Goal: Task Accomplishment & Management: Manage account settings

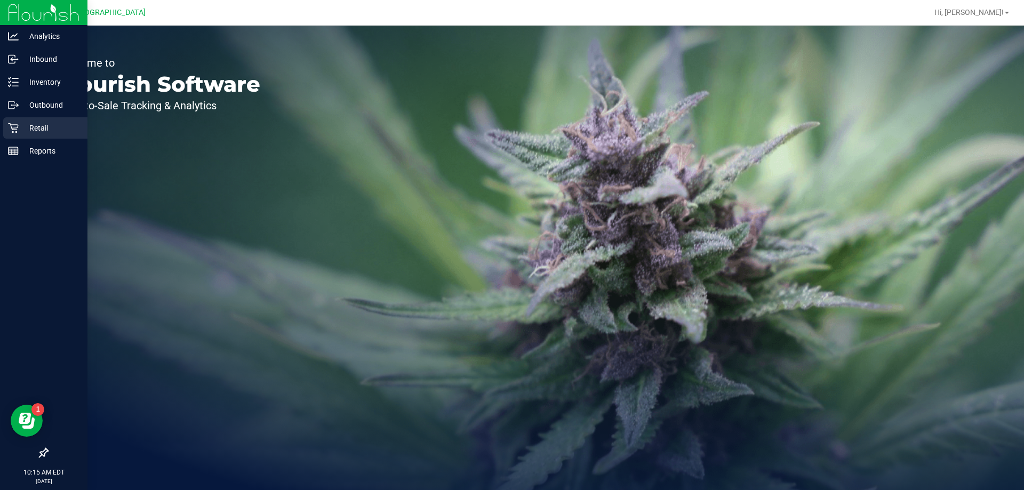
click at [12, 131] on icon at bounding box center [13, 128] width 11 height 11
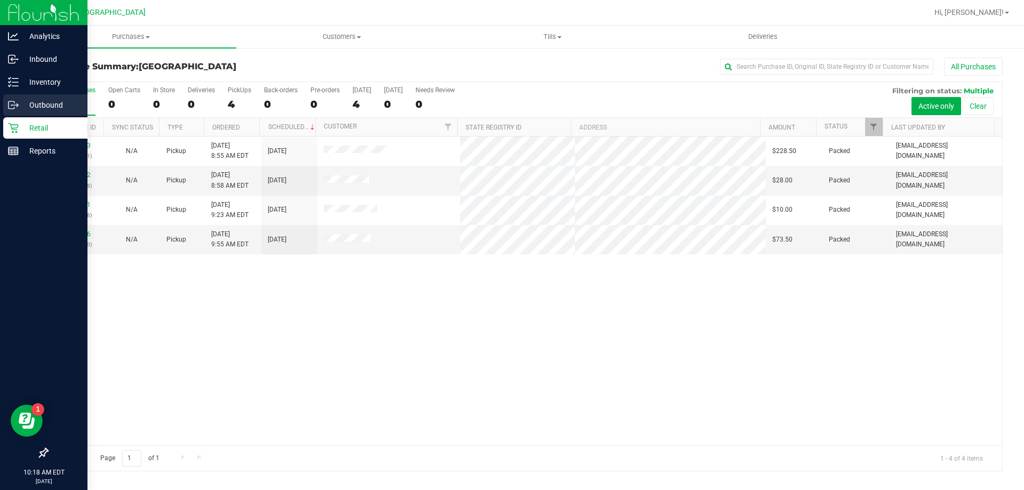
click at [41, 107] on p "Outbound" at bounding box center [51, 105] width 64 height 13
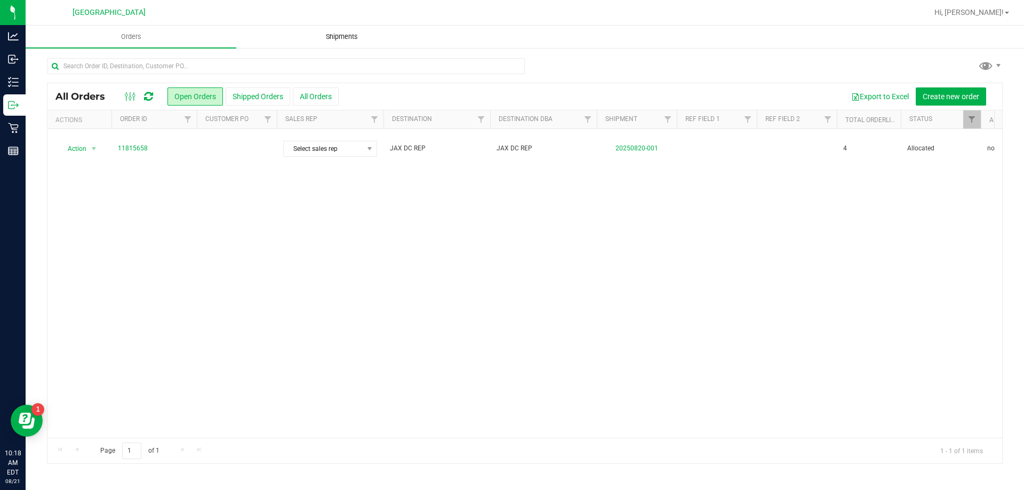
click at [336, 38] on span "Shipments" at bounding box center [342, 37] width 61 height 10
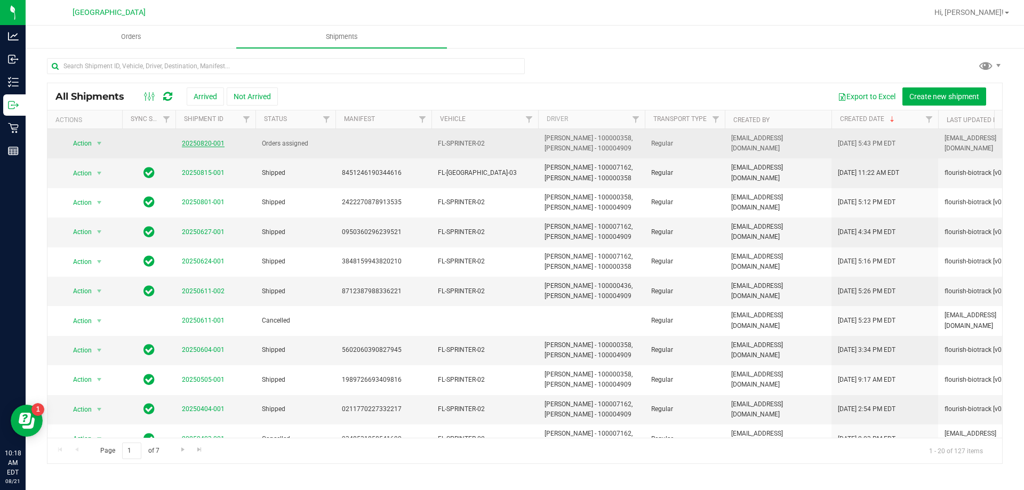
click at [214, 143] on link "20250820-001" at bounding box center [203, 143] width 43 height 7
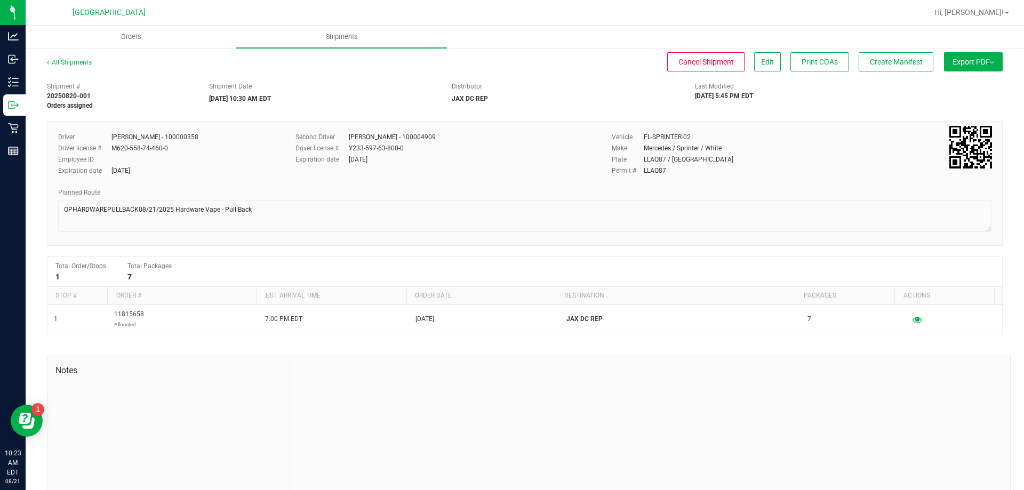
click at [984, 67] on button "Export PDF" at bounding box center [973, 61] width 59 height 19
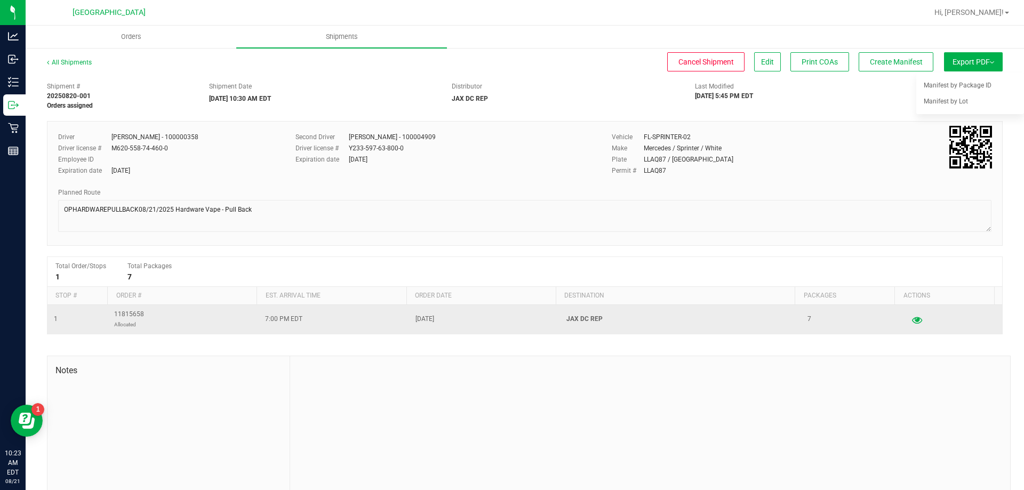
click at [912, 317] on icon "button" at bounding box center [917, 319] width 10 height 7
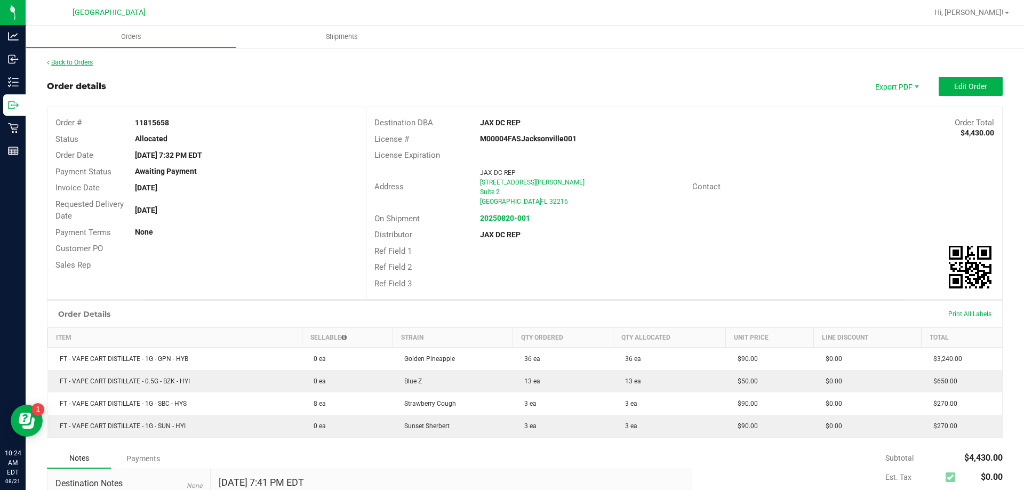
click at [48, 61] on icon at bounding box center [48, 62] width 2 height 6
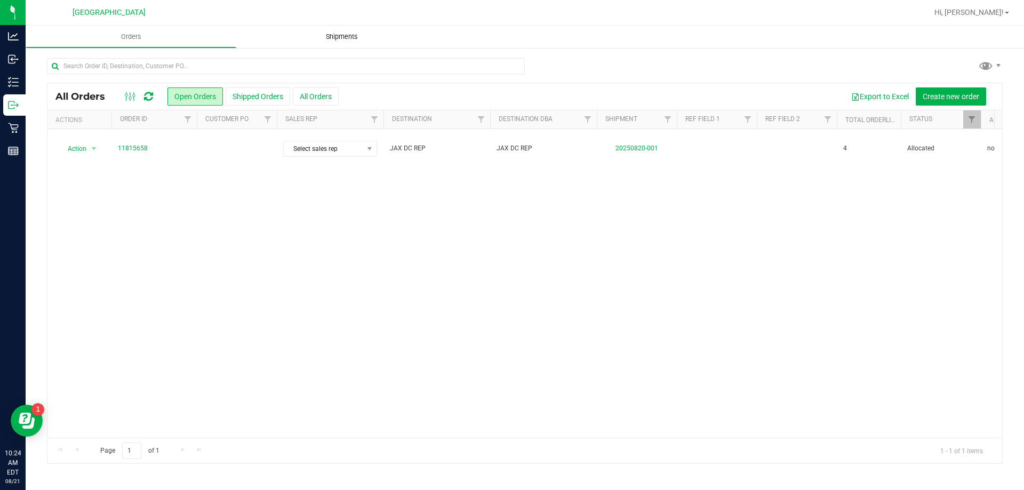
click at [331, 40] on span "Shipments" at bounding box center [342, 37] width 61 height 10
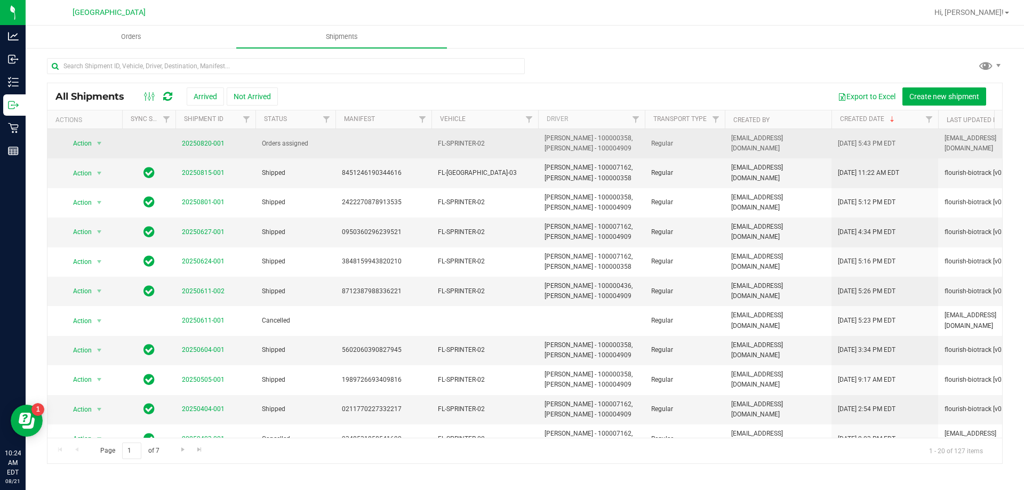
click at [234, 147] on td "20250820-001" at bounding box center [215, 143] width 80 height 29
click at [208, 141] on link "20250820-001" at bounding box center [203, 143] width 43 height 7
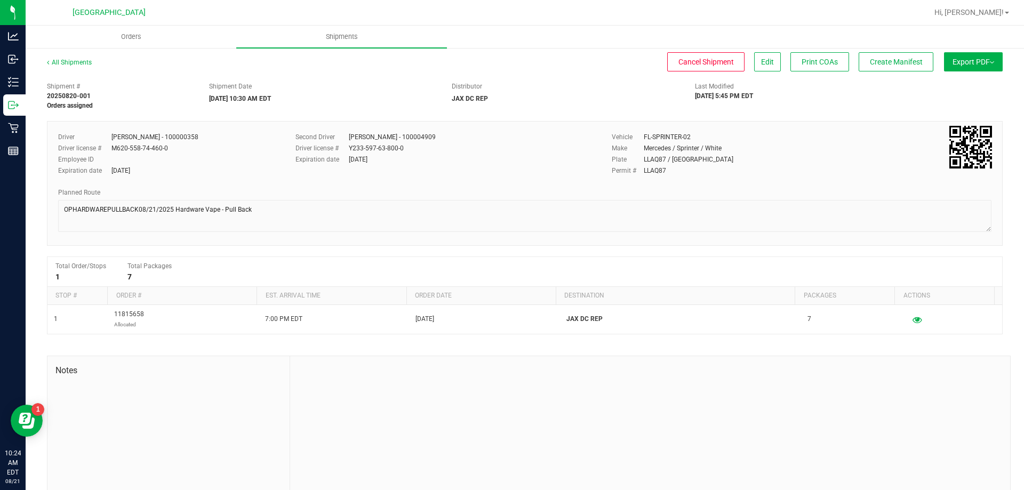
click at [965, 54] on button "Export PDF" at bounding box center [973, 61] width 59 height 19
click at [930, 101] on span "Manifest by Lot" at bounding box center [946, 101] width 44 height 7
click at [962, 60] on button "Export PDF" at bounding box center [973, 61] width 59 height 19
click at [967, 91] on li "Manifest by Package ID" at bounding box center [970, 85] width 108 height 16
click at [875, 55] on button "Create Manifest" at bounding box center [896, 61] width 75 height 19
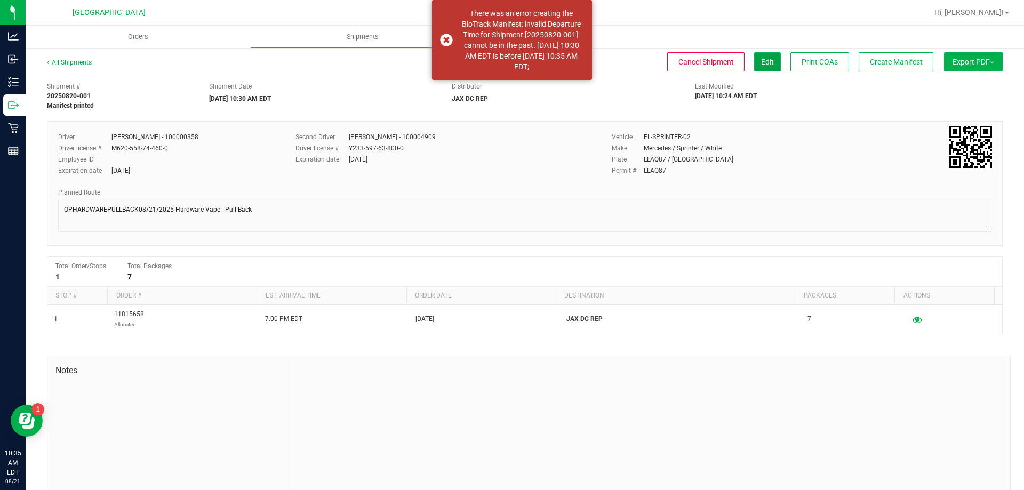
click at [767, 62] on button "Edit" at bounding box center [767, 61] width 27 height 19
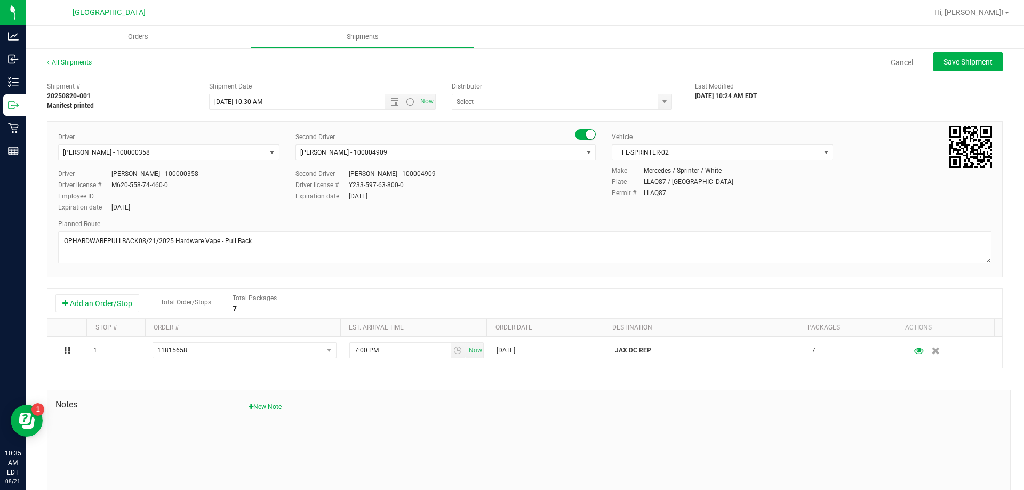
type input "JAX DC REP"
click at [419, 98] on span "Now" at bounding box center [427, 101] width 18 height 15
click at [262, 103] on input "[DATE] 10:35 AM" at bounding box center [307, 101] width 194 height 15
click at [946, 59] on span "Save Shipment" at bounding box center [968, 62] width 49 height 9
type input "[DATE] 2:40 PM"
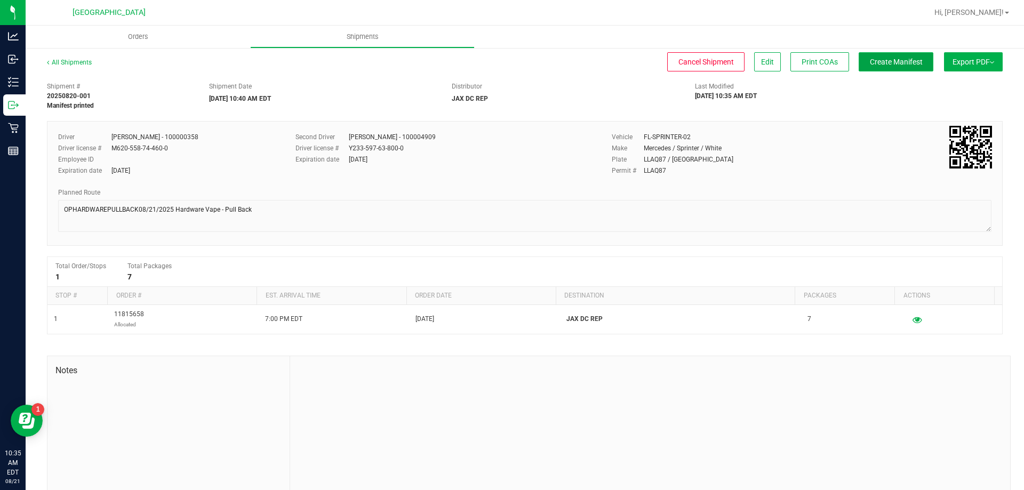
click at [885, 64] on span "Create Manifest" at bounding box center [896, 62] width 53 height 9
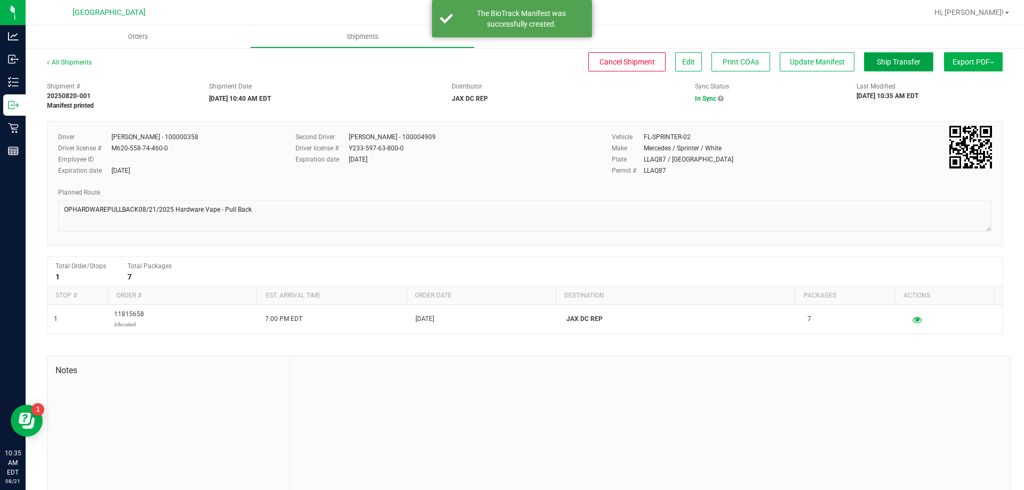
click at [907, 63] on span "Ship Transfer" at bounding box center [899, 62] width 44 height 9
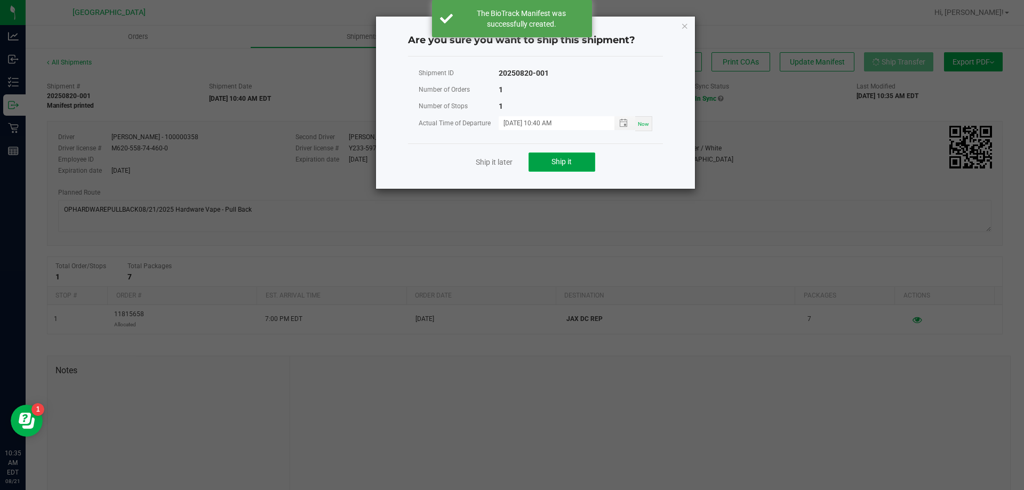
click at [563, 156] on button "Ship it" at bounding box center [562, 162] width 67 height 19
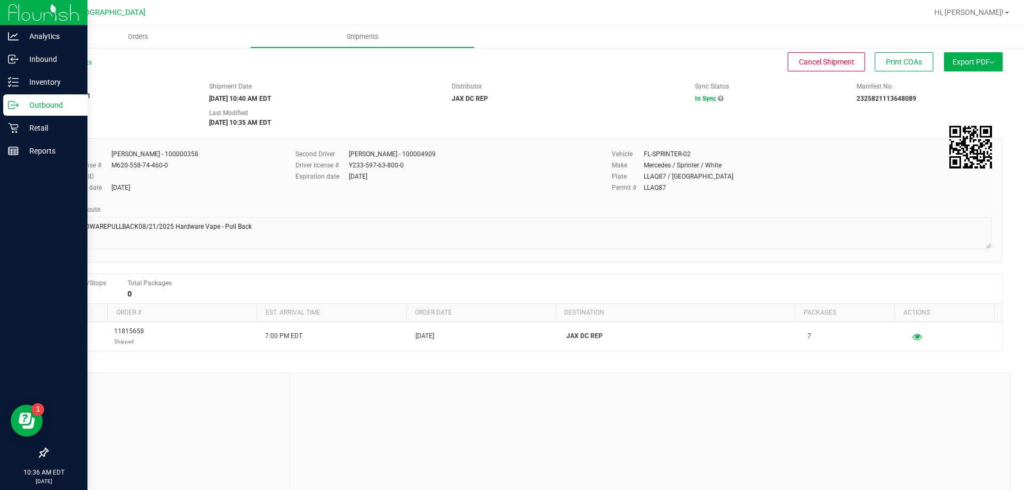
click at [41, 104] on p "Outbound" at bounding box center [51, 105] width 64 height 13
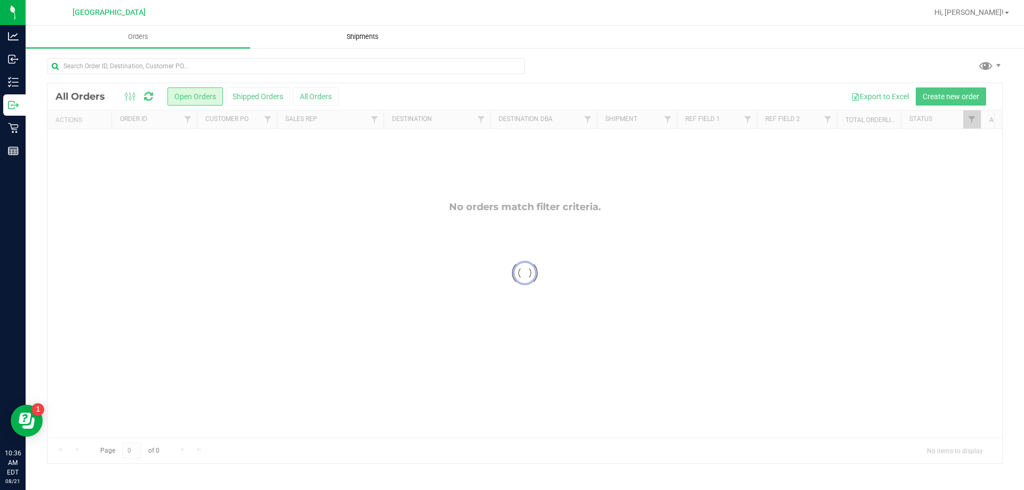
click at [365, 39] on span "Shipments" at bounding box center [362, 37] width 61 height 10
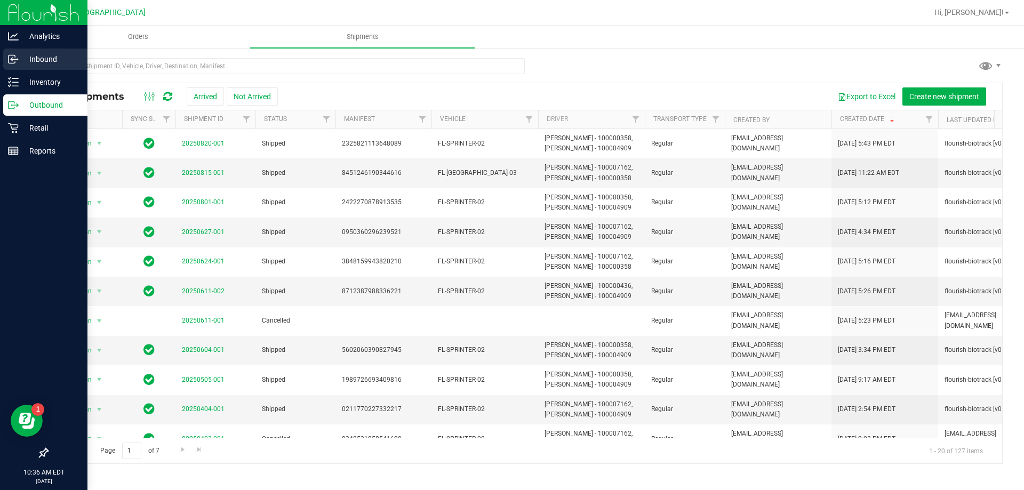
click at [51, 56] on p "Inbound" at bounding box center [51, 59] width 64 height 13
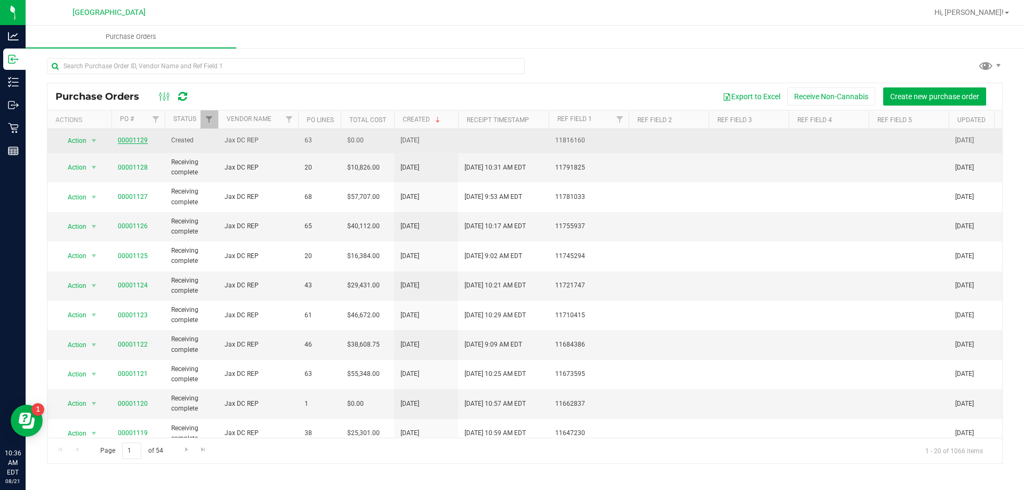
click at [140, 139] on link "00001129" at bounding box center [133, 140] width 30 height 7
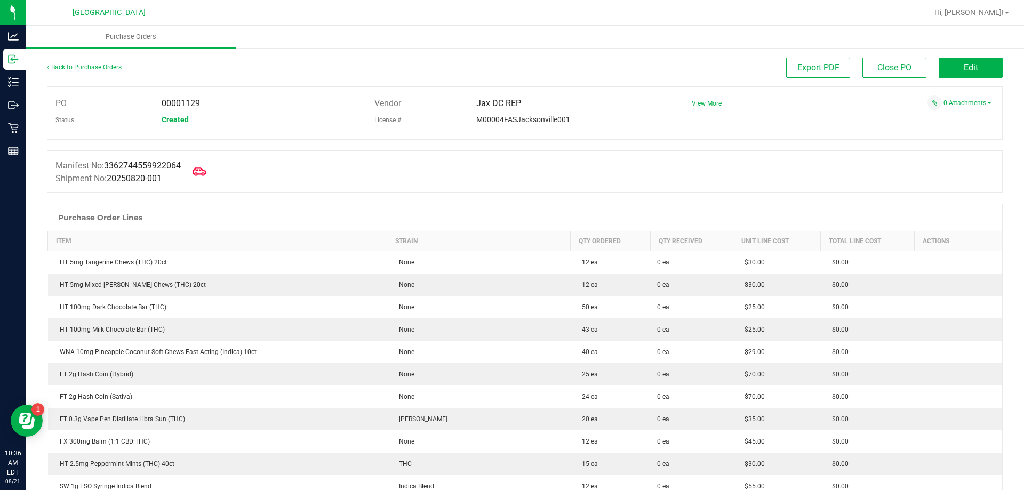
click at [203, 169] on icon at bounding box center [200, 172] width 14 height 14
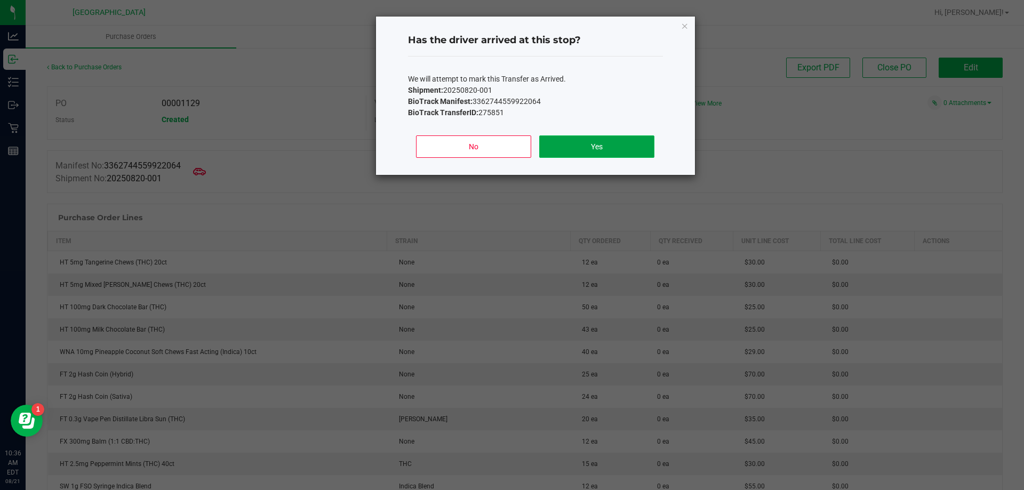
click at [545, 139] on button "Yes" at bounding box center [596, 146] width 115 height 22
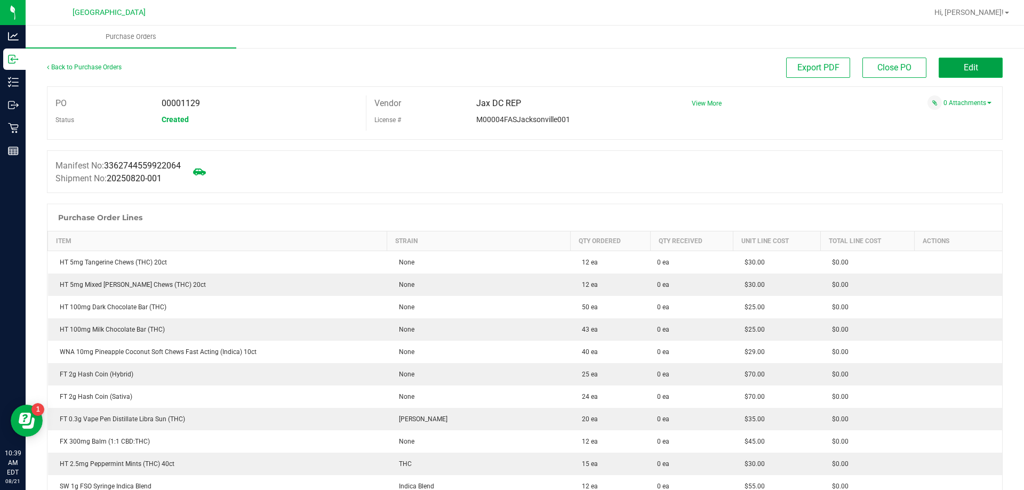
click at [964, 69] on span "Edit" at bounding box center [971, 67] width 14 height 10
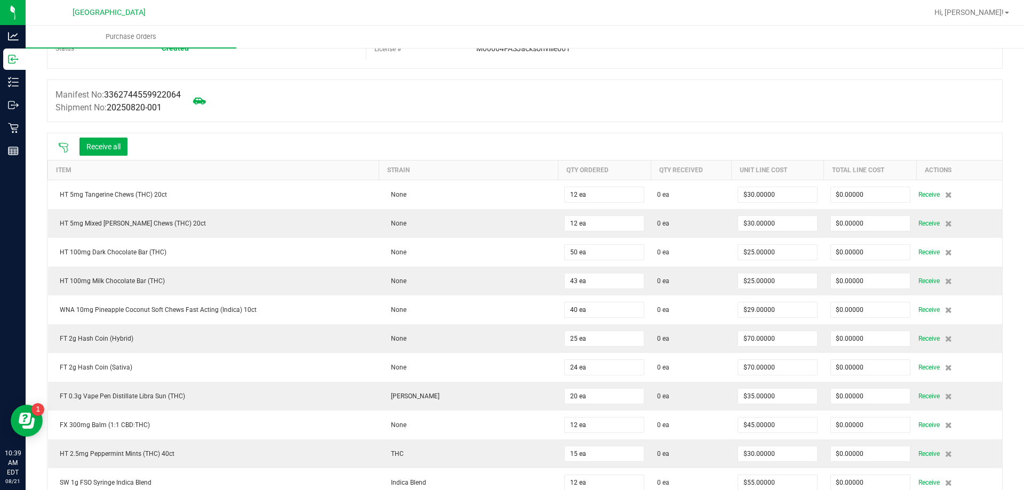
scroll to position [53, 0]
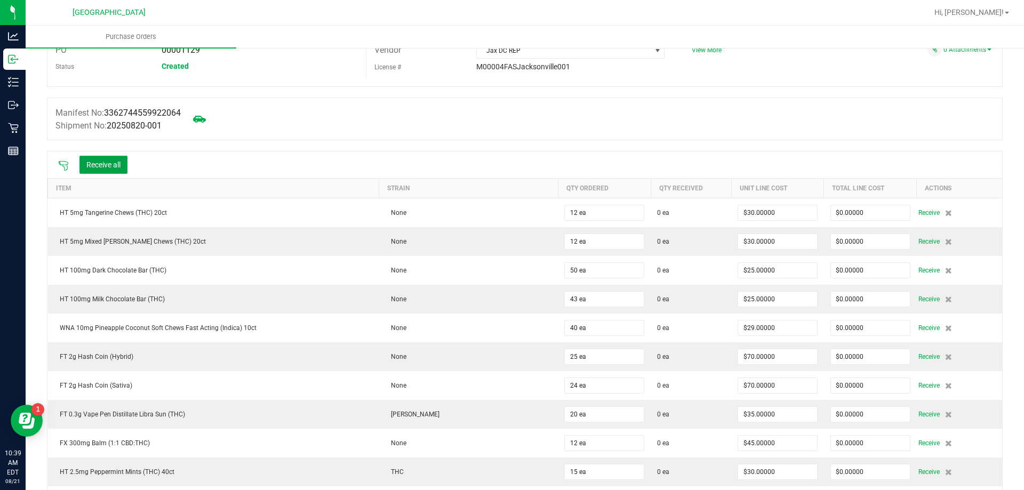
click at [100, 163] on button "Receive all" at bounding box center [103, 165] width 48 height 18
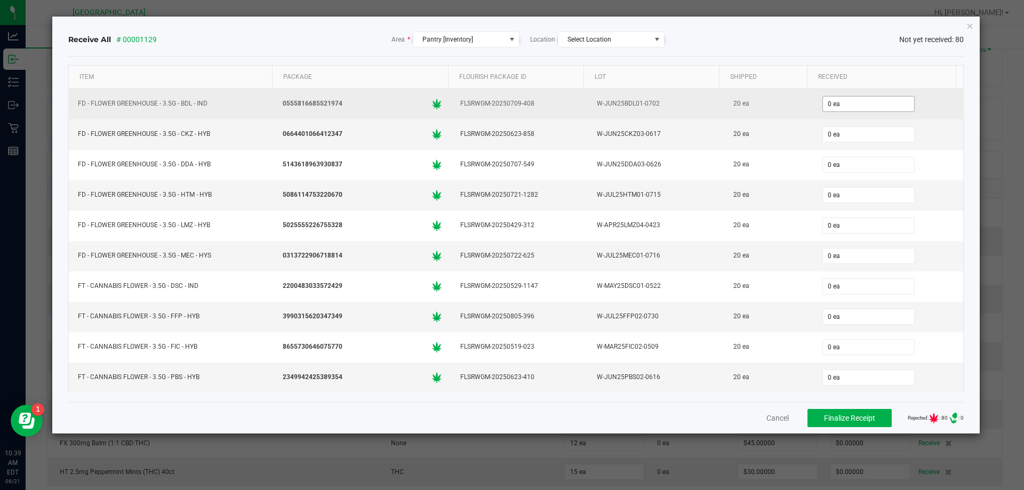
click at [828, 108] on input "0 ea" at bounding box center [868, 104] width 91 height 15
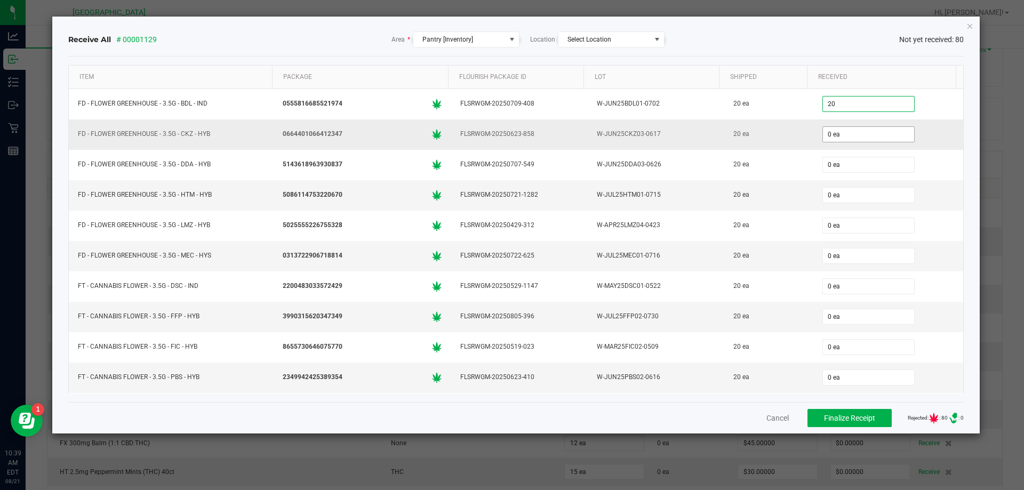
drag, startPoint x: 808, startPoint y: 139, endPoint x: 829, endPoint y: 137, distance: 21.4
click at [820, 140] on div "0 ea" at bounding box center [889, 134] width 138 height 21
type input "20 ea"
click at [829, 137] on input "0" at bounding box center [868, 134] width 91 height 15
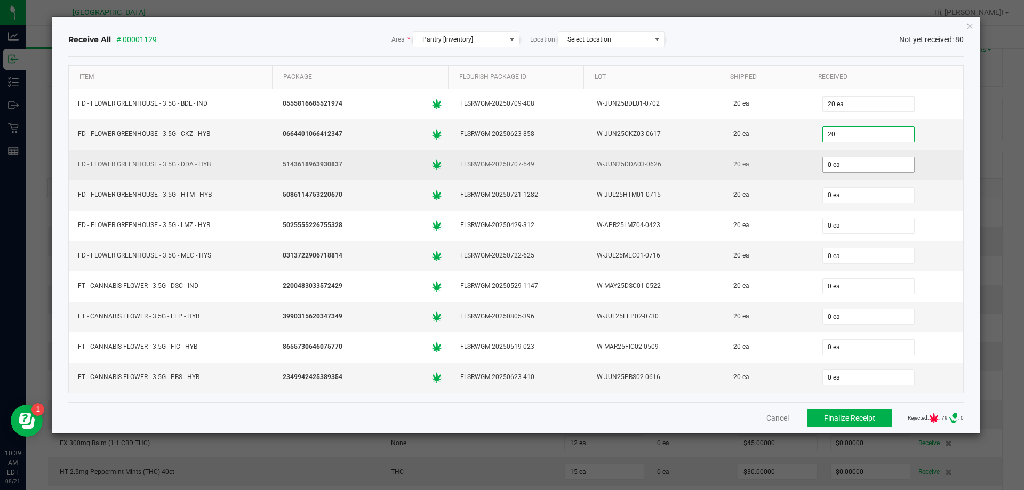
type input "20 ea"
click at [828, 166] on input "0" at bounding box center [868, 164] width 91 height 15
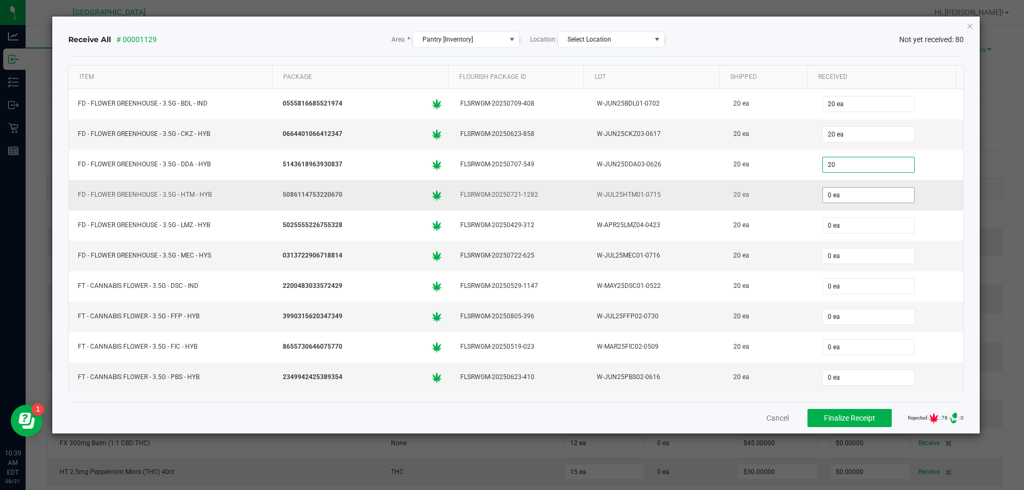
type input "20 ea"
click at [828, 194] on input "0" at bounding box center [868, 195] width 91 height 15
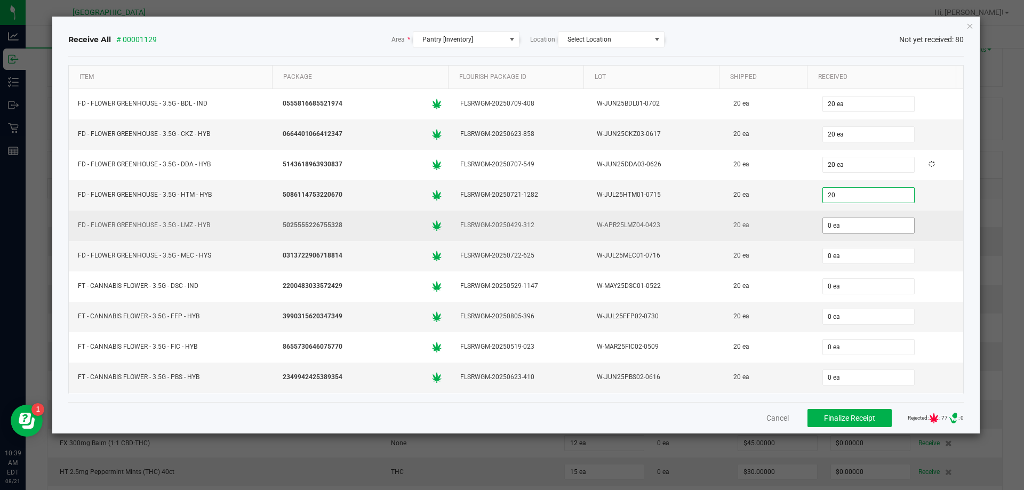
type input "20 ea"
click at [836, 223] on input "0" at bounding box center [868, 225] width 91 height 15
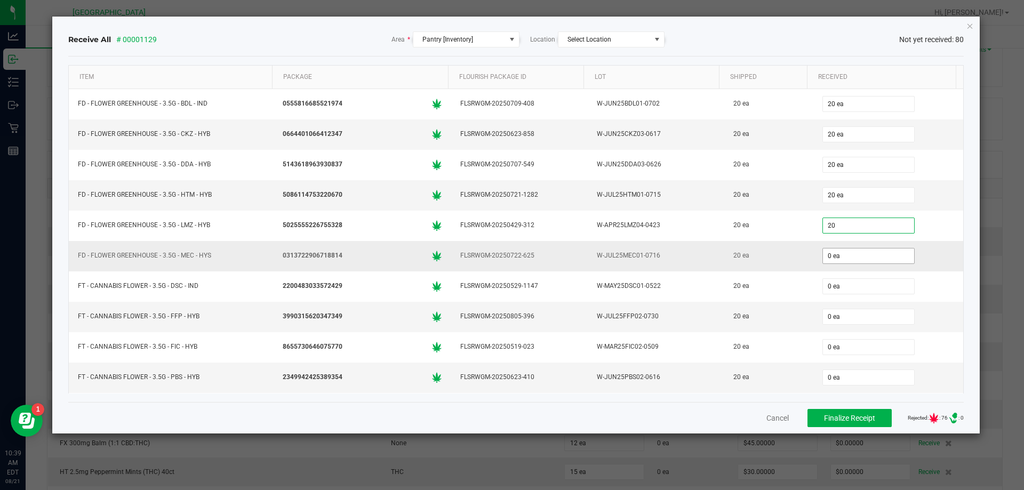
type input "20 ea"
click at [833, 257] on input "0" at bounding box center [868, 256] width 91 height 15
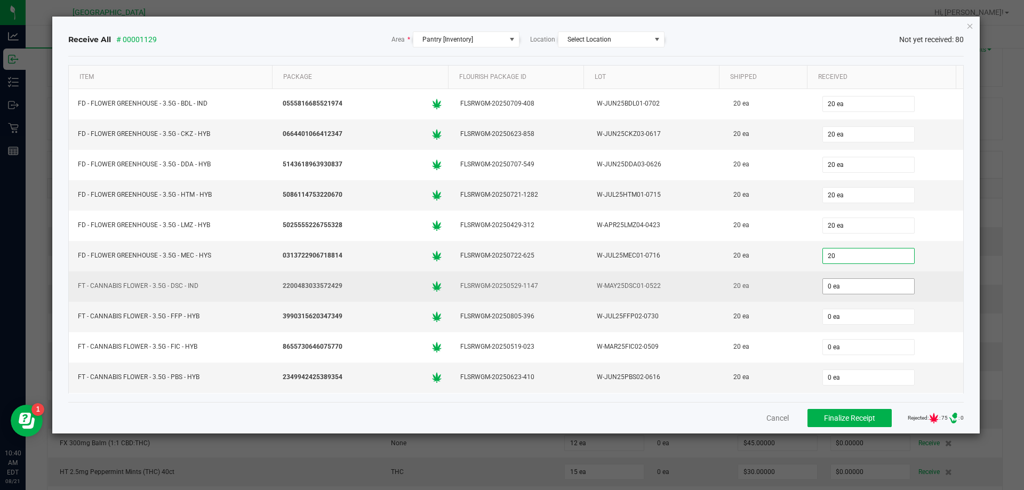
type input "20 ea"
click at [828, 288] on input "0" at bounding box center [868, 286] width 91 height 15
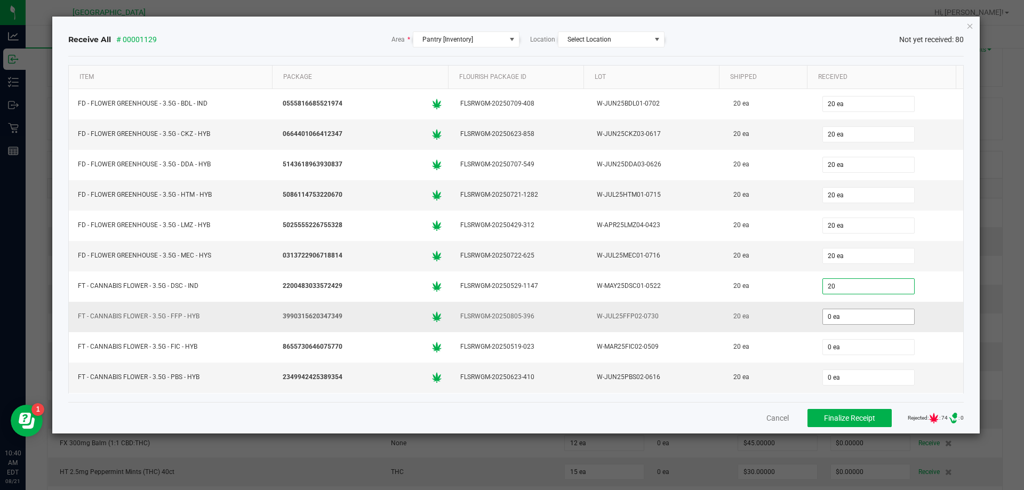
type input "20 ea"
click at [825, 316] on input "0" at bounding box center [868, 316] width 91 height 15
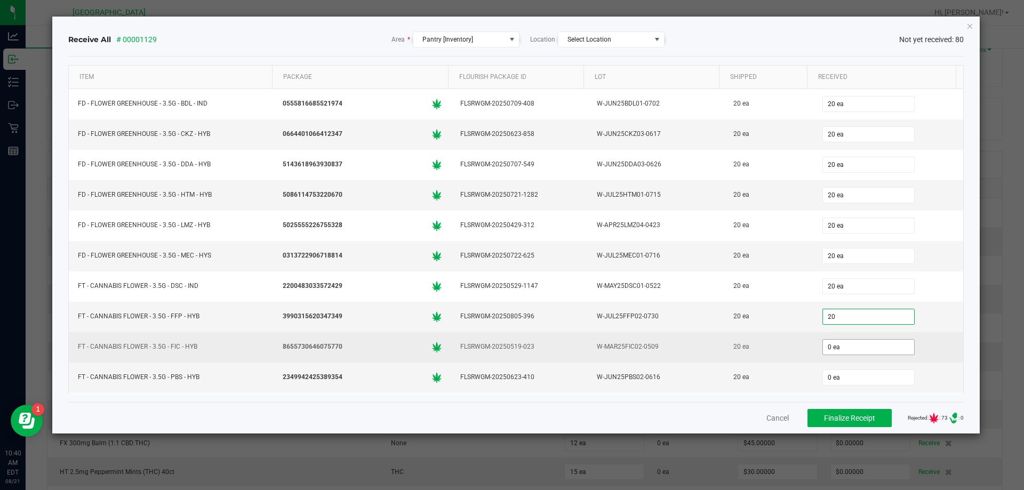
type input "20 ea"
click at [823, 346] on input "0" at bounding box center [868, 347] width 91 height 15
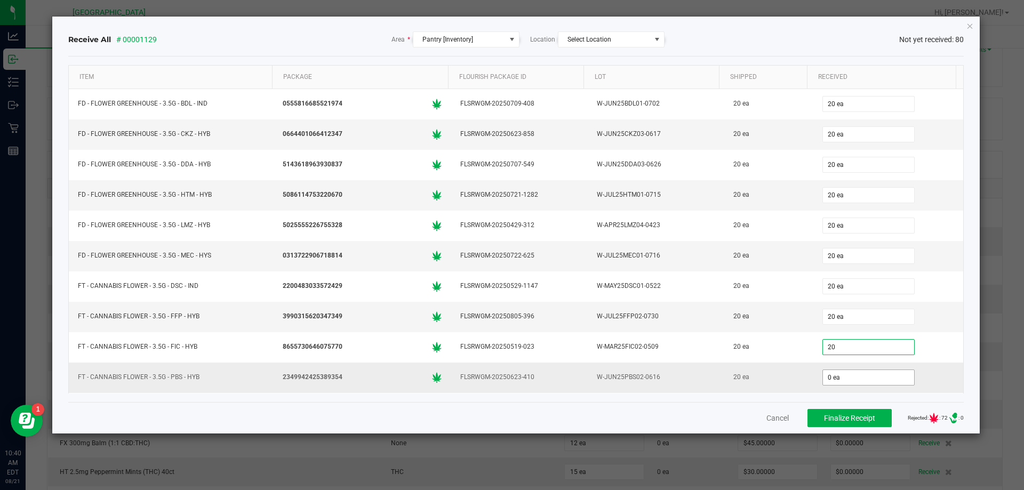
type input "20 ea"
click at [823, 375] on input "0" at bounding box center [868, 377] width 91 height 15
type input "20 ea"
click at [968, 257] on div "Receive All # 00001129 Area * Pantry [Inventory] Location Select Location Not y…" at bounding box center [516, 225] width 928 height 417
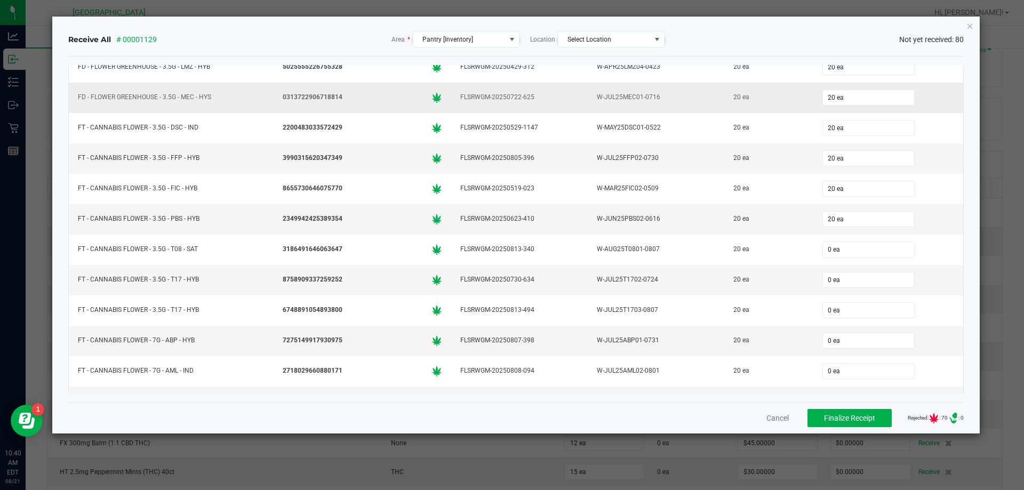
scroll to position [160, 0]
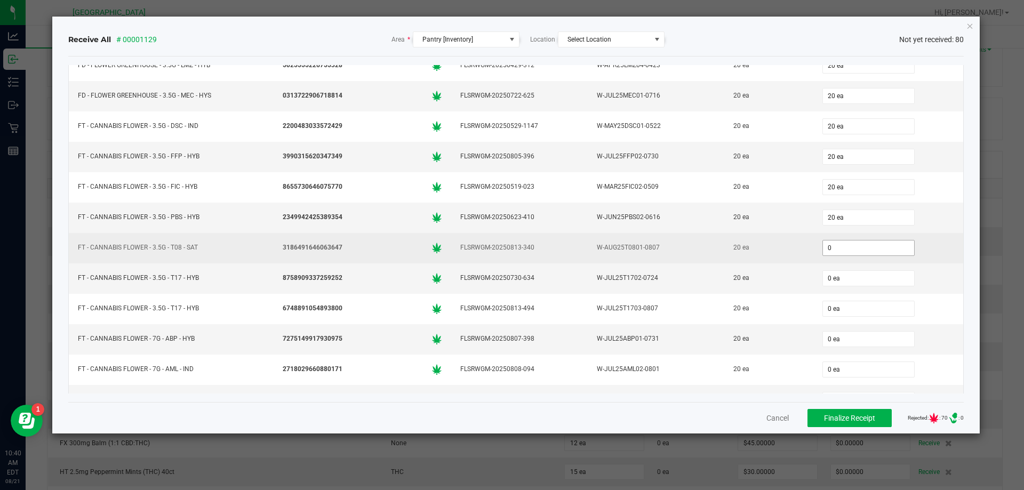
click at [828, 252] on input "0" at bounding box center [868, 248] width 91 height 15
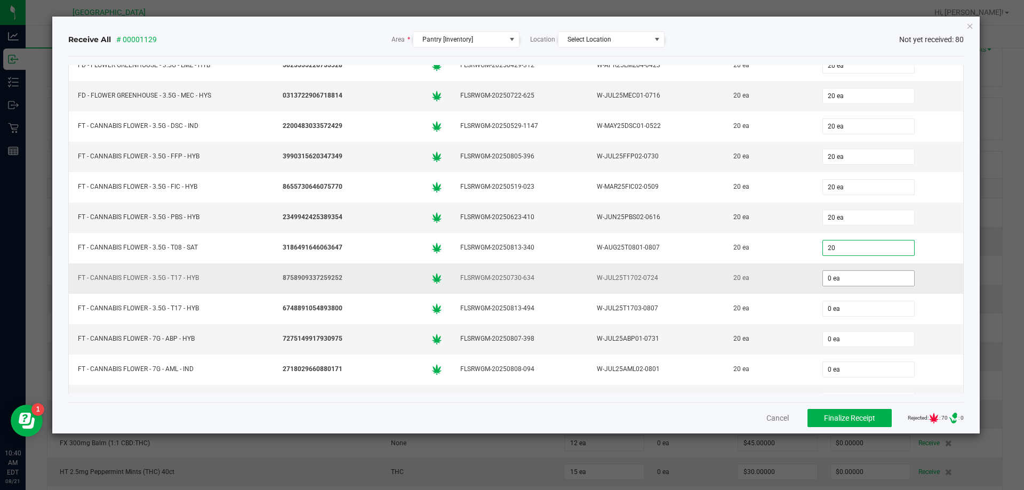
type input "20 ea"
click at [823, 281] on input "0" at bounding box center [868, 278] width 91 height 15
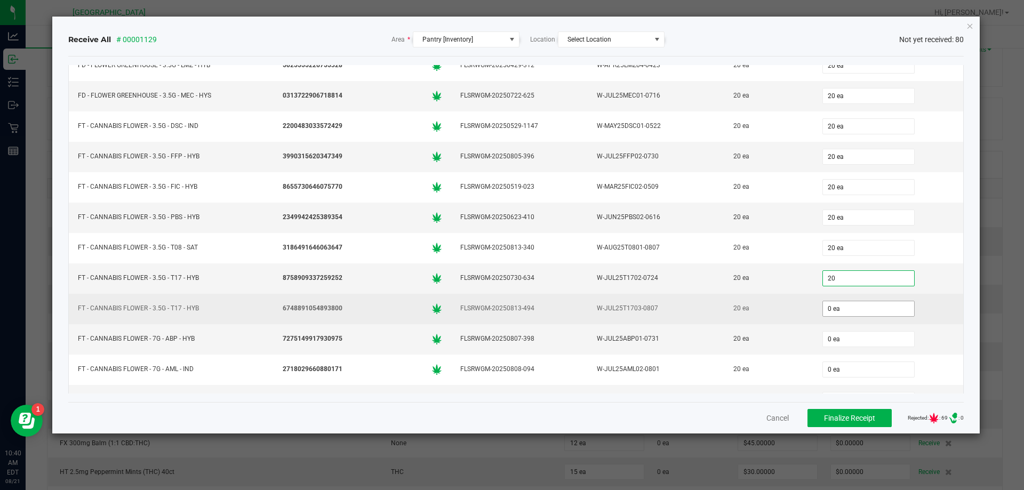
type input "20 ea"
click at [824, 310] on input "0" at bounding box center [868, 308] width 91 height 15
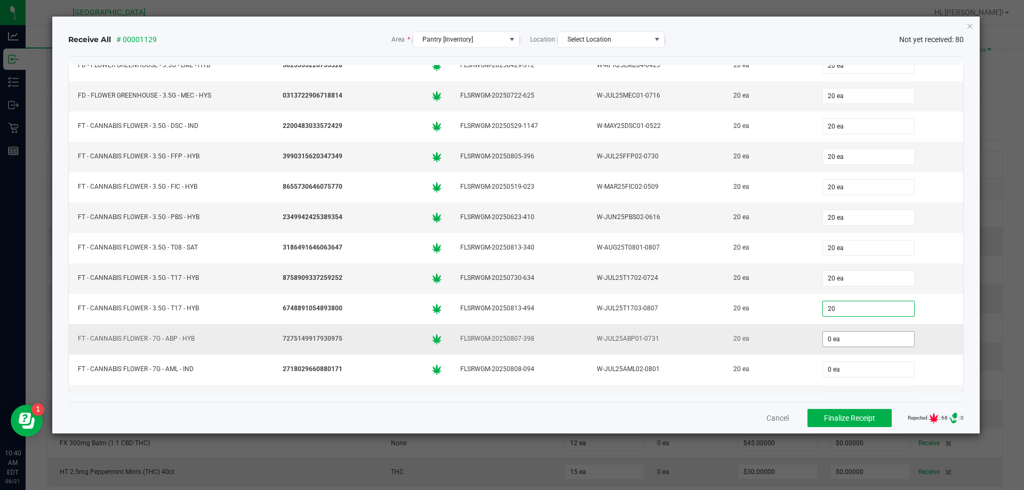
type input "20 ea"
click at [825, 337] on input "0" at bounding box center [868, 339] width 91 height 15
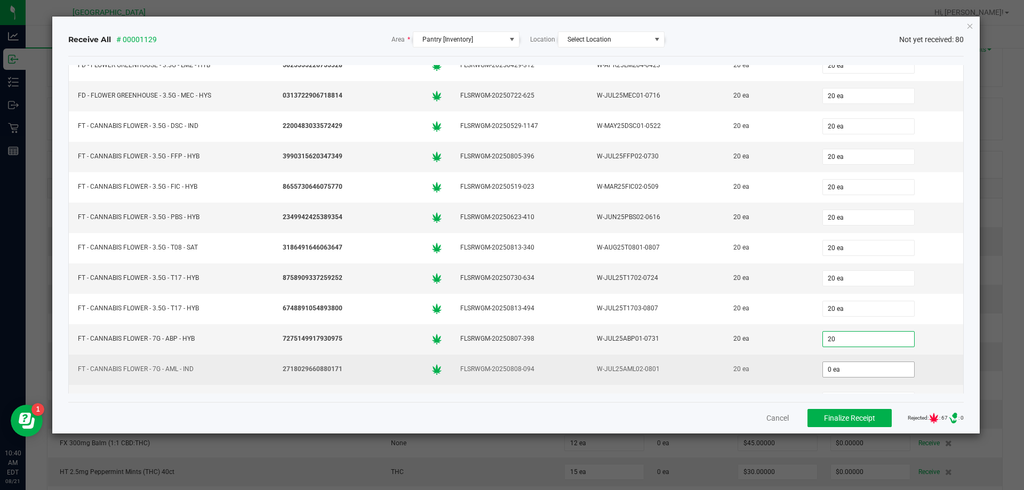
type input "20 ea"
click at [823, 369] on input "0" at bounding box center [868, 369] width 91 height 15
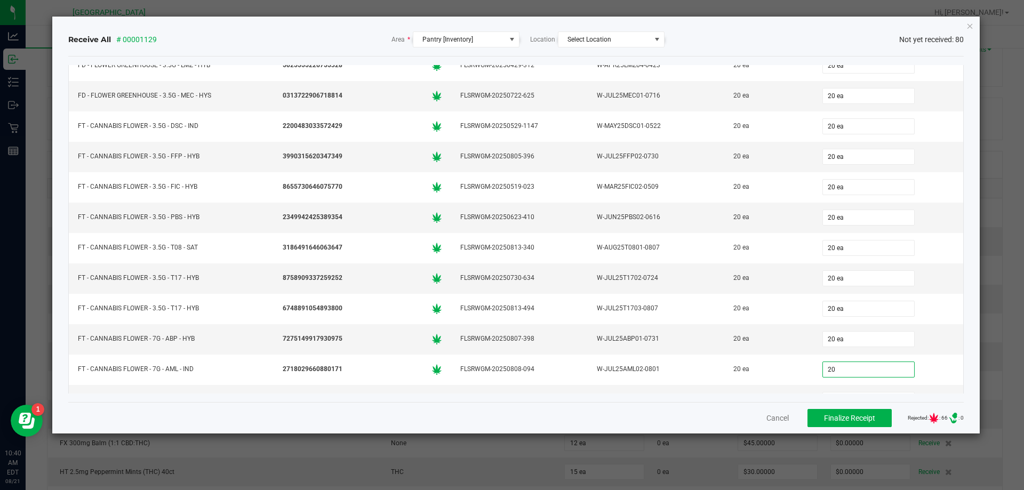
type input "20 ea"
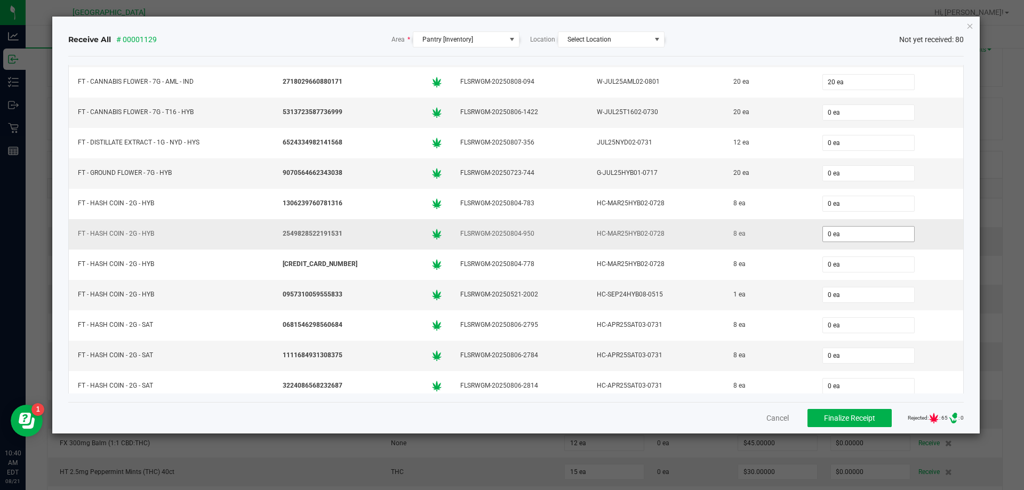
scroll to position [341, 0]
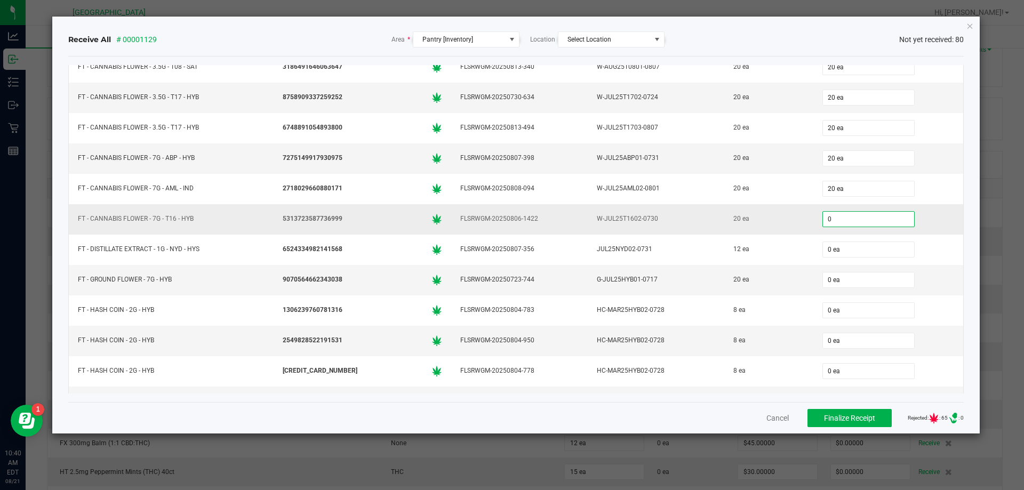
click at [823, 215] on input "0" at bounding box center [868, 219] width 91 height 15
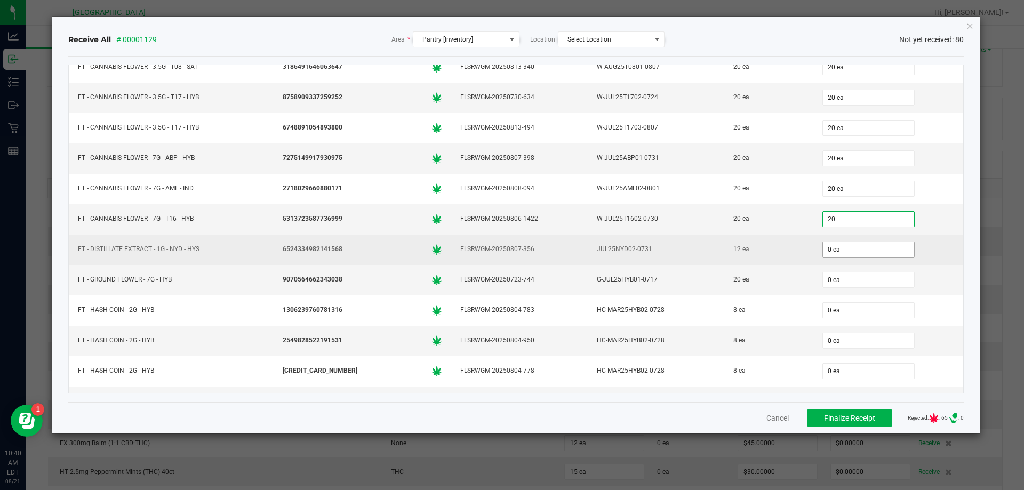
type input "20 ea"
click at [825, 252] on input "0" at bounding box center [868, 249] width 91 height 15
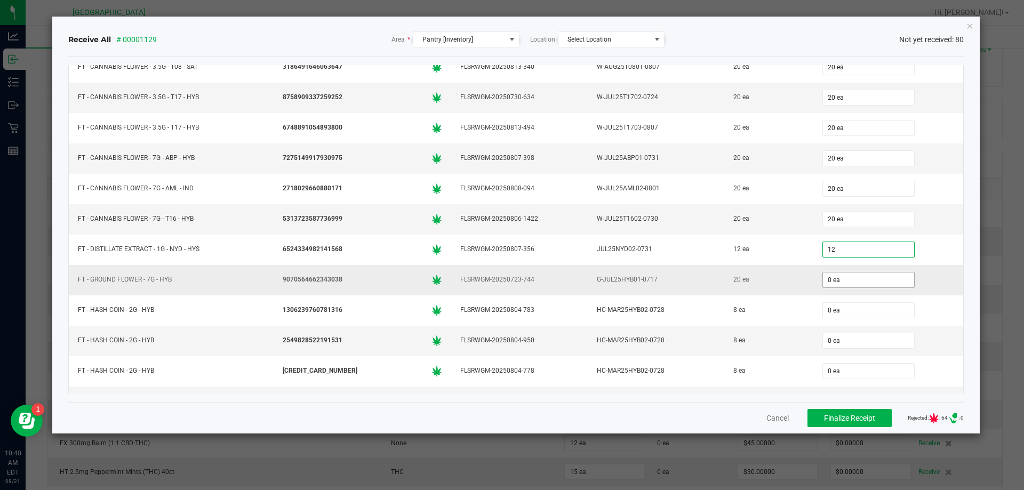
type input "12 ea"
click at [828, 278] on input "0" at bounding box center [868, 280] width 91 height 15
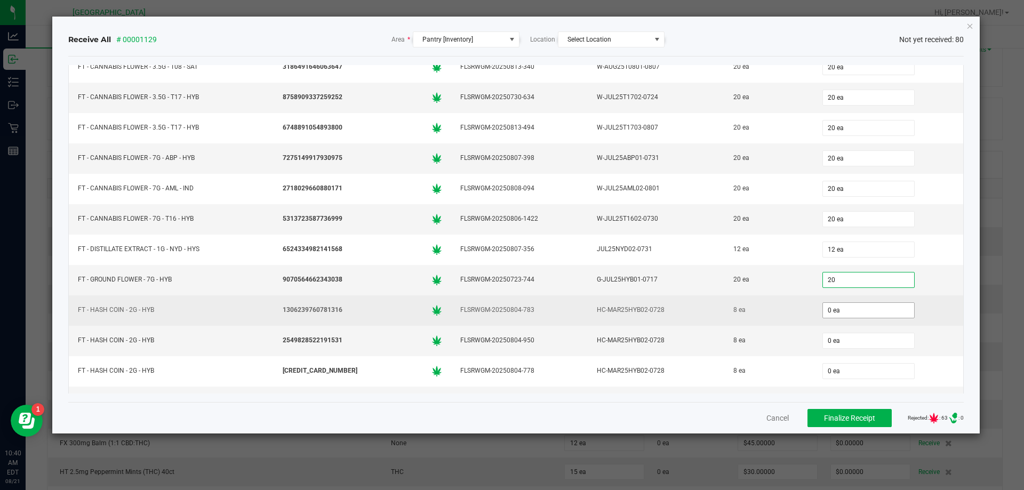
type input "20 ea"
click at [824, 306] on input "0" at bounding box center [868, 310] width 91 height 15
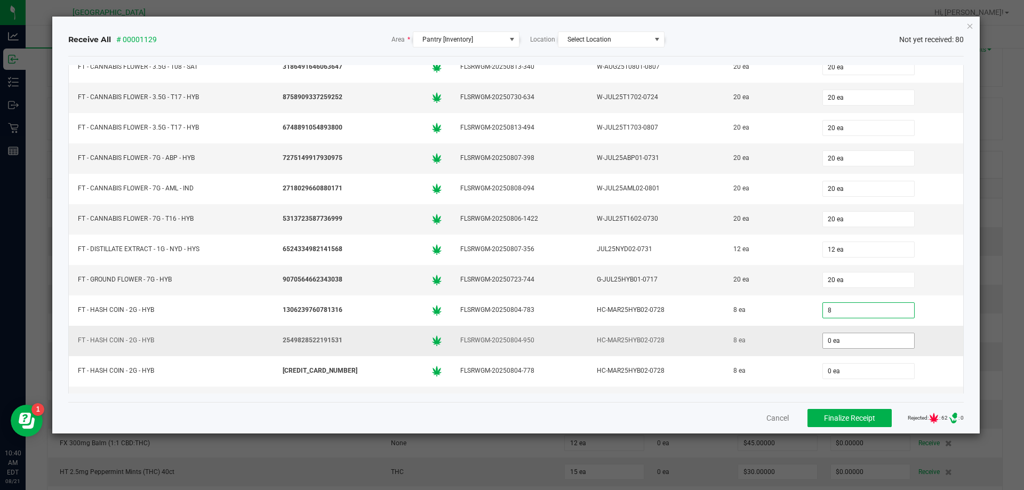
type input "8 ea"
click at [827, 343] on input "0" at bounding box center [868, 340] width 91 height 15
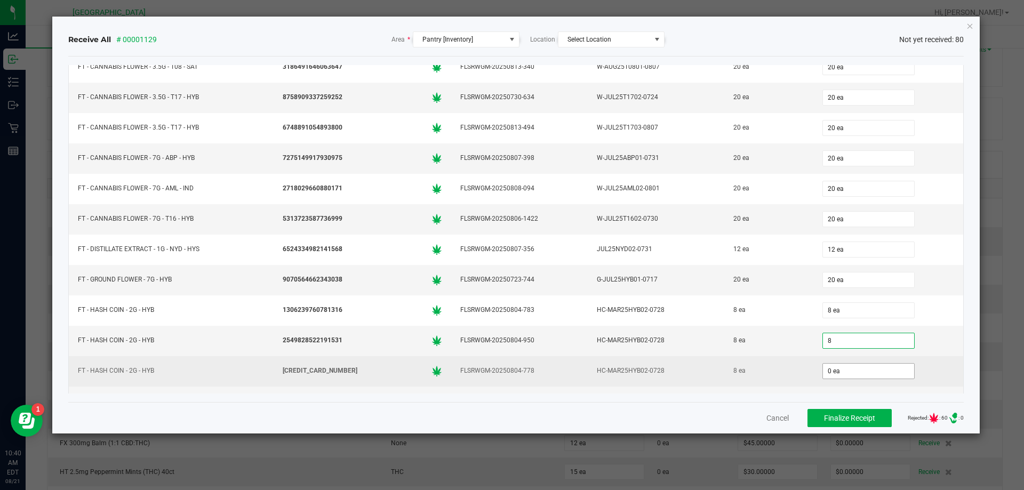
type input "8 ea"
click at [831, 366] on input "0" at bounding box center [868, 371] width 91 height 15
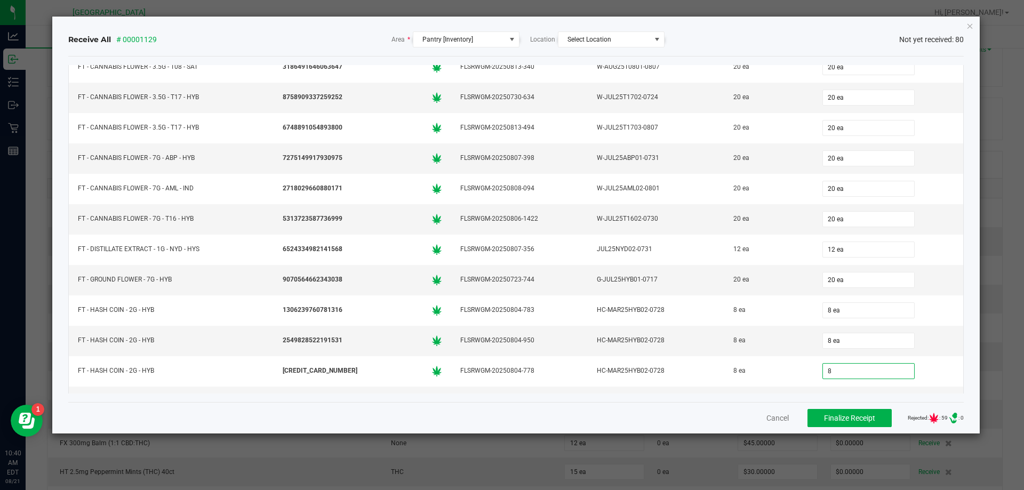
type input "8 ea"
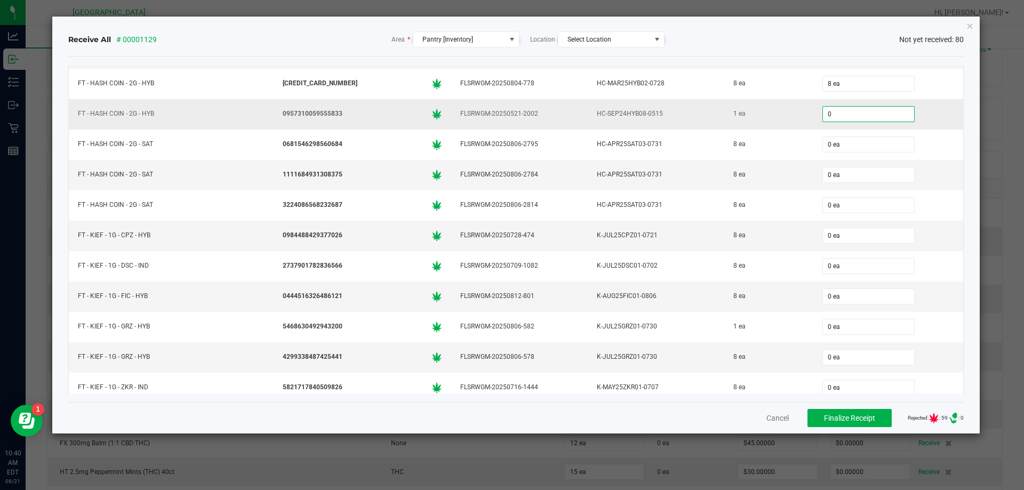
click at [828, 116] on input "0" at bounding box center [868, 114] width 91 height 15
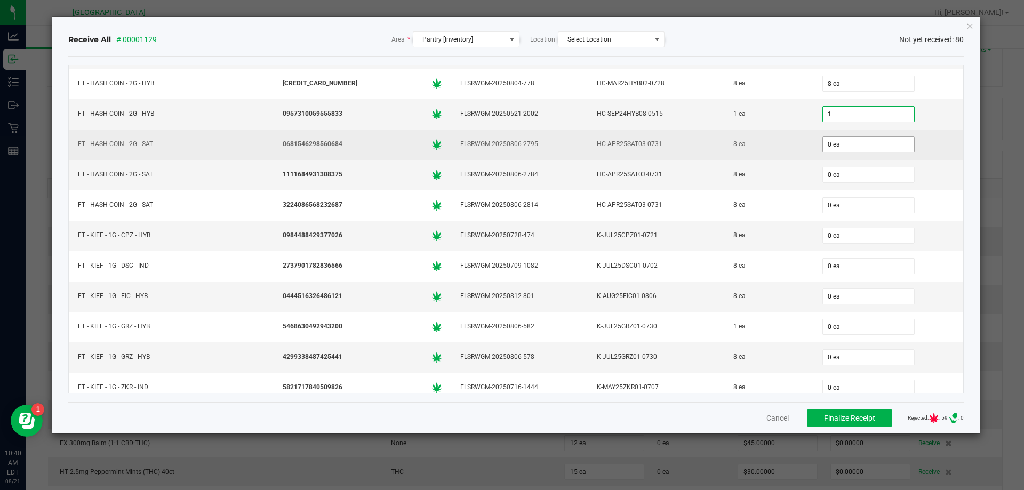
type input "1 ea"
click at [826, 142] on input "0" at bounding box center [868, 144] width 91 height 15
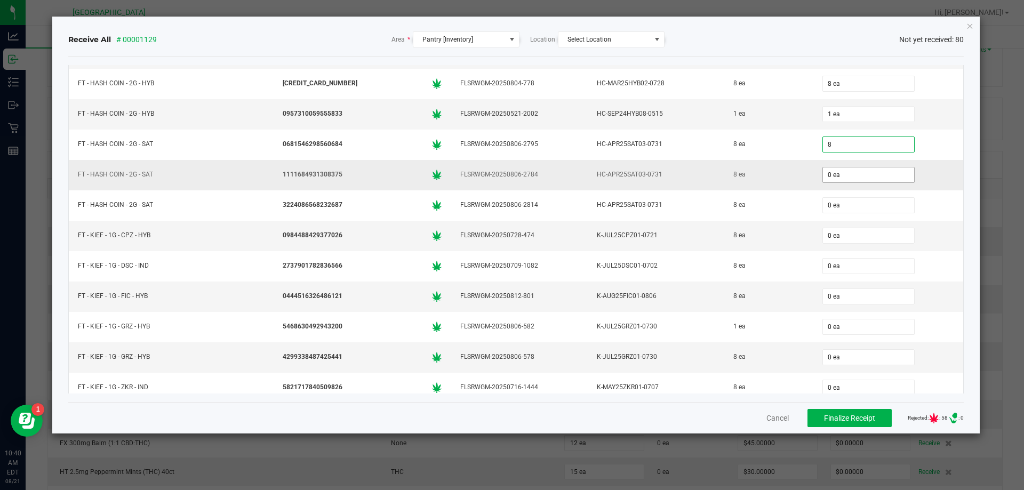
type input "8 ea"
click at [832, 177] on input "0" at bounding box center [868, 174] width 91 height 15
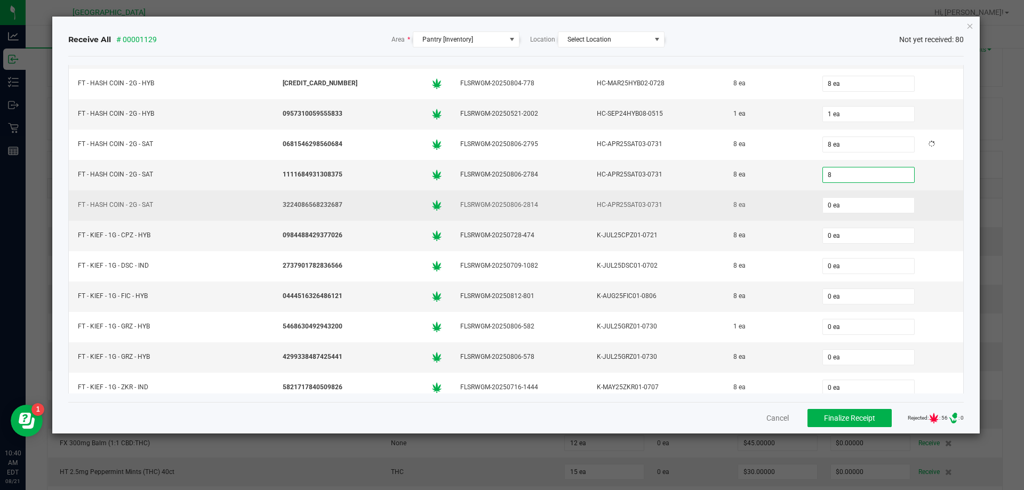
click at [838, 214] on div "0 ea" at bounding box center [889, 205] width 138 height 21
type input "8 ea"
click at [838, 211] on input "0" at bounding box center [868, 205] width 91 height 15
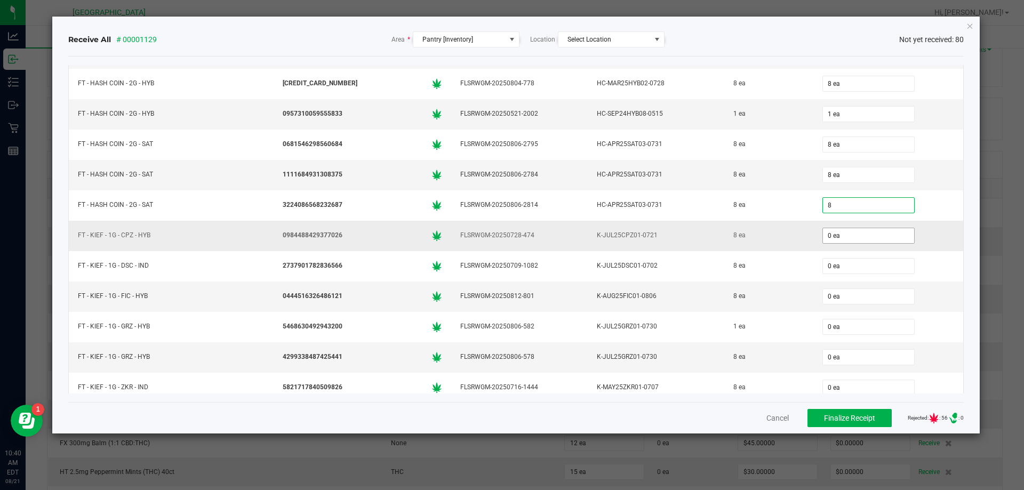
type input "8 ea"
click at [836, 239] on input "0" at bounding box center [868, 235] width 91 height 15
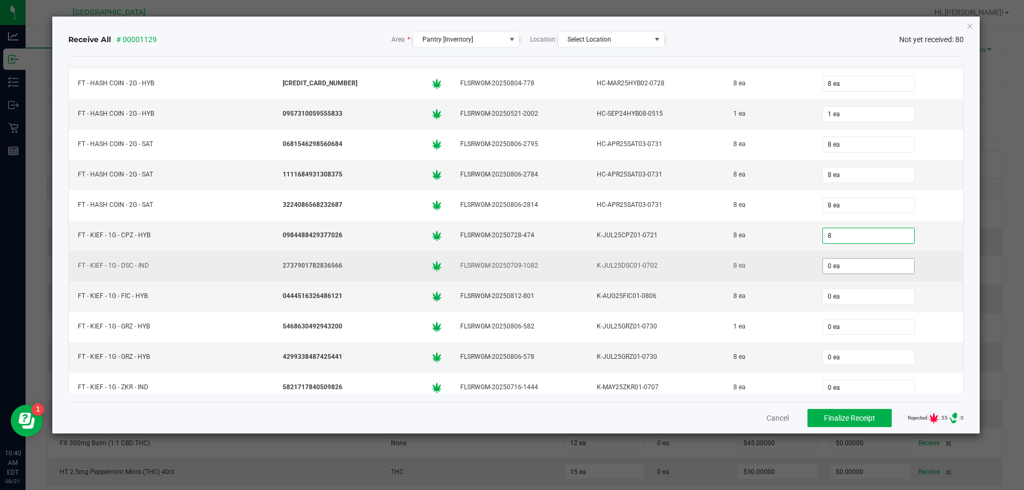
type input "8 ea"
click at [831, 264] on input "0" at bounding box center [868, 266] width 91 height 15
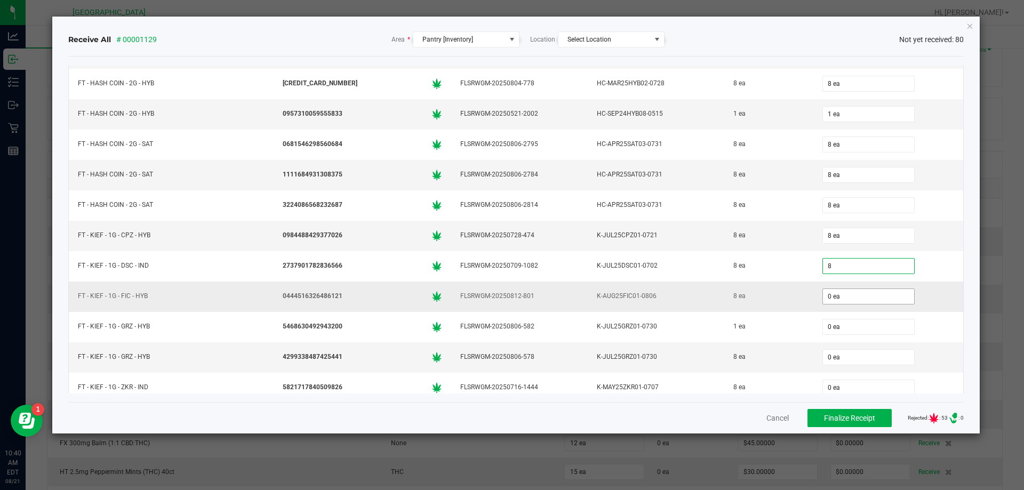
type input "8 ea"
click at [826, 297] on input "0" at bounding box center [868, 296] width 91 height 15
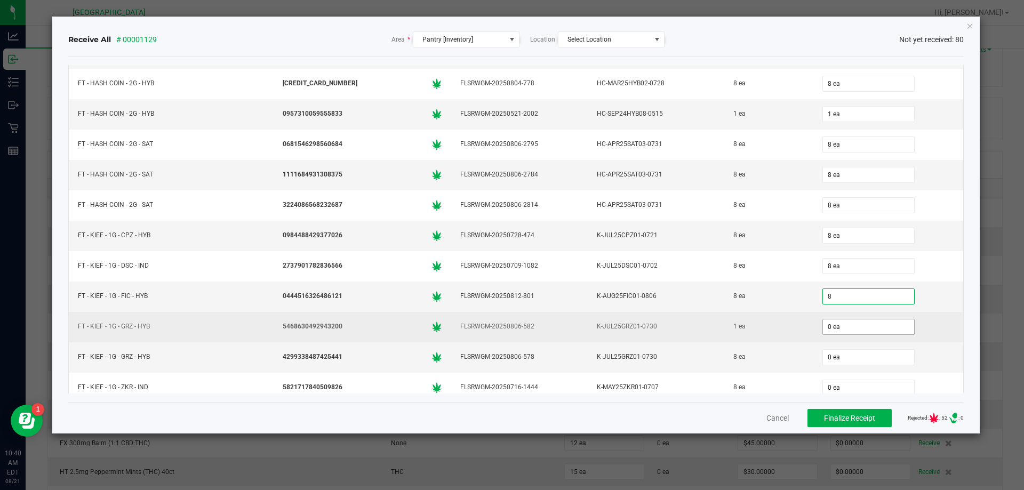
type input "8 ea"
click at [830, 324] on input "0" at bounding box center [868, 327] width 91 height 15
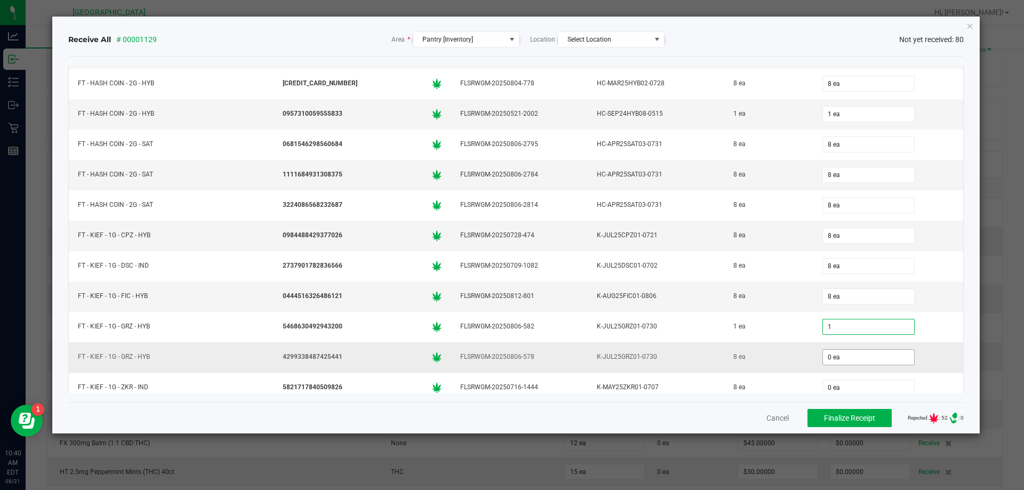
click at [827, 362] on input "0 ea" at bounding box center [868, 357] width 91 height 15
type input "1 ea"
type input "0"
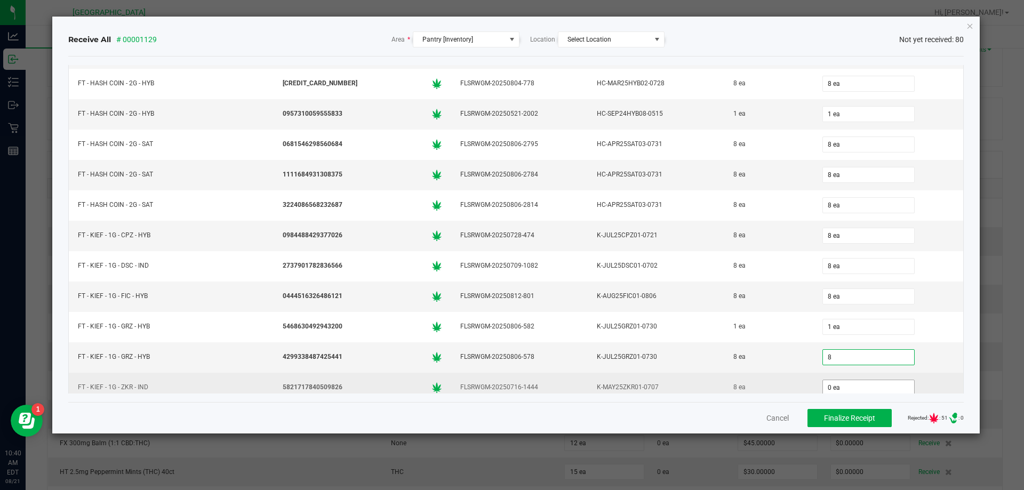
type input "8 ea"
click at [826, 387] on input "0" at bounding box center [868, 387] width 91 height 15
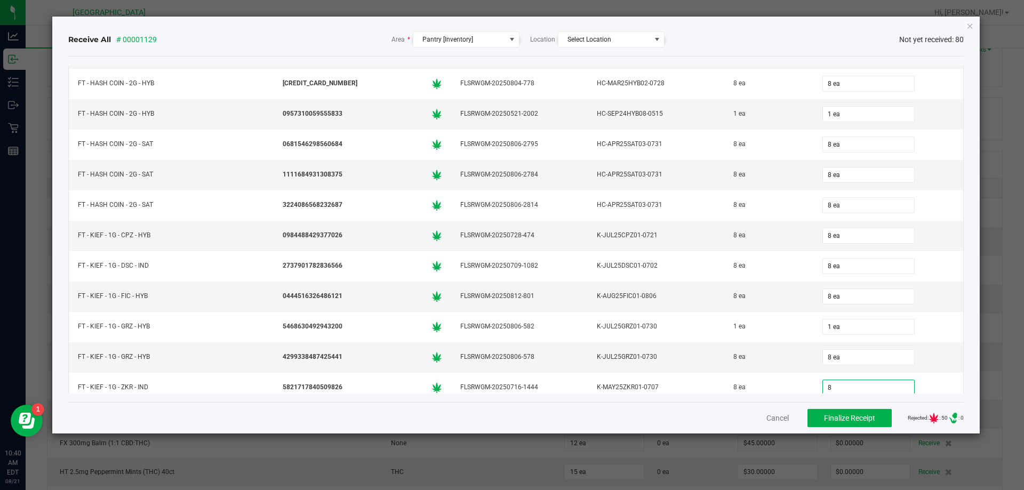
type input "8 ea"
click at [965, 223] on div "Receive All # 00001129 Area * Pantry [Inventory] Location Select Location Not y…" at bounding box center [516, 225] width 928 height 417
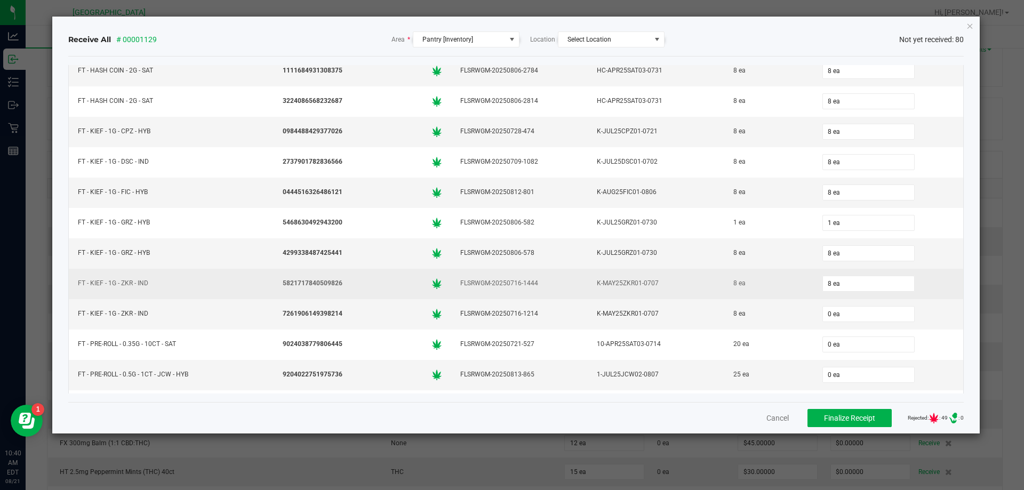
scroll to position [735, 0]
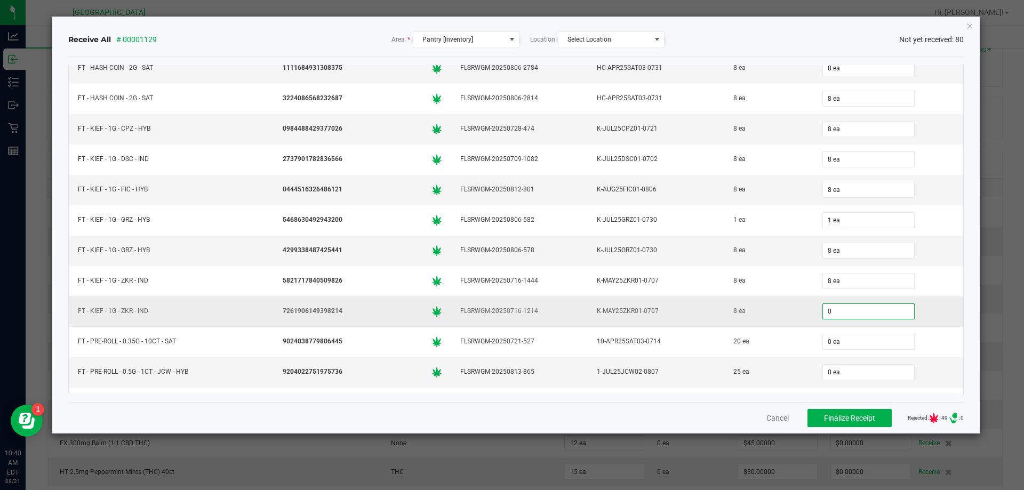
click at [836, 309] on input "0" at bounding box center [868, 311] width 91 height 15
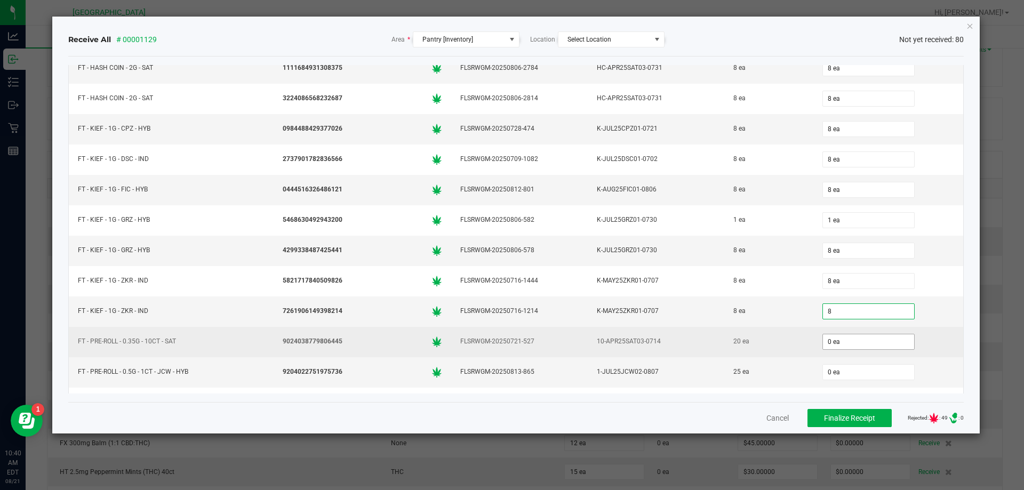
type input "8 ea"
click at [823, 334] on input "0" at bounding box center [868, 341] width 91 height 15
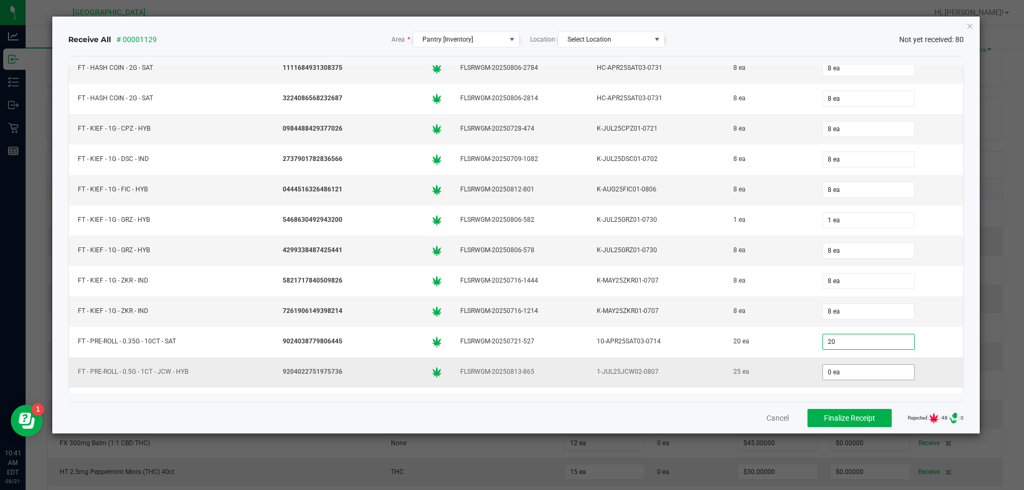
type input "20 ea"
click at [823, 379] on input "0" at bounding box center [868, 372] width 91 height 15
type input "25 ea"
click at [966, 287] on div "Receive All # 00001129 Area * Pantry [Inventory] Location Select Location Not y…" at bounding box center [516, 225] width 928 height 417
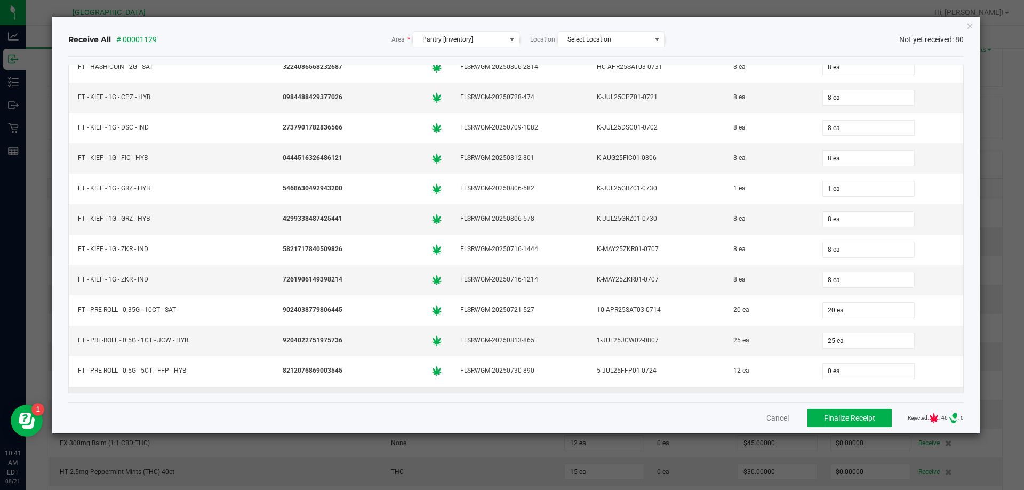
scroll to position [842, 0]
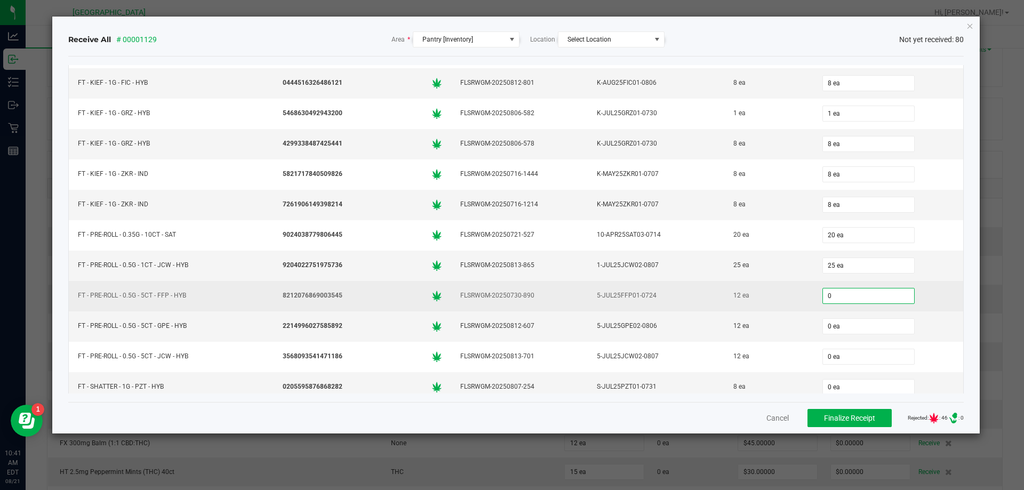
click at [834, 296] on input "0" at bounding box center [868, 296] width 91 height 15
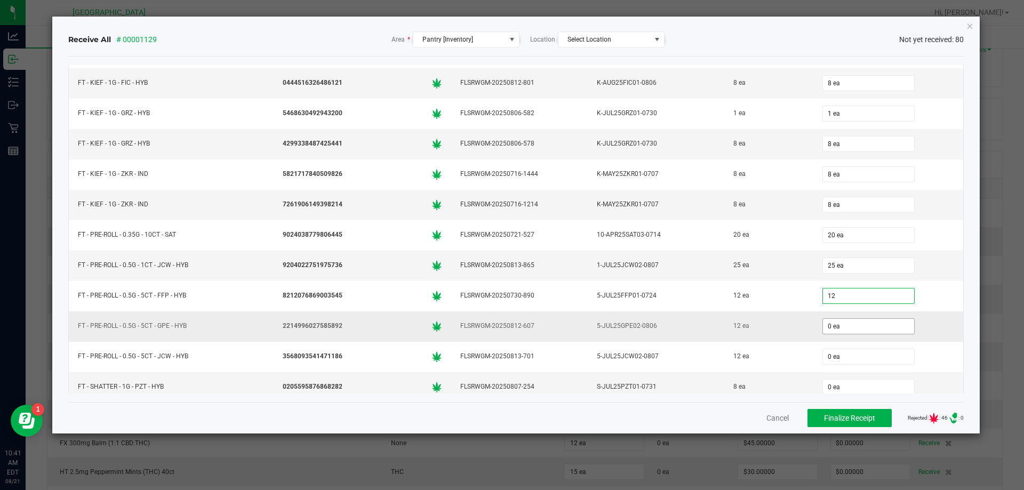
type input "12 ea"
click at [823, 327] on input "0" at bounding box center [868, 326] width 91 height 15
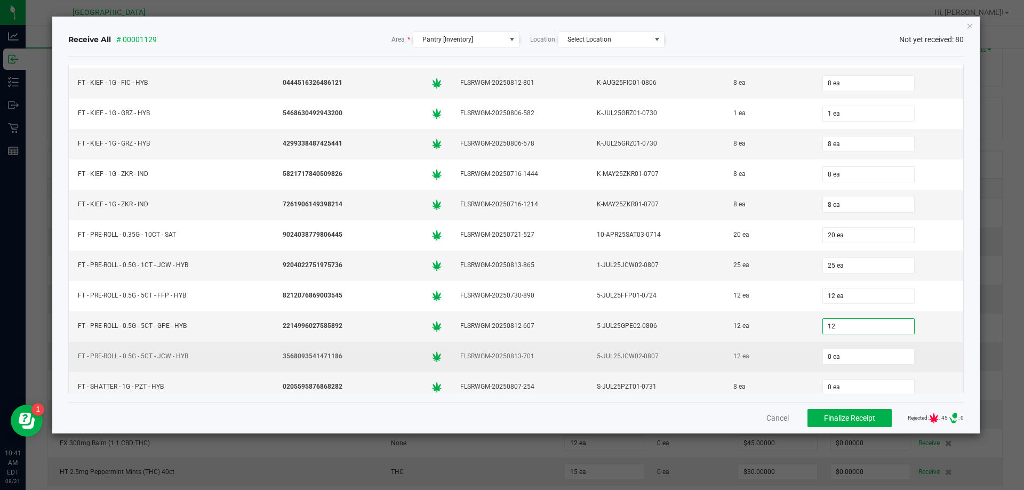
type input "12 ea"
click at [831, 345] on td "0 ea" at bounding box center [888, 357] width 150 height 30
click at [823, 363] on input "0" at bounding box center [868, 356] width 91 height 15
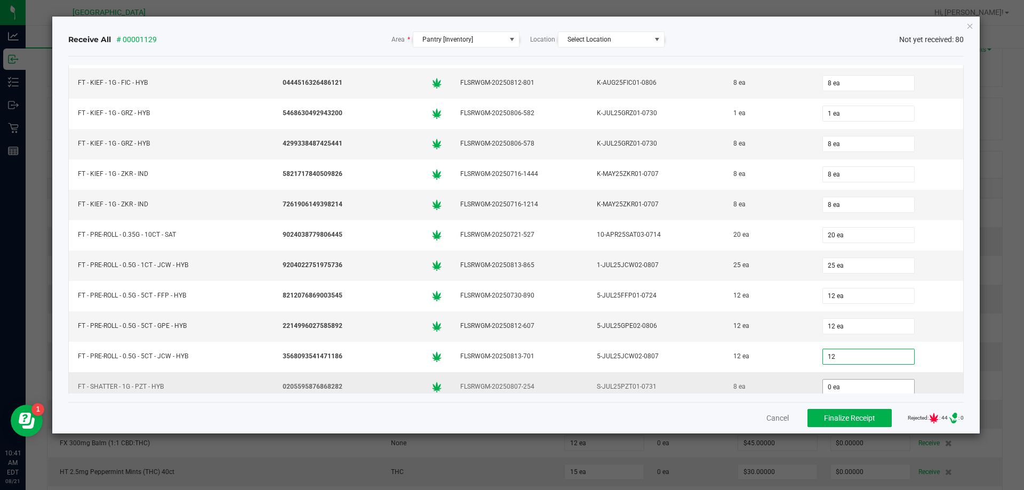
click at [821, 380] on td "0 ea" at bounding box center [888, 387] width 150 height 30
type input "12 ea"
click at [823, 390] on input "0" at bounding box center [868, 387] width 91 height 15
type input "8 ea"
click at [969, 282] on div "Receive All # 00001129 Area * Pantry [Inventory] Location Select Location Not y…" at bounding box center [516, 225] width 928 height 417
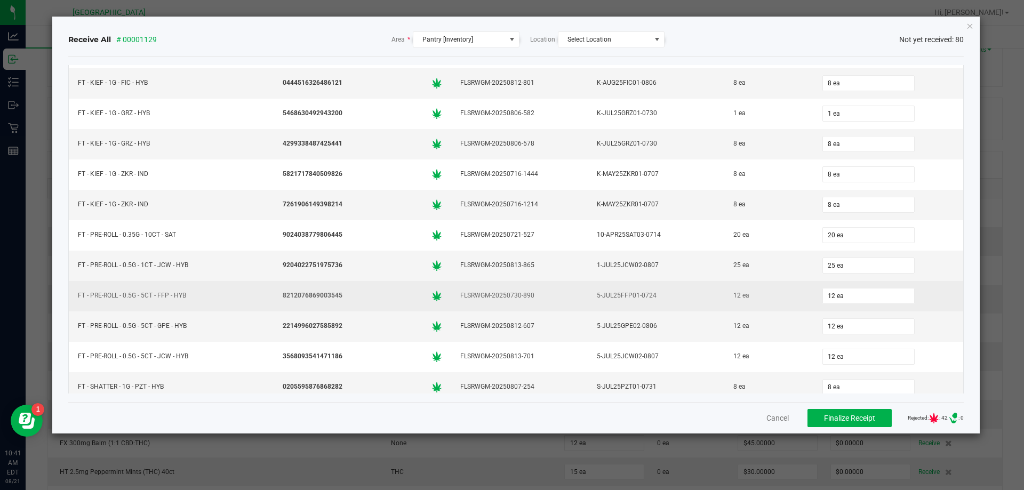
scroll to position [948, 0]
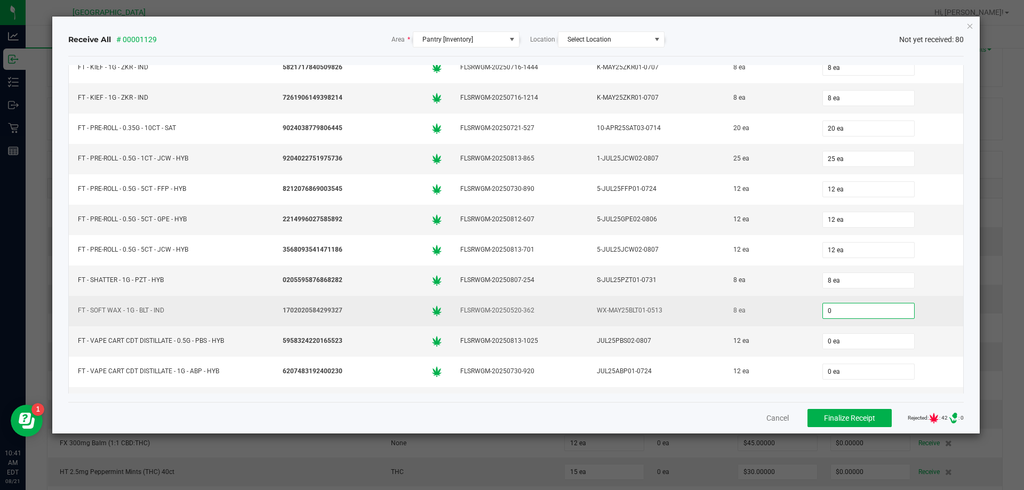
click at [837, 308] on input "0" at bounding box center [868, 311] width 91 height 15
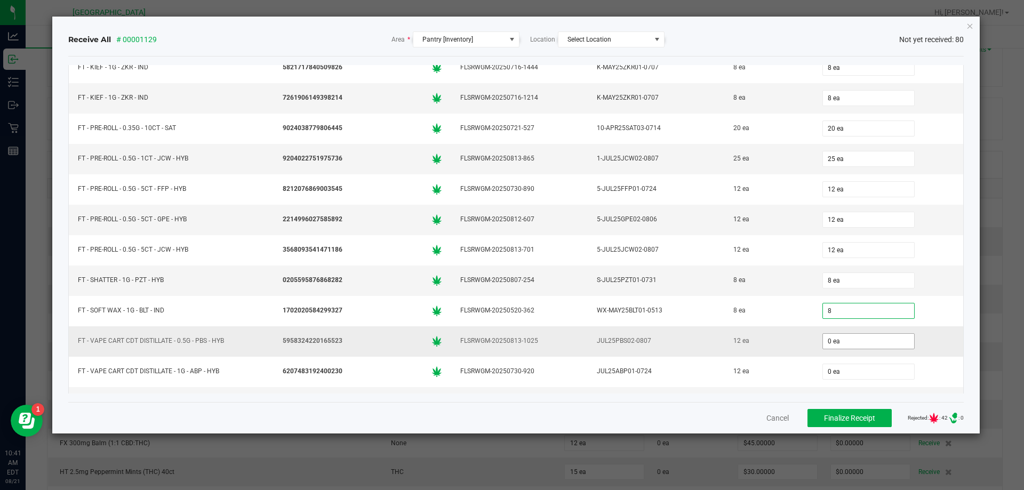
type input "8 ea"
click at [832, 348] on input "0" at bounding box center [868, 341] width 91 height 15
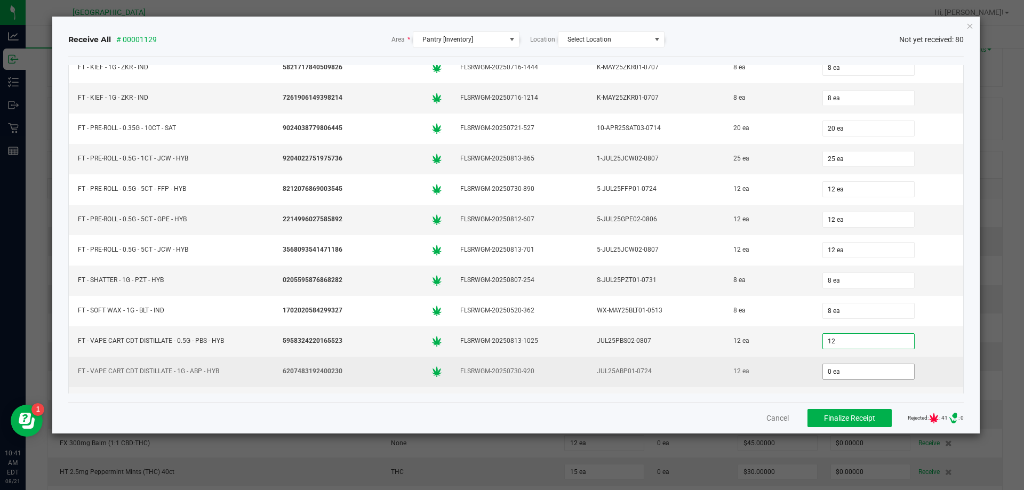
type input "12 ea"
click at [823, 373] on input "0" at bounding box center [868, 371] width 91 height 15
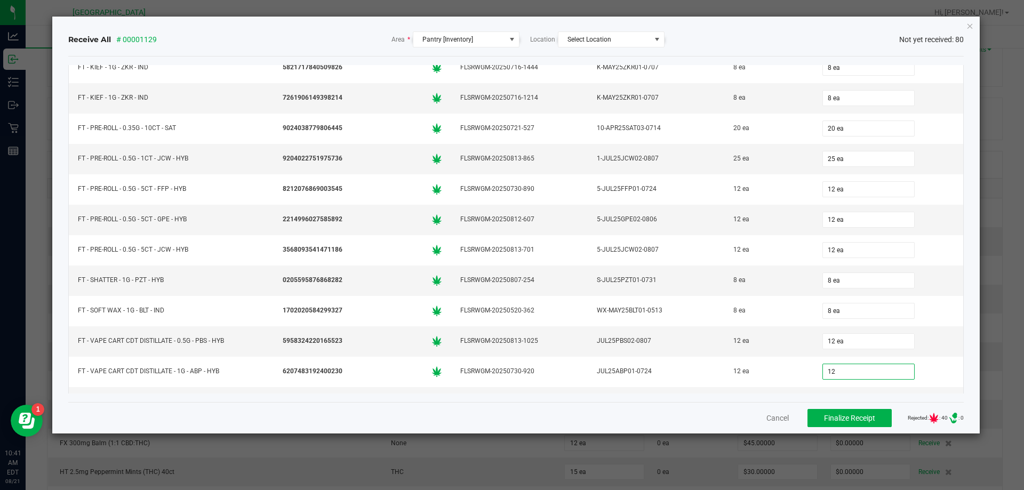
type input "12 ea"
click at [967, 326] on div "Receive All # 00001129 Area * Pantry [Inventory] Location Select Location Not y…" at bounding box center [516, 225] width 928 height 417
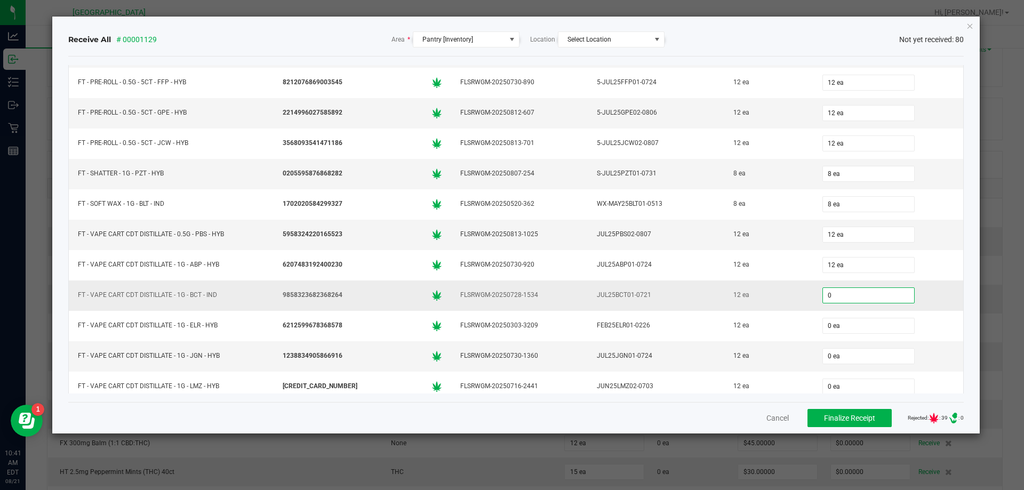
click at [825, 297] on input "0" at bounding box center [868, 295] width 91 height 15
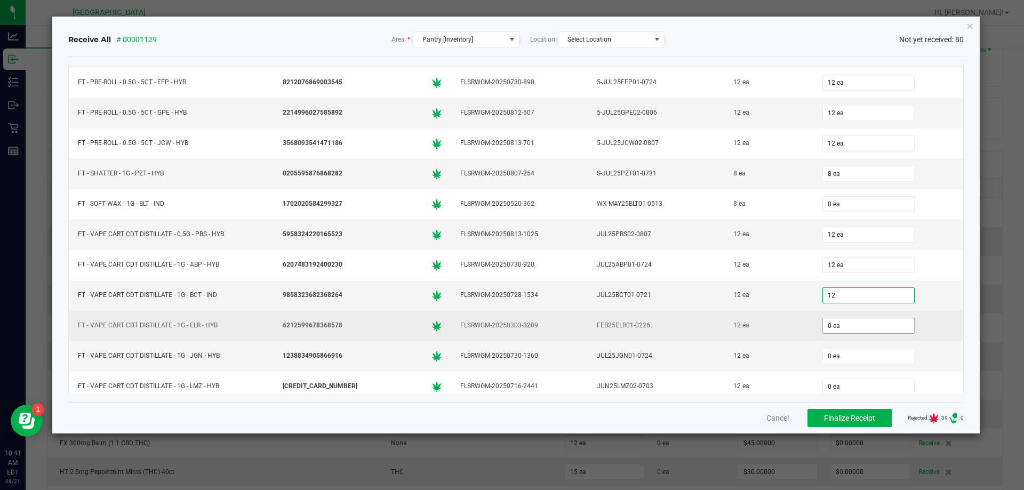
type input "12 ea"
click at [823, 329] on input "0" at bounding box center [868, 325] width 91 height 15
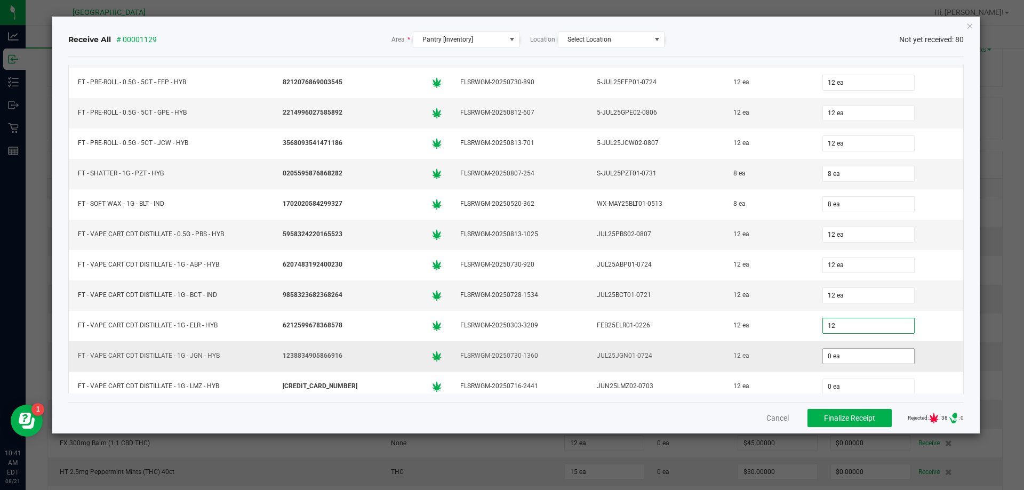
type input "12 ea"
click at [823, 357] on input "0" at bounding box center [868, 356] width 91 height 15
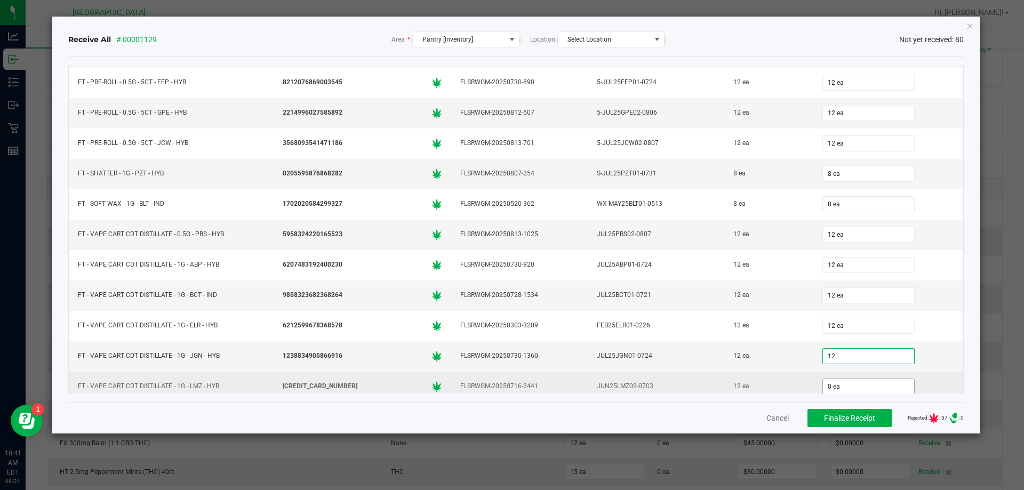
type input "12 ea"
click at [823, 387] on input "0" at bounding box center [868, 386] width 91 height 15
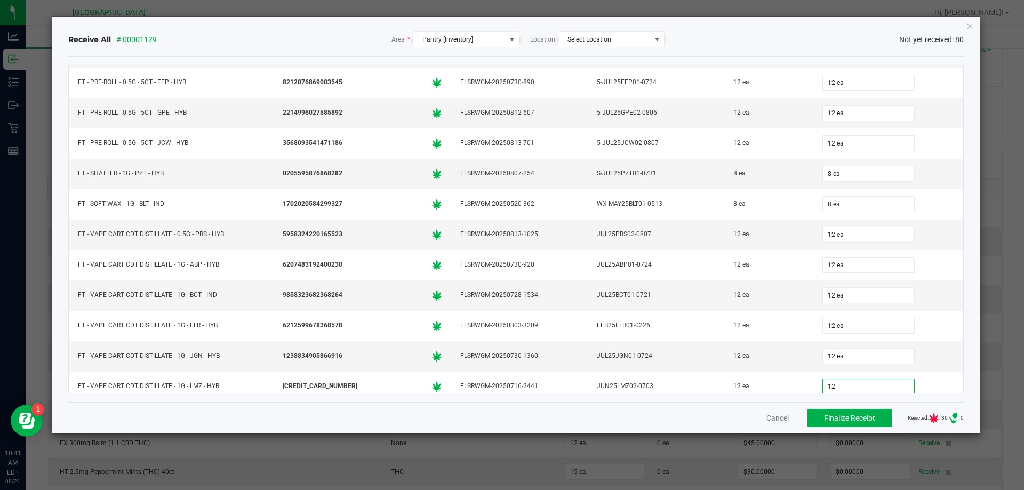
type input "12 ea"
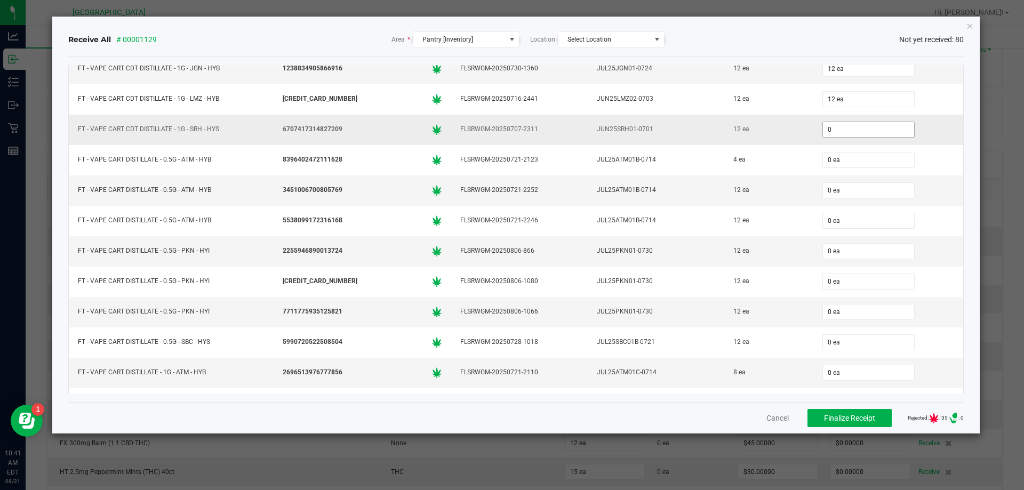
click at [836, 137] on input "0" at bounding box center [868, 129] width 91 height 15
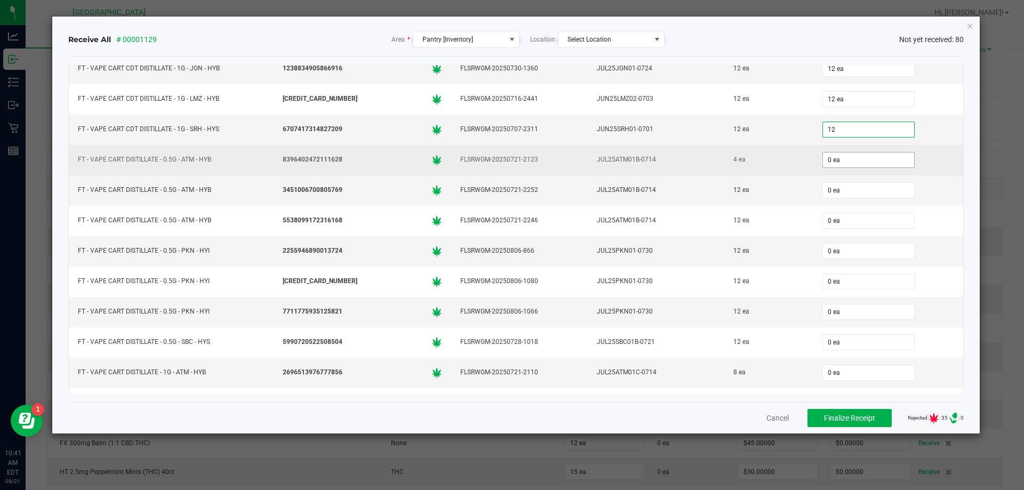
type input "12 ea"
click at [823, 165] on input "0" at bounding box center [868, 160] width 91 height 15
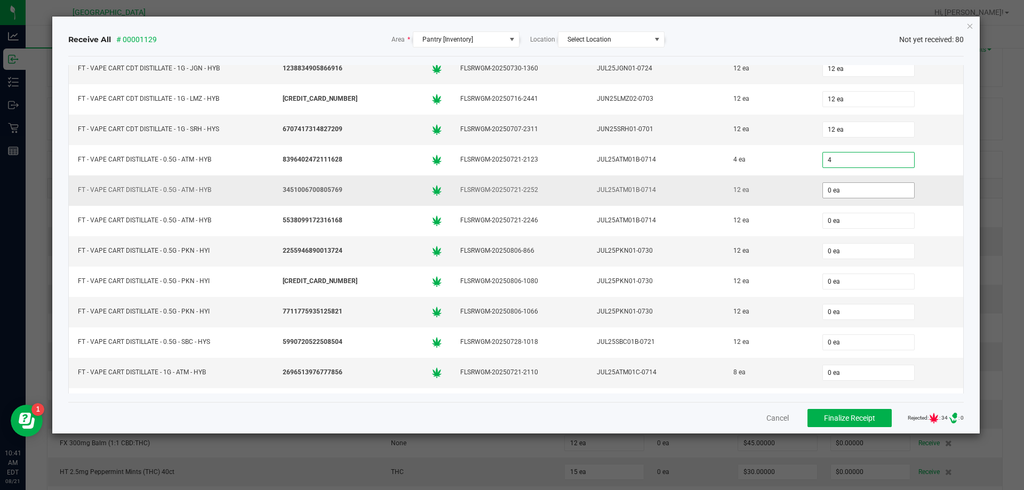
type input "4 ea"
click at [825, 196] on input "0" at bounding box center [868, 190] width 91 height 15
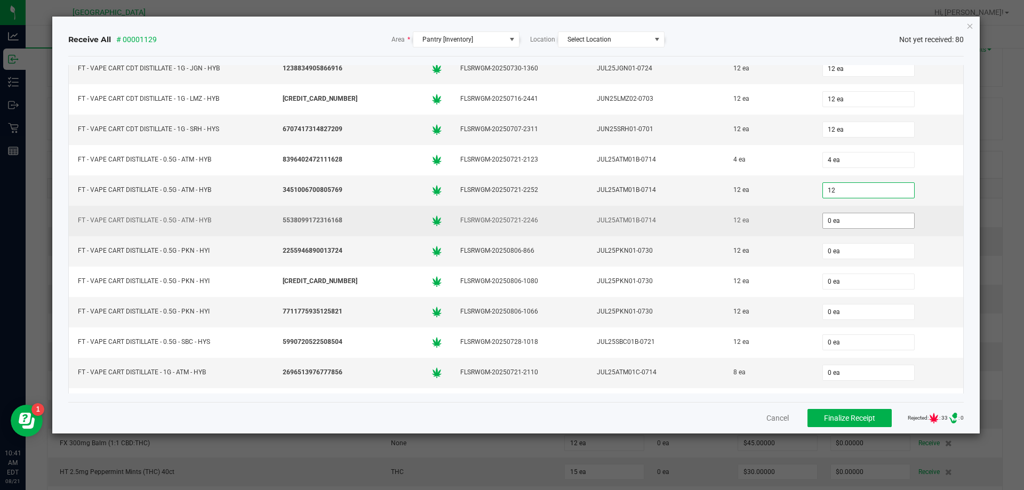
type input "12 ea"
click at [824, 225] on input "0" at bounding box center [868, 220] width 91 height 15
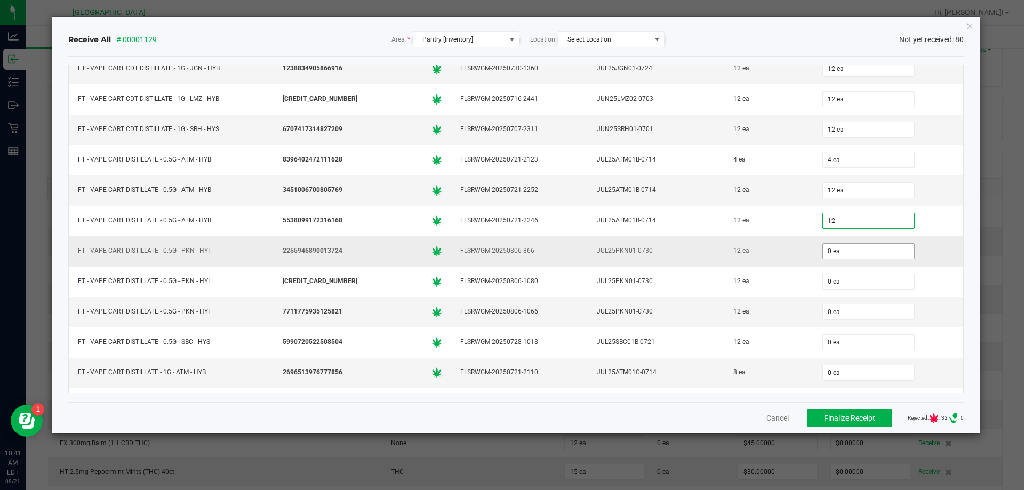
type input "12 ea"
click at [826, 253] on input "0" at bounding box center [868, 251] width 91 height 15
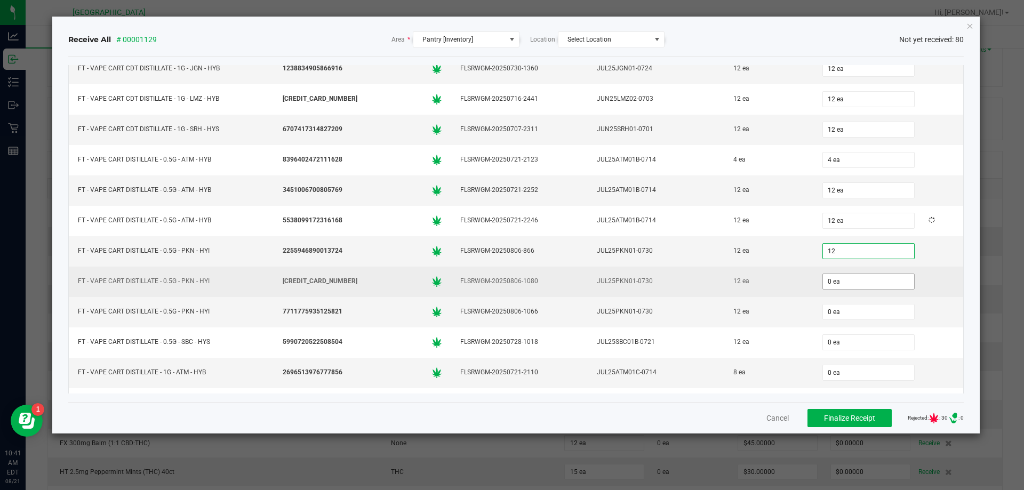
type input "12"
click at [824, 277] on input "0" at bounding box center [868, 281] width 91 height 15
type input "012"
type input "12 ea"
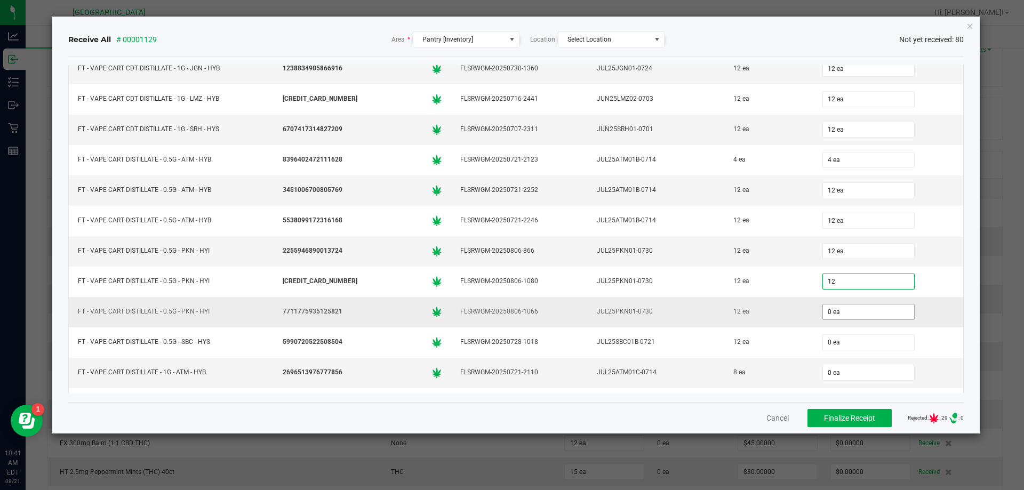
type input "12 ea"
click at [824, 307] on input "0" at bounding box center [868, 312] width 91 height 15
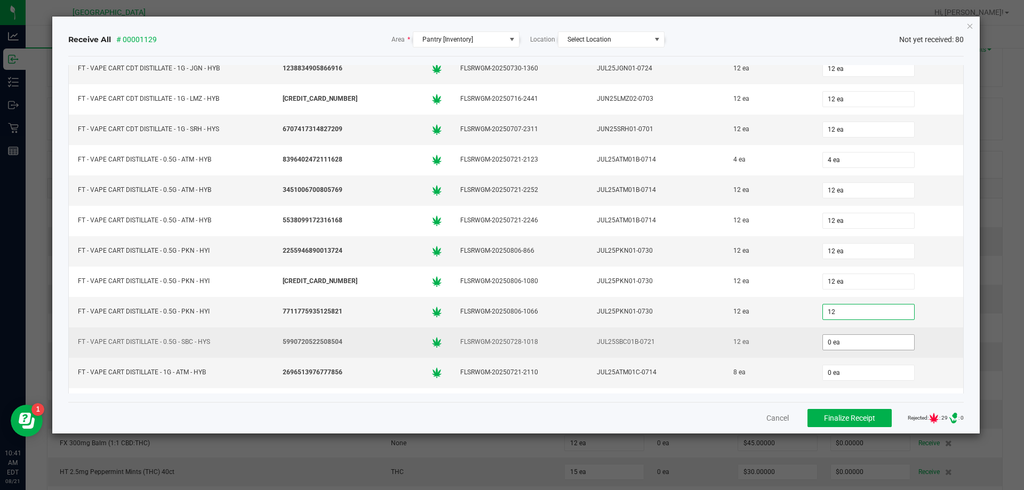
type input "12 ea"
click at [824, 345] on input "0" at bounding box center [868, 342] width 91 height 15
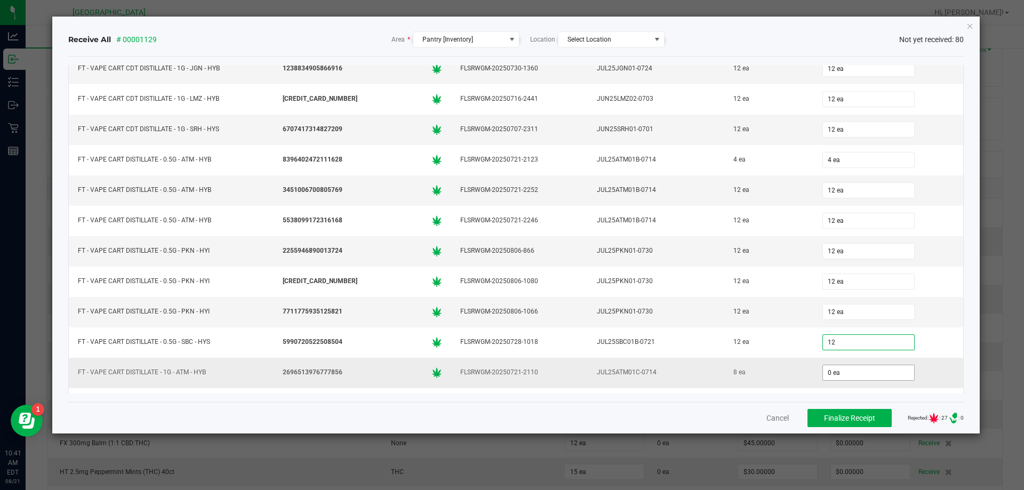
type input "12 ea"
click at [824, 367] on input "0" at bounding box center [868, 372] width 91 height 15
type input "8 ea"
click at [975, 316] on div "Receive All # 00001129 Area * Pantry [Inventory] Location Select Location Not y…" at bounding box center [516, 225] width 928 height 417
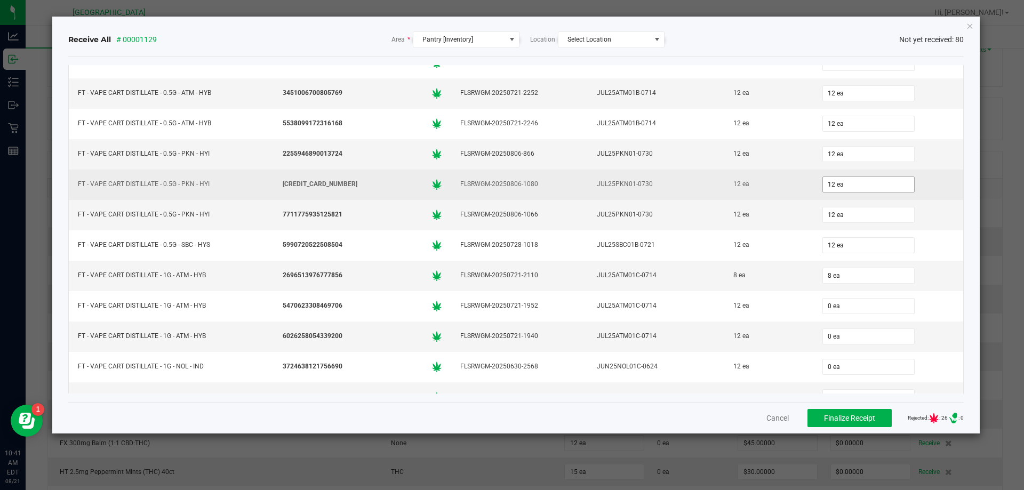
scroll to position [1449, 0]
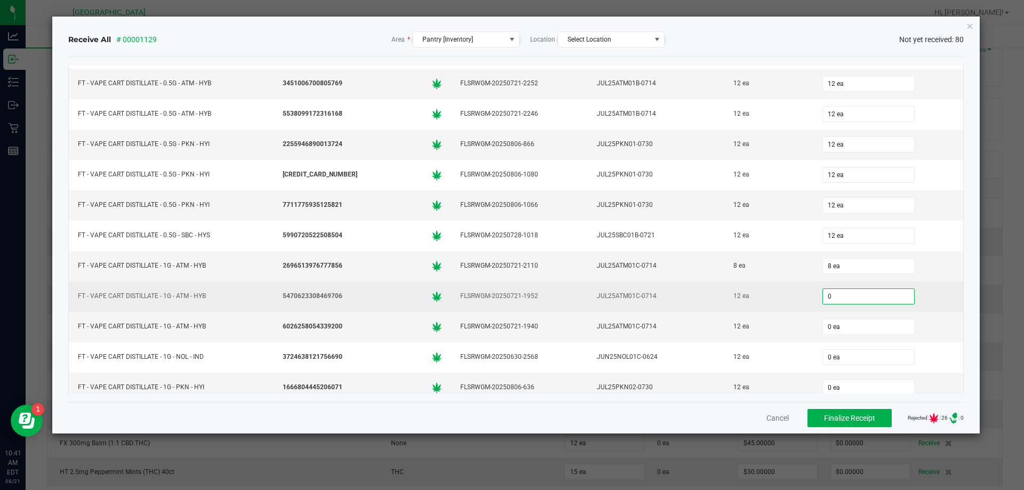
click at [829, 289] on input "0" at bounding box center [868, 296] width 91 height 15
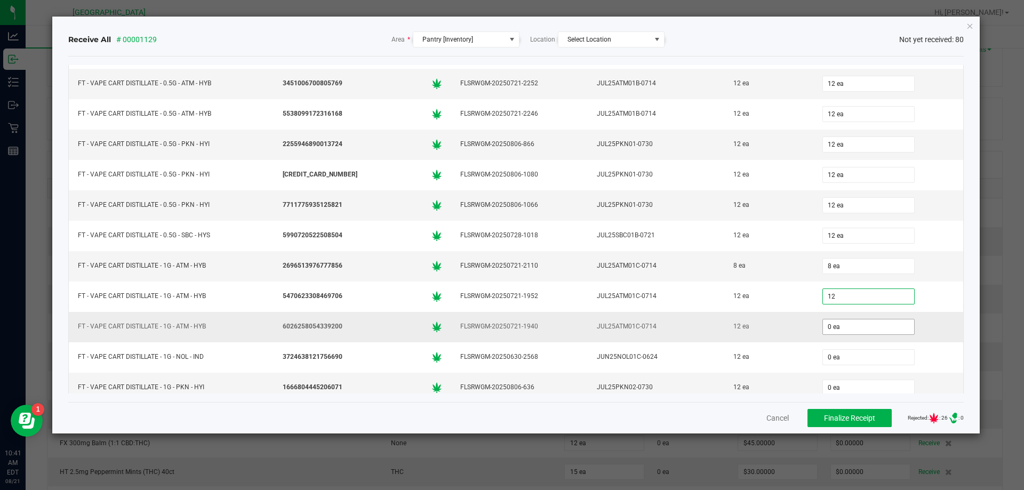
type input "12 ea"
click at [825, 330] on input "0" at bounding box center [868, 327] width 91 height 15
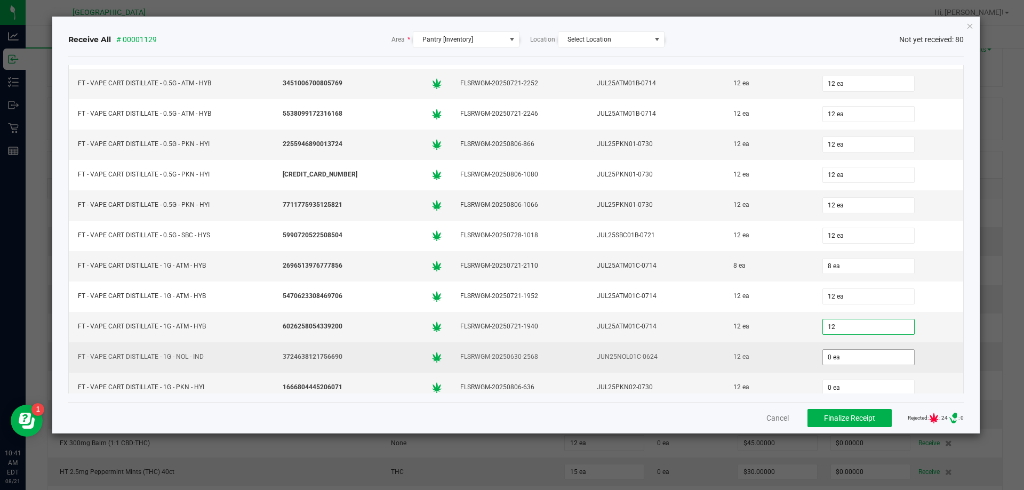
type input "12 ea"
click at [823, 353] on input "0" at bounding box center [868, 357] width 91 height 15
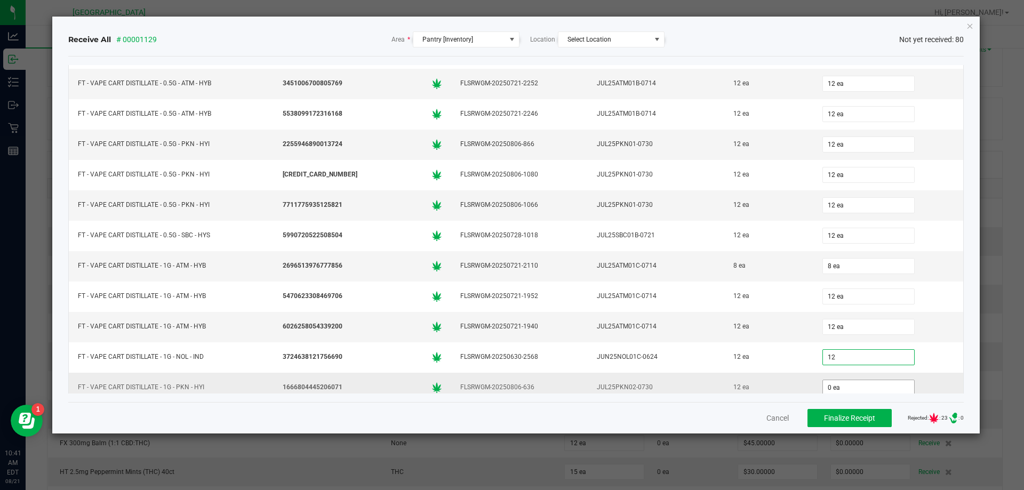
type input "12 ea"
click at [823, 387] on input "0" at bounding box center [868, 387] width 91 height 15
type input "12 ea"
click at [972, 334] on div "Receive All # 00001129 Area * Pantry [Inventory] Location Select Location Not y…" at bounding box center [516, 225] width 928 height 417
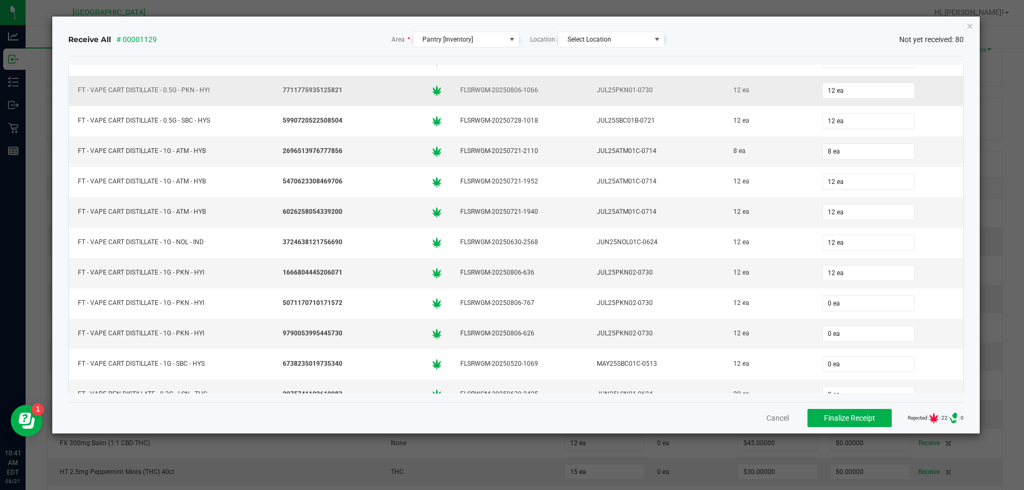
scroll to position [1609, 0]
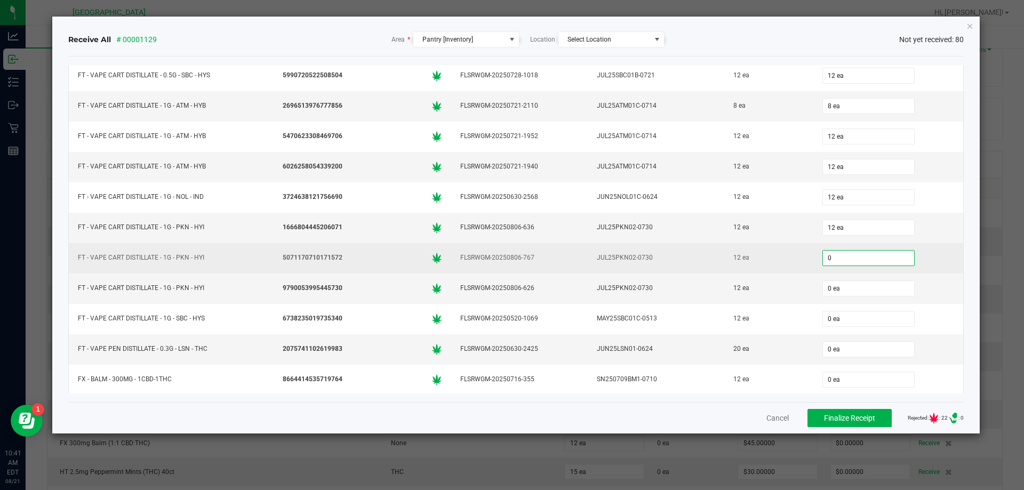
click at [824, 264] on input "0" at bounding box center [868, 258] width 91 height 15
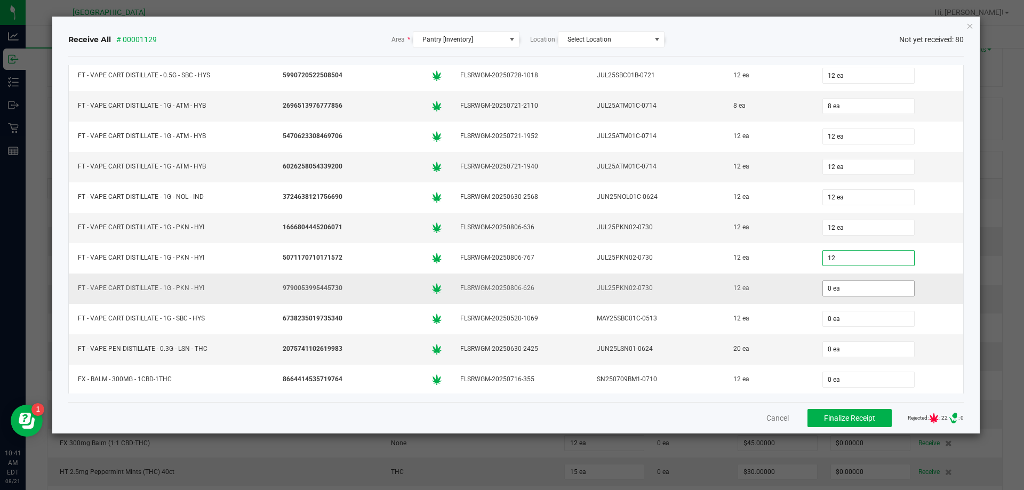
type input "12 ea"
click at [823, 289] on input "0" at bounding box center [868, 288] width 91 height 15
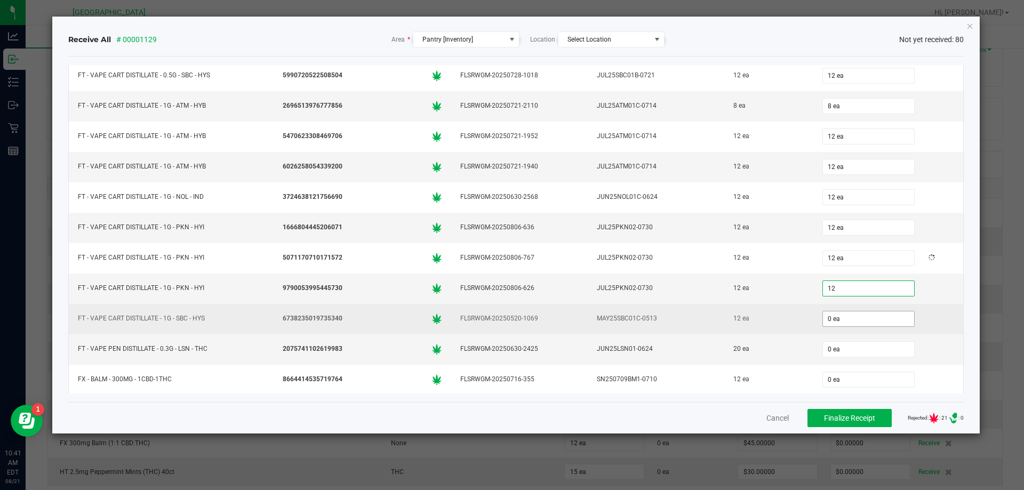
type input "12 ea"
click at [823, 314] on input "0" at bounding box center [868, 319] width 91 height 15
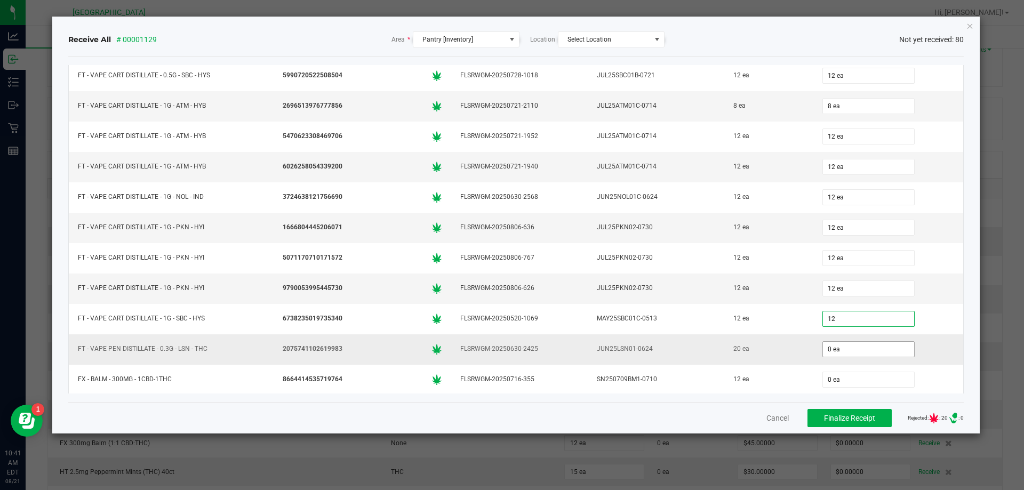
type input "12 ea"
click at [823, 352] on input "0" at bounding box center [868, 349] width 91 height 15
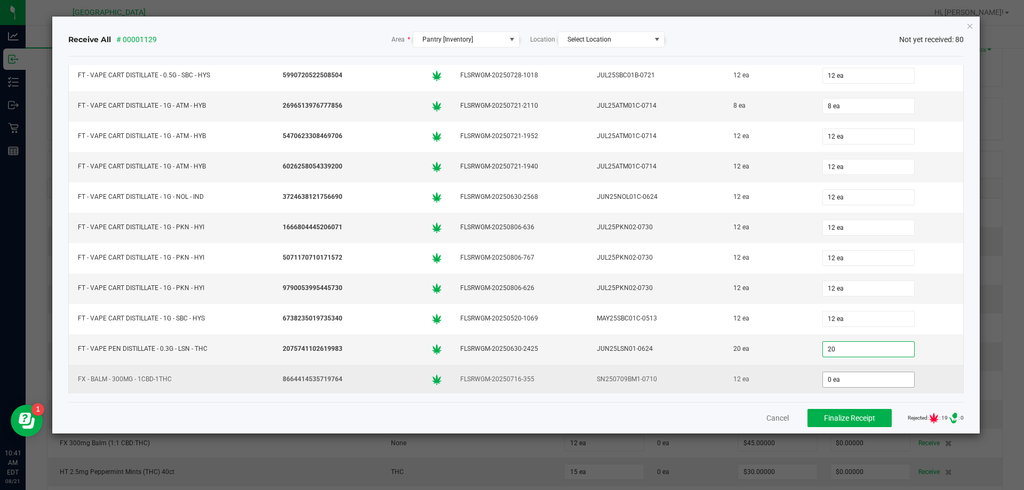
type input "20"
click at [828, 384] on input "0 ea" at bounding box center [868, 379] width 91 height 15
type input "0"
type input "20 ea"
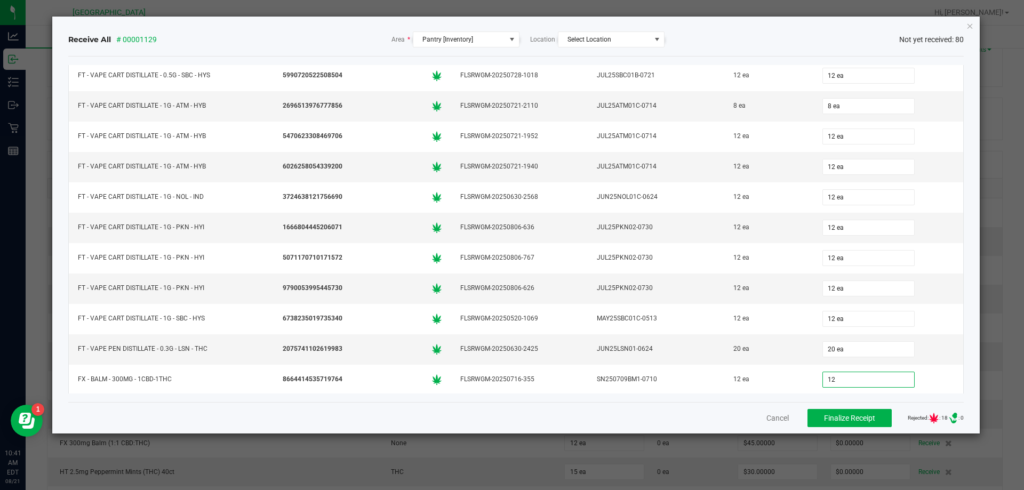
type input "12 ea"
click at [967, 353] on div "Receive All # 00001129 Area * Pantry [Inventory] Location Select Location Not y…" at bounding box center [516, 225] width 928 height 417
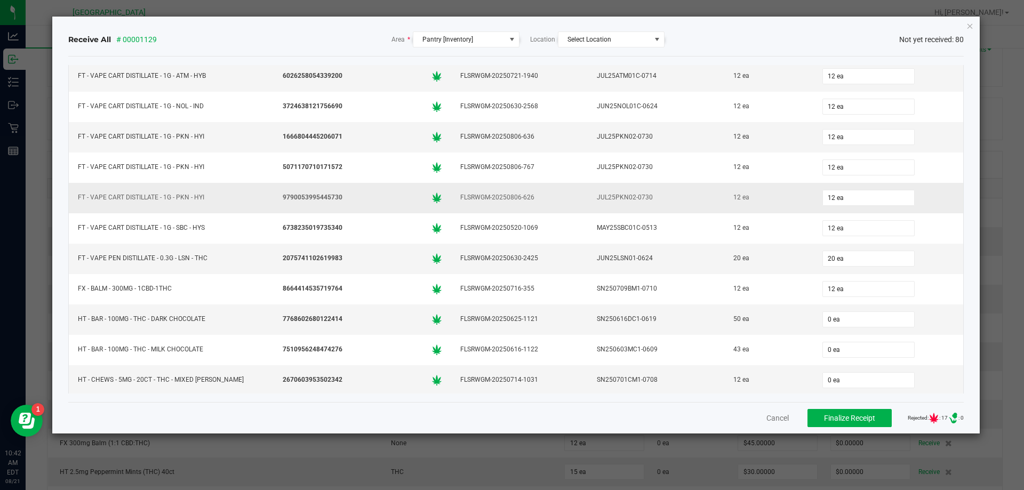
scroll to position [1716, 0]
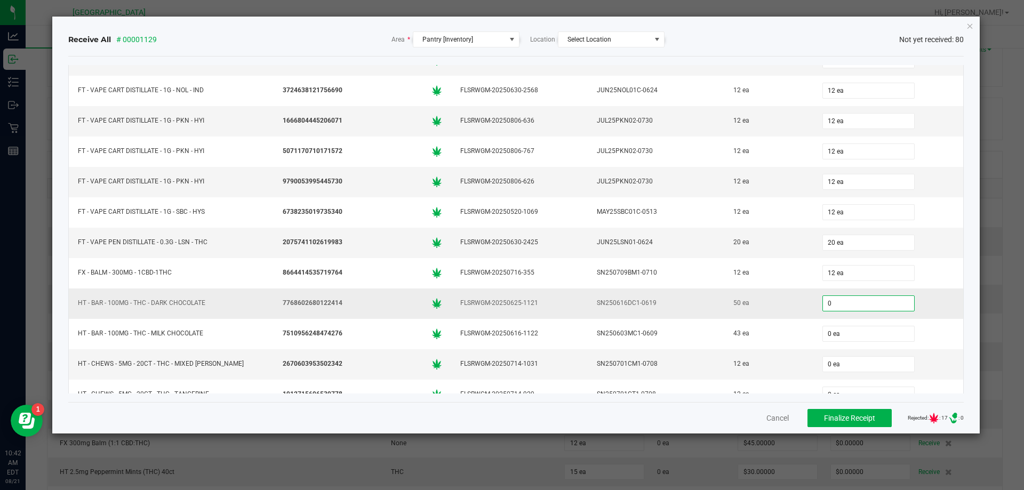
click at [829, 304] on input "0" at bounding box center [868, 303] width 91 height 15
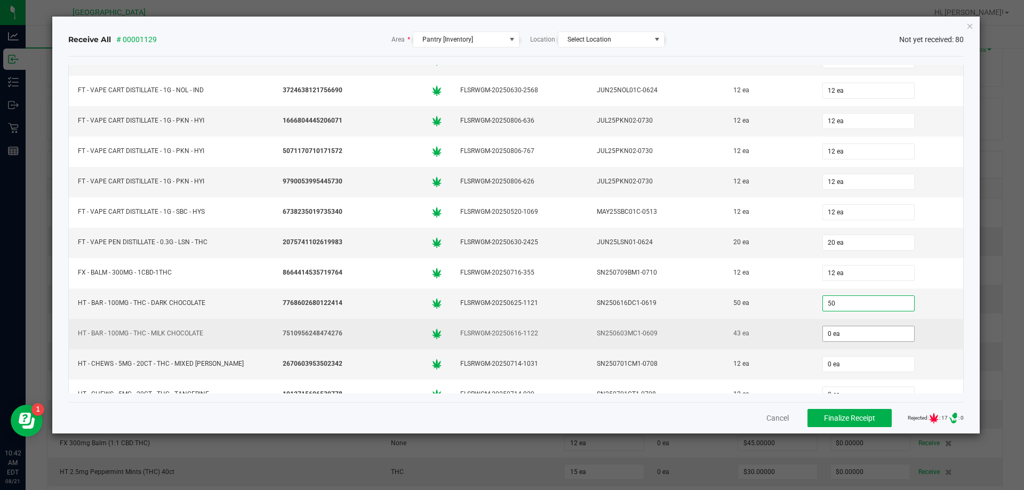
type input "50 ea"
click at [829, 330] on input "0" at bounding box center [868, 333] width 91 height 15
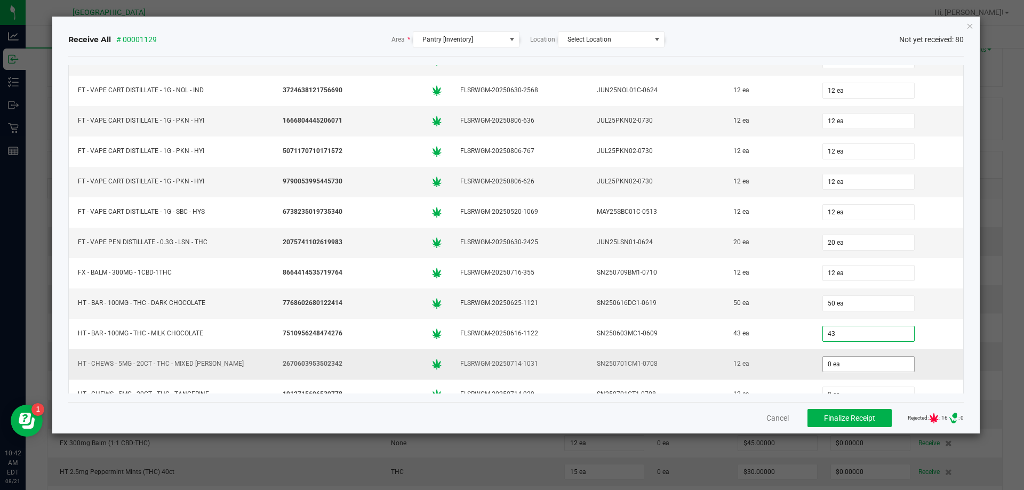
type input "43 ea"
click at [823, 366] on input "0" at bounding box center [868, 364] width 91 height 15
type input "12 ea"
click at [966, 355] on div "Receive All # 00001129 Area * Pantry [Inventory] Location Select Location Not y…" at bounding box center [516, 225] width 928 height 417
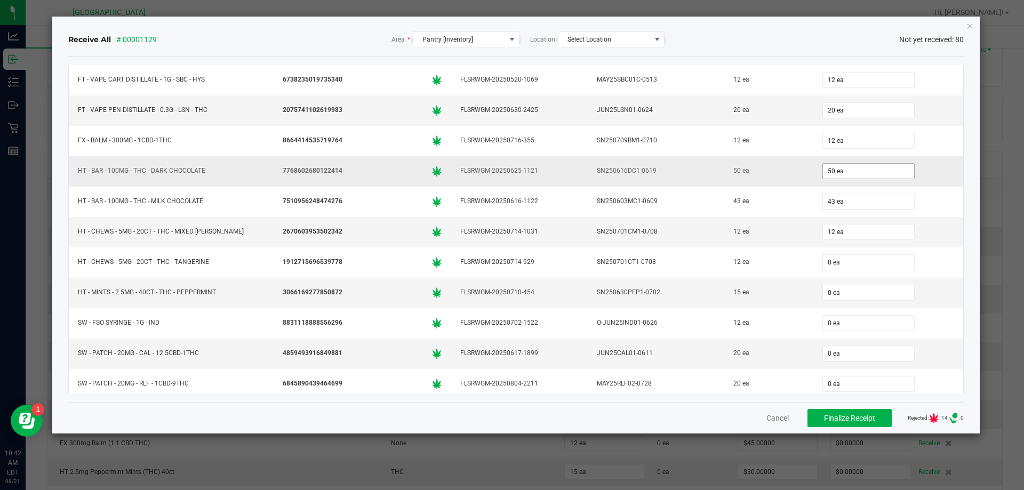
scroll to position [1876, 0]
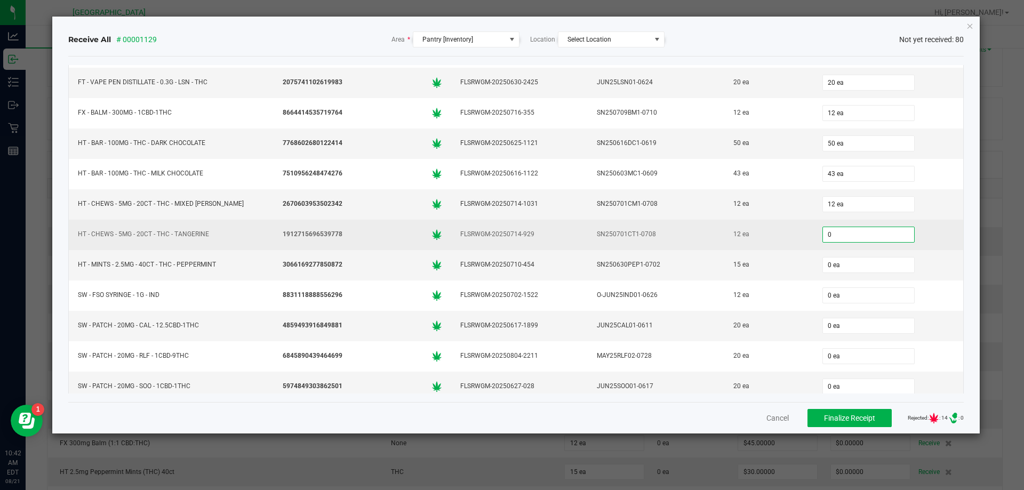
click at [823, 236] on input "0" at bounding box center [868, 234] width 91 height 15
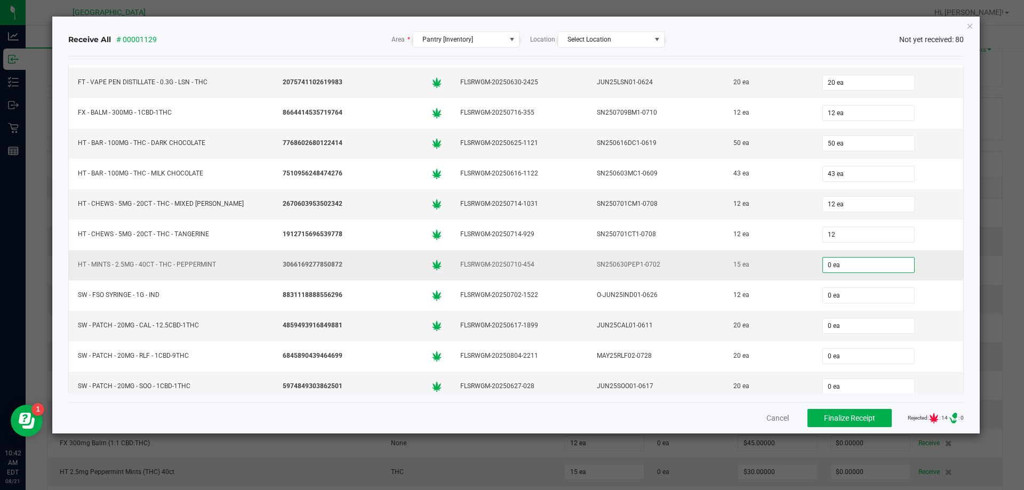
type input "12 ea"
click at [823, 265] on input "0" at bounding box center [868, 265] width 91 height 15
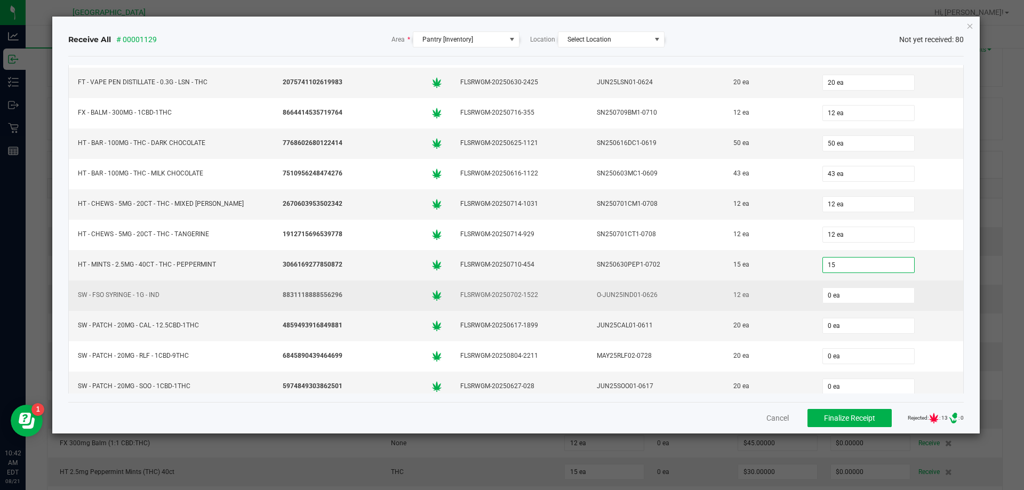
click at [821, 304] on div "0 ea" at bounding box center [889, 295] width 138 height 21
type input "15 ea"
click at [823, 299] on input "0" at bounding box center [868, 295] width 91 height 15
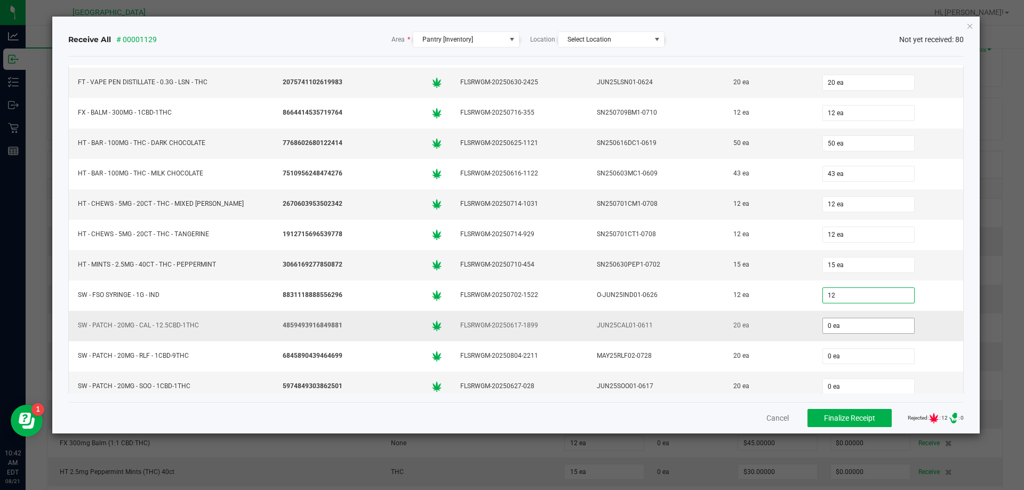
type input "12 ea"
click at [823, 328] on input "0" at bounding box center [868, 325] width 91 height 15
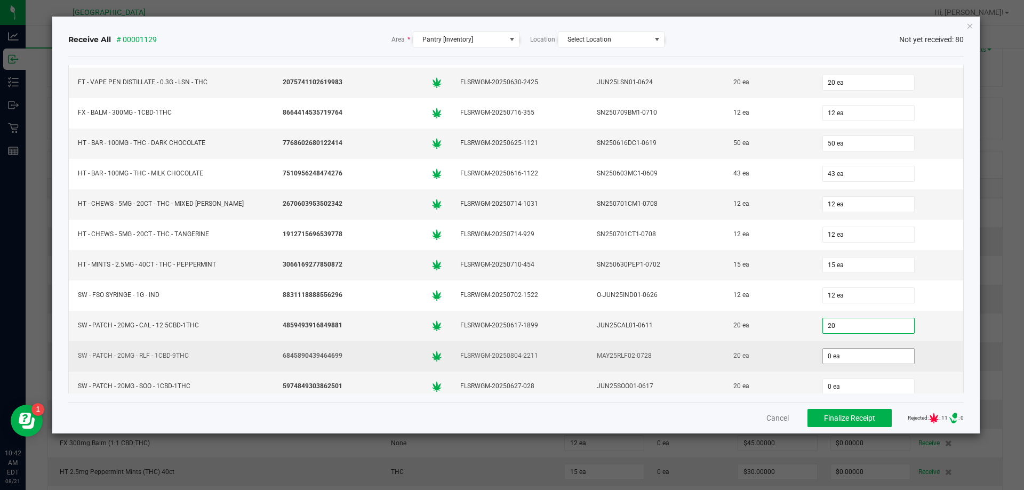
type input "20 ea"
click at [824, 352] on input "0" at bounding box center [868, 356] width 91 height 15
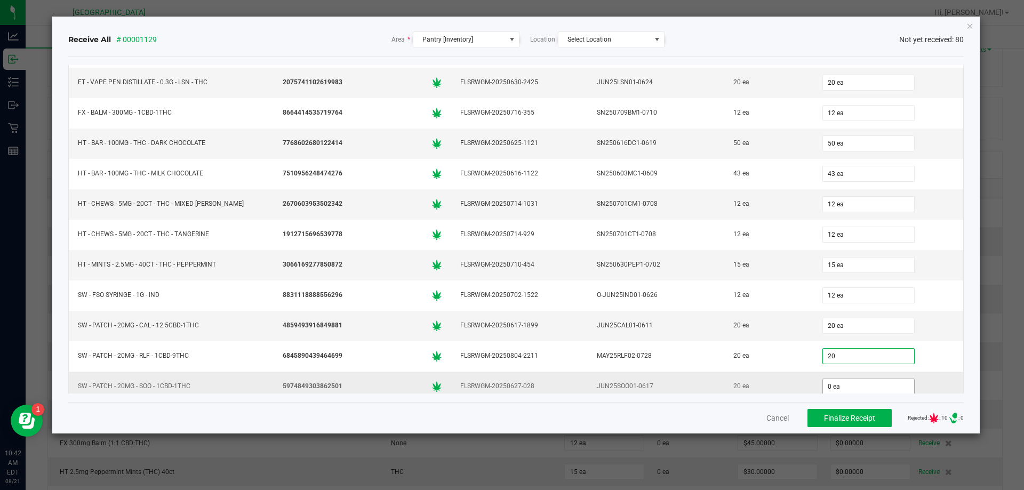
type input "20 ea"
click at [825, 383] on input "0" at bounding box center [868, 386] width 91 height 15
type input "20 ea"
click at [973, 281] on div "Receive All # 00001129 Area * Pantry [Inventory] Location Select Location Not y…" at bounding box center [516, 225] width 928 height 417
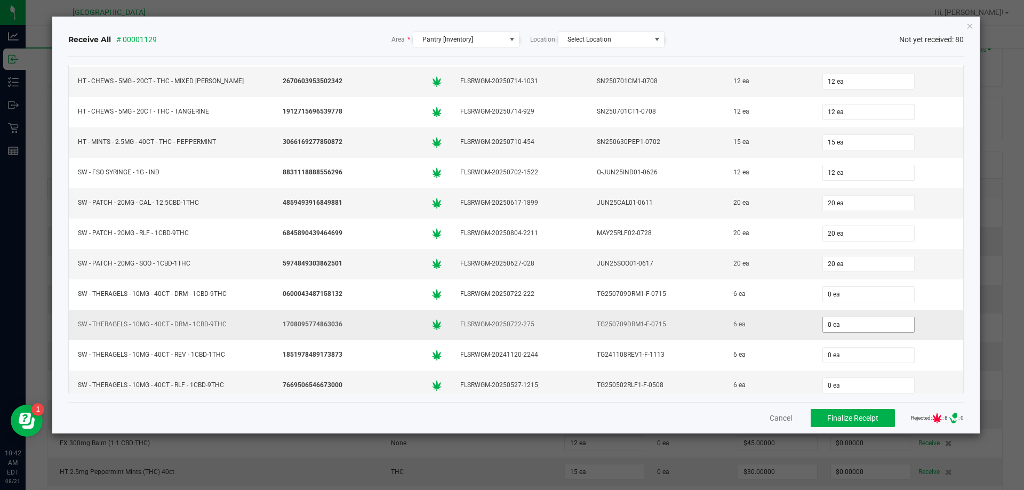
scroll to position [2036, 0]
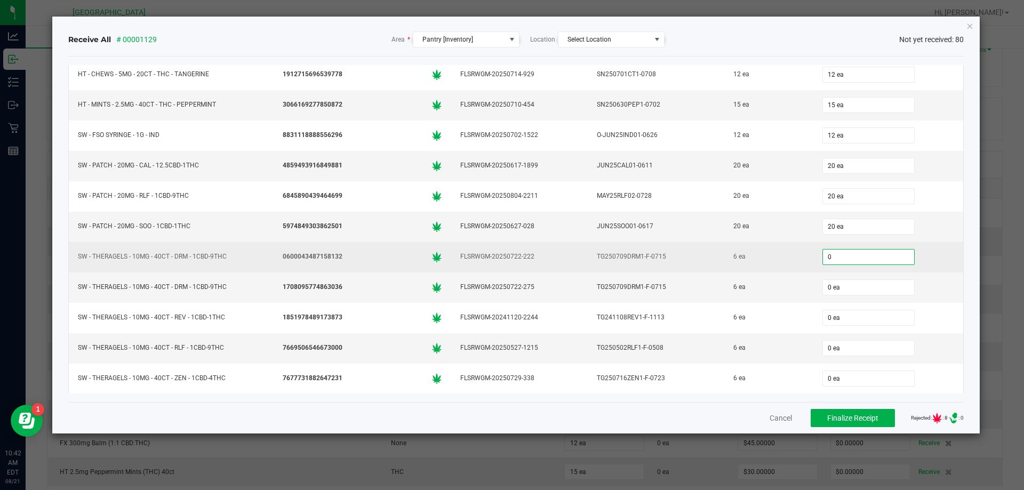
click at [825, 256] on input "0" at bounding box center [868, 257] width 91 height 15
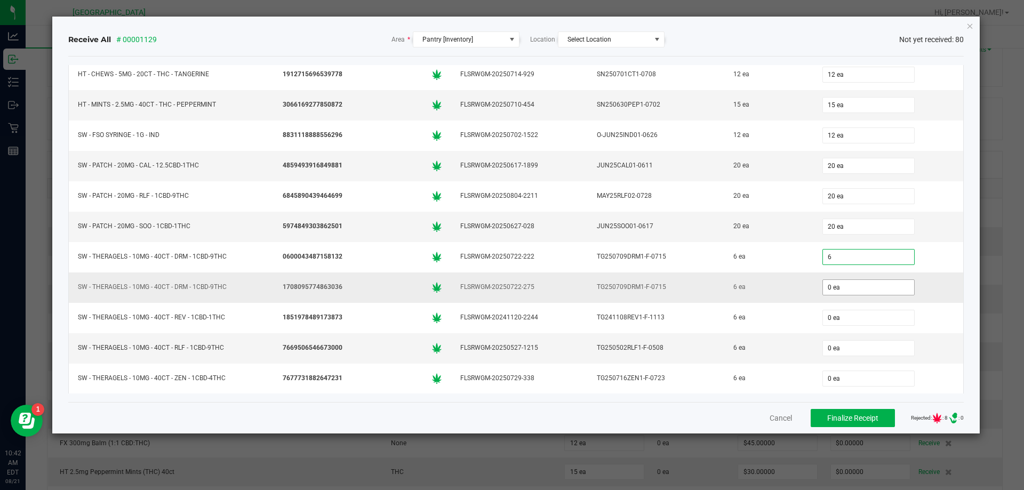
type input "6 ea"
click at [823, 290] on input "0" at bounding box center [868, 287] width 91 height 15
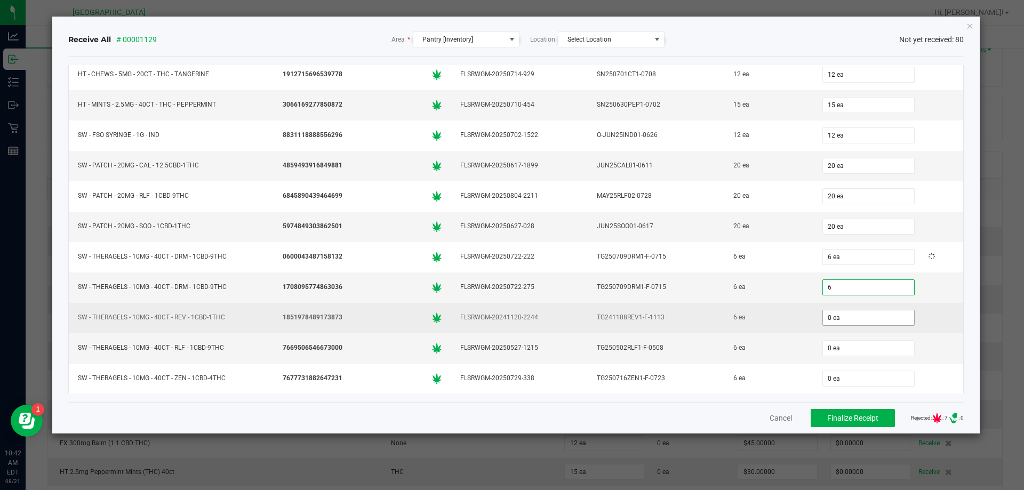
type input "6 ea"
click at [826, 314] on input "0" at bounding box center [868, 317] width 91 height 15
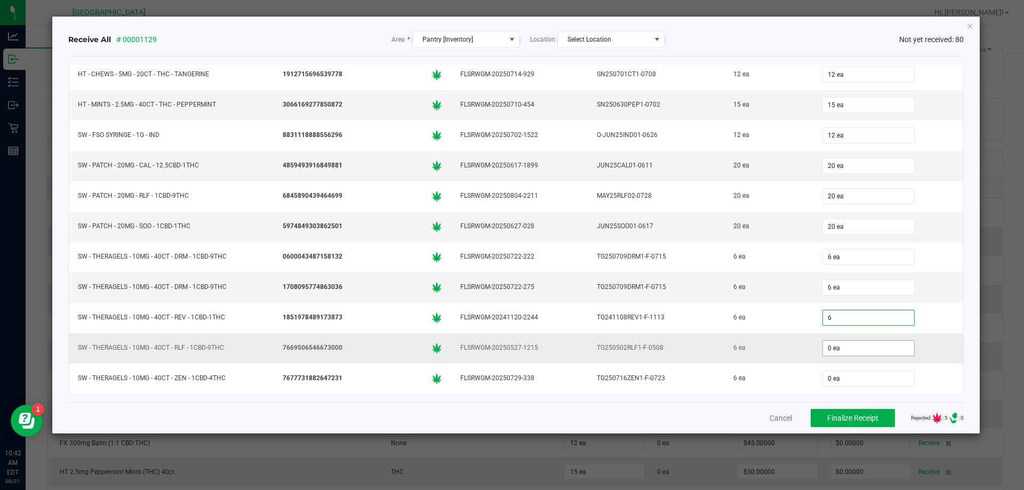
type input "6 ea"
click at [823, 344] on input "0" at bounding box center [868, 348] width 91 height 15
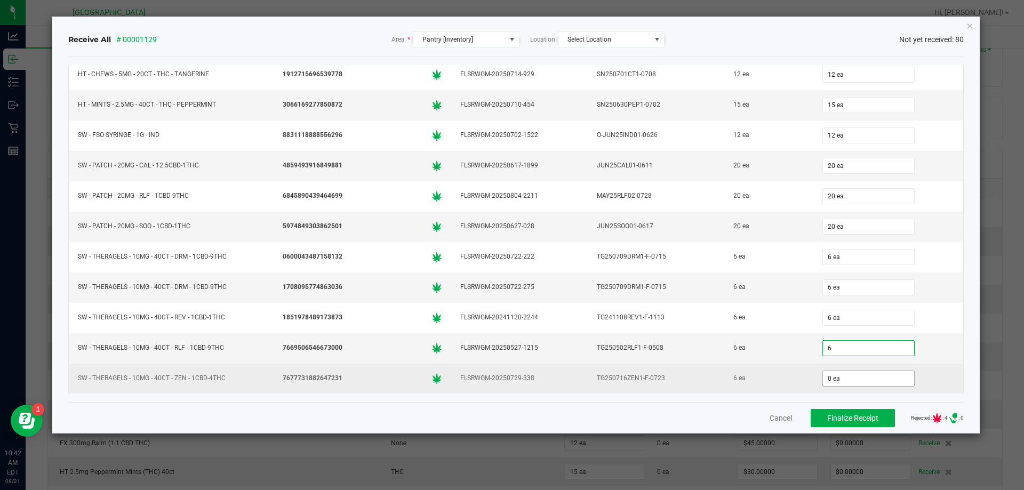
type input "6 ea"
drag, startPoint x: 822, startPoint y: 375, endPoint x: 819, endPoint y: 383, distance: 8.4
click at [823, 383] on input "0" at bounding box center [868, 378] width 91 height 15
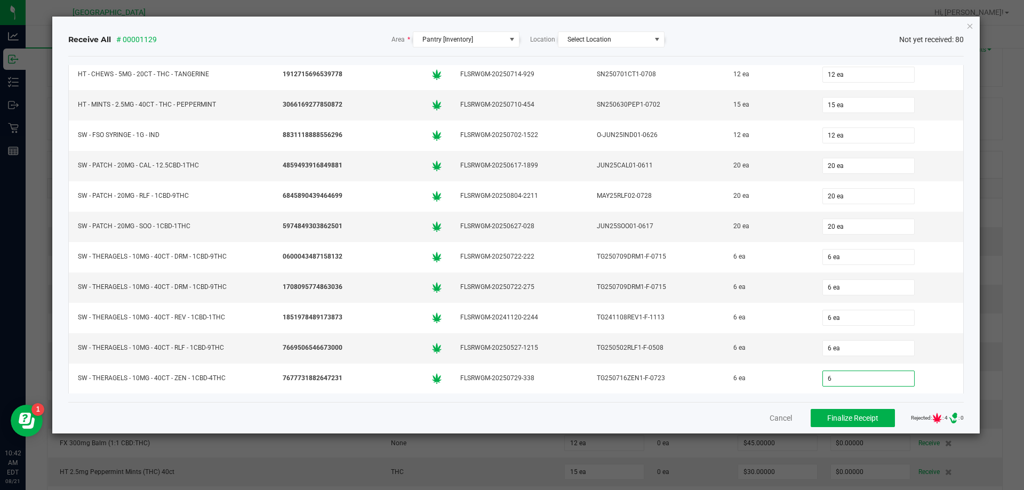
type input "6 ea"
click at [971, 313] on div "Receive All # 00001129 Area * Pantry [Inventory] Location Select Location Not y…" at bounding box center [516, 225] width 928 height 417
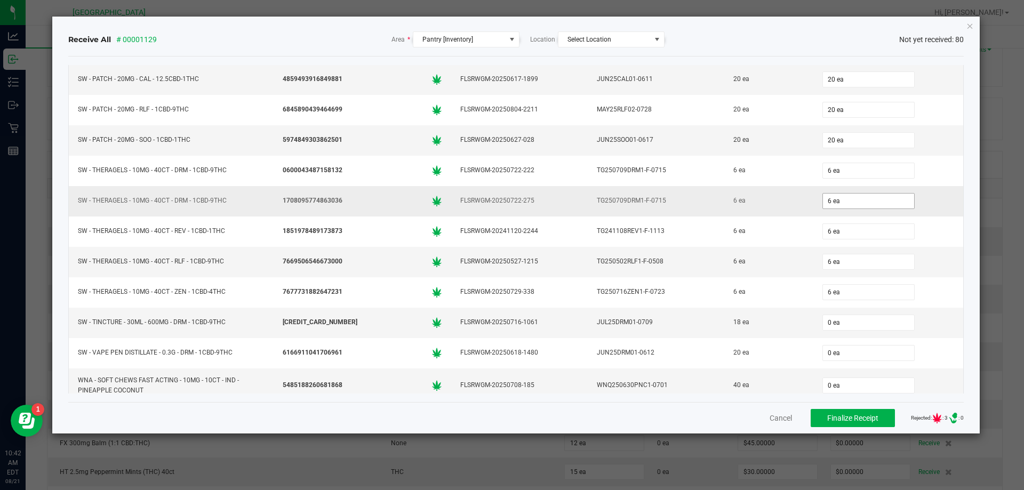
scroll to position [2132, 0]
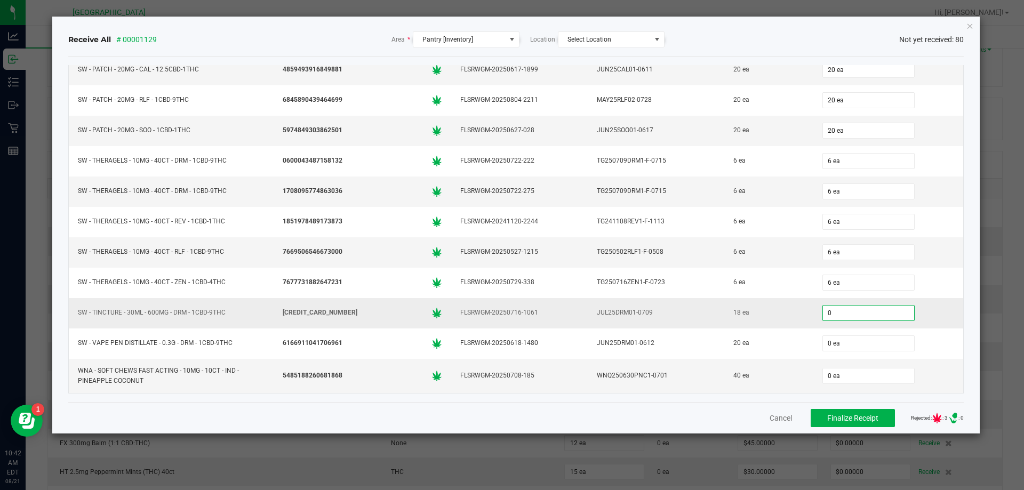
click at [823, 314] on input "0" at bounding box center [868, 313] width 91 height 15
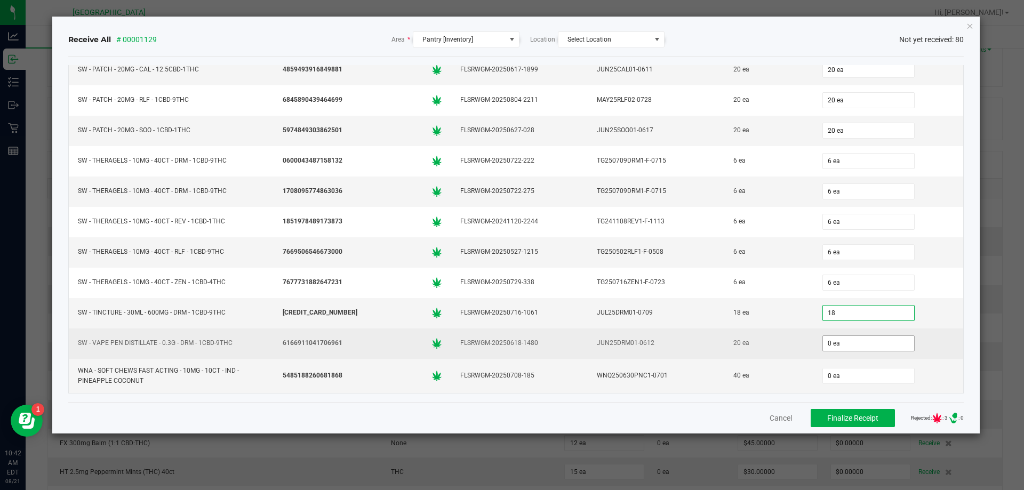
type input "18 ea"
click at [825, 345] on input "0" at bounding box center [868, 343] width 91 height 15
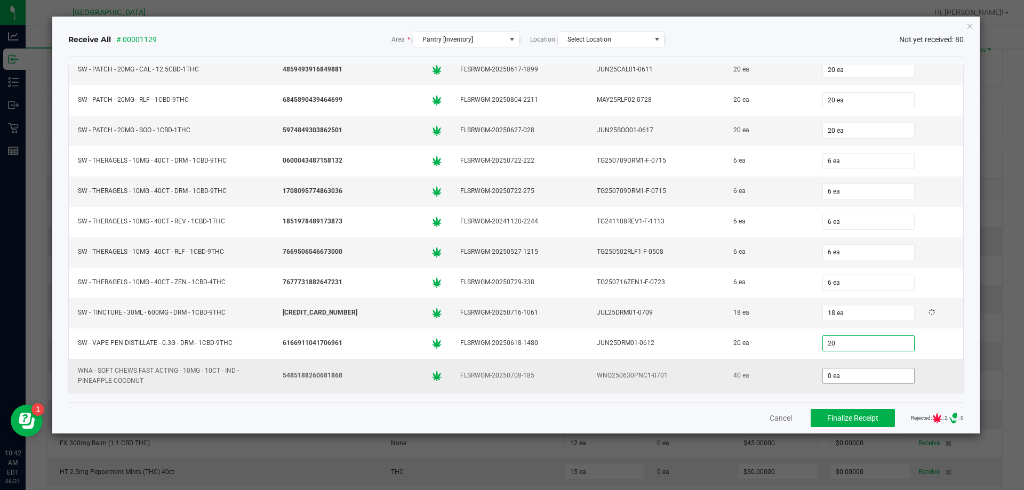
type input "20 ea"
click at [832, 373] on input "0" at bounding box center [868, 376] width 91 height 15
type input "40 ea"
click at [974, 302] on div "Receive All # 00001129 Area * Pantry [Inventory] Location Select Location Not y…" at bounding box center [516, 225] width 928 height 417
click at [832, 415] on span "Finalize Receipt" at bounding box center [852, 418] width 51 height 9
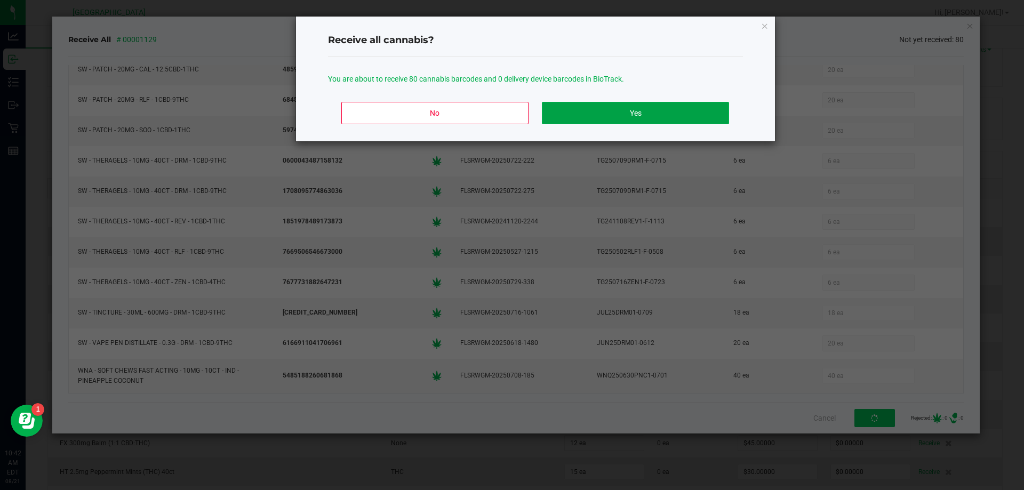
click at [705, 109] on button "Yes" at bounding box center [635, 113] width 187 height 22
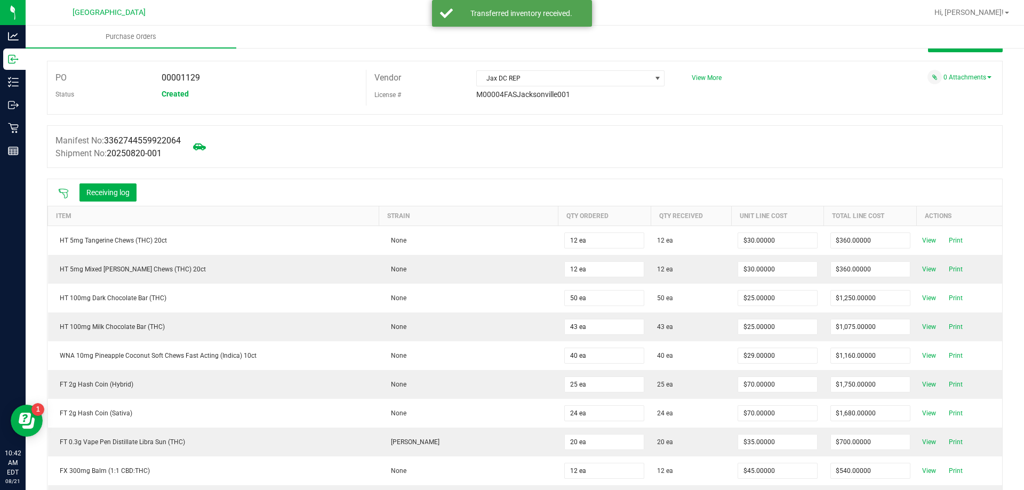
scroll to position [0, 0]
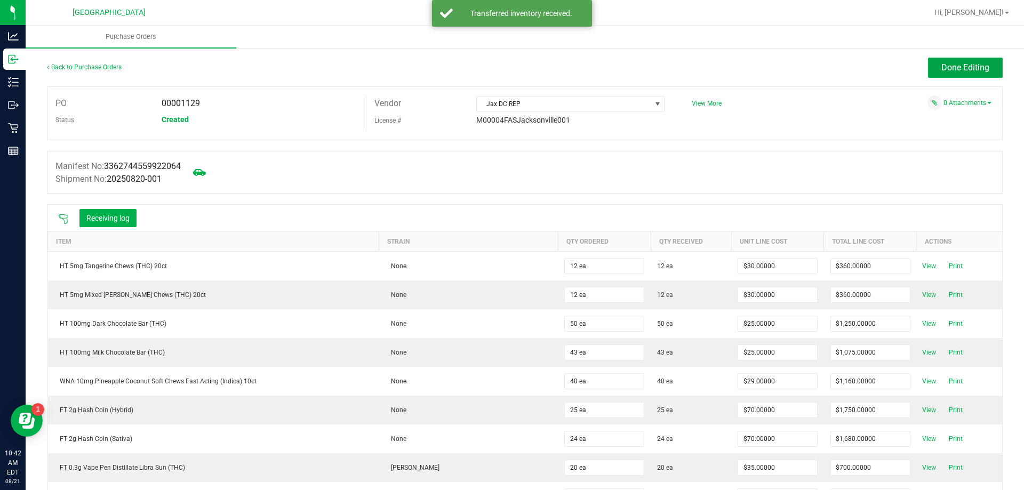
click at [945, 70] on span "Done Editing" at bounding box center [965, 67] width 48 height 10
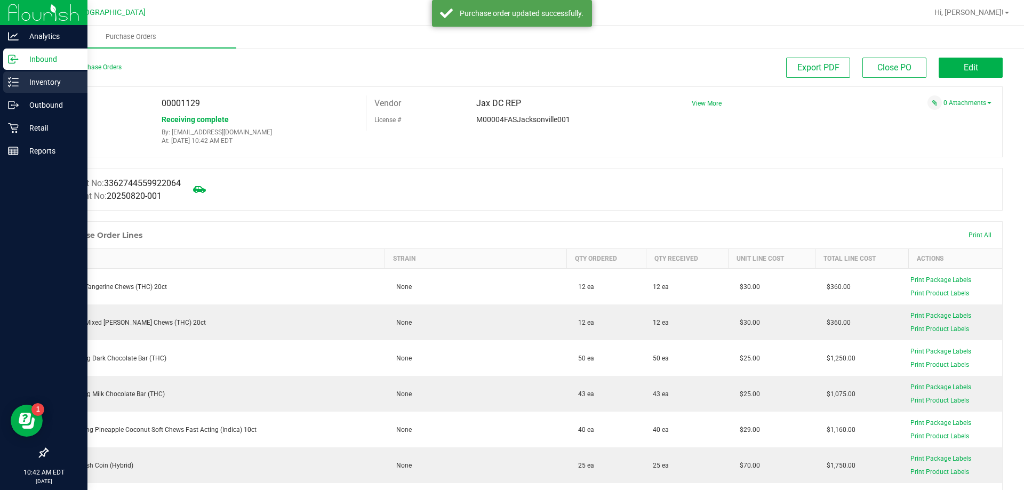
click at [51, 90] on div "Inventory" at bounding box center [45, 81] width 84 height 21
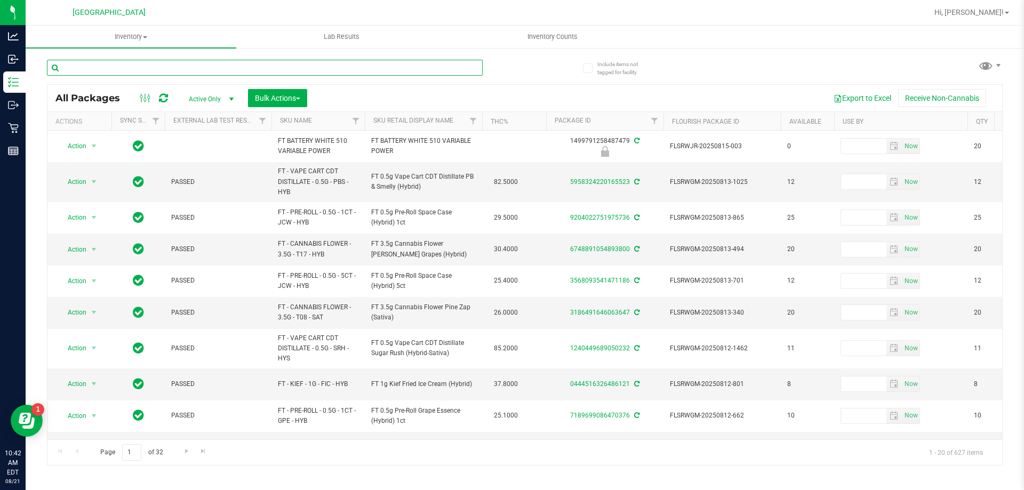
click at [141, 69] on input "text" at bounding box center [265, 68] width 436 height 16
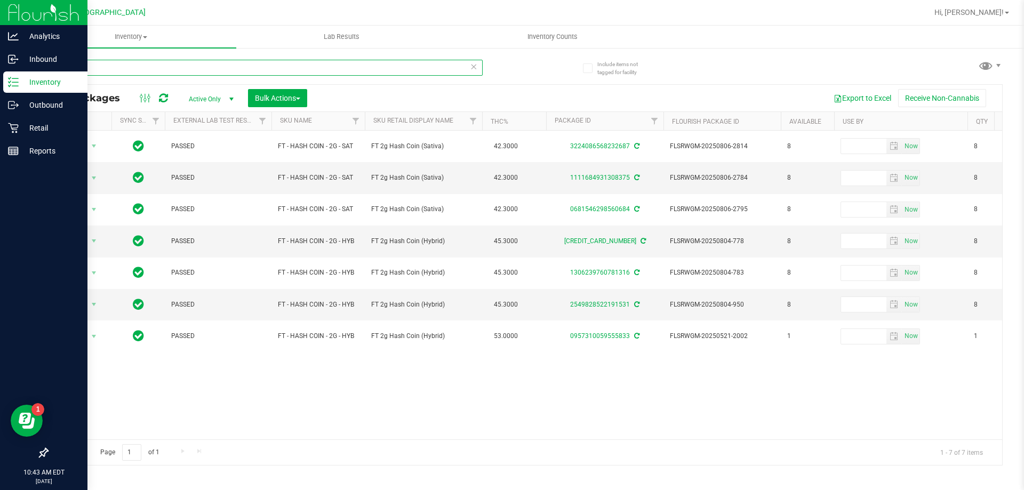
type input "2g"
click at [12, 15] on img at bounding box center [43, 12] width 71 height 25
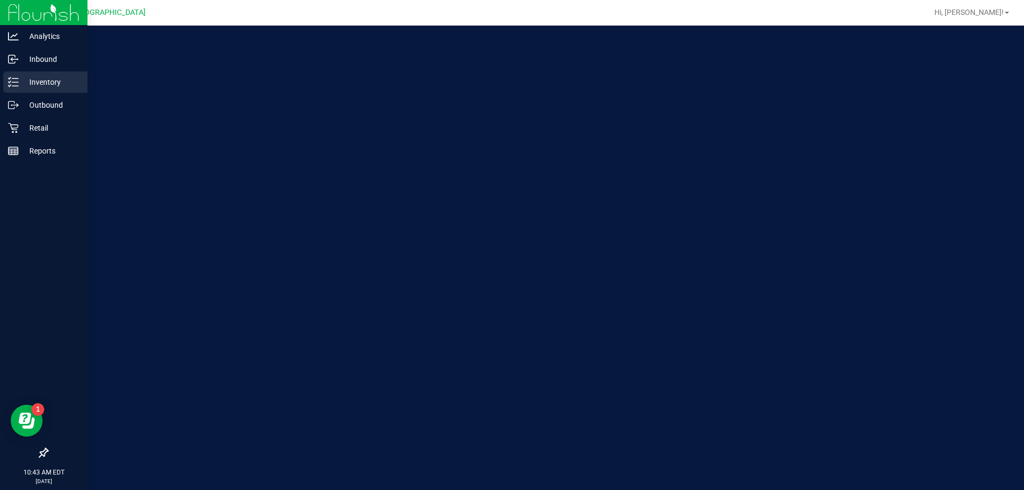
click at [26, 81] on p "Inventory" at bounding box center [51, 82] width 64 height 13
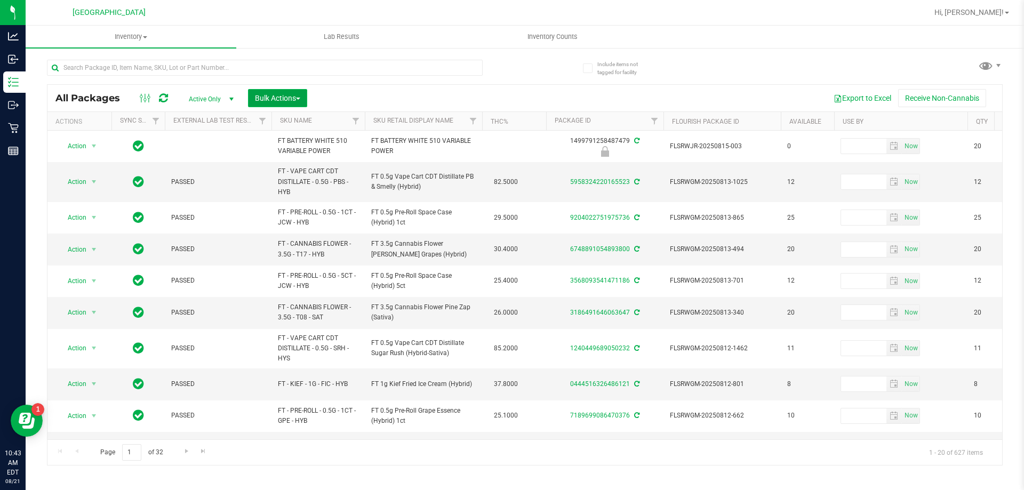
click at [296, 100] on span "Bulk Actions" at bounding box center [277, 98] width 45 height 9
click at [274, 200] on span "Lock/Unlock packages" at bounding box center [290, 200] width 73 height 9
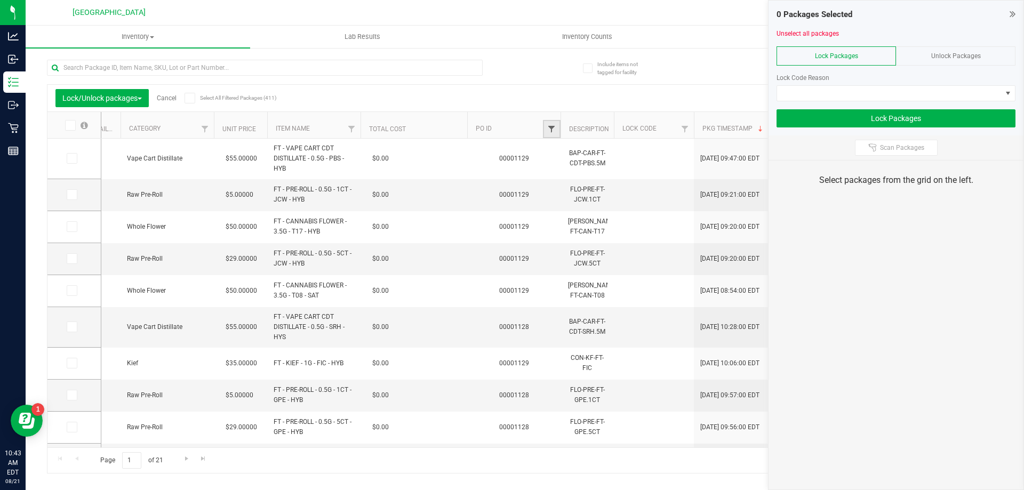
click at [552, 129] on span "Filter" at bounding box center [551, 129] width 9 height 9
type input "1129"
click at [577, 178] on button "Filter" at bounding box center [574, 180] width 51 height 23
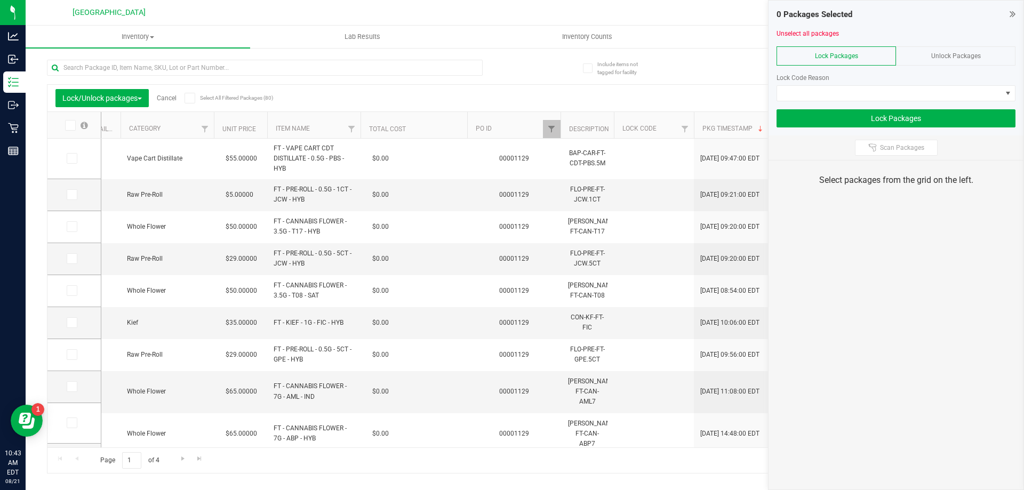
click at [195, 97] on span at bounding box center [190, 98] width 11 height 11
click at [0, 0] on input "Select All Filtered Packages (80)" at bounding box center [0, 0] width 0 height 0
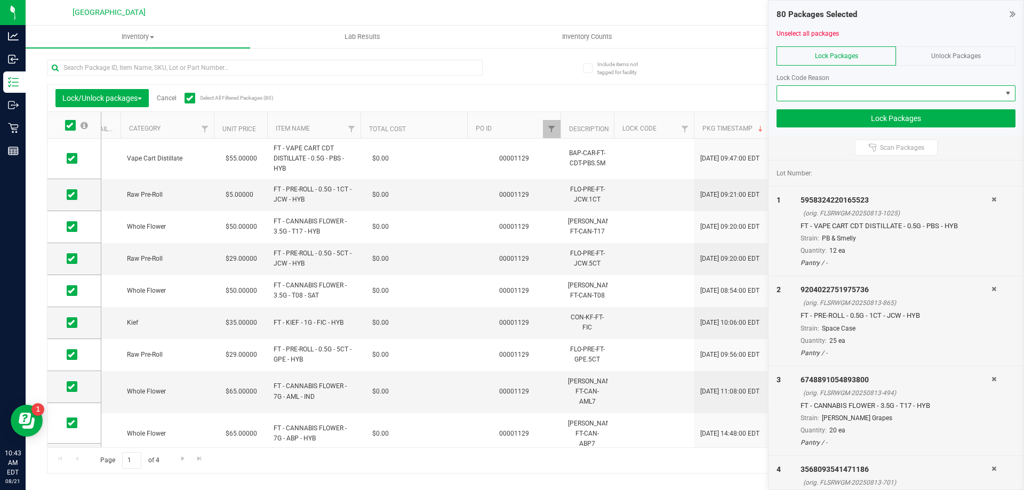
click at [952, 90] on span at bounding box center [889, 93] width 225 height 15
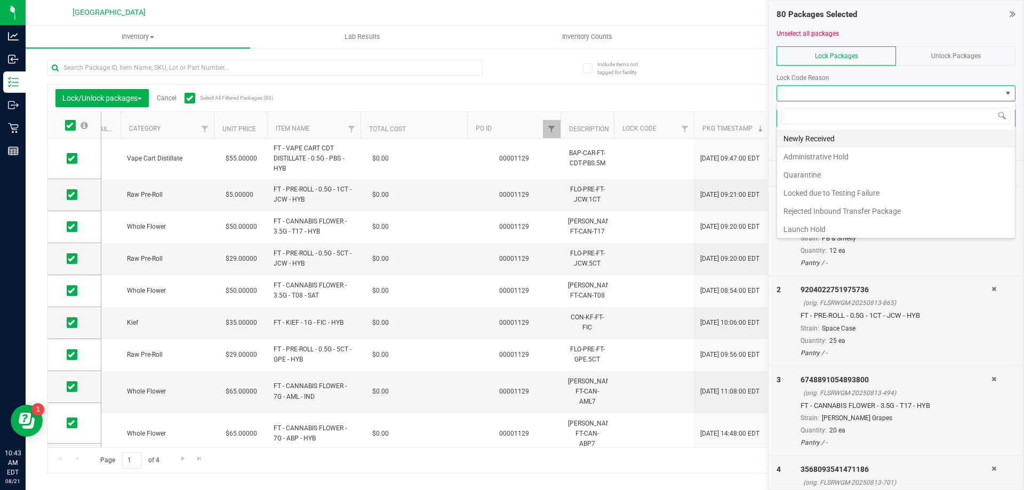
click at [811, 141] on li "Newly Received" at bounding box center [896, 139] width 238 height 18
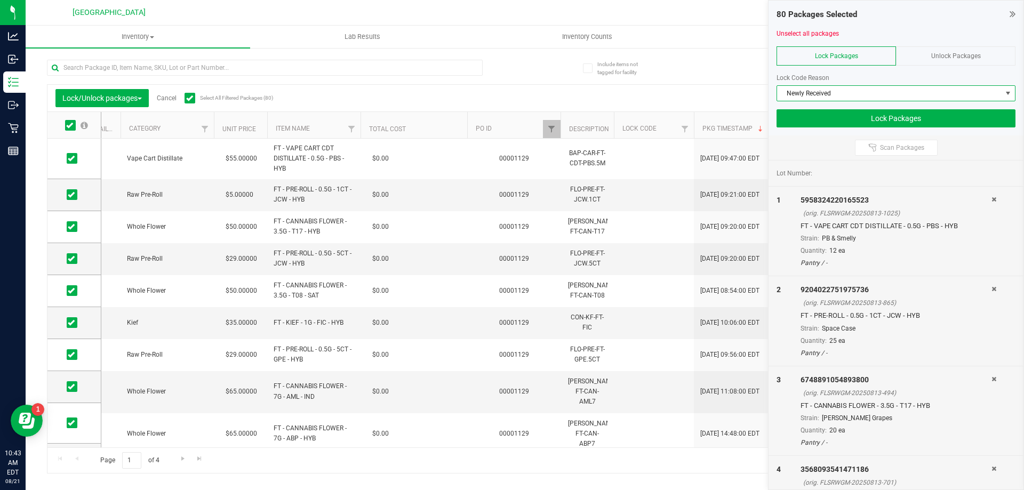
click at [874, 106] on div at bounding box center [896, 105] width 239 height 8
click at [866, 119] on button "Lock Packages" at bounding box center [896, 118] width 239 height 18
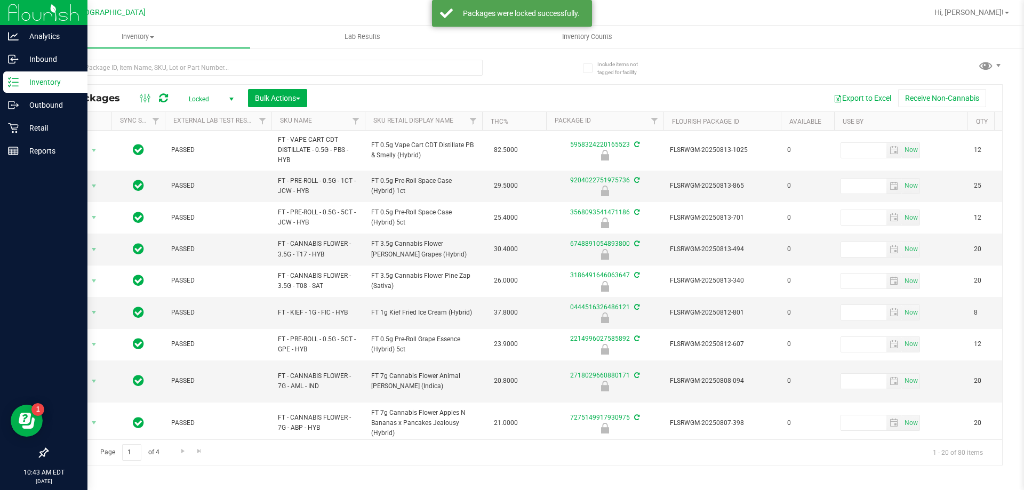
click at [33, 2] on img at bounding box center [43, 12] width 71 height 25
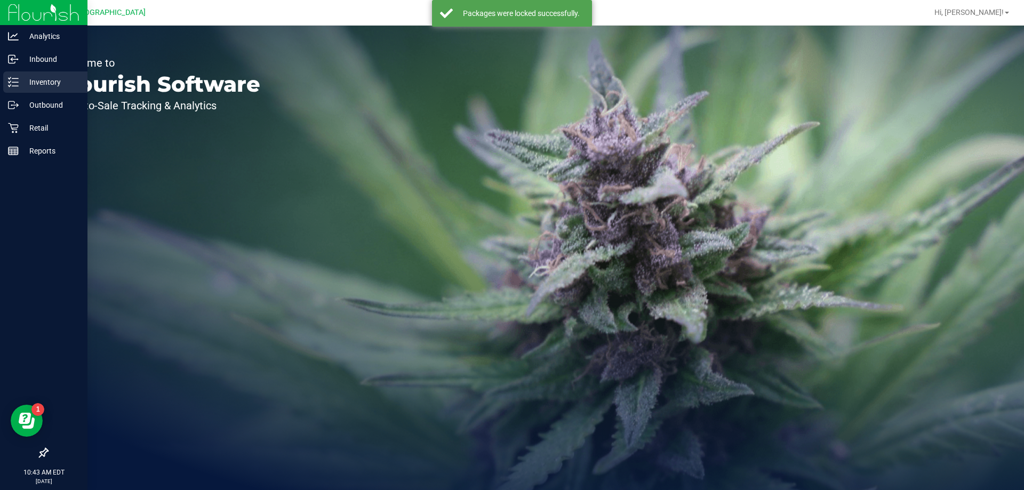
click at [30, 78] on p "Inventory" at bounding box center [51, 82] width 64 height 13
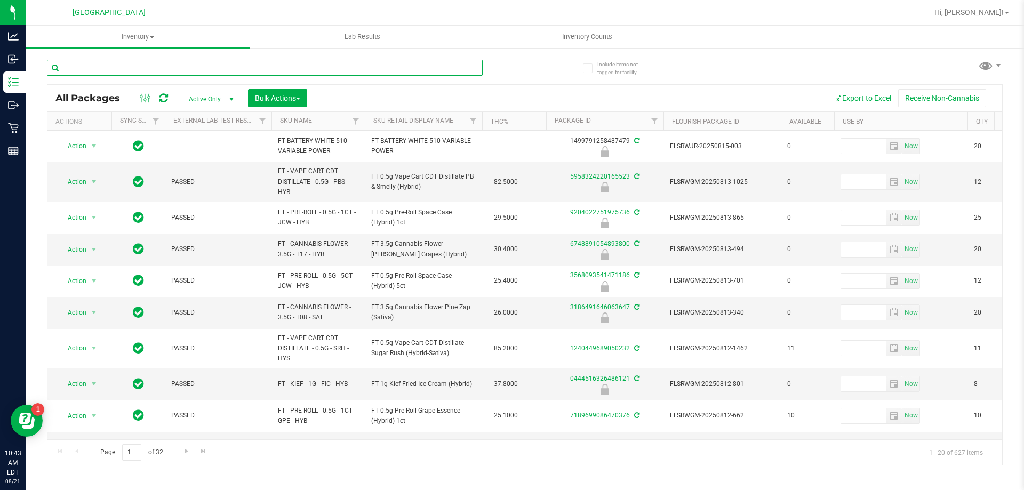
click at [146, 67] on input "text" at bounding box center [265, 68] width 436 height 16
type input "@"
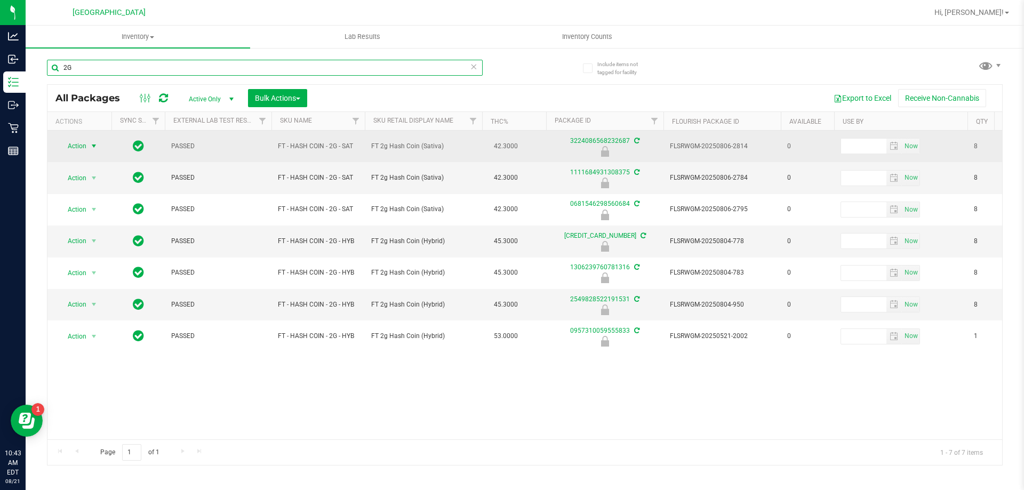
type input "2G"
click at [89, 148] on span "select" at bounding box center [93, 146] width 13 height 15
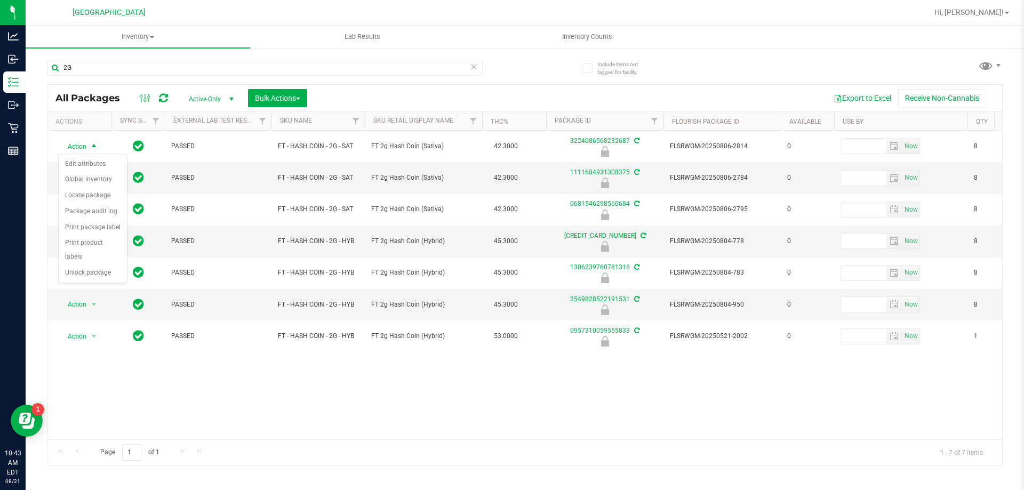
click at [90, 268] on div "Action Edit attributes Global inventory Locate package Package audit log Print …" at bounding box center [92, 219] width 69 height 130
click at [89, 265] on li "Unlock package" at bounding box center [93, 273] width 68 height 16
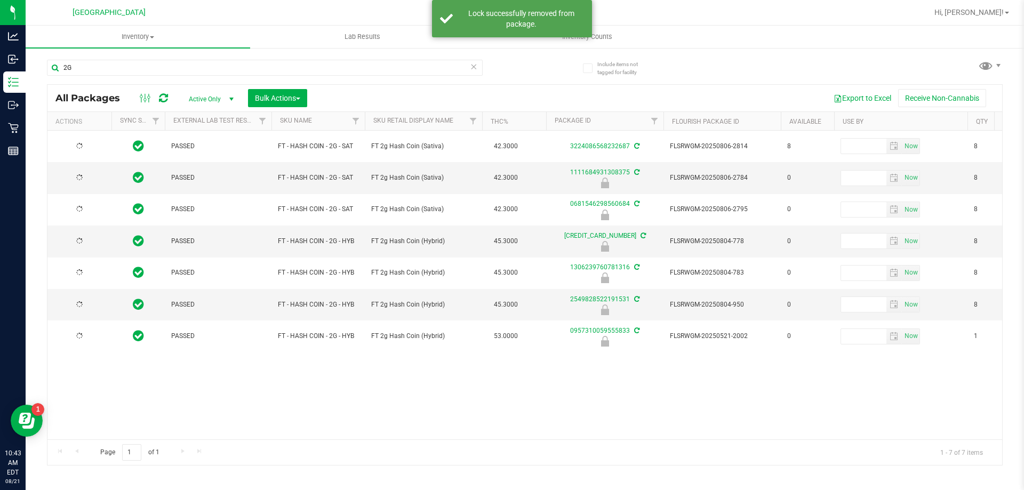
click at [87, 181] on div at bounding box center [79, 178] width 51 height 10
click at [87, 181] on span "select" at bounding box center [93, 178] width 13 height 15
click at [98, 297] on li "Unlock package" at bounding box center [93, 305] width 68 height 16
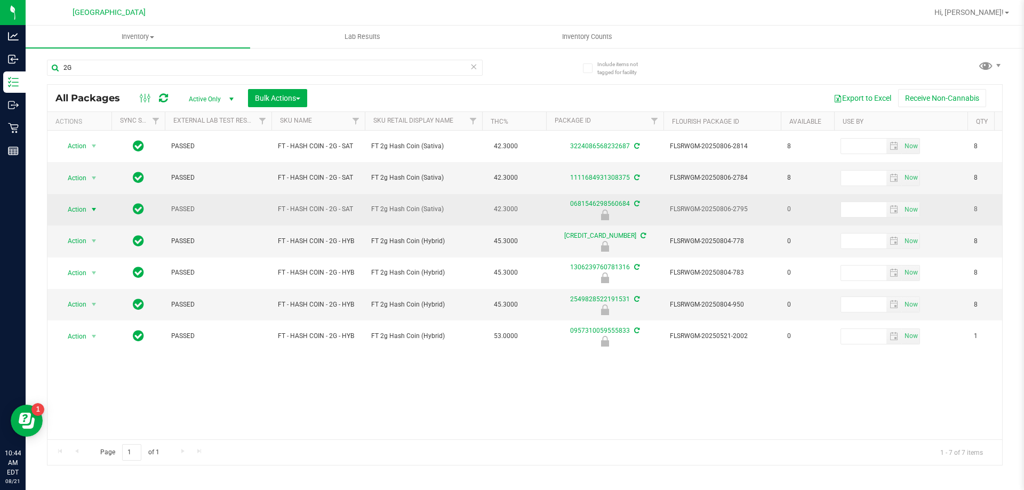
click at [90, 214] on span "select" at bounding box center [94, 209] width 9 height 9
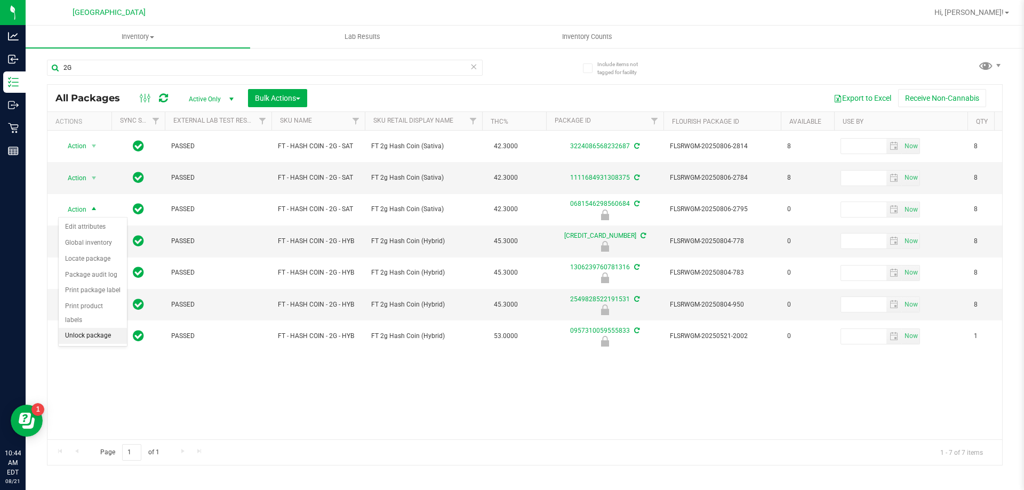
click at [89, 328] on li "Unlock package" at bounding box center [93, 336] width 68 height 16
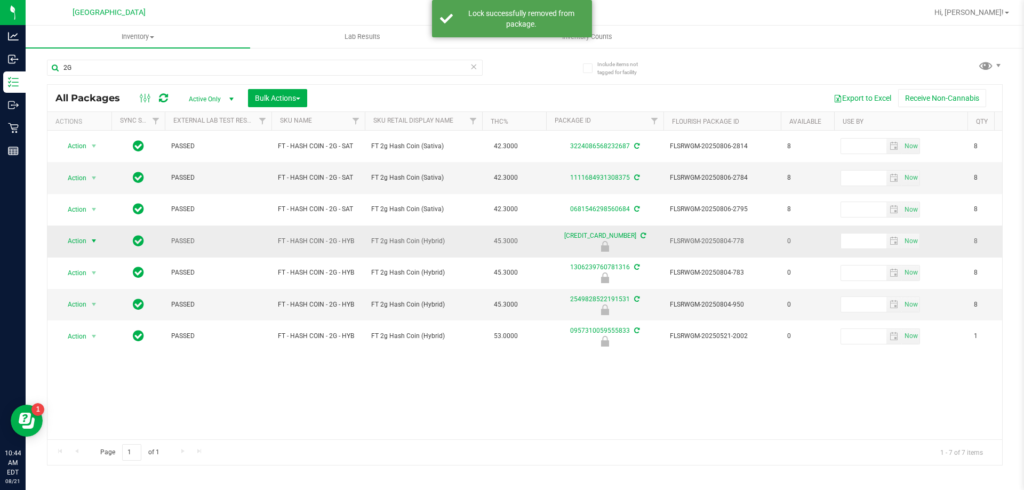
click at [81, 244] on span "Action" at bounding box center [72, 241] width 29 height 15
click at [78, 346] on li "Print product labels" at bounding box center [93, 344] width 68 height 29
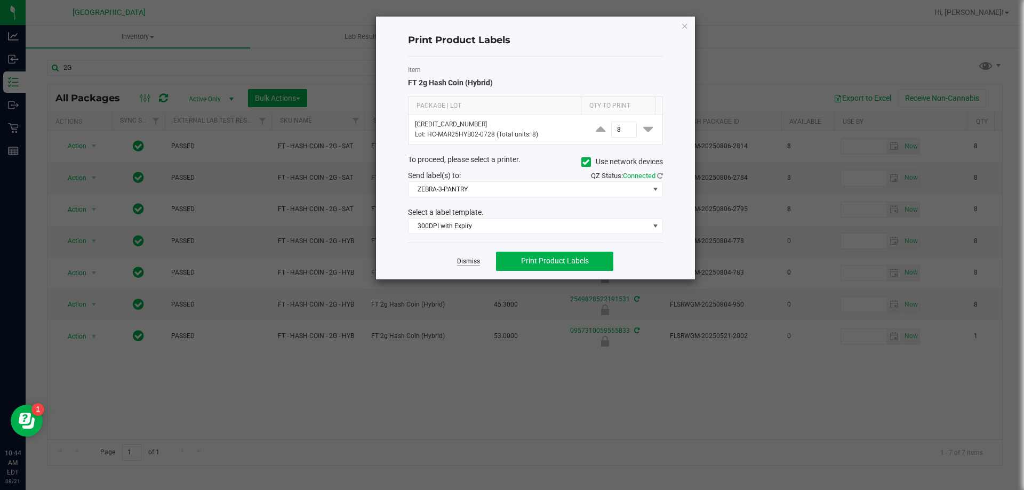
click at [465, 262] on link "Dismiss" at bounding box center [468, 261] width 23 height 9
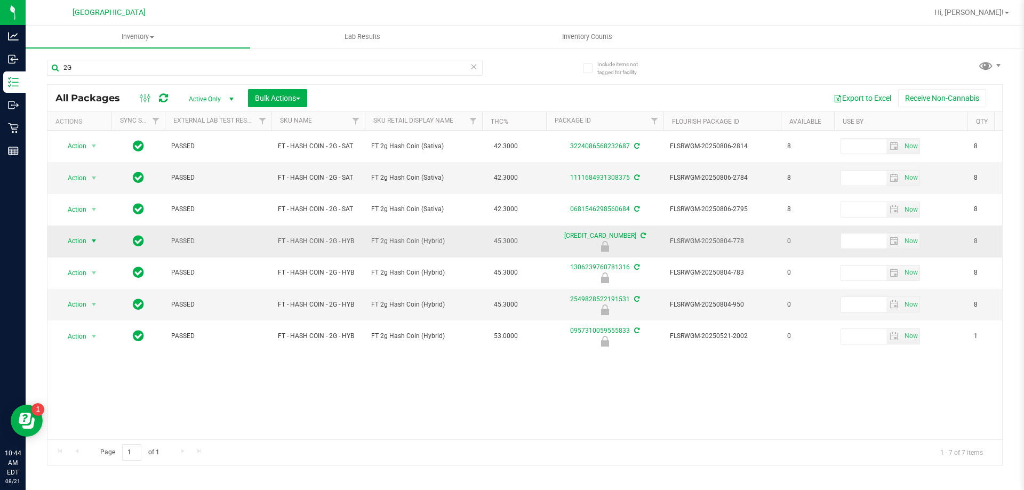
click at [93, 239] on span "select" at bounding box center [94, 241] width 9 height 9
click at [81, 360] on li "Unlock package" at bounding box center [93, 368] width 68 height 16
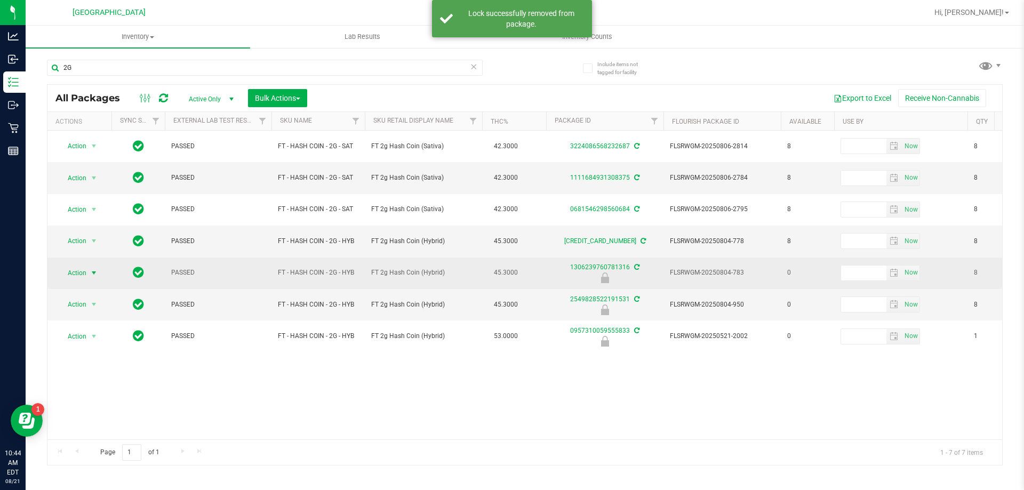
click at [83, 270] on span "Action" at bounding box center [72, 273] width 29 height 15
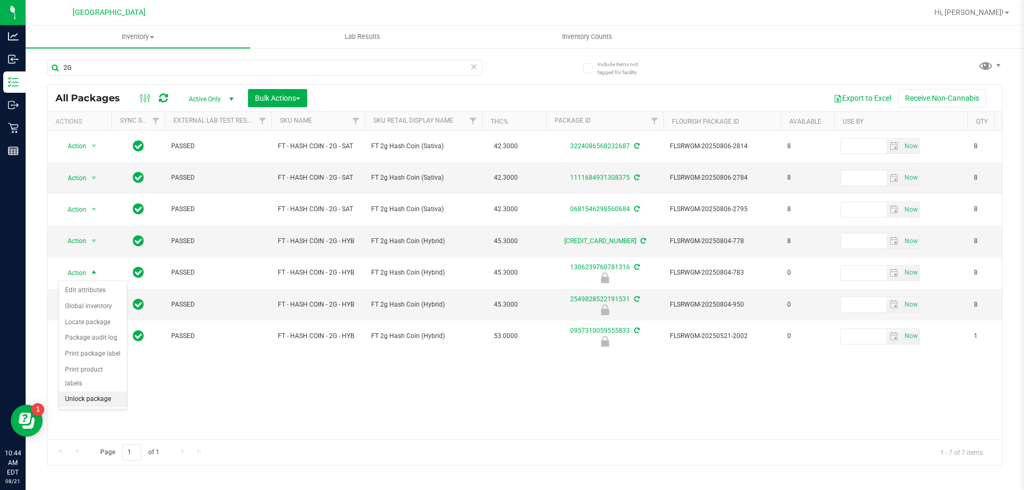
click at [87, 392] on li "Unlock package" at bounding box center [93, 400] width 68 height 16
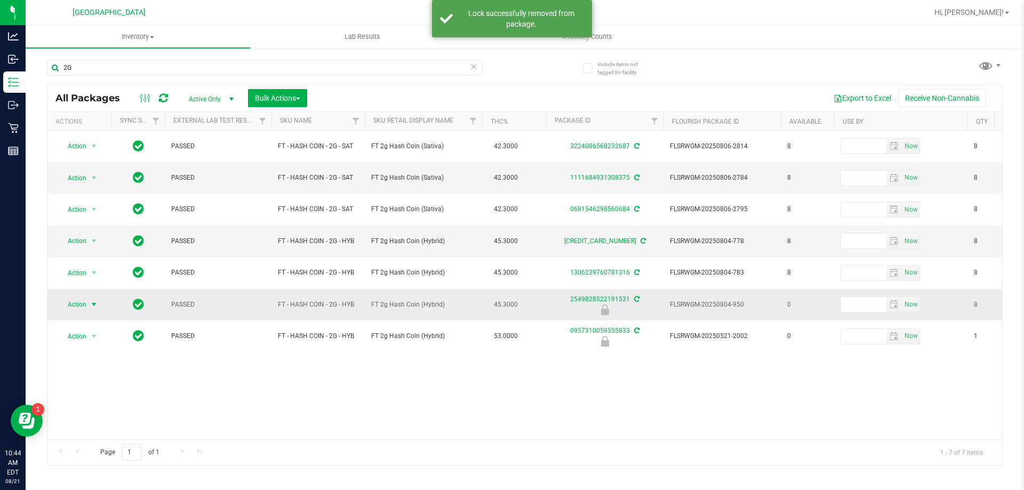
click at [85, 304] on span "Action" at bounding box center [72, 304] width 29 height 15
click at [90, 424] on li "Unlock package" at bounding box center [93, 432] width 68 height 16
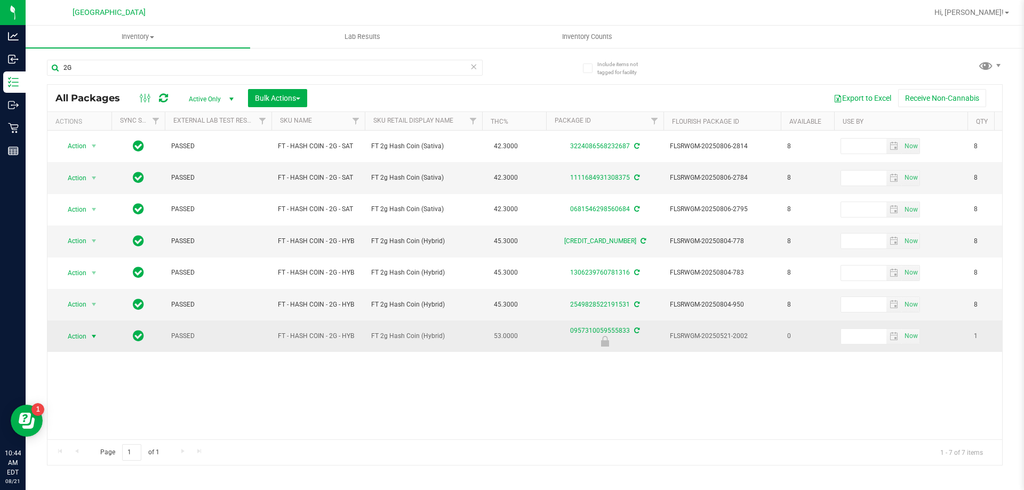
click at [74, 340] on span "Action" at bounding box center [72, 336] width 29 height 15
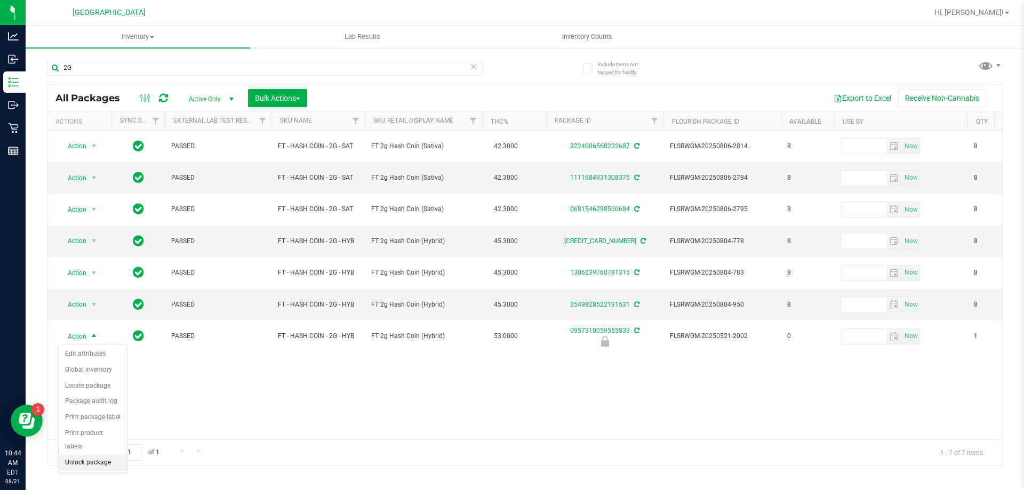
click at [89, 455] on li "Unlock package" at bounding box center [93, 463] width 68 height 16
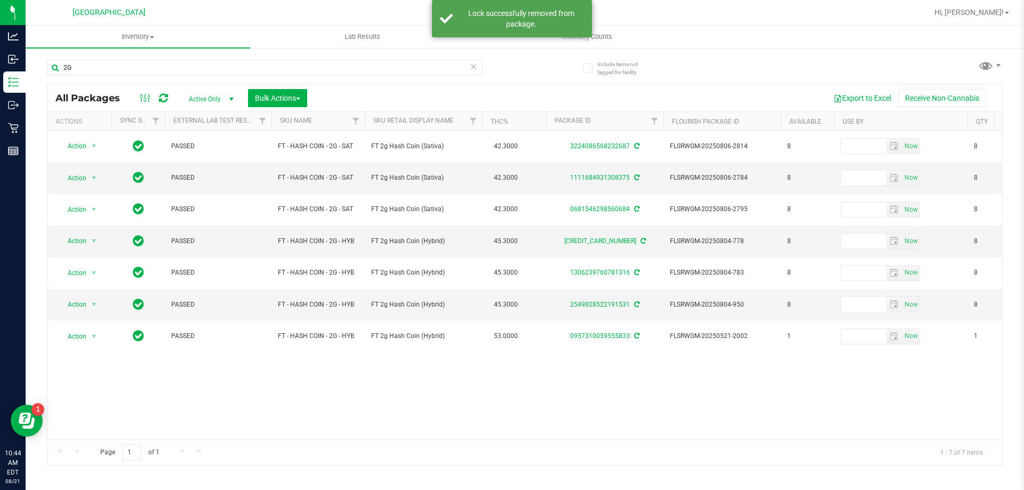
click at [276, 115] on th "SKU Name" at bounding box center [318, 121] width 93 height 19
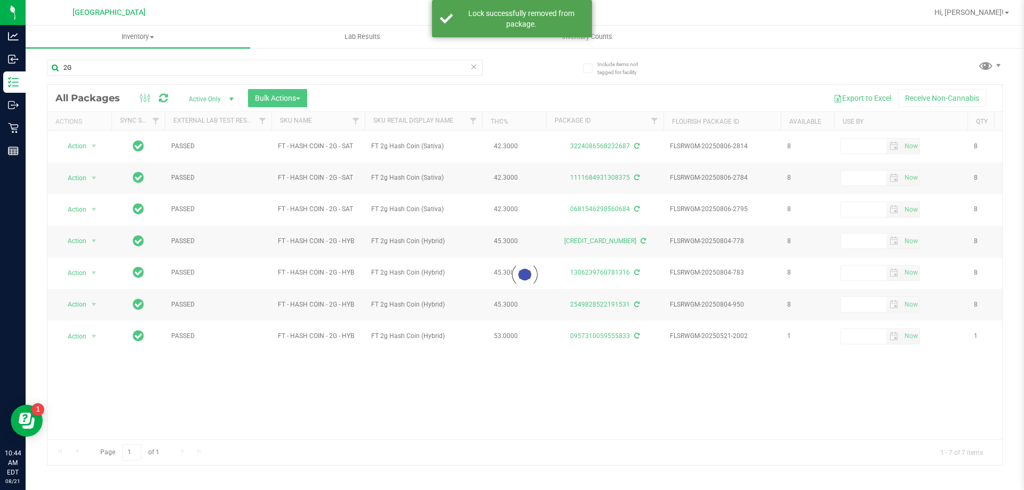
click at [279, 107] on div at bounding box center [524, 275] width 955 height 380
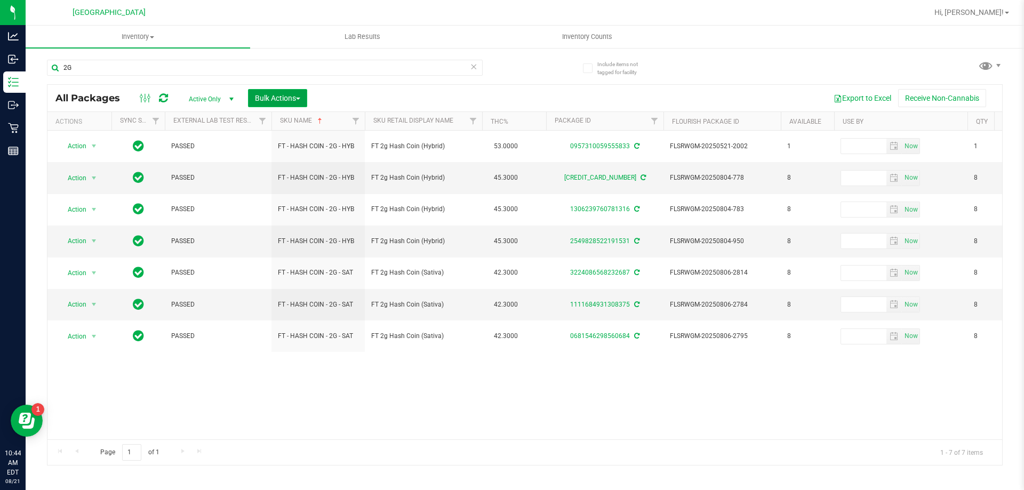
click at [281, 97] on span "Bulk Actions" at bounding box center [277, 98] width 45 height 9
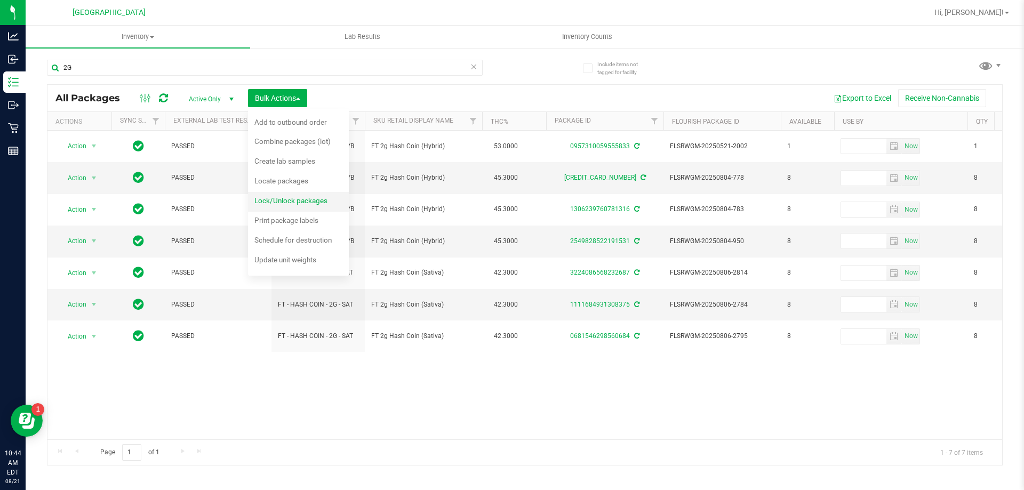
click at [267, 197] on span "Lock/Unlock packages" at bounding box center [290, 200] width 73 height 9
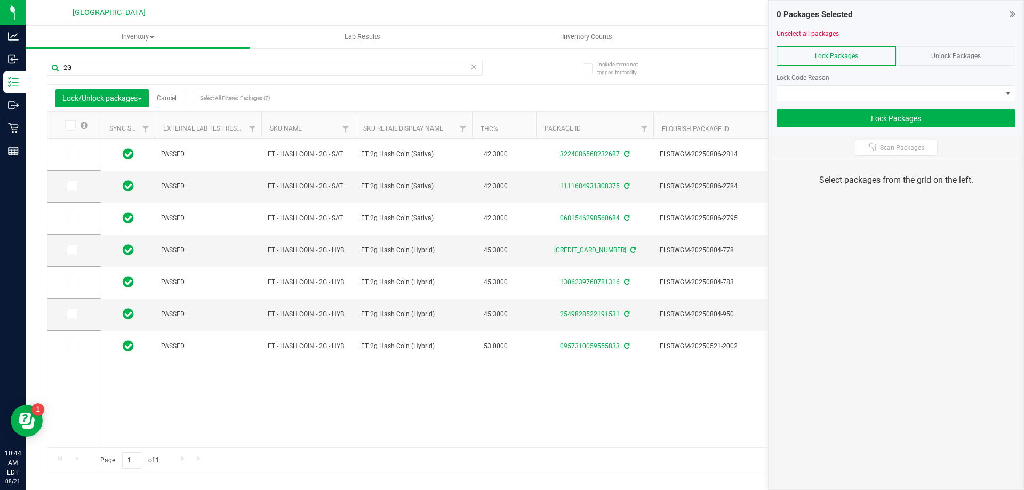
click at [193, 98] on icon at bounding box center [189, 98] width 7 height 0
click at [0, 0] on input "Select All Filtered Packages (7)" at bounding box center [0, 0] width 0 height 0
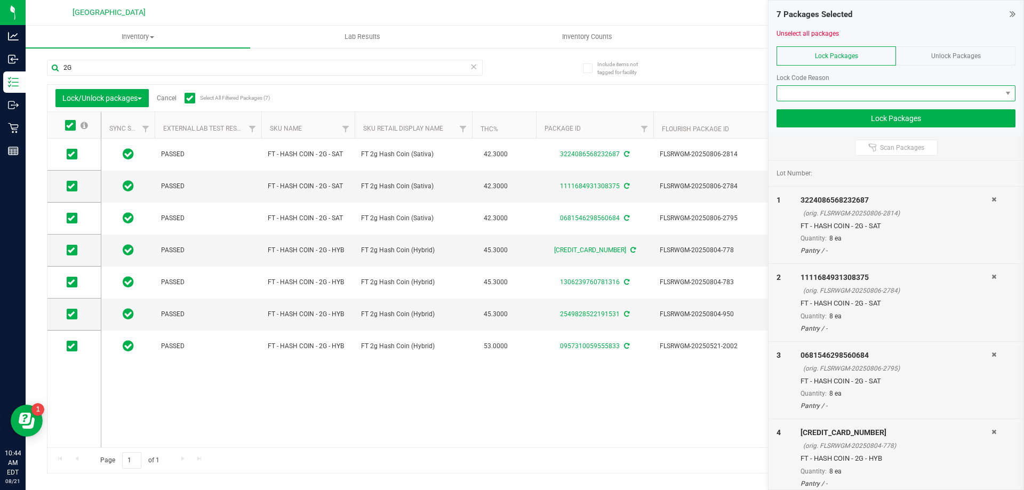
click at [802, 97] on span at bounding box center [889, 93] width 225 height 15
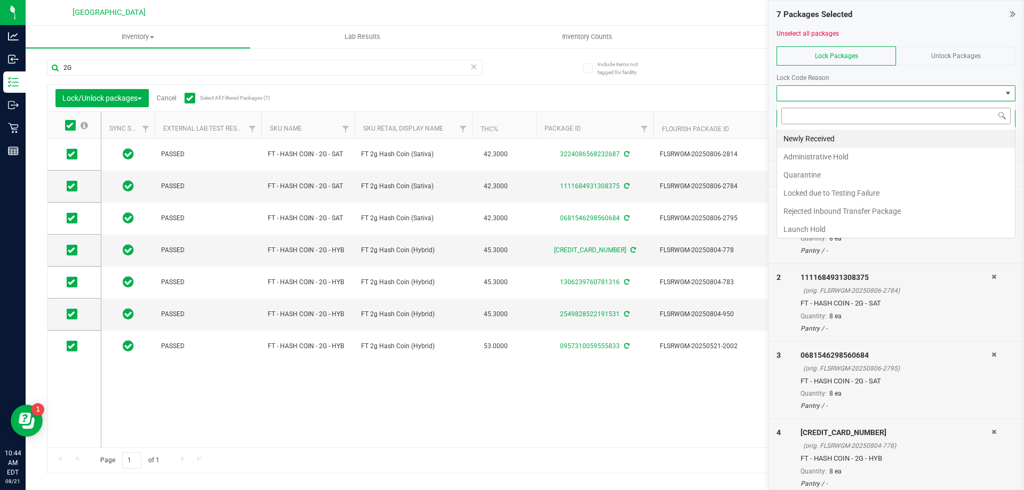
scroll to position [16, 239]
click at [794, 223] on li "Launch Hold" at bounding box center [896, 229] width 238 height 18
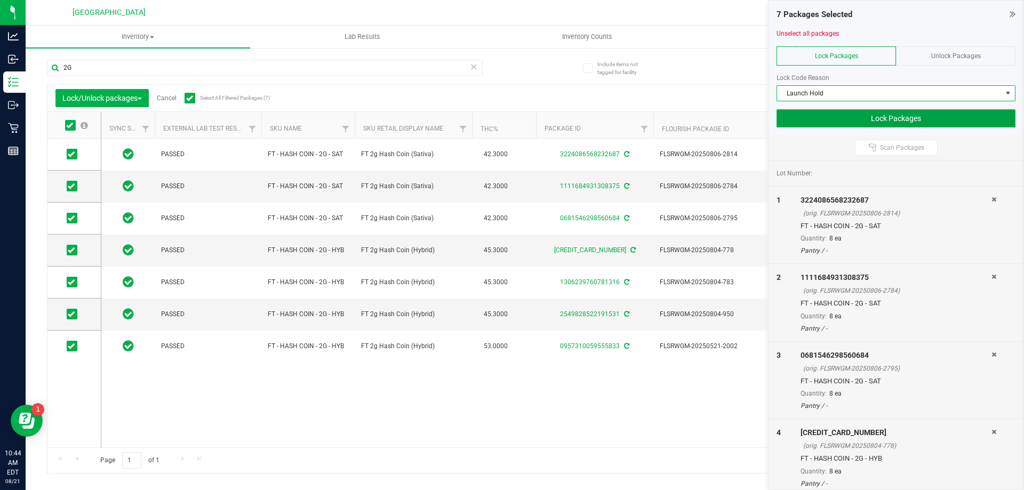
click at [868, 123] on button "Lock Packages" at bounding box center [896, 118] width 239 height 18
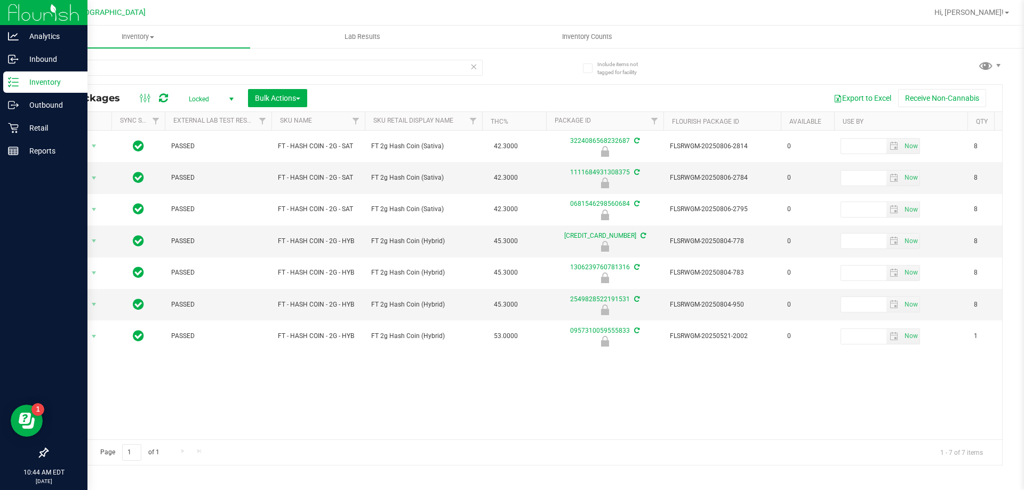
click at [22, 18] on img at bounding box center [43, 12] width 71 height 25
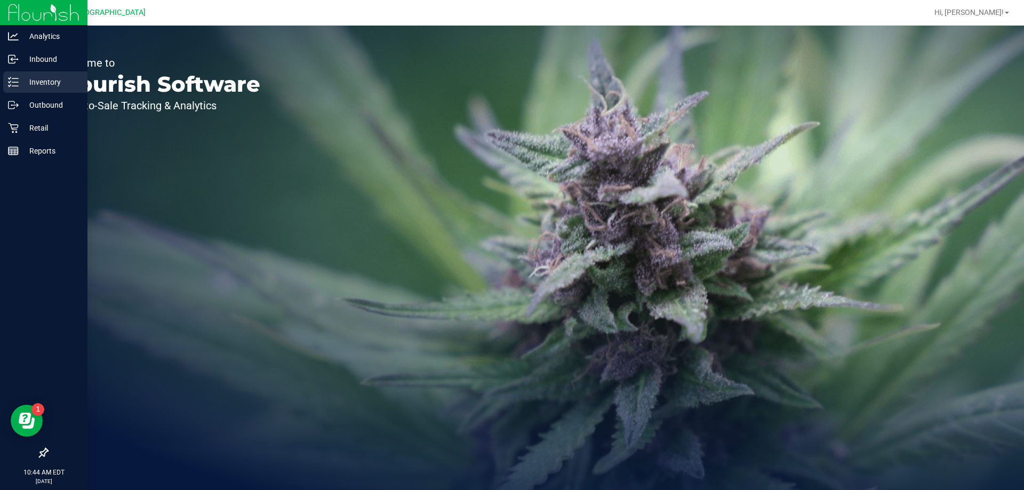
click at [23, 77] on p "Inventory" at bounding box center [51, 82] width 64 height 13
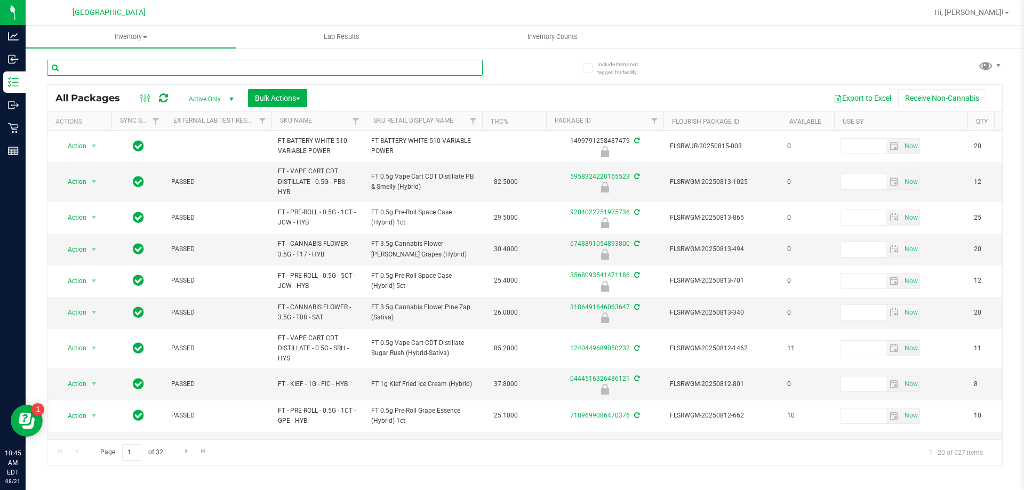
click at [136, 70] on input "text" at bounding box center [265, 68] width 436 height 16
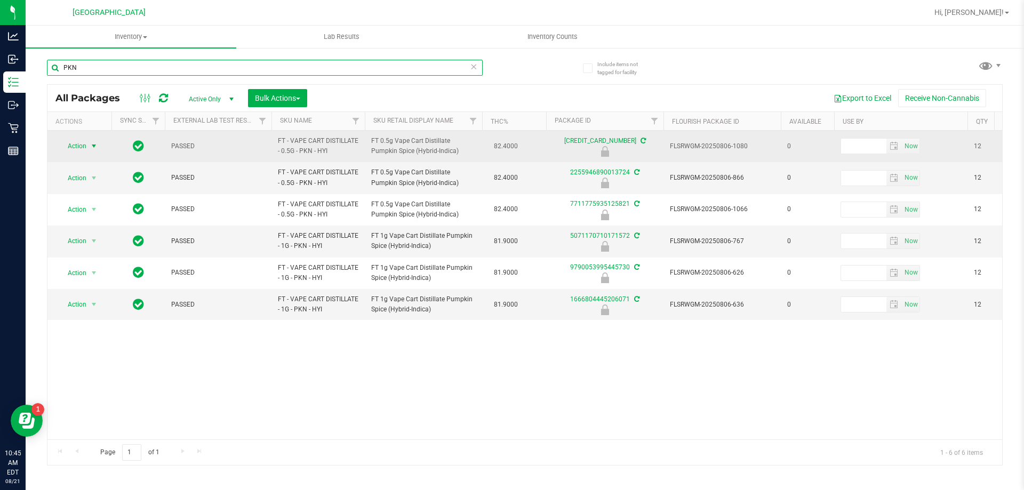
type input "PKN"
click at [73, 148] on span "Action" at bounding box center [72, 146] width 29 height 15
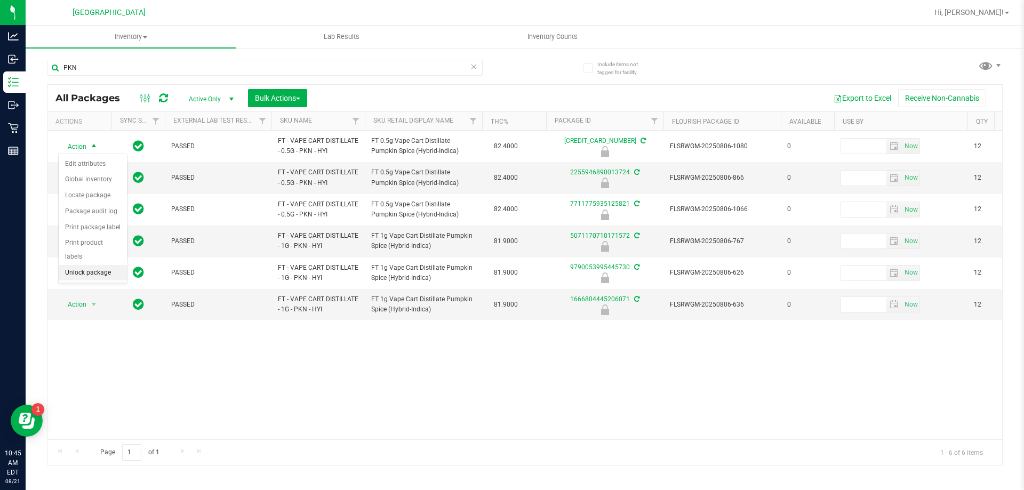
click at [86, 265] on li "Unlock package" at bounding box center [93, 273] width 68 height 16
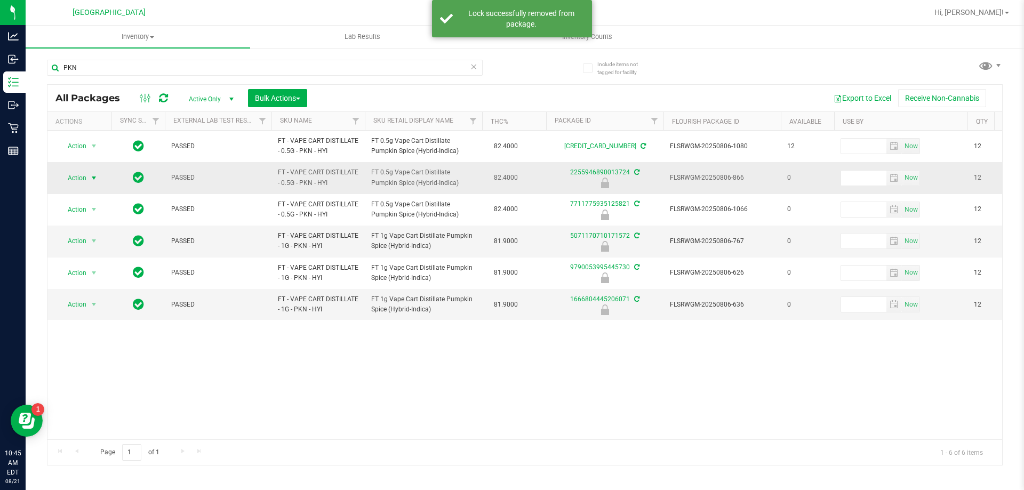
click at [77, 176] on span "Action" at bounding box center [72, 178] width 29 height 15
click at [93, 297] on li "Unlock package" at bounding box center [93, 305] width 68 height 16
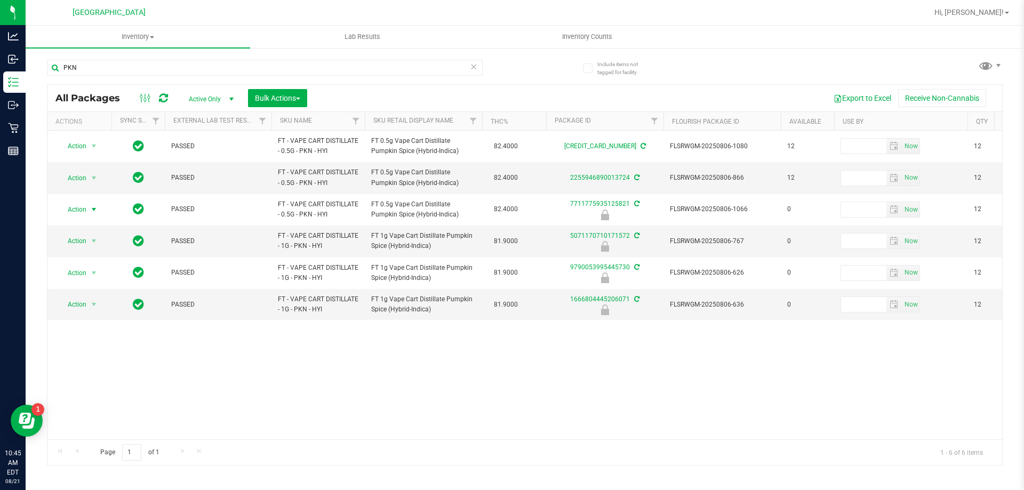
click at [82, 211] on span "Action" at bounding box center [72, 209] width 29 height 15
click at [84, 329] on li "Unlock package" at bounding box center [93, 336] width 68 height 16
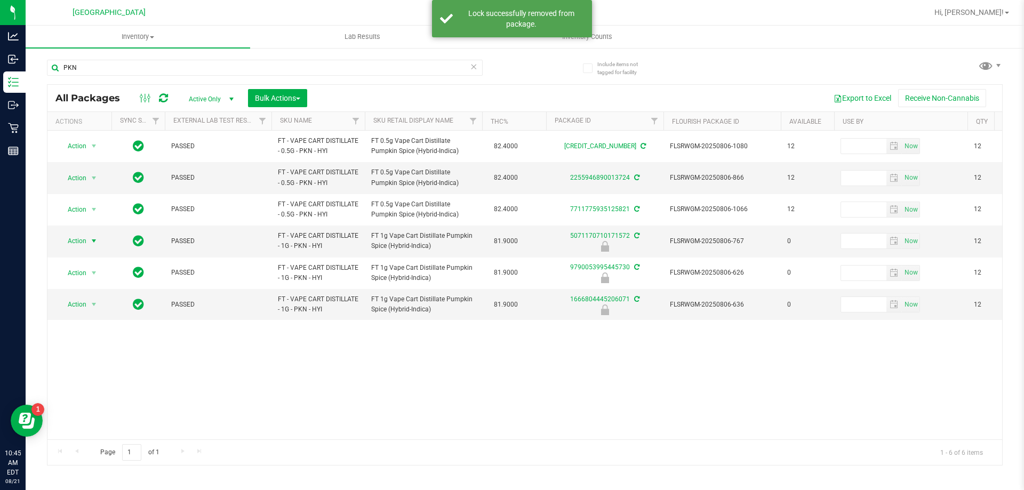
click at [79, 244] on span "Action" at bounding box center [72, 241] width 29 height 15
click at [81, 360] on li "Unlock package" at bounding box center [93, 368] width 68 height 16
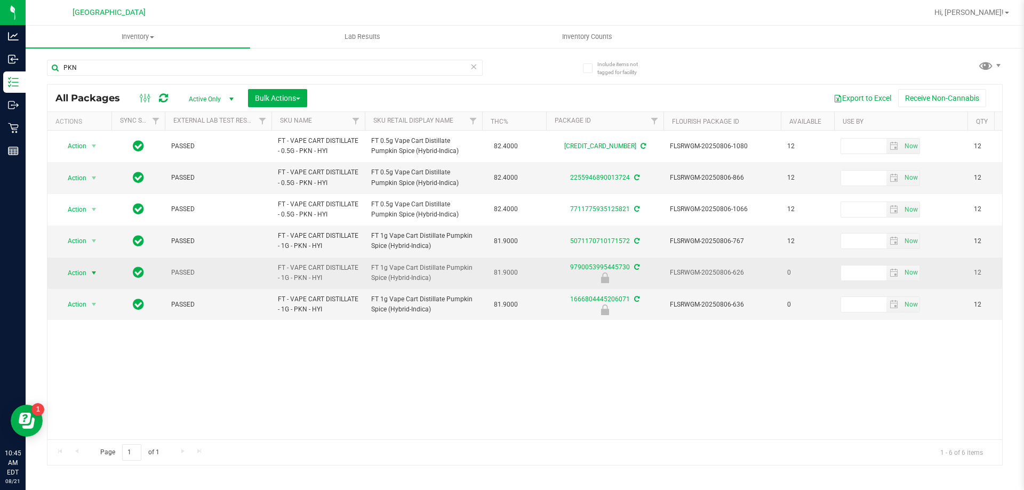
click at [77, 275] on span "Action" at bounding box center [72, 273] width 29 height 15
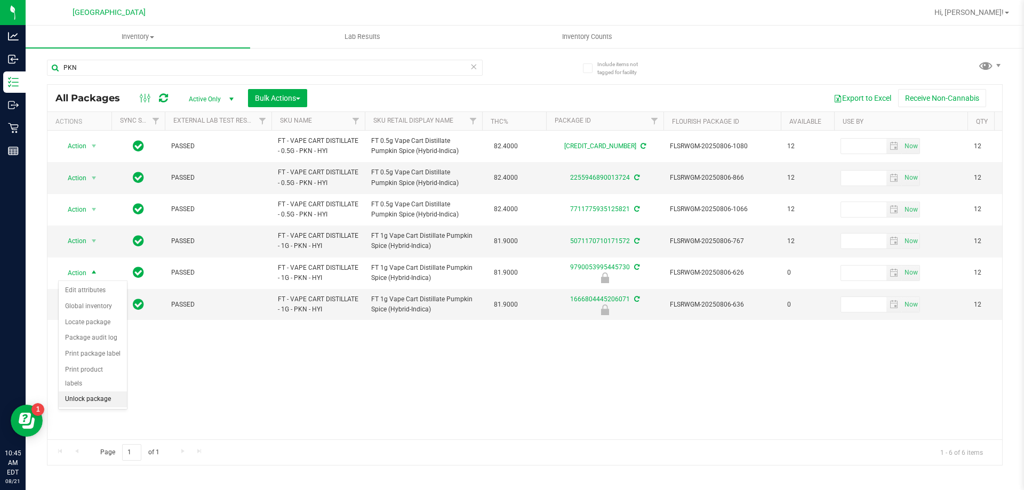
click at [83, 392] on li "Unlock package" at bounding box center [93, 400] width 68 height 16
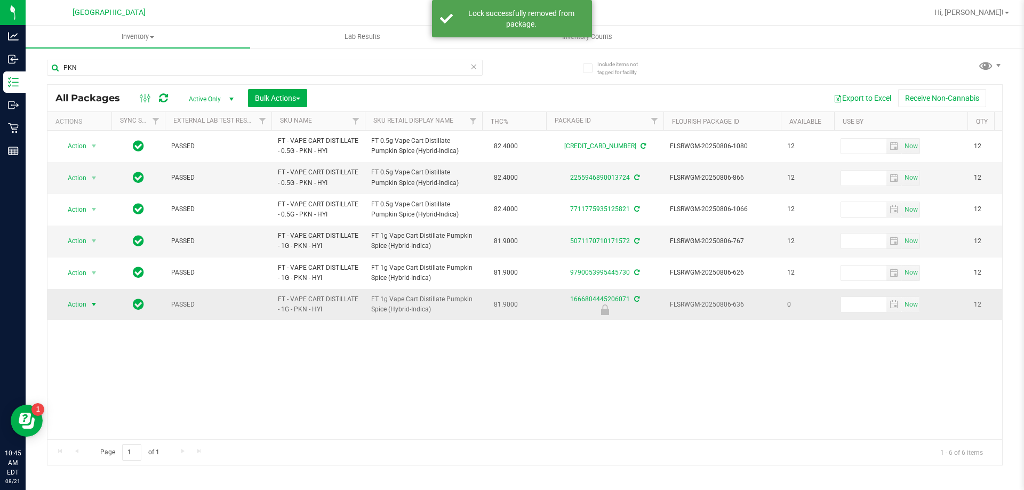
click at [74, 303] on span "Action" at bounding box center [72, 304] width 29 height 15
click at [90, 424] on li "Unlock package" at bounding box center [93, 432] width 68 height 16
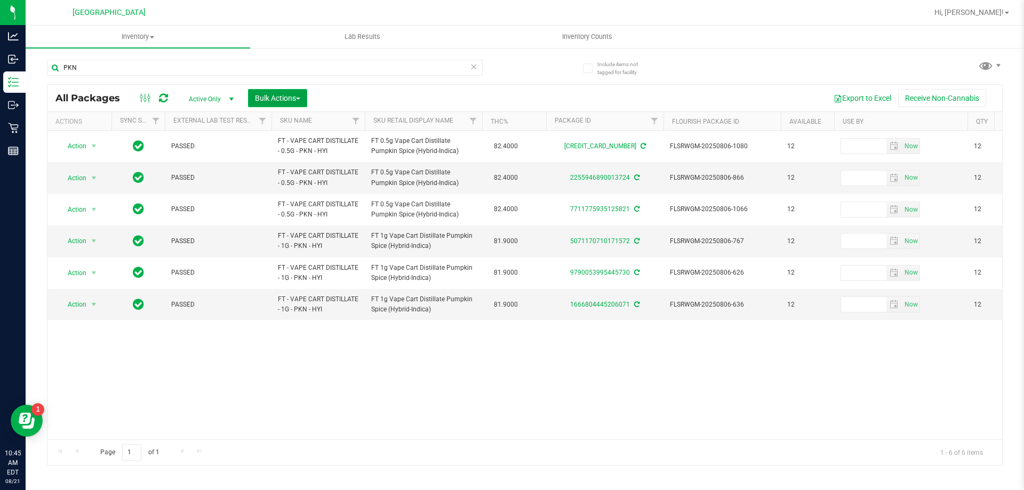
click at [271, 98] on span "Bulk Actions" at bounding box center [277, 98] width 45 height 9
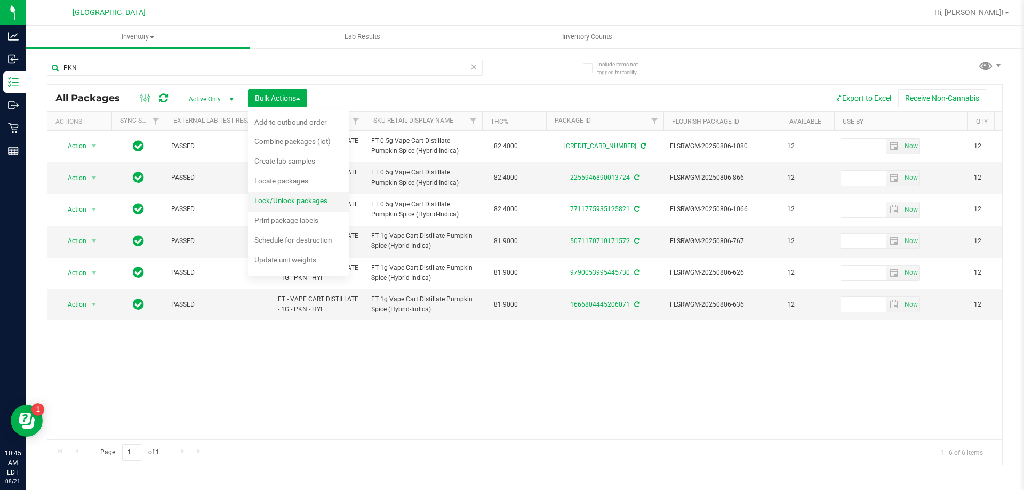
click at [284, 209] on div "Lock/Unlock packages" at bounding box center [297, 202] width 87 height 17
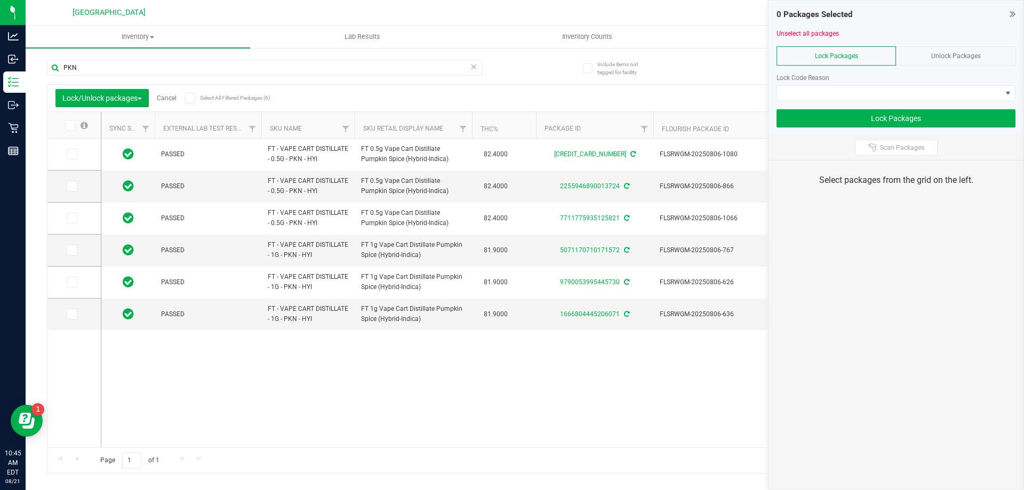
click at [188, 98] on icon at bounding box center [189, 98] width 7 height 0
click at [0, 0] on input "Select All Filtered Packages (6)" at bounding box center [0, 0] width 0 height 0
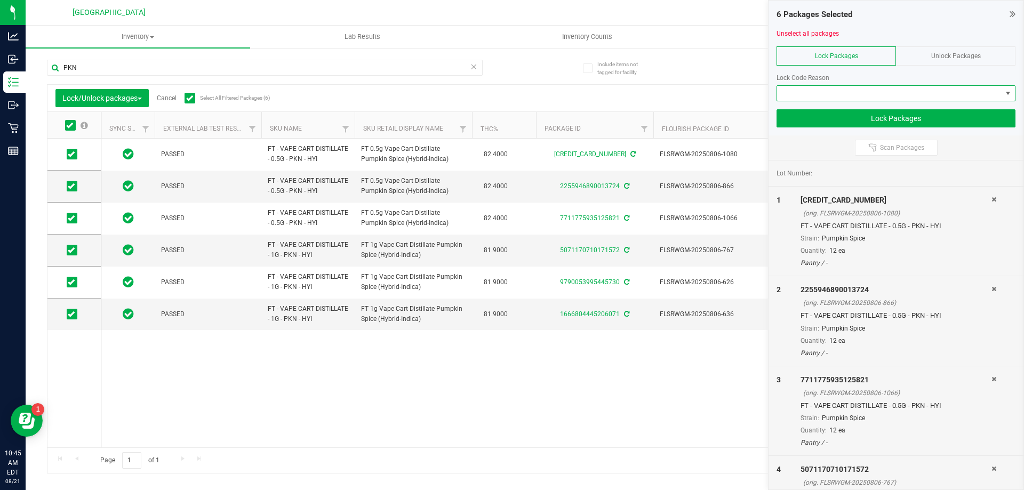
click at [848, 95] on span at bounding box center [889, 93] width 225 height 15
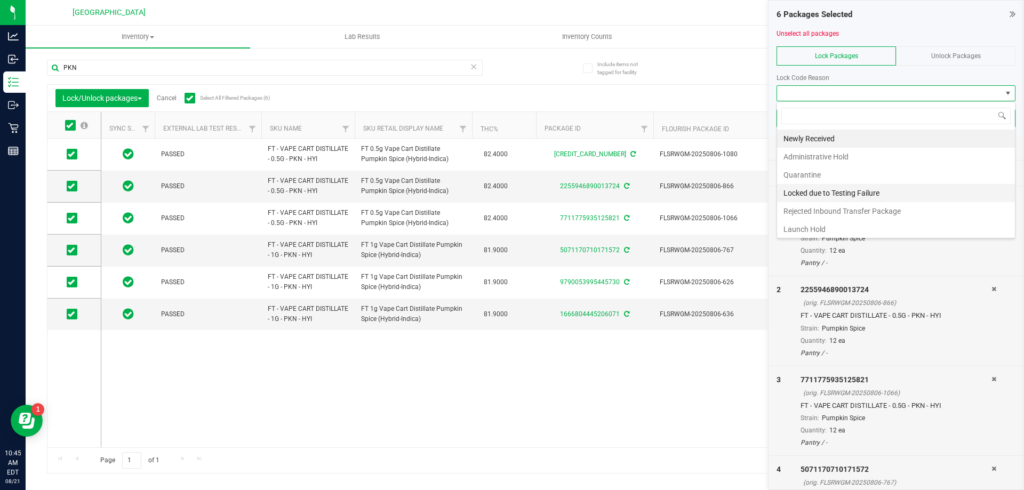
scroll to position [16, 239]
click at [802, 227] on li "Launch Hold" at bounding box center [896, 229] width 238 height 18
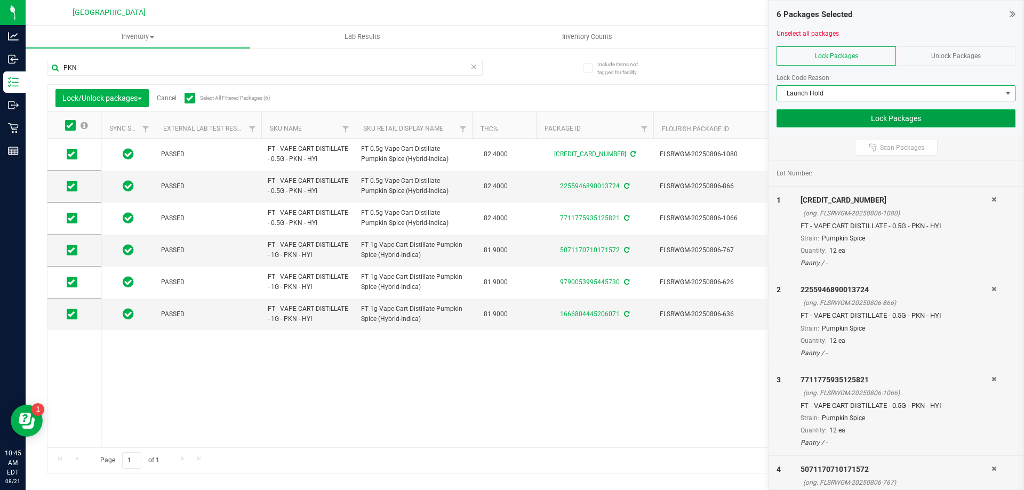
click at [890, 118] on button "Lock Packages" at bounding box center [896, 118] width 239 height 18
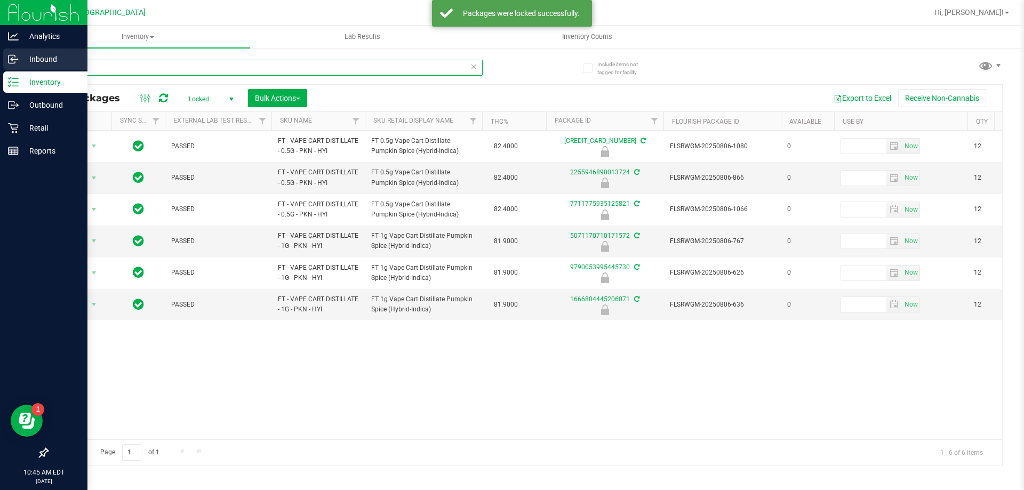
drag, startPoint x: 77, startPoint y: 71, endPoint x: 10, endPoint y: 70, distance: 67.2
click at [10, 70] on div "Analytics Inbound Inventory Outbound Retail Reports 10:45 AM EDT 08/21/2025 08/…" at bounding box center [512, 245] width 1024 height 490
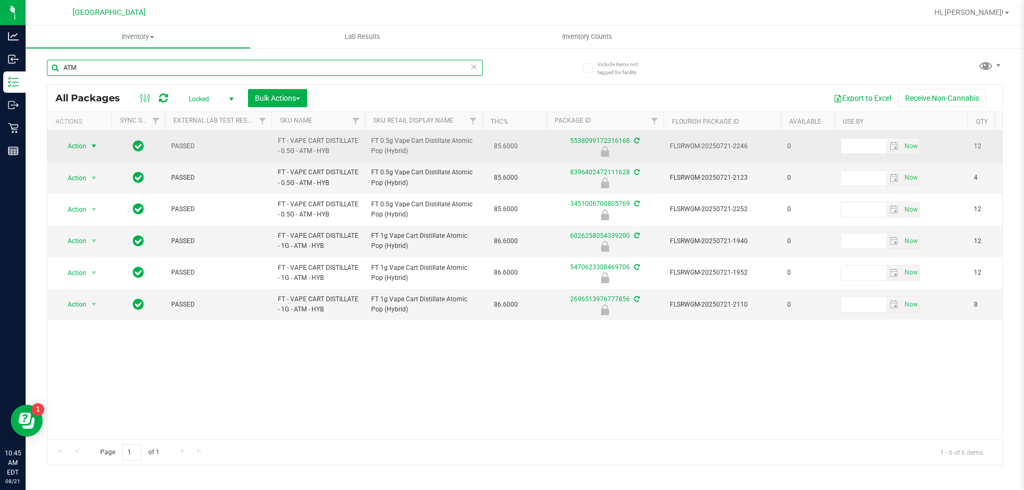
type input "ATM"
click at [83, 148] on span "Action" at bounding box center [72, 146] width 29 height 15
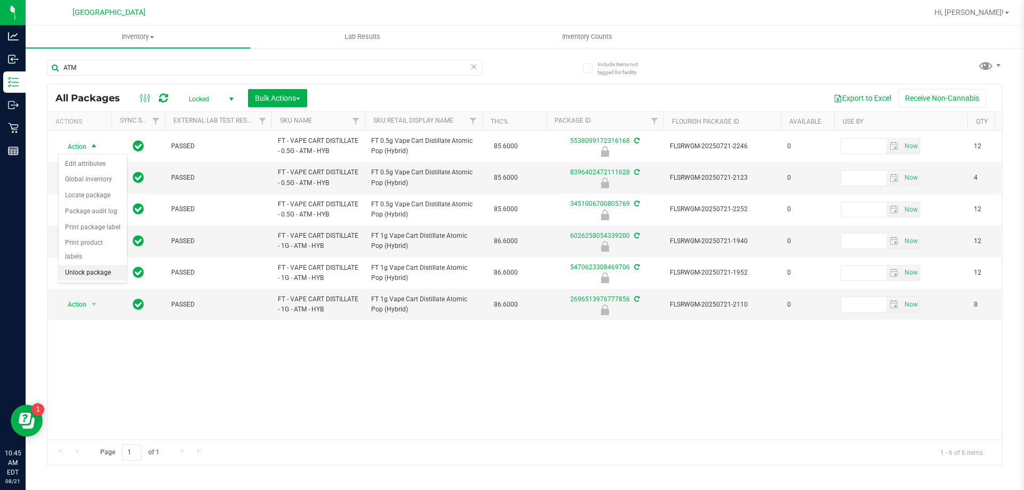
click at [91, 265] on li "Unlock package" at bounding box center [93, 273] width 68 height 16
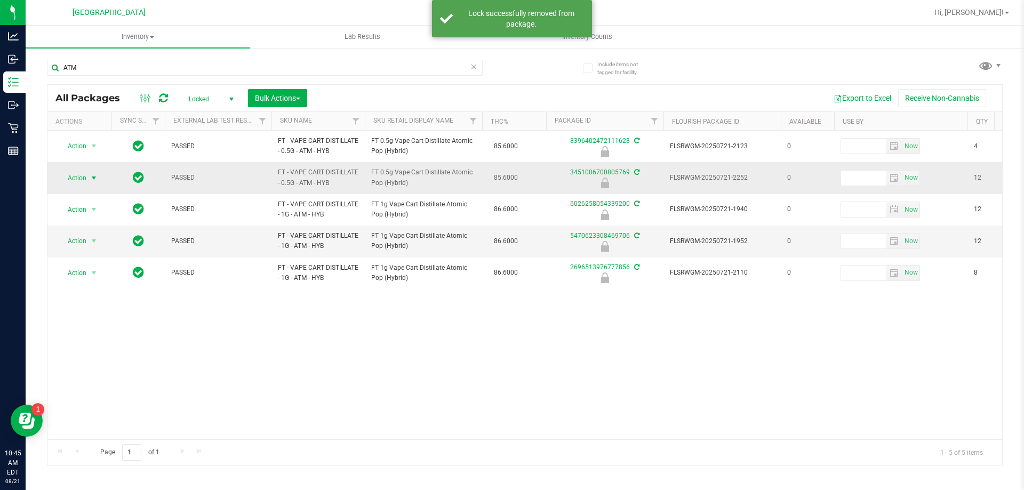
click at [78, 175] on span "Action" at bounding box center [72, 178] width 29 height 15
click at [89, 297] on li "Unlock package" at bounding box center [93, 305] width 68 height 16
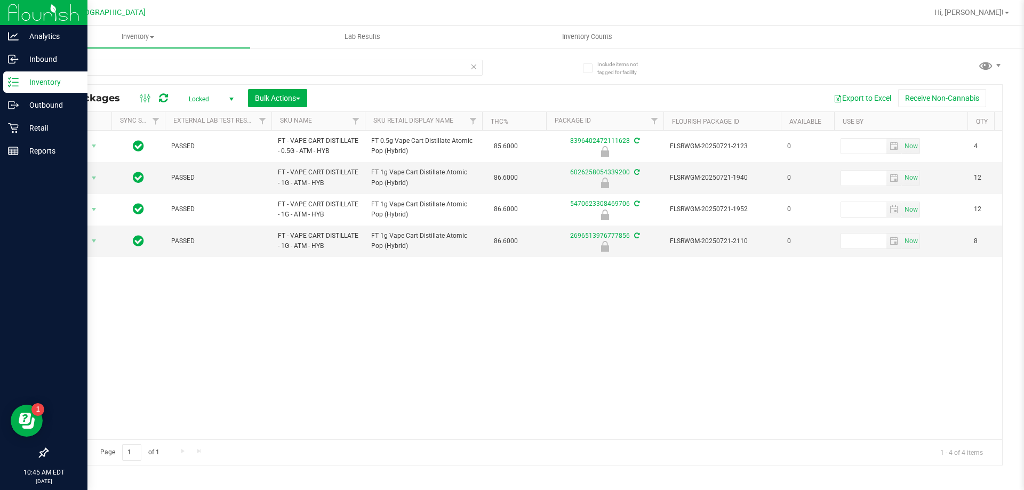
click at [18, 14] on img at bounding box center [43, 12] width 71 height 25
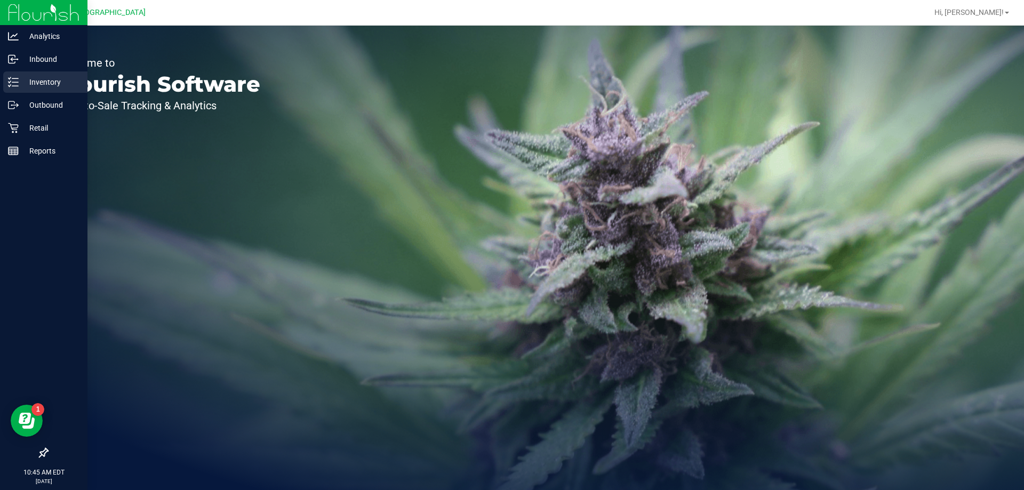
click at [13, 86] on line at bounding box center [15, 86] width 6 height 0
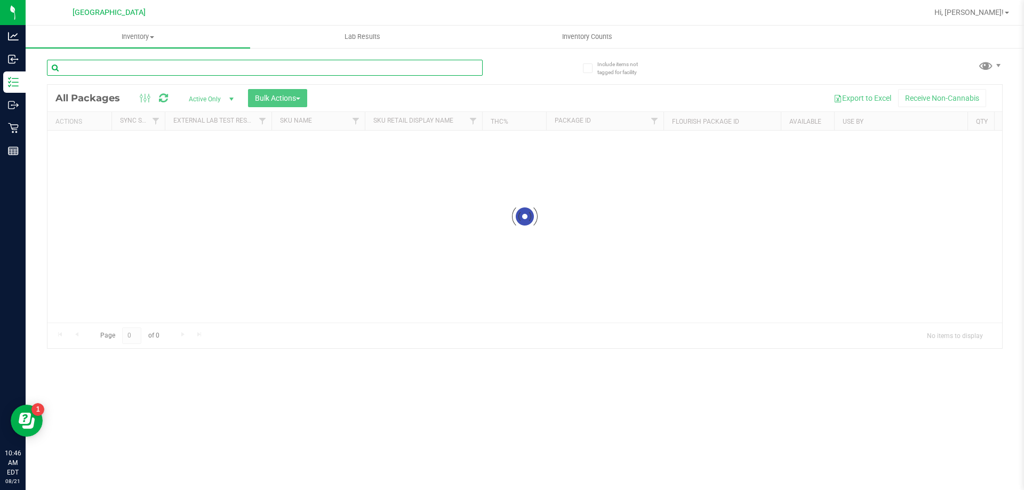
click at [127, 70] on div "Inventory All packages All inventory Waste log Create inventory Lab Results Inv…" at bounding box center [525, 258] width 999 height 465
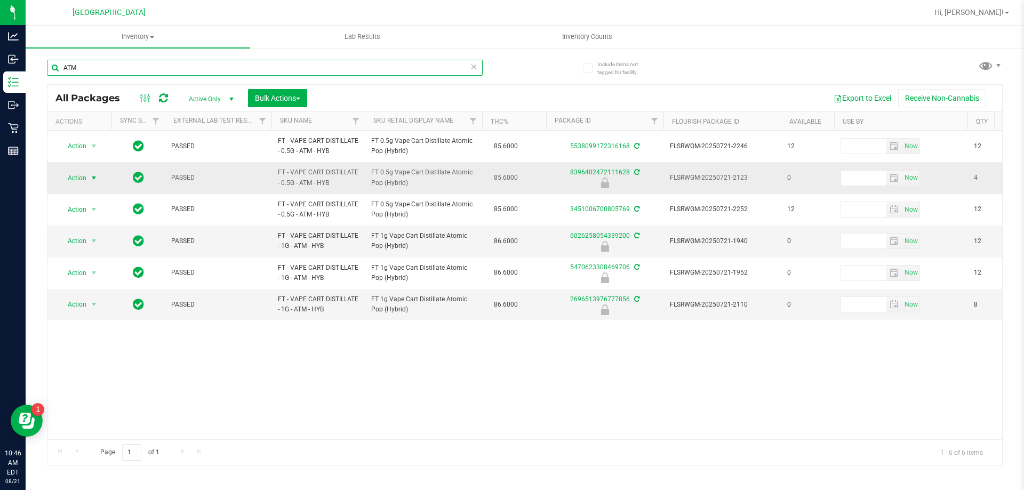
type input "ATM"
click at [87, 178] on span "select" at bounding box center [93, 178] width 13 height 15
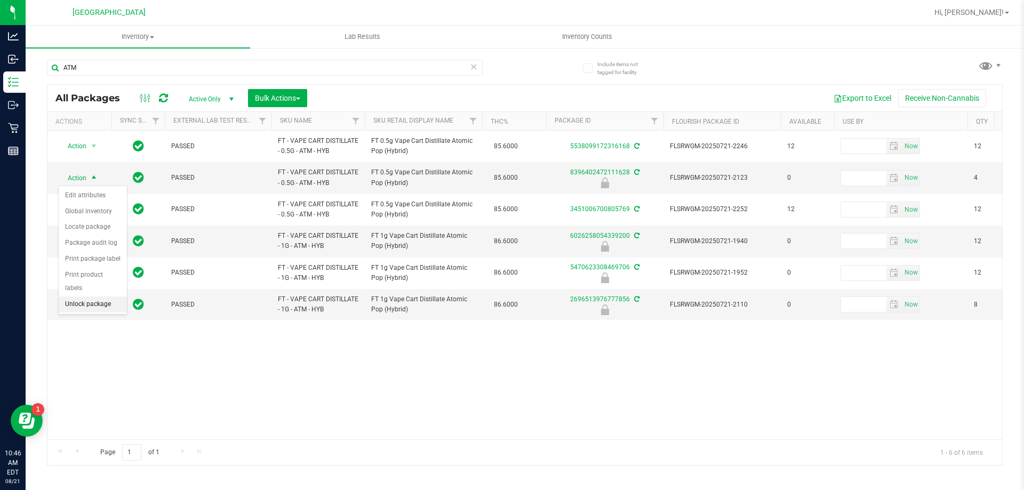
click at [82, 297] on li "Unlock package" at bounding box center [93, 305] width 68 height 16
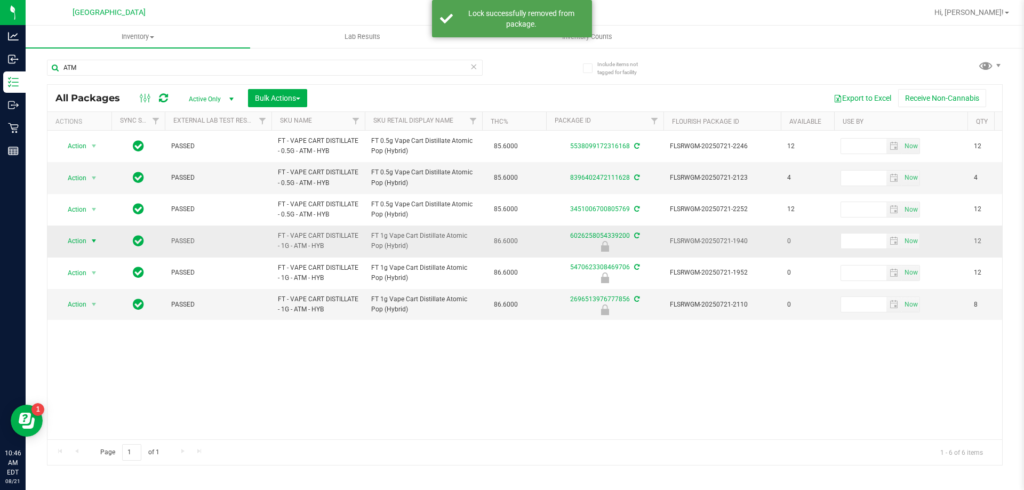
click at [81, 240] on span "Action" at bounding box center [72, 241] width 29 height 15
click at [92, 360] on li "Unlock package" at bounding box center [93, 368] width 68 height 16
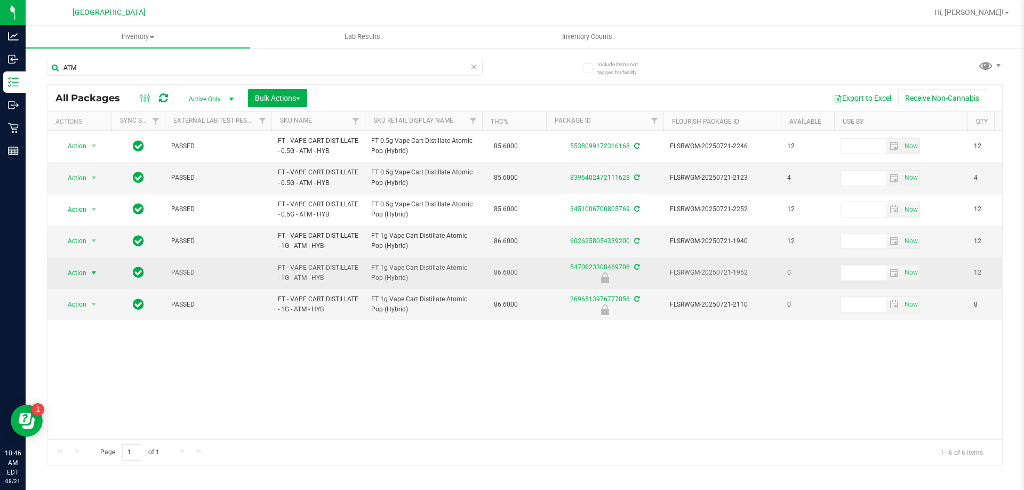
click at [81, 272] on span "Action" at bounding box center [72, 273] width 29 height 15
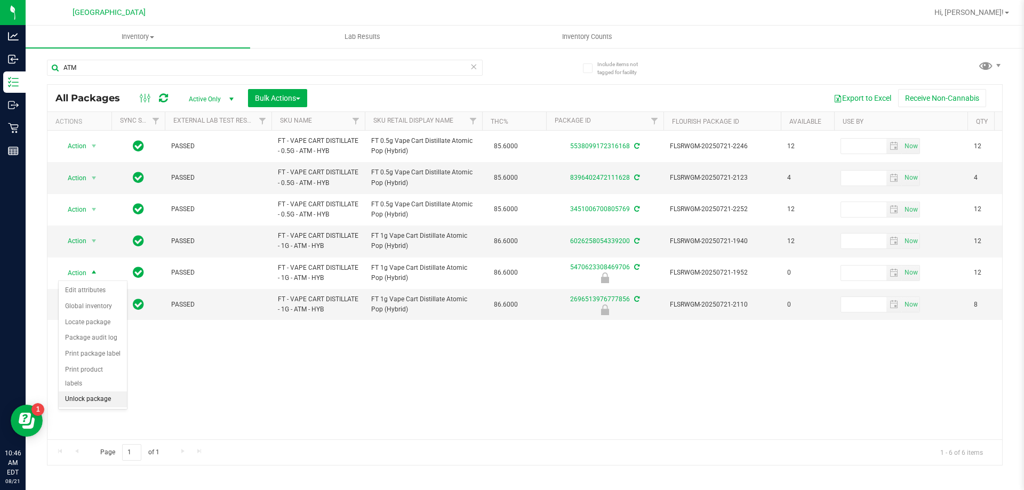
click at [98, 392] on li "Unlock package" at bounding box center [93, 400] width 68 height 16
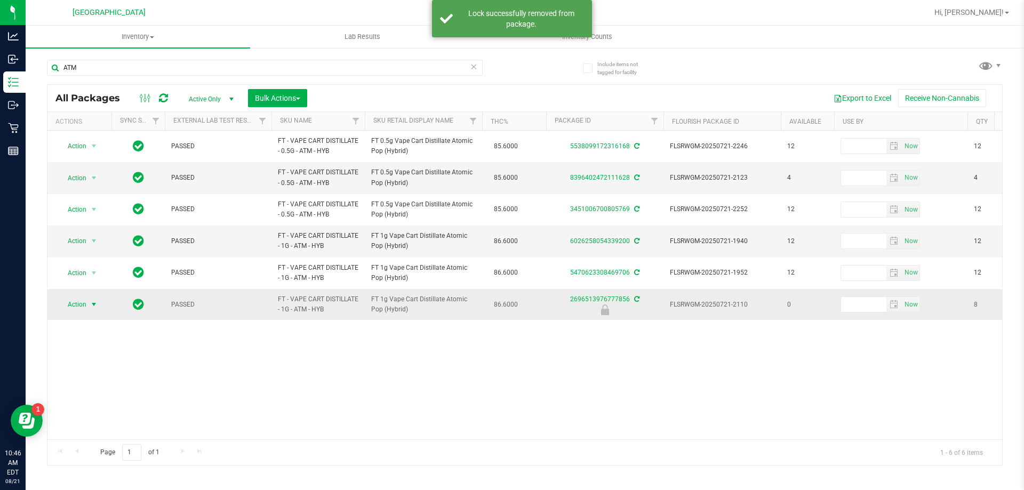
click at [83, 303] on span "Action" at bounding box center [72, 304] width 29 height 15
click at [91, 424] on li "Unlock package" at bounding box center [93, 432] width 68 height 16
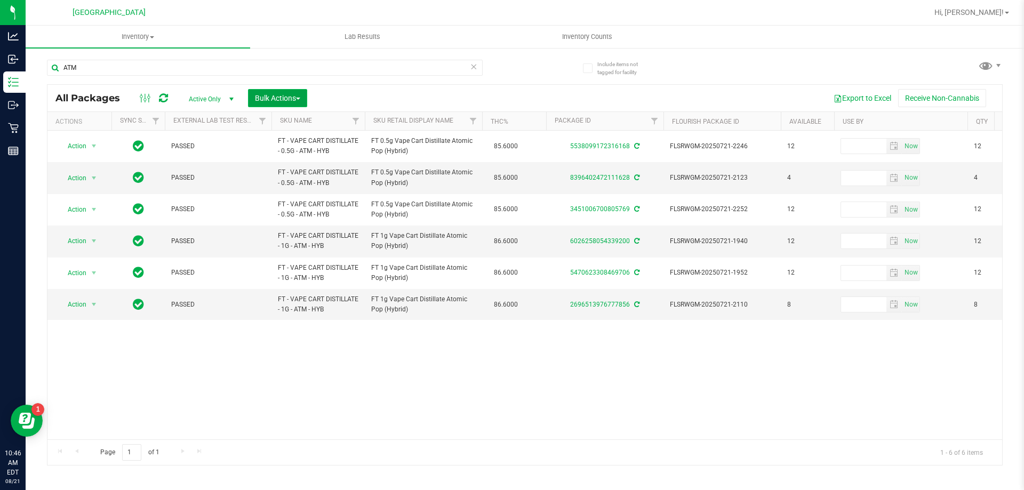
click at [270, 96] on span "Bulk Actions" at bounding box center [277, 98] width 45 height 9
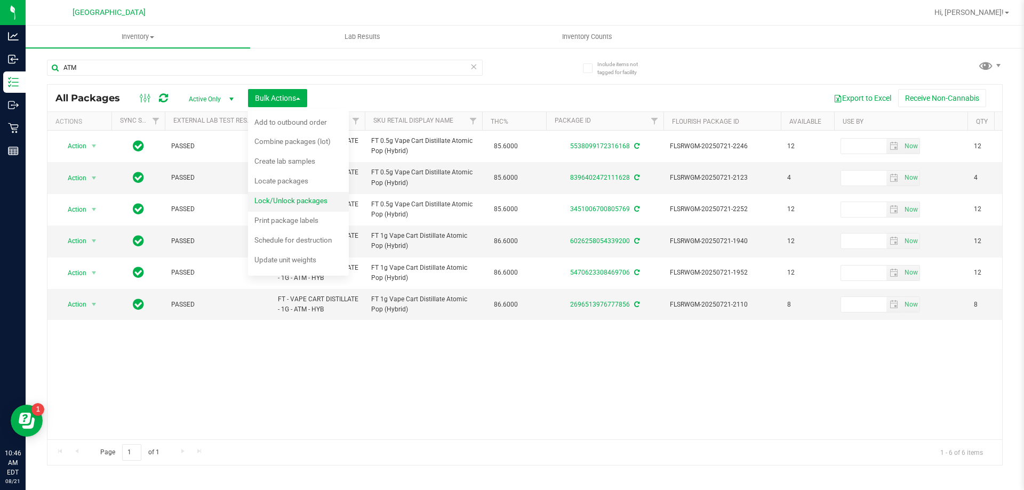
click at [285, 200] on span "Lock/Unlock packages" at bounding box center [290, 200] width 73 height 9
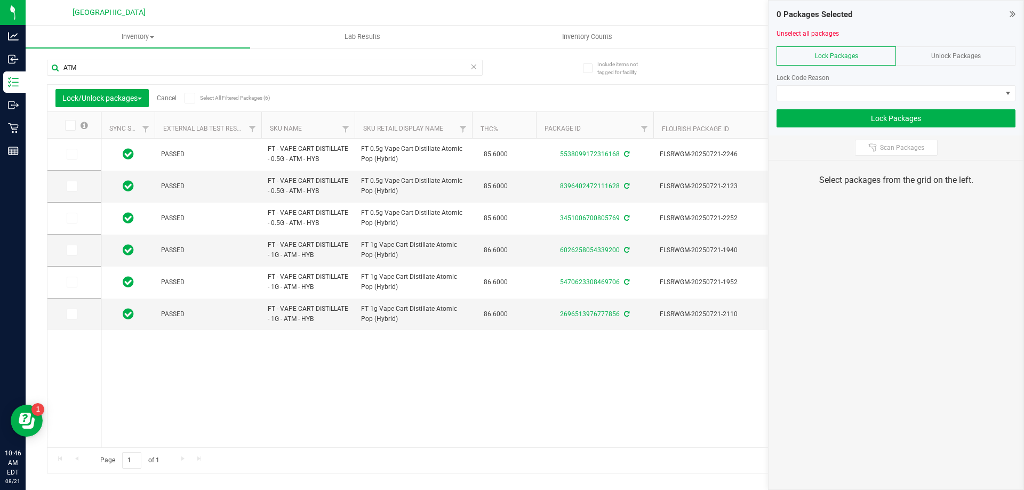
click at [195, 98] on span at bounding box center [190, 98] width 11 height 11
click at [0, 0] on input "Select All Filtered Packages (6)" at bounding box center [0, 0] width 0 height 0
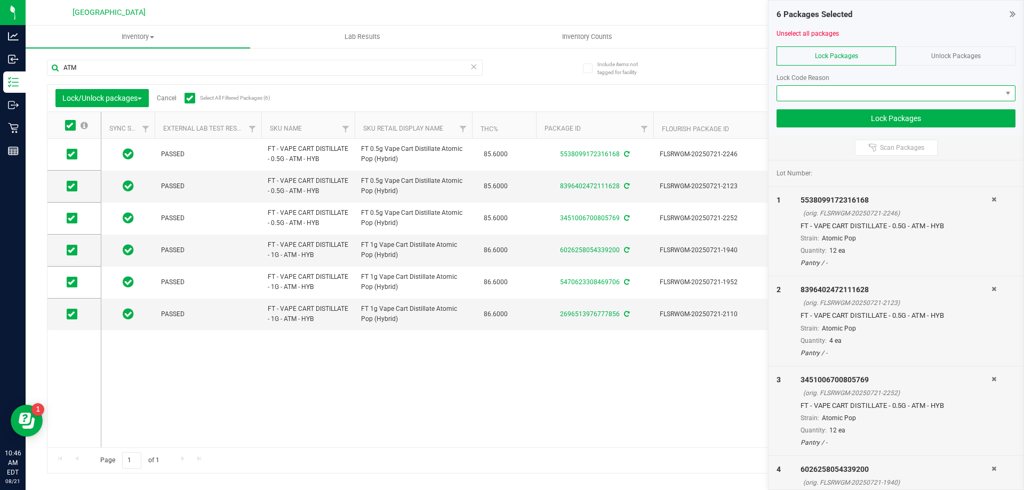
click at [813, 93] on span at bounding box center [889, 93] width 225 height 15
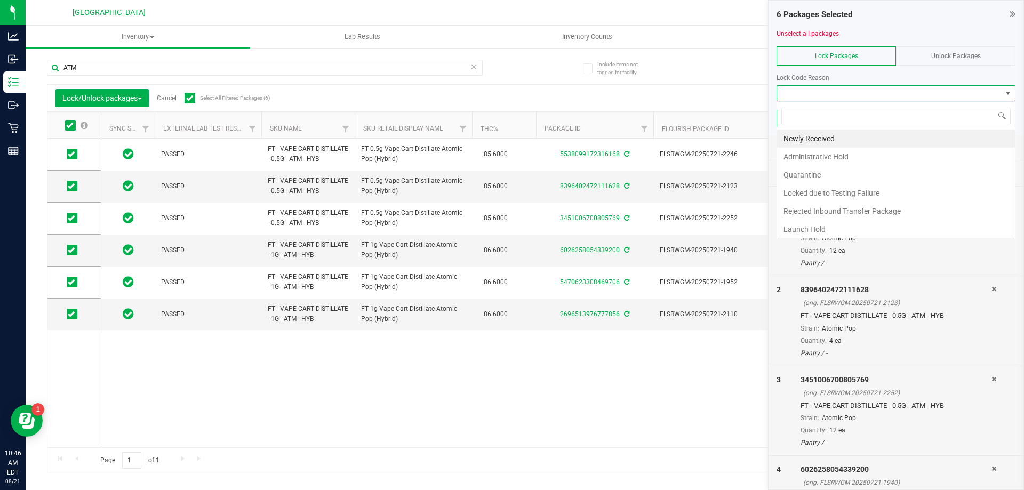
scroll to position [16, 239]
click at [795, 228] on li "Launch Hold" at bounding box center [896, 229] width 238 height 18
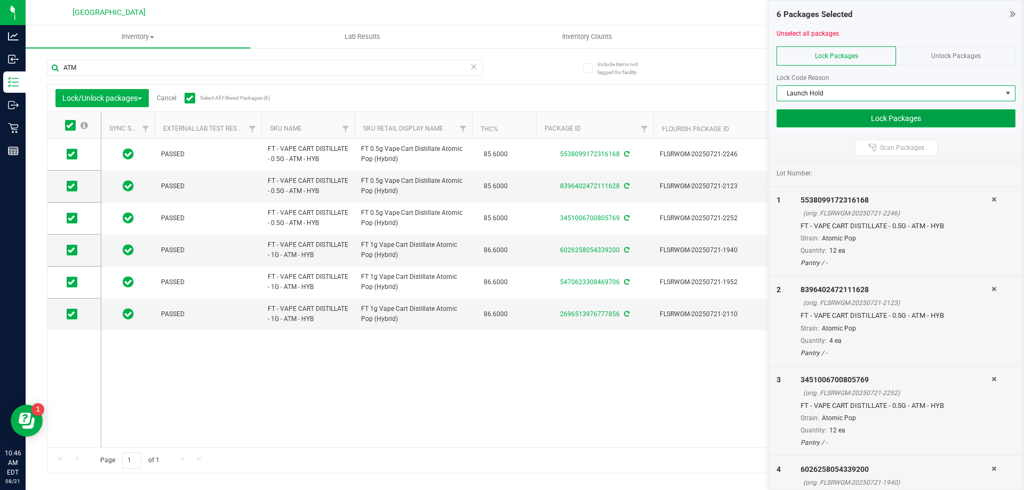
click at [875, 117] on button "Lock Packages" at bounding box center [896, 118] width 239 height 18
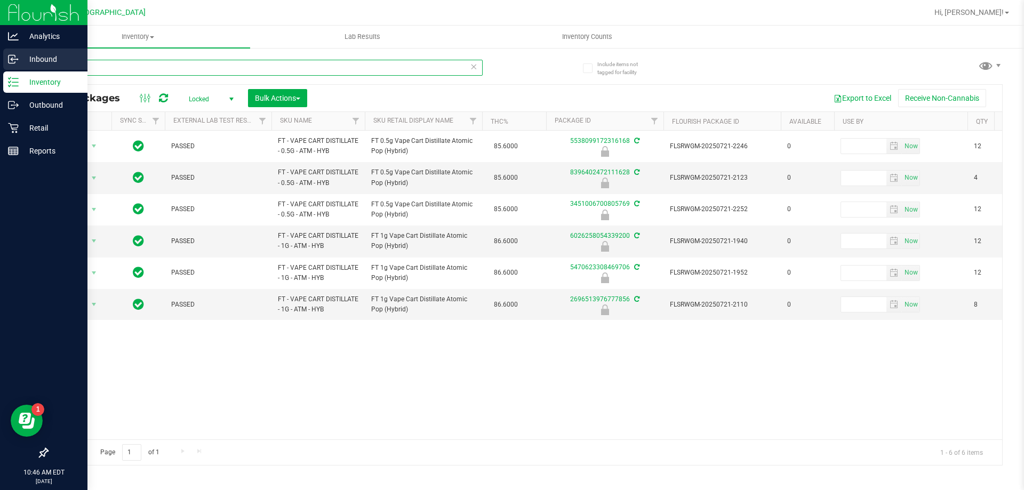
drag, startPoint x: 99, startPoint y: 62, endPoint x: 19, endPoint y: 66, distance: 80.1
click at [21, 66] on div "Analytics Inbound Inventory Outbound Retail Reports 10:46 AM EDT 08/21/2025 08/…" at bounding box center [512, 245] width 1024 height 490
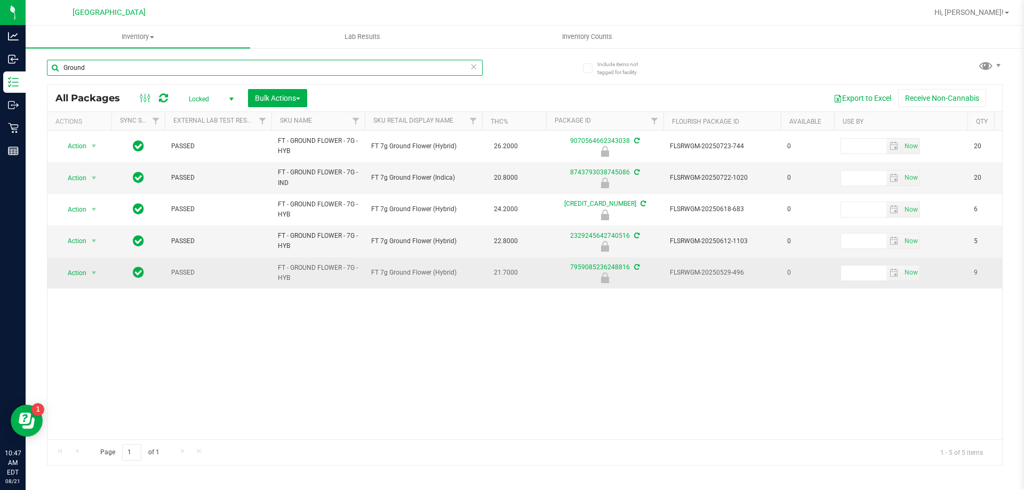
type input "Ground"
drag, startPoint x: 457, startPoint y: 275, endPoint x: 366, endPoint y: 280, distance: 90.2
click at [366, 280] on td "FT 7g Ground Flower (Hybrid)" at bounding box center [423, 273] width 117 height 31
copy span "FT 7g Ground Flower (Hybrid)"
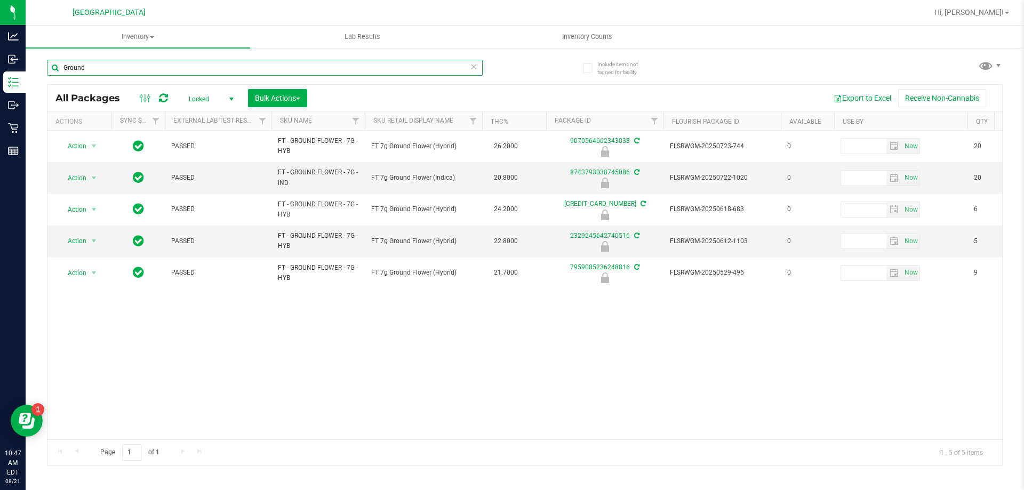
drag, startPoint x: 101, startPoint y: 69, endPoint x: 49, endPoint y: 68, distance: 52.3
click at [49, 68] on input "Ground" at bounding box center [265, 68] width 436 height 16
paste input "FT 7g Ground Flower (Hybrid)"
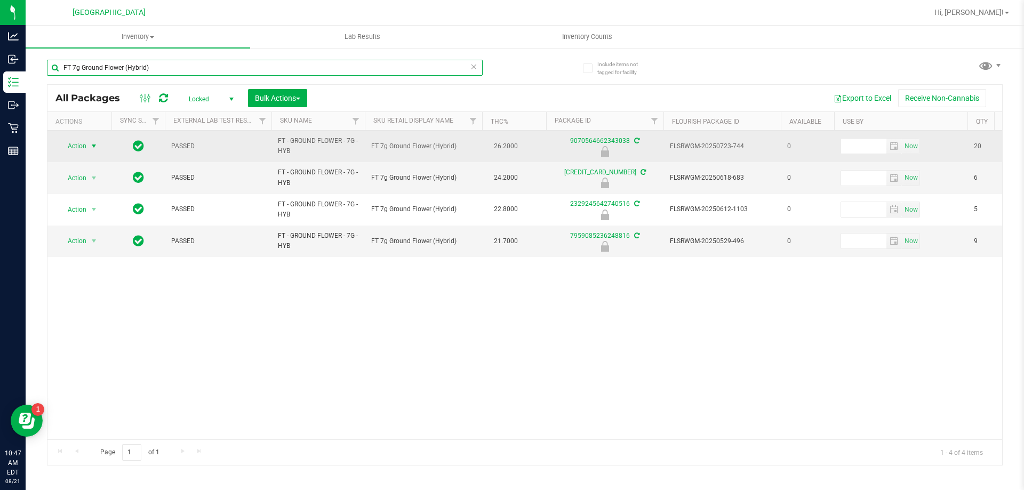
type input "FT 7g Ground Flower (Hybrid)"
click at [73, 145] on span "Action" at bounding box center [72, 146] width 29 height 15
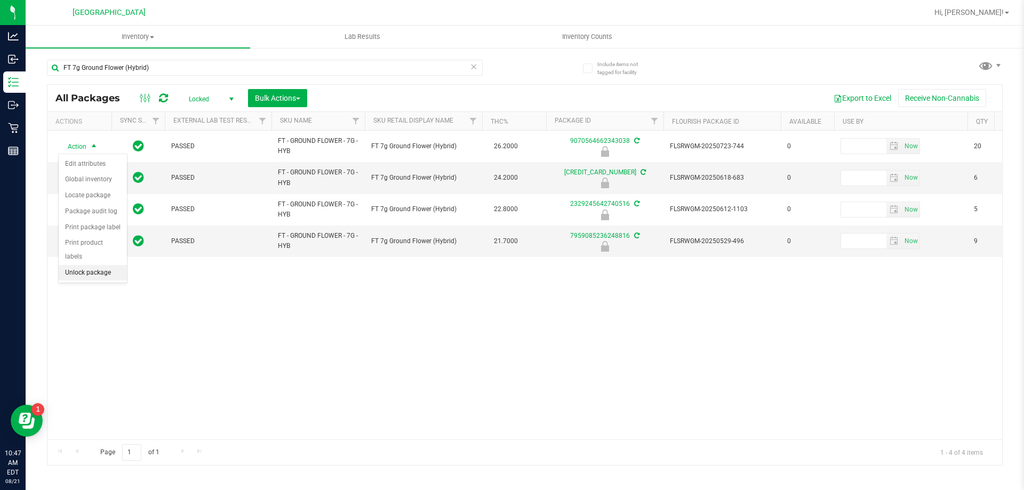
click at [89, 265] on li "Unlock package" at bounding box center [93, 273] width 68 height 16
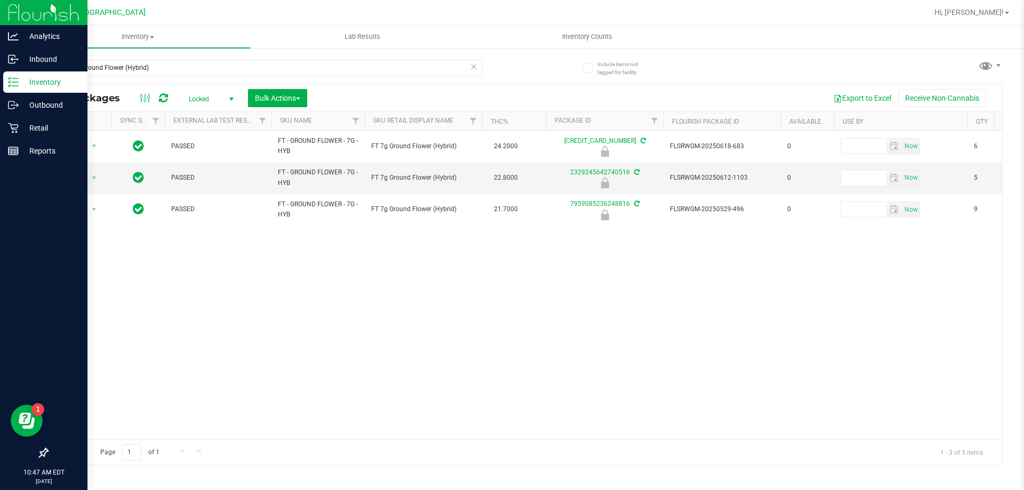
click at [40, 7] on img at bounding box center [43, 12] width 71 height 25
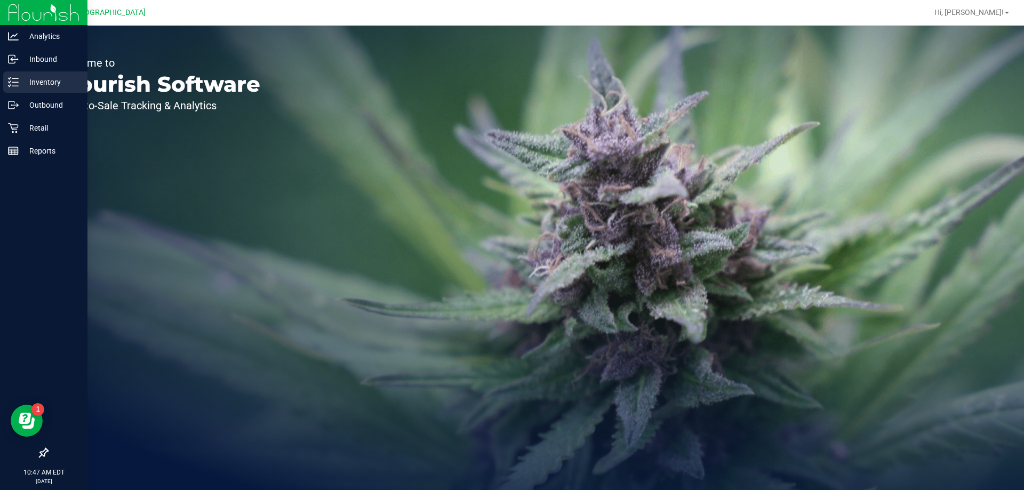
click at [29, 86] on p "Inventory" at bounding box center [51, 82] width 64 height 13
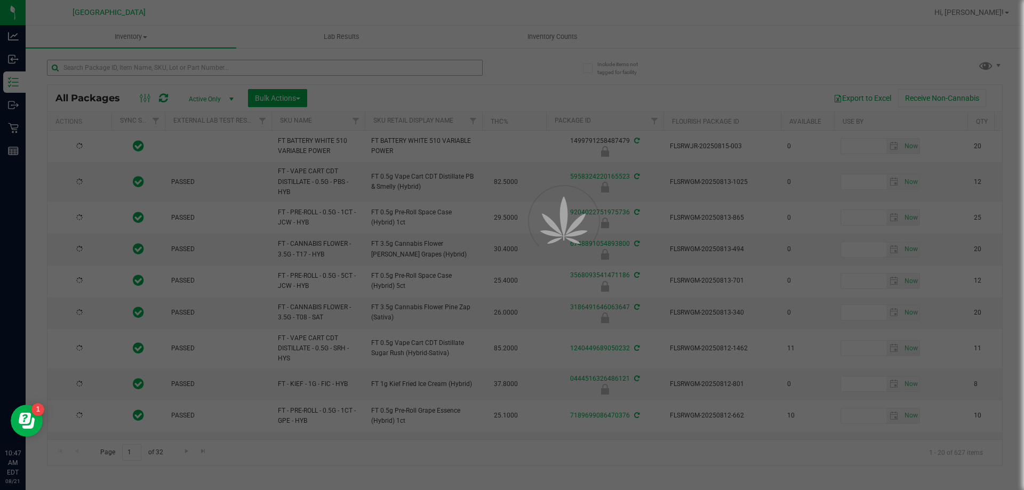
click at [161, 73] on div at bounding box center [512, 245] width 1024 height 490
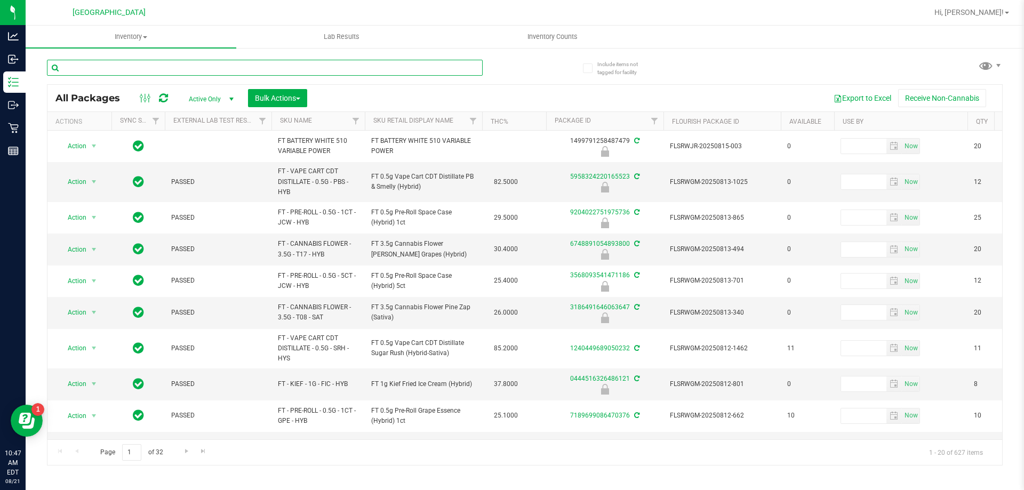
click at [156, 67] on input "text" at bounding box center [265, 68] width 436 height 16
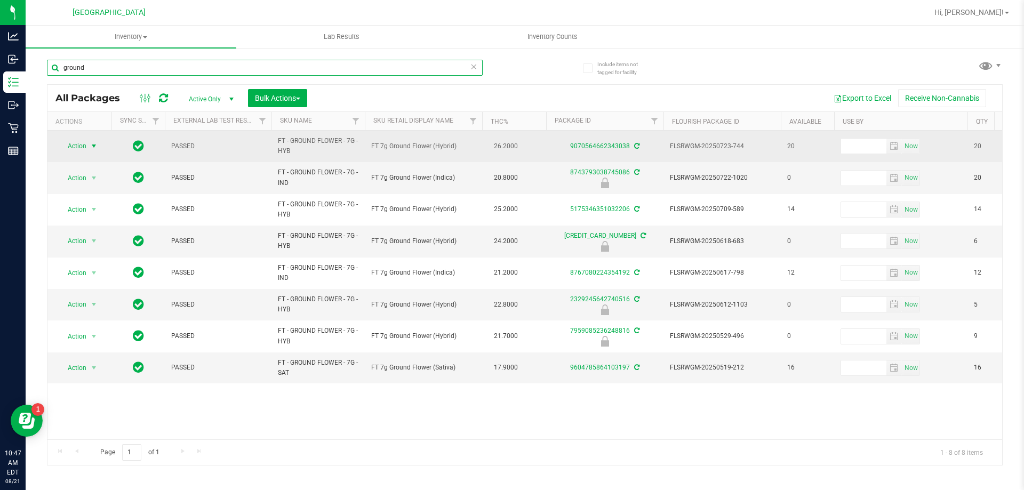
type input "ground"
click at [86, 146] on span "Action" at bounding box center [72, 146] width 29 height 15
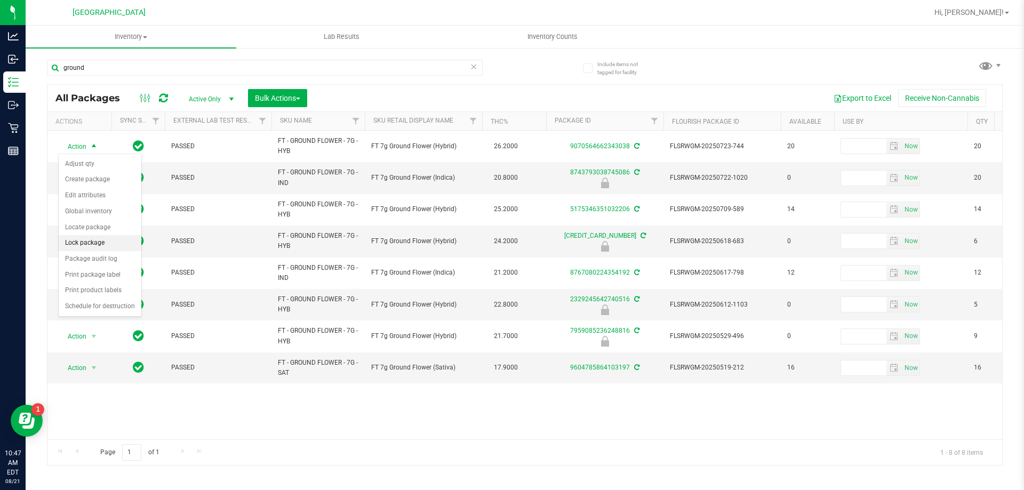
click at [89, 243] on li "Lock package" at bounding box center [100, 243] width 83 height 16
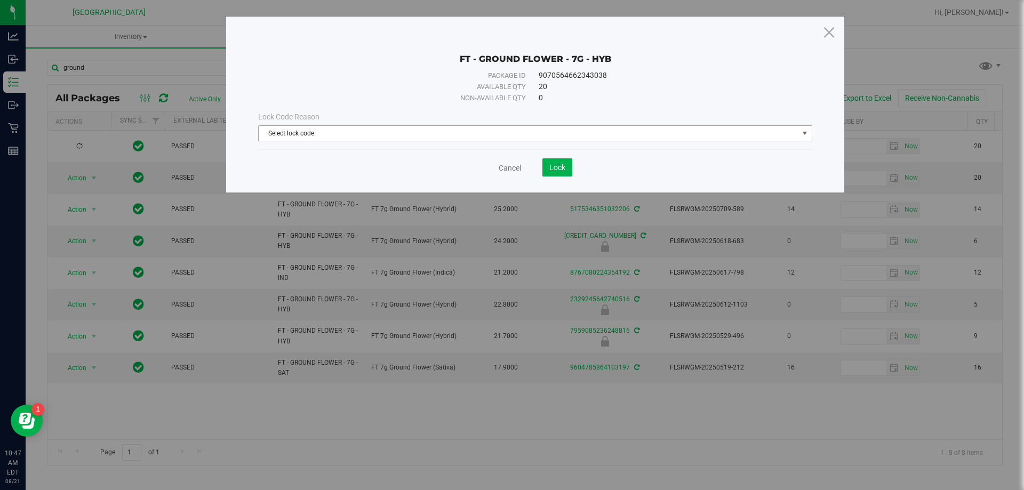
click at [409, 133] on span "Select lock code" at bounding box center [529, 133] width 540 height 15
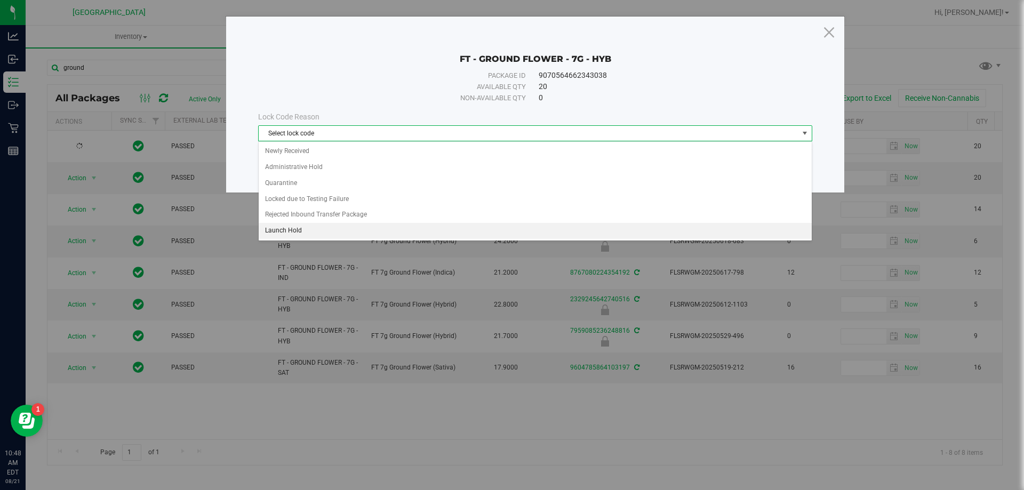
click at [298, 227] on li "Launch Hold" at bounding box center [535, 231] width 553 height 16
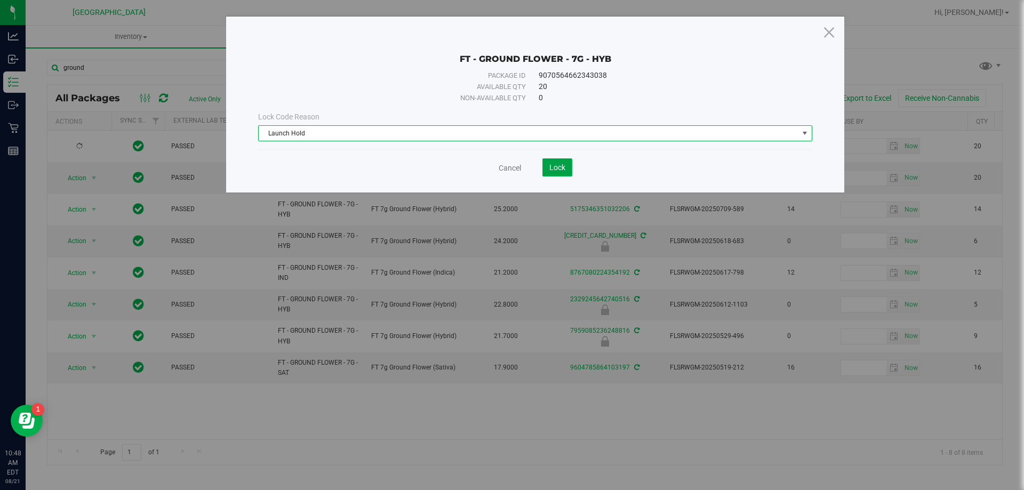
click at [558, 170] on span "Lock" at bounding box center [557, 167] width 16 height 9
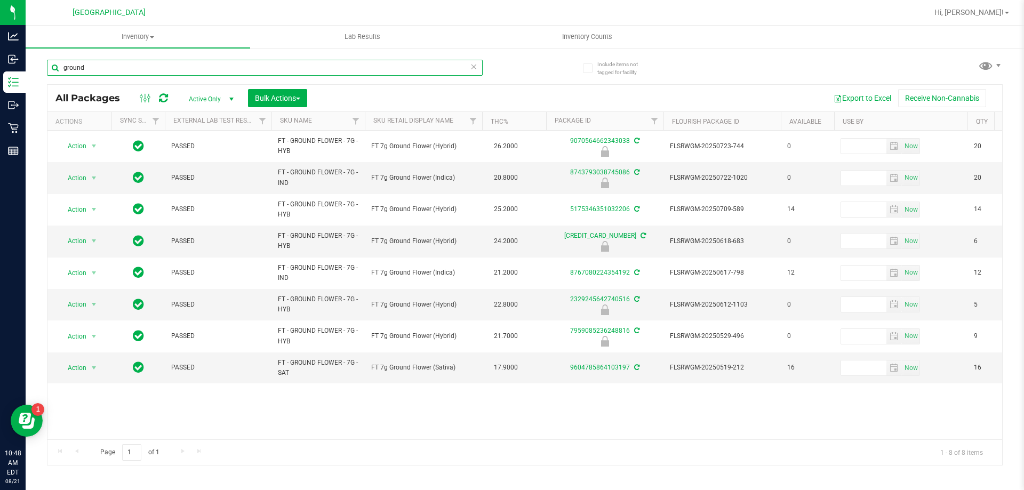
drag, startPoint x: 93, startPoint y: 73, endPoint x: 30, endPoint y: 73, distance: 63.5
click at [30, 73] on div "Include items not tagged for facility ground All Packages Active Only Active On…" at bounding box center [525, 209] width 999 height 325
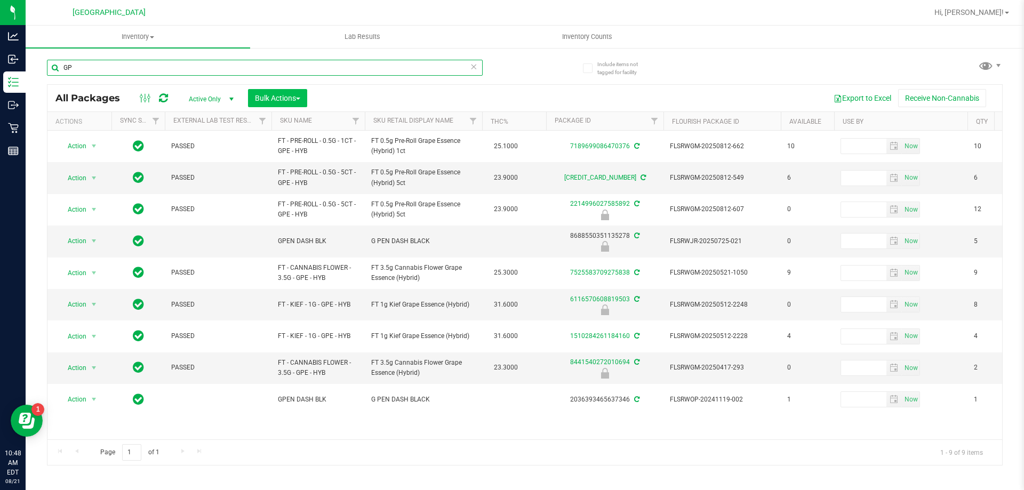
type input "G"
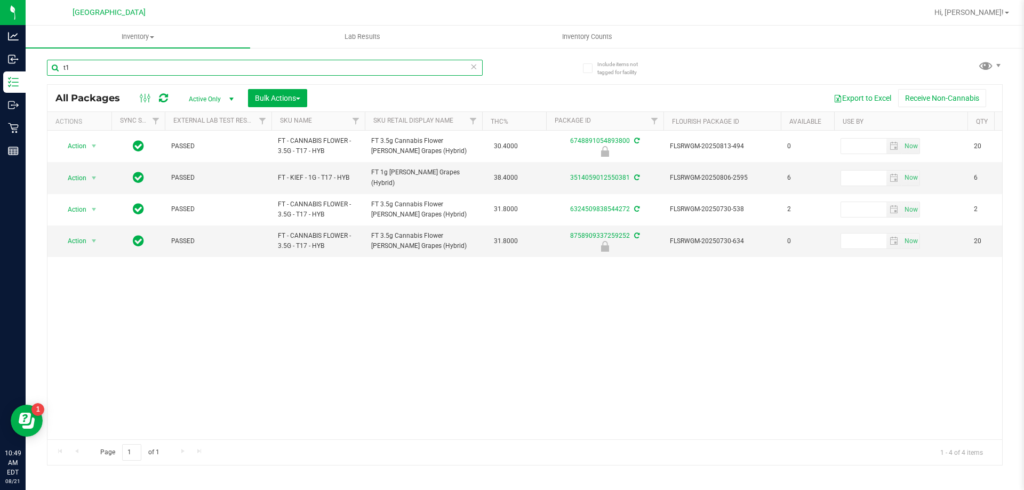
type input "t"
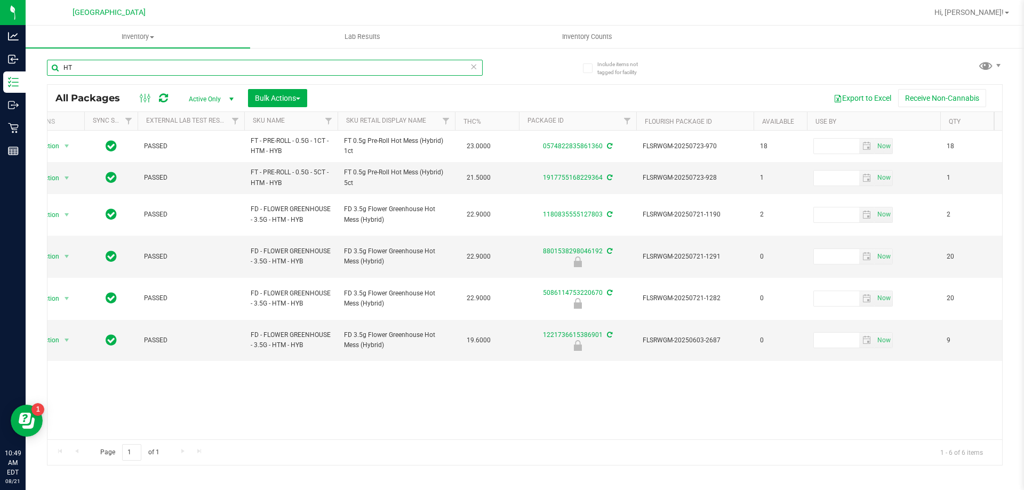
type input "H"
type input "DDA"
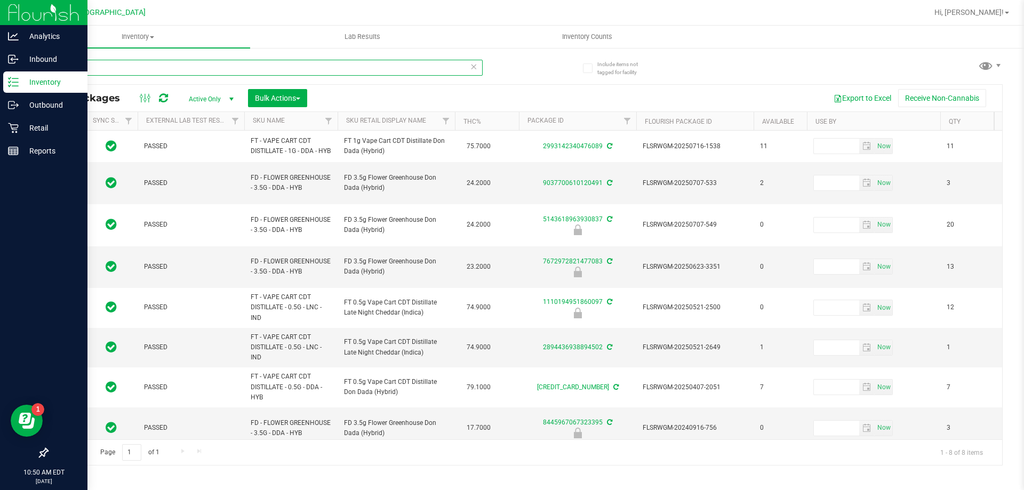
drag, startPoint x: 76, startPoint y: 65, endPoint x: 0, endPoint y: 73, distance: 76.2
click at [3, 71] on div "Analytics Inbound Inventory Outbound Retail Reports 10:50 AM EDT 08/21/2025 08/…" at bounding box center [512, 245] width 1024 height 490
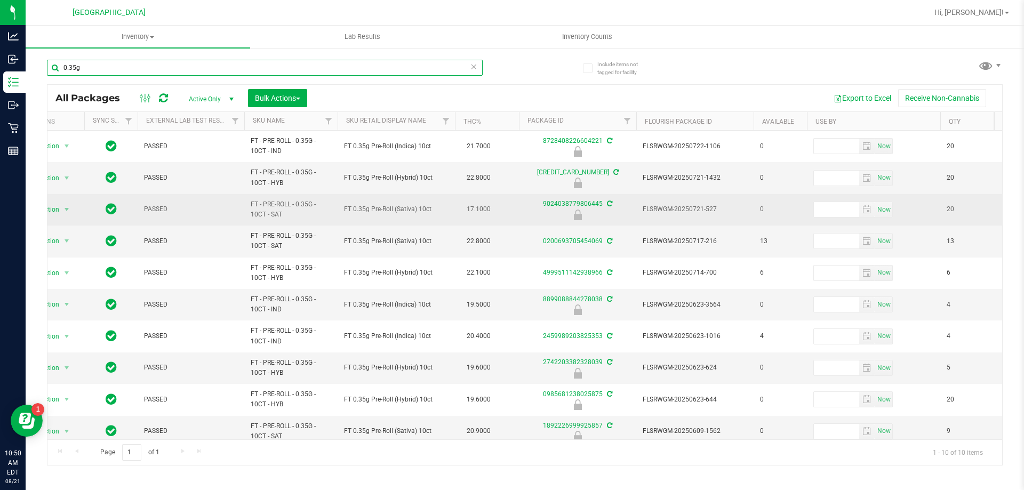
type input "0.35g"
drag, startPoint x: 434, startPoint y: 206, endPoint x: 346, endPoint y: 211, distance: 88.1
click at [346, 211] on span "FT 0.35g Pre-Roll (Sativa) 10ct" at bounding box center [396, 209] width 105 height 10
copy span "FT 0.35g Pre-Roll (Sativa) 10ct"
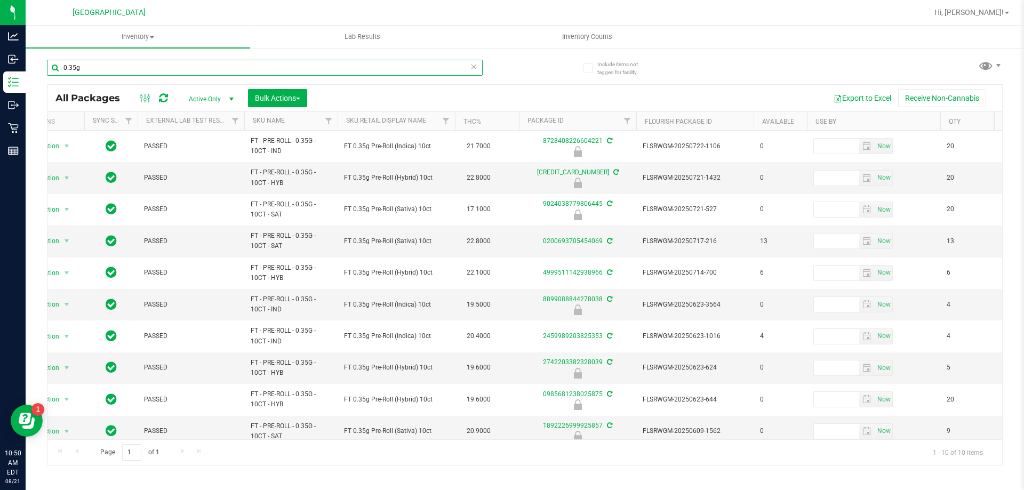
drag, startPoint x: 52, startPoint y: 75, endPoint x: 26, endPoint y: 75, distance: 26.1
click at [28, 75] on div "Include items not tagged for facility 0.35g All Packages Active Only Active Onl…" at bounding box center [525, 209] width 999 height 325
paste input "FT 0.35g Pre-Roll (Sativa) 10ct"
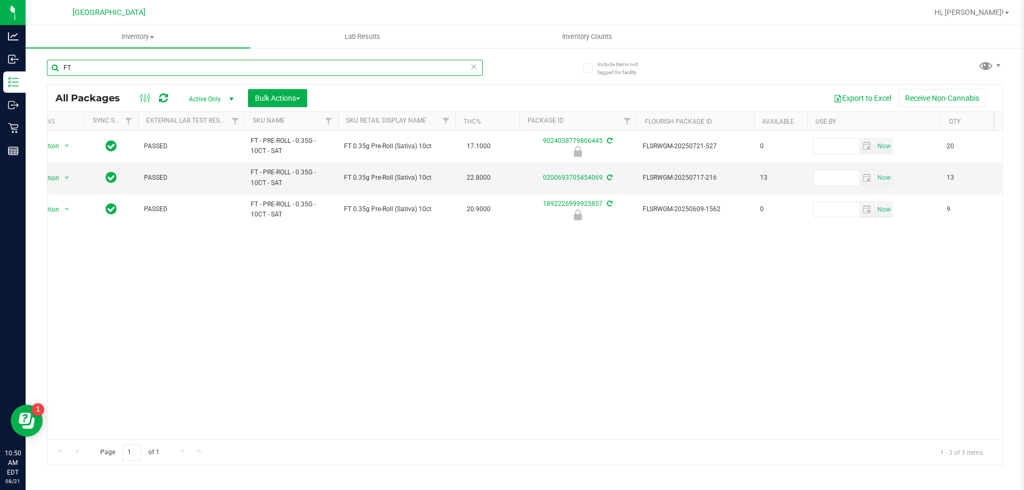
type input "F"
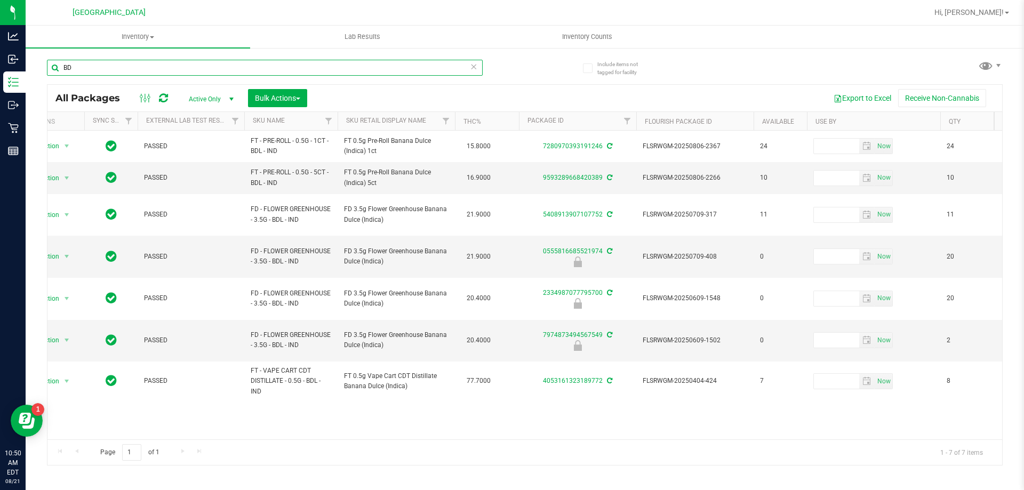
type input "B"
type input "CKZ"
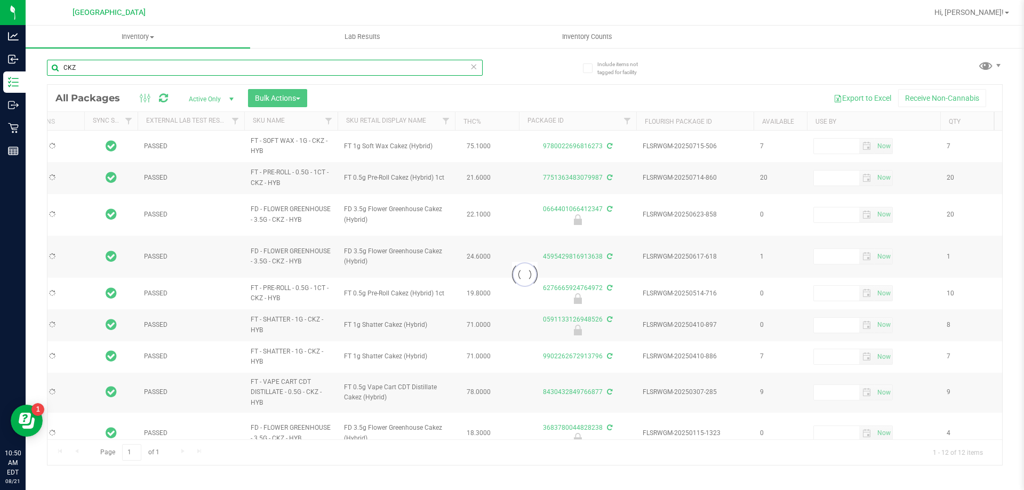
type input "2022-03-01"
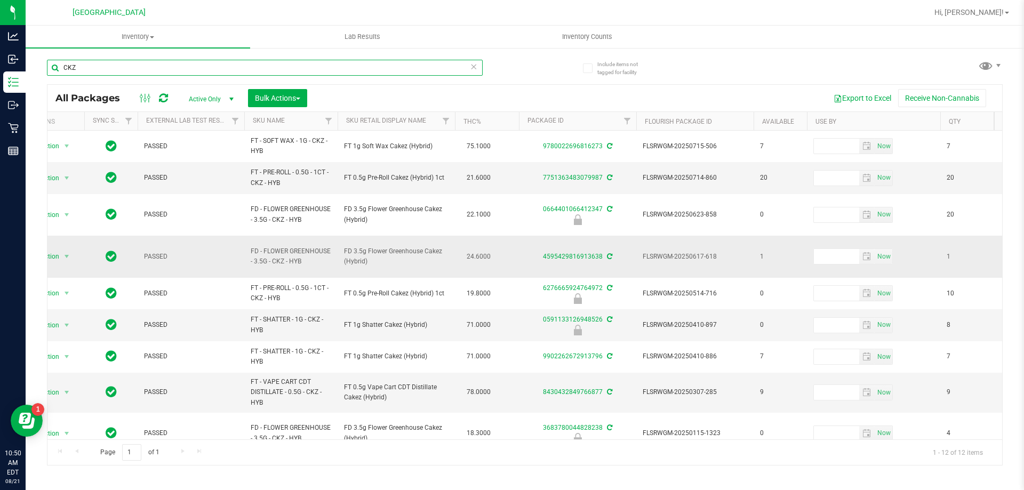
type input "CKZ"
drag, startPoint x: 405, startPoint y: 251, endPoint x: 342, endPoint y: 249, distance: 62.4
click at [342, 249] on td "FD 3.5g Flower Greenhouse Cakez (Hybrid)" at bounding box center [396, 257] width 117 height 42
copy span "FD 3.5g Flower Greenhouse Cakez (Hybrid)"
drag, startPoint x: 105, startPoint y: 66, endPoint x: 39, endPoint y: 76, distance: 66.5
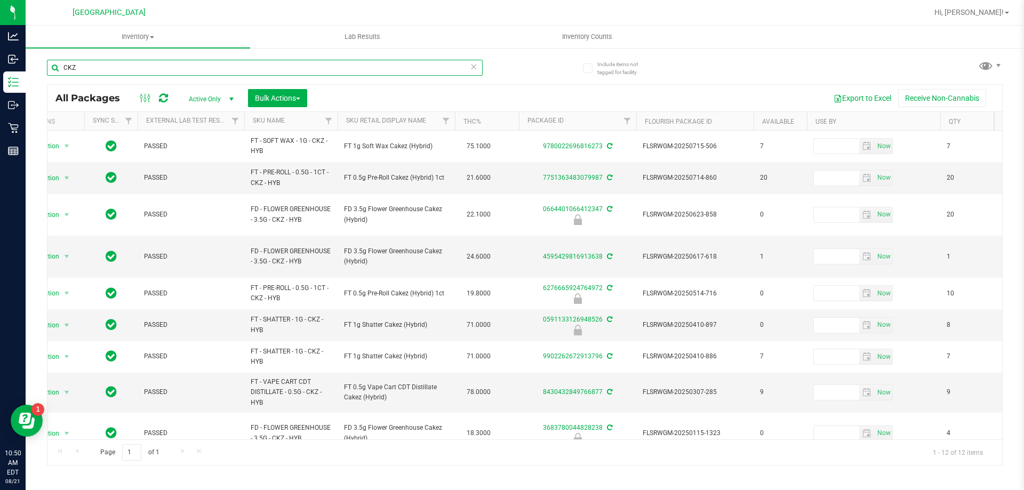
click at [41, 76] on div "Include items not tagged for facility CKZ All Packages Active Only Active Only …" at bounding box center [525, 209] width 999 height 325
paste input "FD 3.5g Flower Greenhouse Cakez (Hybrid)"
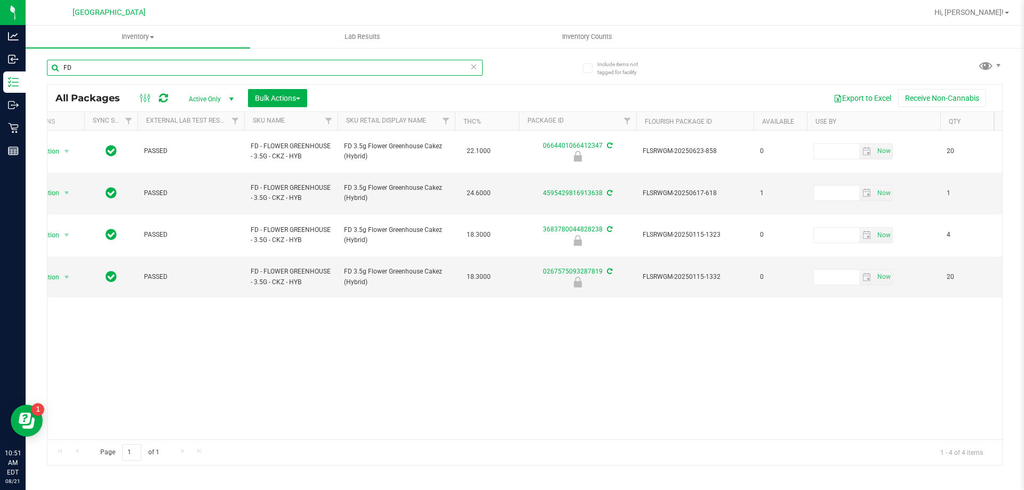
type input "F"
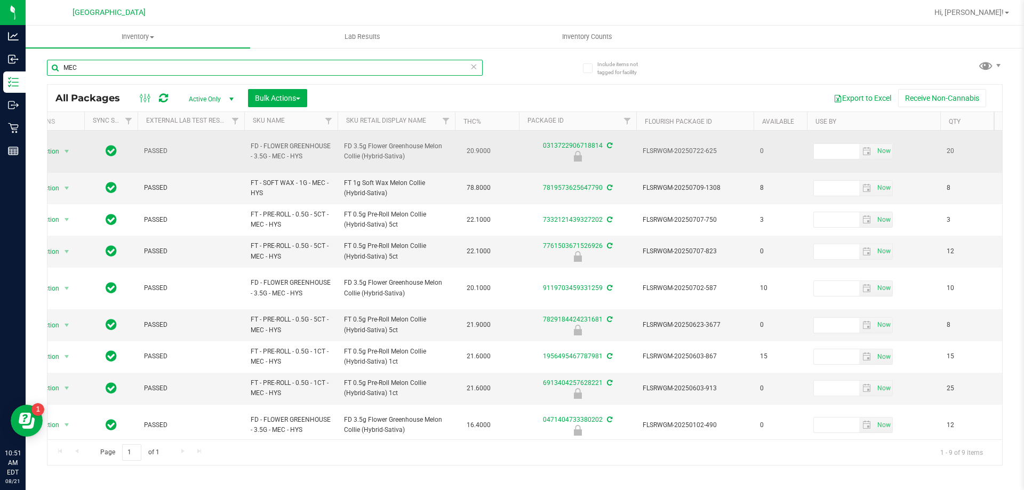
type input "MEC"
drag, startPoint x: 408, startPoint y: 154, endPoint x: 346, endPoint y: 147, distance: 62.2
click at [346, 147] on span "FD 3.5g Flower Greenhouse Melon Collie (Hybrid-Sativa)" at bounding box center [396, 151] width 105 height 20
click at [344, 146] on span "FD 3.5g Flower Greenhouse Melon Collie (Hybrid-Sativa)" at bounding box center [396, 151] width 105 height 20
drag, startPoint x: 342, startPoint y: 140, endPoint x: 404, endPoint y: 151, distance: 63.0
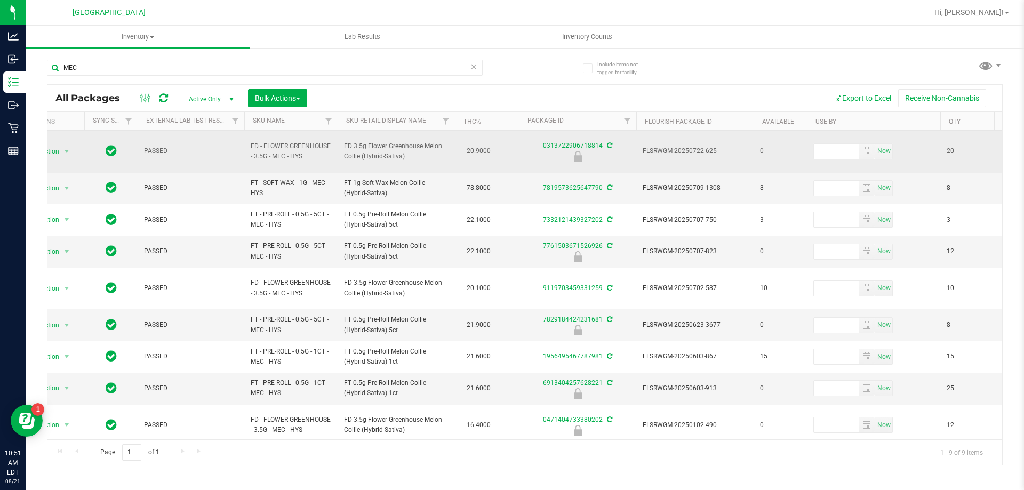
click at [404, 151] on td "FD 3.5g Flower Greenhouse Melon Collie (Hybrid-Sativa)" at bounding box center [396, 152] width 117 height 42
copy span "FD 3.5g Flower Greenhouse Melon Collie (Hybrid-Sativa)"
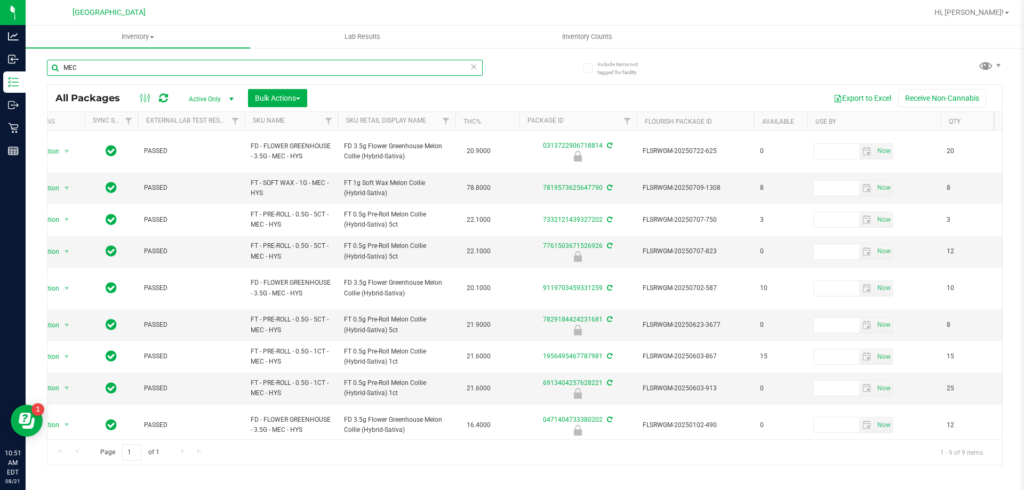
drag, startPoint x: 86, startPoint y: 74, endPoint x: 31, endPoint y: 81, distance: 54.8
click at [33, 82] on div "Include items not tagged for facility MEC All Packages Active Only Active Only …" at bounding box center [525, 209] width 999 height 325
paste input "FD 3.5g Flower Greenhouse Melon Collie (Hybrid-Sativa)"
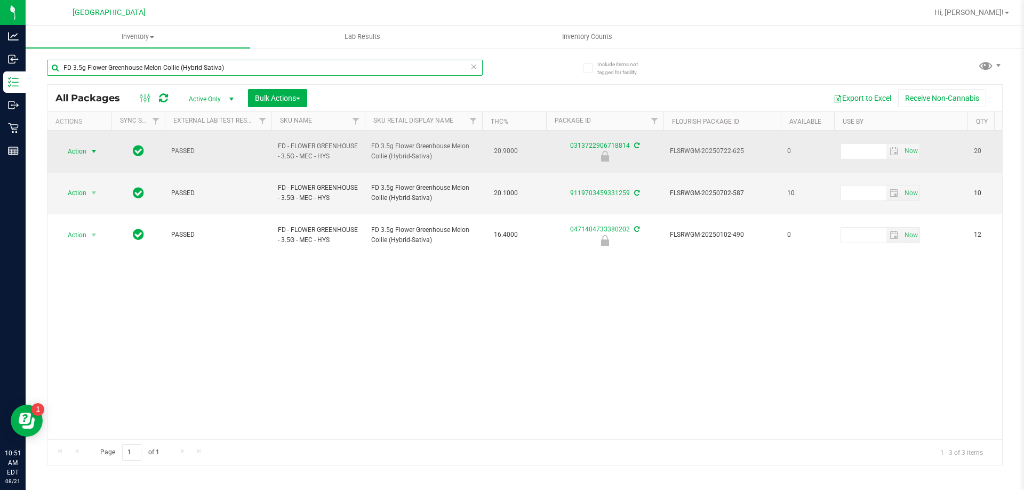
type input "FD 3.5g Flower Greenhouse Melon Collie (Hybrid-Sativa)"
click at [70, 147] on span "Action" at bounding box center [72, 151] width 29 height 15
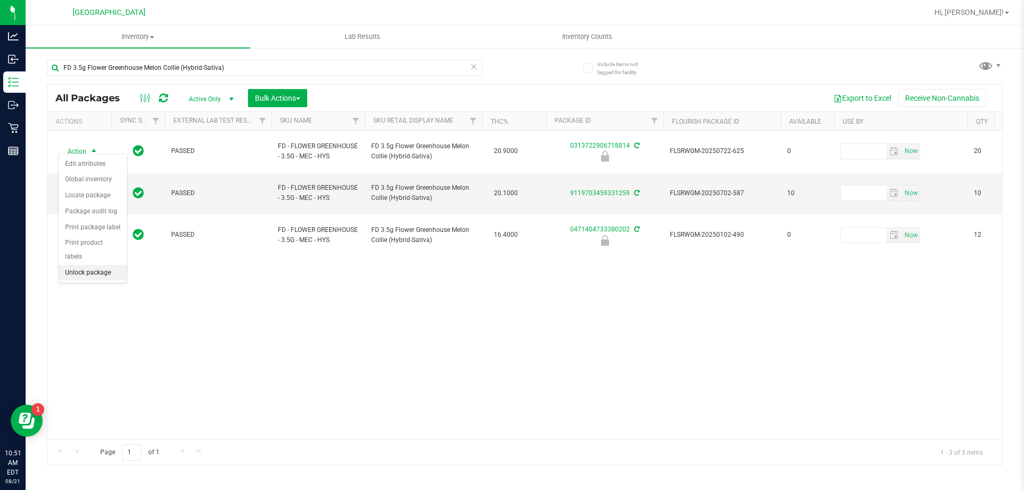
click at [85, 265] on li "Unlock package" at bounding box center [93, 273] width 68 height 16
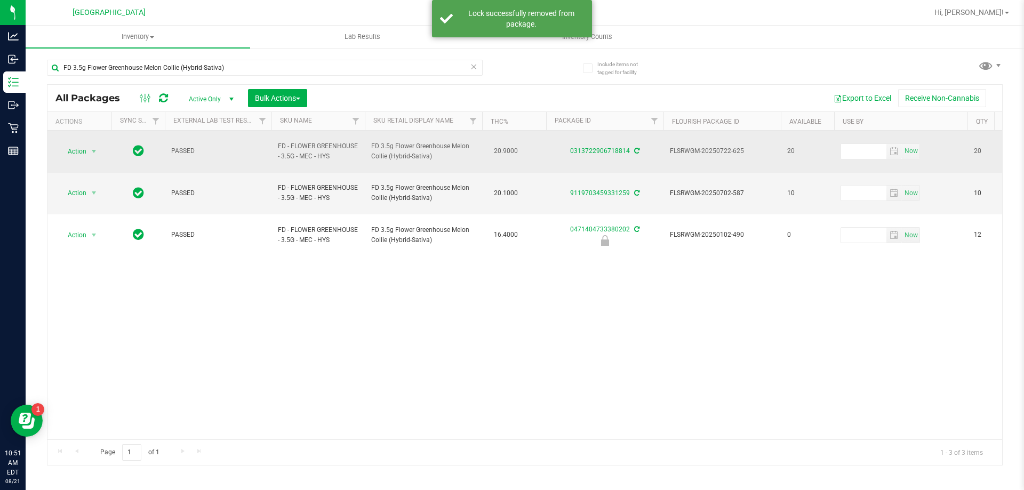
click at [82, 154] on td "Action Action Adjust qty Create package Edit attributes Global inventory Locate…" at bounding box center [79, 152] width 64 height 42
click at [86, 144] on span "Action" at bounding box center [72, 151] width 29 height 15
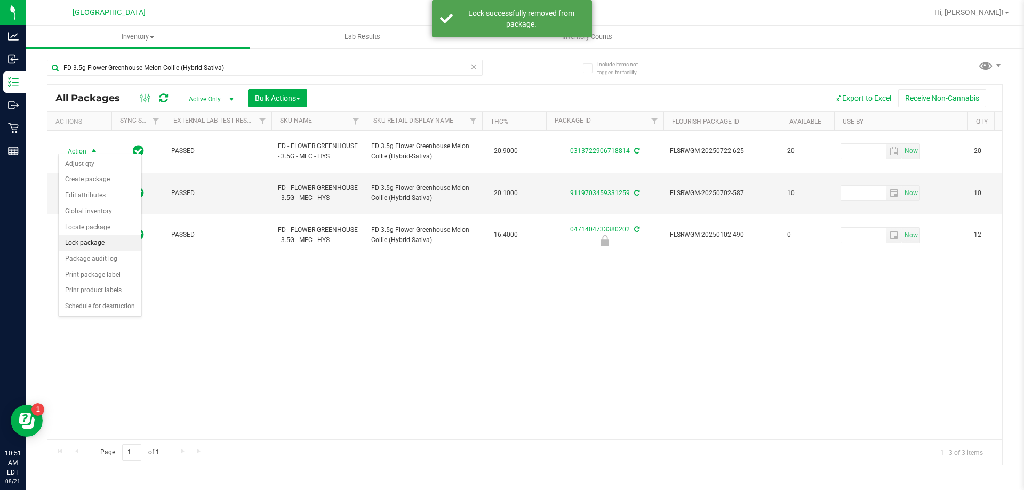
click at [93, 241] on li "Lock package" at bounding box center [100, 243] width 83 height 16
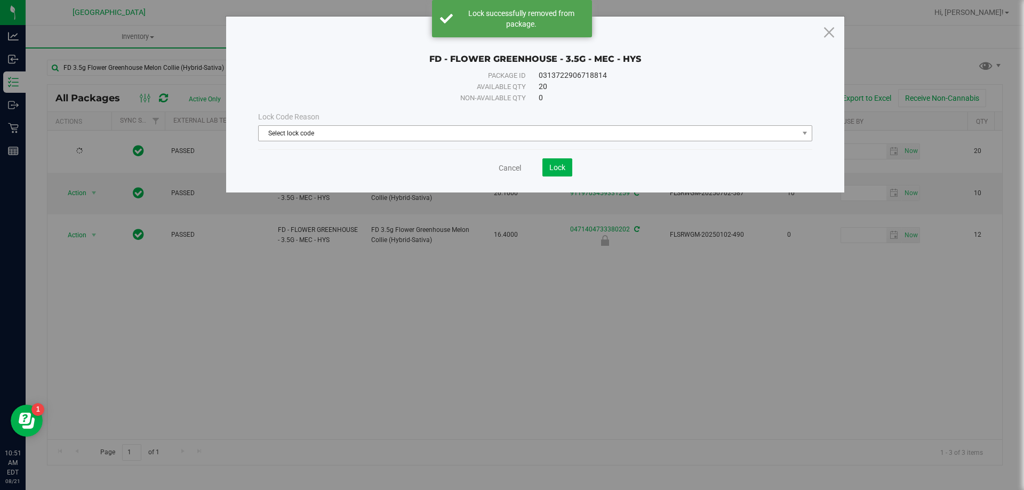
click at [372, 129] on span "Select lock code" at bounding box center [529, 133] width 540 height 15
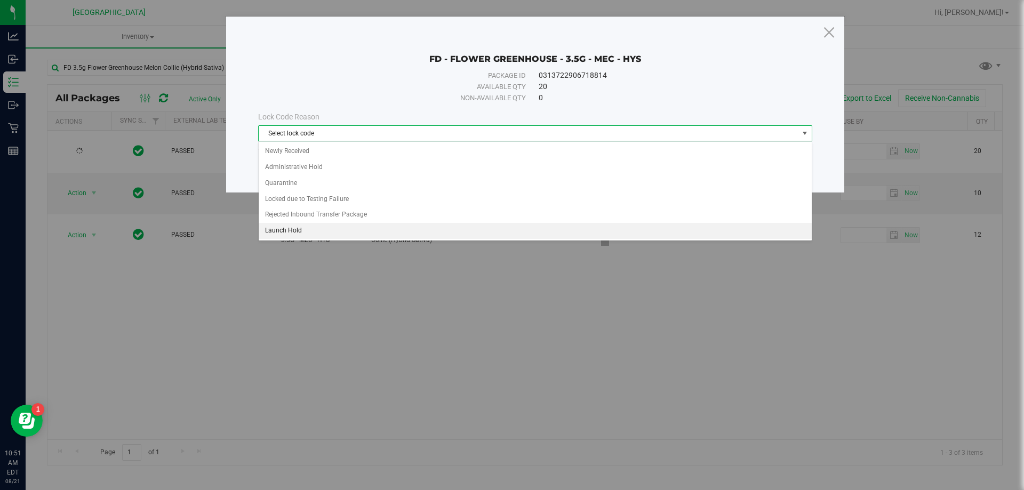
click at [301, 226] on li "Launch Hold" at bounding box center [535, 231] width 553 height 16
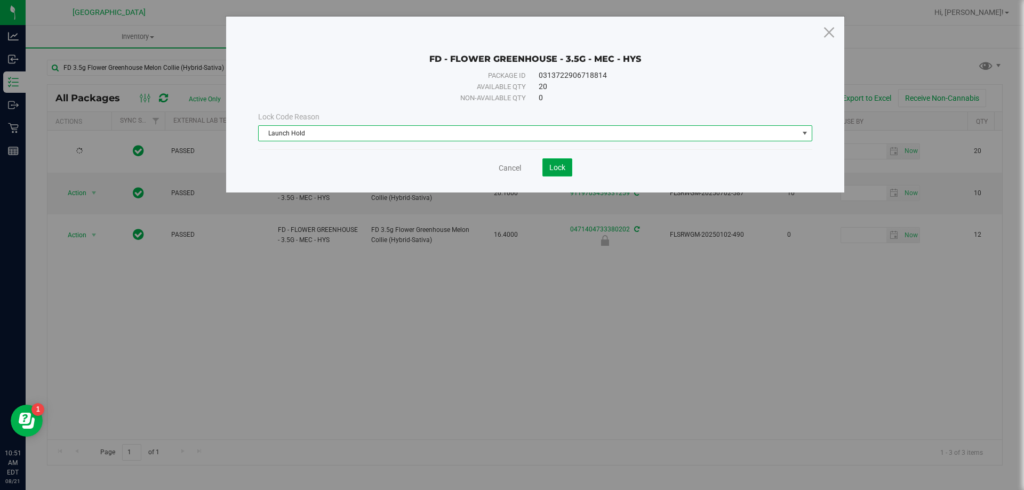
click at [559, 159] on button "Lock" at bounding box center [557, 167] width 30 height 18
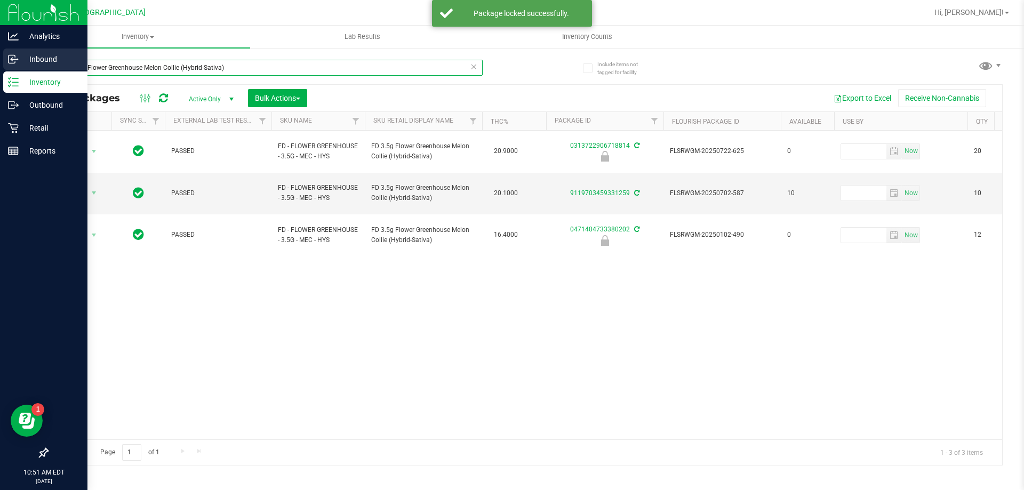
drag, startPoint x: 222, startPoint y: 75, endPoint x: 0, endPoint y: 52, distance: 223.0
click at [0, 52] on div "Analytics Inbound Inventory Outbound Retail Reports 10:51 AM EDT 08/21/2025 08/…" at bounding box center [512, 245] width 1024 height 490
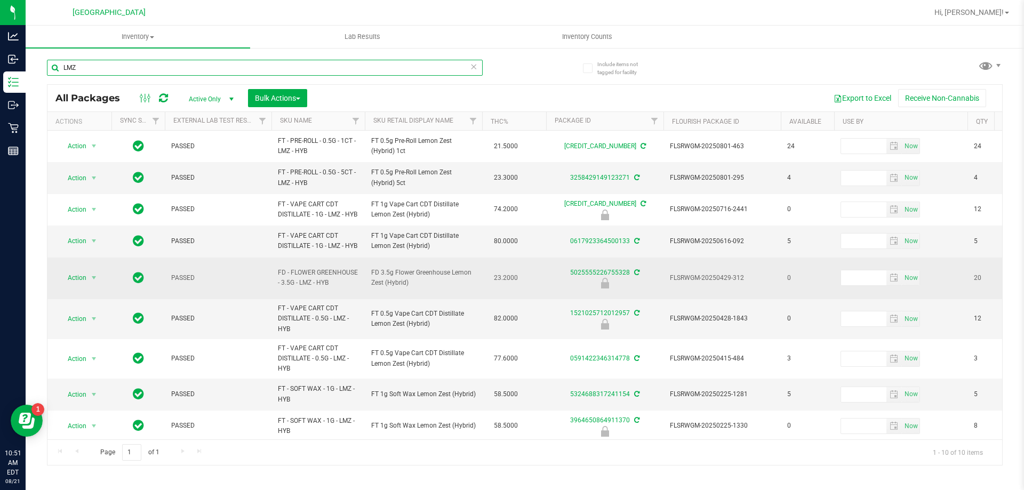
type input "LMZ"
drag, startPoint x: 414, startPoint y: 291, endPoint x: 369, endPoint y: 291, distance: 45.3
click at [369, 291] on td "FD 3.5g Flower Greenhouse Lemon Zest (Hybrid)" at bounding box center [423, 279] width 117 height 42
copy span "FD 3.5g Flower Greenhouse Lemon Zest (Hybrid)"
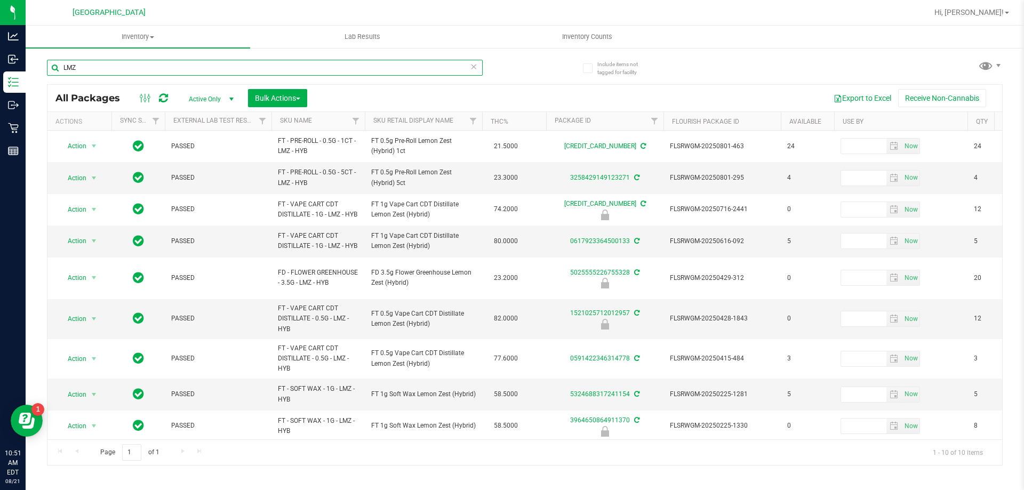
drag, startPoint x: 78, startPoint y: 62, endPoint x: 33, endPoint y: 59, distance: 45.5
click at [34, 59] on div "Include items not tagged for facility LMZ All Packages Active Only Active Only …" at bounding box center [525, 209] width 999 height 325
paste input "FD 3.5g Flower Greenhouse Lemon Zest (Hybrid)"
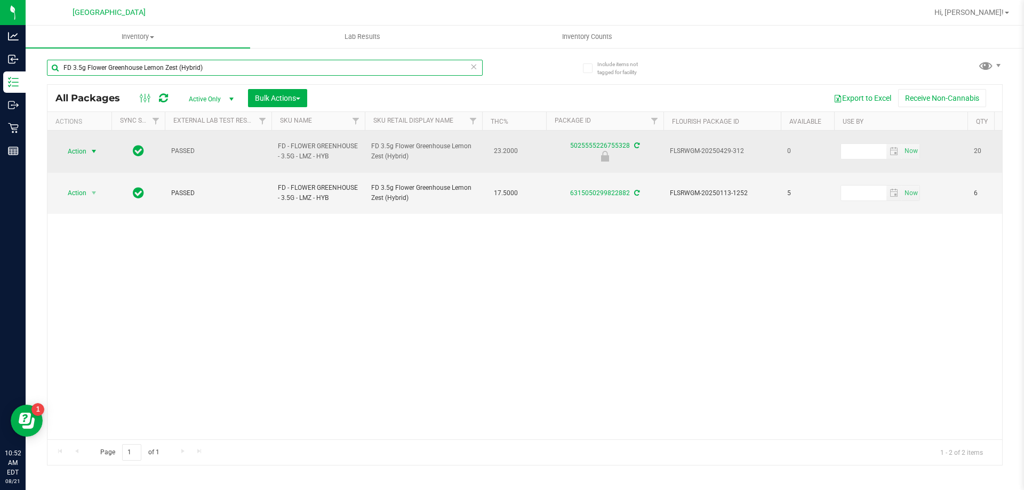
type input "FD 3.5g Flower Greenhouse Lemon Zest (Hybrid)"
click at [74, 147] on span "Action" at bounding box center [72, 151] width 29 height 15
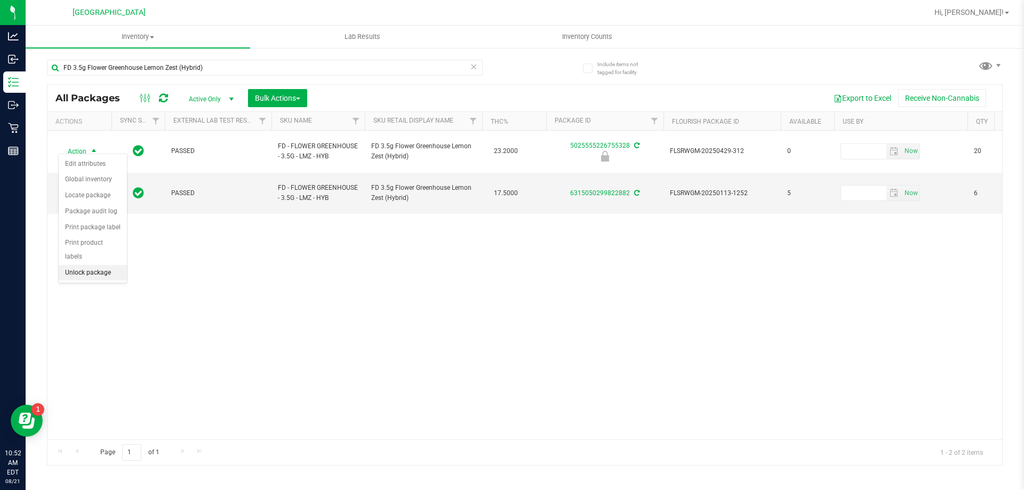
click at [85, 265] on li "Unlock package" at bounding box center [93, 273] width 68 height 16
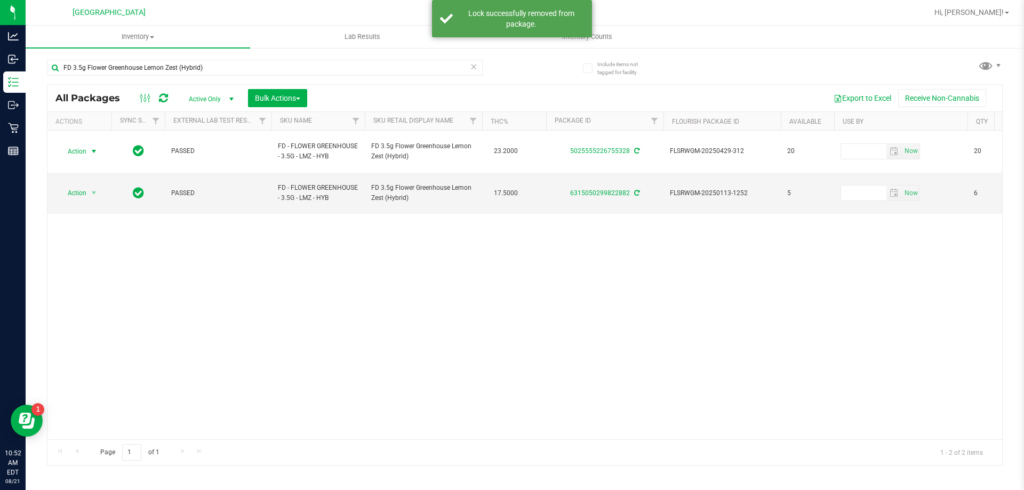
click at [76, 145] on span "Action" at bounding box center [72, 151] width 29 height 15
click at [78, 237] on li "Lock package" at bounding box center [100, 243] width 83 height 16
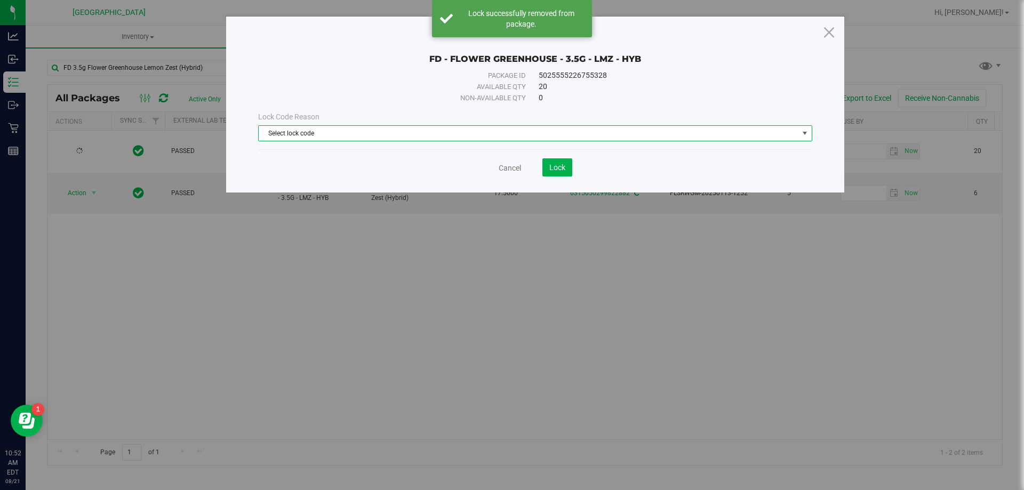
click at [427, 139] on span "Select lock code" at bounding box center [529, 133] width 540 height 15
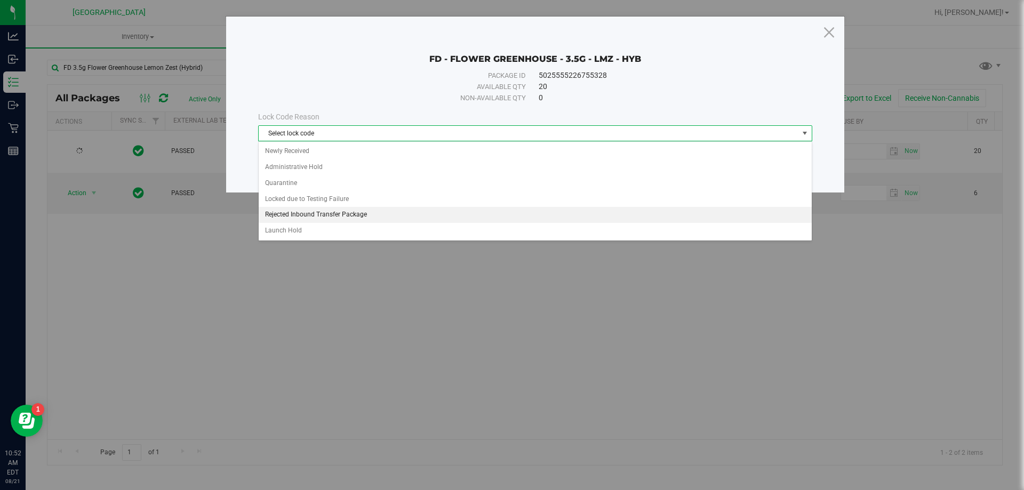
click at [297, 219] on li "Rejected Inbound Transfer Package" at bounding box center [535, 215] width 553 height 16
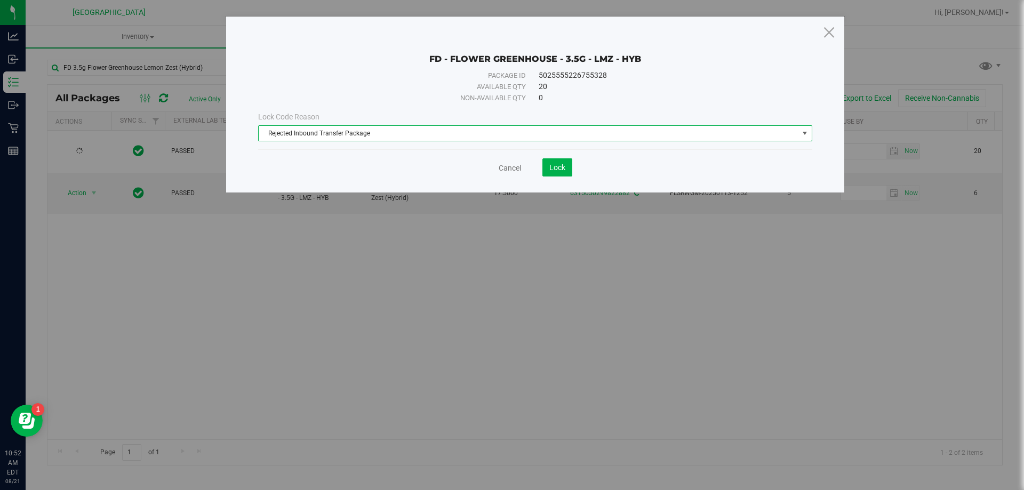
click at [339, 127] on span "Rejected Inbound Transfer Package" at bounding box center [529, 133] width 540 height 15
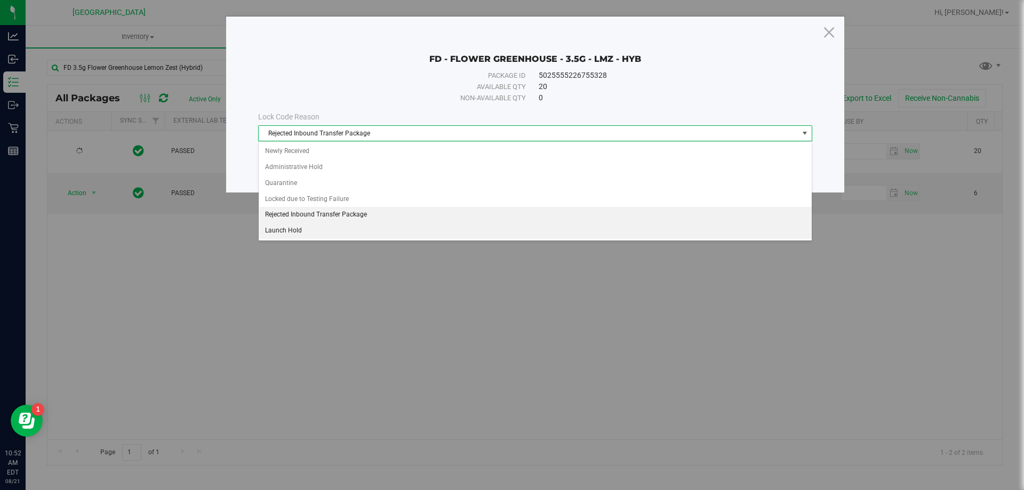
click at [299, 231] on li "Launch Hold" at bounding box center [535, 231] width 553 height 16
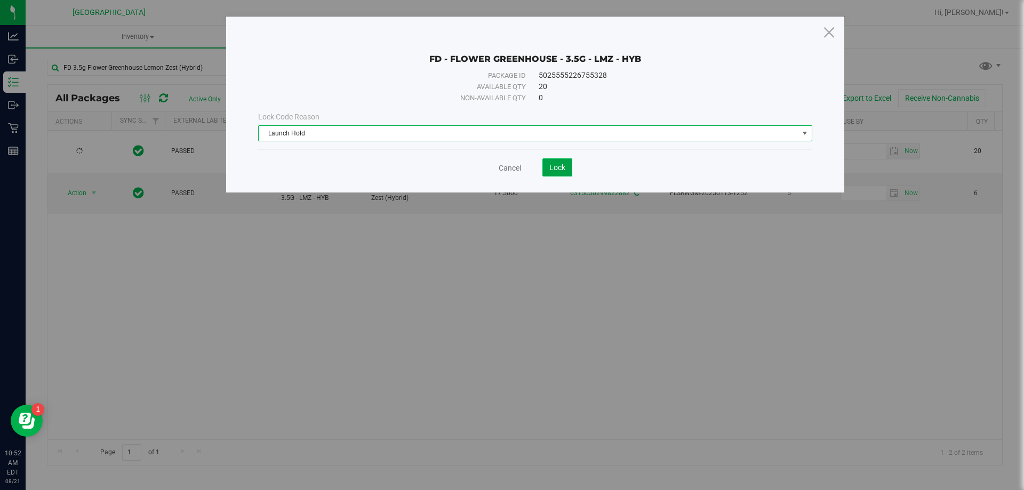
click at [553, 163] on span "Lock" at bounding box center [557, 167] width 16 height 9
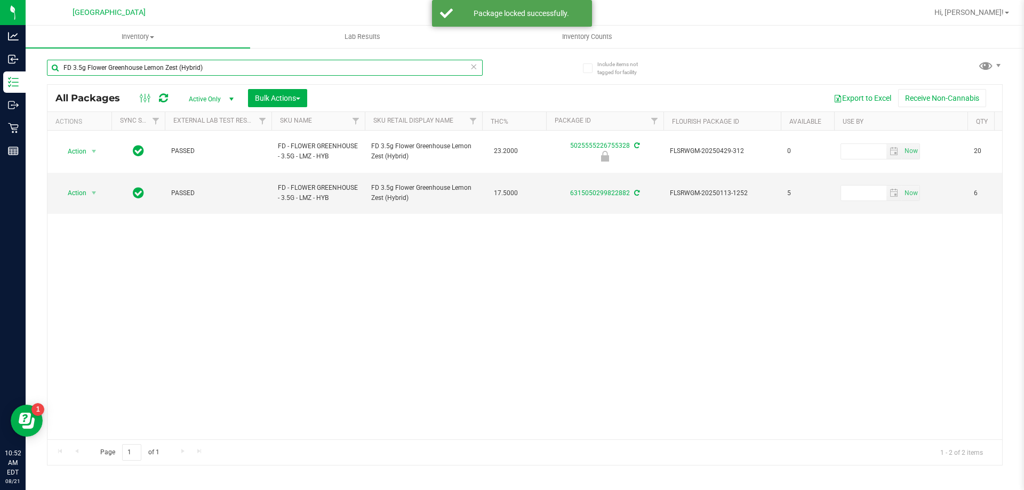
drag, startPoint x: 217, startPoint y: 66, endPoint x: 50, endPoint y: 90, distance: 168.1
click at [50, 90] on div "FD 3.5g Flower Greenhouse Lemon Zest (Hybrid) All Packages Active Only Active O…" at bounding box center [525, 258] width 956 height 416
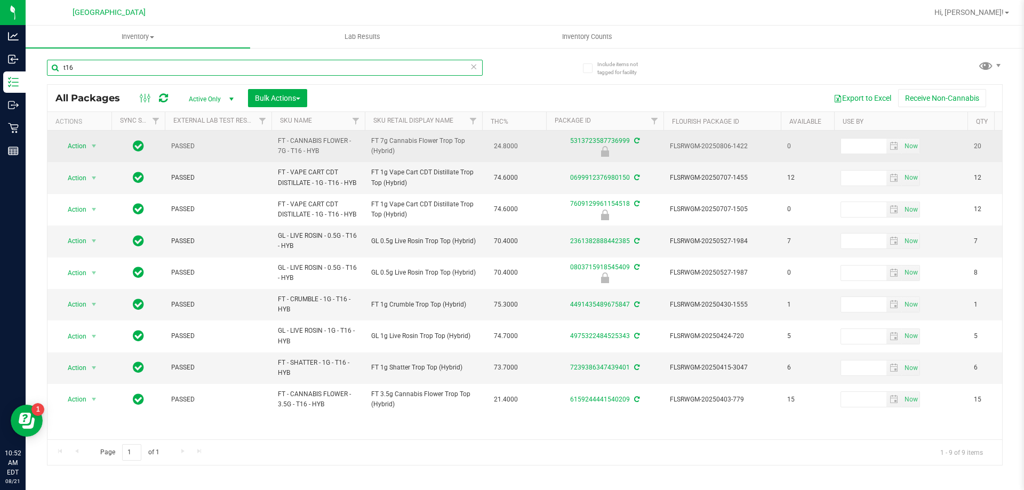
type input "t16"
drag, startPoint x: 411, startPoint y: 156, endPoint x: 375, endPoint y: 143, distance: 37.8
click at [372, 144] on span "FT 7g Cannabis Flower Trop Top (Hybrid)" at bounding box center [423, 146] width 105 height 20
copy span "FT 7g Cannabis Flower Trop Top (Hybrid)"
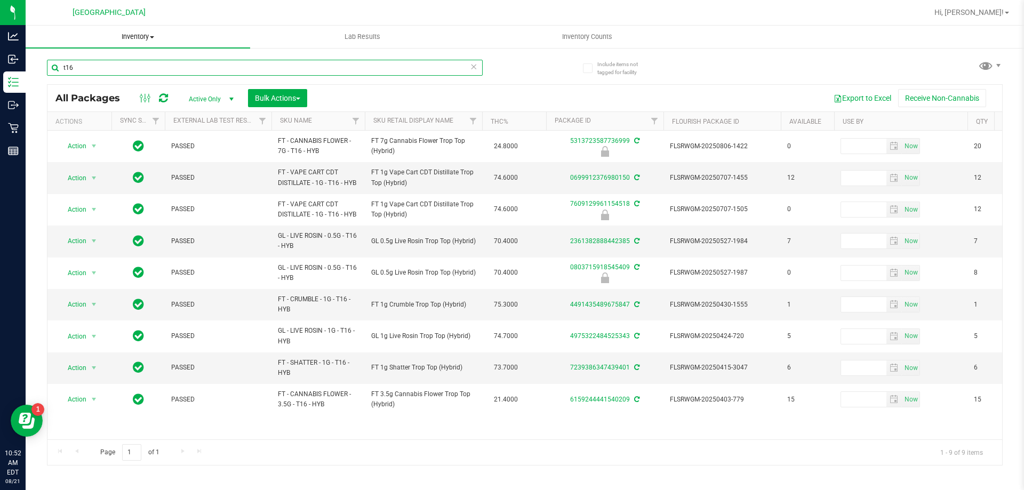
drag, startPoint x: 98, startPoint y: 63, endPoint x: 49, endPoint y: 43, distance: 53.3
click at [33, 68] on div "Include items not tagged for facility t16 All Packages Active Only Active Only …" at bounding box center [525, 209] width 999 height 325
paste input "FT 7g Cannabis Flower Trop Top (Hybrid)"
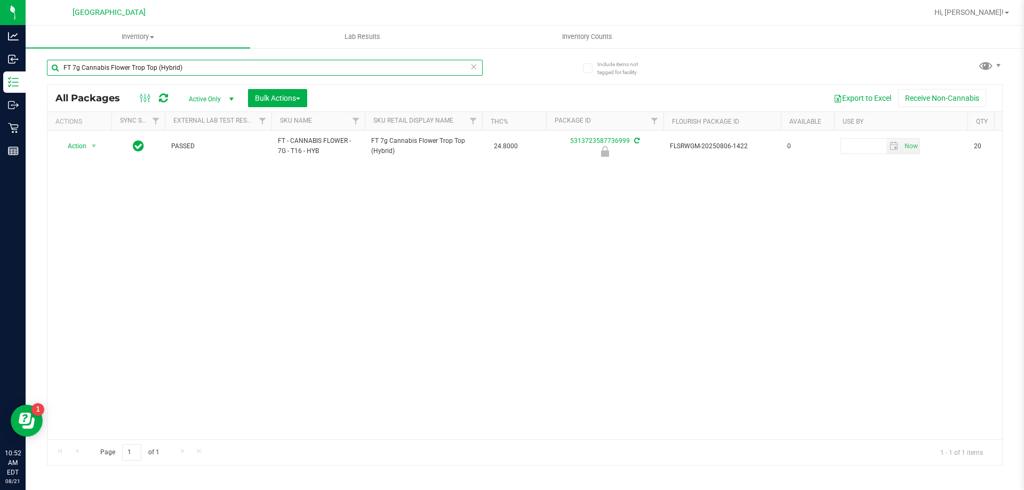
type input "FT 7g Cannabis Flower Trop Top (Hybrid)"
click at [495, 302] on div "Action Action Edit attributes Global inventory Locate package Package audit log…" at bounding box center [524, 285] width 955 height 309
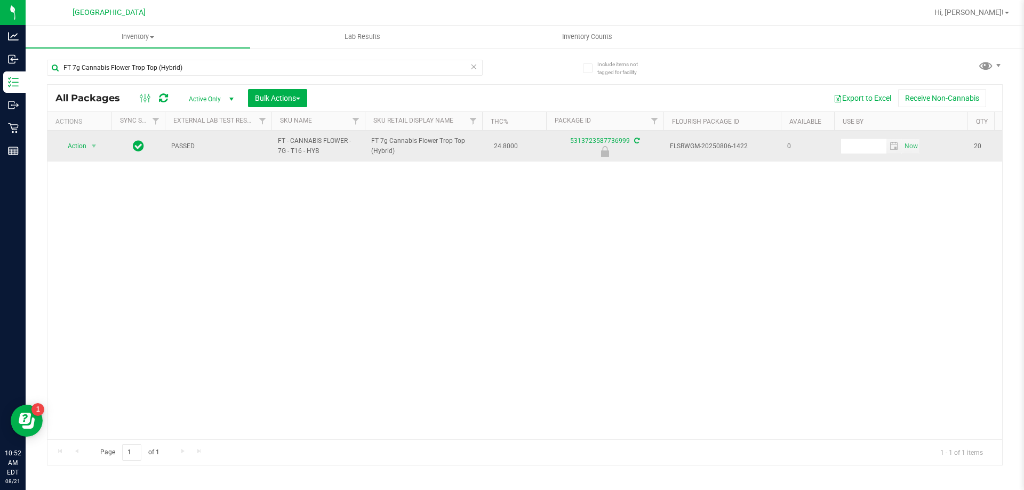
drag, startPoint x: 409, startPoint y: 151, endPoint x: 371, endPoint y: 140, distance: 39.5
click at [371, 140] on span "FT 7g Cannabis Flower Trop Top (Hybrid)" at bounding box center [423, 146] width 105 height 20
copy span "FT 7g Cannabis Flower Trop Top (Hybrid)"
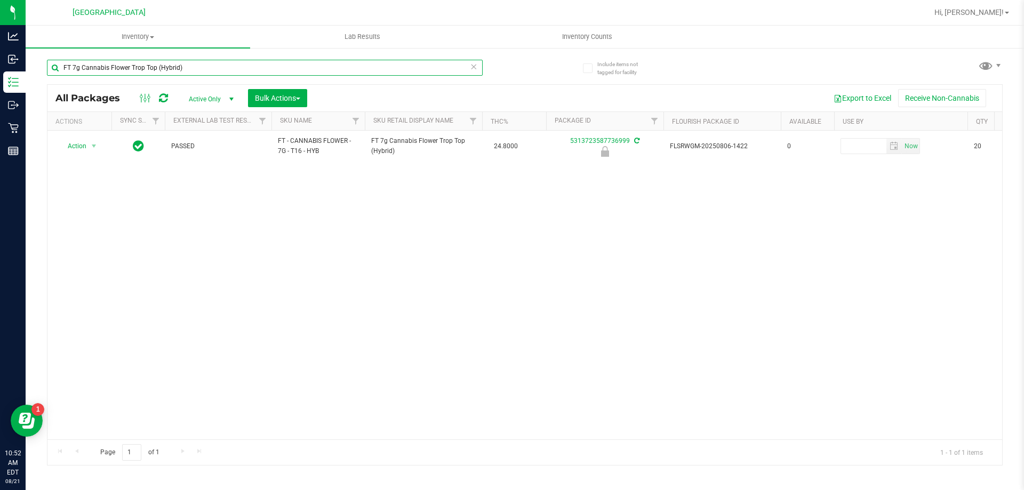
drag, startPoint x: 178, startPoint y: 68, endPoint x: 52, endPoint y: 70, distance: 125.4
click at [51, 80] on div "FT 7g Cannabis Flower Trop Top (Hybrid)" at bounding box center [265, 72] width 436 height 25
paste input "FT 7g Cannabis Flower Trop Top (Hybrid)"
type input "F"
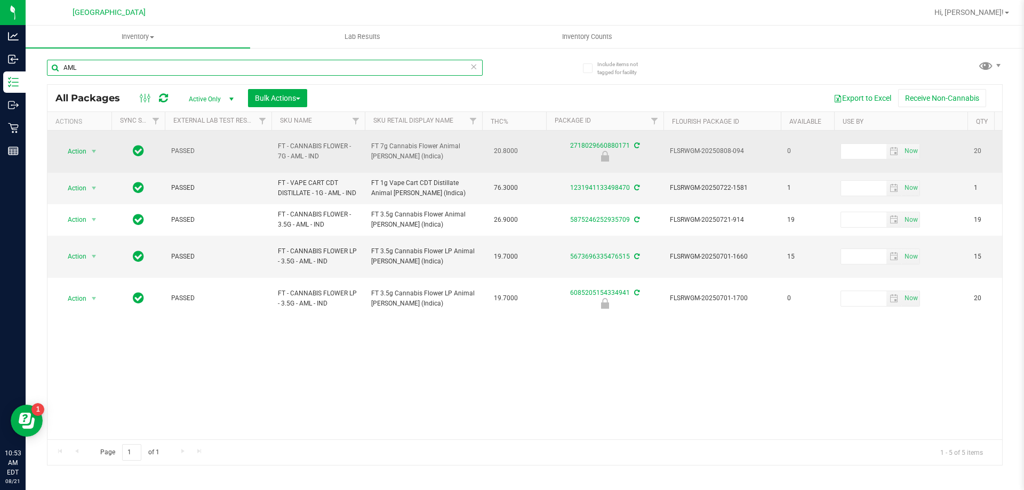
type input "AML"
drag, startPoint x: 423, startPoint y: 151, endPoint x: 368, endPoint y: 142, distance: 55.7
click at [368, 142] on td "FT 7g Cannabis Flower Animal [PERSON_NAME] (Indica)" at bounding box center [423, 152] width 117 height 42
copy span "FT 7g Cannabis Flower Animal [PERSON_NAME] (Indica)"
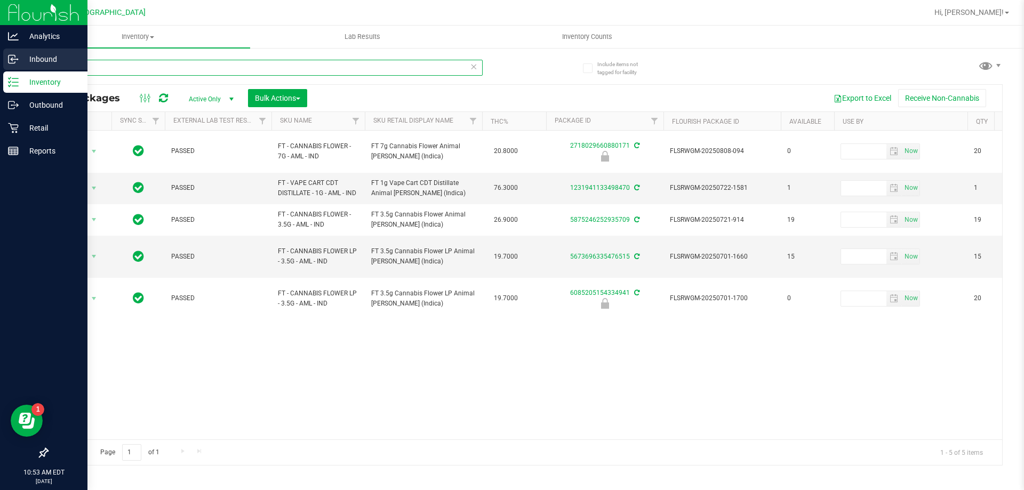
drag, startPoint x: 100, startPoint y: 67, endPoint x: 19, endPoint y: 57, distance: 81.2
click at [20, 58] on div "Analytics Inbound Inventory Outbound Retail Reports 10:53 AM EDT 08/21/2025 08/…" at bounding box center [512, 245] width 1024 height 490
paste input "FT 7g Cannabis Flower Animal [PERSON_NAME] (Indica)"
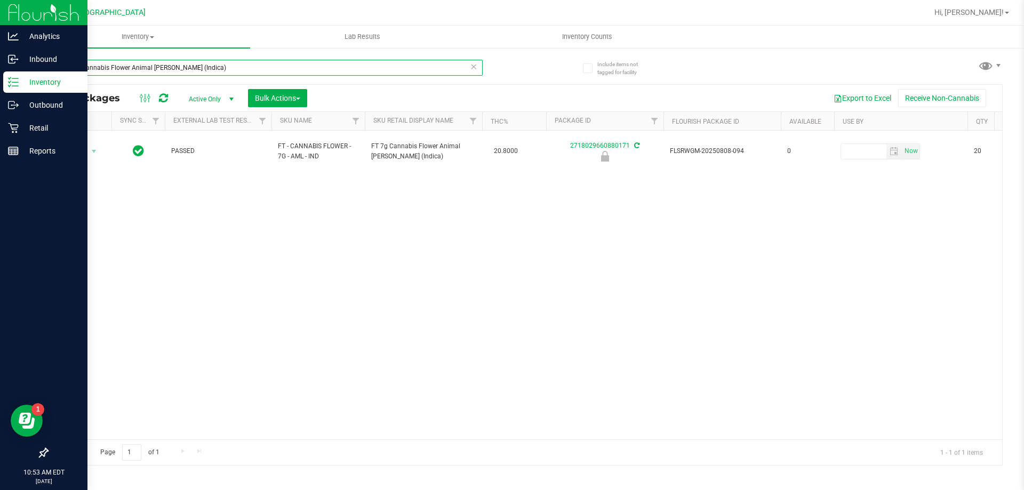
type input "FT 7g Cannabis Flower Animal [PERSON_NAME] (Indica)"
click at [12, 1] on img at bounding box center [43, 12] width 71 height 25
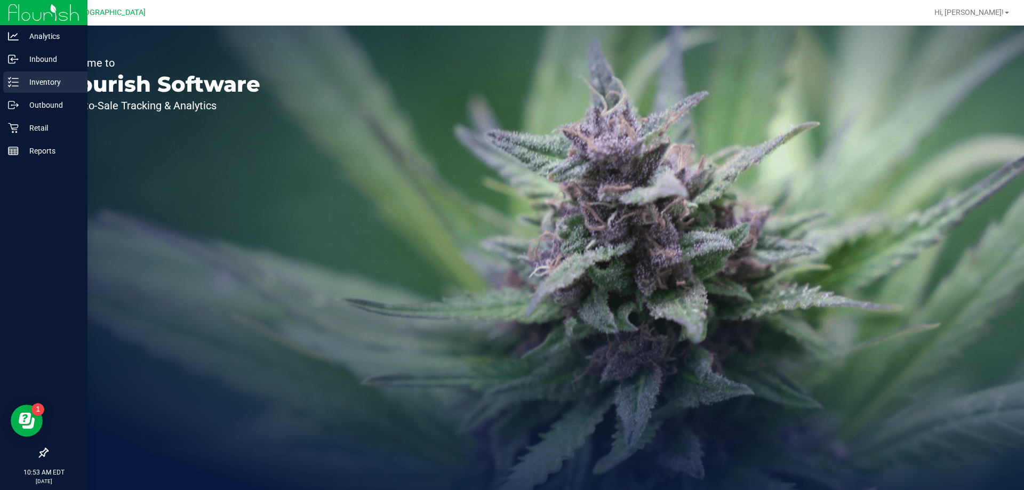
click at [18, 76] on div "Inventory" at bounding box center [45, 81] width 84 height 21
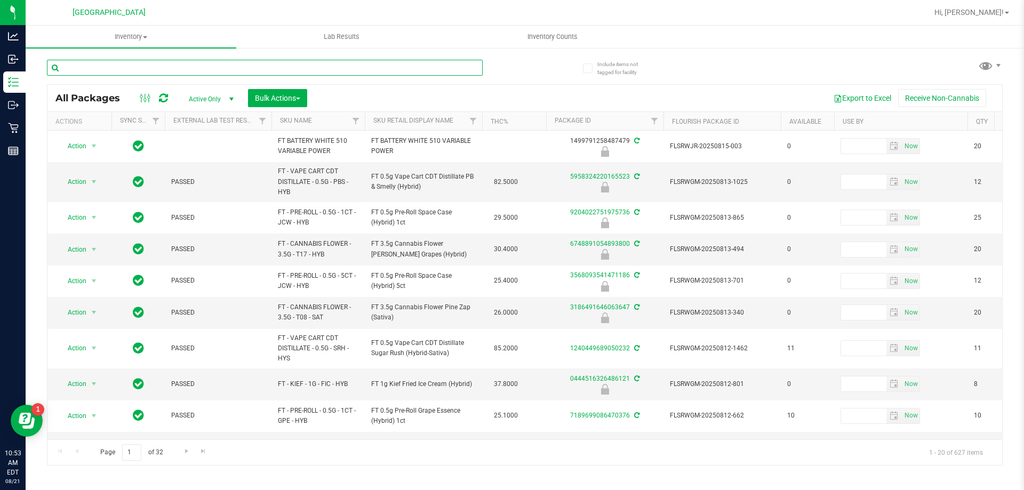
click at [114, 69] on input "text" at bounding box center [265, 68] width 436 height 16
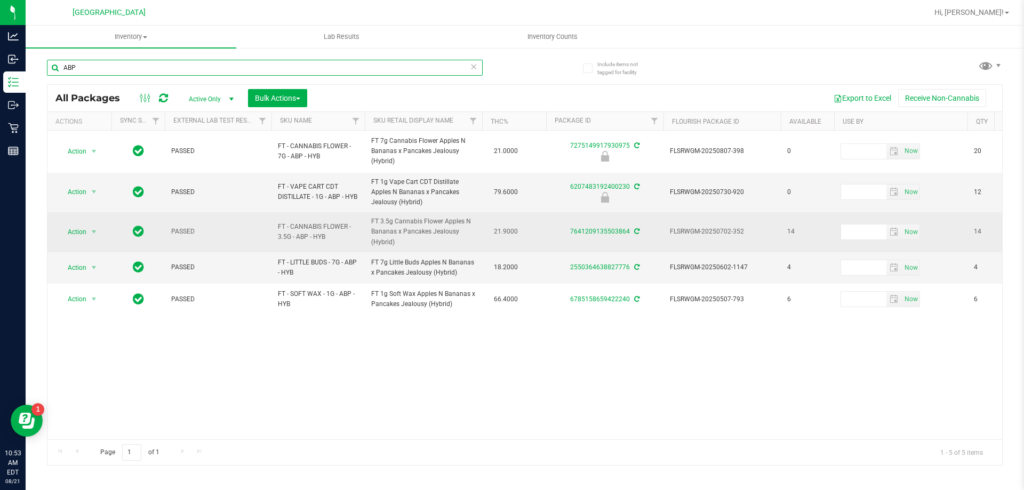
type input "ABP"
drag, startPoint x: 413, startPoint y: 241, endPoint x: 370, endPoint y: 225, distance: 46.4
click at [370, 225] on td "FT 3.5g Cannabis Flower Apples N Bananas x Pancakes Jealousy (Hybrid)" at bounding box center [423, 232] width 117 height 40
copy span "FT 3.5g Cannabis Flower Apples N Bananas x Pancakes Jealousy (Hybrid)"
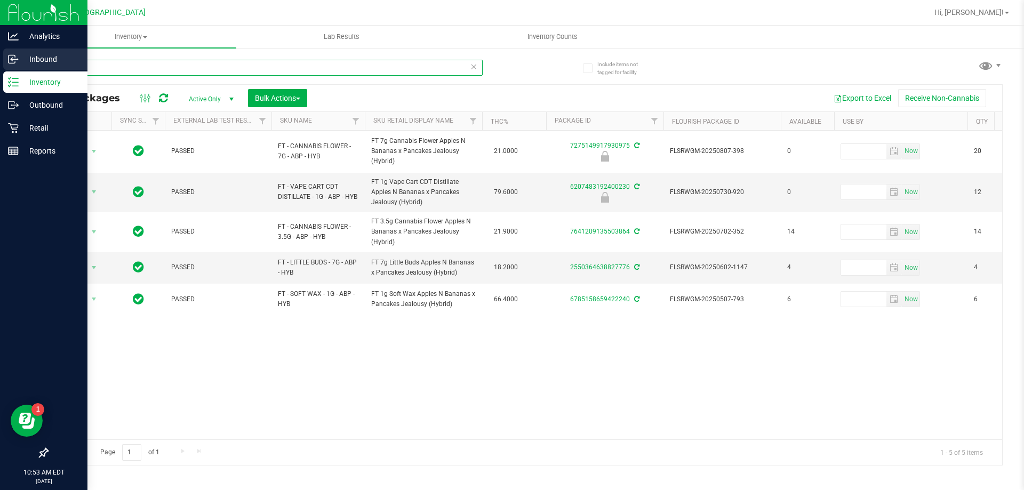
drag, startPoint x: 105, startPoint y: 66, endPoint x: 20, endPoint y: 65, distance: 84.8
click at [22, 65] on div "Analytics Inbound Inventory Outbound Retail Reports 10:53 AM EDT 08/21/2025 08/…" at bounding box center [512, 245] width 1024 height 490
paste input "FT 3.5g Cannabis Flower Apples N Bananas x Pancakes Jealousy (Hybrid)"
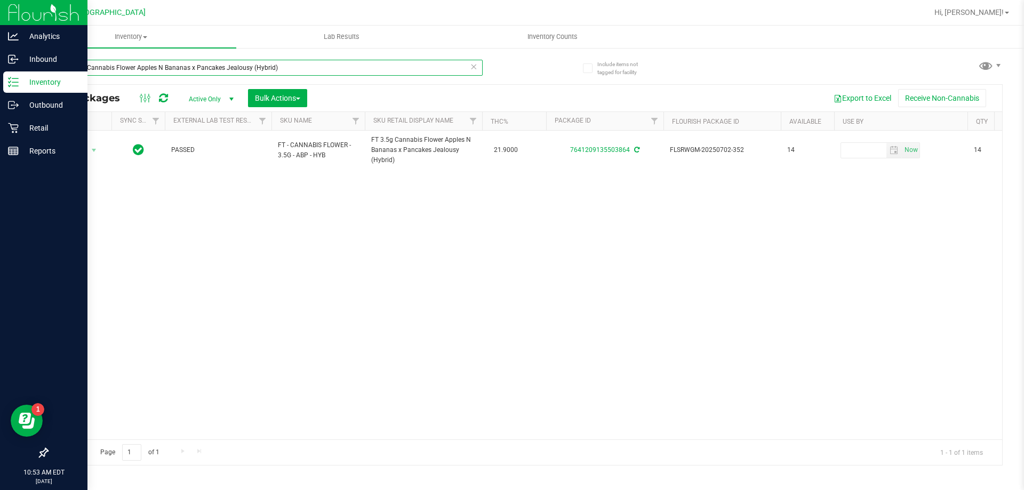
type input "FT 3.5g Cannabis Flower Apples N Bananas x Pancakes Jealousy (Hybrid)"
click at [15, 5] on img at bounding box center [43, 12] width 71 height 25
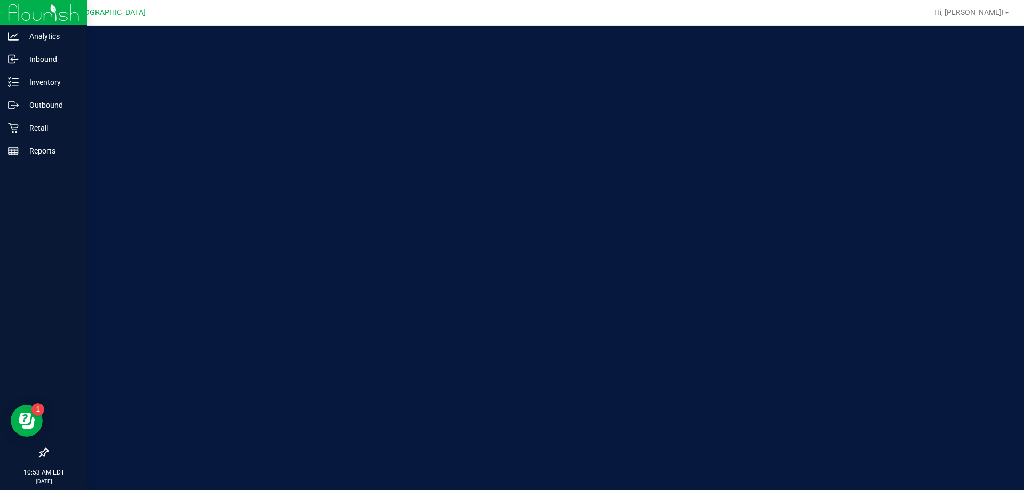
click at [15, 5] on img at bounding box center [43, 12] width 71 height 25
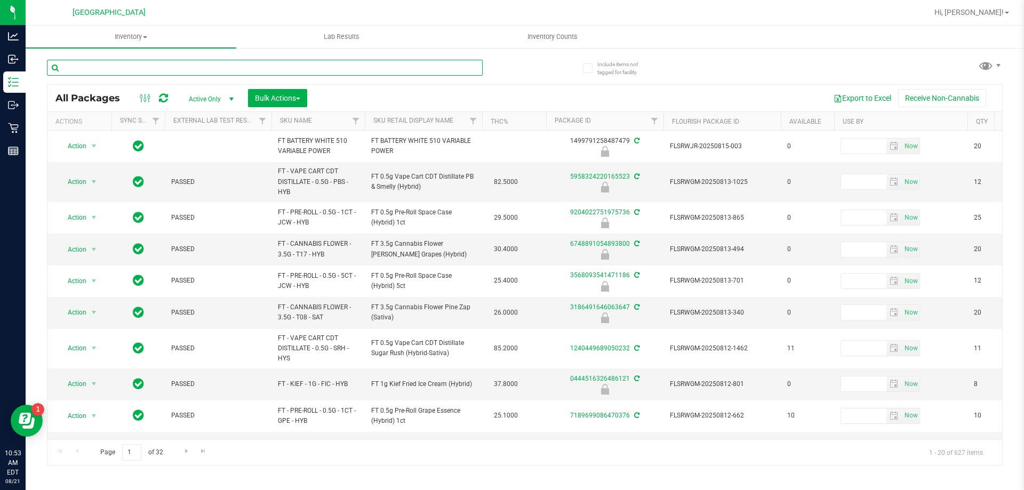
click at [194, 67] on input "text" at bounding box center [265, 68] width 436 height 16
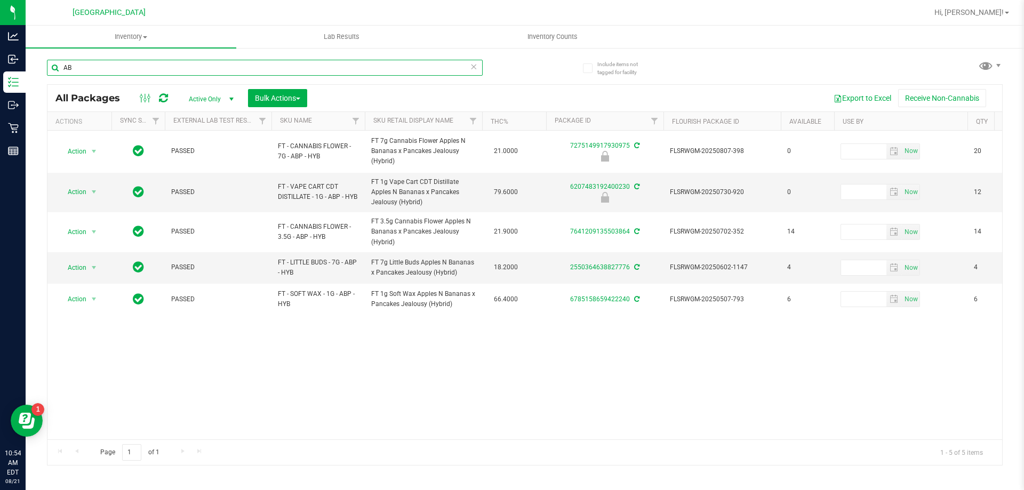
type input "A"
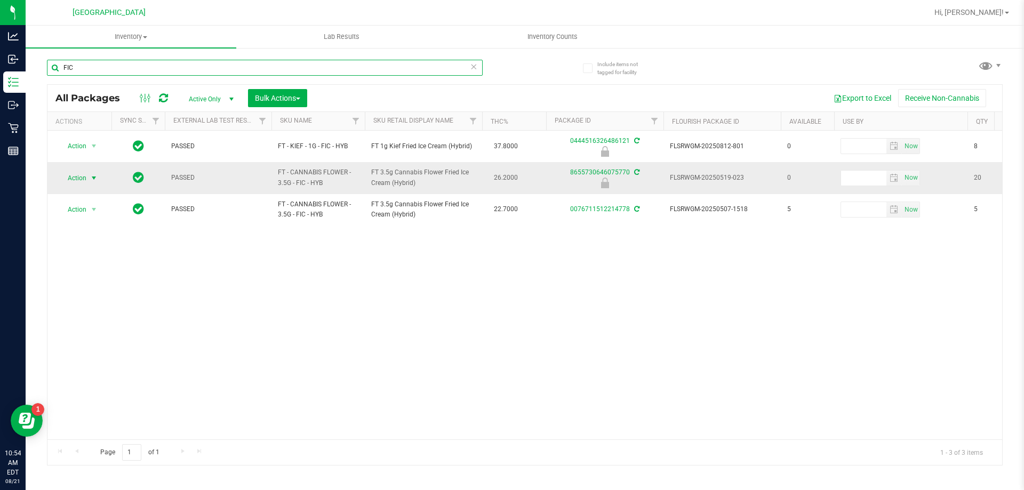
type input "FIC"
click at [78, 177] on span "Action" at bounding box center [72, 178] width 29 height 15
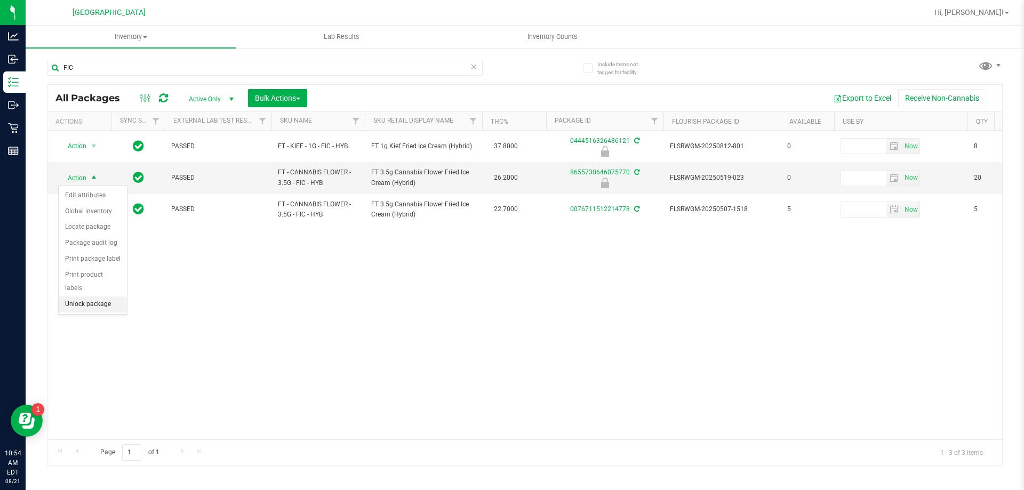
click at [91, 297] on li "Unlock package" at bounding box center [93, 305] width 68 height 16
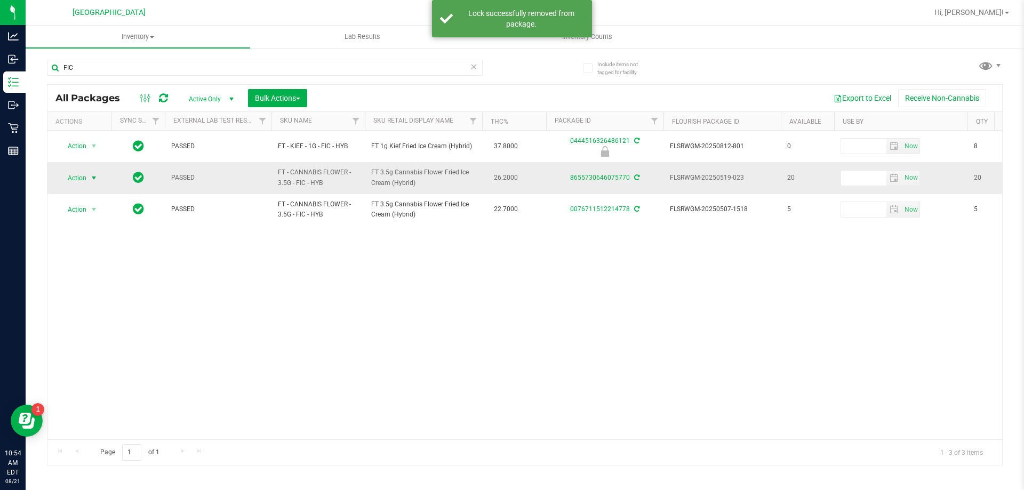
click at [82, 175] on span "Action" at bounding box center [72, 178] width 29 height 15
click at [84, 276] on li "Lock package" at bounding box center [100, 275] width 83 height 16
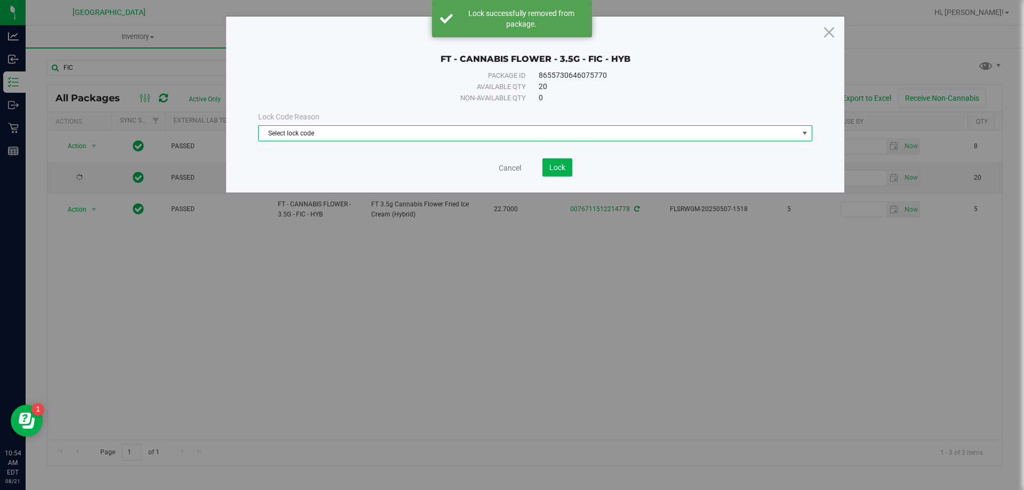
click at [344, 139] on span "Select lock code" at bounding box center [529, 133] width 540 height 15
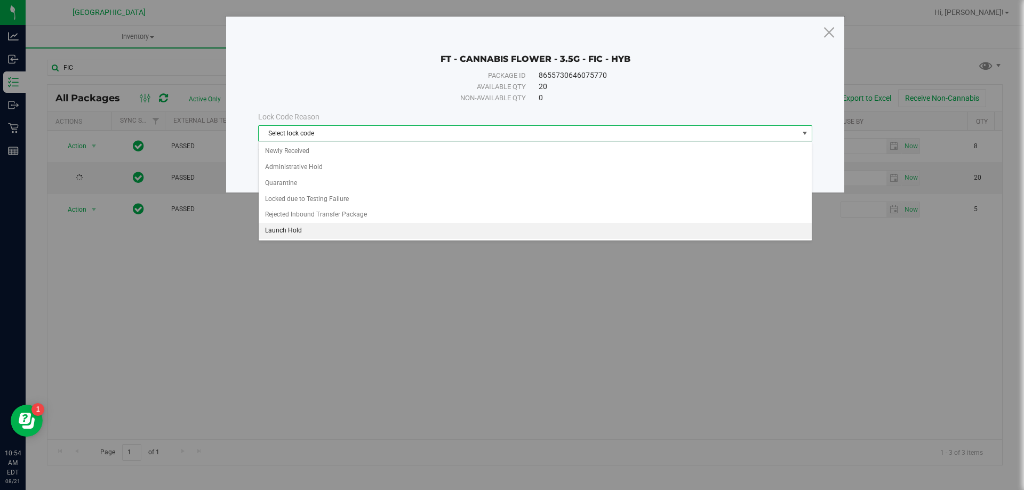
click at [291, 225] on li "Launch Hold" at bounding box center [535, 231] width 553 height 16
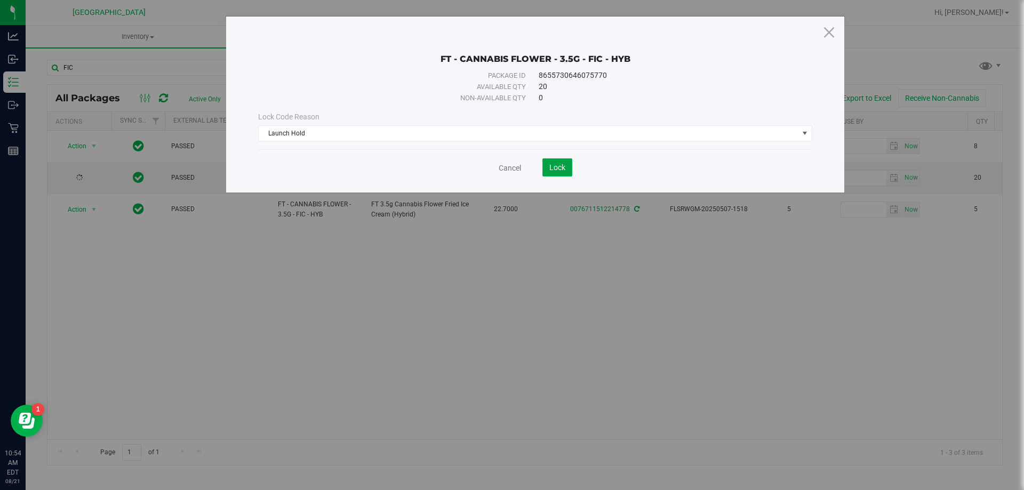
click at [553, 166] on span "Lock" at bounding box center [557, 167] width 16 height 9
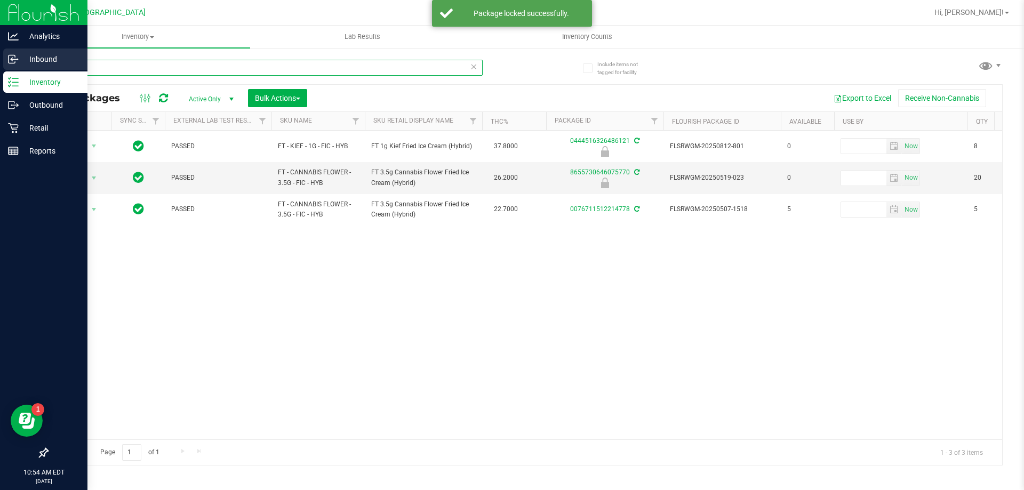
drag, startPoint x: 96, startPoint y: 62, endPoint x: 24, endPoint y: 70, distance: 72.4
click at [24, 70] on div "Analytics Inbound Inventory Outbound Retail Reports 10:54 AM EDT 08/21/2025 08/…" at bounding box center [512, 245] width 1024 height 490
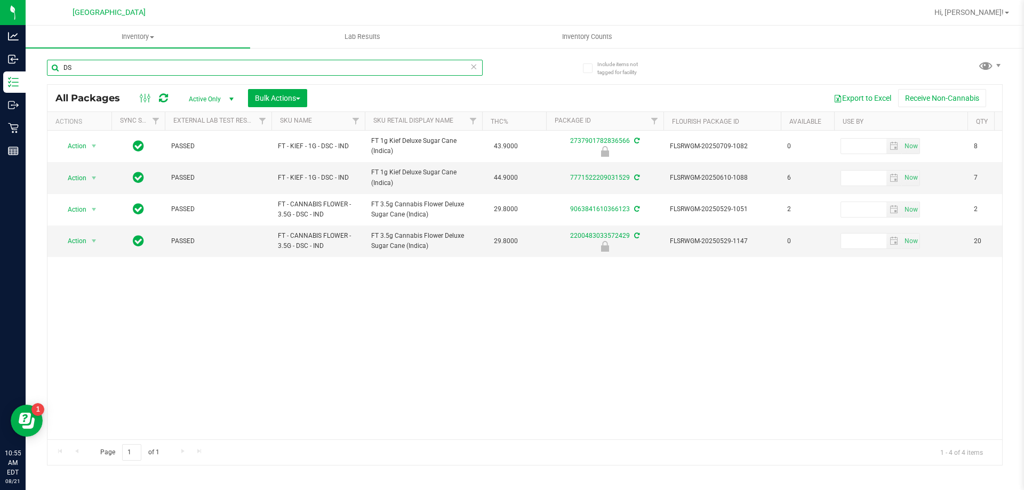
type input "D"
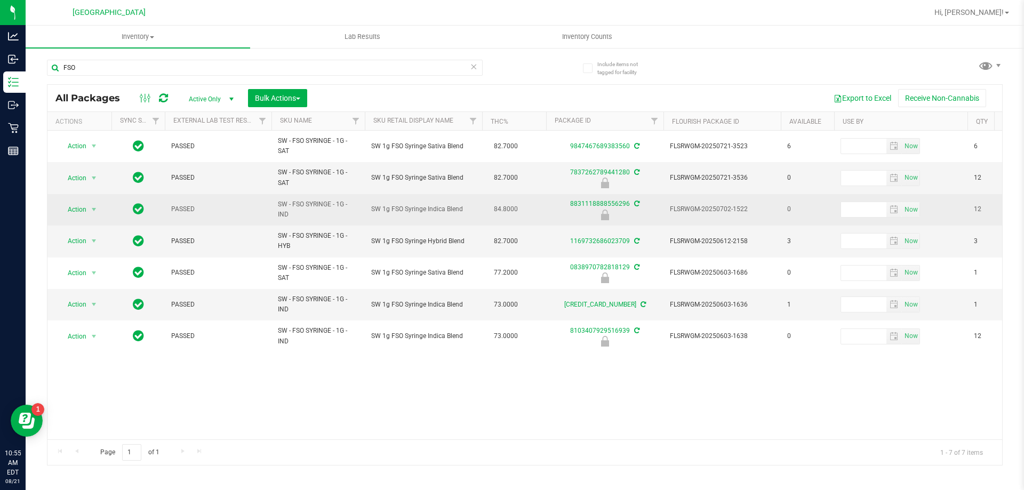
drag, startPoint x: 478, startPoint y: 213, endPoint x: 370, endPoint y: 209, distance: 107.8
click at [370, 209] on td "SW 1g FSO Syringe Indica Blend" at bounding box center [423, 209] width 117 height 31
drag, startPoint x: 370, startPoint y: 209, endPoint x: 478, endPoint y: 200, distance: 108.1
click at [478, 200] on td "SW 1g FSO Syringe Indica Blend" at bounding box center [423, 209] width 117 height 31
drag, startPoint x: 474, startPoint y: 205, endPoint x: 372, endPoint y: 212, distance: 102.1
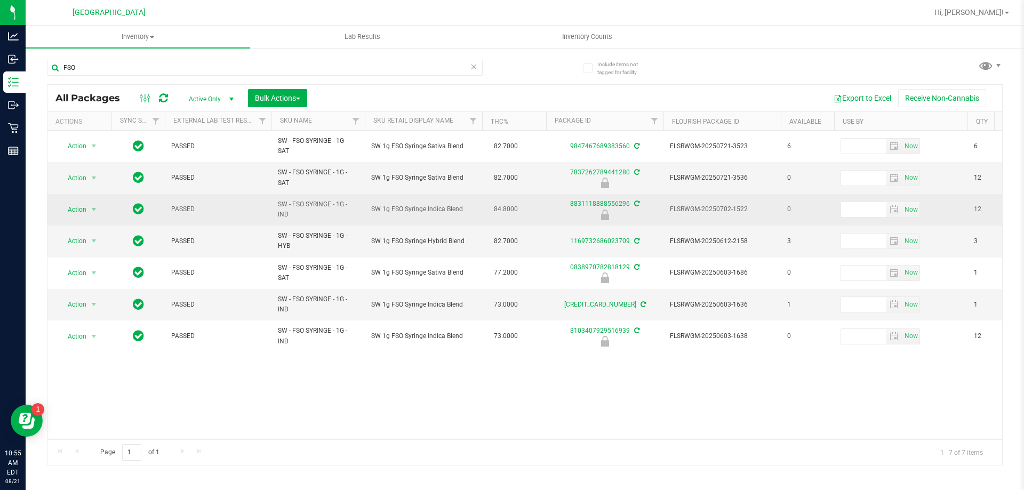
click at [372, 212] on span "SW 1g FSO Syringe Indica Blend" at bounding box center [423, 209] width 105 height 10
copy span "SW 1g FSO Syringe Indica Blend"
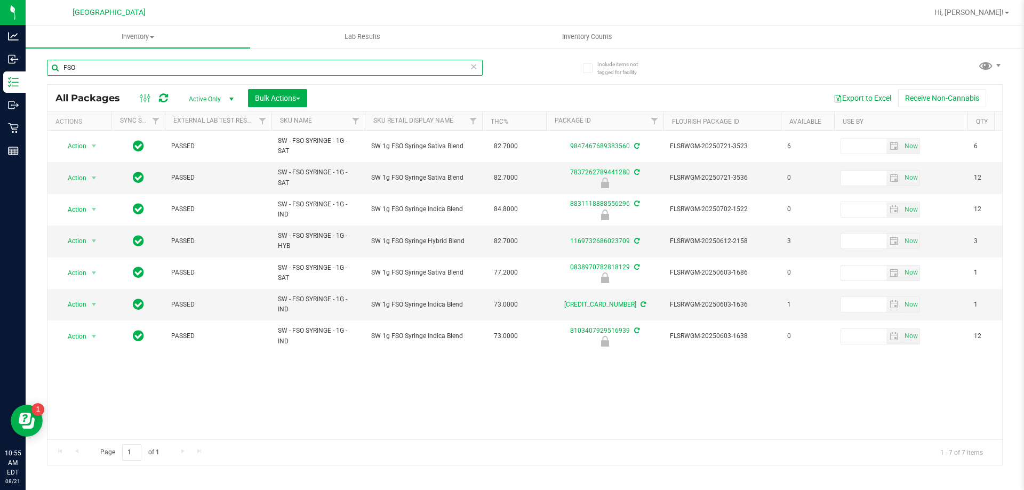
click at [157, 65] on input "FSO" at bounding box center [265, 68] width 436 height 16
type input "F"
paste input "SW 1g FSO Syringe Indica Blend"
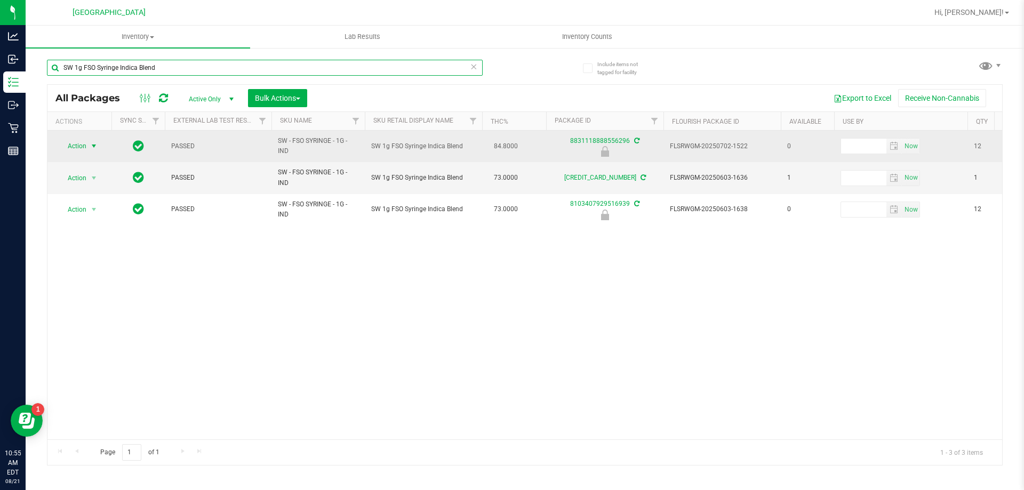
type input "SW 1g FSO Syringe Indica Blend"
click at [69, 146] on span "Action" at bounding box center [72, 146] width 29 height 15
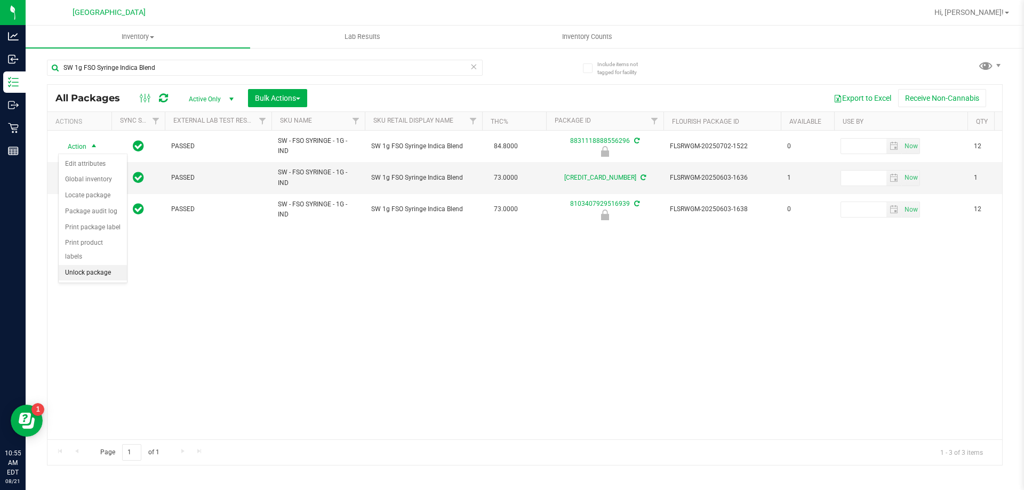
click at [98, 265] on li "Unlock package" at bounding box center [93, 273] width 68 height 16
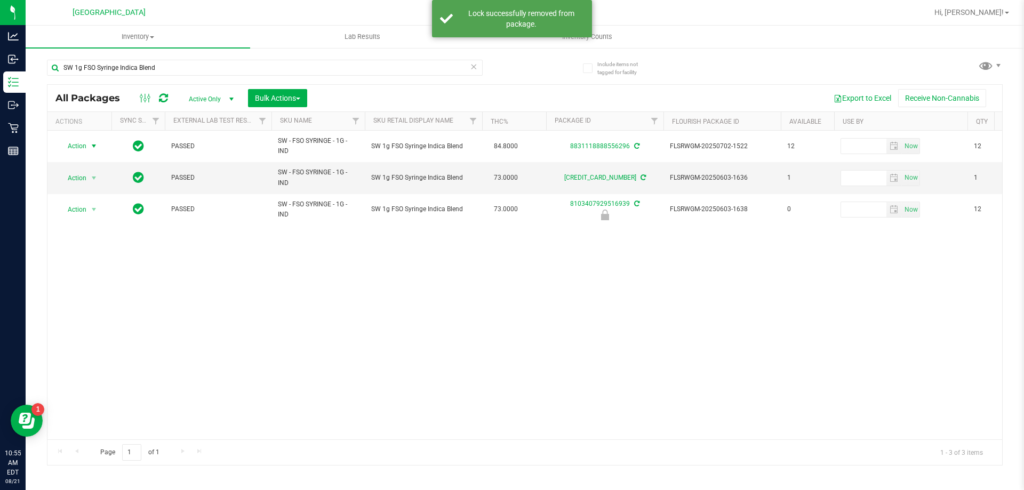
click at [83, 144] on span "Action" at bounding box center [72, 146] width 29 height 15
click at [86, 246] on li "Lock package" at bounding box center [100, 243] width 83 height 16
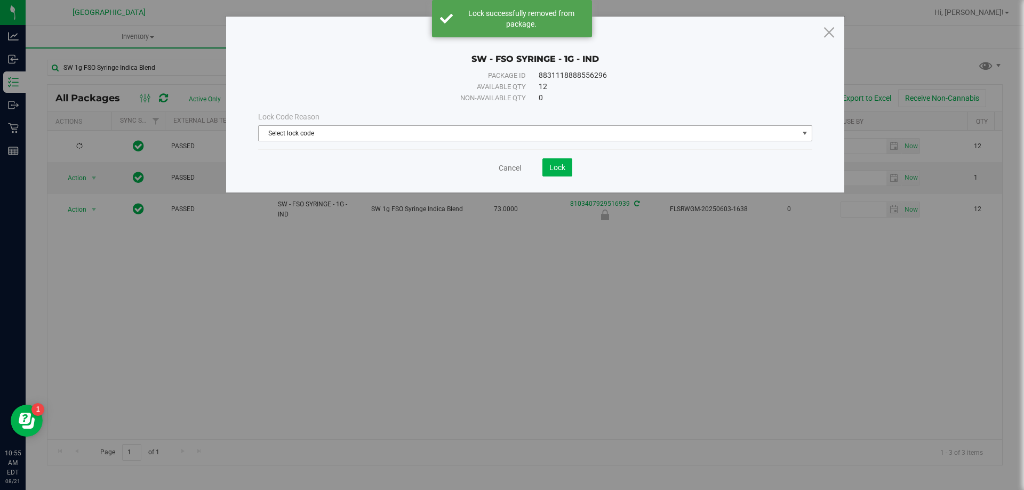
click at [386, 131] on span "Select lock code" at bounding box center [529, 133] width 540 height 15
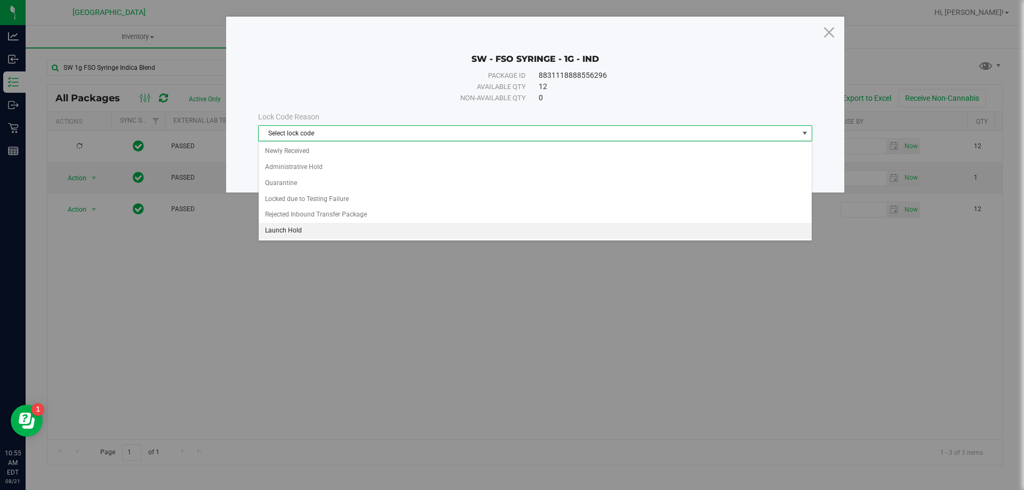
click at [299, 235] on li "Launch Hold" at bounding box center [535, 231] width 553 height 16
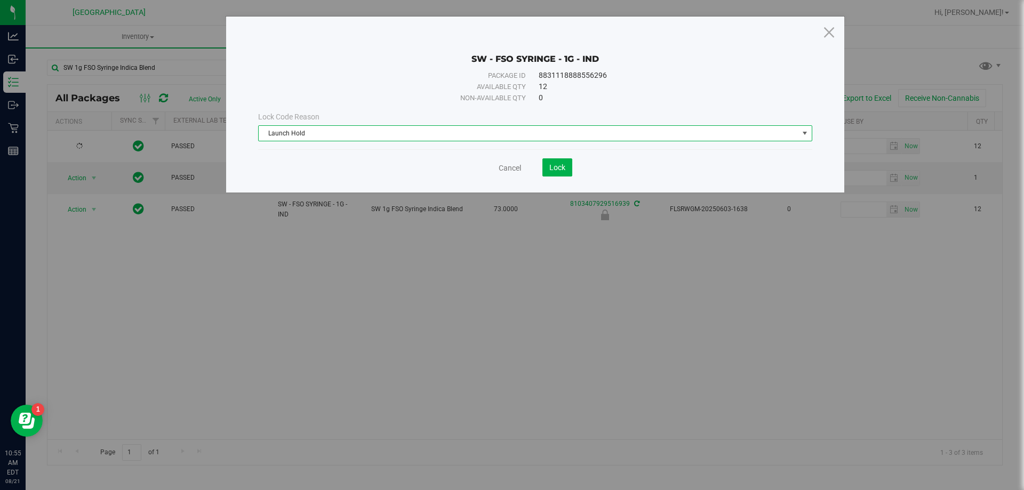
click at [587, 163] on div "Cancel Lock" at bounding box center [535, 167] width 554 height 18
click at [549, 168] on span "Lock" at bounding box center [557, 167] width 16 height 9
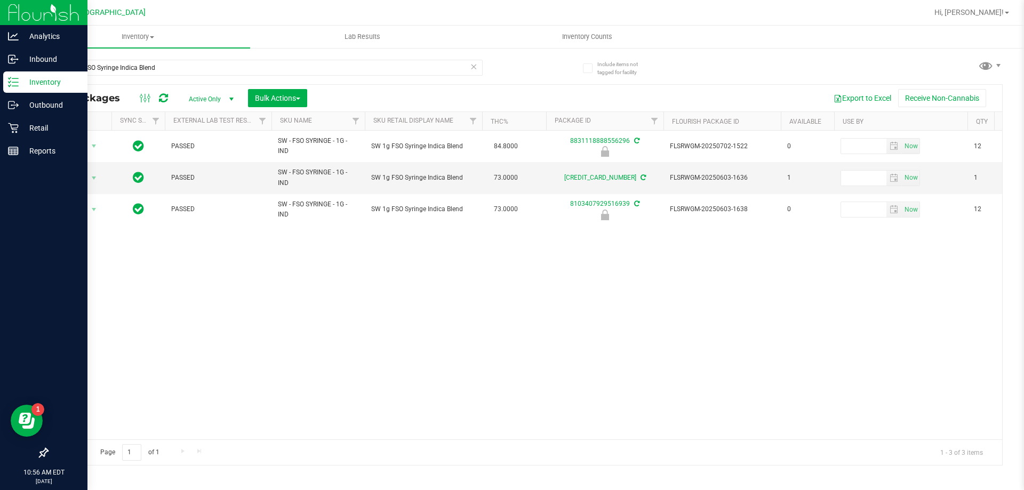
click at [23, 13] on img at bounding box center [43, 12] width 71 height 25
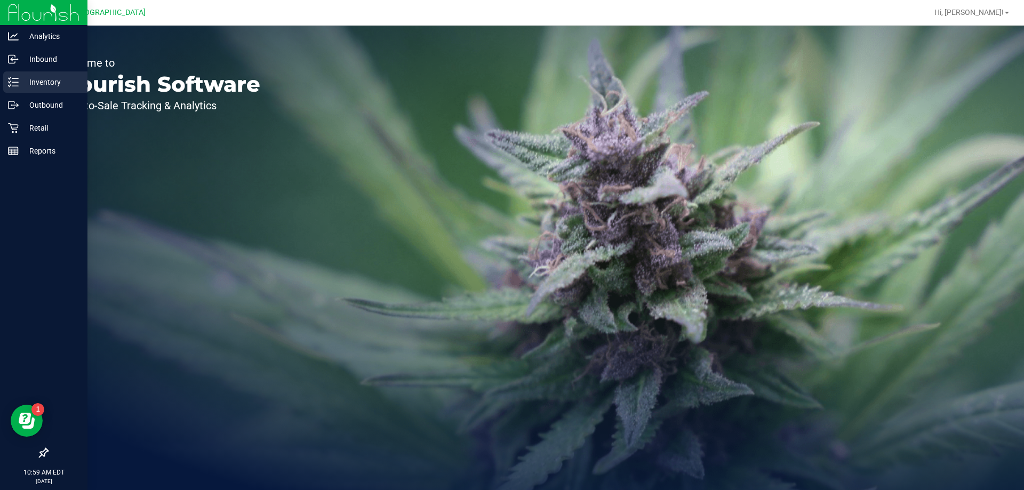
click at [34, 83] on p "Inventory" at bounding box center [51, 82] width 64 height 13
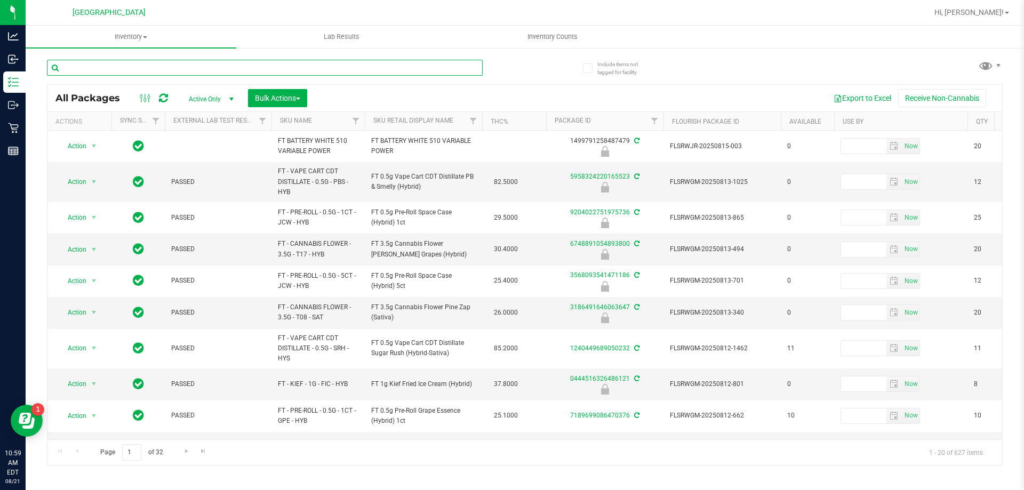
click at [154, 69] on input "text" at bounding box center [265, 68] width 436 height 16
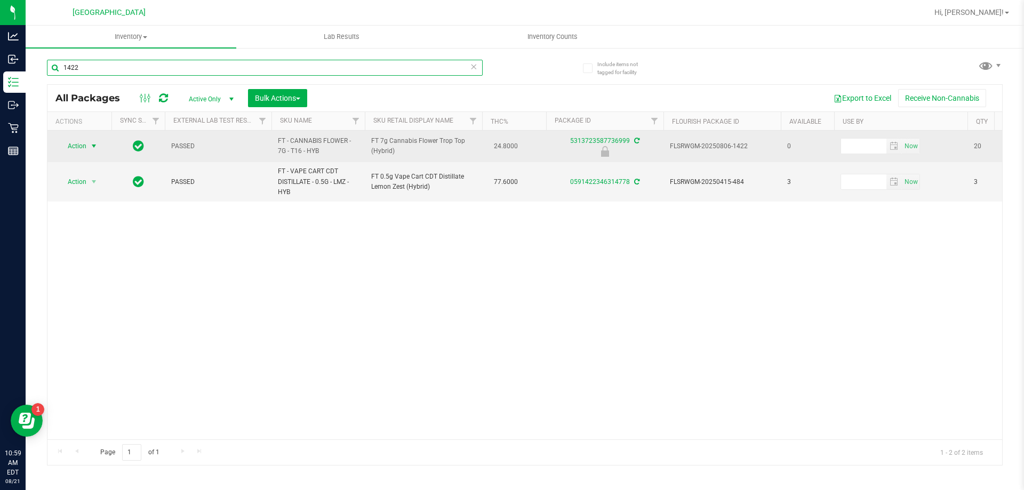
type input "1422"
click at [77, 144] on span "Action" at bounding box center [72, 146] width 29 height 15
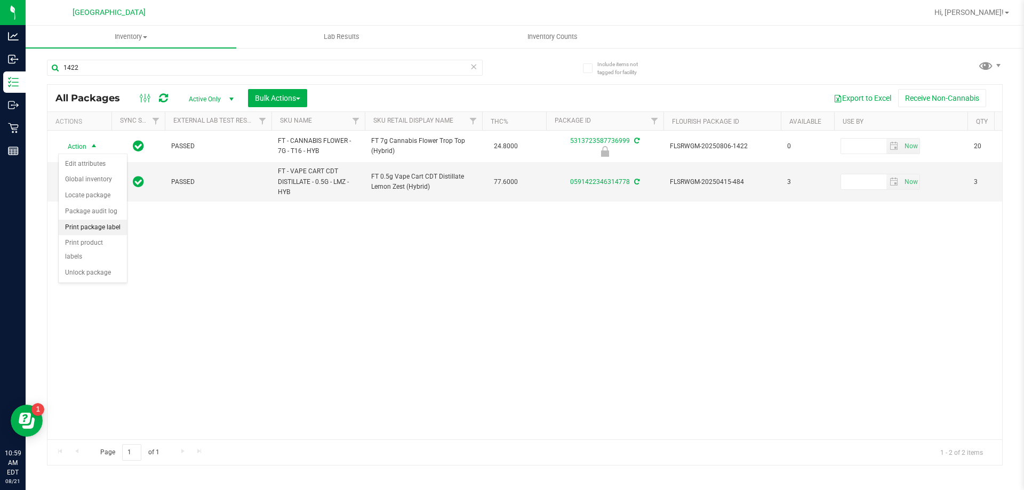
click at [94, 228] on li "Print package label" at bounding box center [93, 228] width 68 height 16
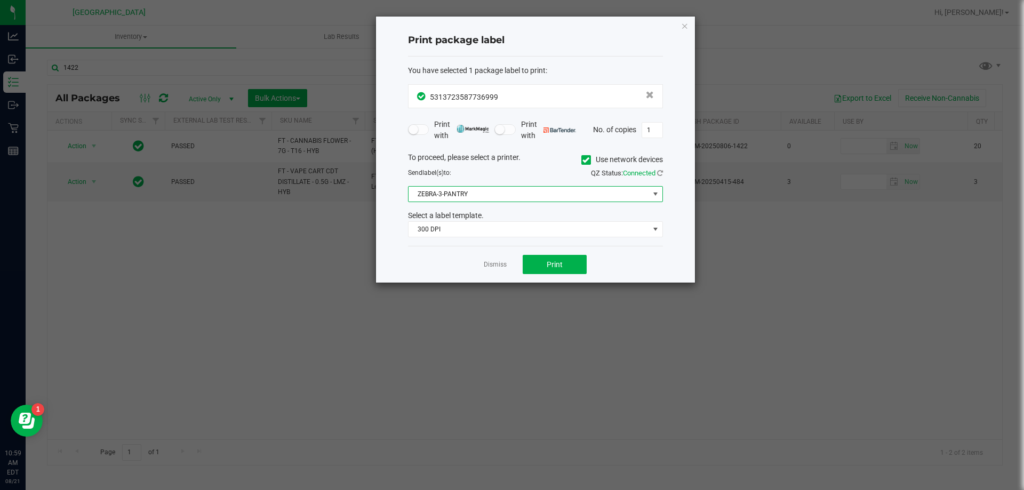
click at [465, 198] on span "ZEBRA-3-PANTRY" at bounding box center [529, 194] width 241 height 15
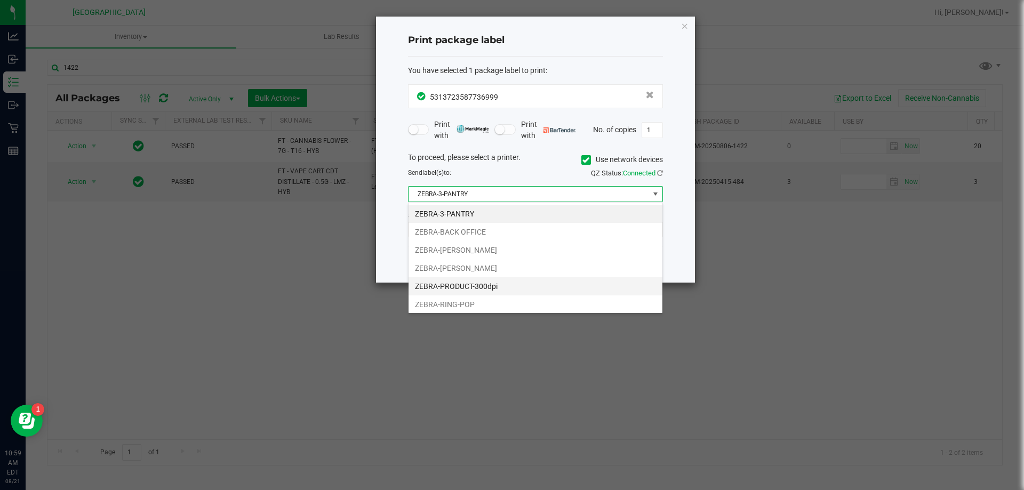
scroll to position [16, 255]
click at [452, 298] on li "ZEBRA-RING-POP" at bounding box center [536, 305] width 254 height 18
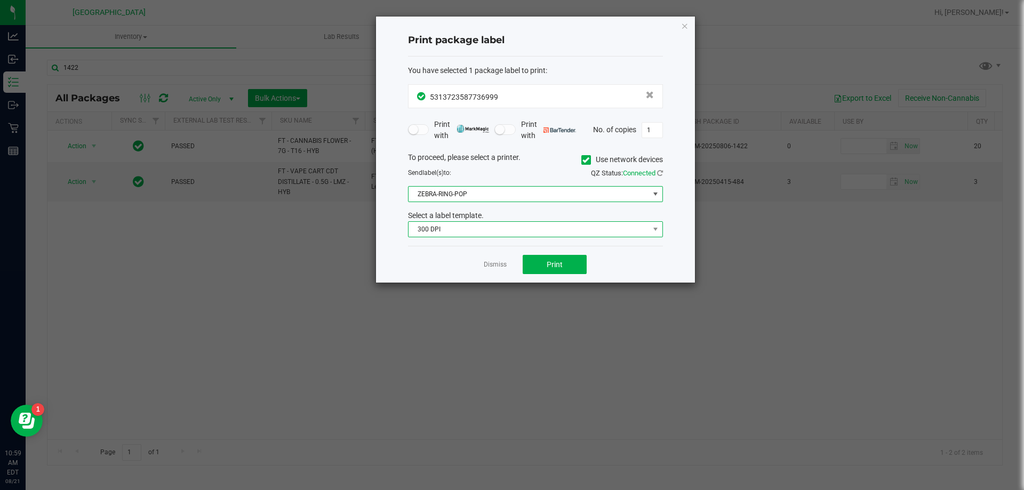
click at [465, 231] on span "300 DPI" at bounding box center [529, 229] width 241 height 15
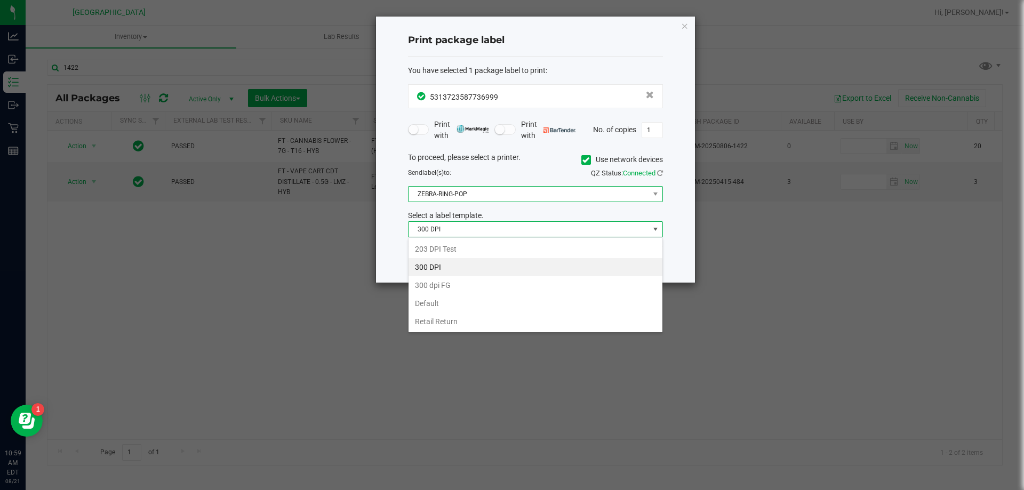
click at [465, 196] on span "ZEBRA-RING-POP" at bounding box center [529, 194] width 241 height 15
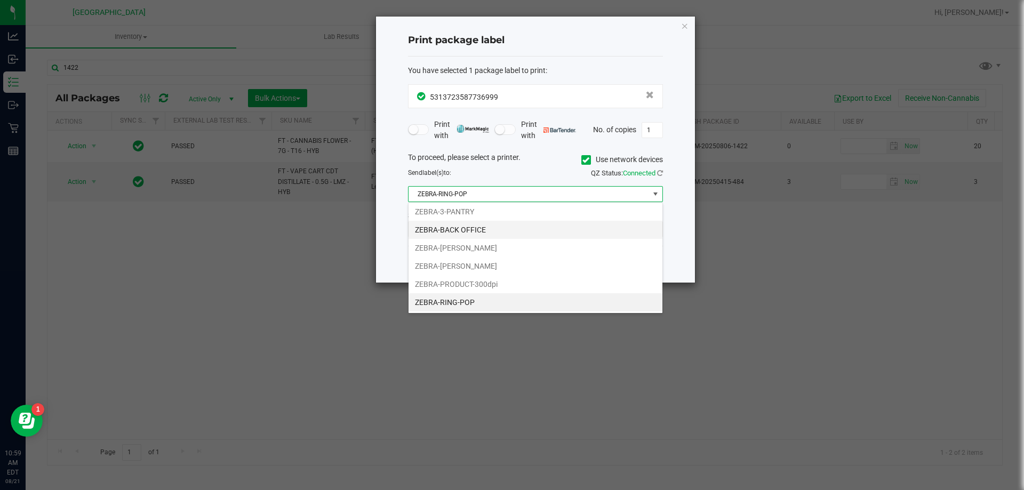
click at [465, 236] on li "ZEBRA-BACK OFFICE" at bounding box center [536, 230] width 254 height 18
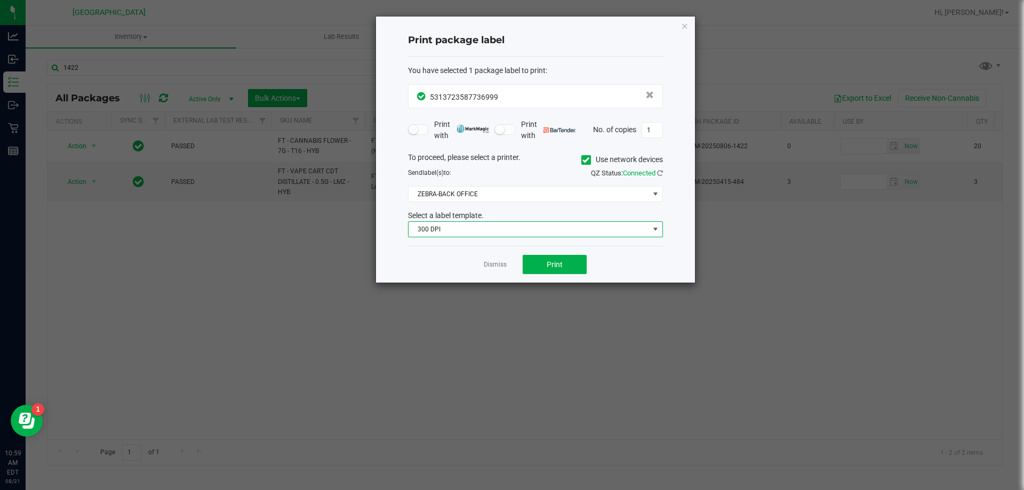
click at [464, 221] on span "300 DPI" at bounding box center [535, 229] width 255 height 16
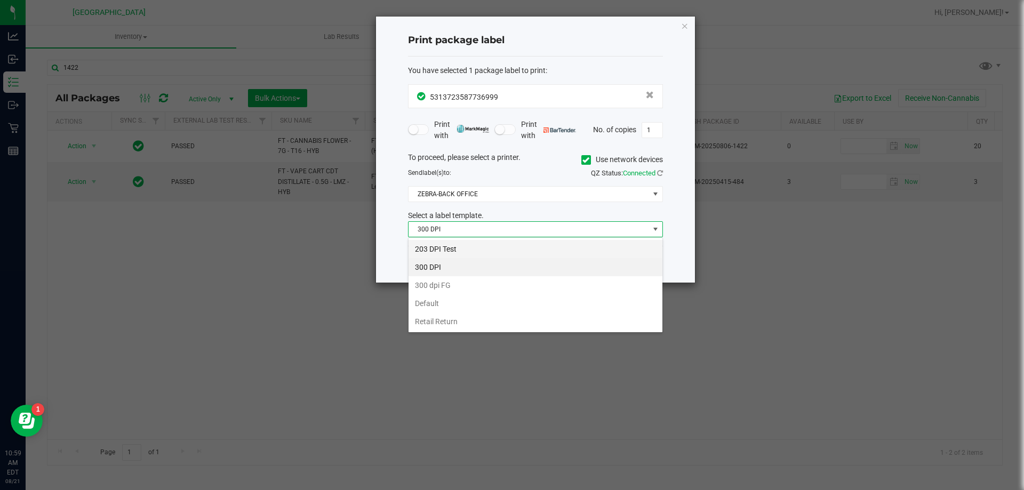
click at [452, 242] on li "203 DPI Test" at bounding box center [536, 249] width 254 height 18
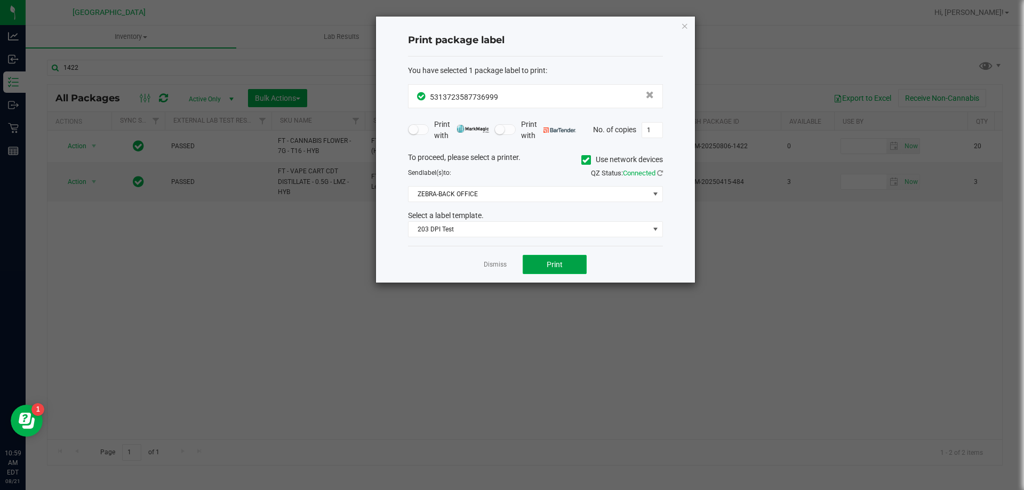
click at [548, 272] on button "Print" at bounding box center [555, 264] width 64 height 19
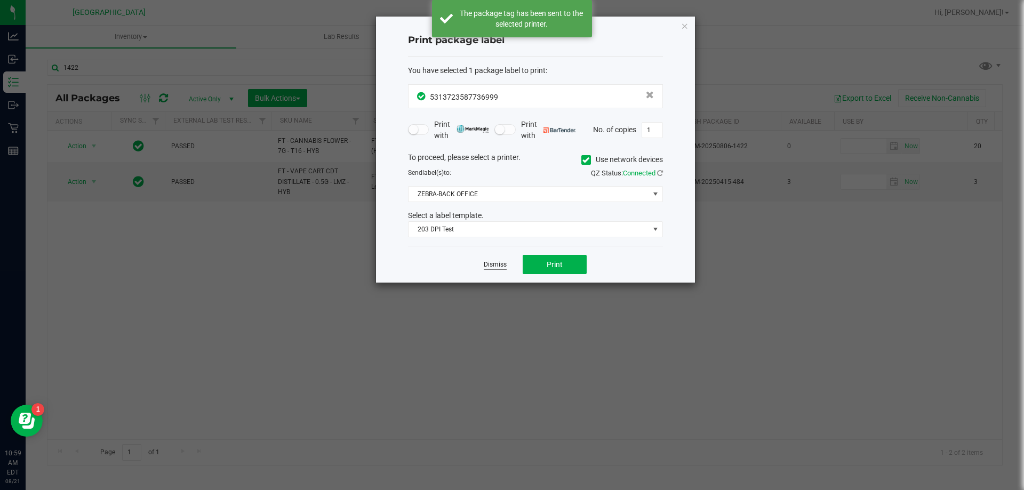
click at [505, 265] on link "Dismiss" at bounding box center [495, 264] width 23 height 9
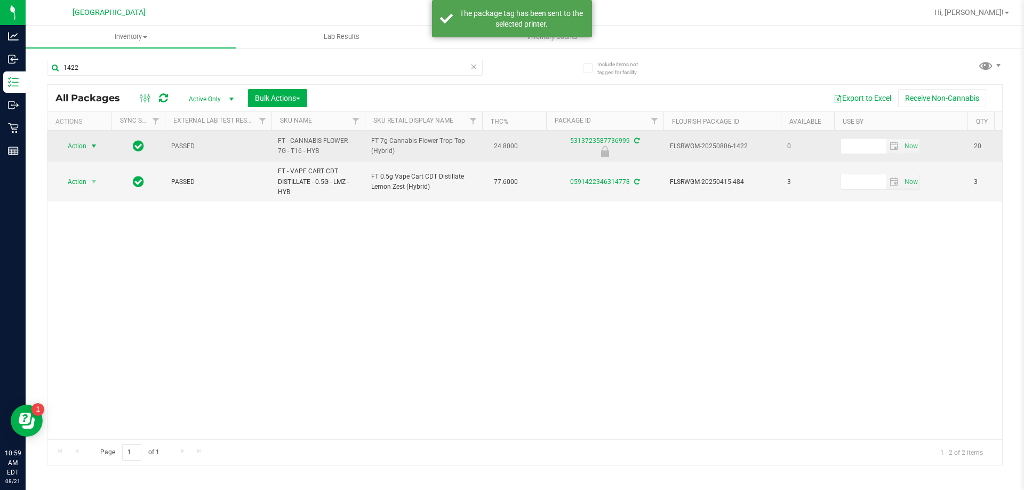
click at [78, 142] on span "Action" at bounding box center [72, 146] width 29 height 15
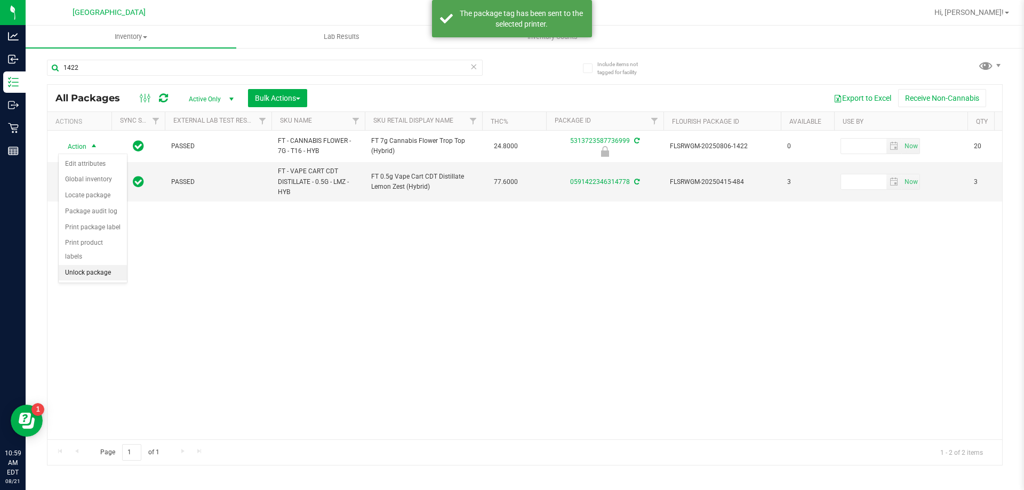
click at [83, 265] on li "Unlock package" at bounding box center [93, 273] width 68 height 16
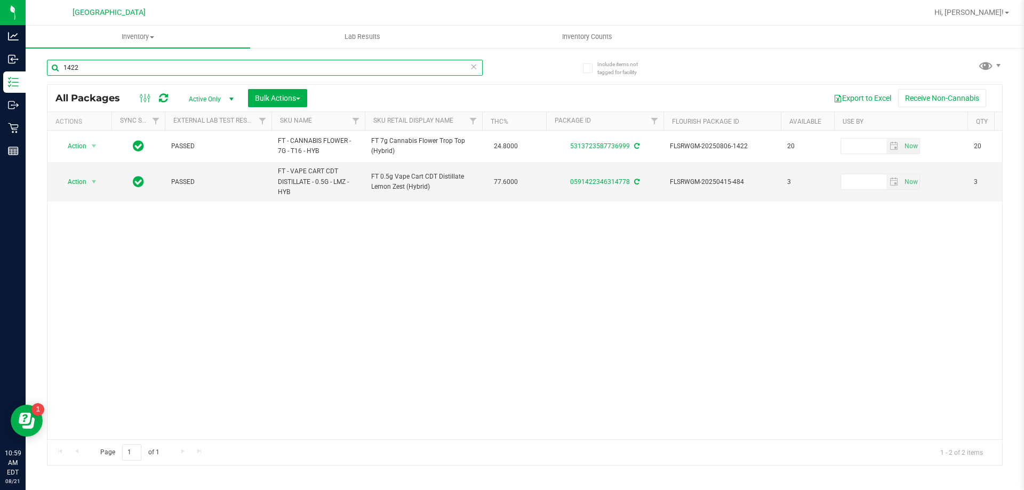
drag, startPoint x: 84, startPoint y: 63, endPoint x: 33, endPoint y: 75, distance: 53.1
click at [33, 75] on div "Include items not tagged for facility 1422 All Packages Active Only Active Only…" at bounding box center [525, 209] width 999 height 325
type input "094"
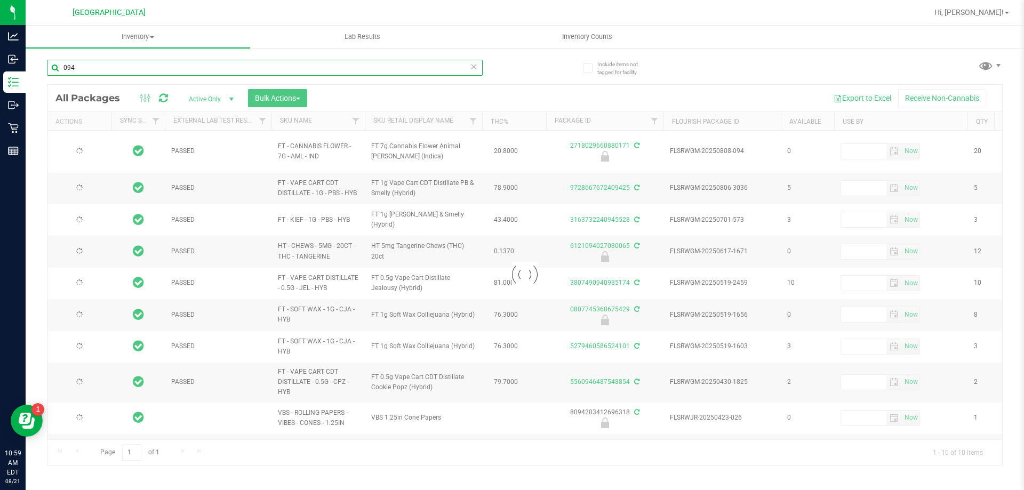
type input "2025-12-15"
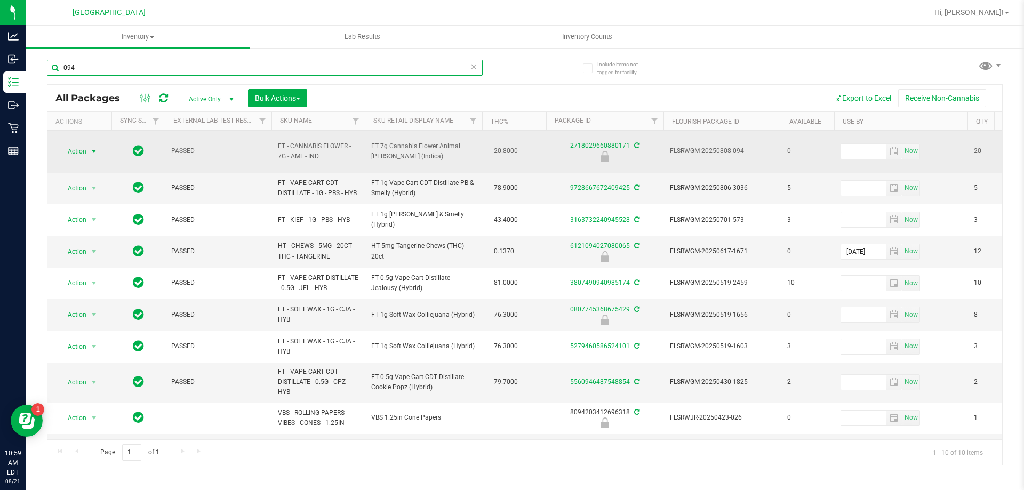
type input "094"
click at [73, 149] on span "Action" at bounding box center [72, 151] width 29 height 15
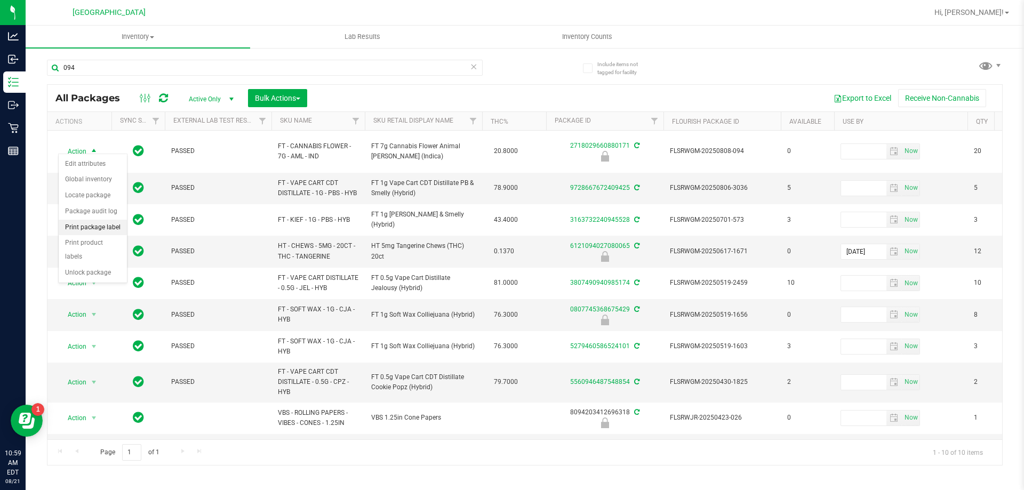
click at [87, 227] on li "Print package label" at bounding box center [93, 228] width 68 height 16
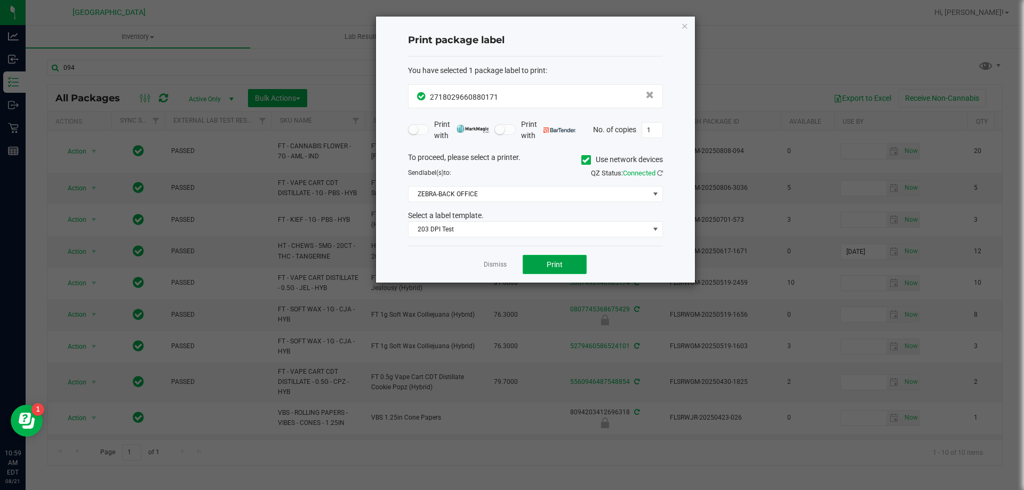
click at [534, 258] on button "Print" at bounding box center [555, 264] width 64 height 19
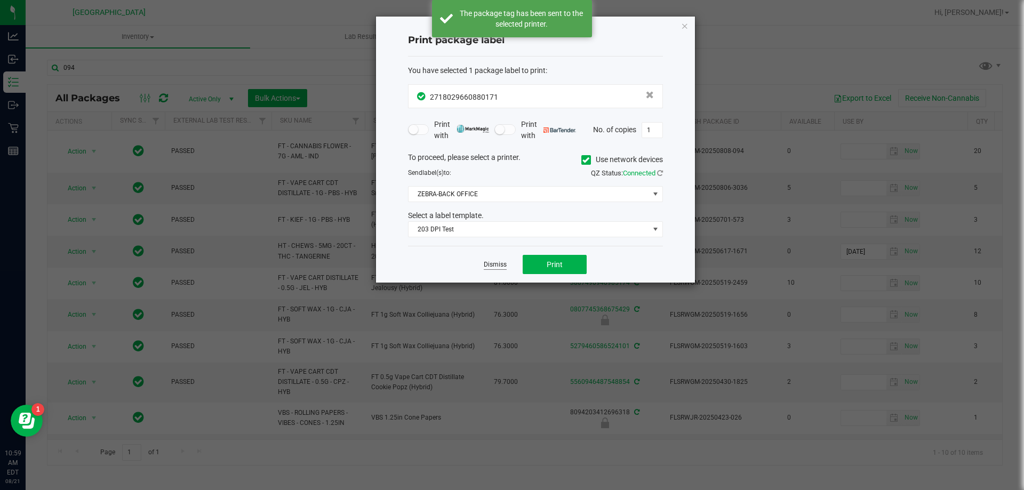
click at [501, 260] on link "Dismiss" at bounding box center [495, 264] width 23 height 9
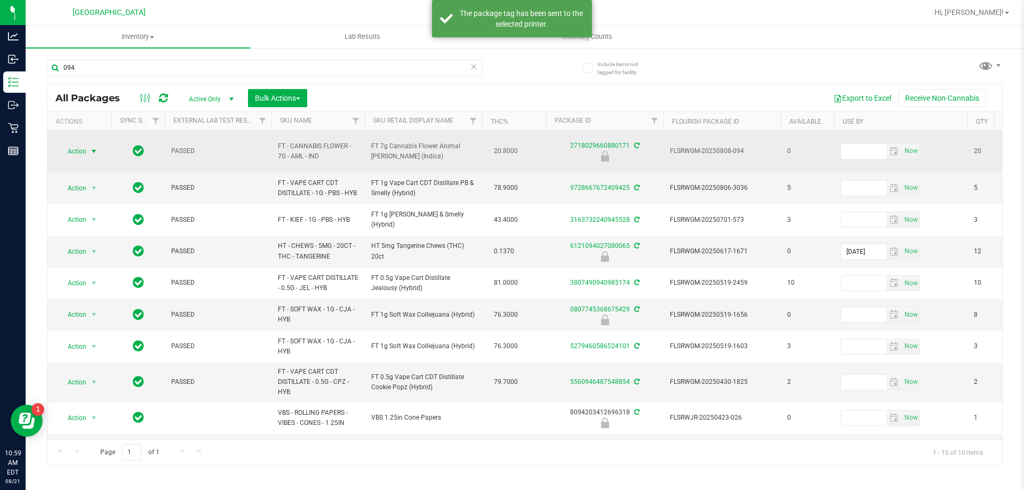
click at [84, 149] on span "Action" at bounding box center [72, 151] width 29 height 15
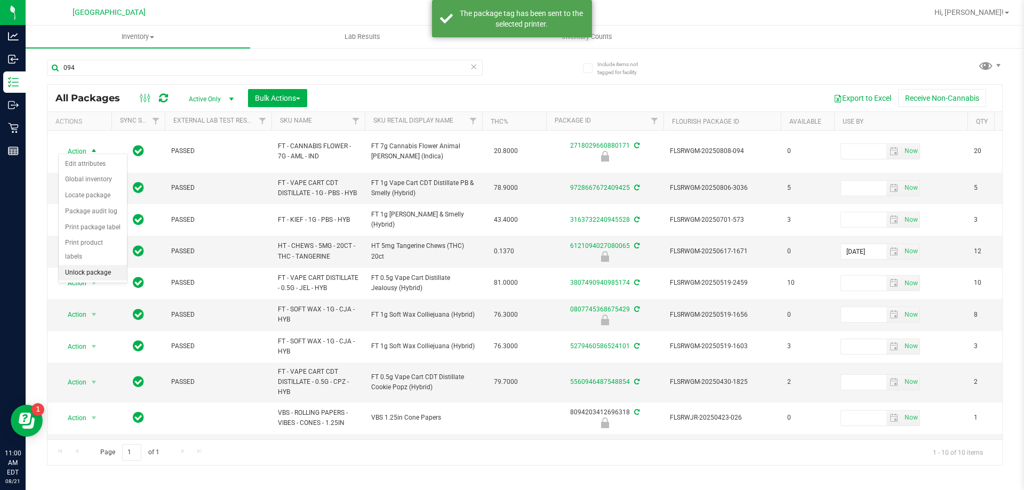
click at [89, 265] on li "Unlock package" at bounding box center [93, 273] width 68 height 16
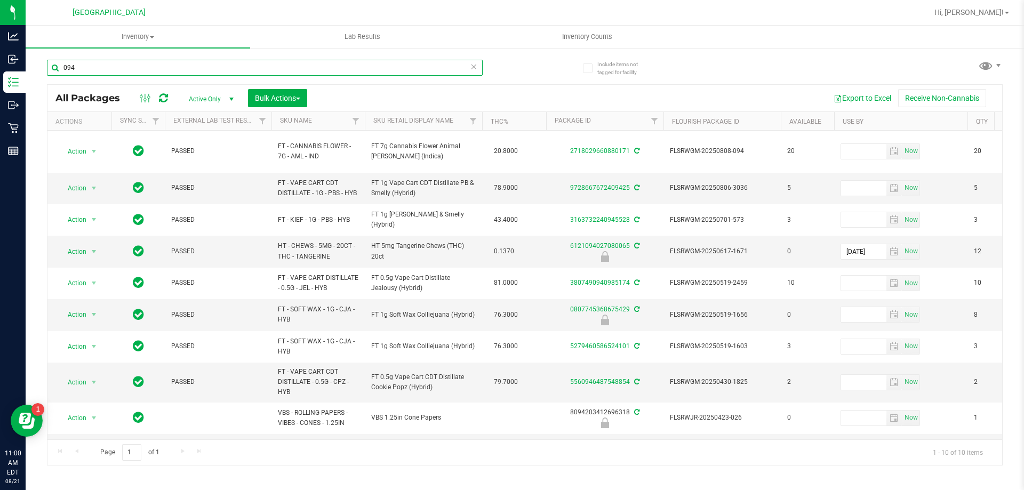
drag, startPoint x: 98, startPoint y: 70, endPoint x: 44, endPoint y: 72, distance: 53.9
click at [44, 72] on div "Include items not tagged for facility 094 All Packages Active Only Active Only …" at bounding box center [525, 209] width 999 height 325
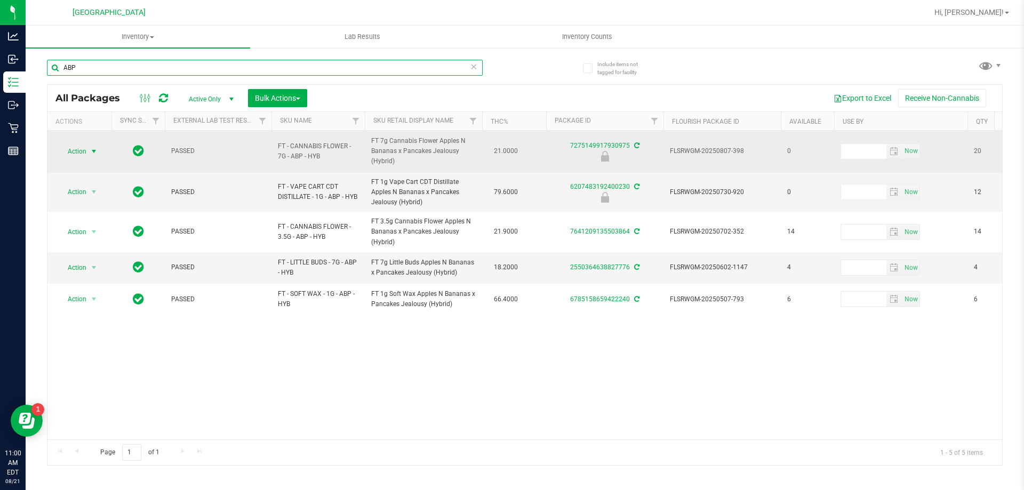
type input "ABP"
click at [91, 153] on span "select" at bounding box center [94, 151] width 9 height 9
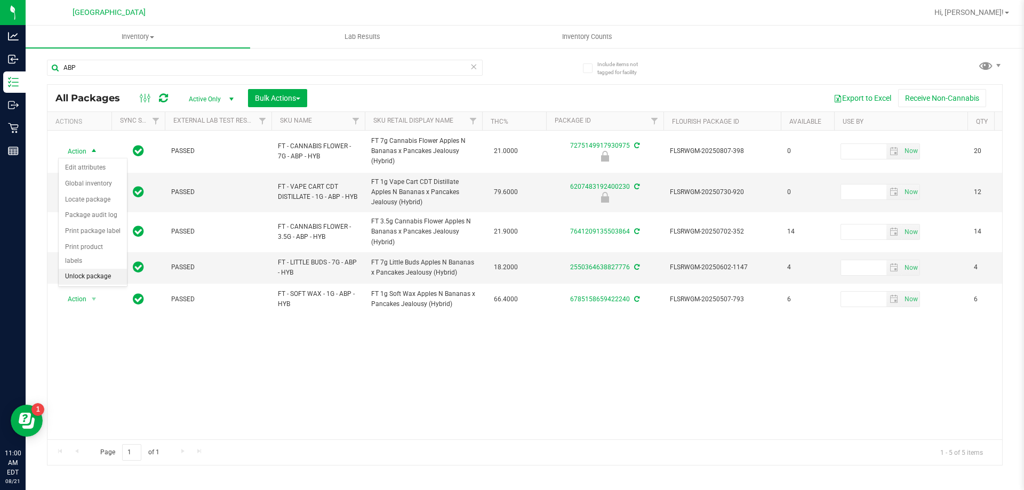
click at [92, 269] on li "Unlock package" at bounding box center [93, 277] width 68 height 16
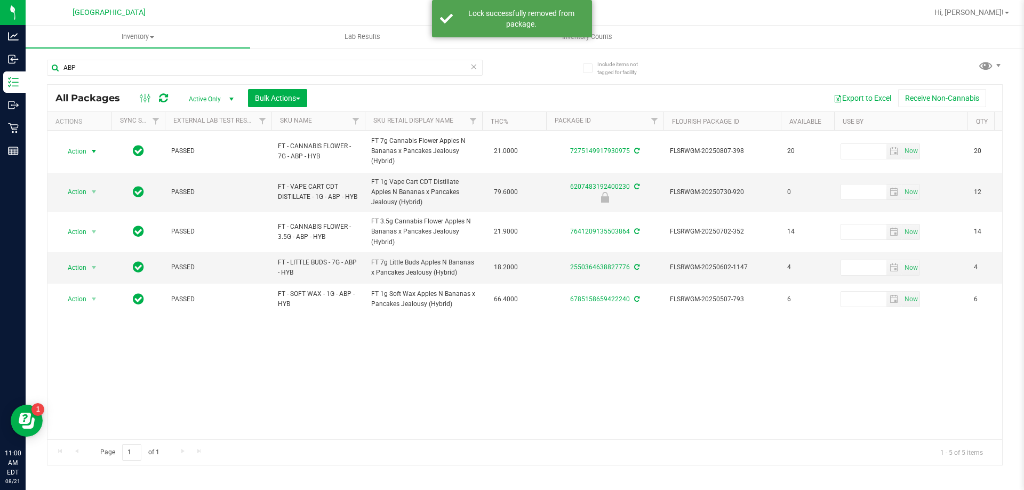
click at [79, 152] on span "Action" at bounding box center [72, 151] width 29 height 15
click at [74, 243] on li "Lock package" at bounding box center [100, 248] width 83 height 16
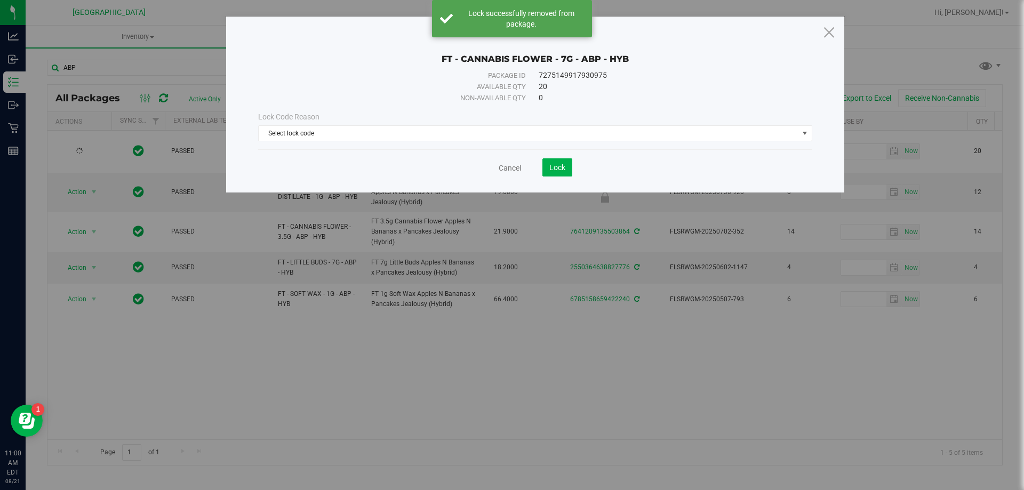
click at [347, 125] on div "Lock Code Reason Select lock code Select lock code Newly Received Administrativ…" at bounding box center [535, 126] width 570 height 30
click at [334, 131] on span "Select lock code" at bounding box center [529, 133] width 540 height 15
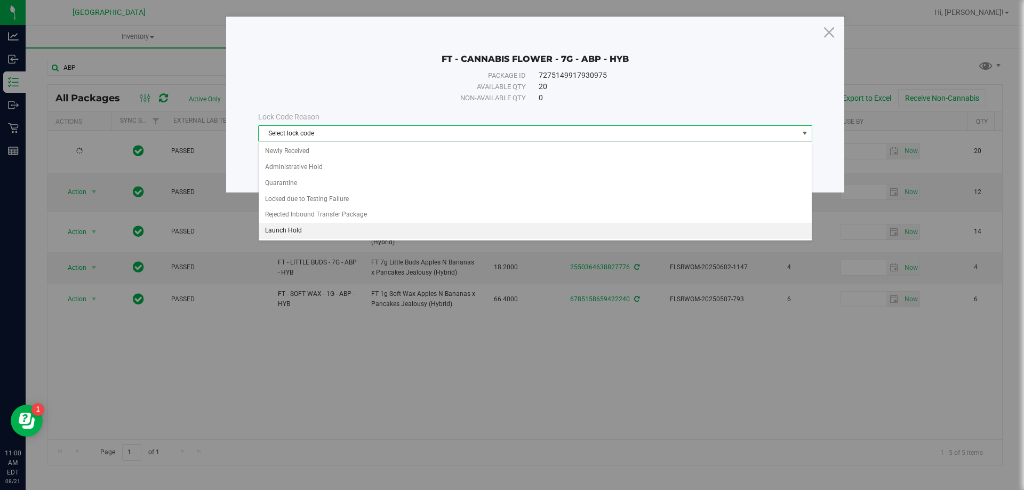
click at [289, 226] on li "Launch Hold" at bounding box center [535, 231] width 553 height 16
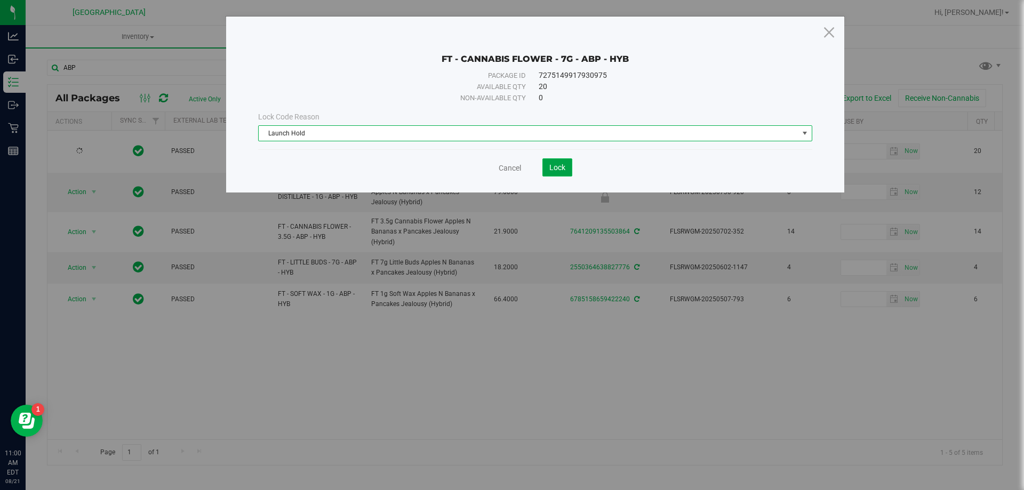
click at [561, 173] on button "Lock" at bounding box center [557, 167] width 30 height 18
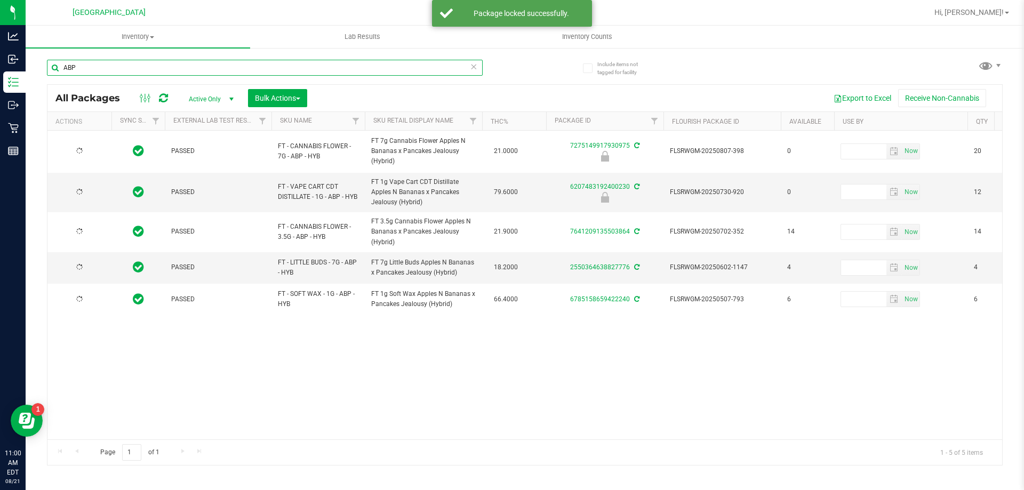
drag, startPoint x: 90, startPoint y: 61, endPoint x: 44, endPoint y: 62, distance: 45.9
click at [45, 62] on div "Include items not tagged for facility ABP All Packages Active Only Active Only …" at bounding box center [525, 209] width 999 height 325
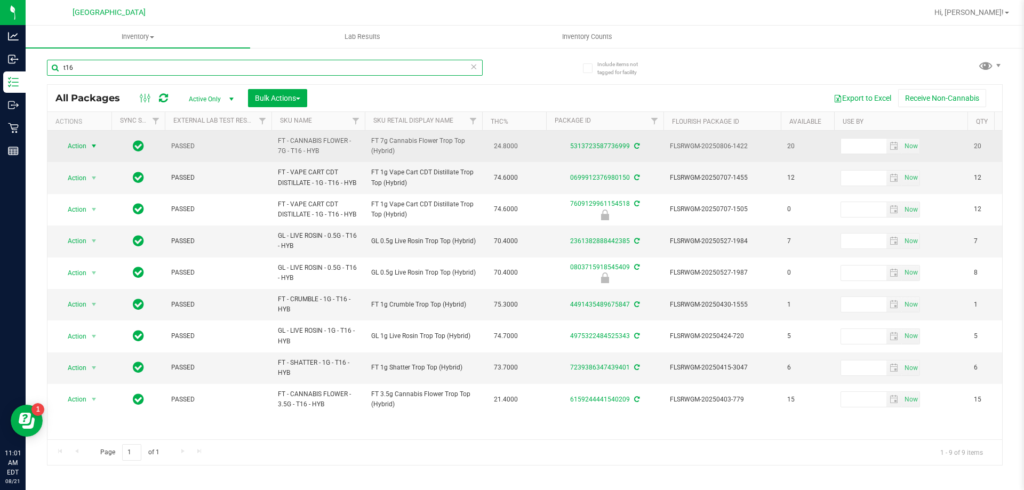
type input "t16"
click at [82, 143] on span "Action" at bounding box center [72, 146] width 29 height 15
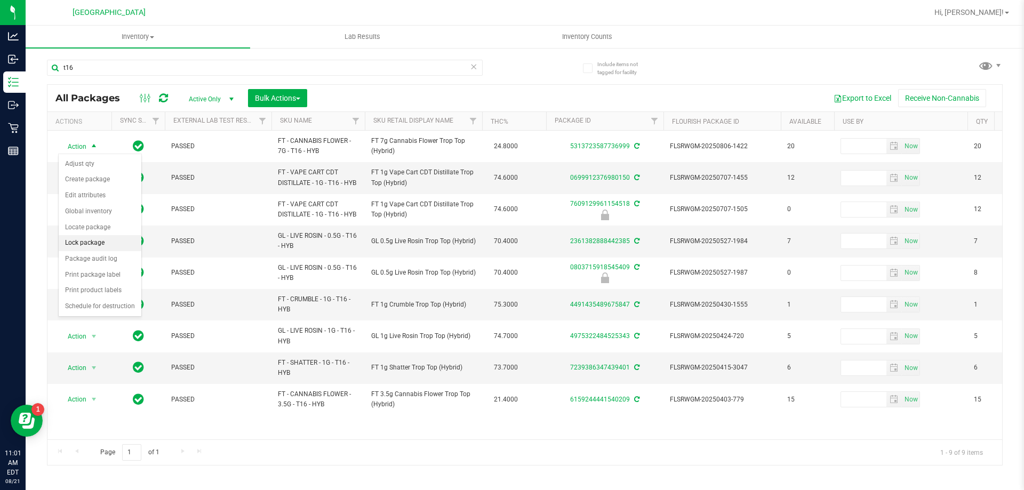
click at [78, 245] on li "Lock package" at bounding box center [100, 243] width 83 height 16
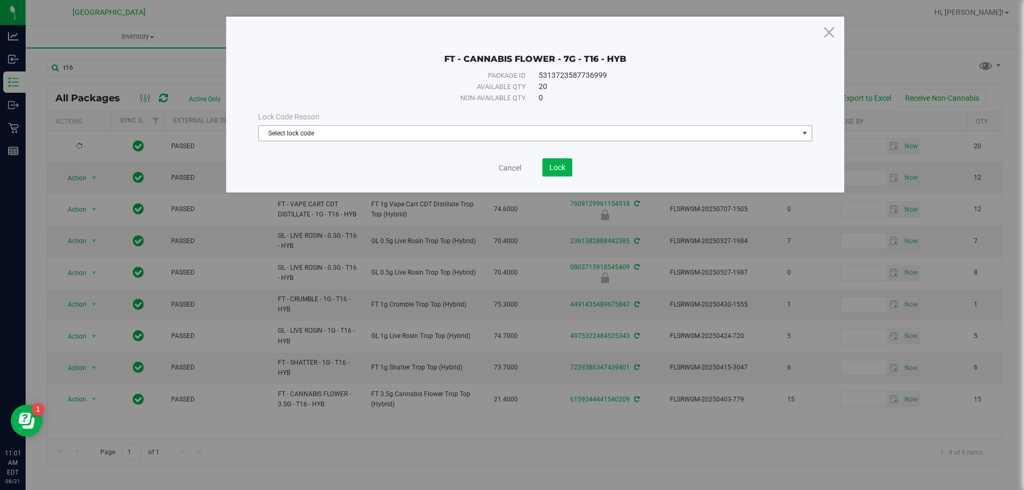
click at [277, 133] on span "Select lock code" at bounding box center [529, 133] width 540 height 15
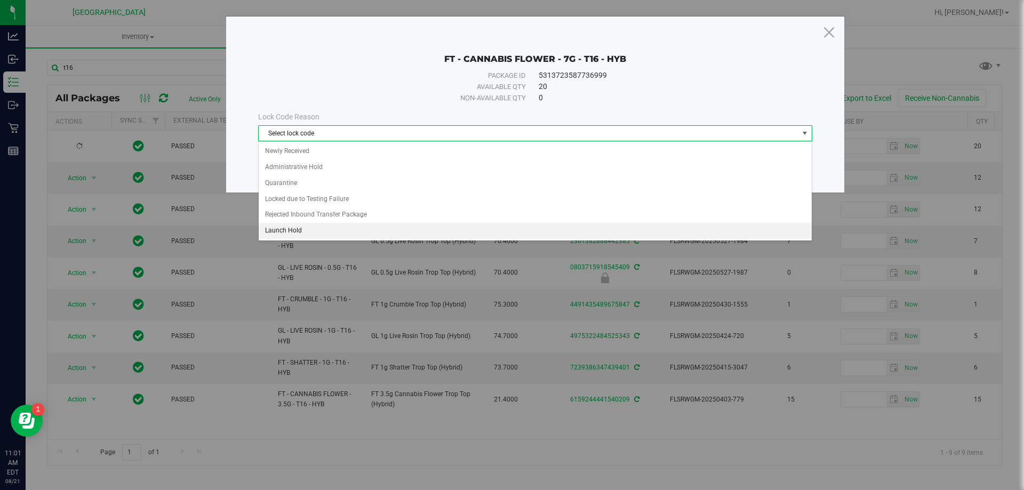
click at [289, 229] on li "Launch Hold" at bounding box center [535, 231] width 553 height 16
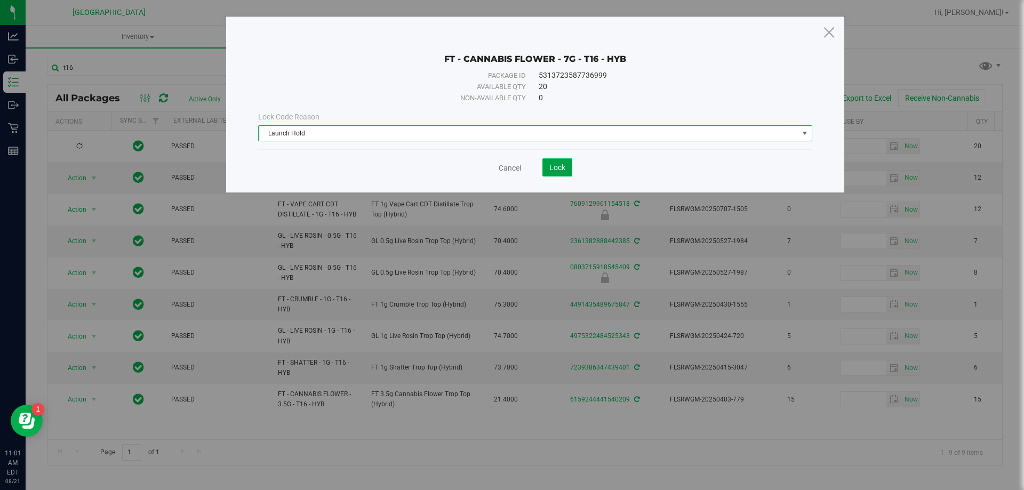
click at [557, 165] on span "Lock" at bounding box center [557, 167] width 16 height 9
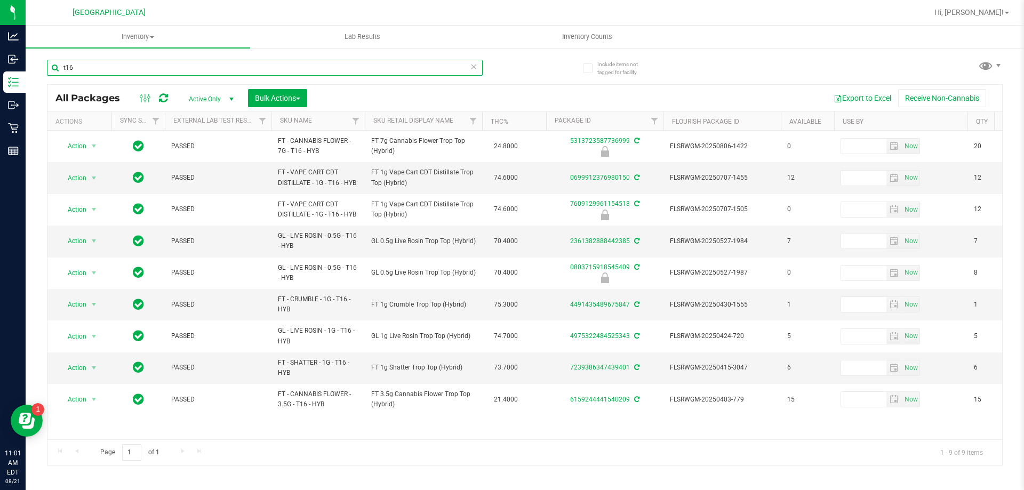
drag, startPoint x: 77, startPoint y: 65, endPoint x: 43, endPoint y: 65, distance: 34.1
click at [43, 65] on div "Include items not tagged for facility t16 All Packages Active Only Active Only …" at bounding box center [525, 209] width 999 height 325
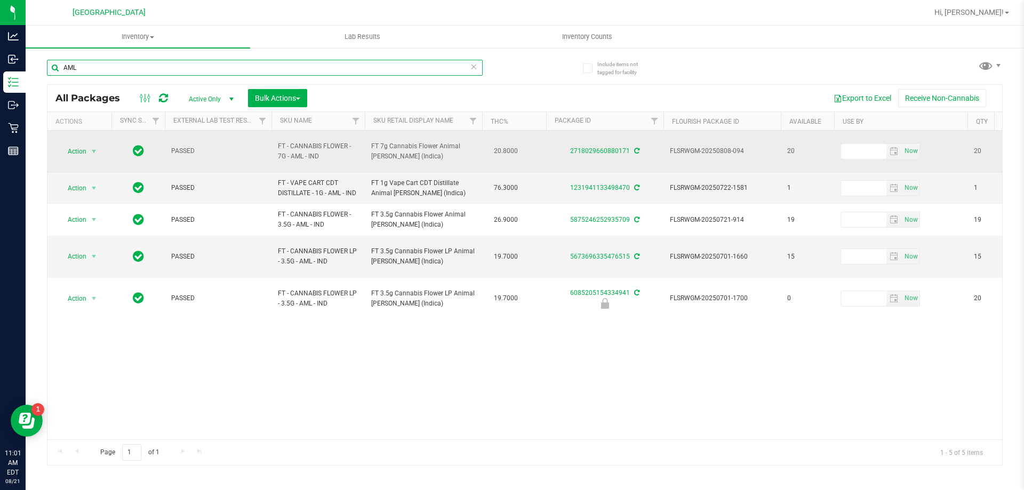
type input "AML"
click at [78, 145] on span "Action" at bounding box center [72, 151] width 29 height 15
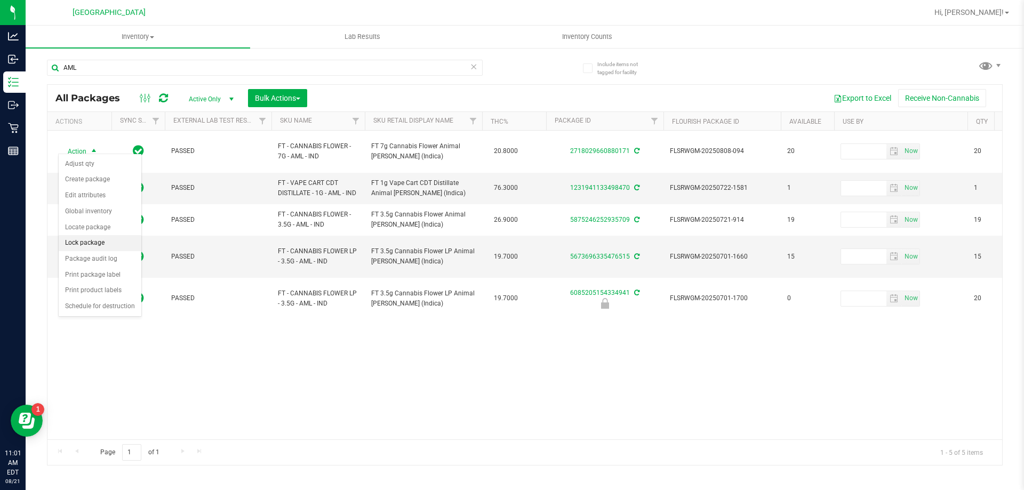
click at [90, 243] on li "Lock package" at bounding box center [100, 243] width 83 height 16
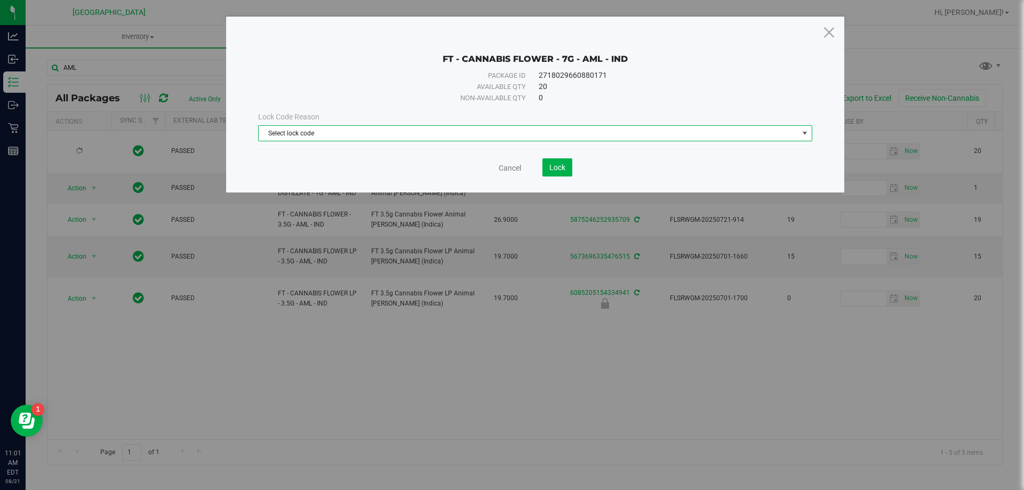
click at [387, 135] on span "Select lock code" at bounding box center [529, 133] width 540 height 15
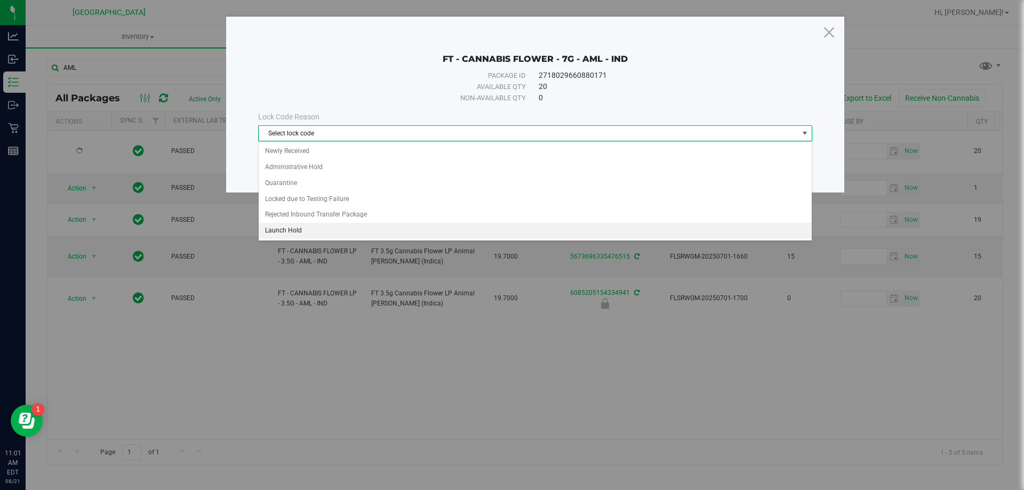
click at [307, 233] on li "Launch Hold" at bounding box center [535, 231] width 553 height 16
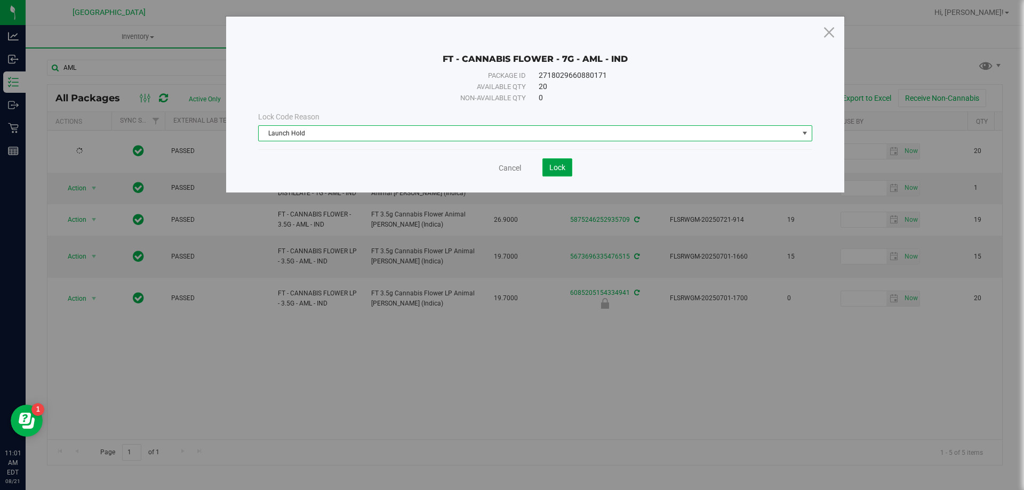
click at [559, 172] on button "Lock" at bounding box center [557, 167] width 30 height 18
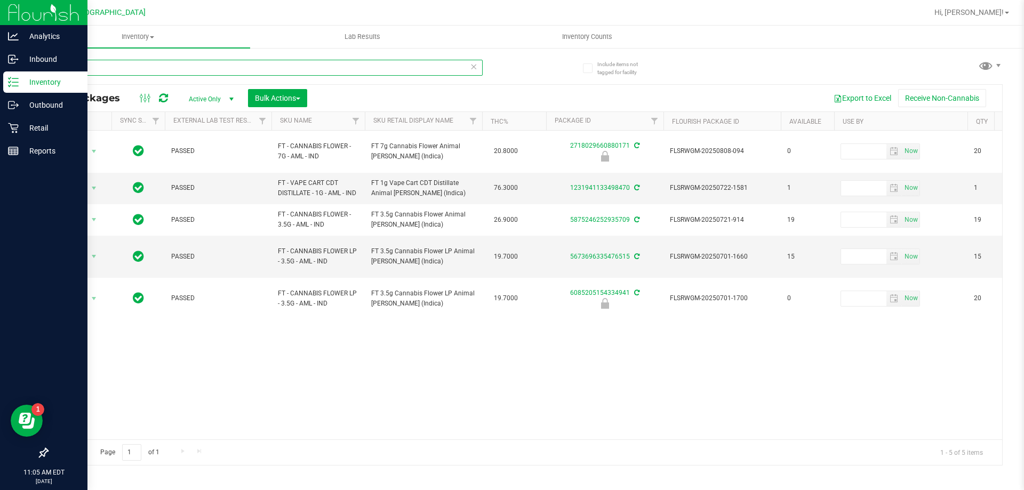
drag, startPoint x: 87, startPoint y: 71, endPoint x: 20, endPoint y: 74, distance: 67.2
click at [20, 74] on div "Analytics Inbound Inventory Outbound Retail Reports 11:05 AM EDT 08/21/2025 08/…" at bounding box center [512, 245] width 1024 height 490
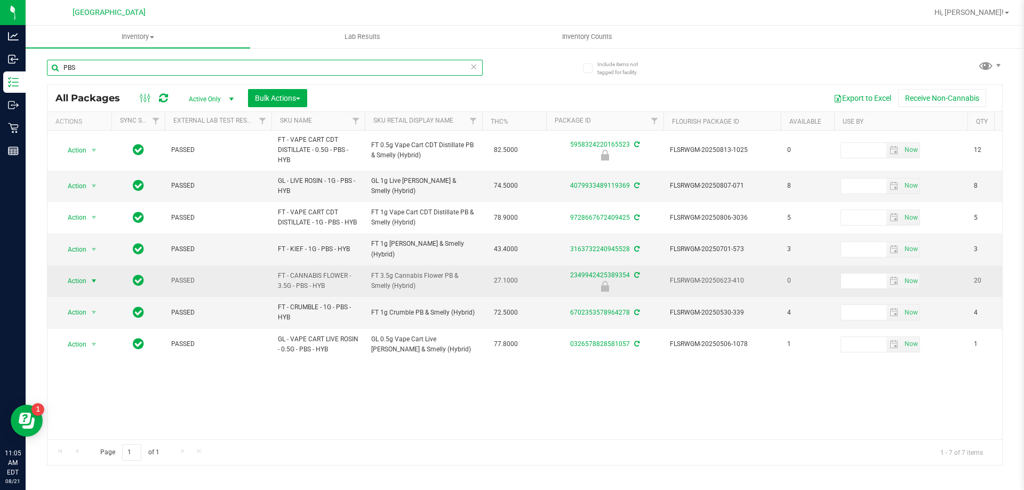
type input "PBS"
click at [86, 279] on span "Action" at bounding box center [72, 281] width 29 height 15
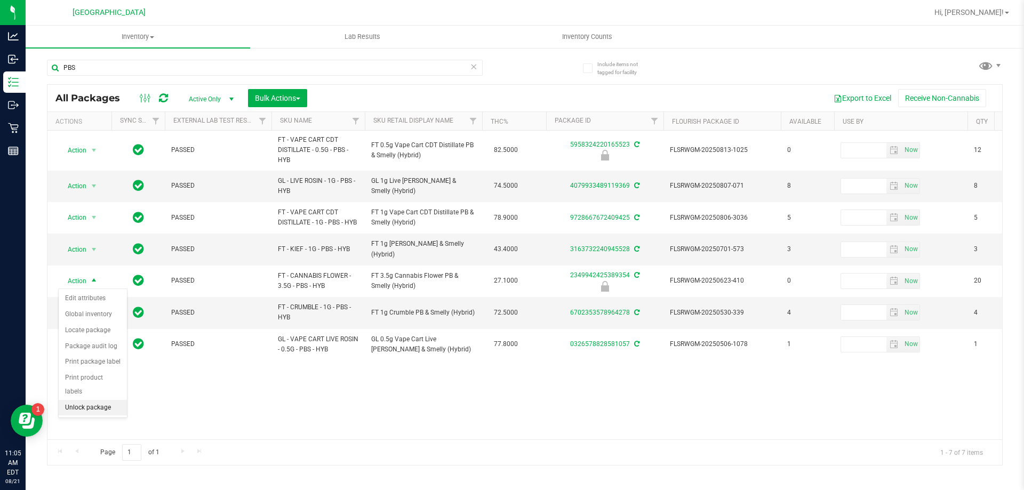
click at [92, 400] on li "Unlock package" at bounding box center [93, 408] width 68 height 16
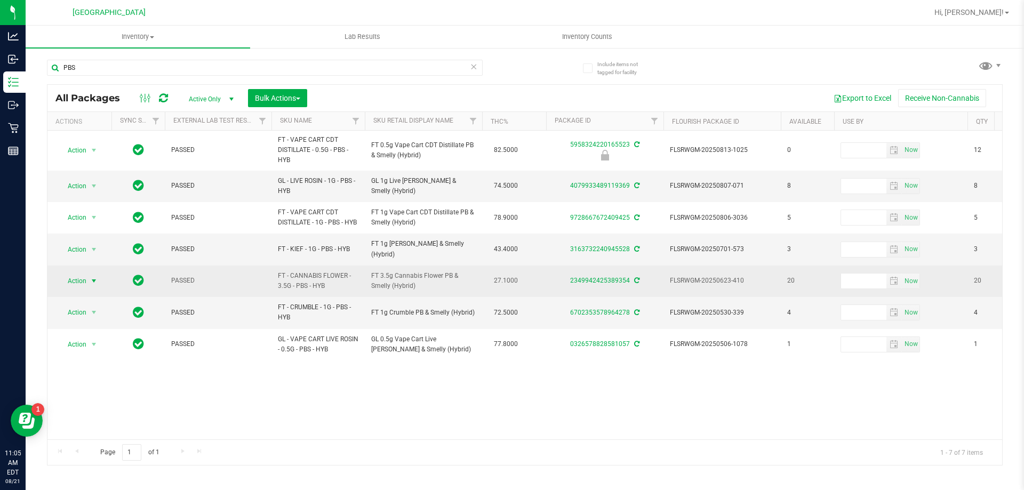
click at [71, 280] on span "Action" at bounding box center [72, 281] width 29 height 15
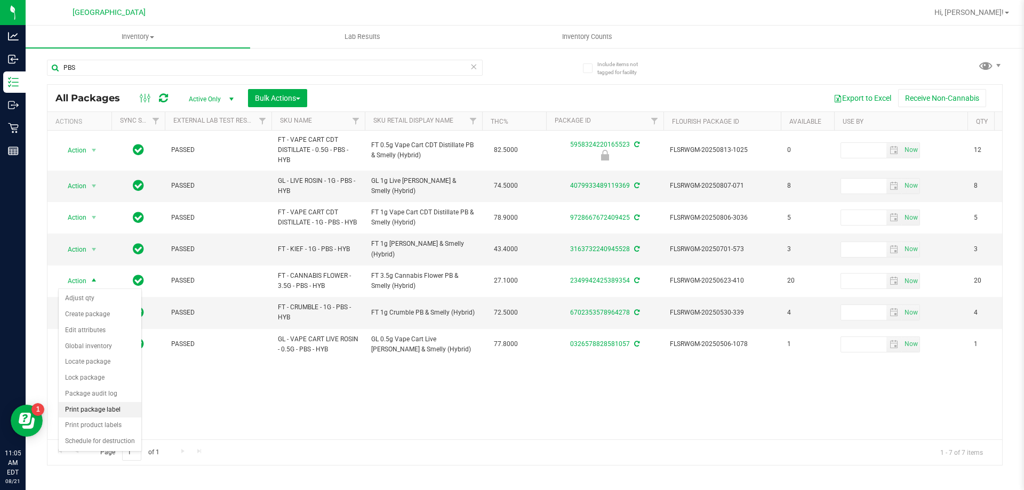
click at [77, 411] on li "Print package label" at bounding box center [100, 410] width 83 height 16
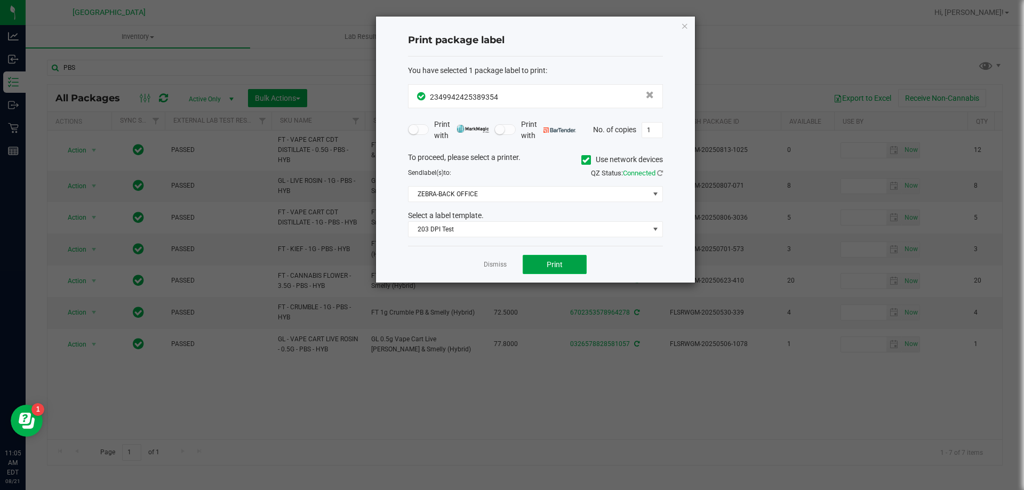
click at [557, 266] on span "Print" at bounding box center [555, 264] width 16 height 9
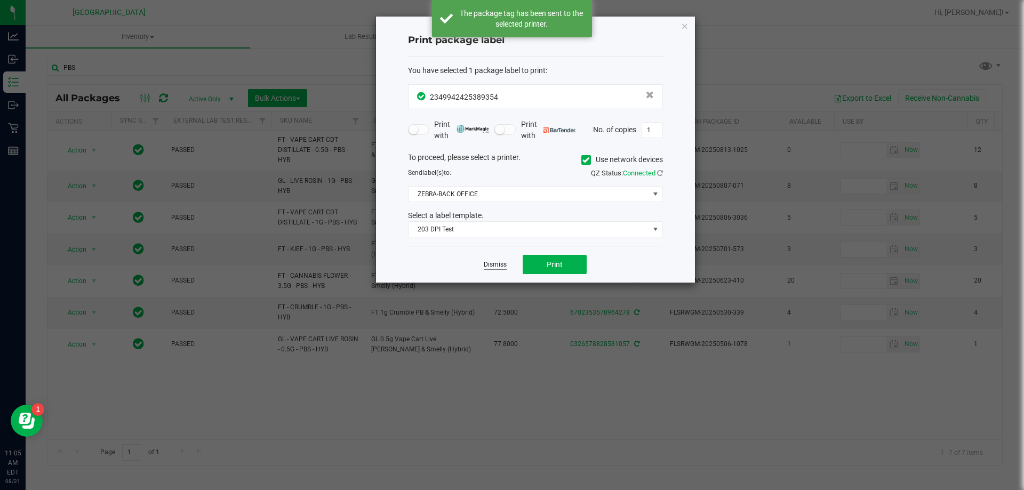
click at [496, 267] on link "Dismiss" at bounding box center [495, 264] width 23 height 9
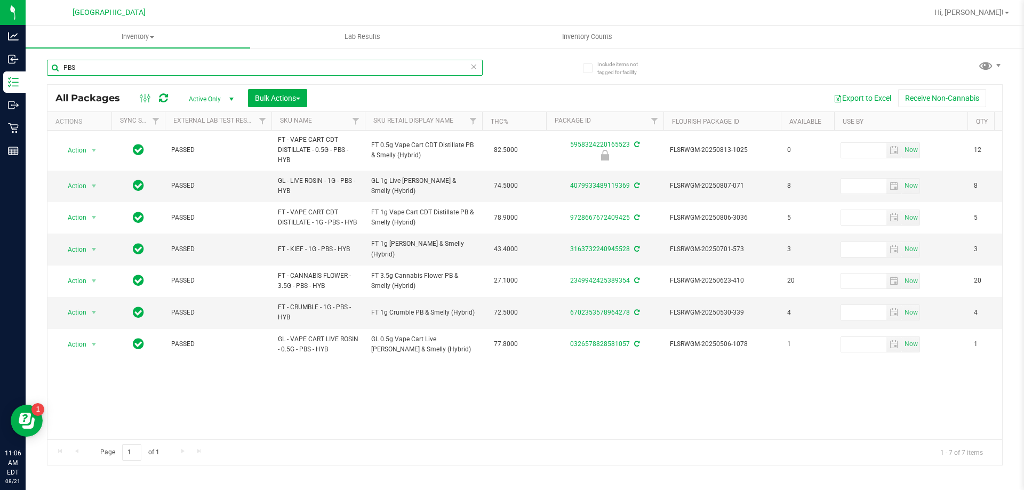
drag, startPoint x: 81, startPoint y: 67, endPoint x: 33, endPoint y: 71, distance: 48.2
click at [33, 71] on div "Include items not tagged for facility PBS All Packages Active Only Active Only …" at bounding box center [525, 209] width 999 height 325
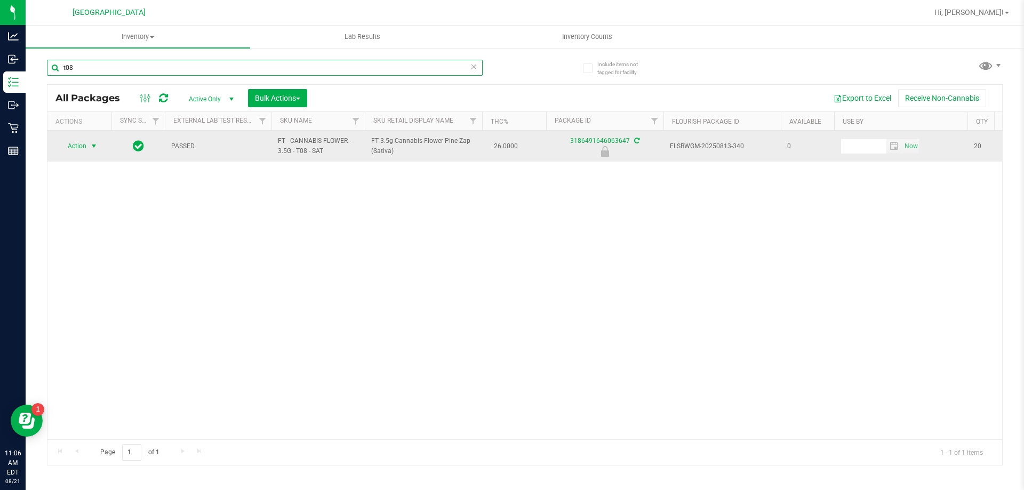
type input "t08"
click at [72, 150] on span "Action" at bounding box center [72, 146] width 29 height 15
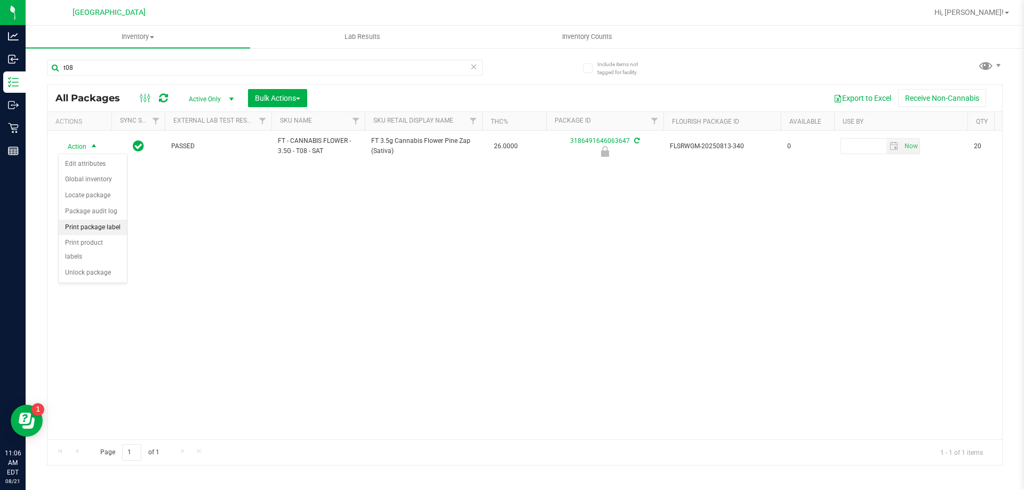
click at [91, 223] on li "Print package label" at bounding box center [93, 228] width 68 height 16
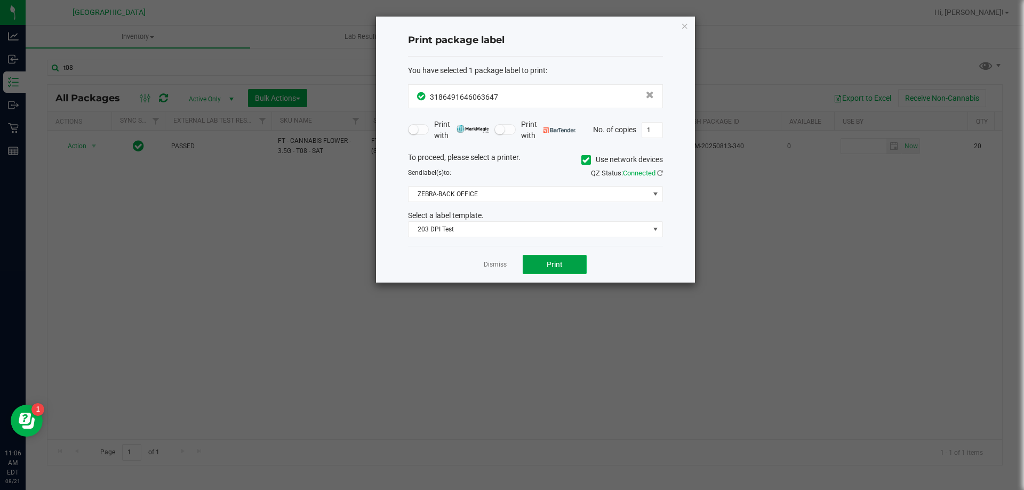
click at [542, 257] on button "Print" at bounding box center [555, 264] width 64 height 19
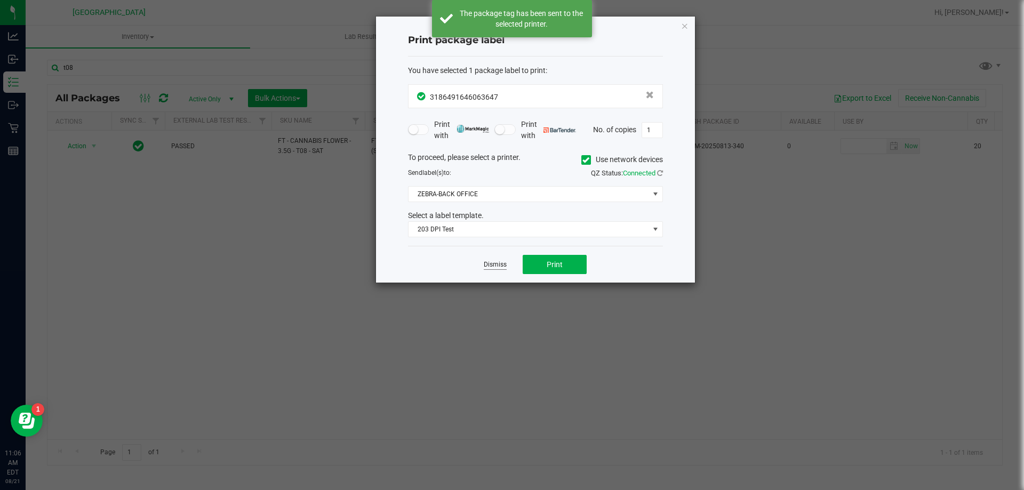
click at [489, 267] on link "Dismiss" at bounding box center [495, 264] width 23 height 9
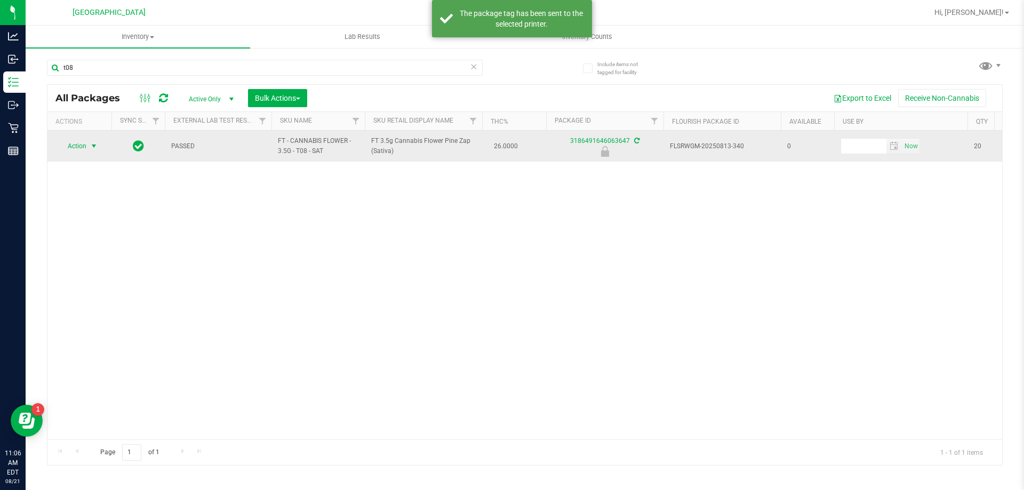
click at [94, 144] on span "select" at bounding box center [94, 146] width 9 height 9
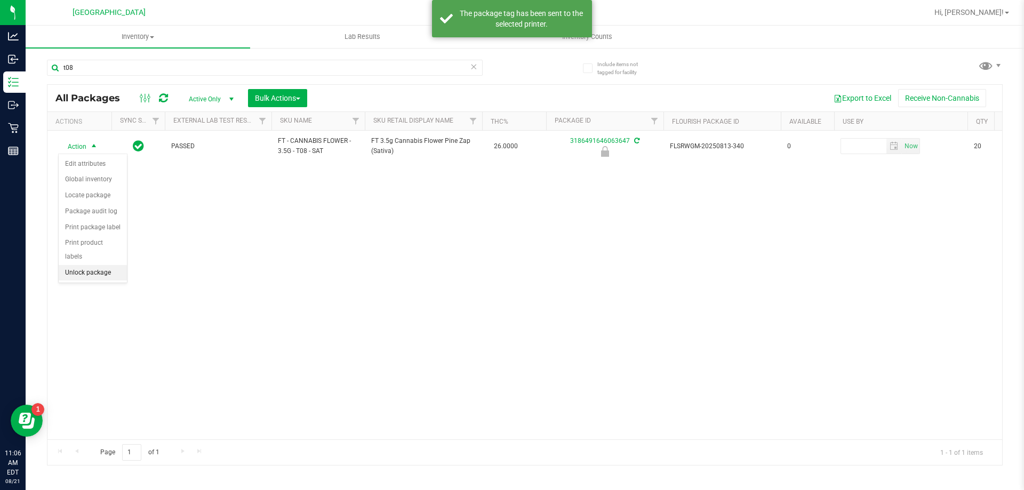
click at [91, 265] on li "Unlock package" at bounding box center [93, 273] width 68 height 16
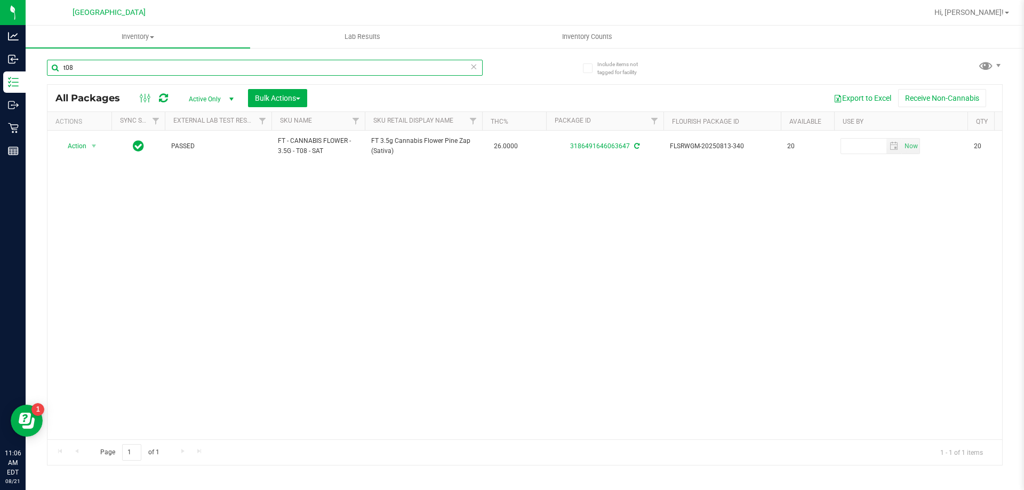
drag, startPoint x: 84, startPoint y: 61, endPoint x: 30, endPoint y: 66, distance: 54.6
click at [30, 66] on div "Include items not tagged for facility t08 All Packages Active Only Active Only …" at bounding box center [525, 209] width 999 height 325
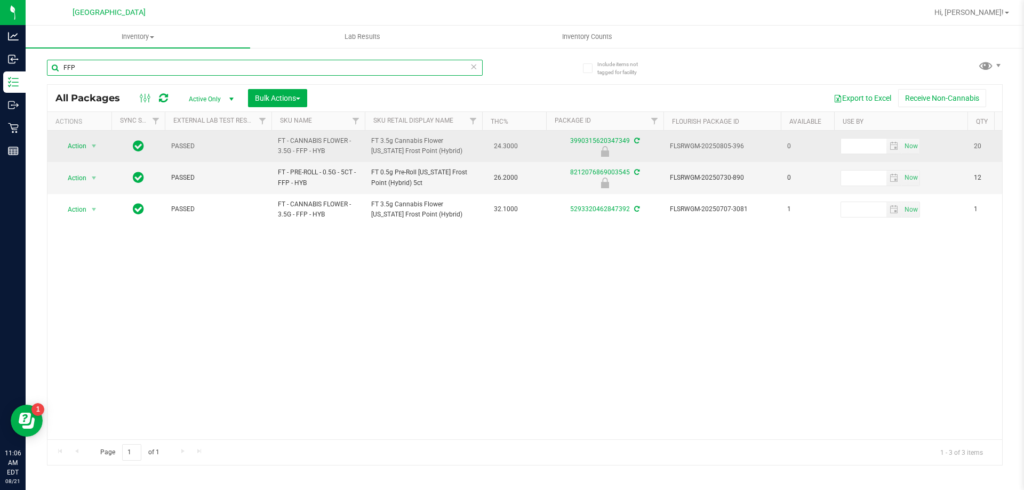
type input "FFP"
click at [89, 143] on span "select" at bounding box center [93, 146] width 13 height 15
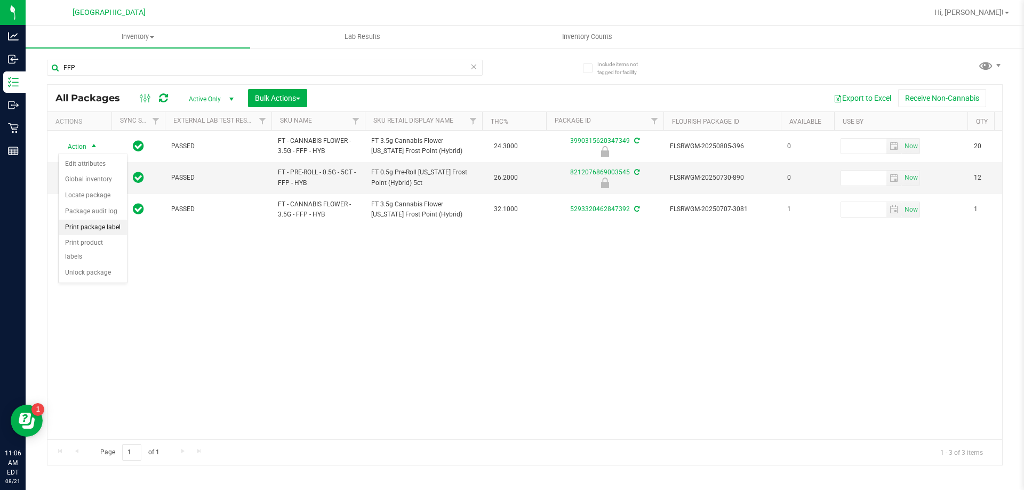
click at [88, 223] on li "Print package label" at bounding box center [93, 228] width 68 height 16
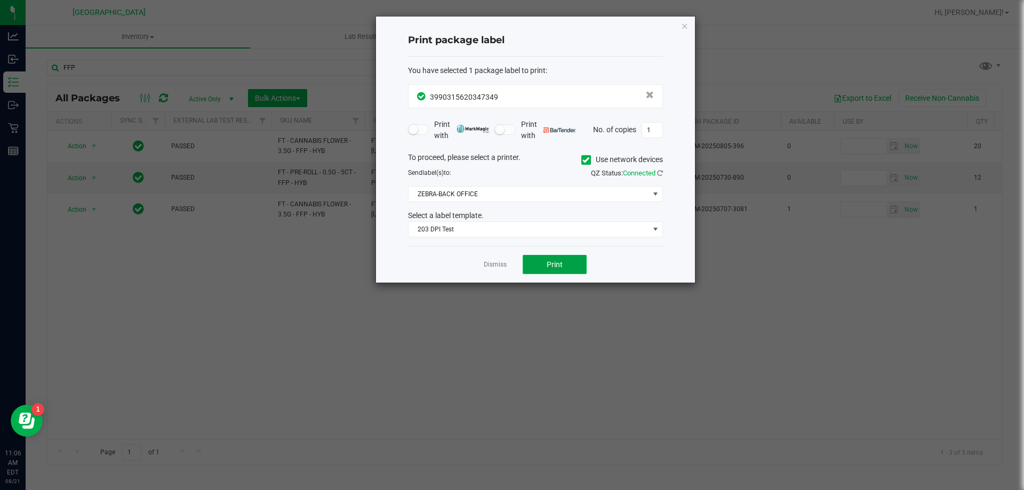
click at [537, 260] on button "Print" at bounding box center [555, 264] width 64 height 19
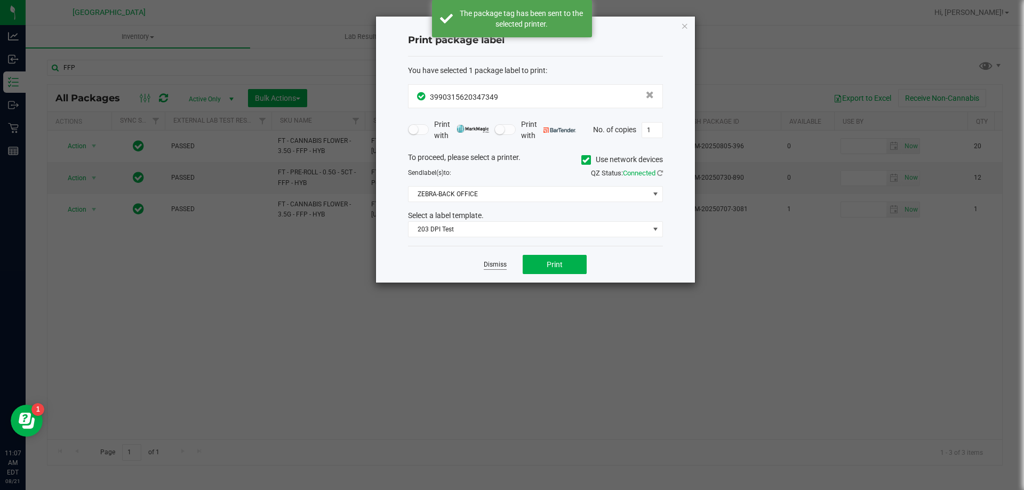
click at [501, 264] on link "Dismiss" at bounding box center [495, 264] width 23 height 9
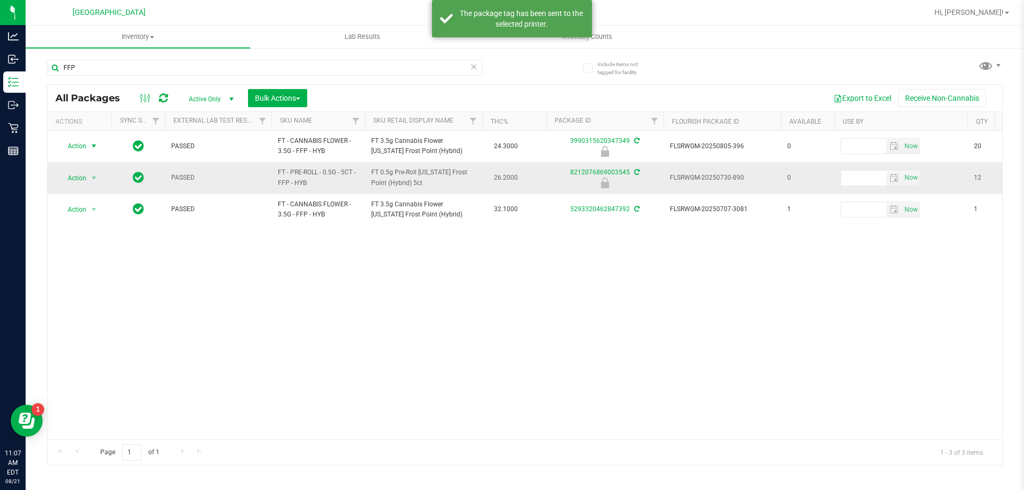
click at [421, 296] on div "Action Action Edit attributes Global inventory Locate package Package audit log…" at bounding box center [524, 285] width 955 height 309
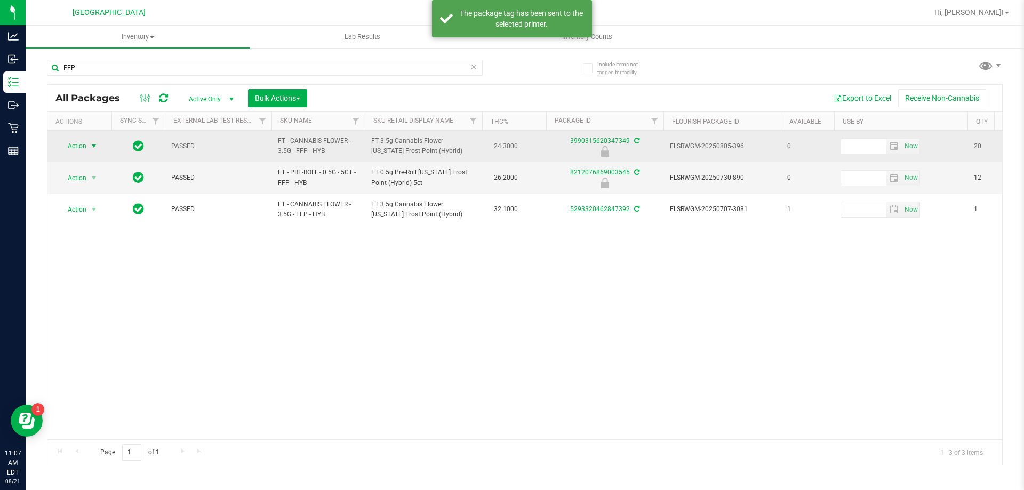
click at [77, 141] on span "Action" at bounding box center [72, 146] width 29 height 15
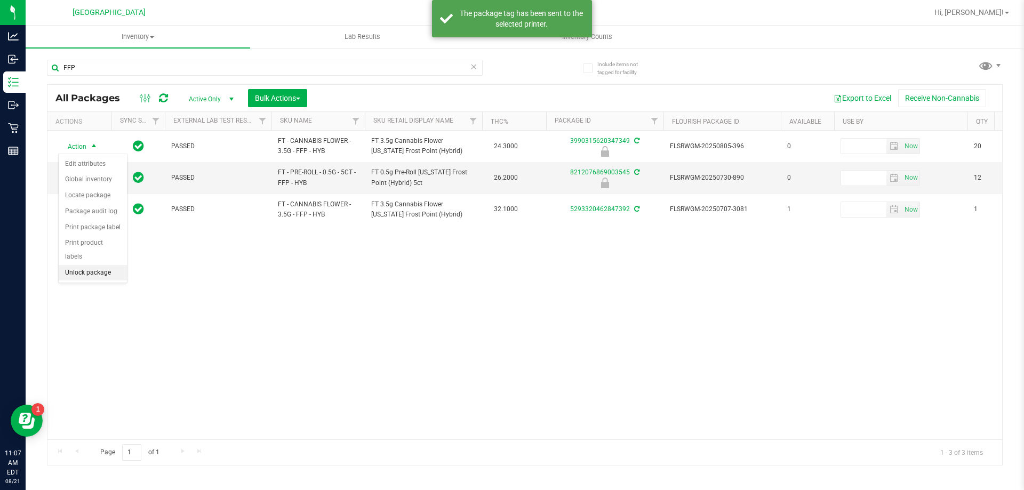
click at [77, 265] on li "Unlock package" at bounding box center [93, 273] width 68 height 16
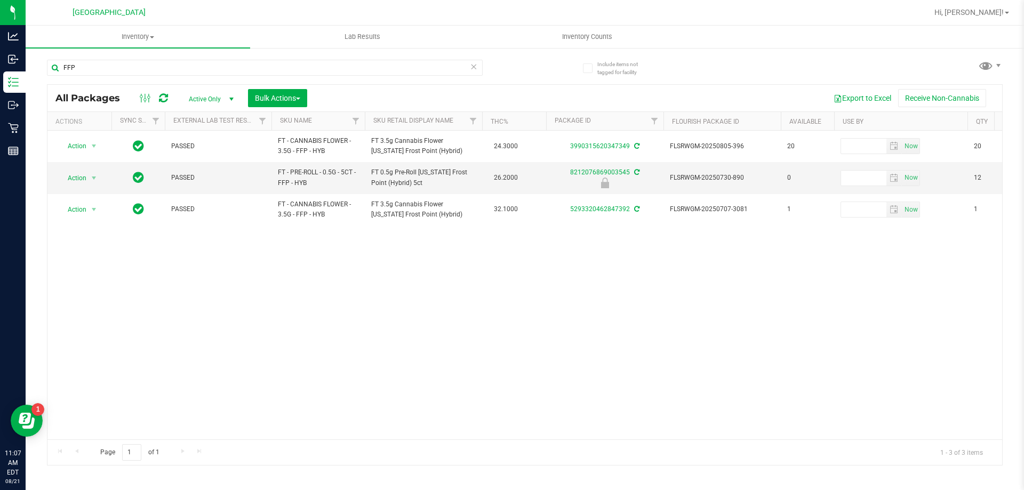
drag, startPoint x: 119, startPoint y: 76, endPoint x: 75, endPoint y: 82, distance: 45.2
click at [39, 76] on div "Include items not tagged for facility FFP All Packages Active Only Active Only …" at bounding box center [525, 209] width 999 height 325
click at [87, 70] on input "FFP" at bounding box center [265, 68] width 436 height 16
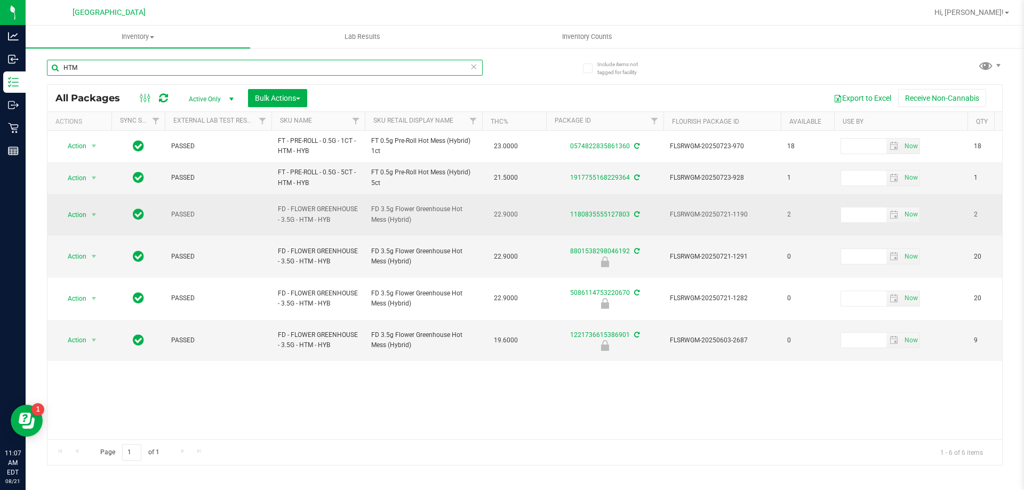
type input "HTM"
drag, startPoint x: 424, startPoint y: 217, endPoint x: 372, endPoint y: 204, distance: 53.8
click at [372, 204] on span "FD 3.5g Flower Greenhouse Hot Mess (Hybrid)" at bounding box center [423, 214] width 105 height 20
copy span "FD 3.5g Flower Greenhouse Hot Mess (Hybrid)"
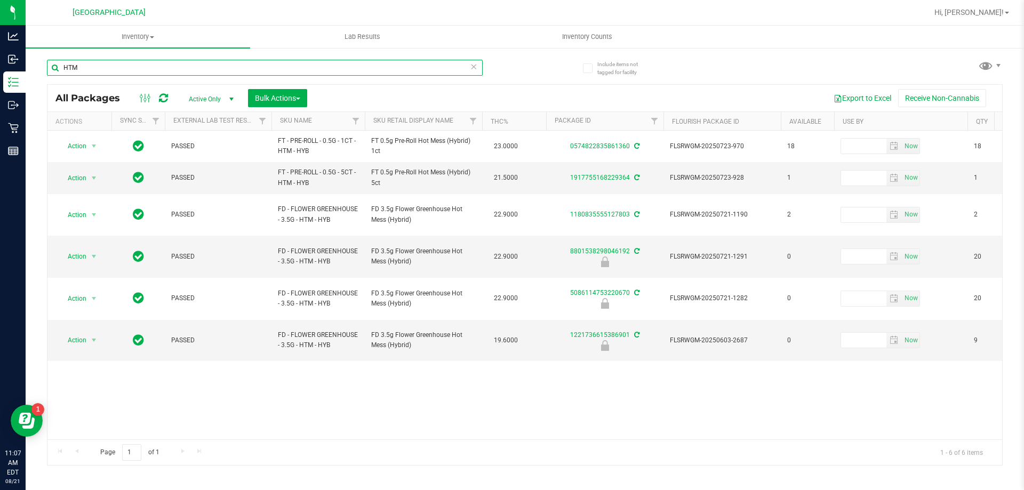
drag, startPoint x: 101, startPoint y: 67, endPoint x: 46, endPoint y: 67, distance: 54.9
click at [46, 67] on div "Include items not tagged for facility HTM All Packages Active Only Active Only …" at bounding box center [525, 209] width 999 height 325
paste input "FD 3.5g Flower Greenhouse Hot Mess (Hybrid)"
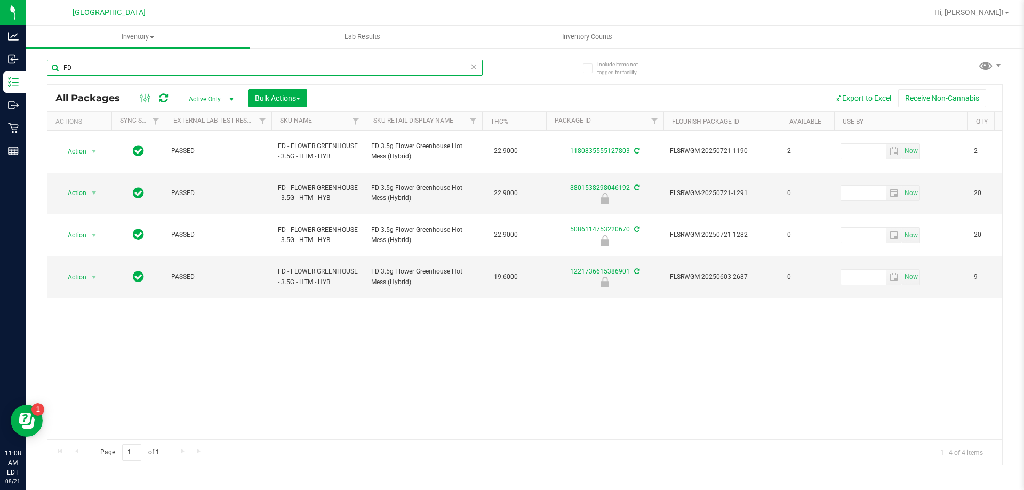
type input "F"
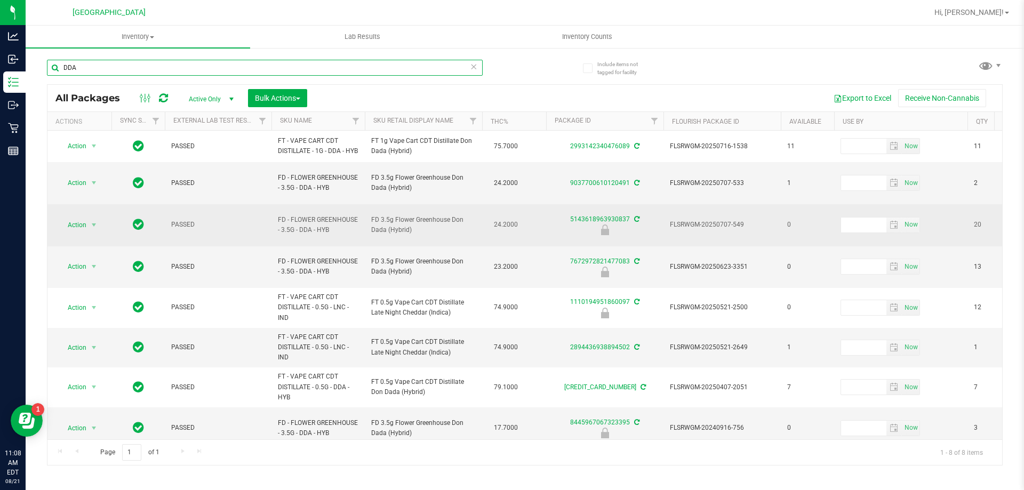
type input "DDA"
drag, startPoint x: 420, startPoint y: 230, endPoint x: 420, endPoint y: 219, distance: 11.2
click at [420, 219] on td "FD 3.5g Flower Greenhouse Don Dada (Hybrid)" at bounding box center [423, 225] width 117 height 42
copy span "FD 3.5g Flower Greenhouse Don Dada (Hybrid)"
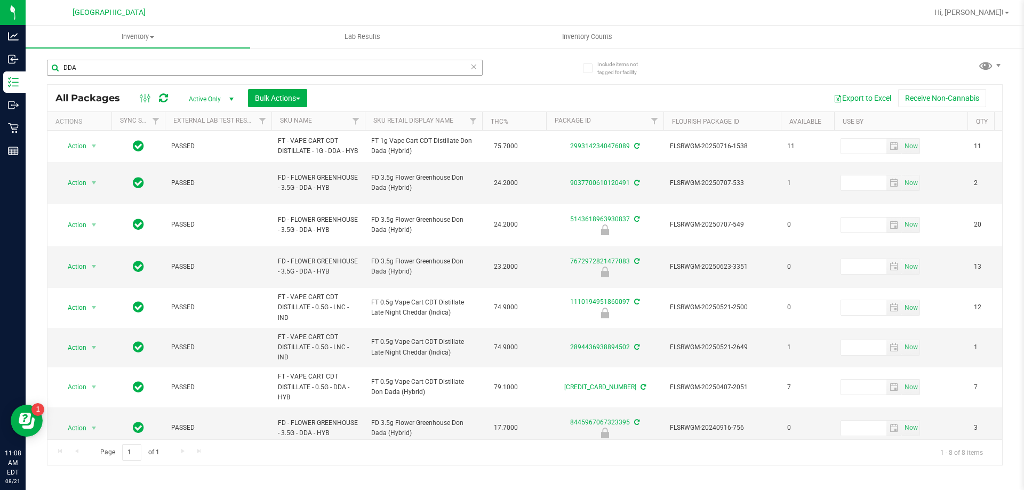
drag, startPoint x: 146, startPoint y: 76, endPoint x: 69, endPoint y: 68, distance: 77.2
click at [69, 68] on div "DDA" at bounding box center [265, 72] width 436 height 25
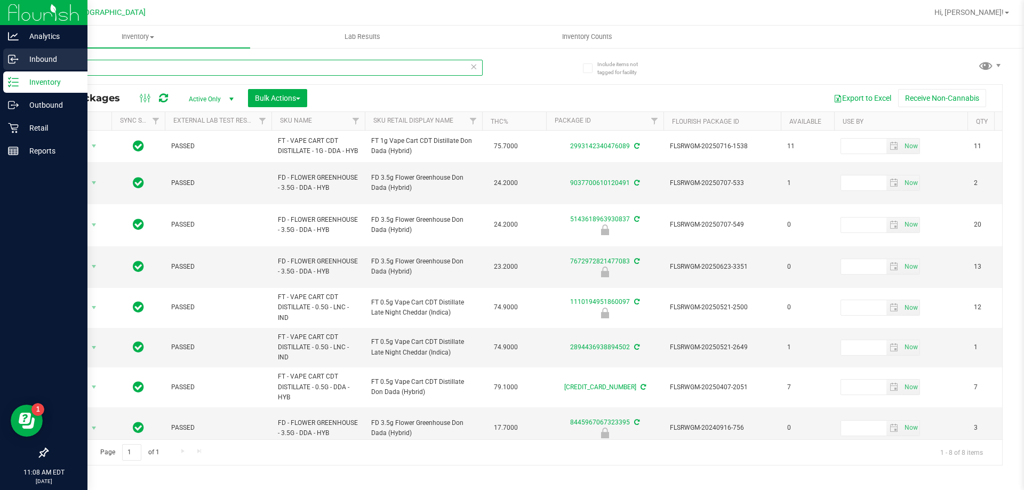
drag, startPoint x: 88, startPoint y: 69, endPoint x: 11, endPoint y: 71, distance: 77.4
click at [11, 71] on div "Analytics Inbound Inventory Outbound Retail Reports 11:08 AM EDT 08/21/2025 08/…" at bounding box center [512, 245] width 1024 height 490
paste input "FD 3.5g Flower Greenhouse Don Dada (Hybrid)"
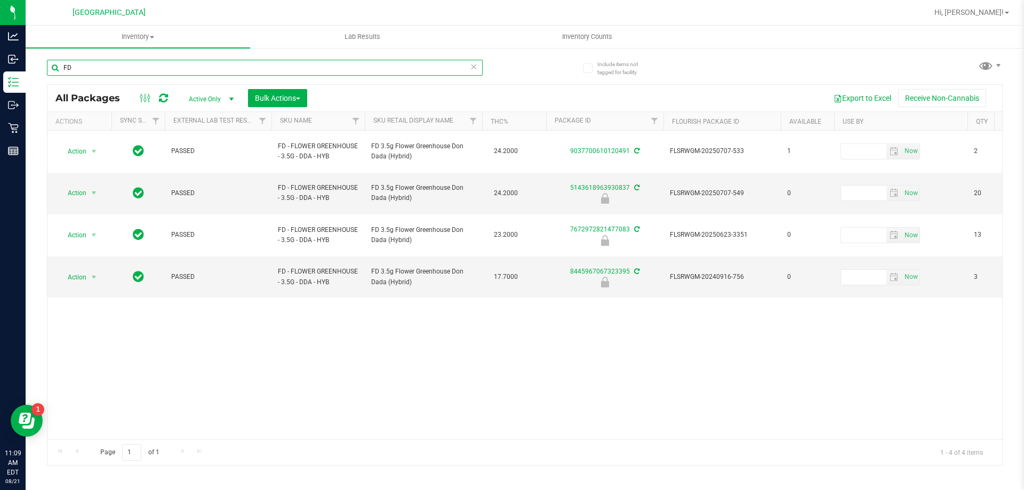
type input "F"
type input "t17"
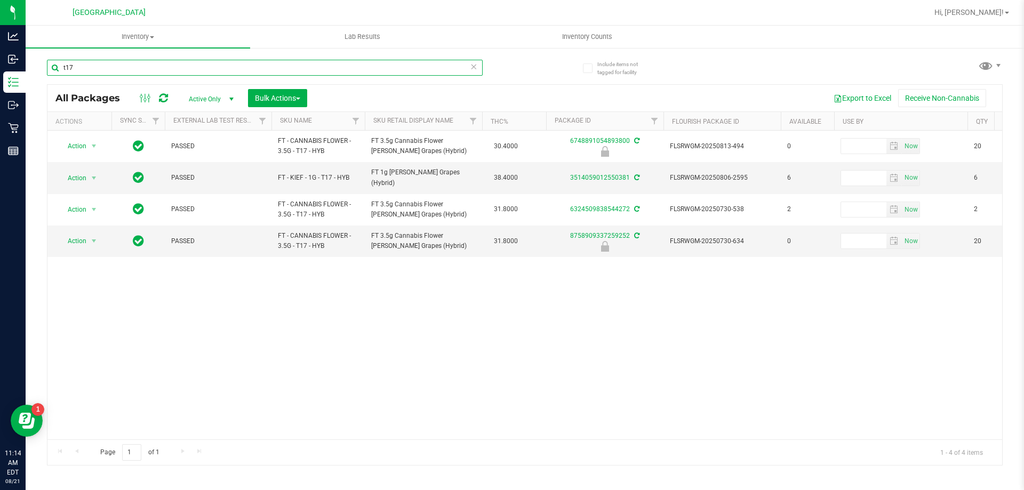
drag, startPoint x: 86, startPoint y: 68, endPoint x: 62, endPoint y: 70, distance: 23.5
click at [62, 70] on input "t17" at bounding box center [265, 68] width 436 height 16
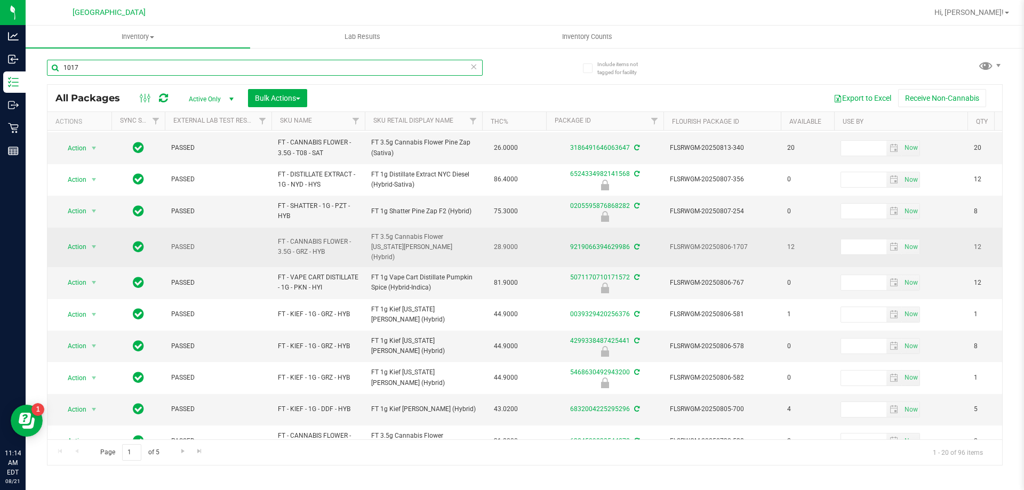
scroll to position [53, 0]
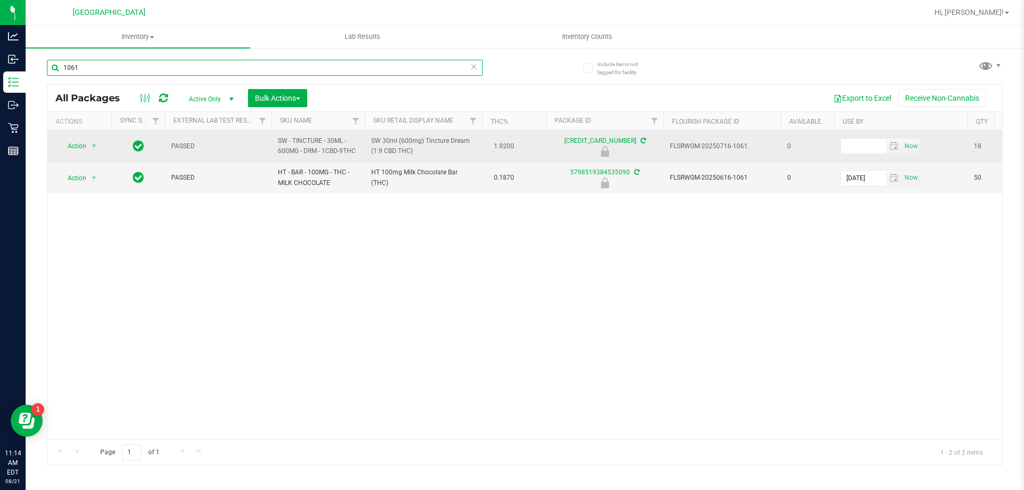
type input "1061"
click at [63, 147] on span "Action" at bounding box center [72, 146] width 29 height 15
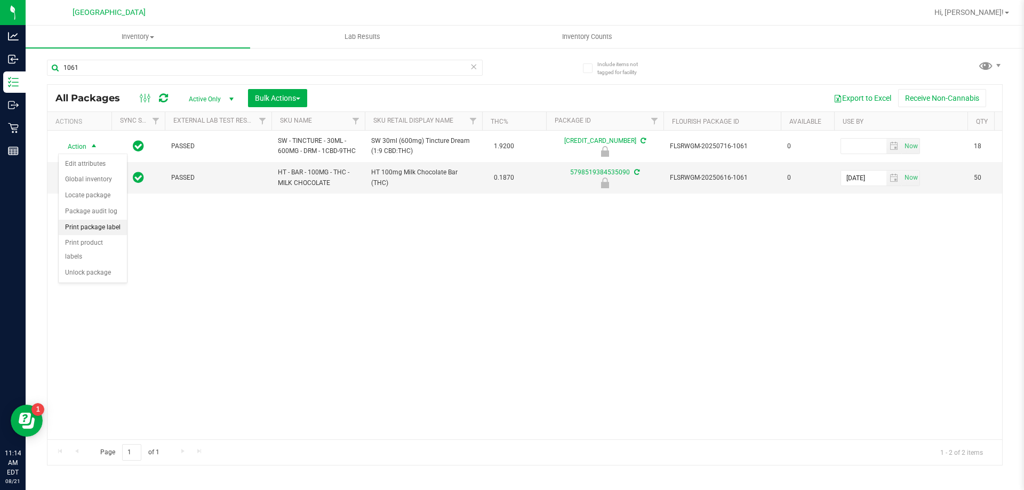
click at [85, 223] on li "Print package label" at bounding box center [93, 228] width 68 height 16
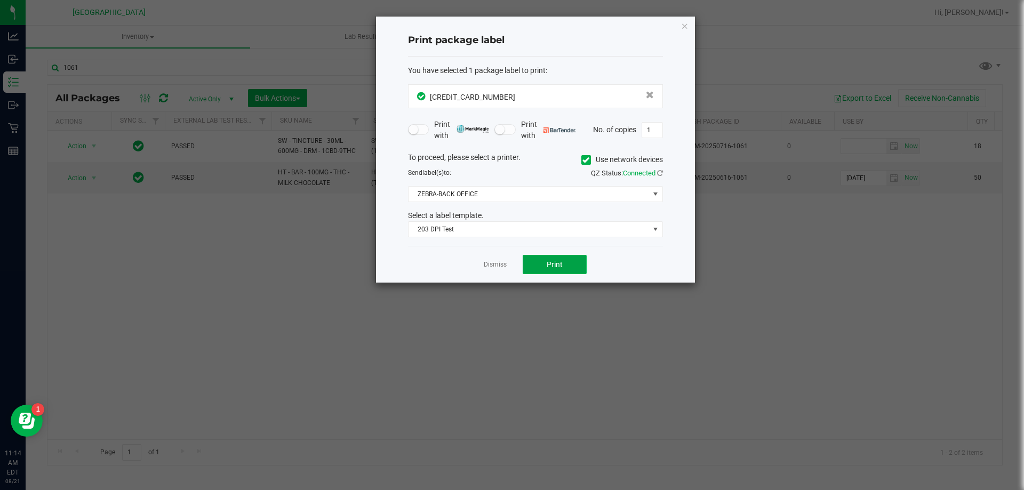
click at [548, 265] on span "Print" at bounding box center [555, 264] width 16 height 9
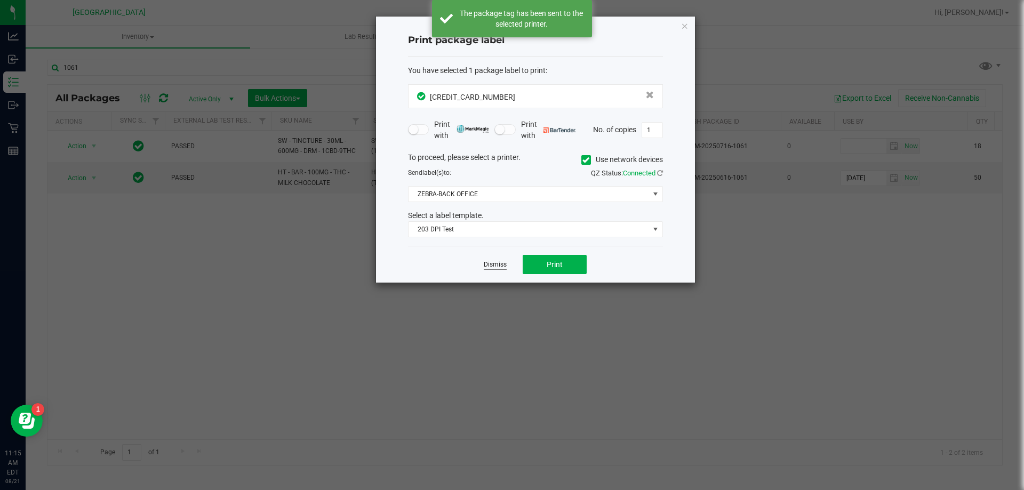
click at [502, 264] on link "Dismiss" at bounding box center [495, 264] width 23 height 9
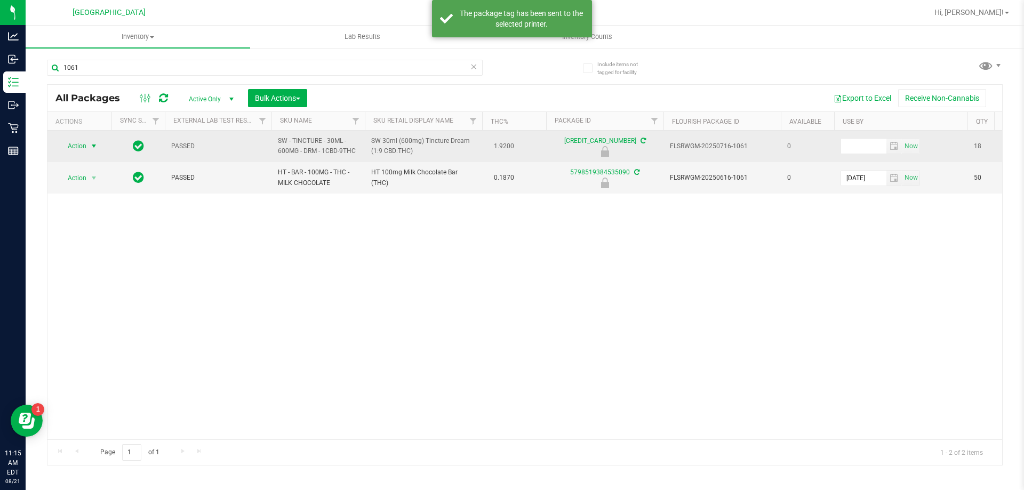
click at [82, 147] on span "Action" at bounding box center [72, 146] width 29 height 15
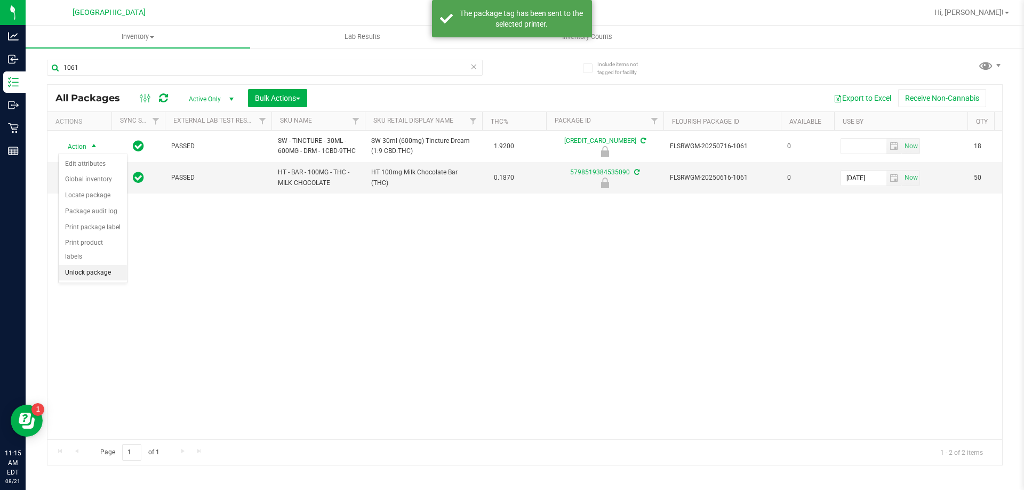
click at [75, 265] on li "Unlock package" at bounding box center [93, 273] width 68 height 16
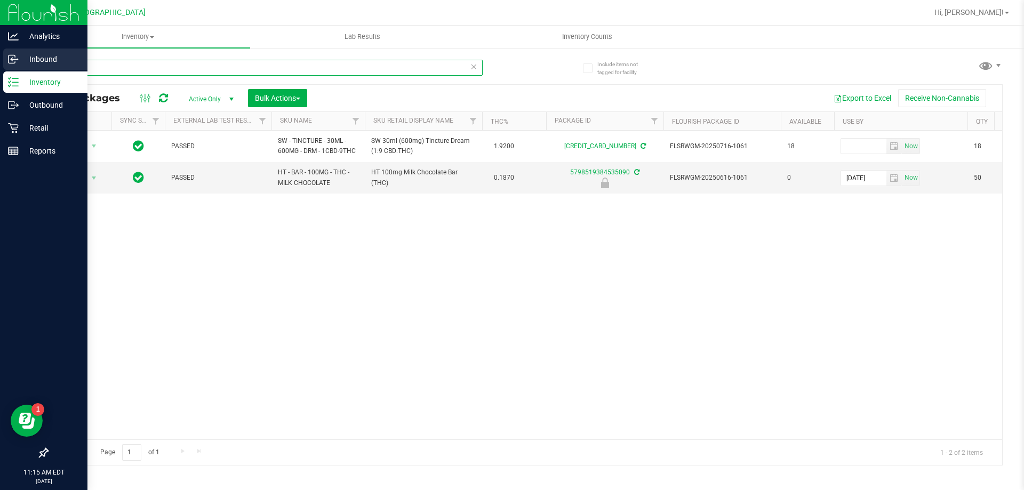
drag, startPoint x: 85, startPoint y: 66, endPoint x: 10, endPoint y: 69, distance: 74.8
click at [9, 70] on div "Analytics Inbound Inventory Outbound Retail Reports 11:15 AM EDT 08/21/2025 08/…" at bounding box center [512, 245] width 1024 height 490
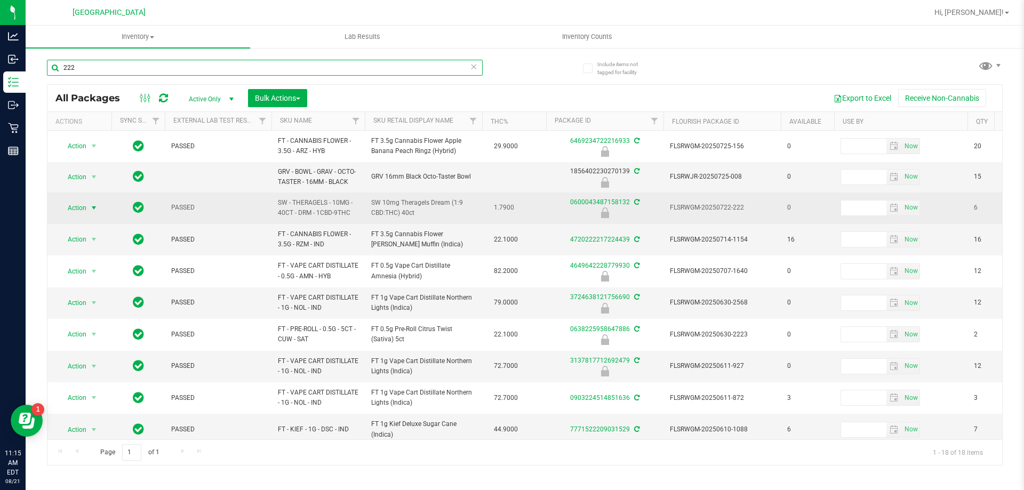
type input "222"
click at [76, 205] on span "Action" at bounding box center [72, 208] width 29 height 15
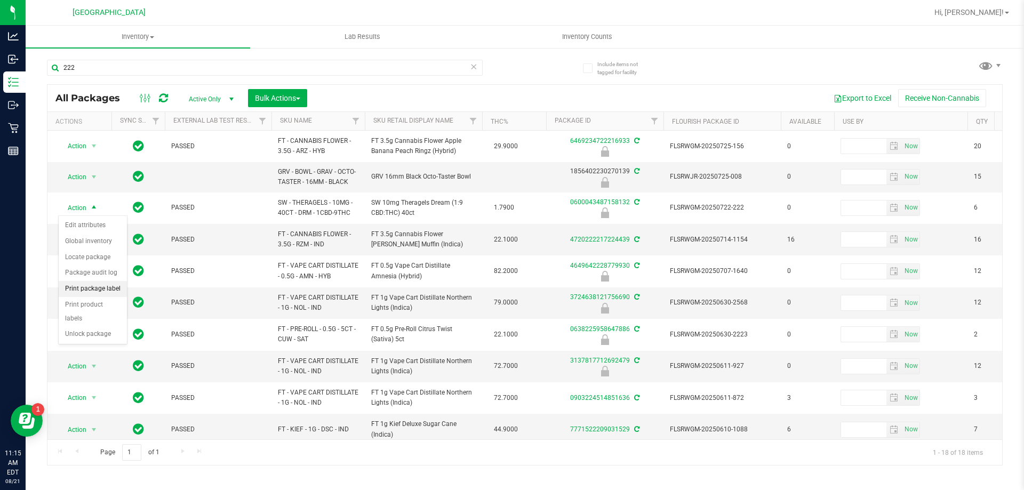
click at [95, 289] on li "Print package label" at bounding box center [93, 289] width 68 height 16
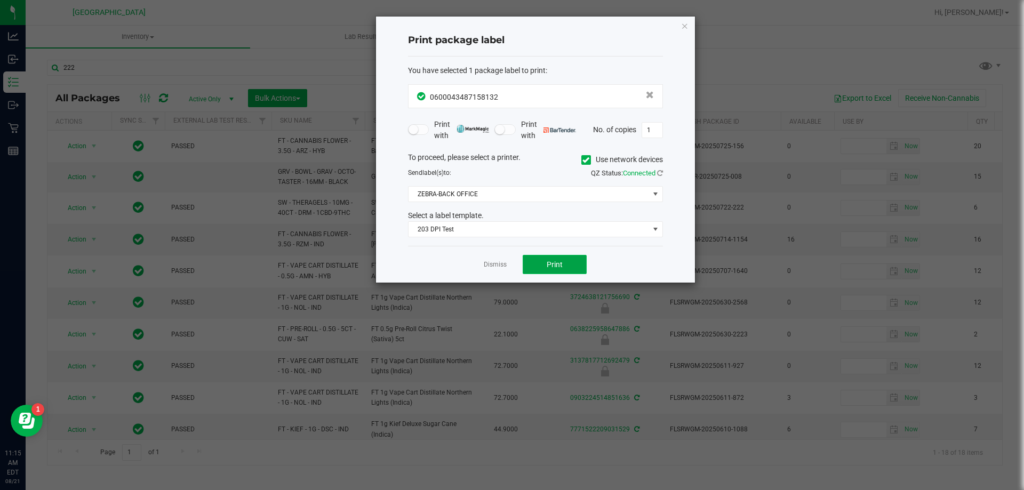
click at [556, 260] on span "Print" at bounding box center [555, 264] width 16 height 9
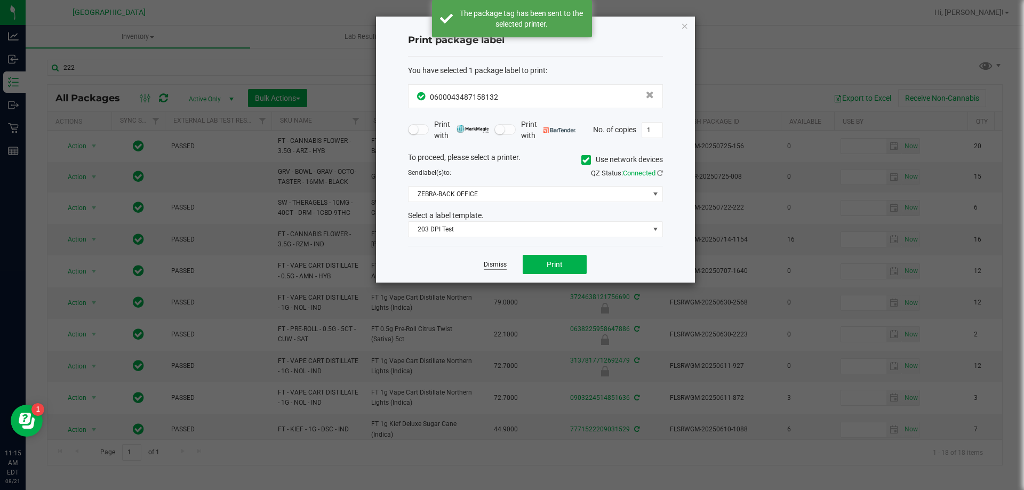
click at [503, 266] on link "Dismiss" at bounding box center [495, 264] width 23 height 9
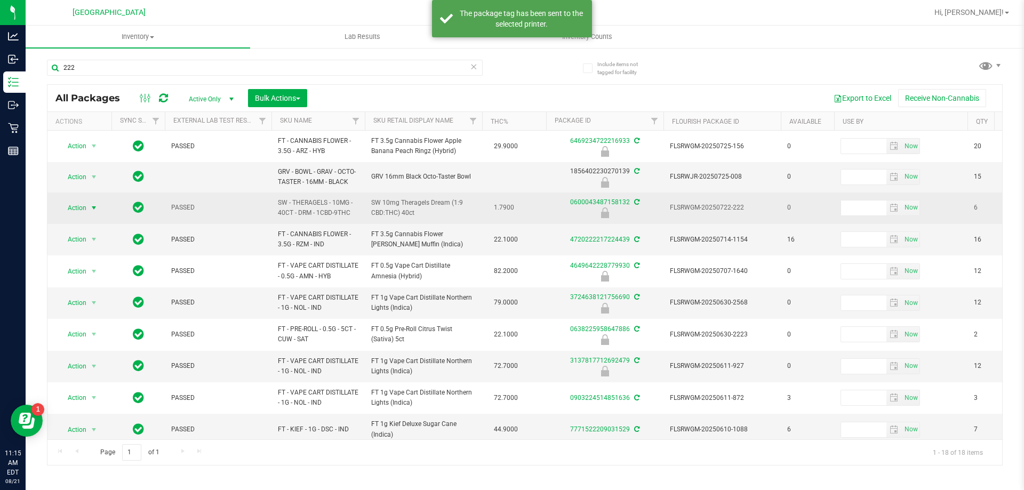
click at [79, 212] on span "Action" at bounding box center [72, 208] width 29 height 15
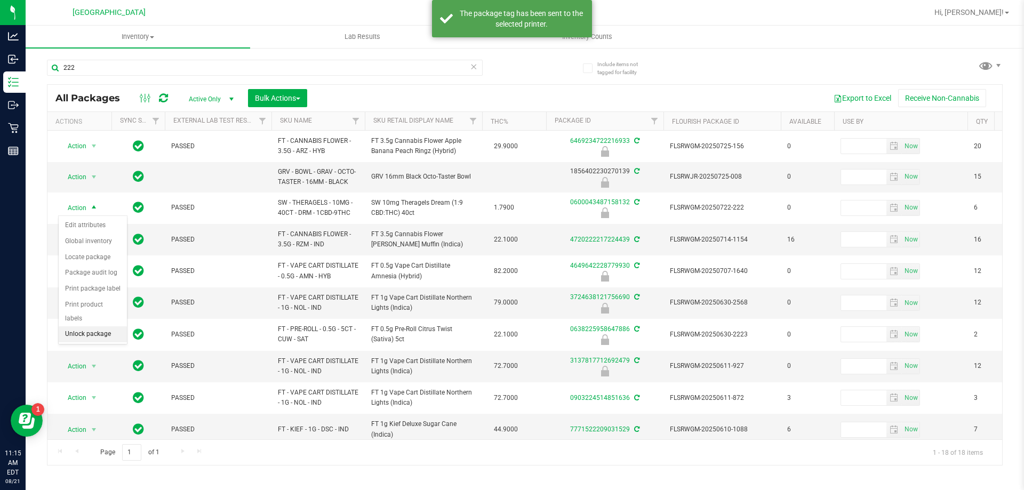
click at [79, 326] on li "Unlock package" at bounding box center [93, 334] width 68 height 16
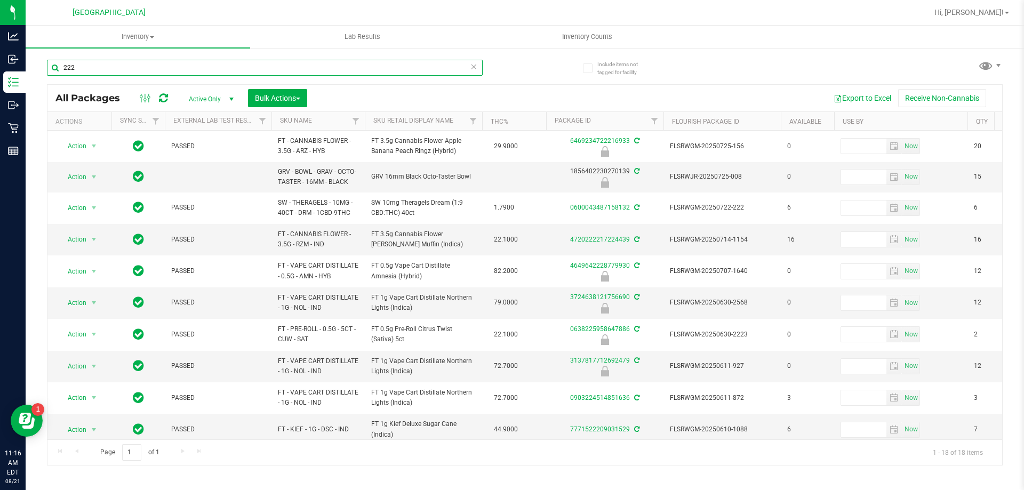
drag, startPoint x: 96, startPoint y: 66, endPoint x: 38, endPoint y: 69, distance: 58.2
click at [38, 69] on div "Include items not tagged for facility 222 All Packages Active Only Active Only …" at bounding box center [525, 209] width 999 height 325
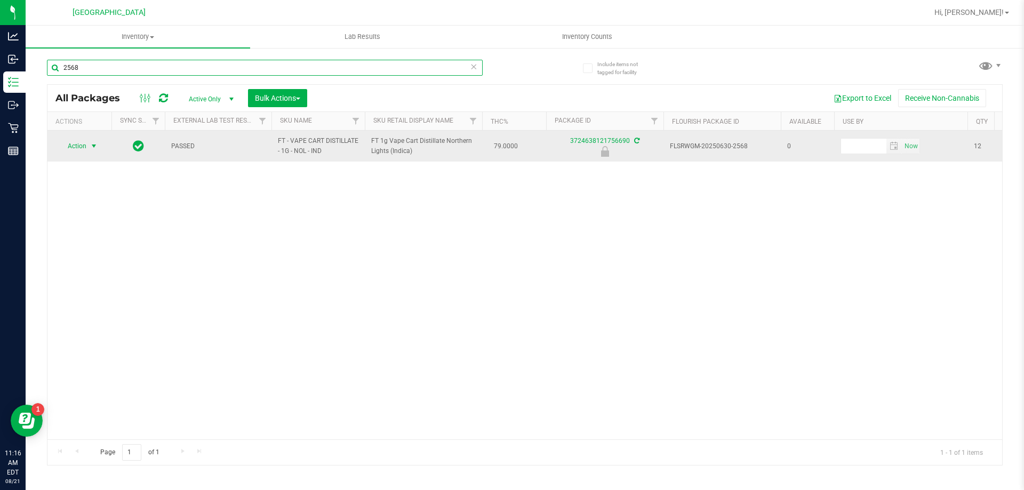
type input "2568"
click at [77, 148] on span "Action" at bounding box center [72, 146] width 29 height 15
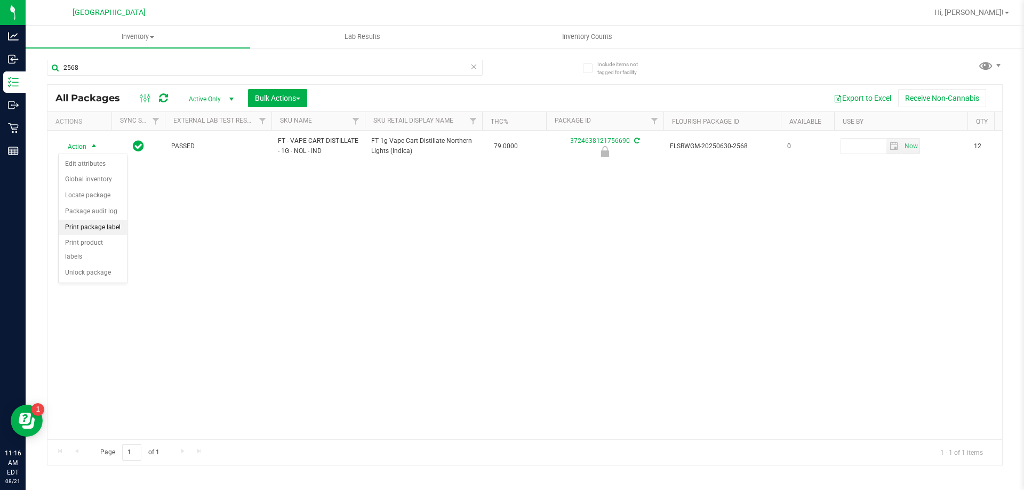
click at [84, 226] on li "Print package label" at bounding box center [93, 228] width 68 height 16
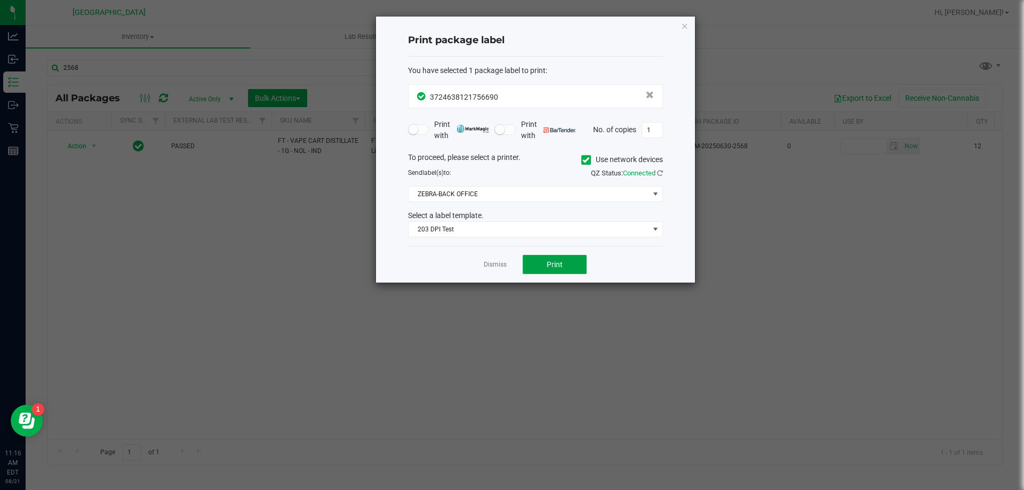
click at [544, 262] on button "Print" at bounding box center [555, 264] width 64 height 19
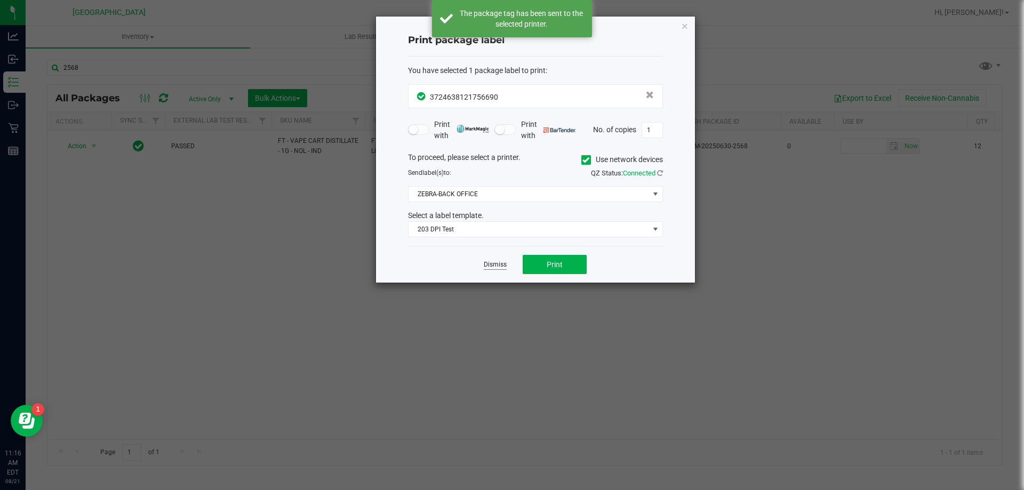
click at [494, 268] on link "Dismiss" at bounding box center [495, 264] width 23 height 9
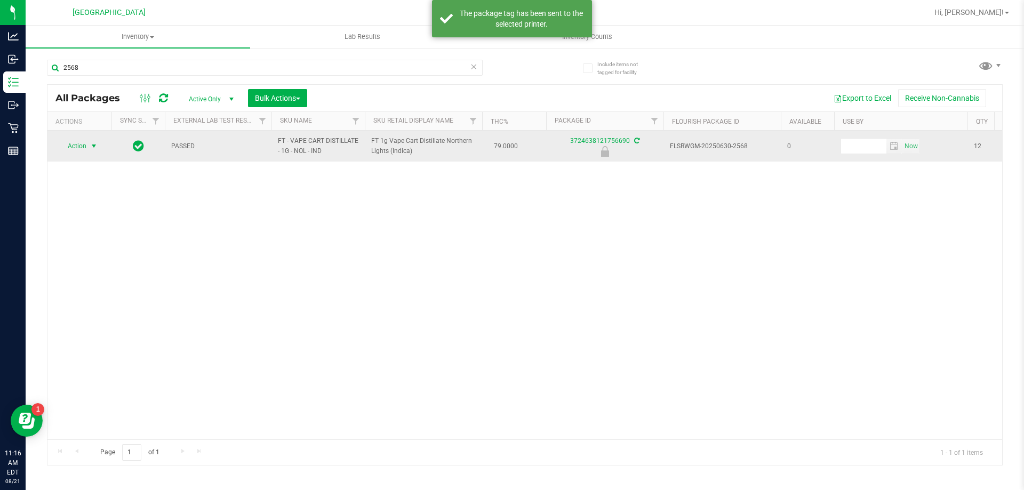
click at [73, 151] on span "Action" at bounding box center [72, 146] width 29 height 15
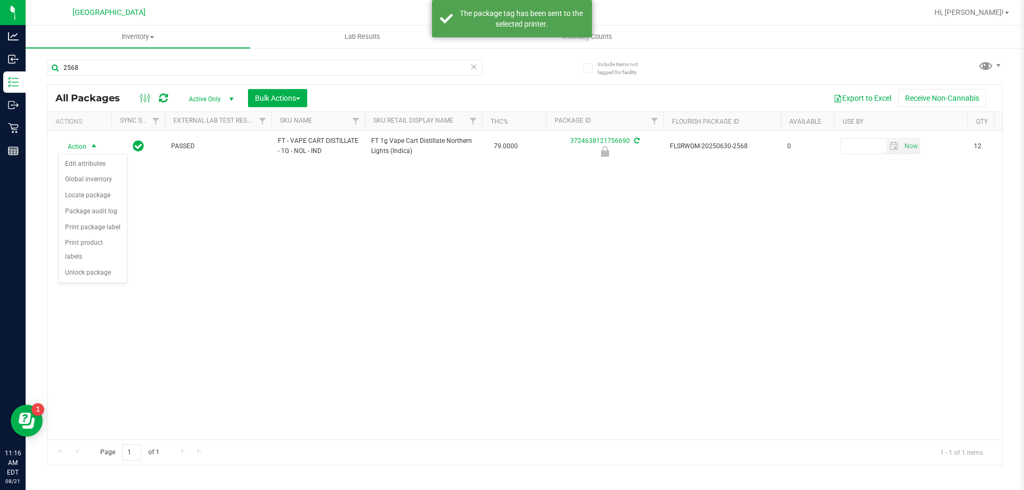
click at [80, 269] on div "Action Edit attributes Global inventory Locate package Package audit log Print …" at bounding box center [92, 219] width 69 height 130
click at [80, 265] on li "Unlock package" at bounding box center [93, 273] width 68 height 16
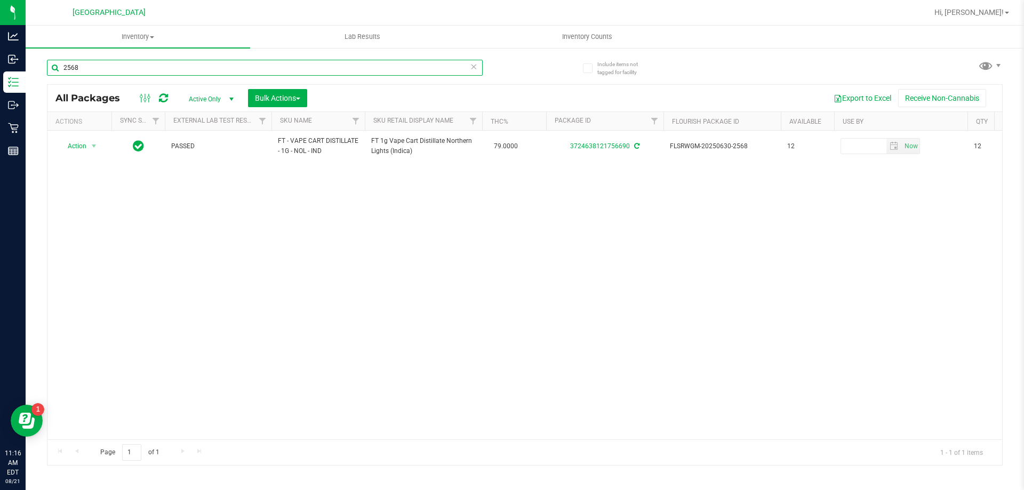
drag, startPoint x: 102, startPoint y: 66, endPoint x: 63, endPoint y: 78, distance: 41.3
click at [63, 78] on div "2568" at bounding box center [265, 72] width 436 height 25
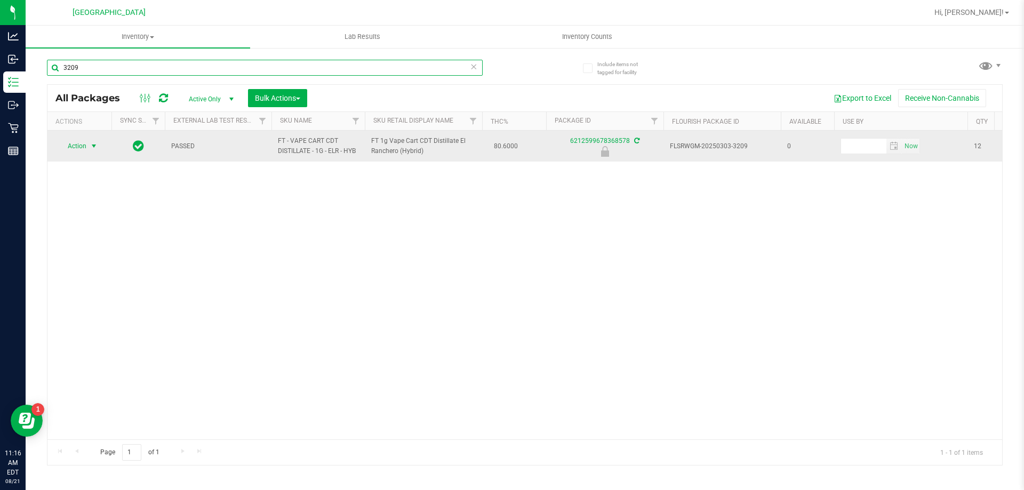
type input "3209"
click at [72, 153] on span "Action" at bounding box center [72, 146] width 29 height 15
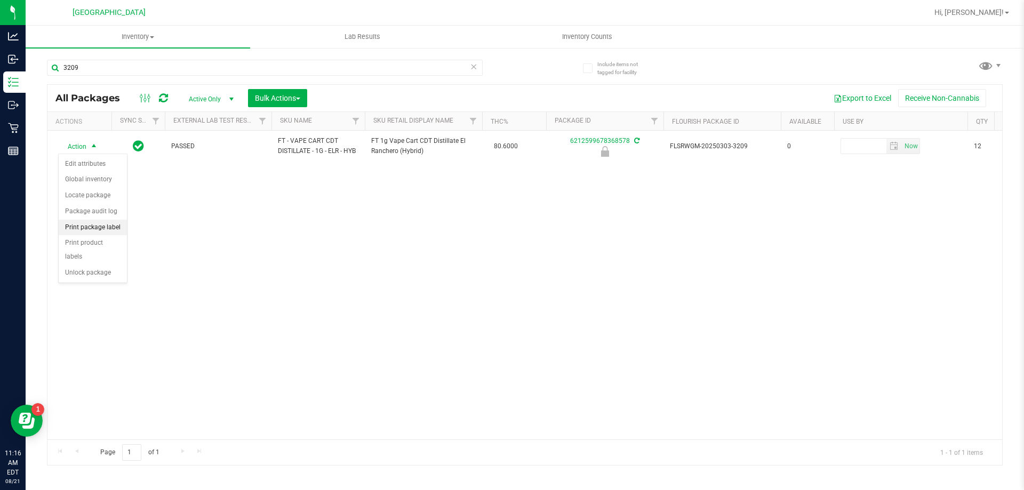
click at [82, 226] on li "Print package label" at bounding box center [93, 228] width 68 height 16
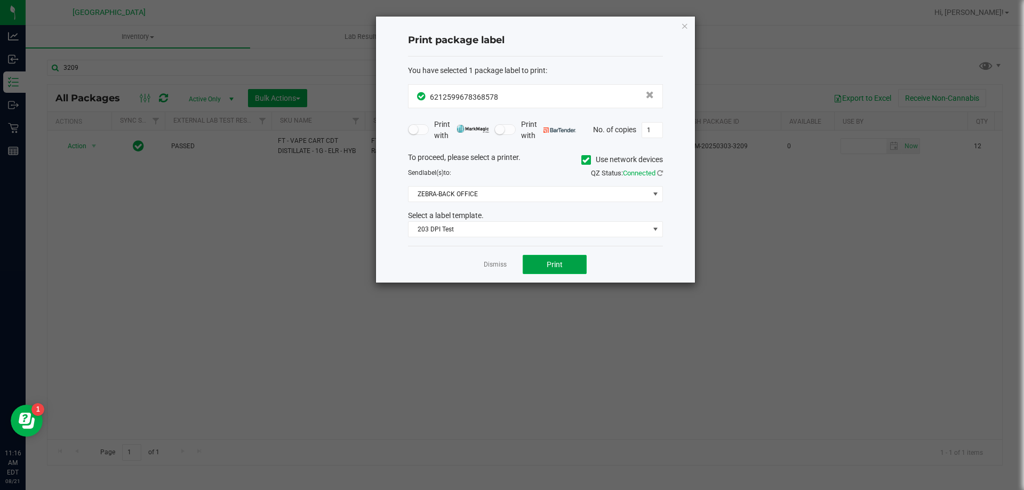
click at [536, 265] on button "Print" at bounding box center [555, 264] width 64 height 19
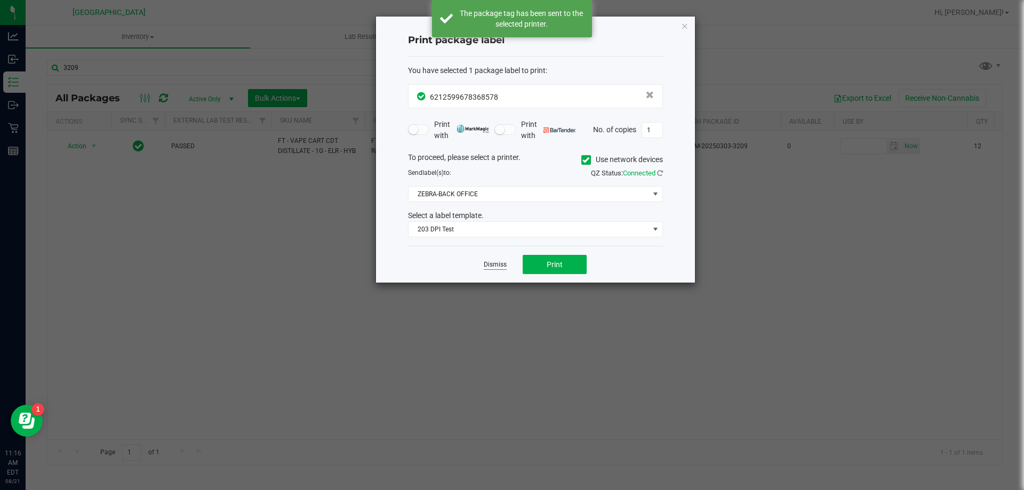
click at [498, 262] on link "Dismiss" at bounding box center [495, 264] width 23 height 9
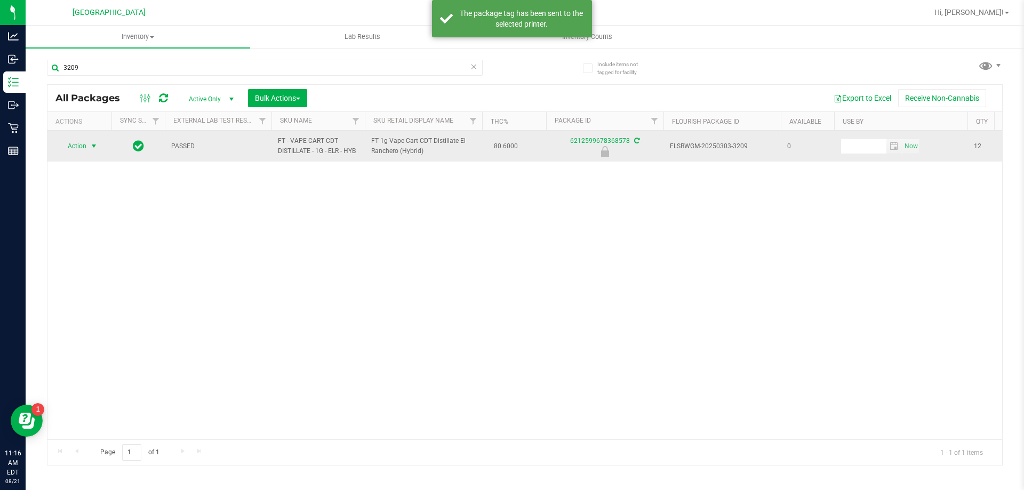
click at [73, 140] on span "Action" at bounding box center [72, 146] width 29 height 15
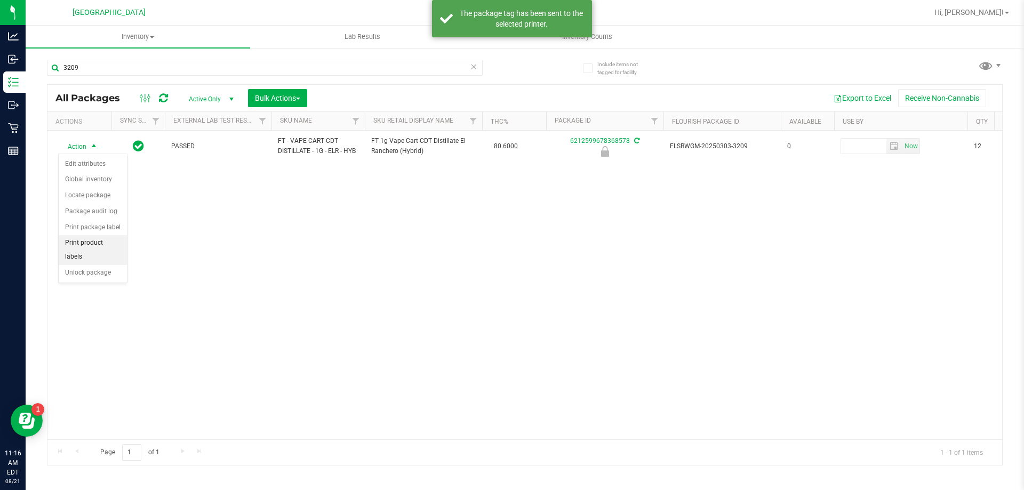
click at [79, 250] on li "Print product labels" at bounding box center [93, 249] width 68 height 29
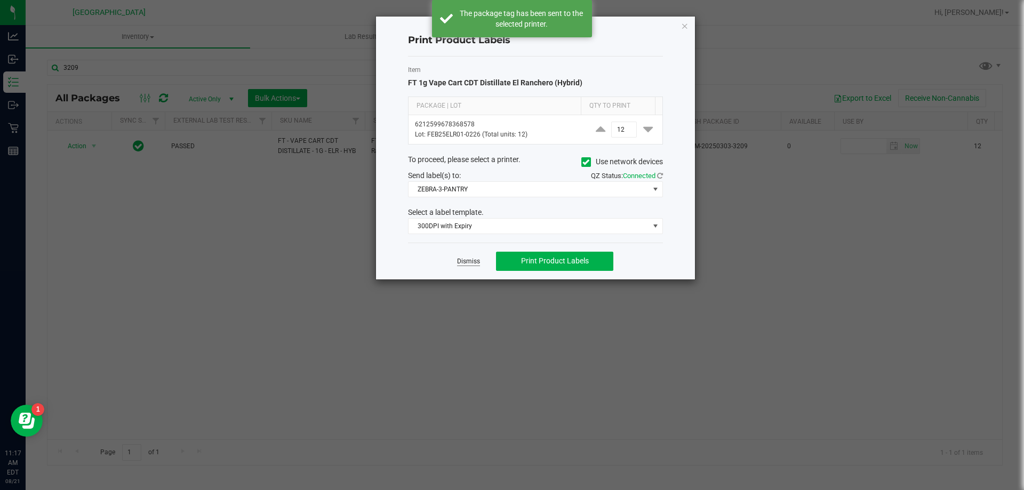
click at [471, 261] on link "Dismiss" at bounding box center [468, 261] width 23 height 9
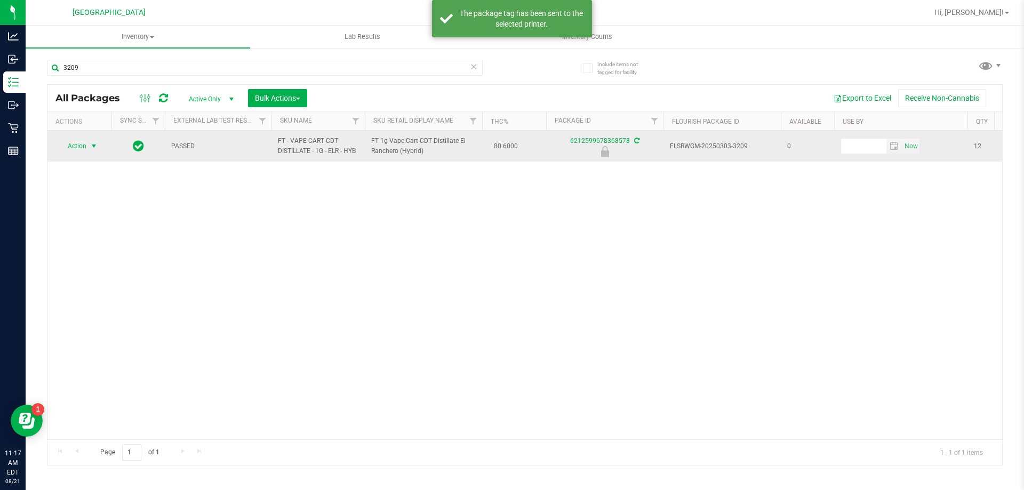
click at [77, 147] on span "Action" at bounding box center [72, 146] width 29 height 15
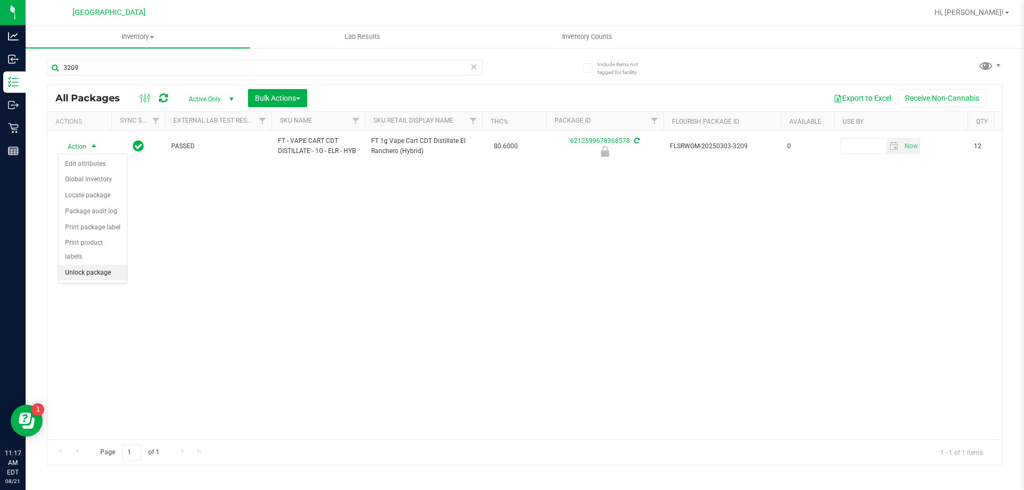
click at [81, 265] on li "Unlock package" at bounding box center [93, 273] width 68 height 16
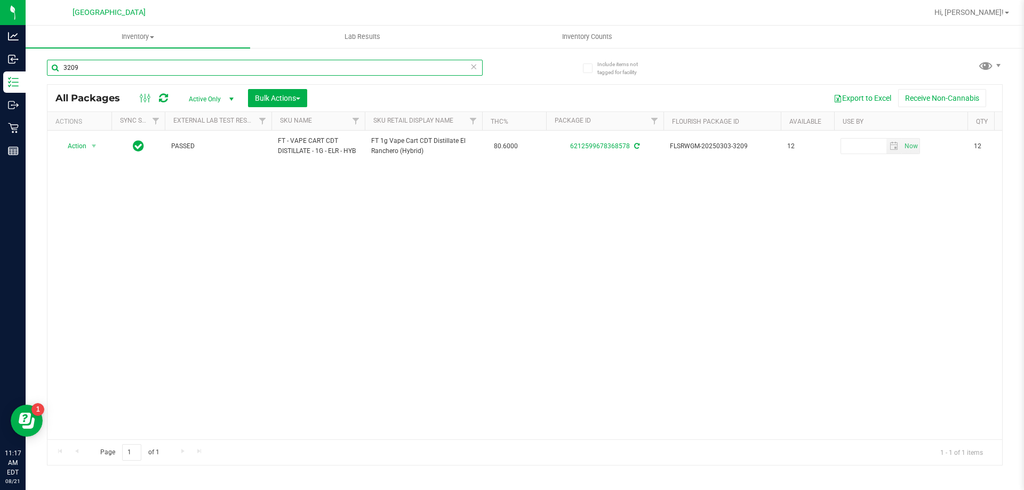
drag, startPoint x: 78, startPoint y: 73, endPoint x: 44, endPoint y: 74, distance: 33.6
click at [44, 74] on div "Include items not tagged for facility 3209 All Packages Active Only Active Only…" at bounding box center [525, 209] width 999 height 325
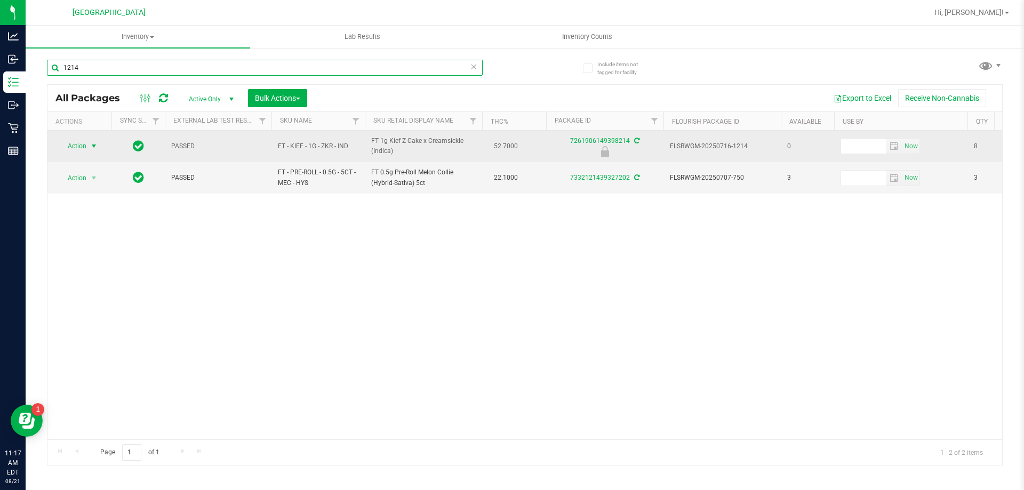
type input "1214"
click at [84, 148] on span "Action" at bounding box center [72, 146] width 29 height 15
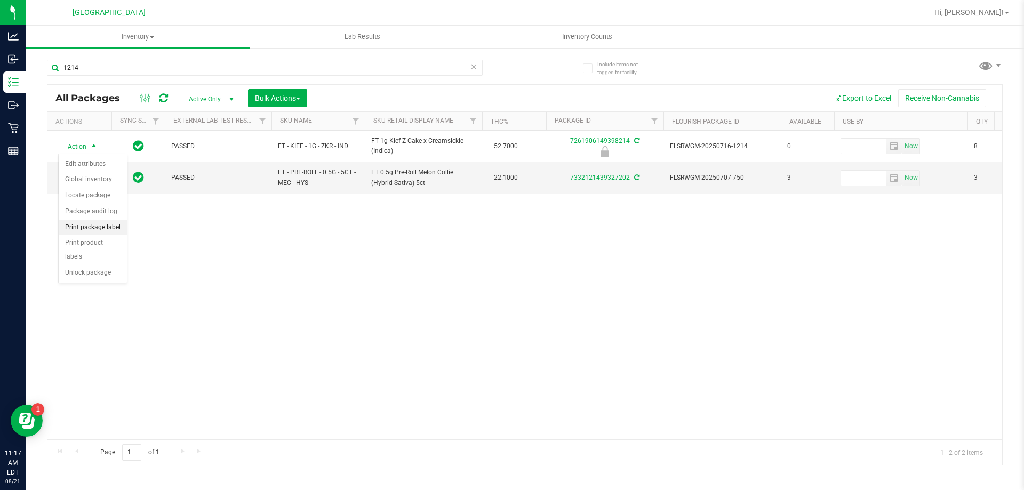
click at [97, 227] on li "Print package label" at bounding box center [93, 228] width 68 height 16
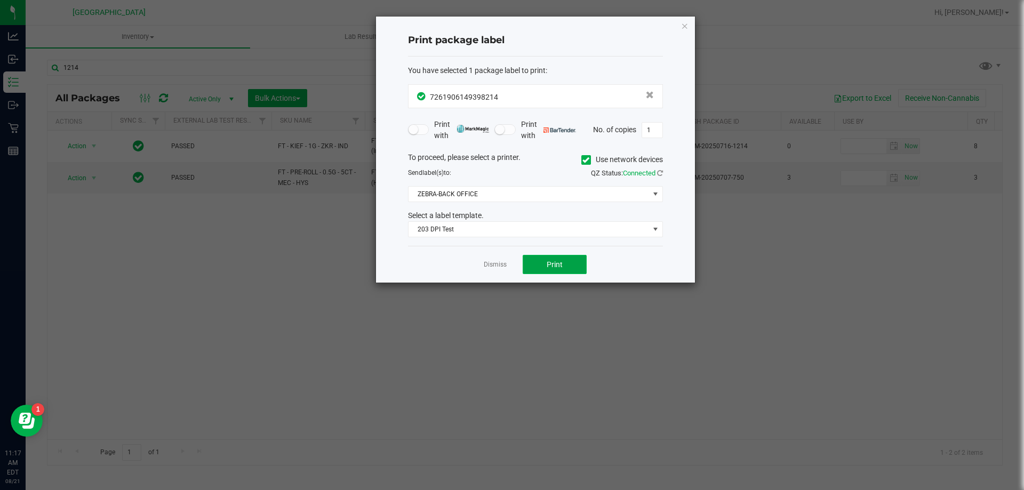
click at [525, 257] on button "Print" at bounding box center [555, 264] width 64 height 19
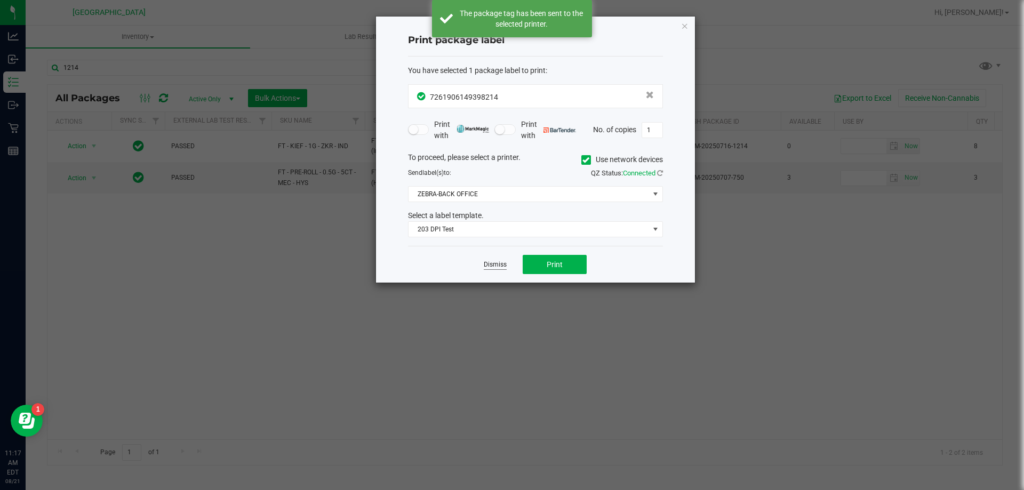
click at [499, 265] on link "Dismiss" at bounding box center [495, 264] width 23 height 9
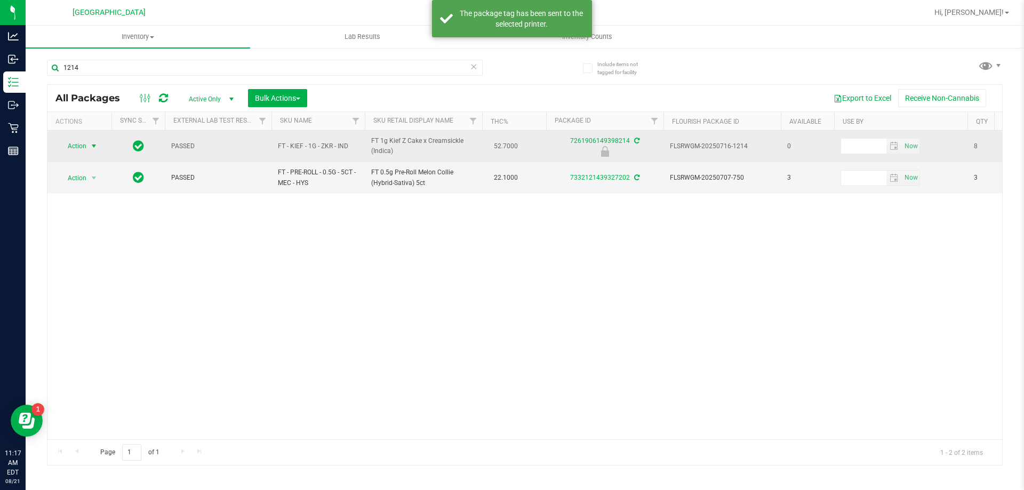
click at [75, 143] on span "Action" at bounding box center [72, 146] width 29 height 15
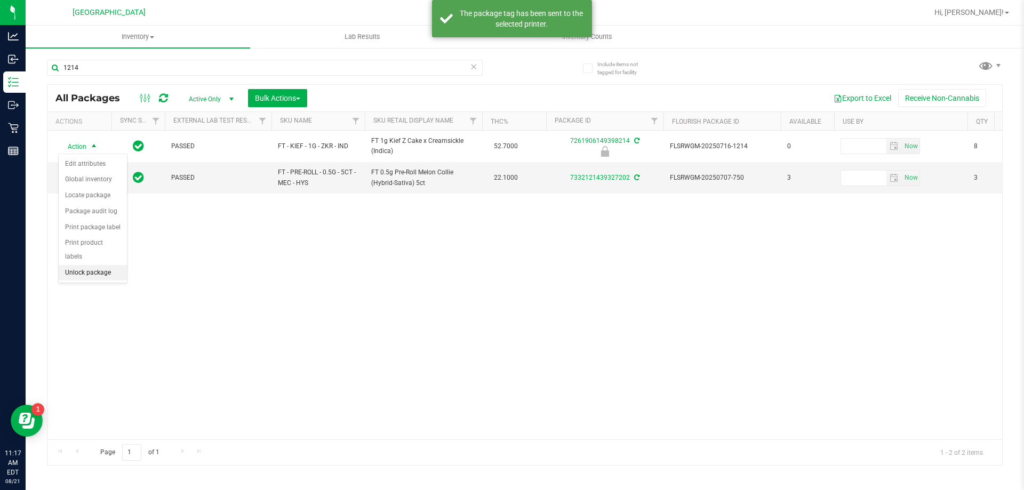
click at [80, 265] on li "Unlock package" at bounding box center [93, 273] width 68 height 16
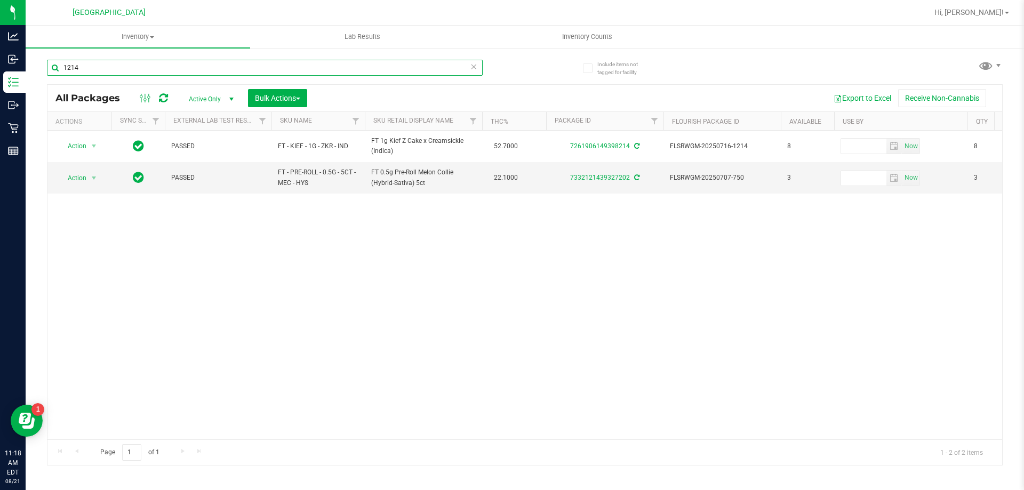
drag, startPoint x: 97, startPoint y: 67, endPoint x: 34, endPoint y: 71, distance: 63.1
click at [34, 71] on div "Include items not tagged for facility 1214 All Packages Active Only Active Only…" at bounding box center [525, 209] width 999 height 325
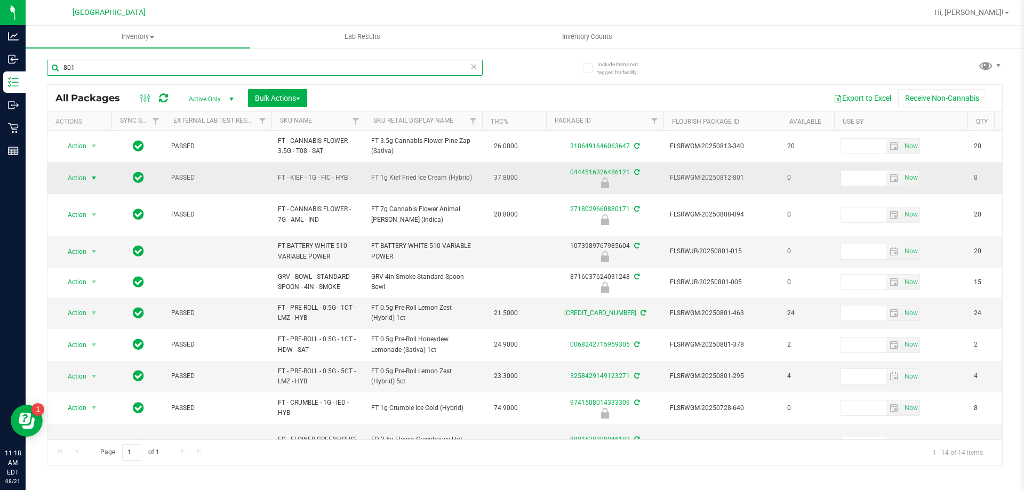
type input "801"
click at [75, 182] on span "Action" at bounding box center [72, 178] width 29 height 15
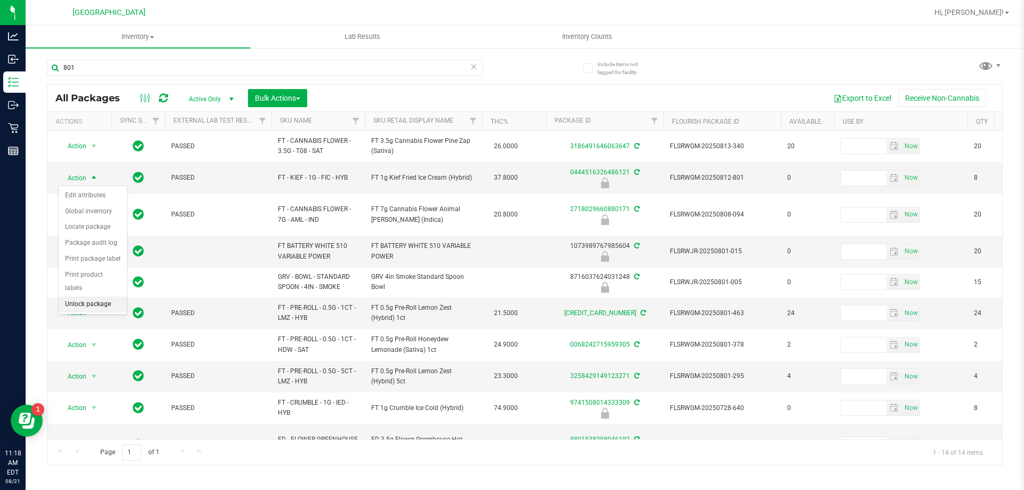
click at [96, 297] on li "Unlock package" at bounding box center [93, 305] width 68 height 16
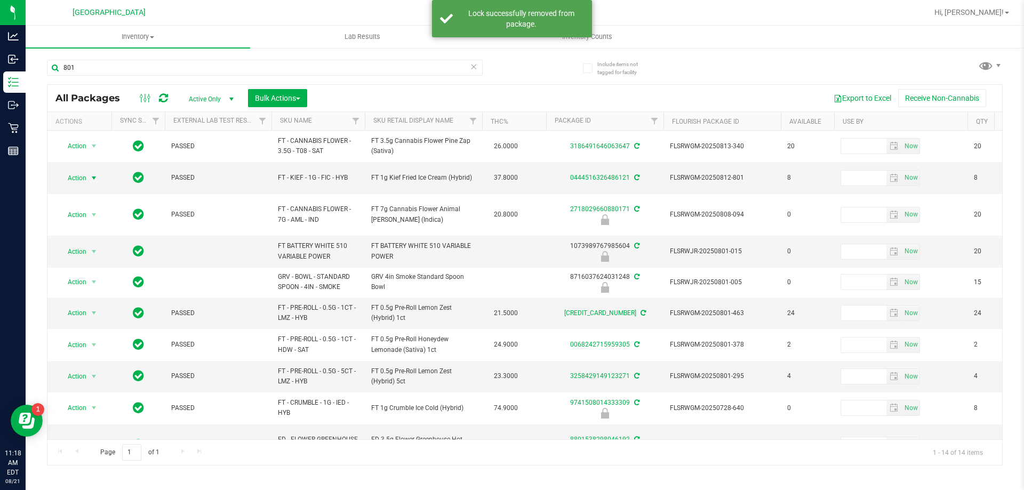
click at [76, 182] on span "Action" at bounding box center [72, 178] width 29 height 15
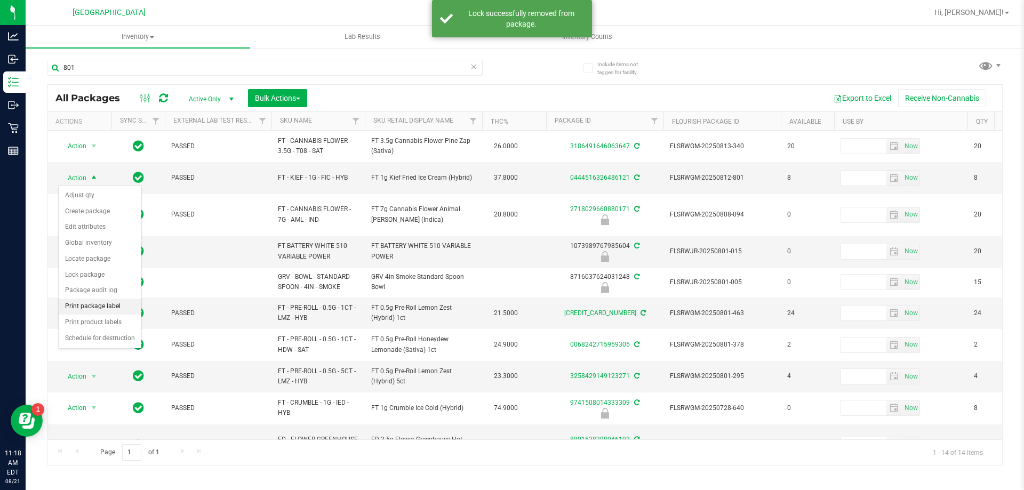
click at [94, 303] on li "Print package label" at bounding box center [100, 307] width 83 height 16
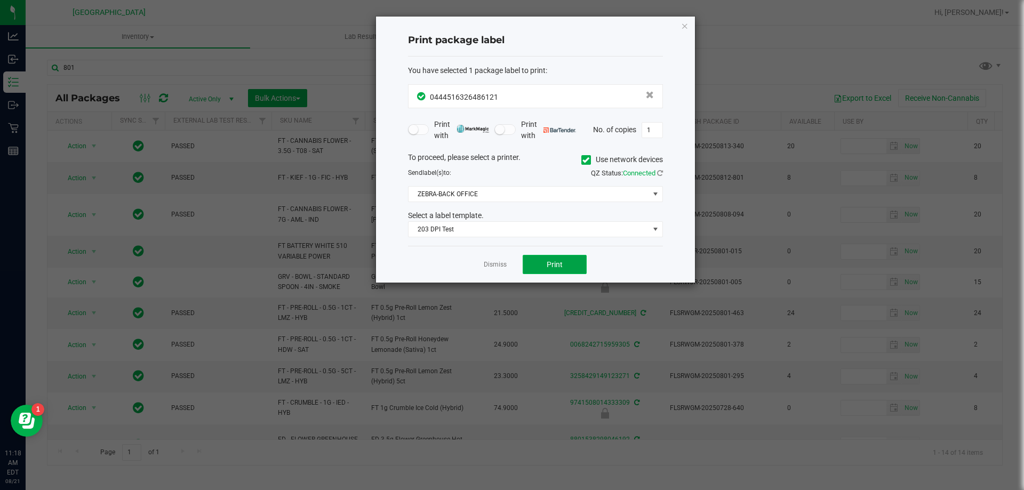
click at [555, 265] on span "Print" at bounding box center [555, 264] width 16 height 9
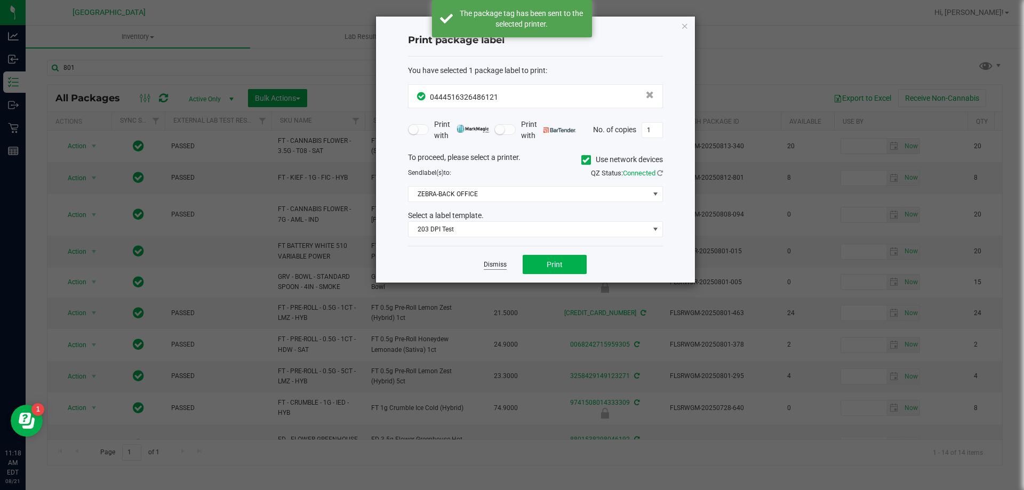
click at [494, 263] on link "Dismiss" at bounding box center [495, 264] width 23 height 9
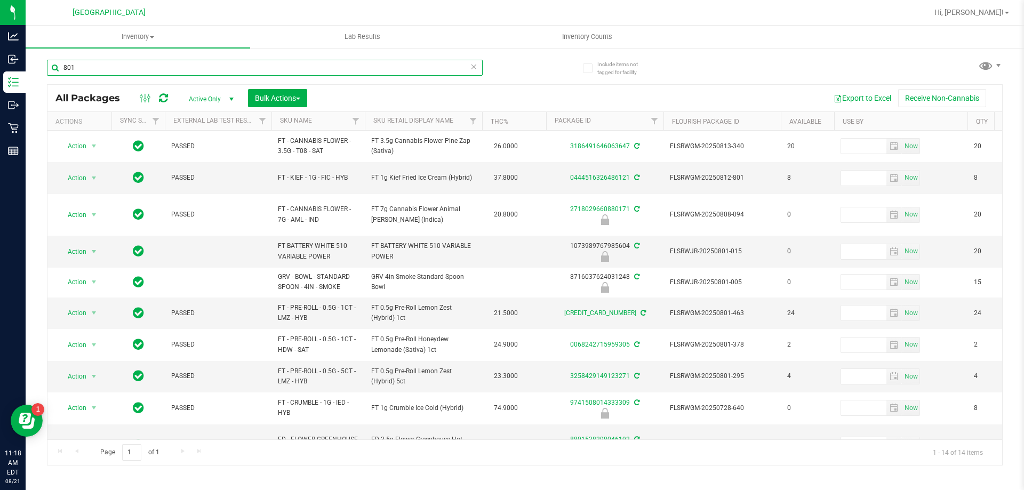
drag, startPoint x: 91, startPoint y: 59, endPoint x: 37, endPoint y: 75, distance: 55.7
click at [38, 75] on div "Include items not tagged for facility 801 All Packages Active Only Active Only …" at bounding box center [525, 209] width 999 height 325
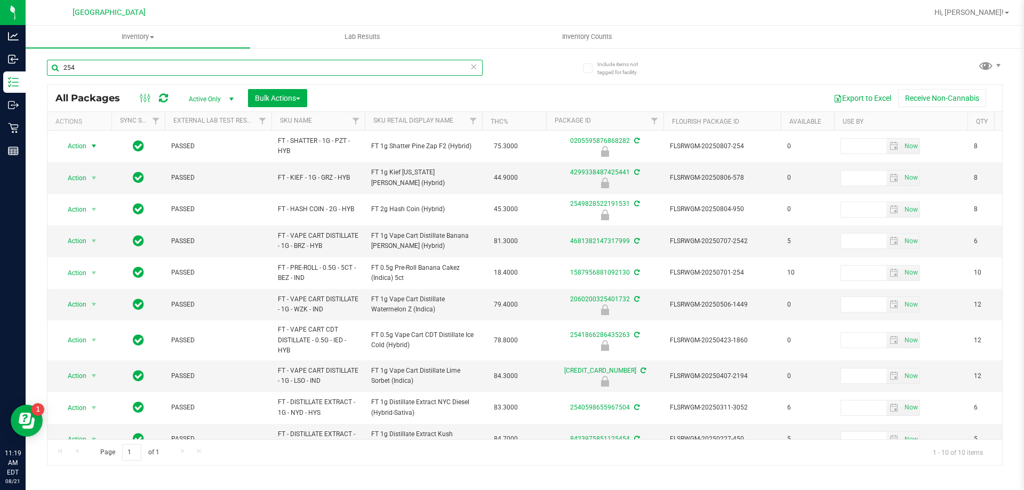
type input "254"
click at [84, 144] on span "Action" at bounding box center [72, 146] width 29 height 15
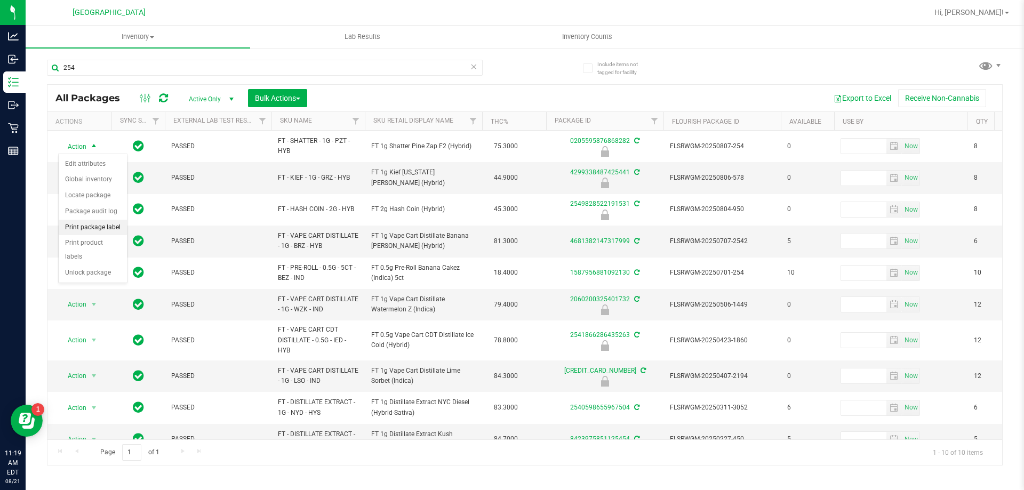
click at [89, 228] on li "Print package label" at bounding box center [93, 228] width 68 height 16
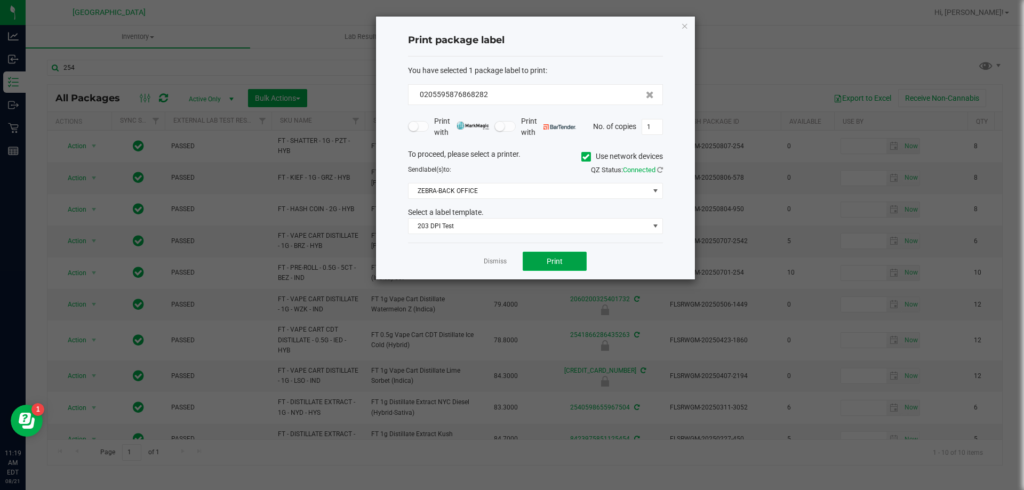
click at [561, 262] on span "Print" at bounding box center [555, 261] width 16 height 9
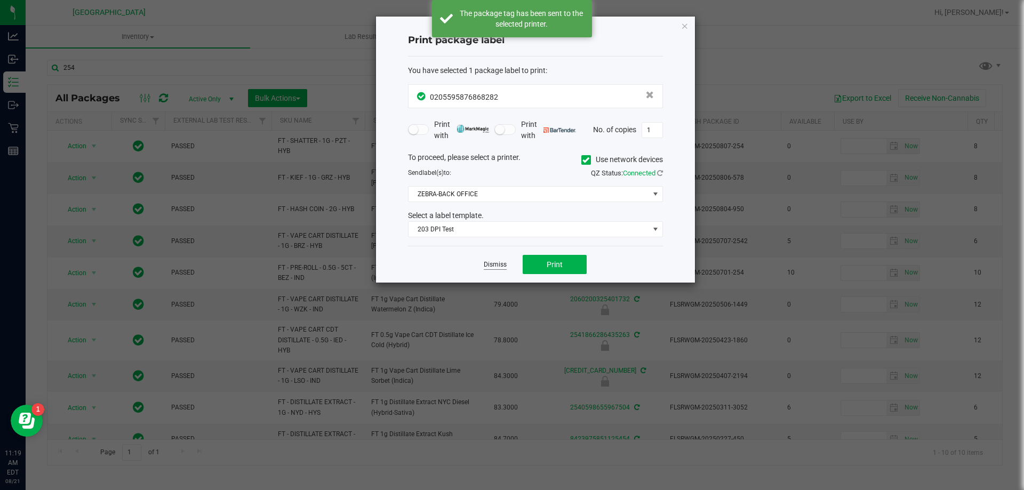
click at [494, 262] on link "Dismiss" at bounding box center [495, 264] width 23 height 9
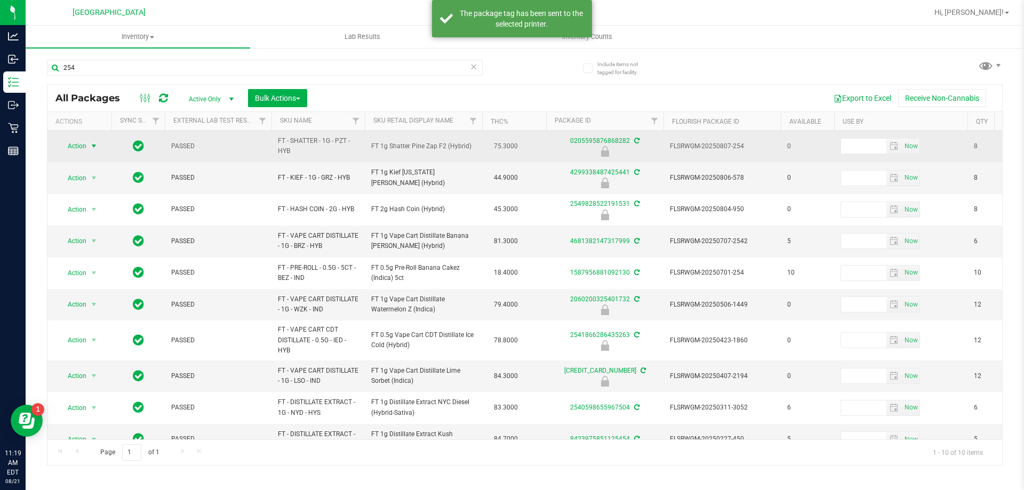
click at [71, 140] on span "Action" at bounding box center [72, 146] width 29 height 15
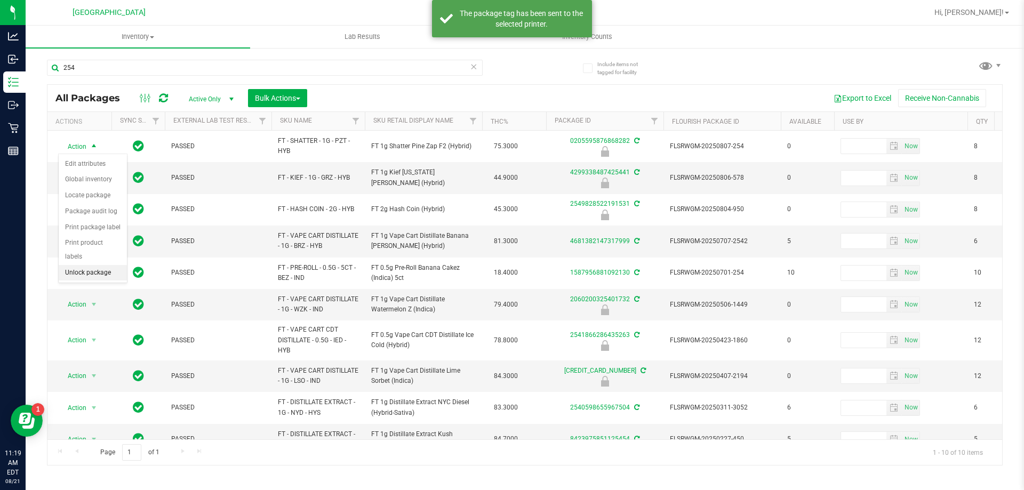
click at [79, 265] on li "Unlock package" at bounding box center [93, 273] width 68 height 16
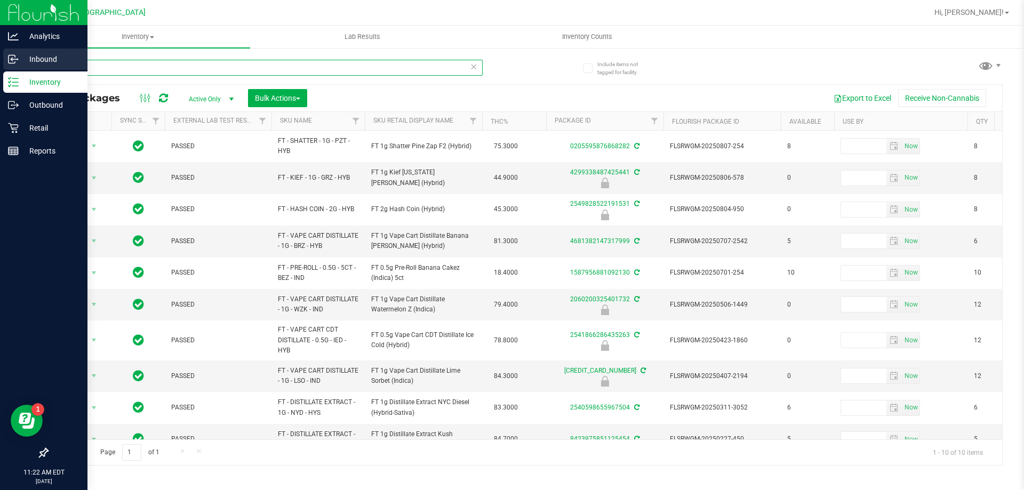
drag, startPoint x: 101, startPoint y: 64, endPoint x: 16, endPoint y: 66, distance: 85.4
click at [16, 66] on div "Analytics Inbound Inventory Outbound Retail Reports 11:22 AM EDT 08/21/2025 08/…" at bounding box center [512, 245] width 1024 height 490
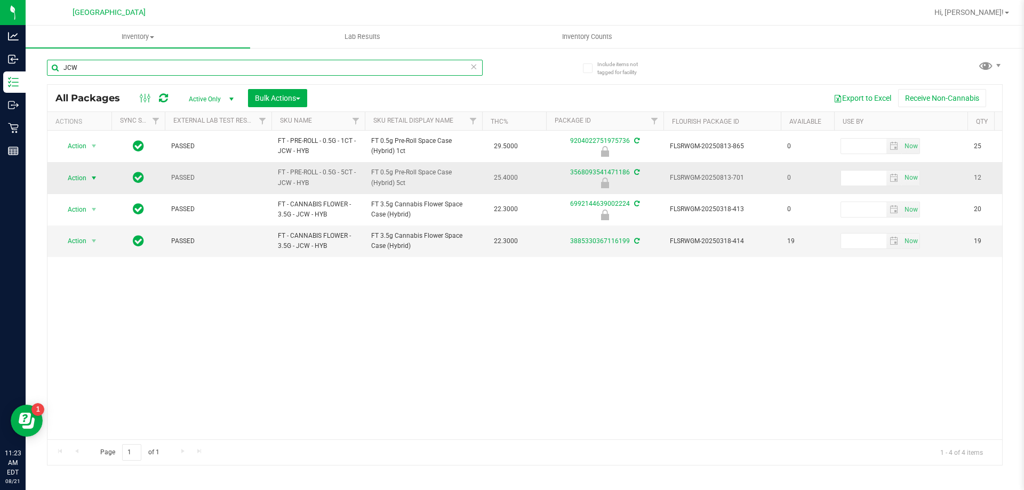
type input "JCW"
click at [77, 171] on span "Action" at bounding box center [72, 178] width 29 height 15
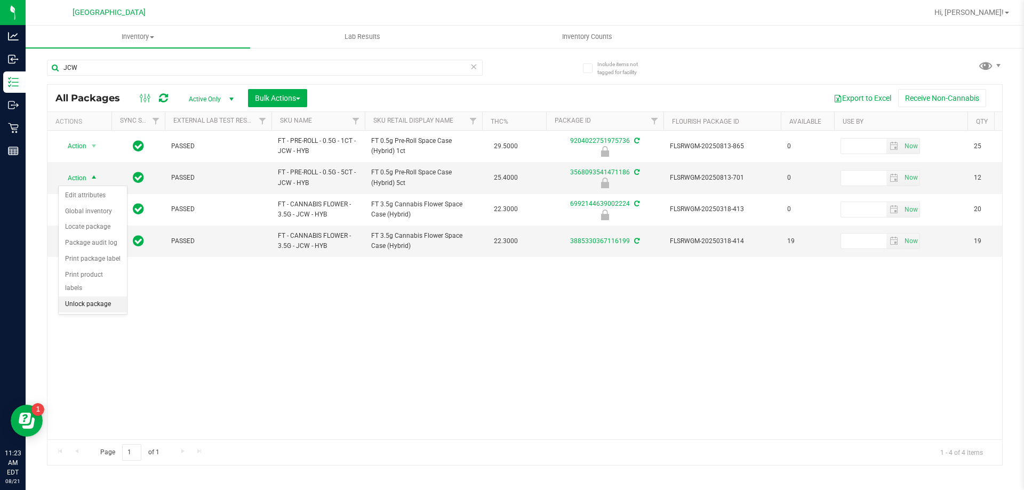
click at [83, 297] on li "Unlock package" at bounding box center [93, 305] width 68 height 16
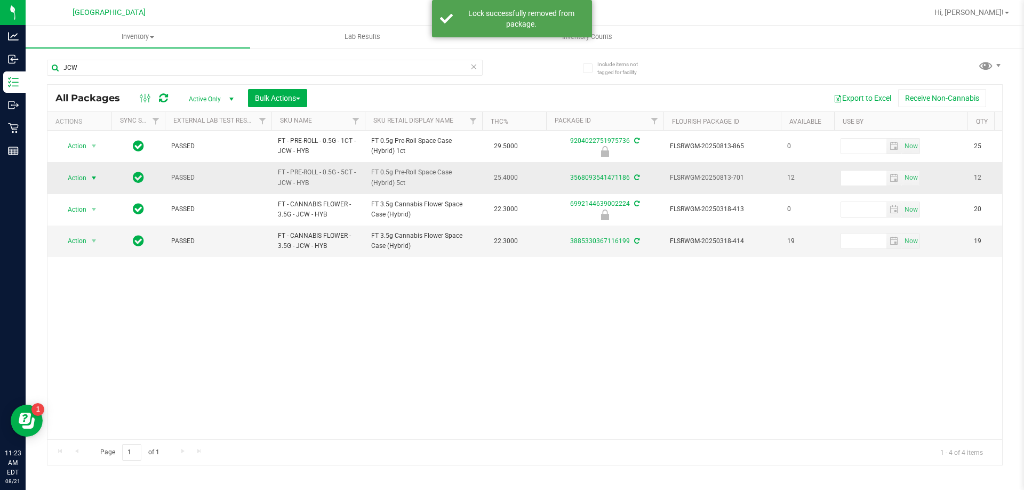
click at [73, 185] on span "Action" at bounding box center [72, 178] width 29 height 15
click at [90, 302] on li "Print package label" at bounding box center [100, 307] width 83 height 16
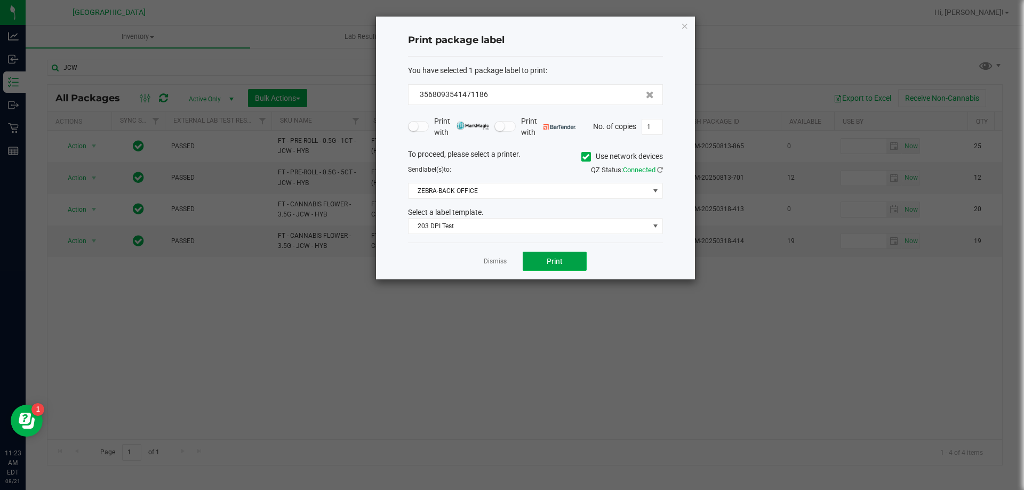
click at [550, 260] on span "Print" at bounding box center [555, 261] width 16 height 9
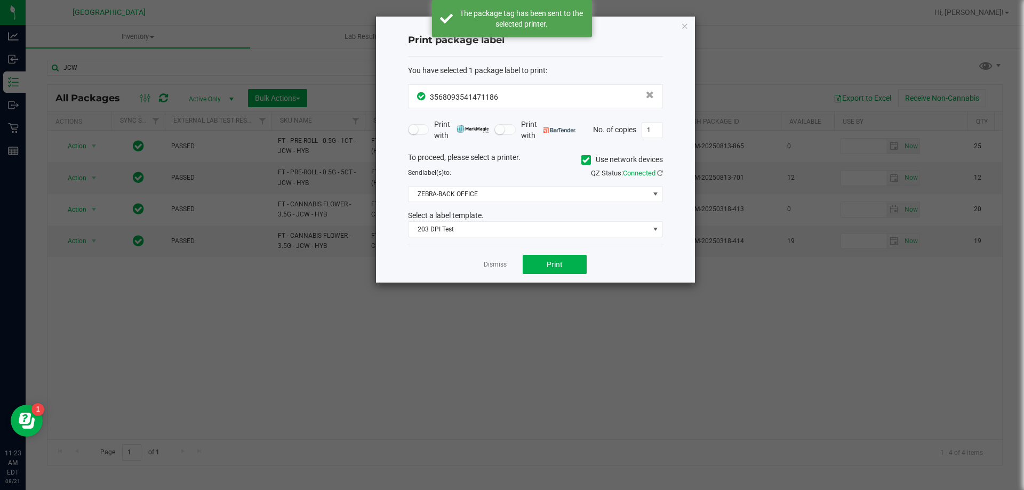
click at [494, 262] on link "Dismiss" at bounding box center [495, 264] width 23 height 9
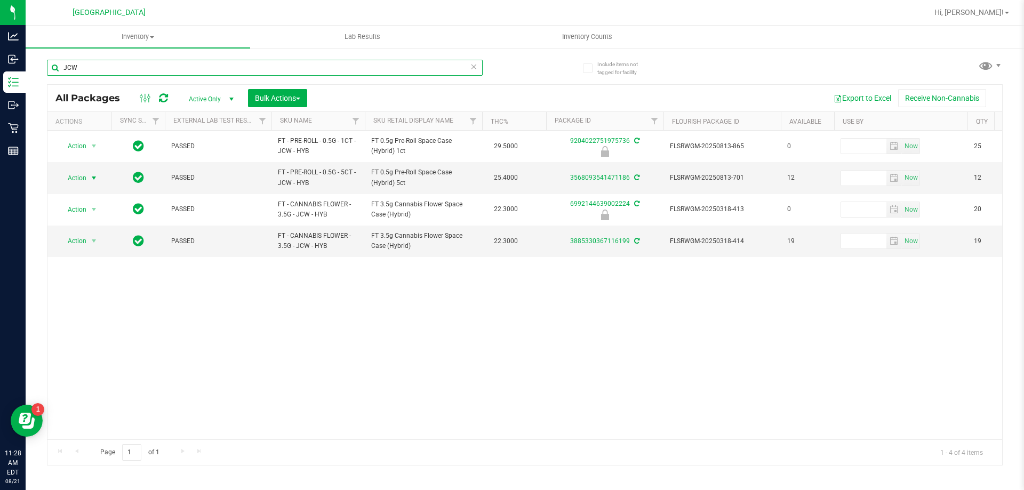
click at [107, 64] on input "JCW" at bounding box center [265, 68] width 436 height 16
type input "J"
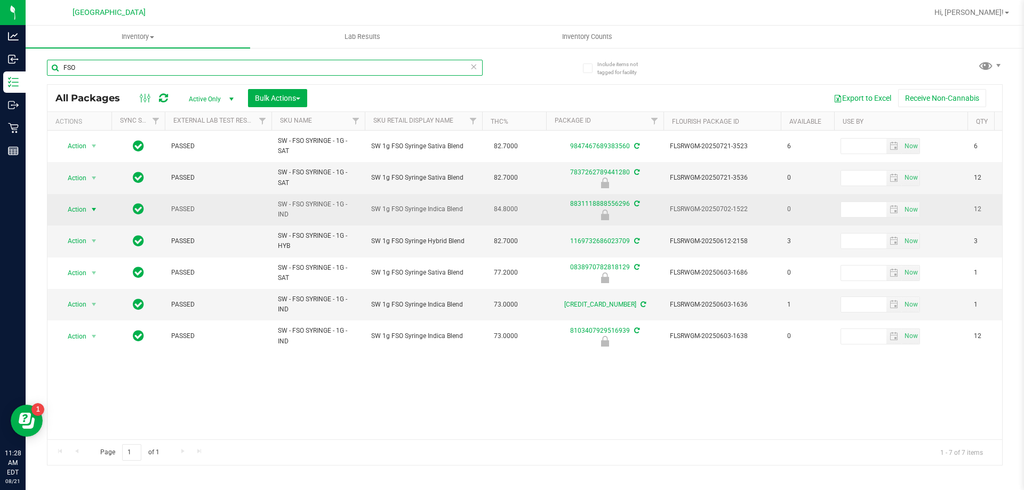
type input "FSO"
click at [82, 206] on span "Action" at bounding box center [72, 209] width 29 height 15
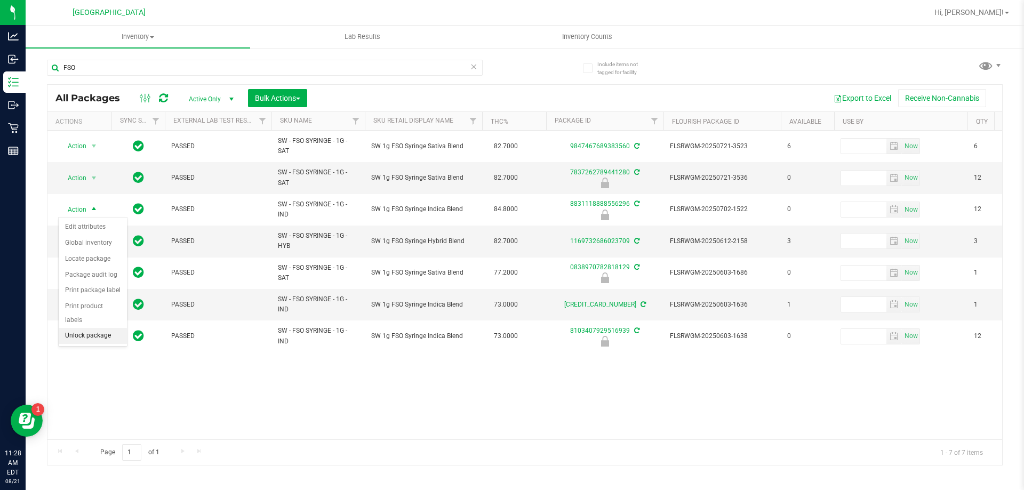
click at [90, 328] on li "Unlock package" at bounding box center [93, 336] width 68 height 16
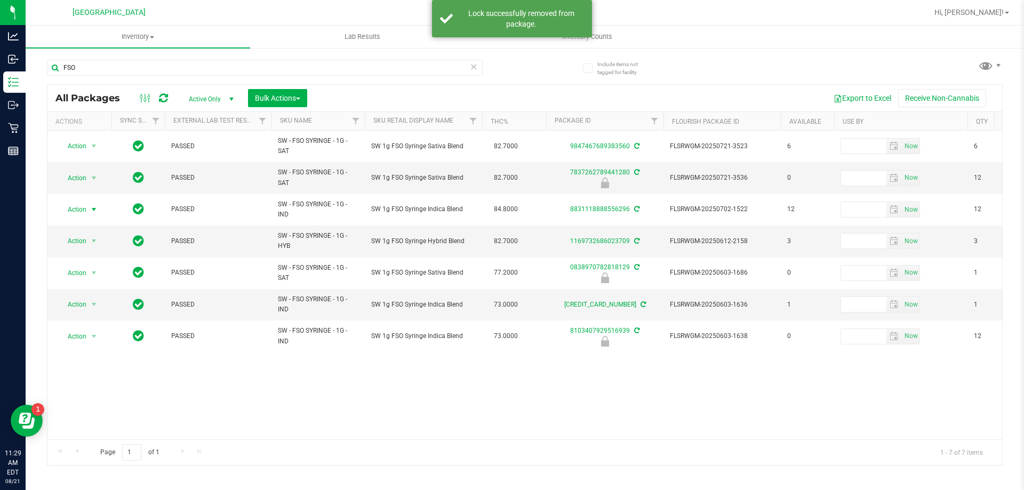
click at [77, 213] on span "Action" at bounding box center [72, 209] width 29 height 15
click at [74, 307] on li "Lock package" at bounding box center [100, 307] width 83 height 16
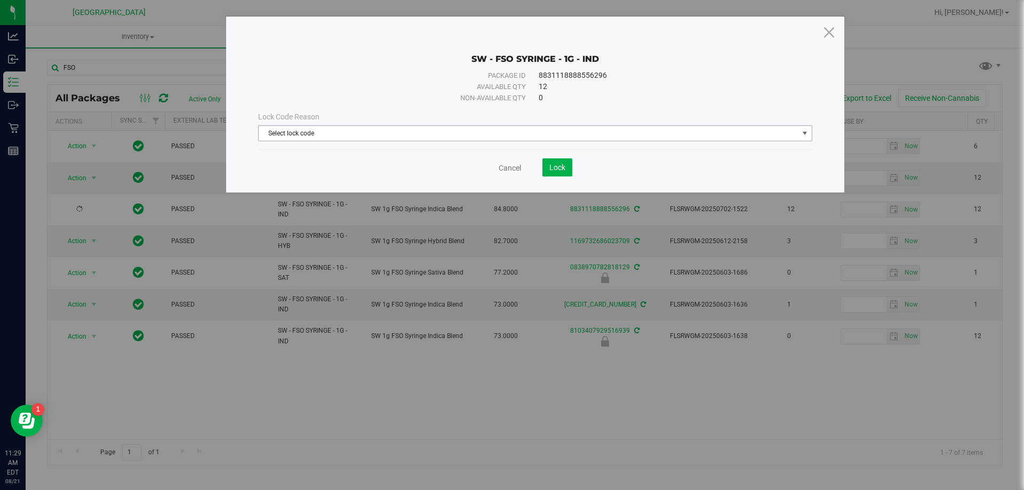
click at [421, 129] on span "Select lock code" at bounding box center [529, 133] width 540 height 15
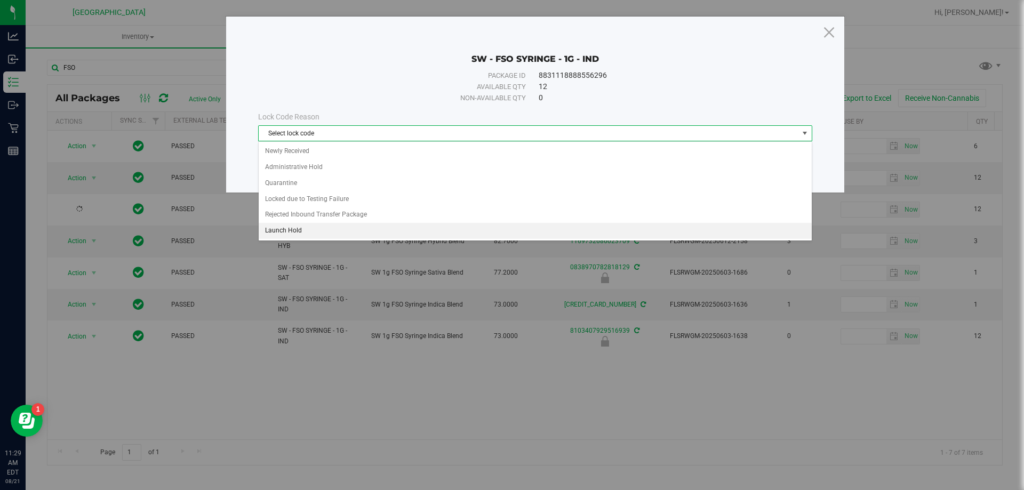
click at [281, 235] on li "Launch Hold" at bounding box center [535, 231] width 553 height 16
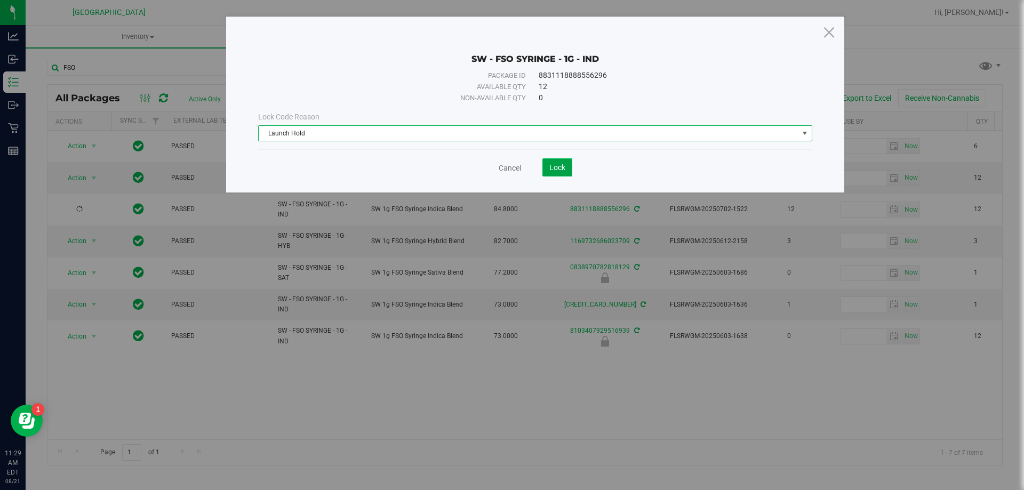
click at [571, 172] on button "Lock" at bounding box center [557, 167] width 30 height 18
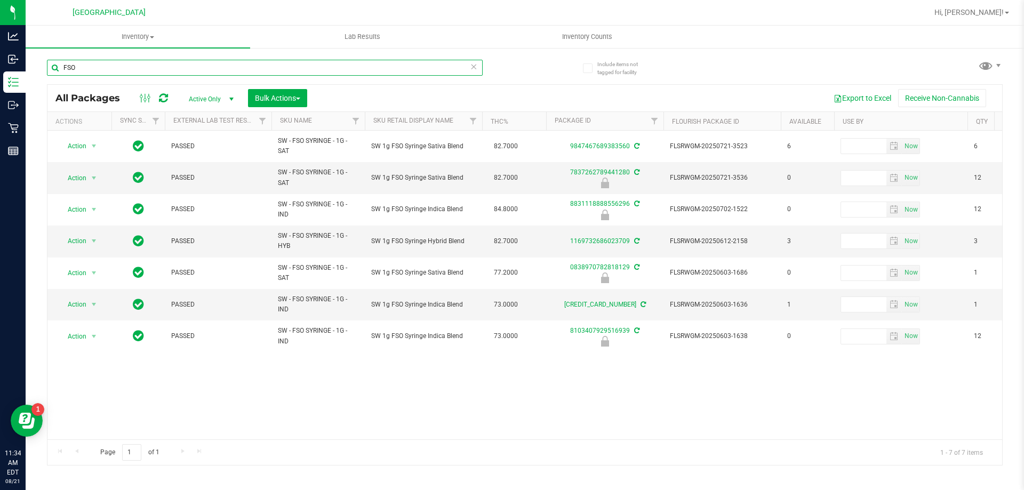
drag, startPoint x: 102, startPoint y: 70, endPoint x: 31, endPoint y: 70, distance: 70.9
click at [31, 70] on div "Include items not tagged for facility FSO All Packages Active Only Active Only …" at bounding box center [525, 209] width 999 height 325
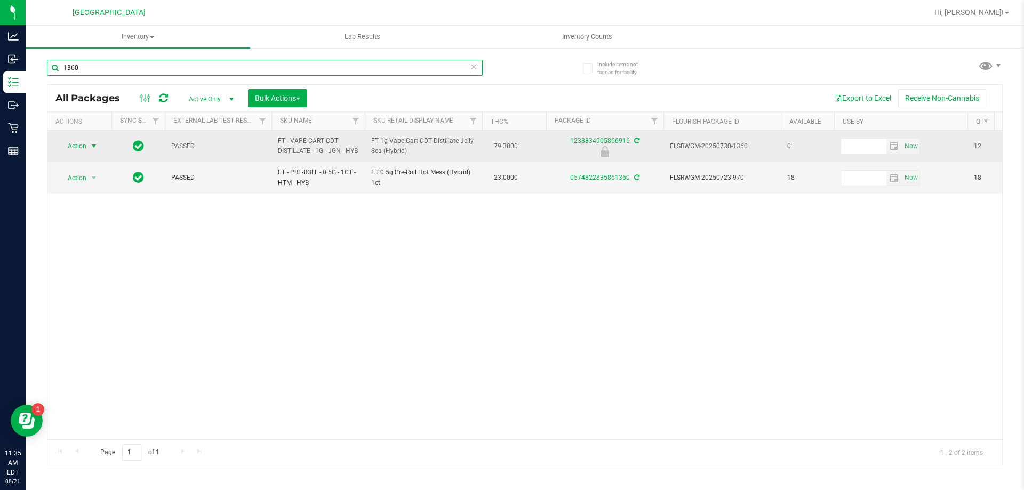
type input "1360"
click at [92, 144] on span "select" at bounding box center [93, 146] width 13 height 15
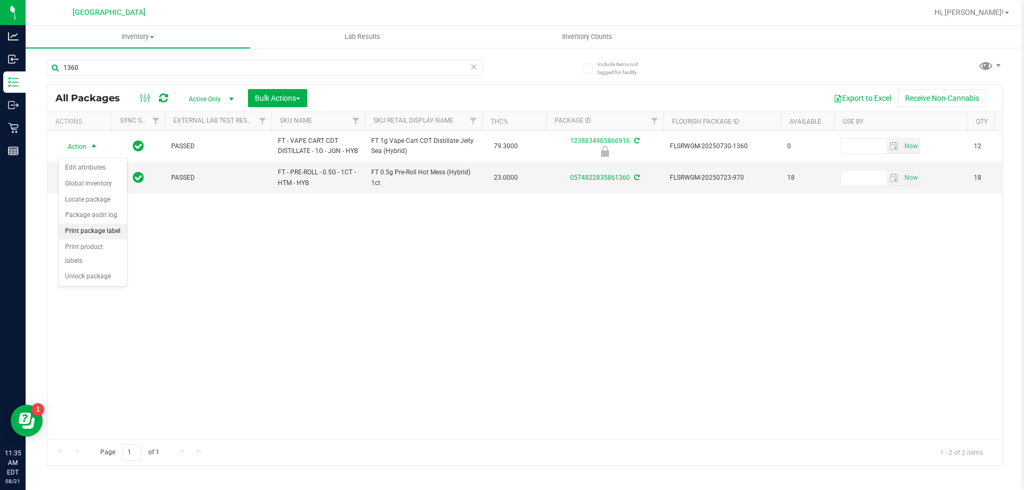
click at [90, 226] on li "Print package label" at bounding box center [93, 231] width 68 height 16
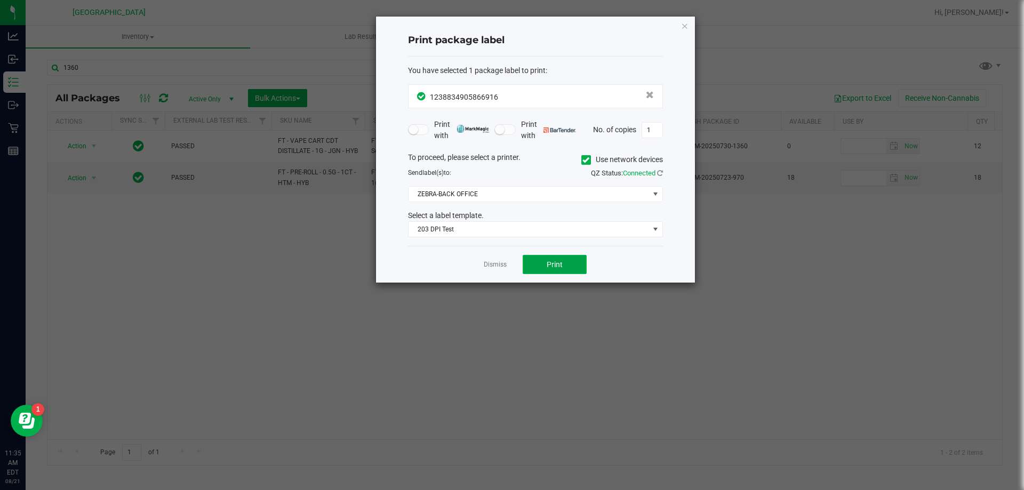
click at [539, 265] on button "Print" at bounding box center [555, 264] width 64 height 19
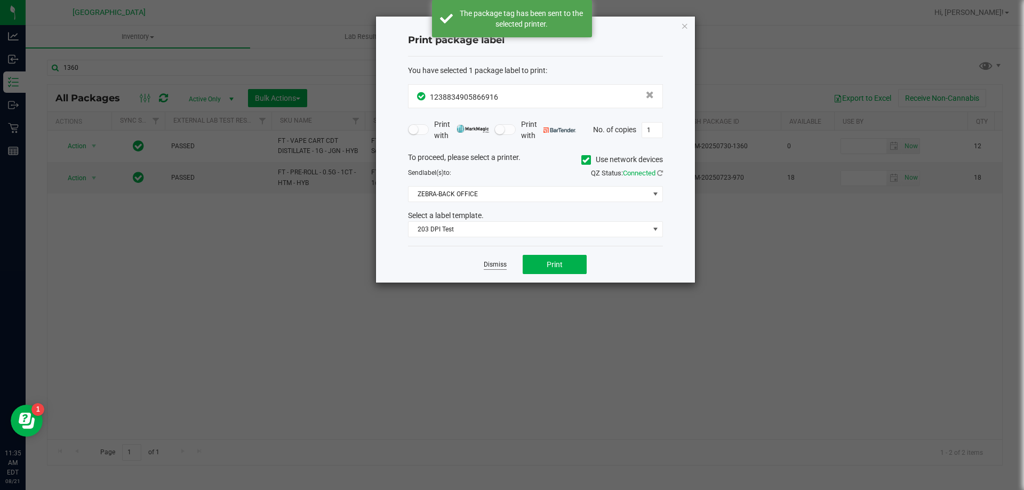
click at [496, 262] on link "Dismiss" at bounding box center [495, 264] width 23 height 9
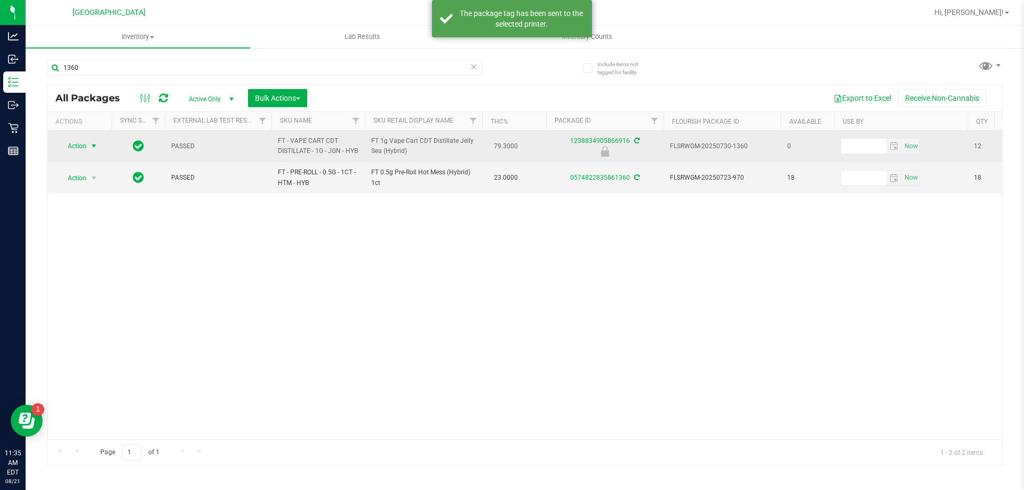
click at [69, 154] on span "Action" at bounding box center [72, 146] width 29 height 15
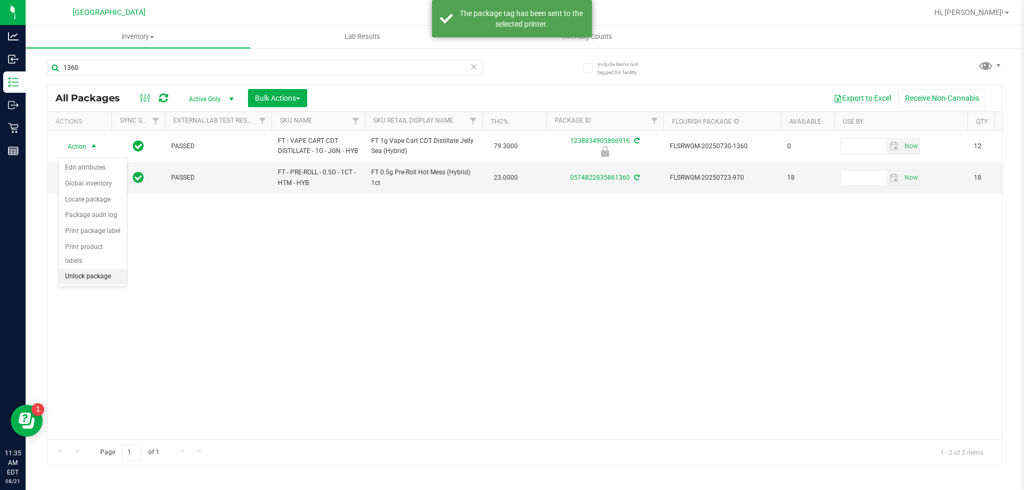
drag, startPoint x: 83, startPoint y: 265, endPoint x: 84, endPoint y: 258, distance: 7.0
click at [83, 269] on li "Unlock package" at bounding box center [93, 277] width 68 height 16
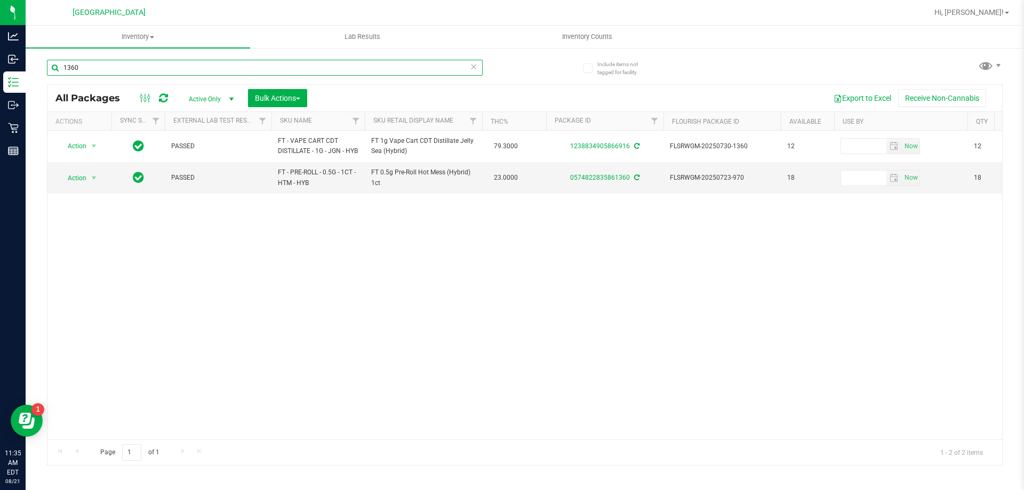
drag, startPoint x: 95, startPoint y: 66, endPoint x: 35, endPoint y: 74, distance: 60.8
click at [35, 74] on div "Include items not tagged for facility 1360 All Packages Active Only Active Only…" at bounding box center [525, 209] width 999 height 325
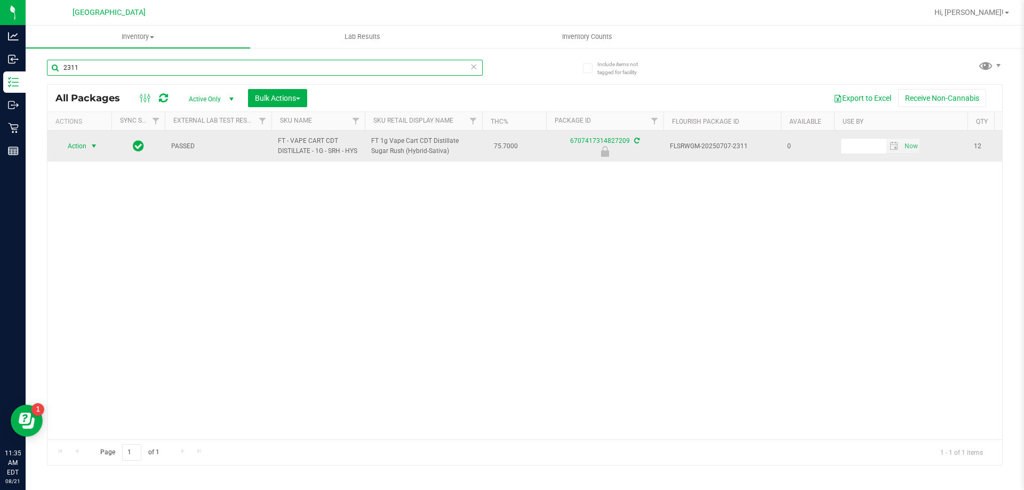
type input "2311"
click at [70, 150] on span "Action" at bounding box center [72, 146] width 29 height 15
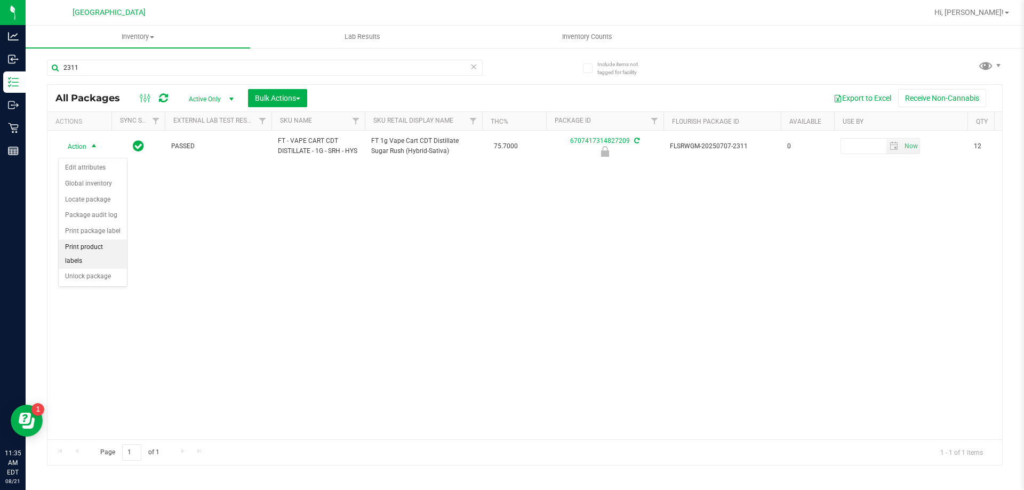
click at [89, 254] on li "Print product labels" at bounding box center [93, 254] width 68 height 29
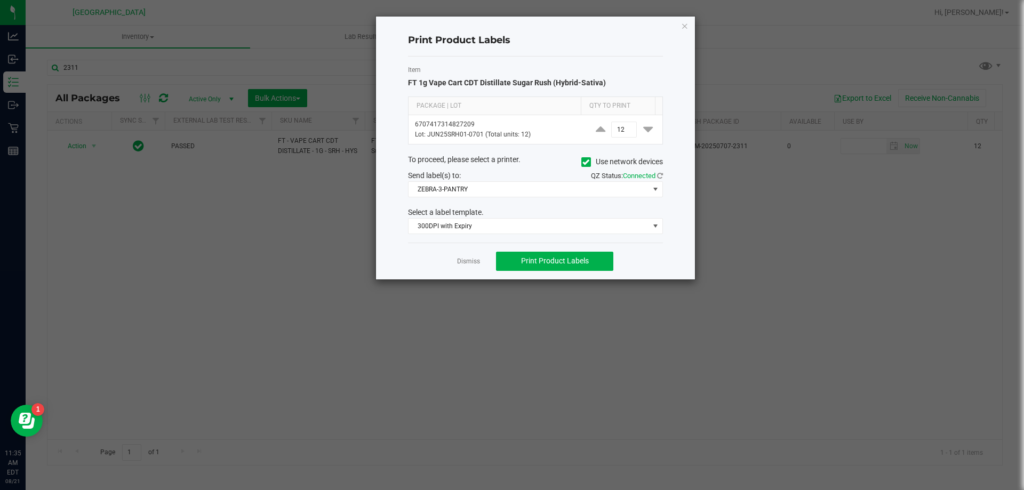
click at [481, 259] on div "Dismiss Print Product Labels" at bounding box center [535, 261] width 255 height 37
click at [469, 257] on link "Dismiss" at bounding box center [468, 261] width 23 height 9
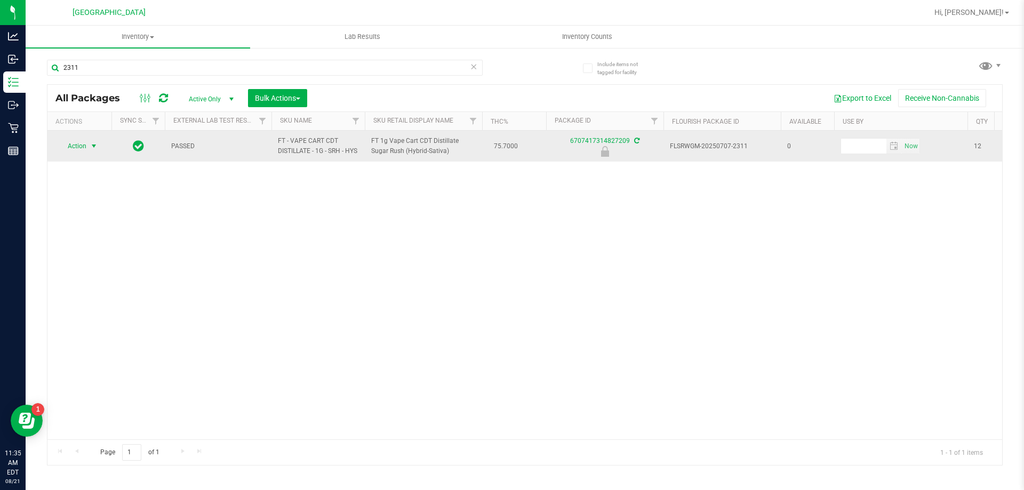
click at [73, 147] on span "Action" at bounding box center [72, 146] width 29 height 15
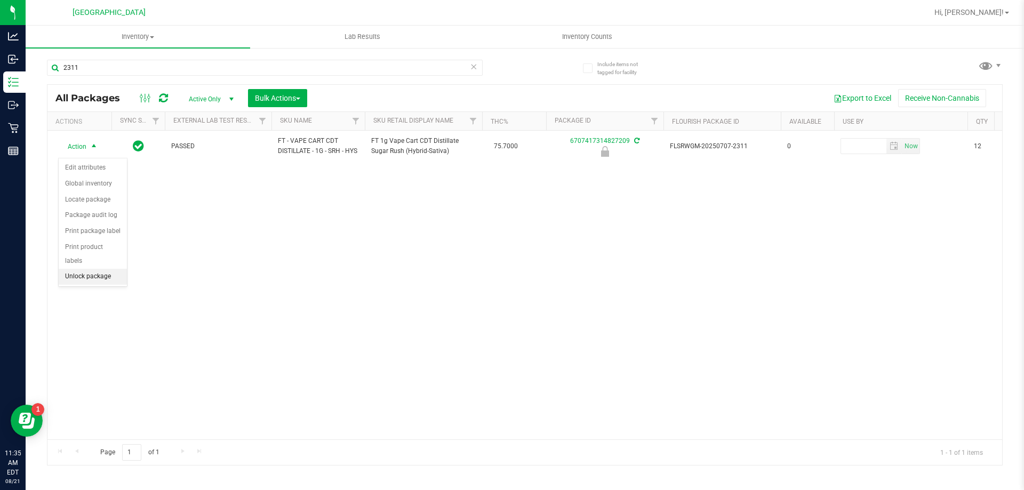
click at [78, 269] on li "Unlock package" at bounding box center [93, 277] width 68 height 16
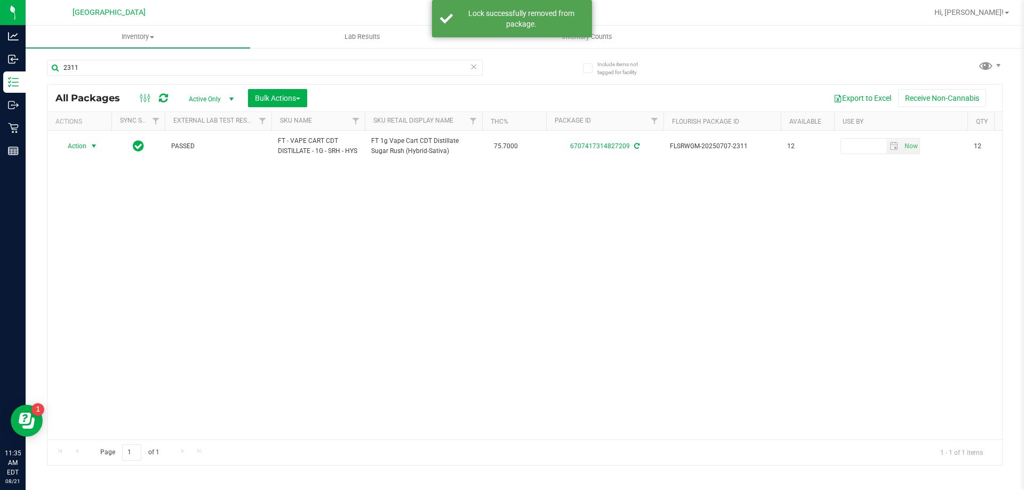
click at [79, 150] on span "Action" at bounding box center [72, 146] width 29 height 15
click at [95, 277] on li "Print package label" at bounding box center [100, 279] width 83 height 16
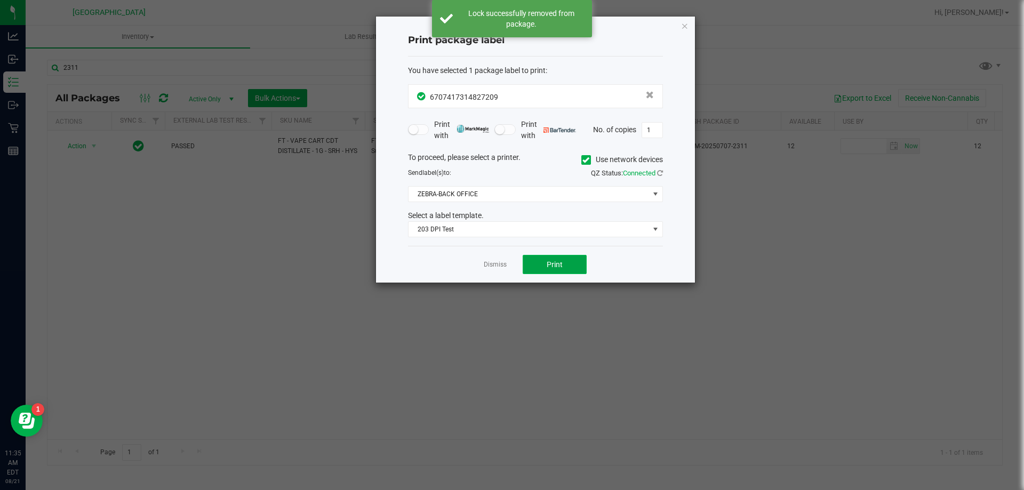
click at [535, 258] on button "Print" at bounding box center [555, 264] width 64 height 19
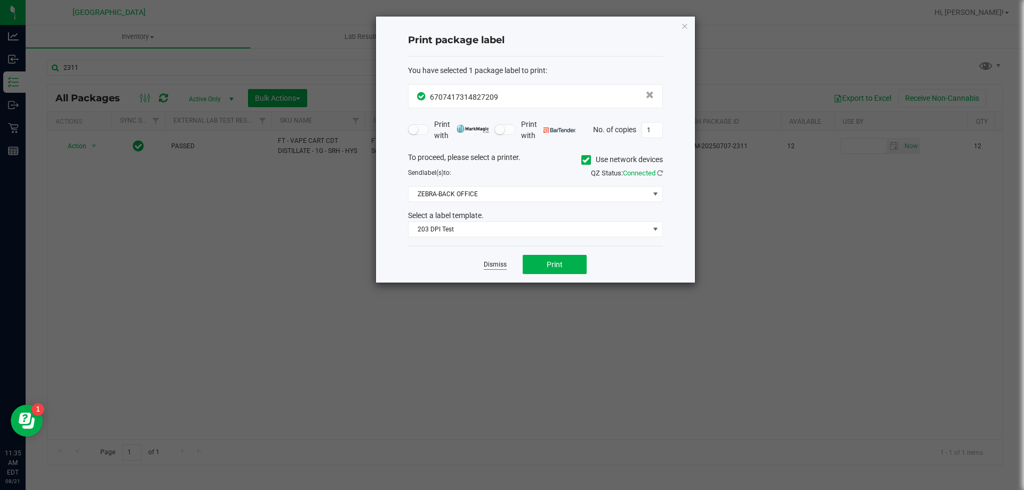
click at [492, 268] on link "Dismiss" at bounding box center [495, 264] width 23 height 9
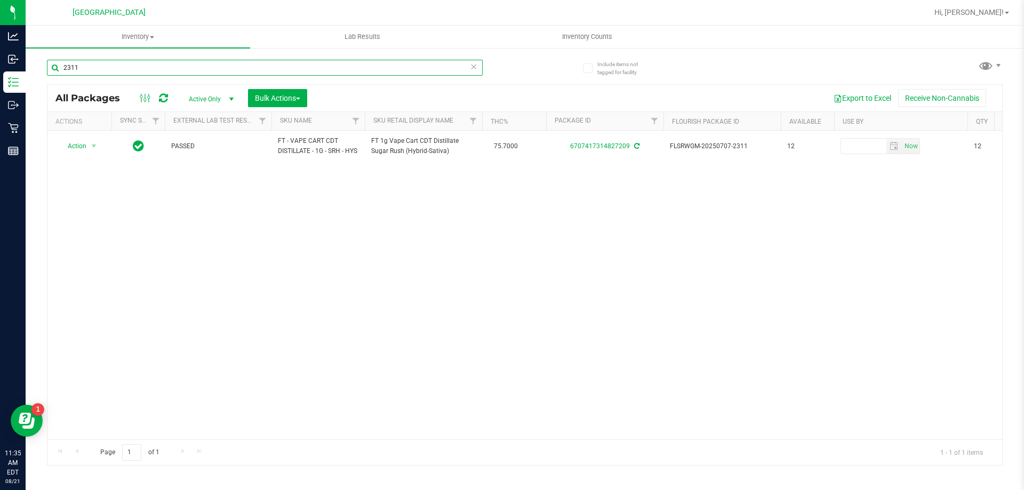
drag, startPoint x: 123, startPoint y: 72, endPoint x: 88, endPoint y: 69, distance: 34.8
click at [88, 69] on input "2311" at bounding box center [265, 68] width 436 height 16
type input "2"
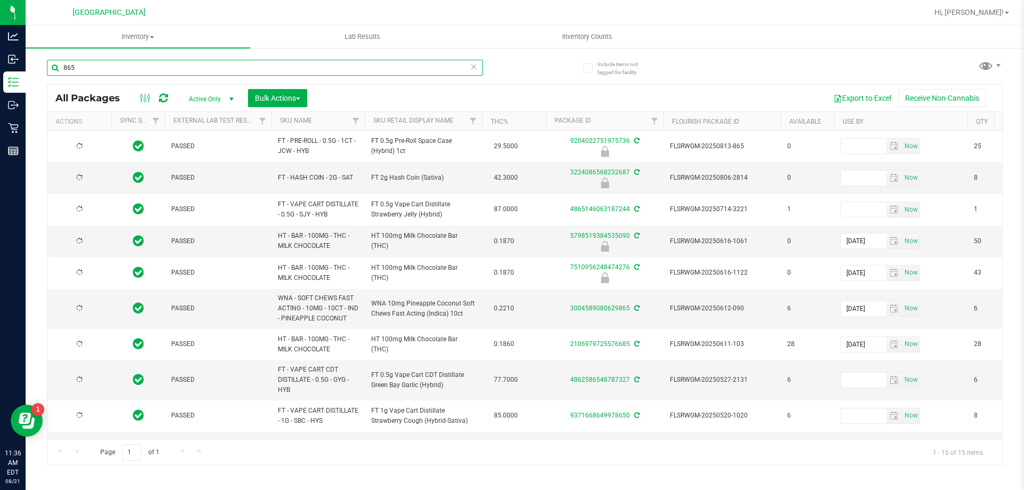
type input "865"
click at [78, 149] on span "Action" at bounding box center [72, 146] width 29 height 15
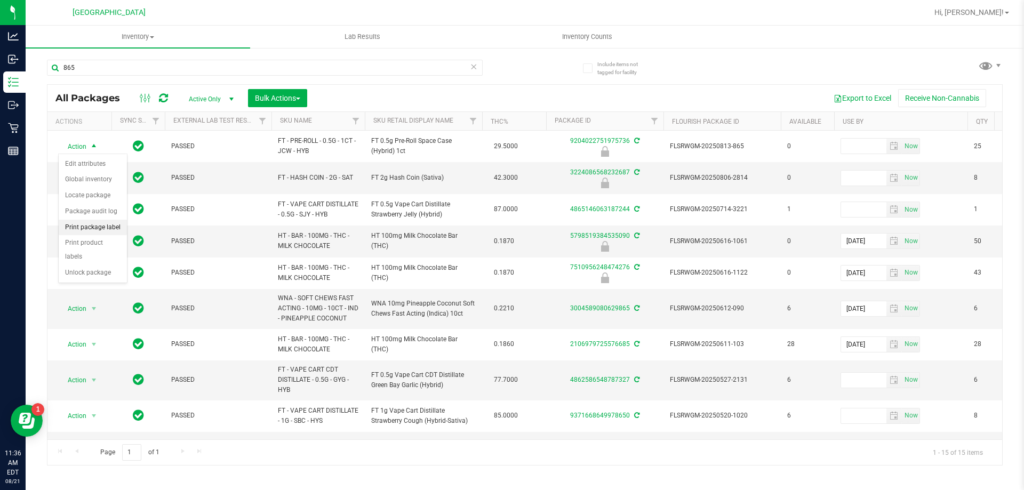
click at [91, 225] on li "Print package label" at bounding box center [93, 228] width 68 height 16
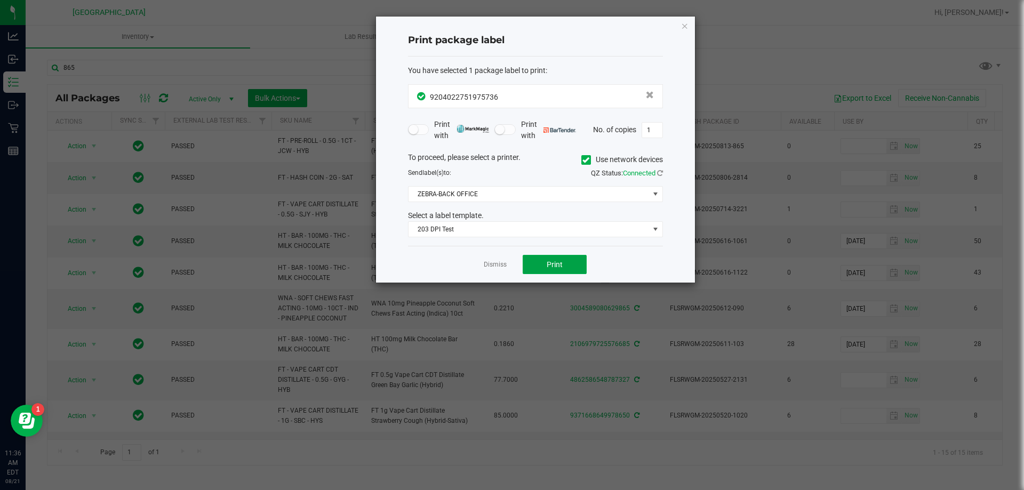
click at [542, 273] on button "Print" at bounding box center [555, 264] width 64 height 19
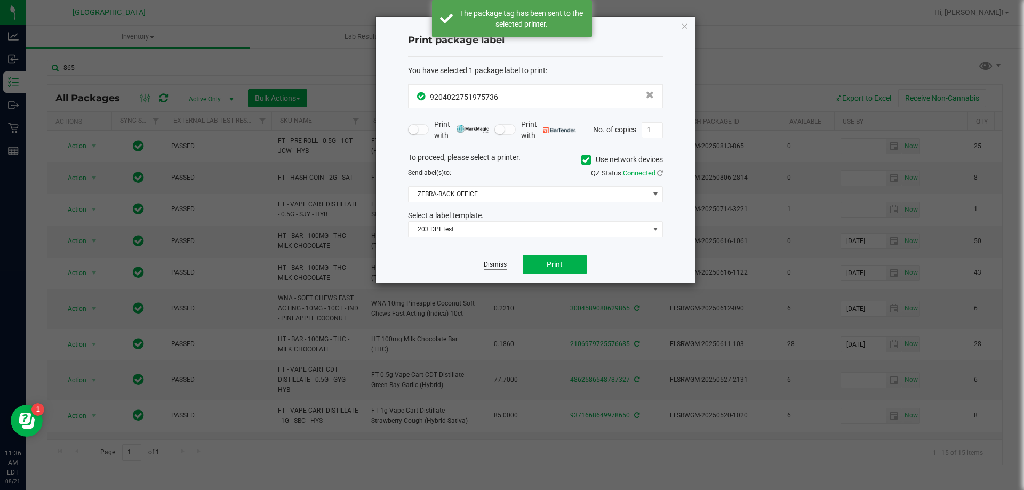
click at [494, 264] on link "Dismiss" at bounding box center [495, 264] width 23 height 9
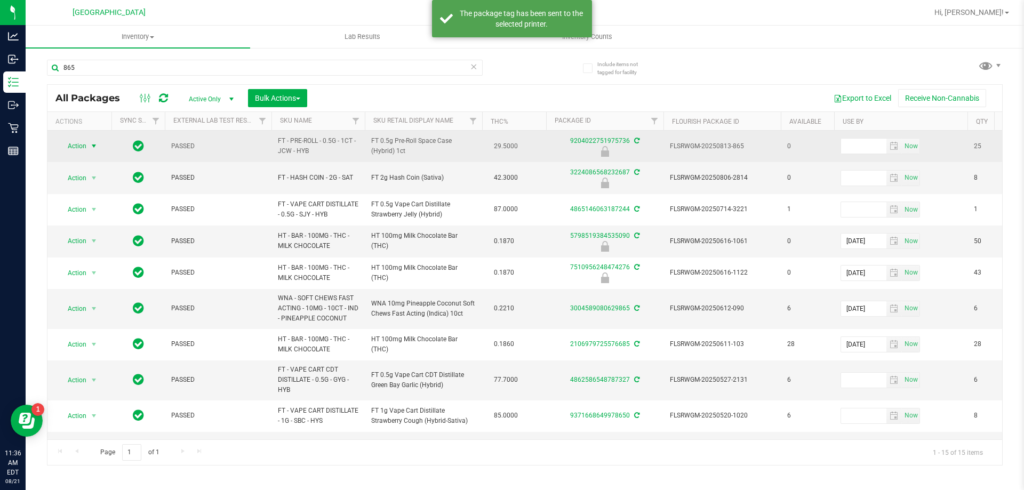
click at [70, 146] on span "Action" at bounding box center [72, 146] width 29 height 15
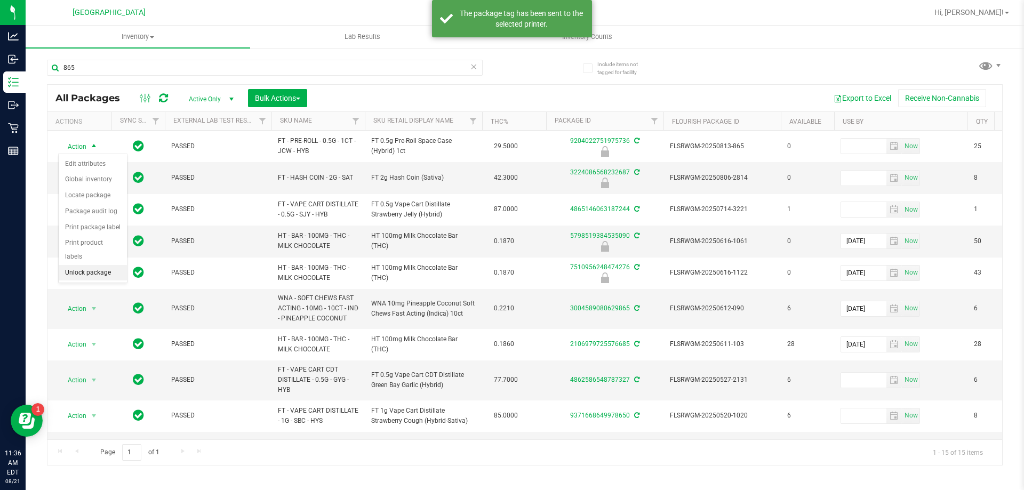
click at [74, 265] on li "Unlock package" at bounding box center [93, 273] width 68 height 16
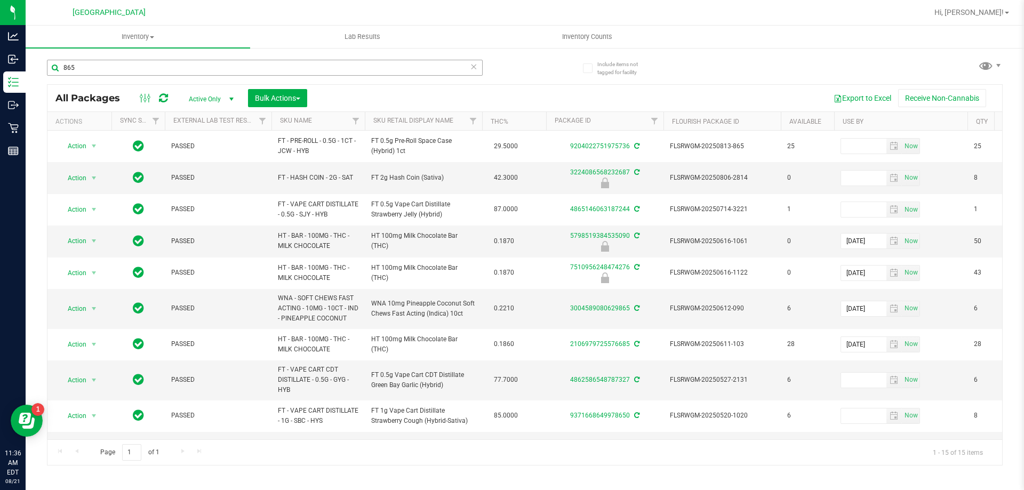
drag, startPoint x: 83, startPoint y: 74, endPoint x: 60, endPoint y: 75, distance: 23.5
click at [60, 75] on div "865" at bounding box center [265, 72] width 436 height 25
click at [138, 67] on input "865" at bounding box center [265, 68] width 436 height 16
type input "8"
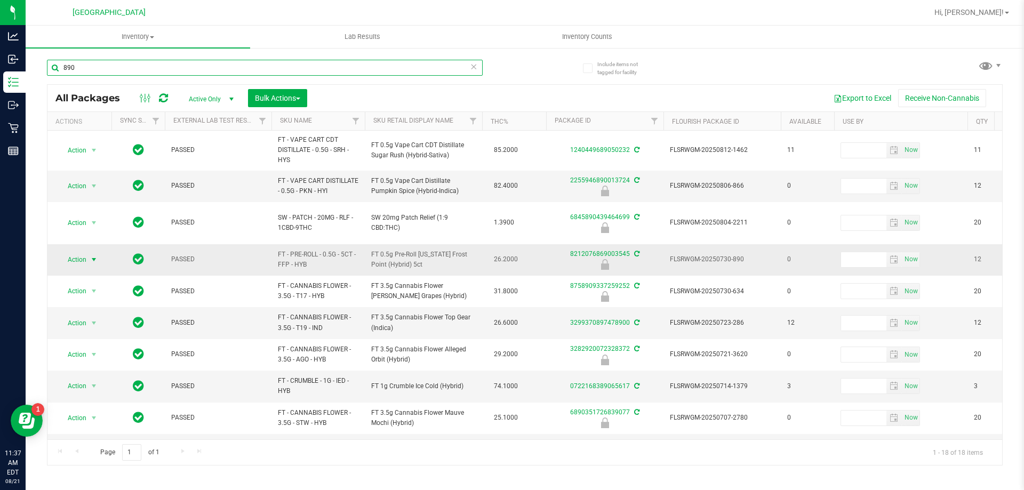
type input "890"
click at [86, 252] on span "Action" at bounding box center [72, 259] width 29 height 15
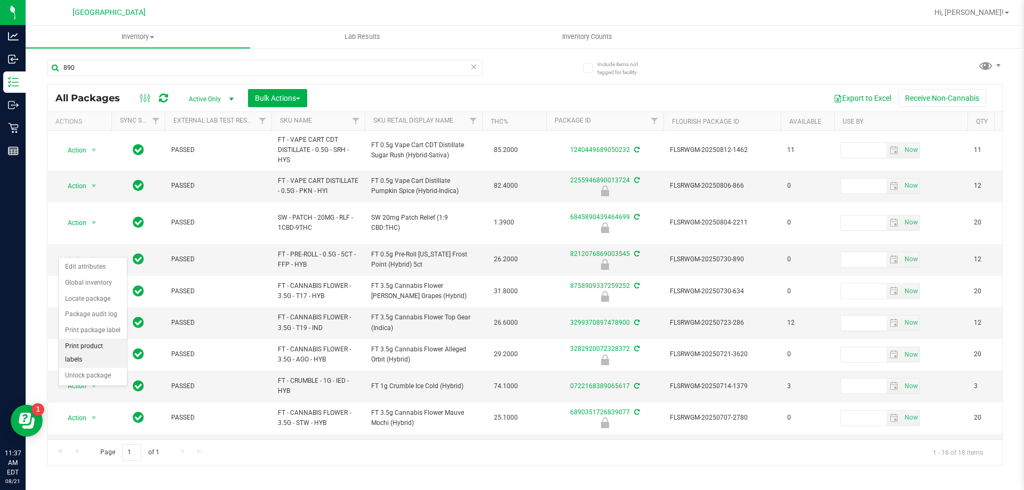
click at [92, 343] on li "Print product labels" at bounding box center [93, 353] width 68 height 29
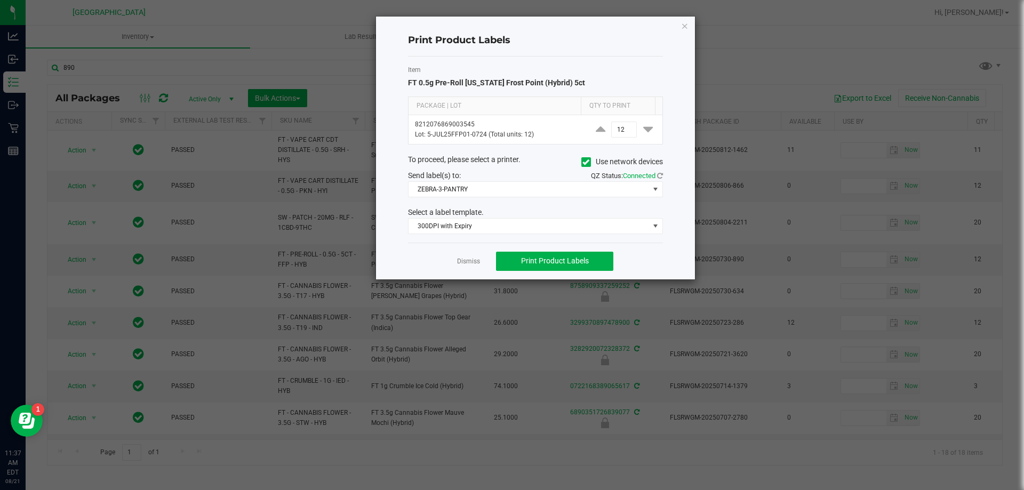
click at [475, 254] on div "Dismiss Print Product Labels" at bounding box center [535, 261] width 255 height 37
click at [466, 261] on link "Dismiss" at bounding box center [468, 261] width 23 height 9
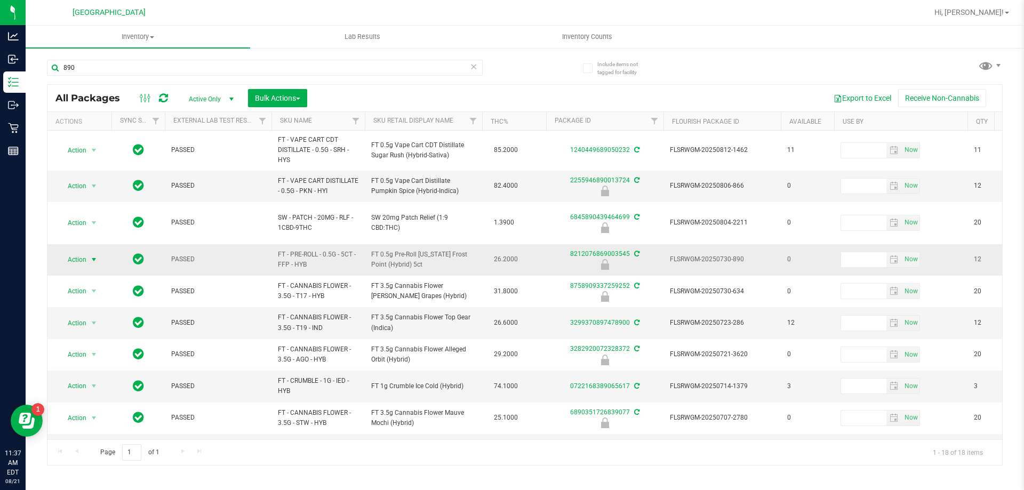
click at [68, 252] on span "Action" at bounding box center [72, 259] width 29 height 15
click at [97, 331] on li "Print package label" at bounding box center [93, 331] width 68 height 16
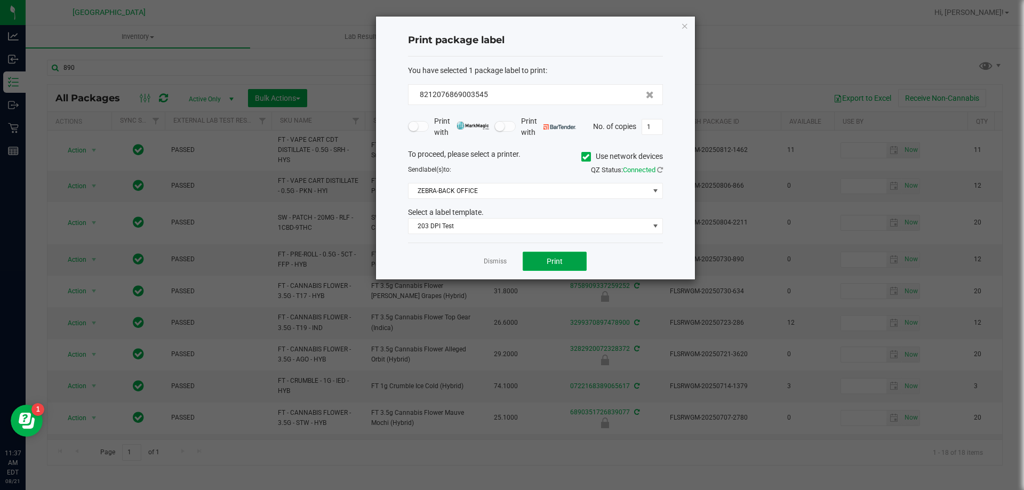
click at [549, 259] on button "Print" at bounding box center [555, 261] width 64 height 19
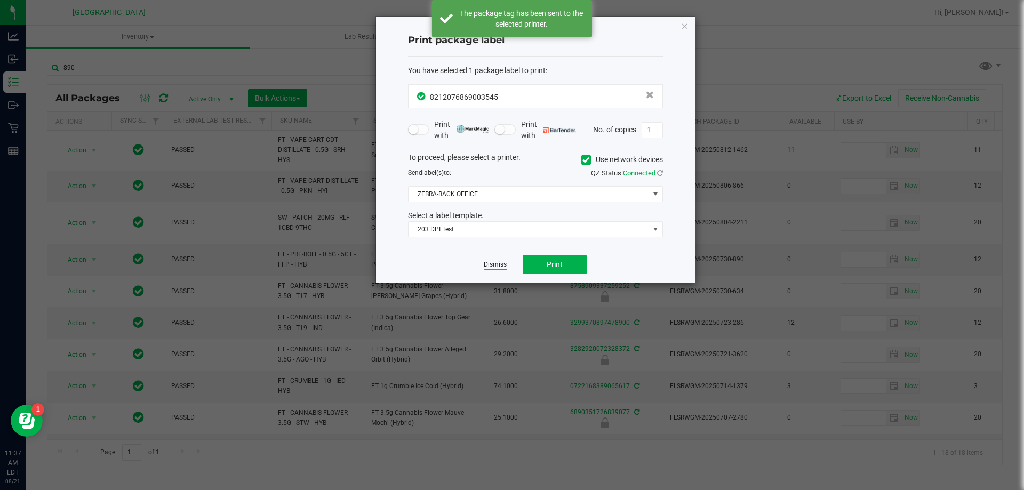
click at [504, 261] on link "Dismiss" at bounding box center [495, 264] width 23 height 9
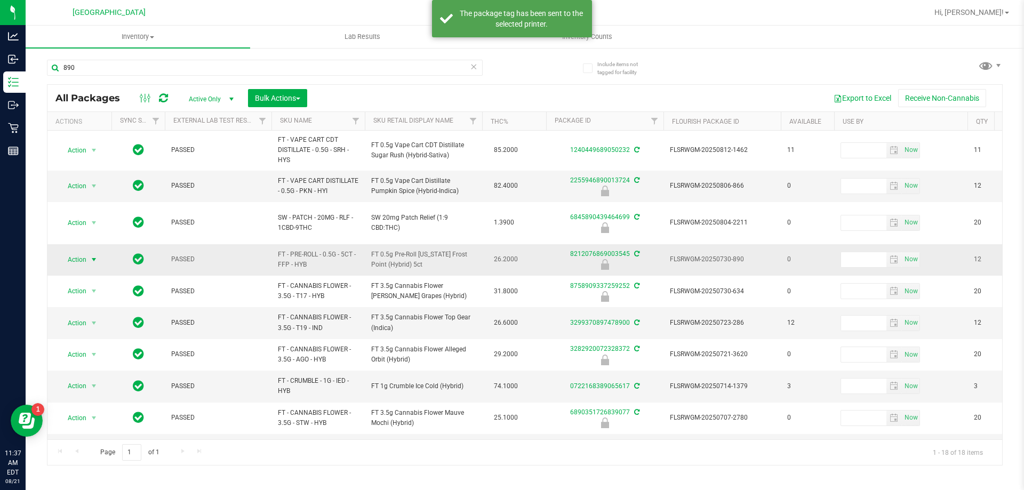
click at [83, 264] on td "Action Action Edit attributes Global inventory Locate package Package audit log…" at bounding box center [79, 259] width 64 height 31
click at [81, 254] on span "Action" at bounding box center [72, 259] width 29 height 15
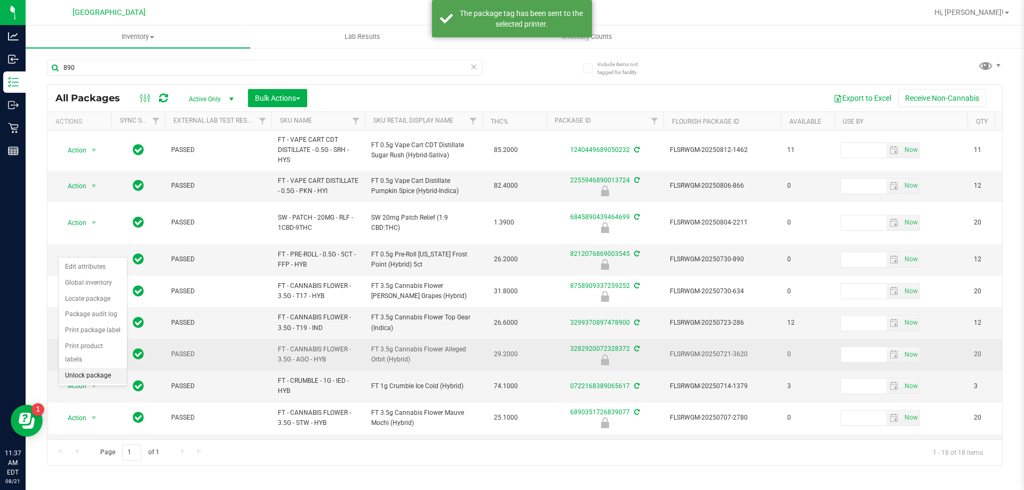
click at [81, 368] on li "Unlock package" at bounding box center [93, 376] width 68 height 16
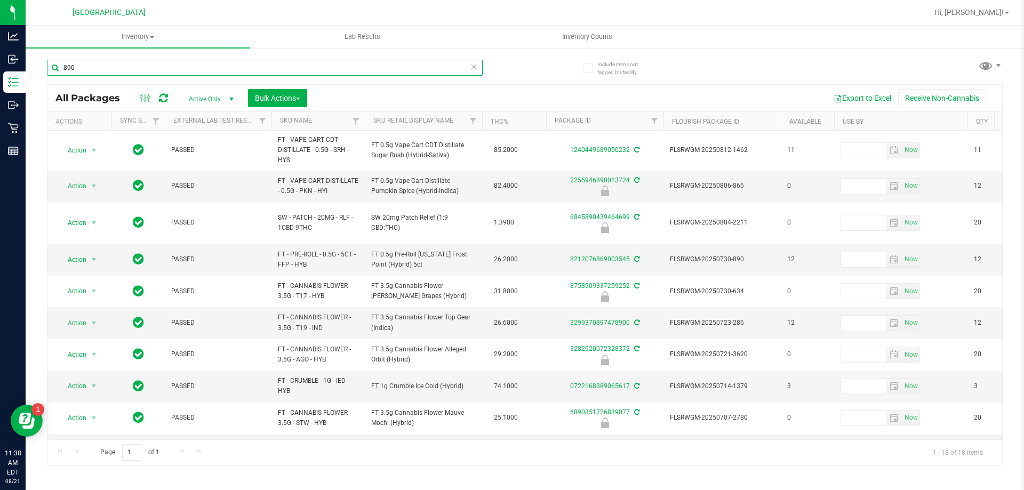
drag, startPoint x: 119, startPoint y: 68, endPoint x: 36, endPoint y: 57, distance: 83.4
click at [36, 57] on div "Include items not tagged for facility 890 All Packages Active Only Active Only …" at bounding box center [525, 209] width 999 height 325
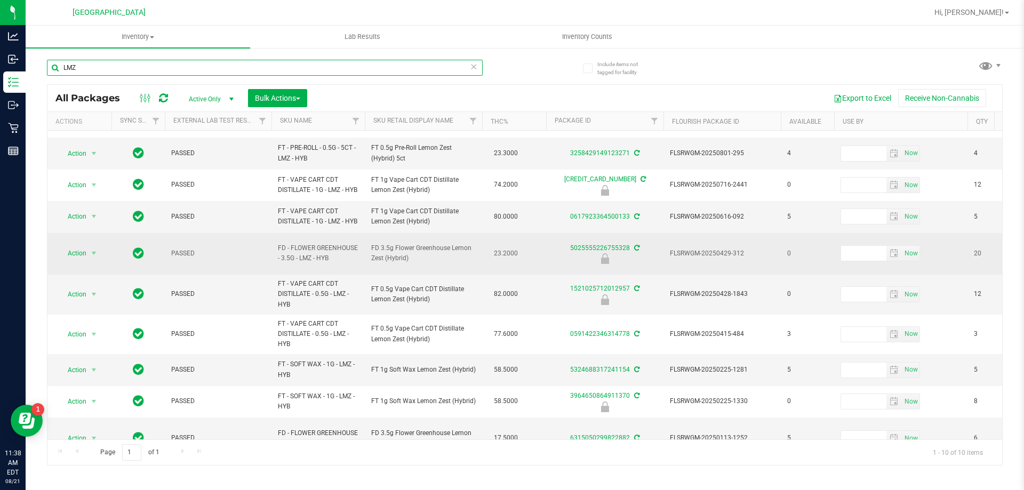
scroll to position [48, 0]
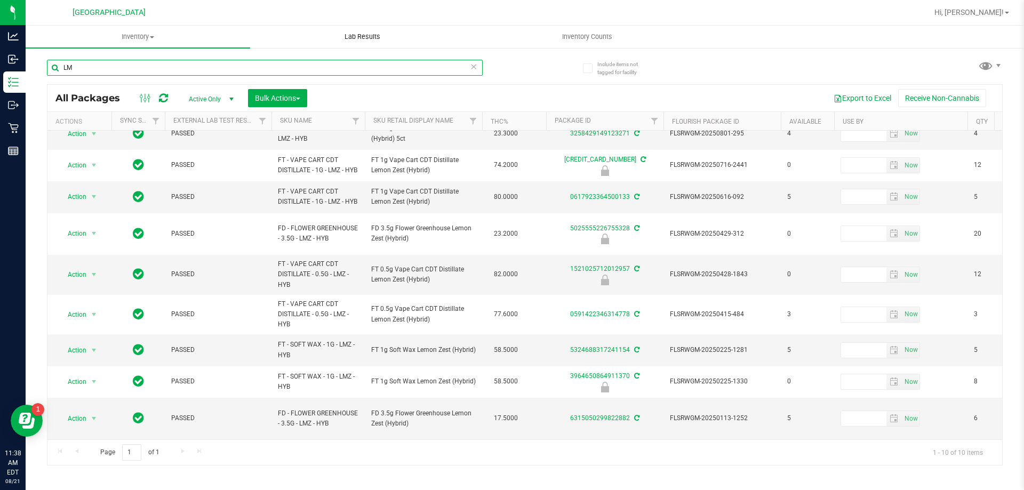
type input "L"
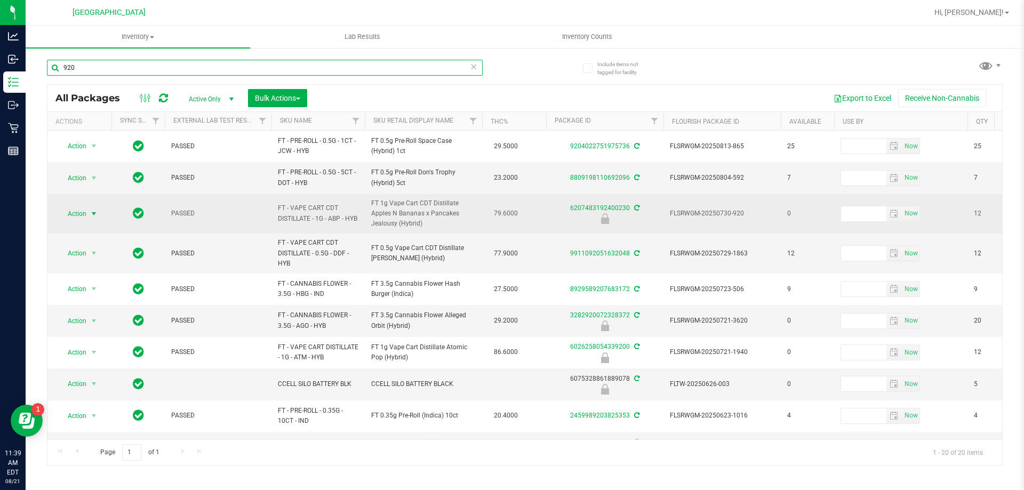
type input "920"
click at [82, 212] on span "Action" at bounding box center [72, 213] width 29 height 15
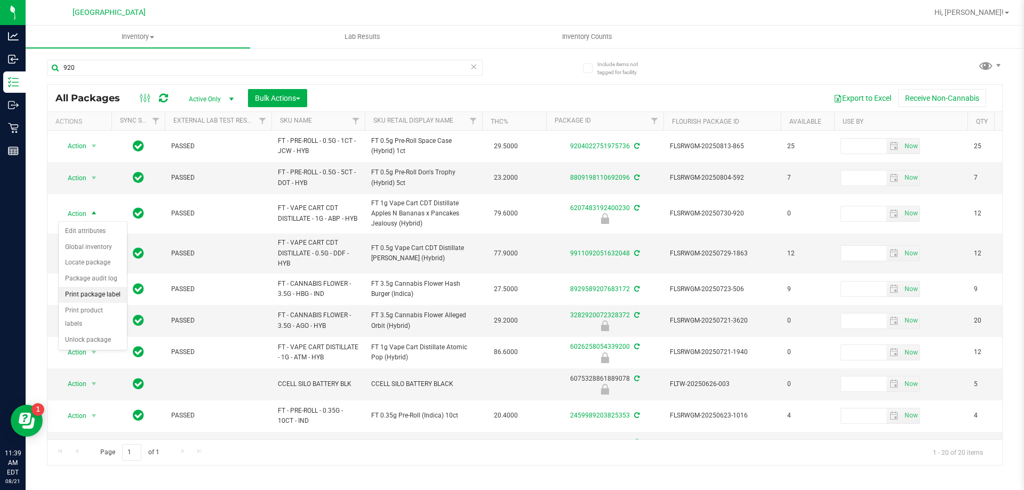
click at [92, 296] on li "Print package label" at bounding box center [93, 295] width 68 height 16
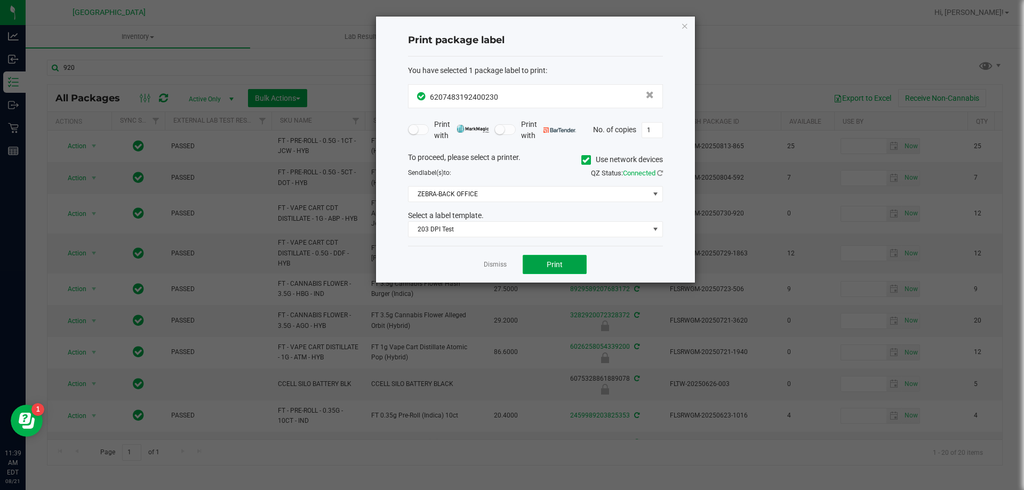
click at [570, 271] on button "Print" at bounding box center [555, 264] width 64 height 19
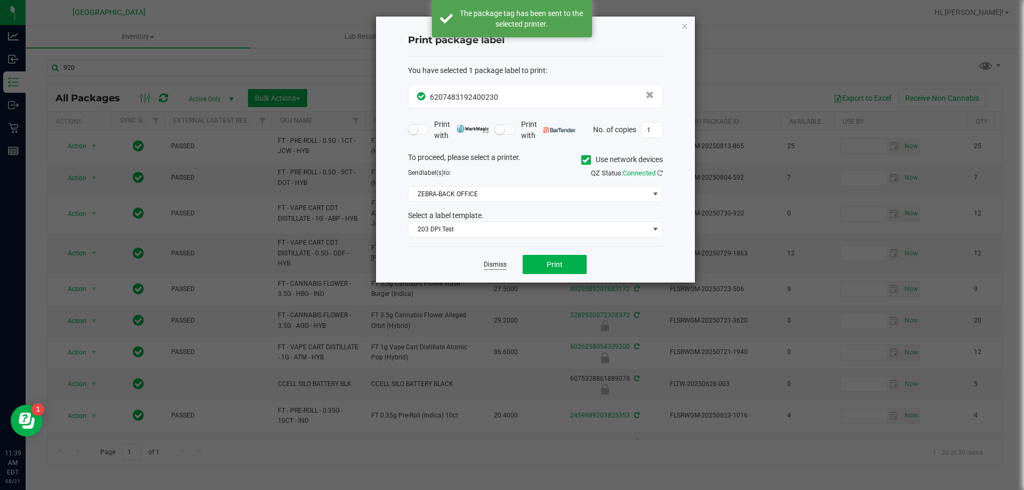
click at [491, 267] on link "Dismiss" at bounding box center [495, 264] width 23 height 9
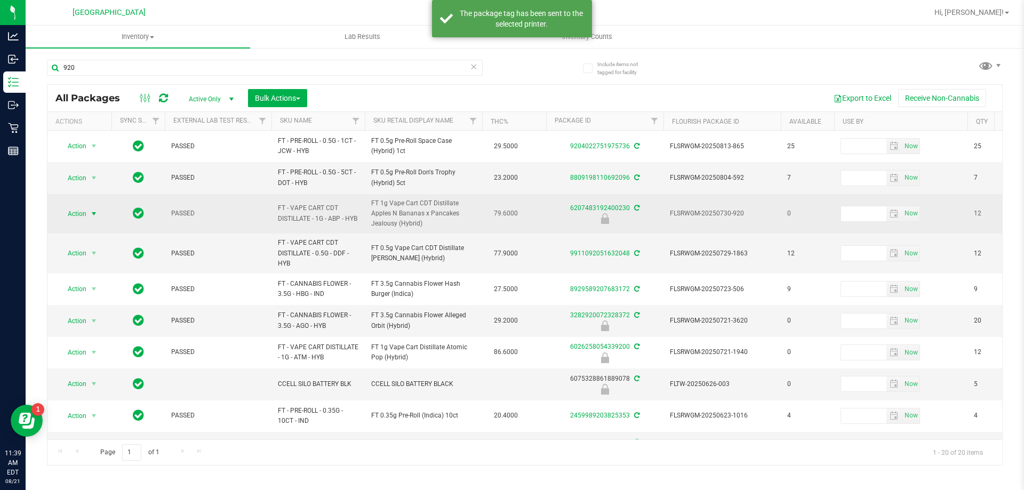
drag, startPoint x: 105, startPoint y: 211, endPoint x: 93, endPoint y: 210, distance: 12.4
click at [105, 211] on td "Action Action Edit attributes Global inventory Locate package Package audit log…" at bounding box center [79, 214] width 64 height 40
click at [93, 210] on span "select" at bounding box center [94, 214] width 9 height 9
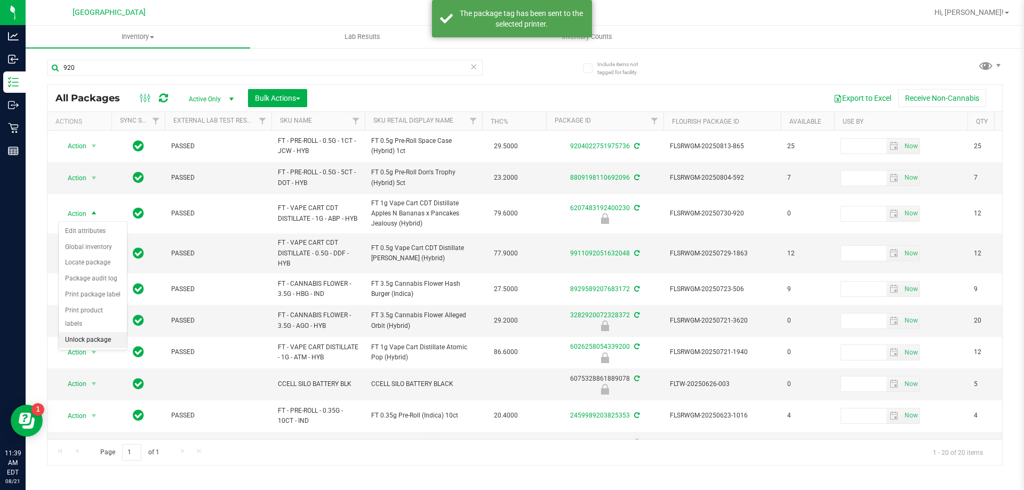
click at [82, 332] on li "Unlock package" at bounding box center [93, 340] width 68 height 16
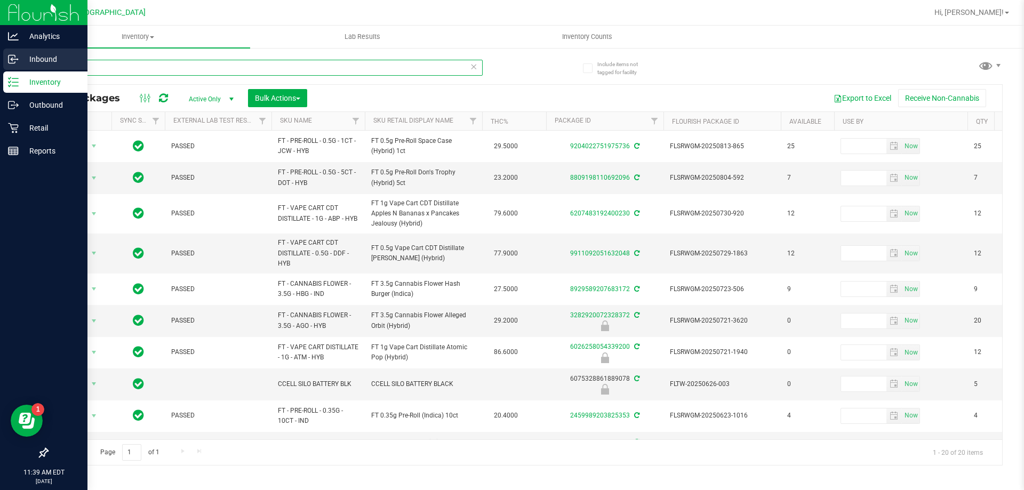
drag, startPoint x: 87, startPoint y: 63, endPoint x: 25, endPoint y: 63, distance: 62.4
click at [25, 63] on div "Analytics Inbound Inventory Outbound Retail Reports 11:39 AM EDT 08/21/2025 08/…" at bounding box center [512, 245] width 1024 height 490
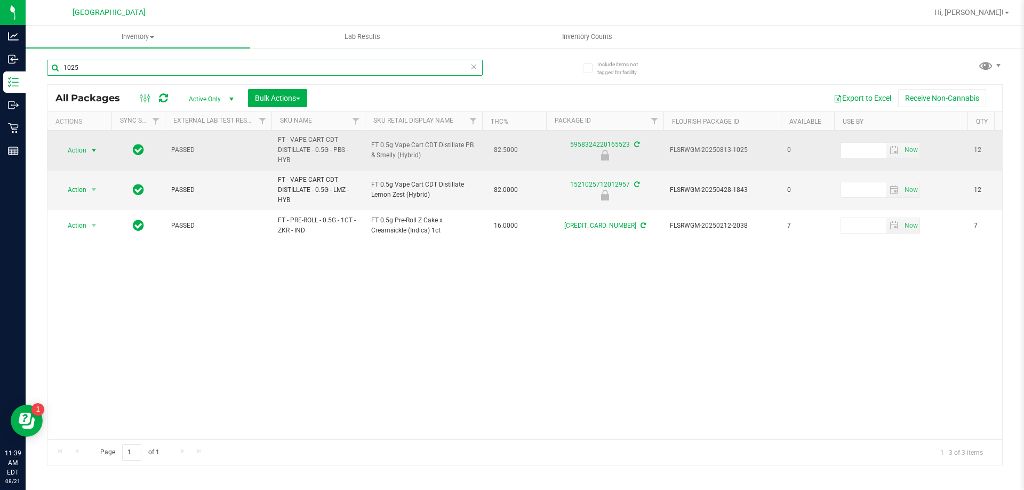
type input "1025"
click at [70, 151] on span "Action" at bounding box center [72, 150] width 29 height 15
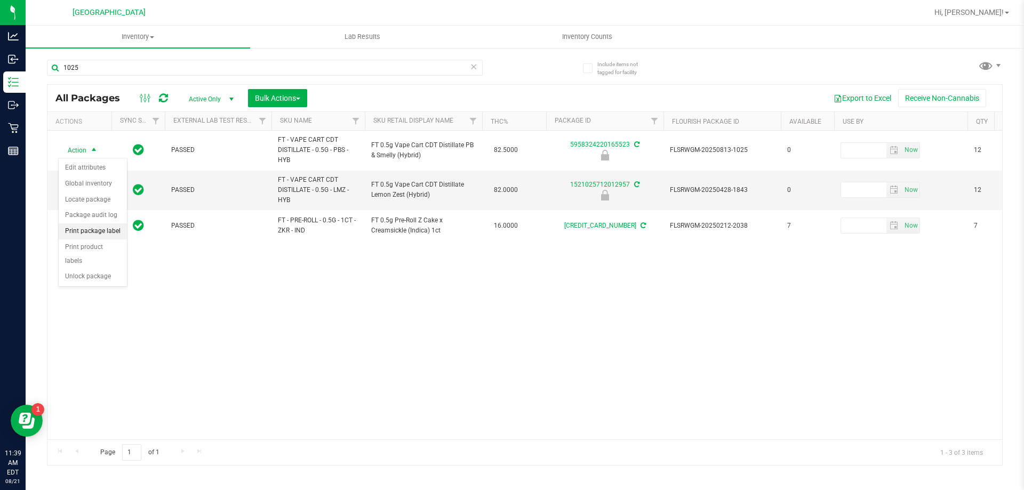
click at [93, 228] on li "Print package label" at bounding box center [93, 231] width 68 height 16
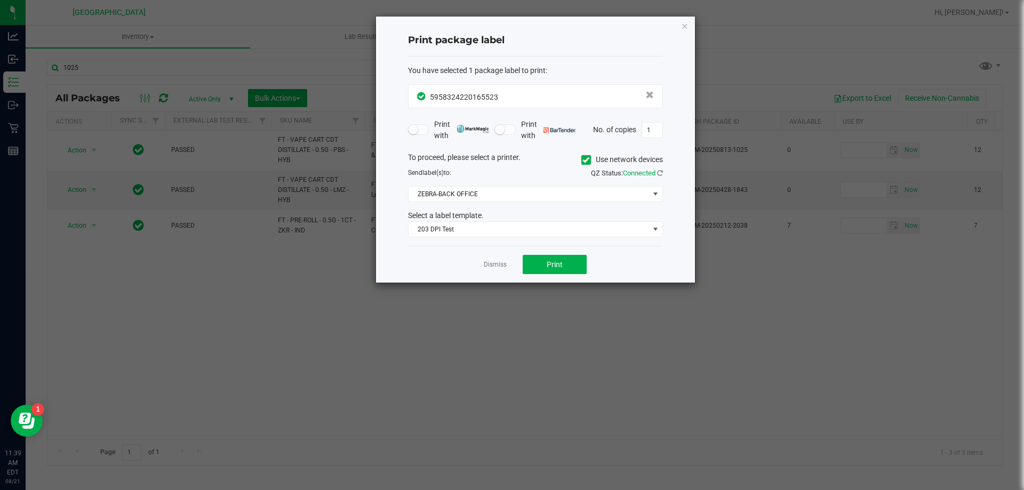
click at [545, 276] on div "Dismiss Print" at bounding box center [535, 264] width 255 height 37
click at [525, 266] on button "Print" at bounding box center [555, 264] width 64 height 19
click at [494, 263] on link "Dismiss" at bounding box center [495, 264] width 23 height 9
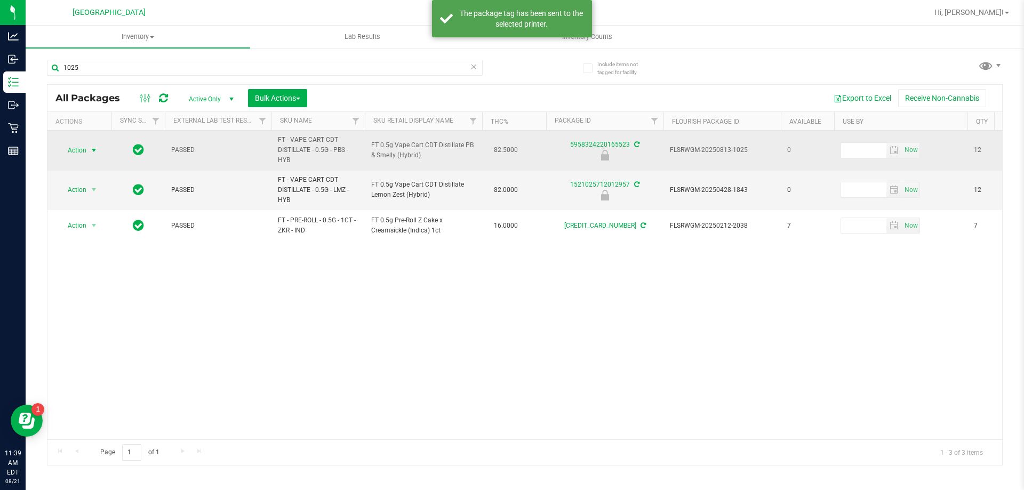
click at [92, 143] on span "select" at bounding box center [93, 150] width 13 height 15
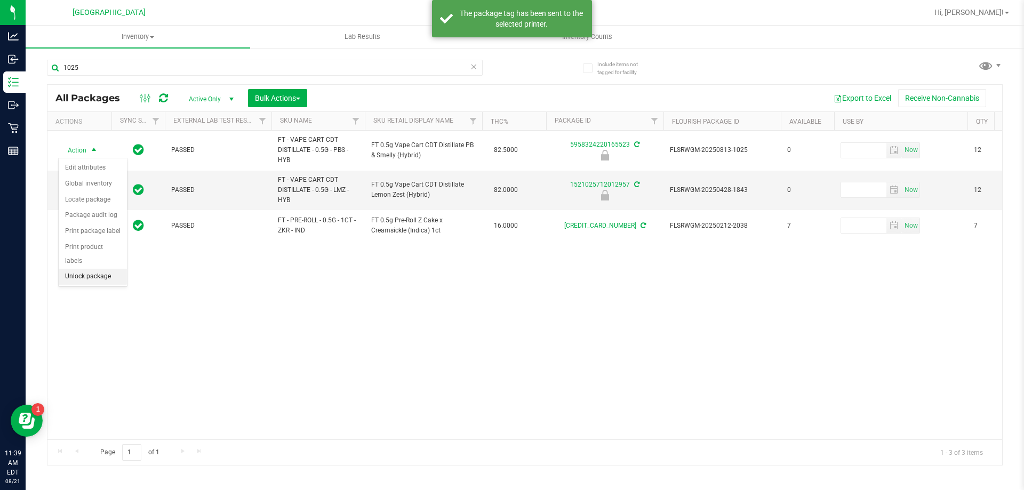
click at [82, 269] on li "Unlock package" at bounding box center [93, 277] width 68 height 16
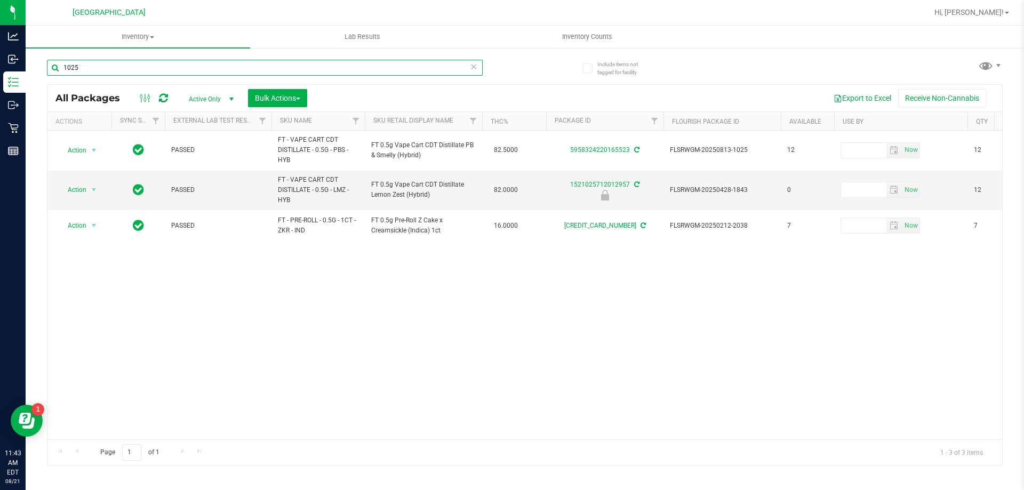
drag, startPoint x: 91, startPoint y: 68, endPoint x: 37, endPoint y: 70, distance: 53.9
click at [37, 70] on div "Include items not tagged for facility 1025 All Packages Active Only Active Only…" at bounding box center [525, 209] width 999 height 325
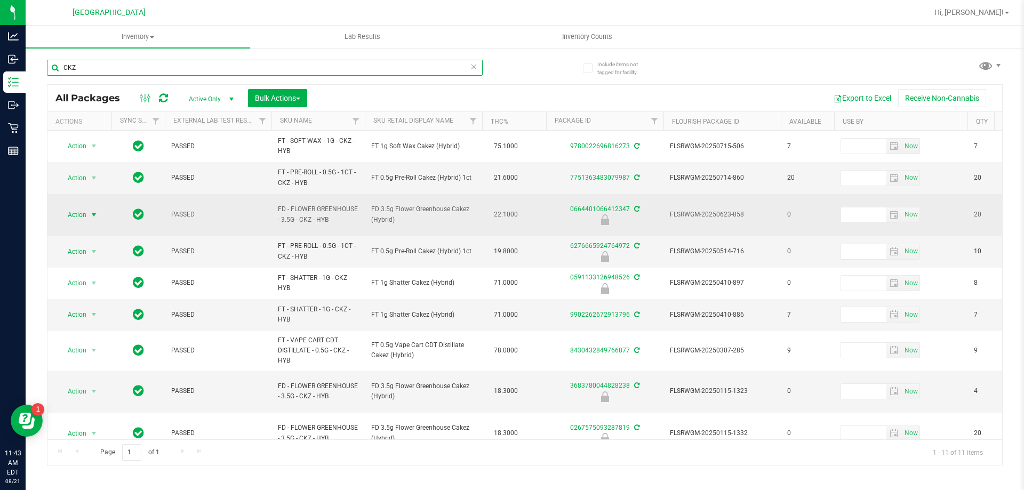
type input "CKZ"
click at [83, 210] on span "Action" at bounding box center [72, 214] width 29 height 15
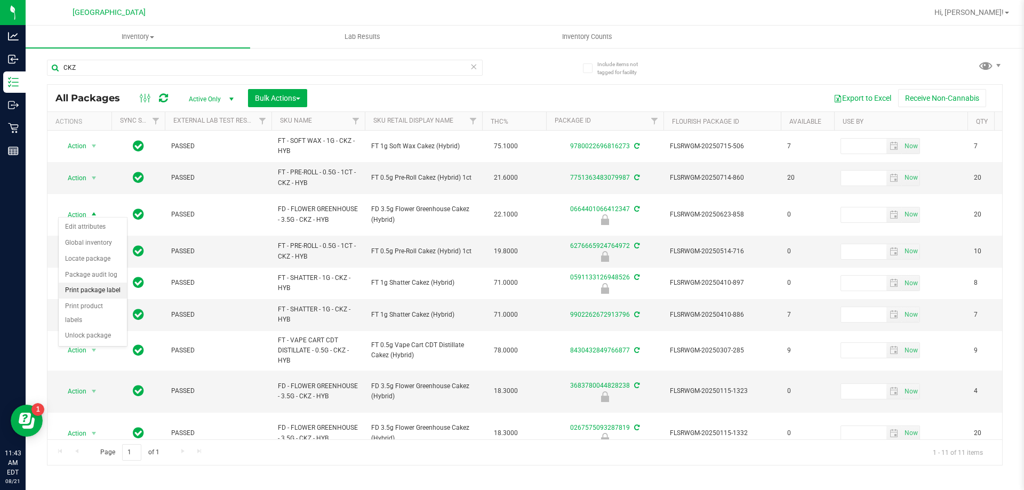
click at [100, 293] on li "Print package label" at bounding box center [93, 291] width 68 height 16
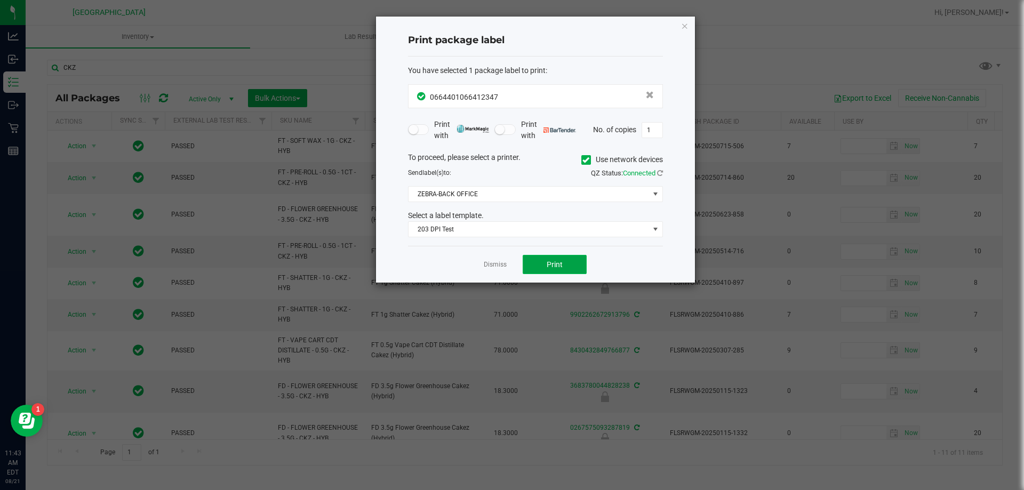
click at [540, 258] on button "Print" at bounding box center [555, 264] width 64 height 19
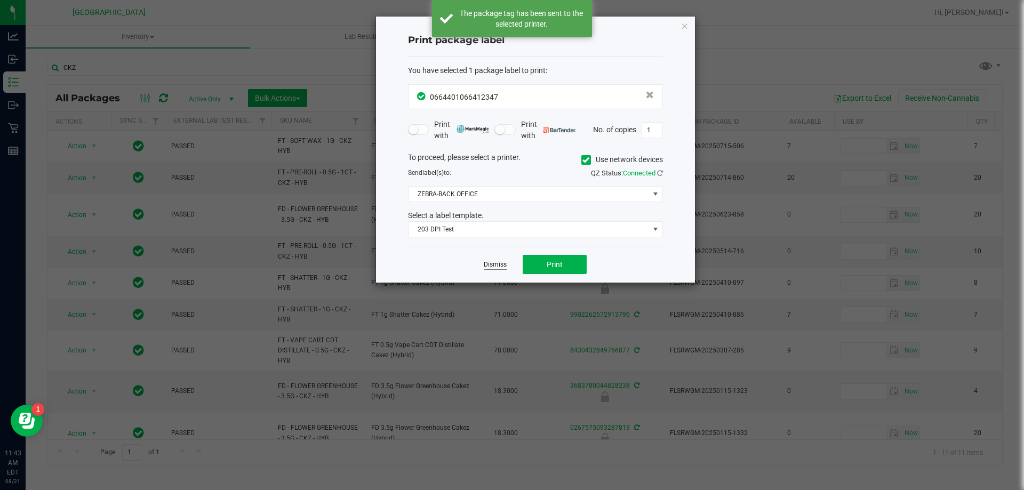
click at [498, 264] on link "Dismiss" at bounding box center [495, 264] width 23 height 9
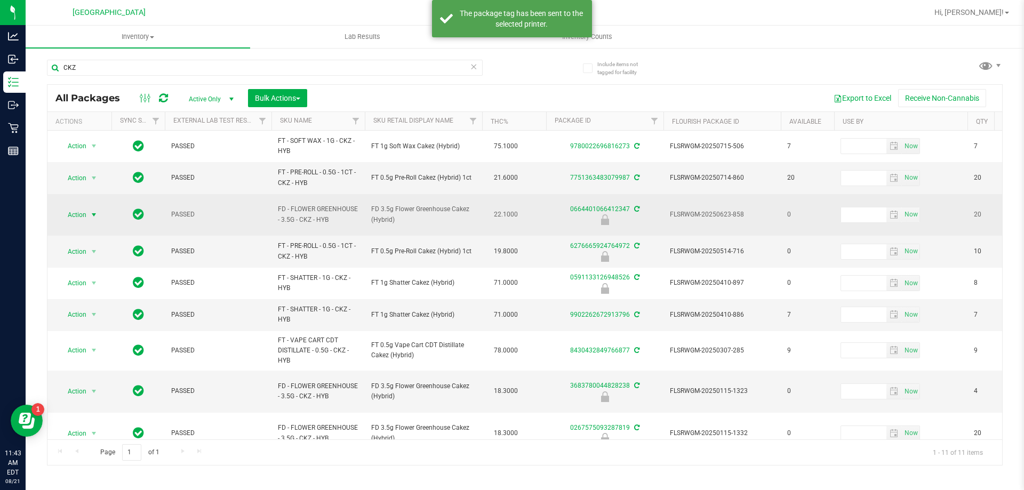
click at [97, 207] on span "select" at bounding box center [93, 214] width 13 height 15
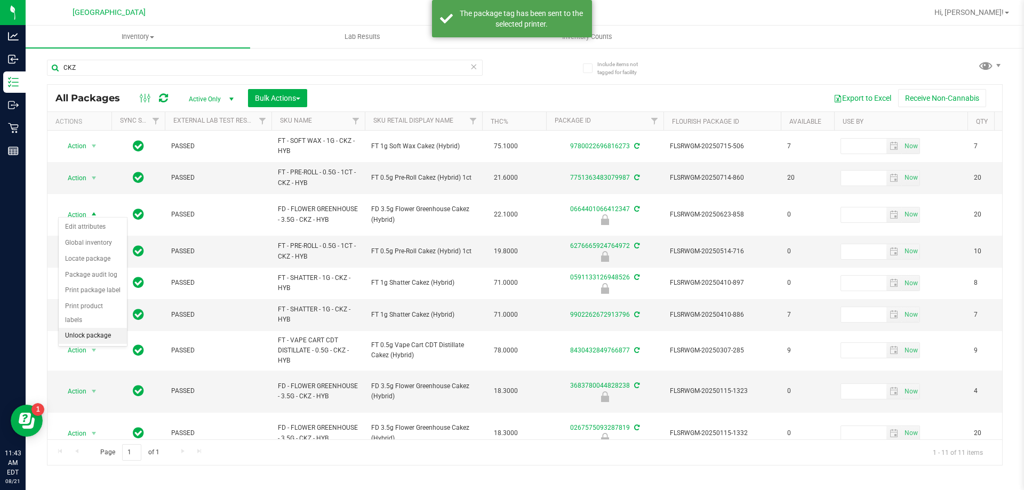
click at [89, 328] on li "Unlock package" at bounding box center [93, 336] width 68 height 16
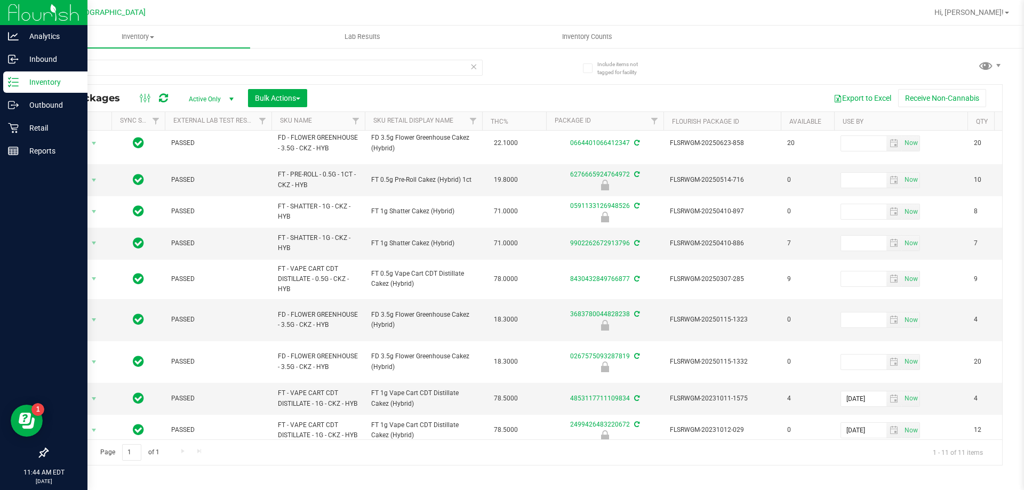
click at [4, 5] on div at bounding box center [43, 13] width 87 height 26
click at [14, 6] on img at bounding box center [43, 12] width 71 height 25
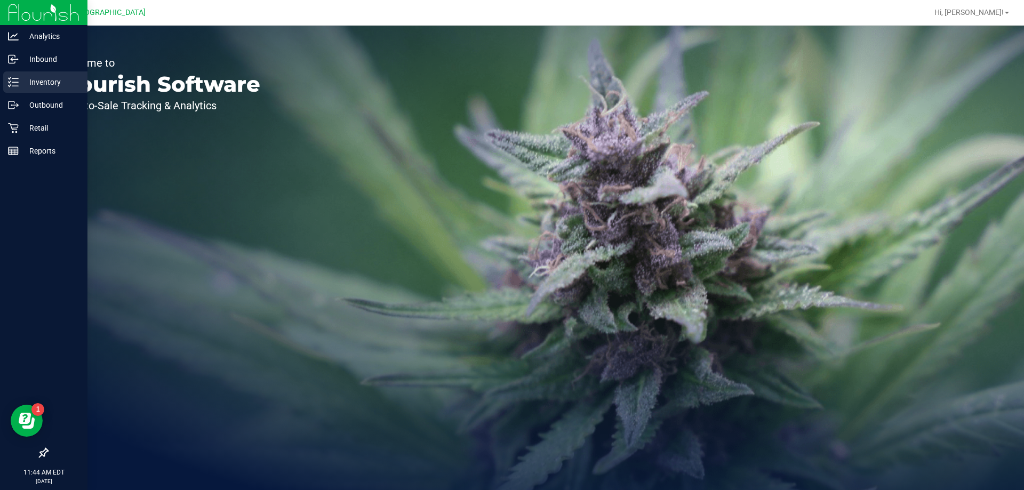
click at [29, 73] on div "Inventory" at bounding box center [45, 81] width 84 height 21
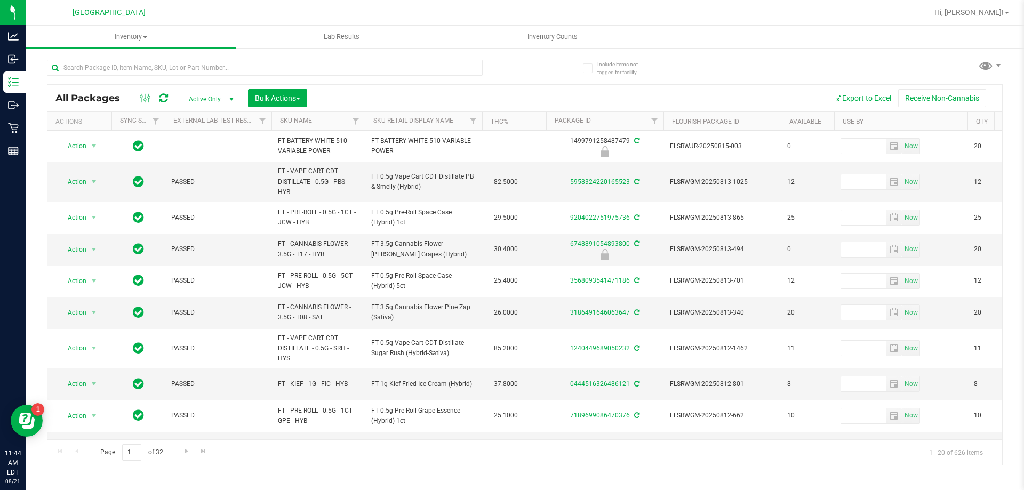
click at [336, 124] on th "SKU Name" at bounding box center [318, 121] width 93 height 19
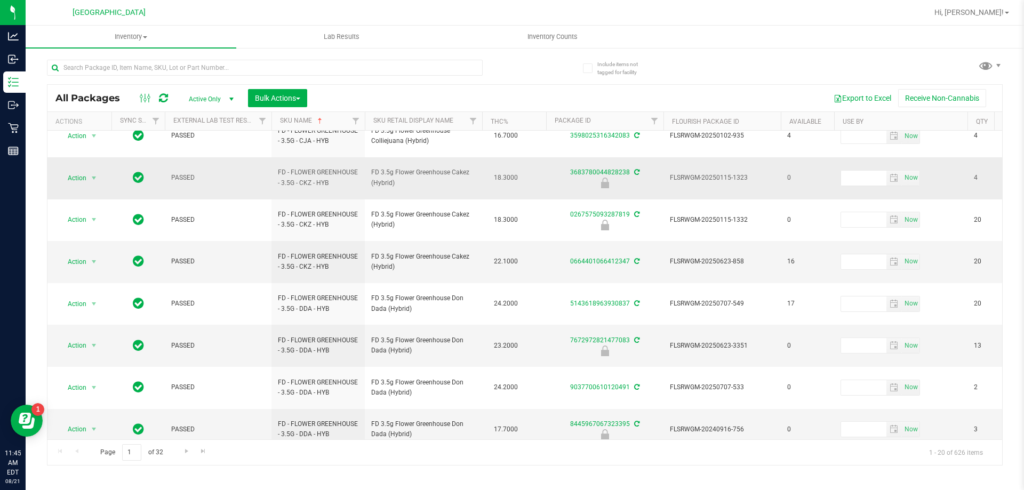
scroll to position [342, 0]
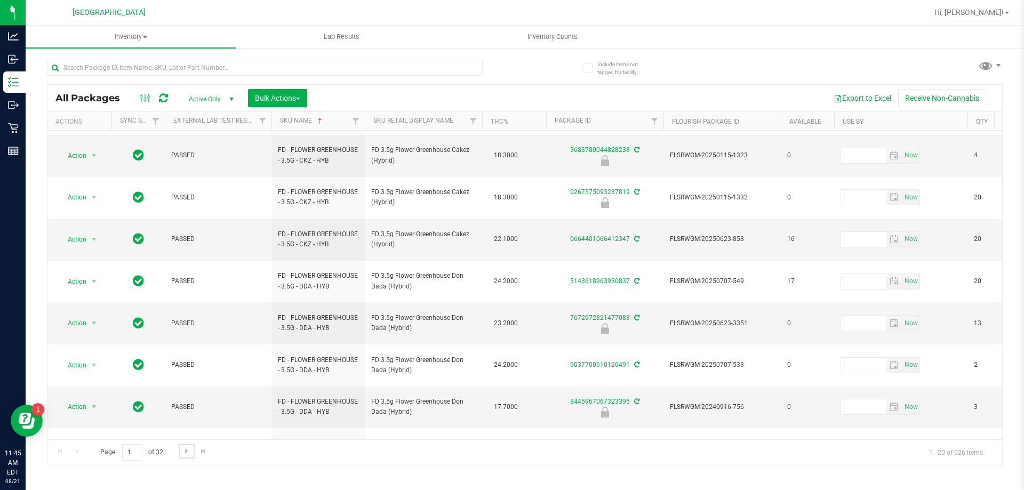
click at [181, 453] on link "Go to the next page" at bounding box center [186, 451] width 15 height 14
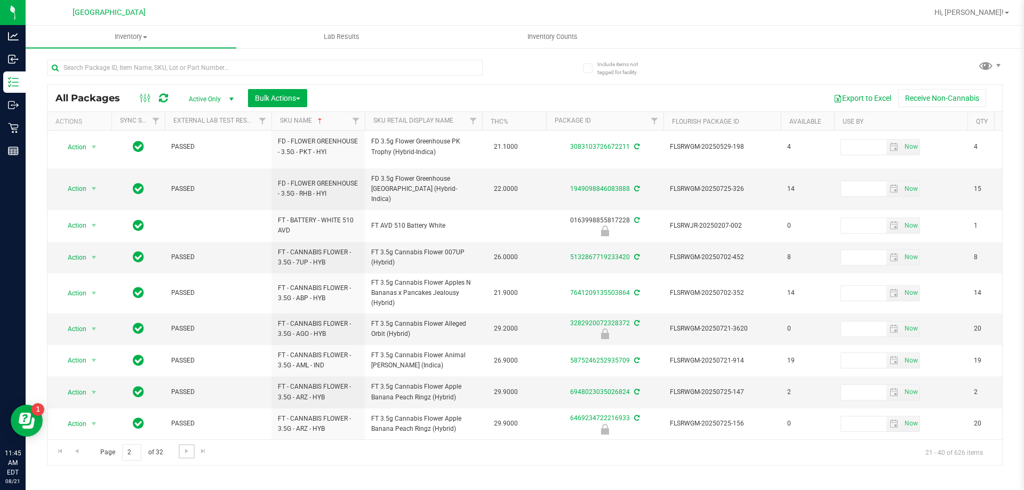
scroll to position [340, 0]
click at [188, 453] on span "Go to the next page" at bounding box center [186, 451] width 9 height 9
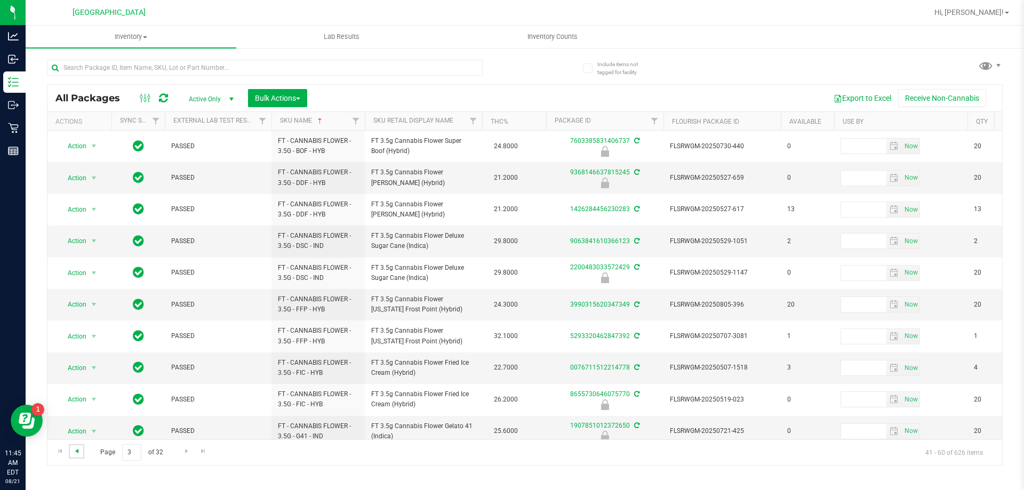
click at [75, 450] on span "Go to the previous page" at bounding box center [77, 451] width 9 height 9
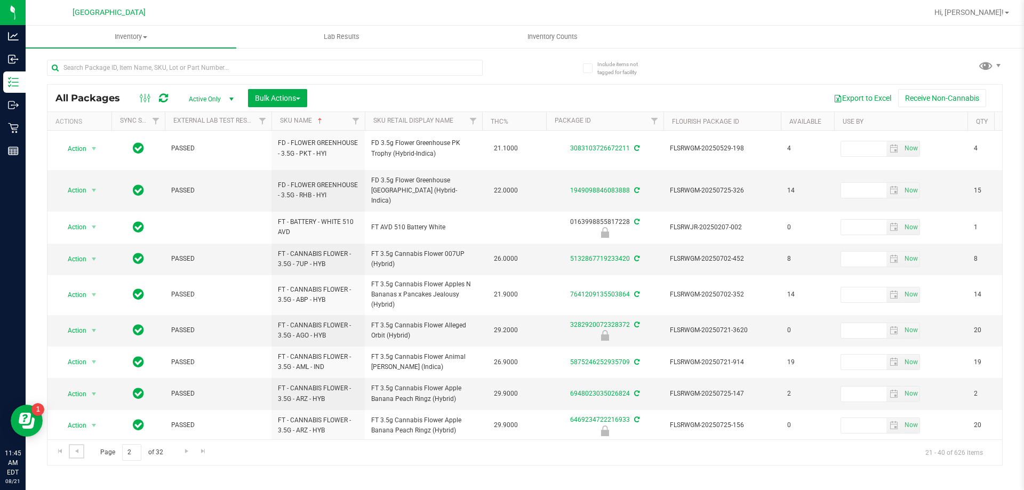
scroll to position [340, 0]
click at [186, 448] on span "Go to the next page" at bounding box center [186, 451] width 9 height 9
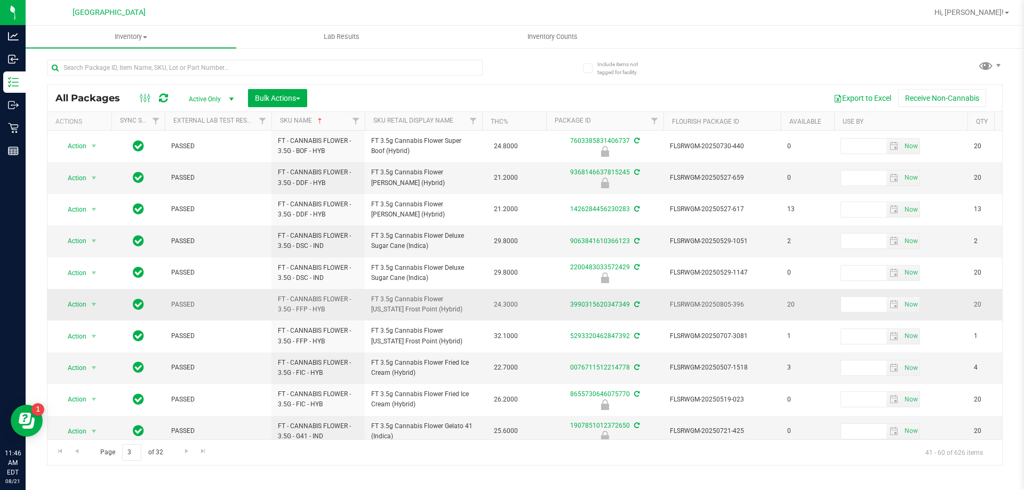
drag, startPoint x: 638, startPoint y: 309, endPoint x: 628, endPoint y: 309, distance: 10.1
click at [628, 309] on div "3990315620347349" at bounding box center [605, 305] width 121 height 10
drag, startPoint x: 755, startPoint y: 305, endPoint x: 662, endPoint y: 305, distance: 93.3
copy tr "FLSRWGM-20250805-396"
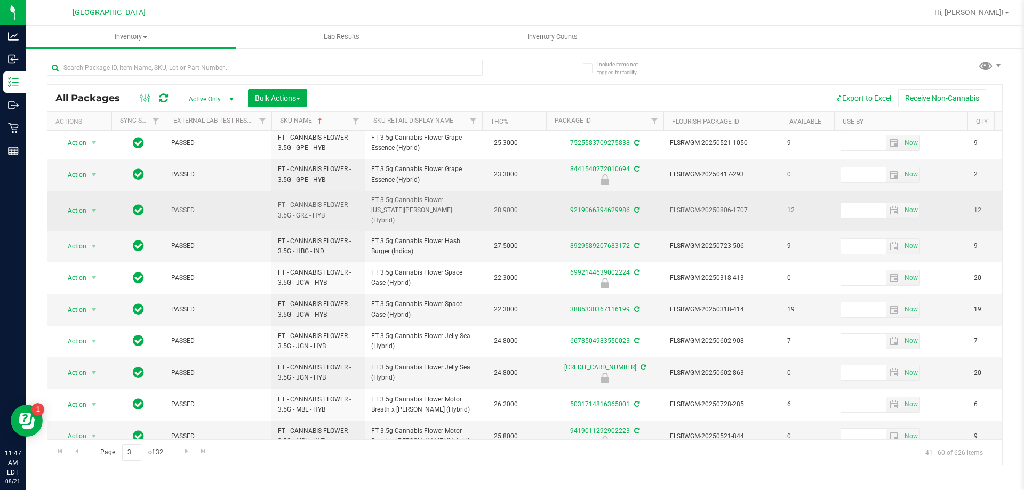
scroll to position [332, 0]
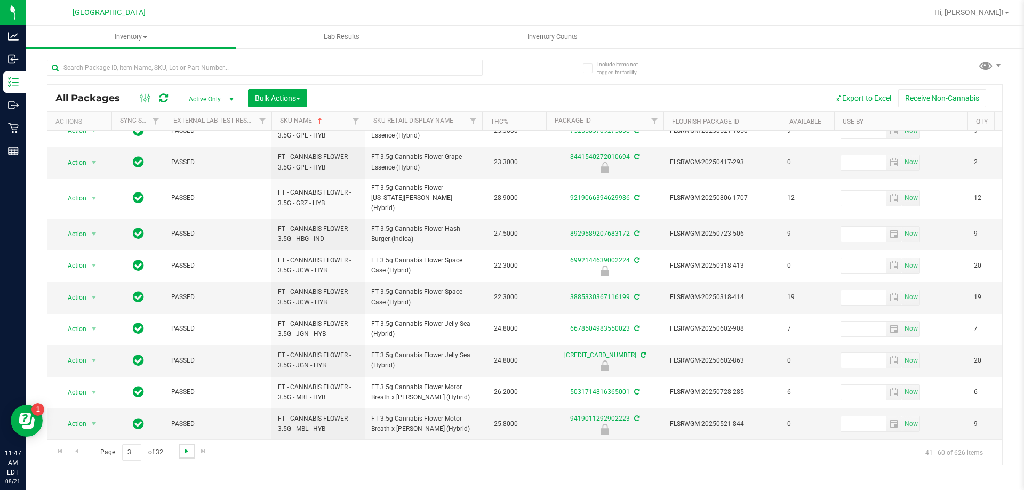
click at [189, 449] on span "Go to the next page" at bounding box center [186, 451] width 9 height 9
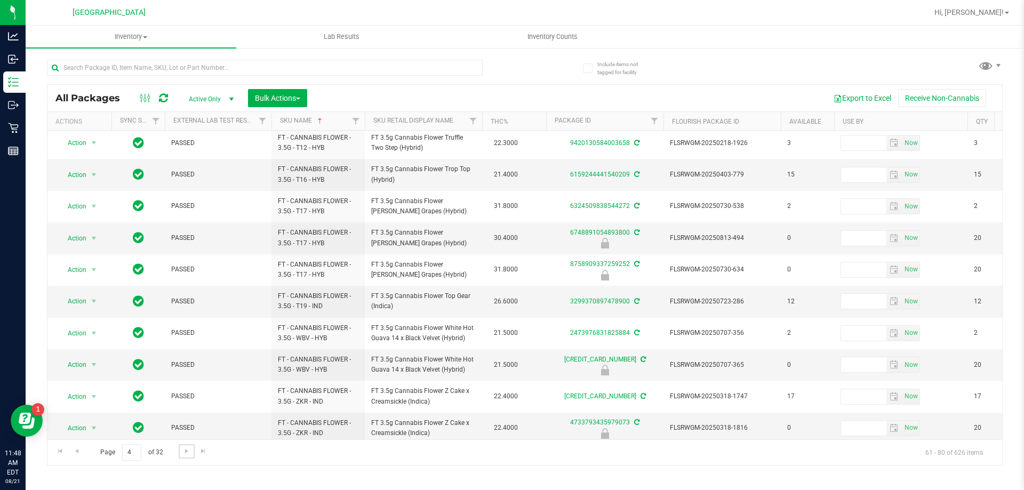
scroll to position [332, 0]
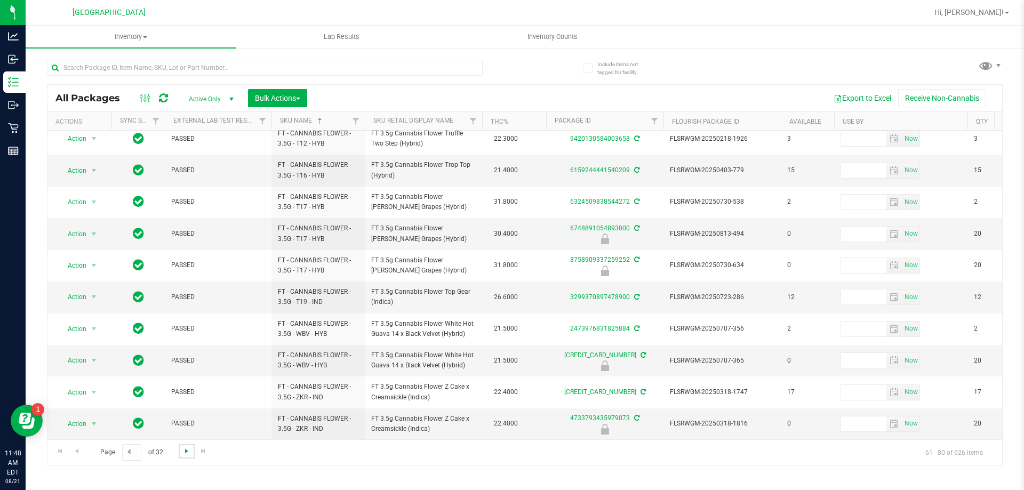
click at [185, 450] on span "Go to the next page" at bounding box center [186, 451] width 9 height 9
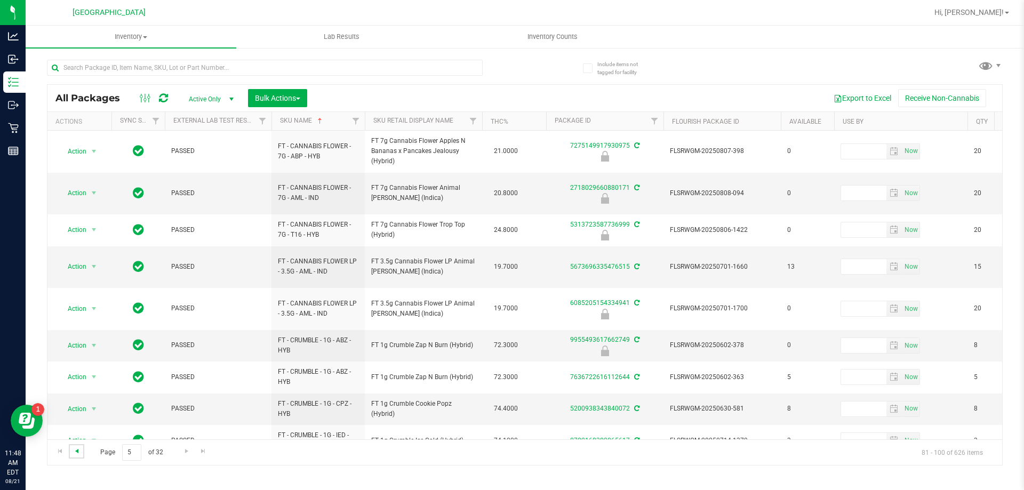
click at [78, 451] on span "Go to the previous page" at bounding box center [77, 451] width 9 height 9
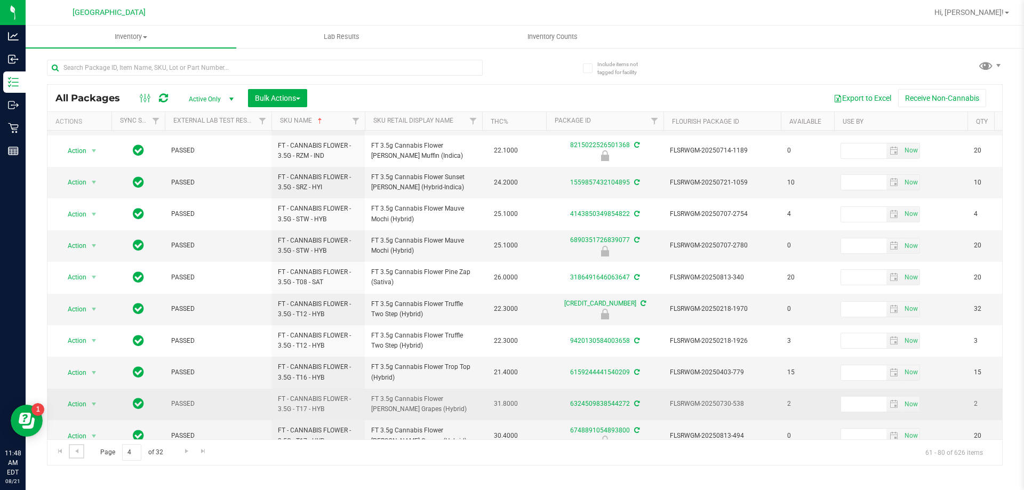
scroll to position [332, 0]
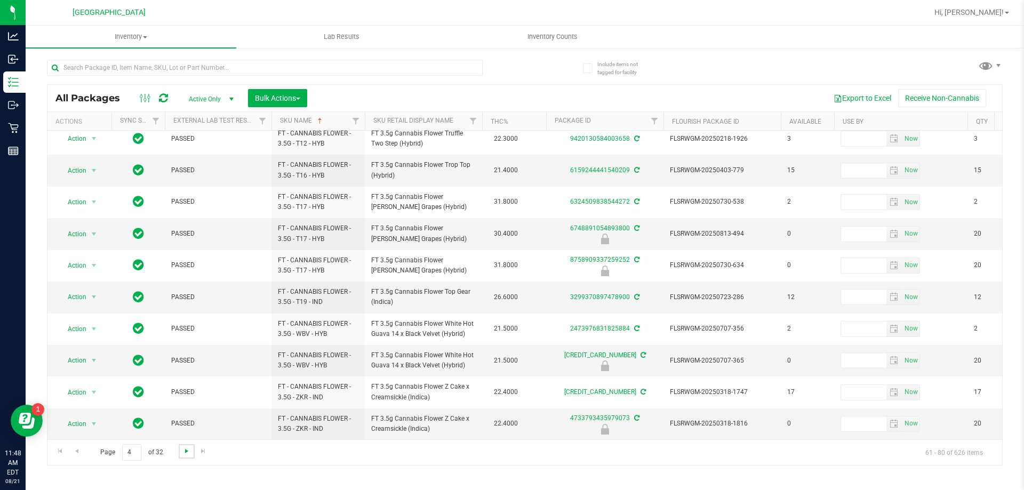
click at [183, 454] on span "Go to the next page" at bounding box center [186, 451] width 9 height 9
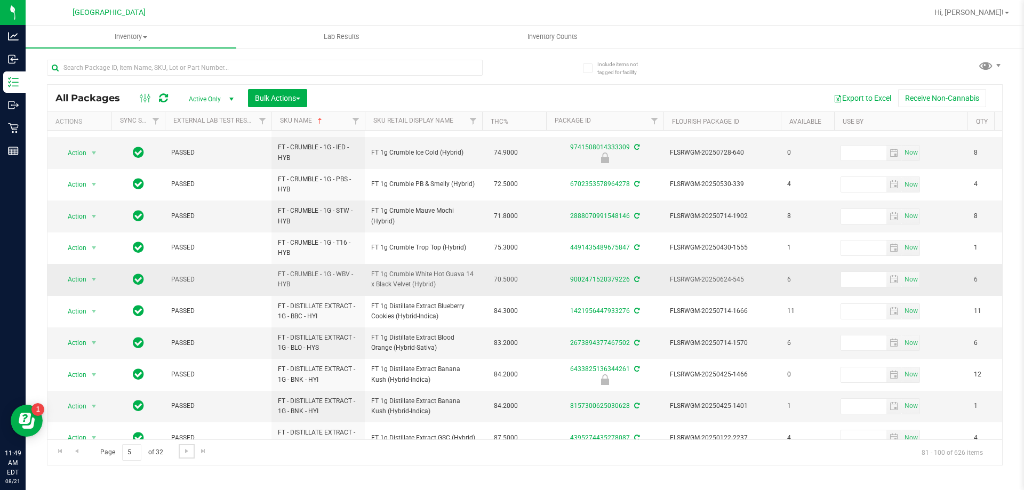
scroll to position [340, 0]
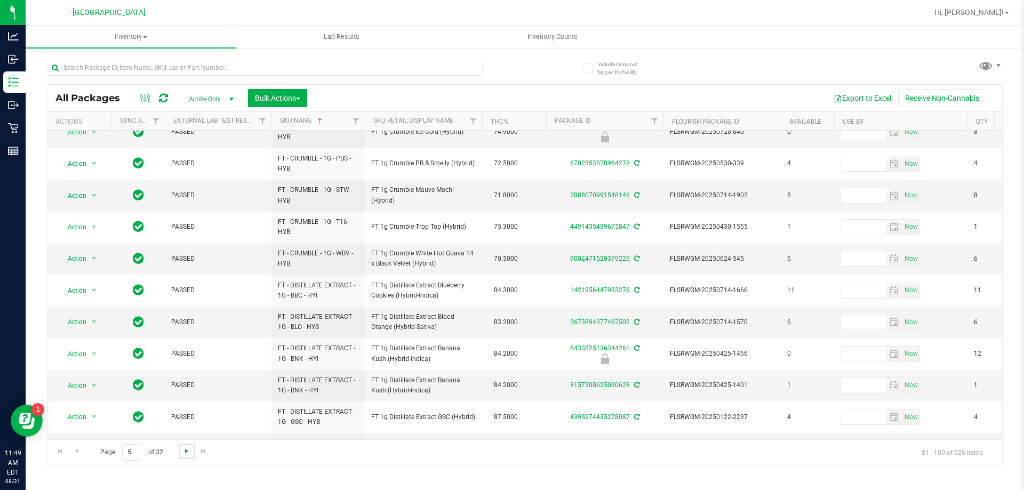
click at [186, 454] on span "Go to the next page" at bounding box center [186, 451] width 9 height 9
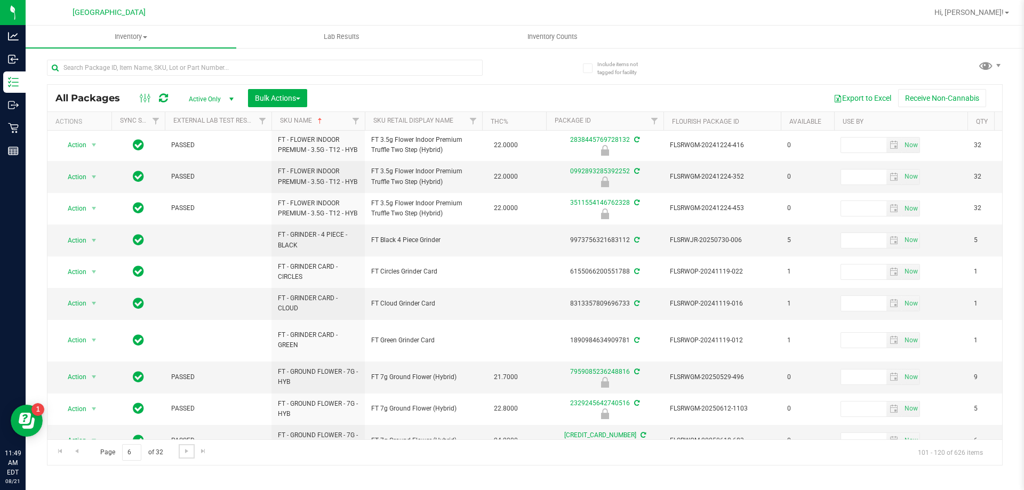
scroll to position [342, 0]
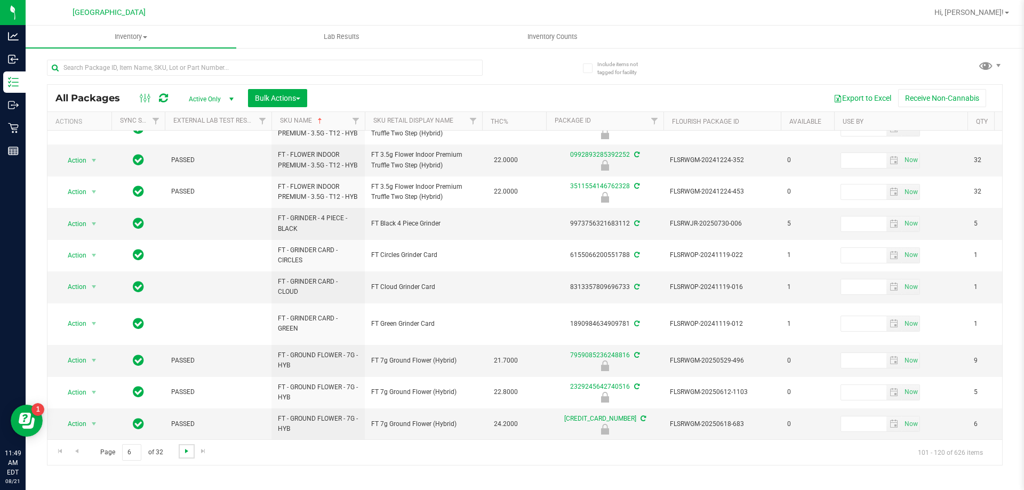
click at [187, 449] on span "Go to the next page" at bounding box center [186, 451] width 9 height 9
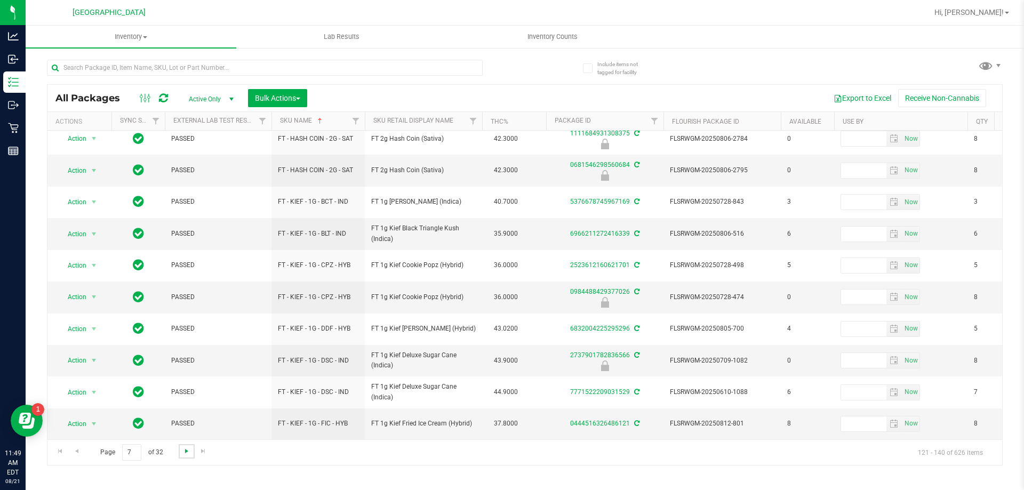
click at [186, 454] on span "Go to the next page" at bounding box center [186, 451] width 9 height 9
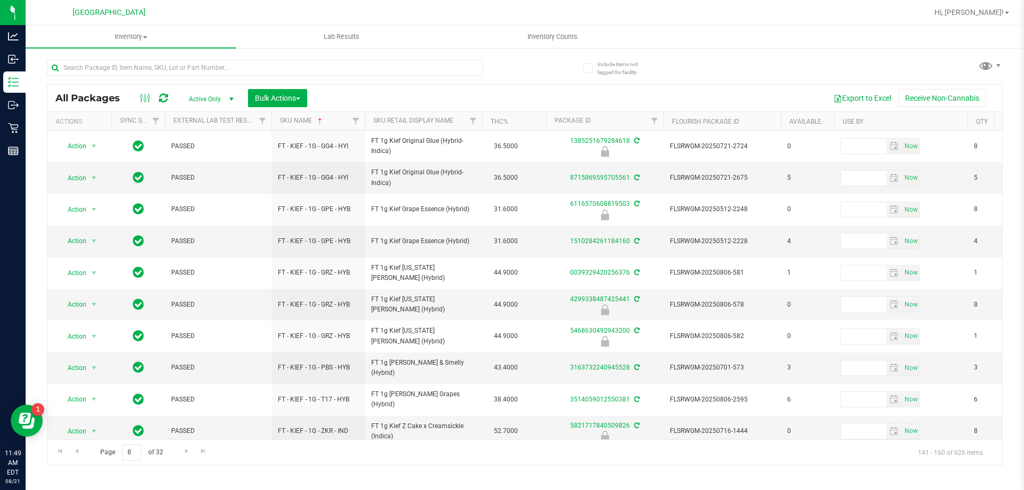
drag, startPoint x: 186, startPoint y: 454, endPoint x: 793, endPoint y: 54, distance: 727.0
click at [793, 54] on div "All Packages Active Only Active Only Lab Samples Locked All External Internal B…" at bounding box center [525, 258] width 956 height 416
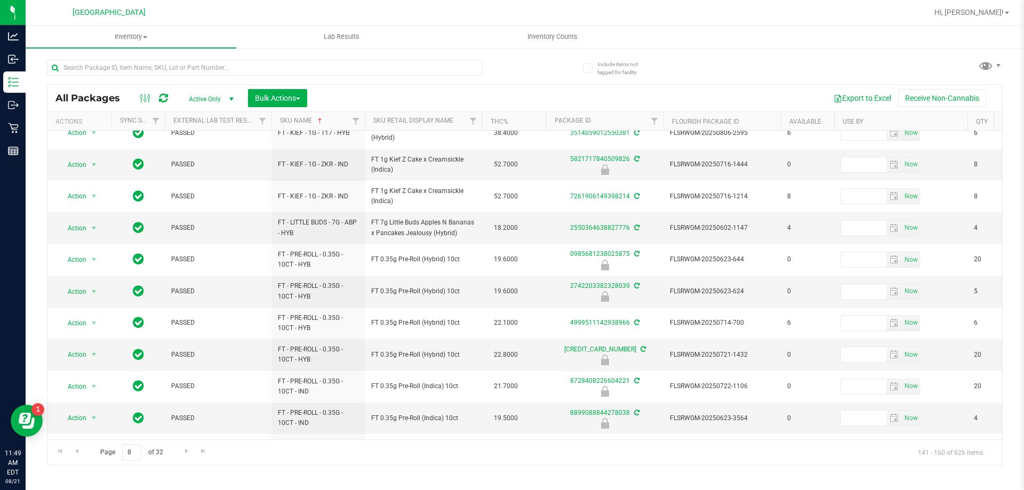
drag, startPoint x: 441, startPoint y: 440, endPoint x: 460, endPoint y: 440, distance: 19.7
click at [460, 440] on div "Page 8 of 32 141 - 160 of 626 items" at bounding box center [524, 453] width 955 height 26
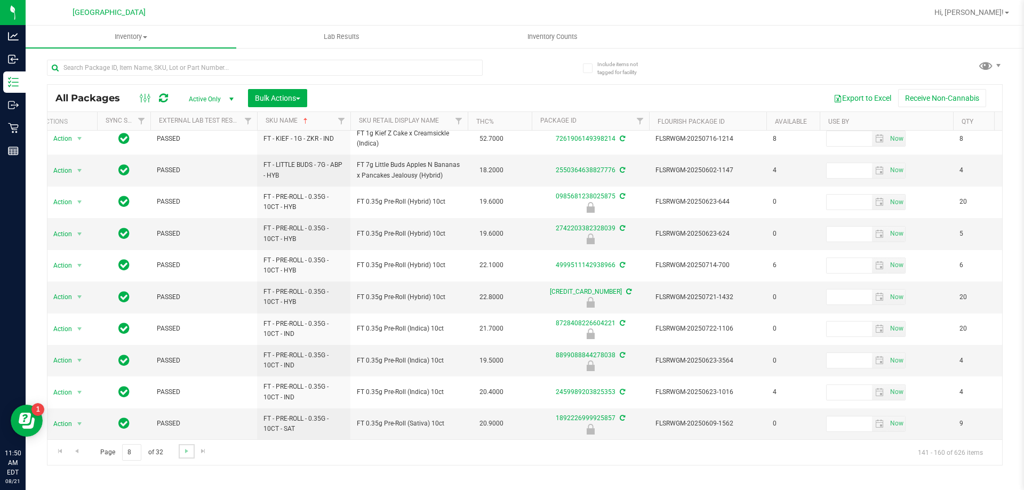
click at [181, 456] on link "Go to the next page" at bounding box center [186, 451] width 15 height 14
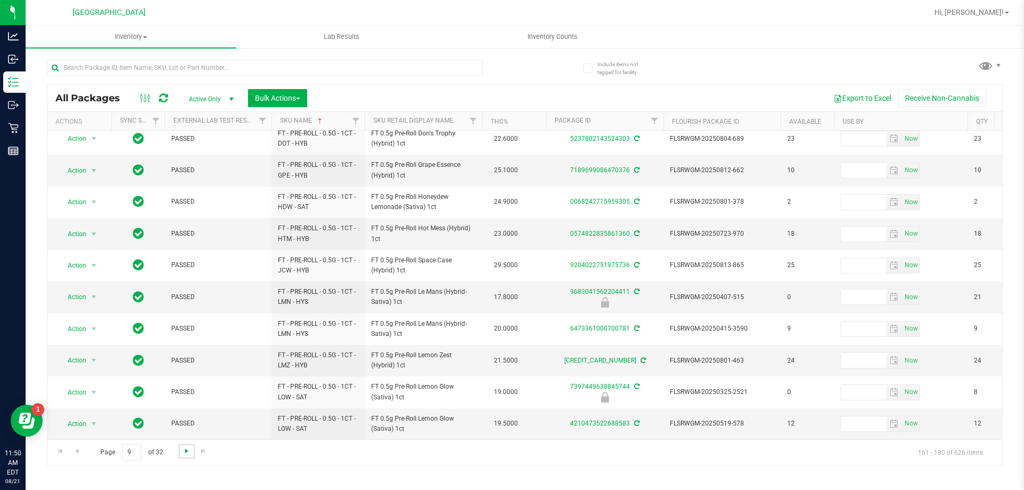
click at [186, 451] on span "Go to the next page" at bounding box center [186, 451] width 9 height 9
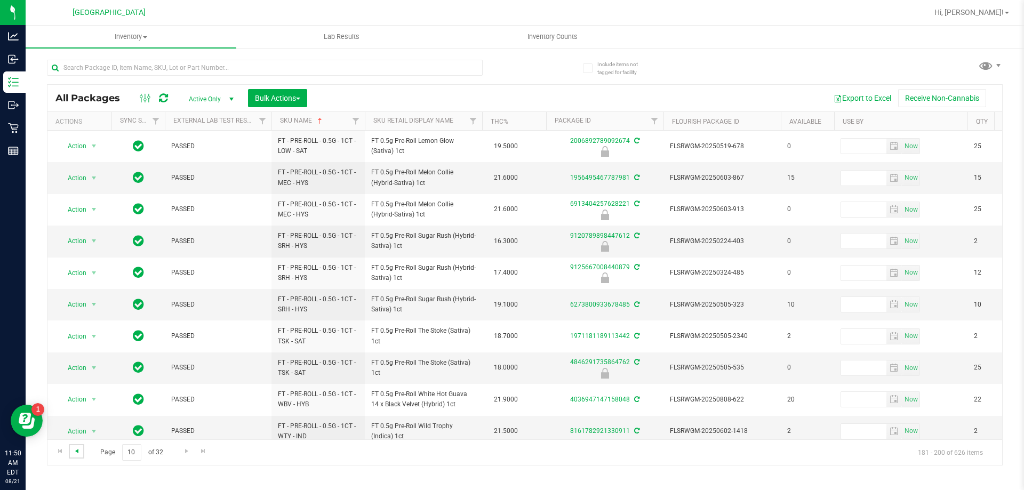
click at [81, 453] on span "Go to the previous page" at bounding box center [77, 451] width 9 height 9
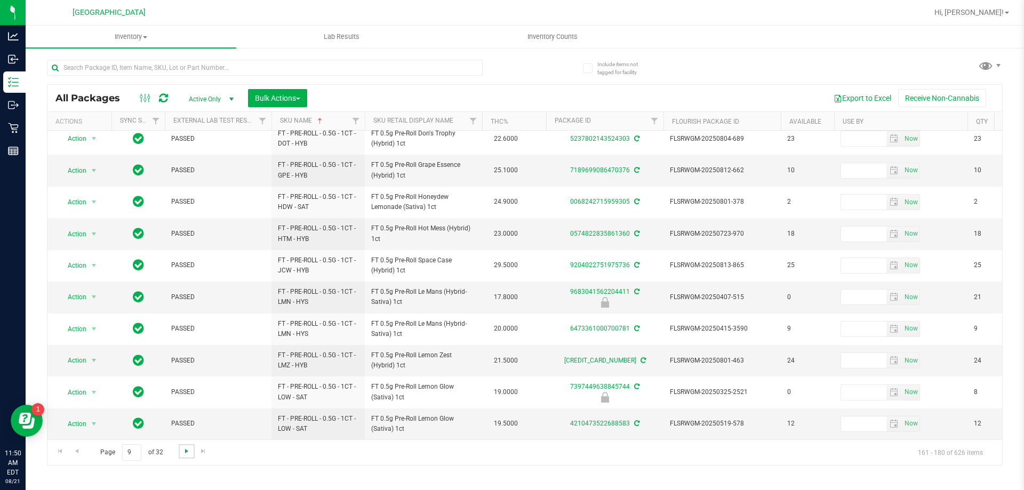
click at [189, 450] on span "Go to the next page" at bounding box center [186, 451] width 9 height 9
click at [186, 451] on span "Go to the next page" at bounding box center [186, 451] width 9 height 9
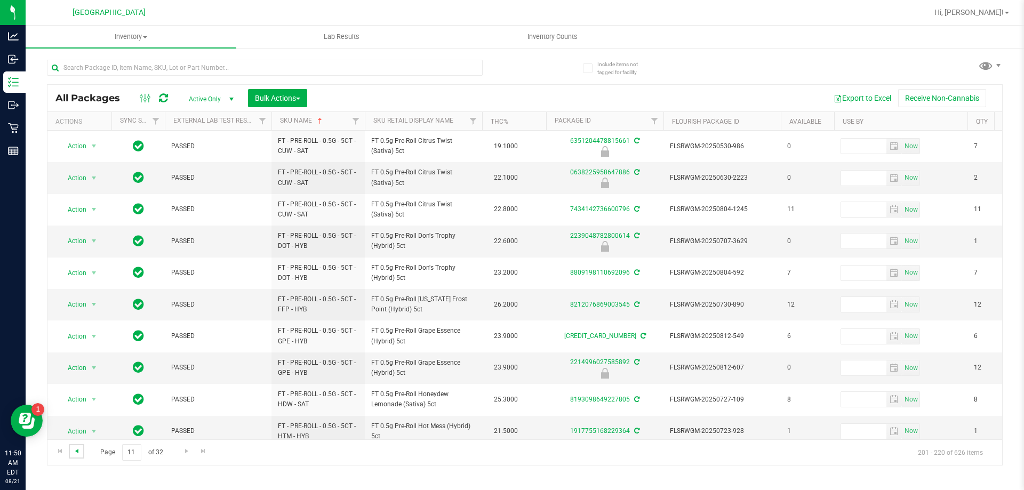
click at [76, 449] on span "Go to the previous page" at bounding box center [77, 451] width 9 height 9
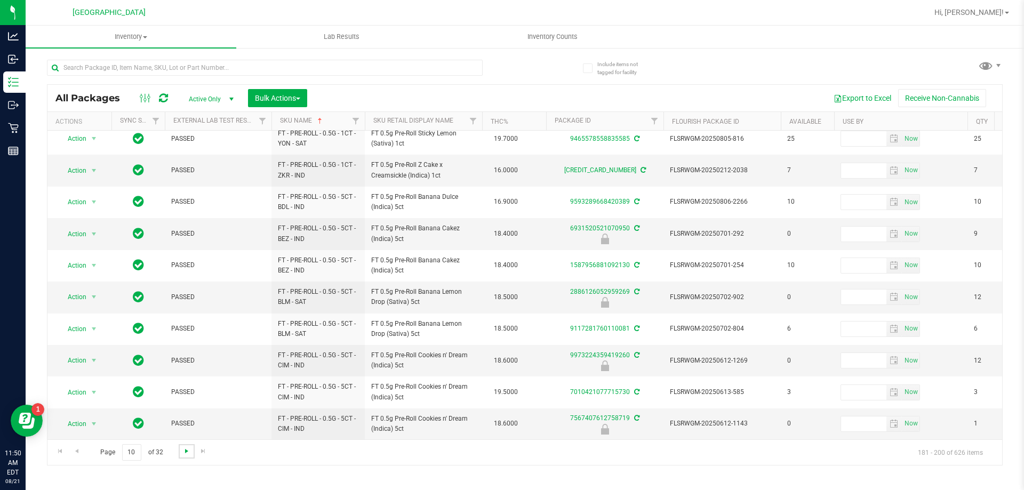
click at [184, 451] on span "Go to the next page" at bounding box center [186, 451] width 9 height 9
click at [188, 447] on span "Go to the next page" at bounding box center [186, 451] width 9 height 9
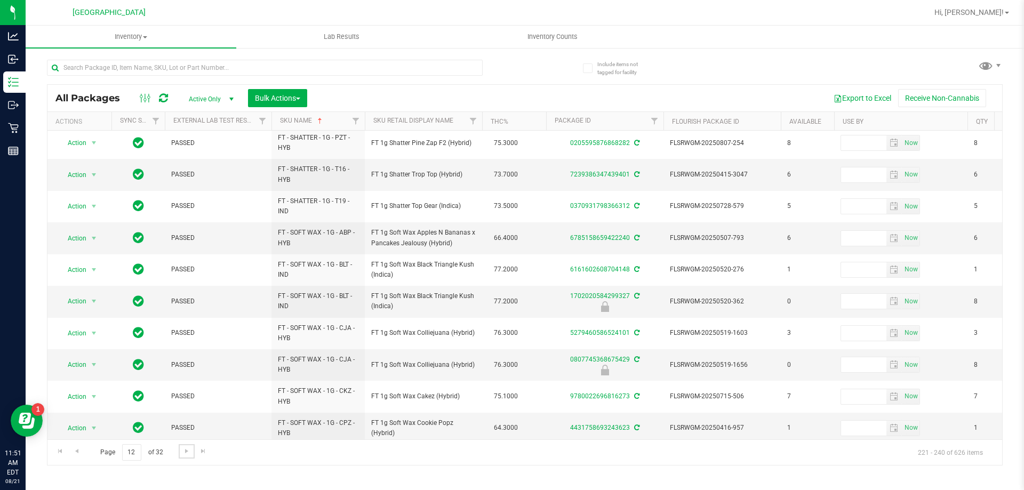
scroll to position [332, 0]
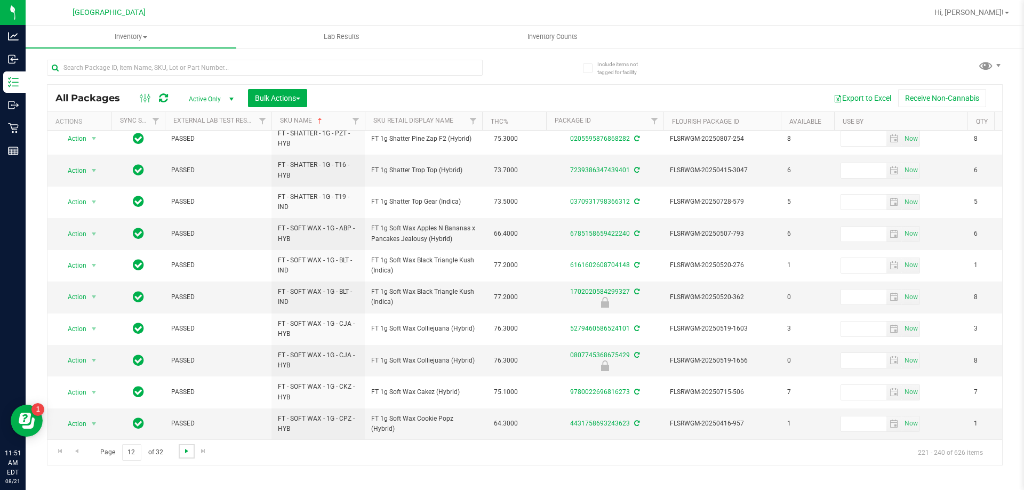
click at [183, 452] on span "Go to the next page" at bounding box center [186, 451] width 9 height 9
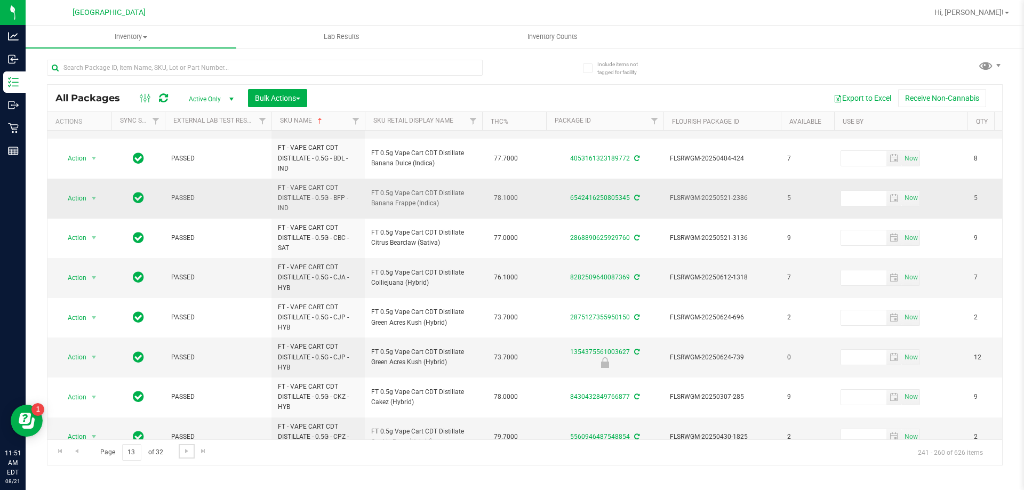
scroll to position [413, 0]
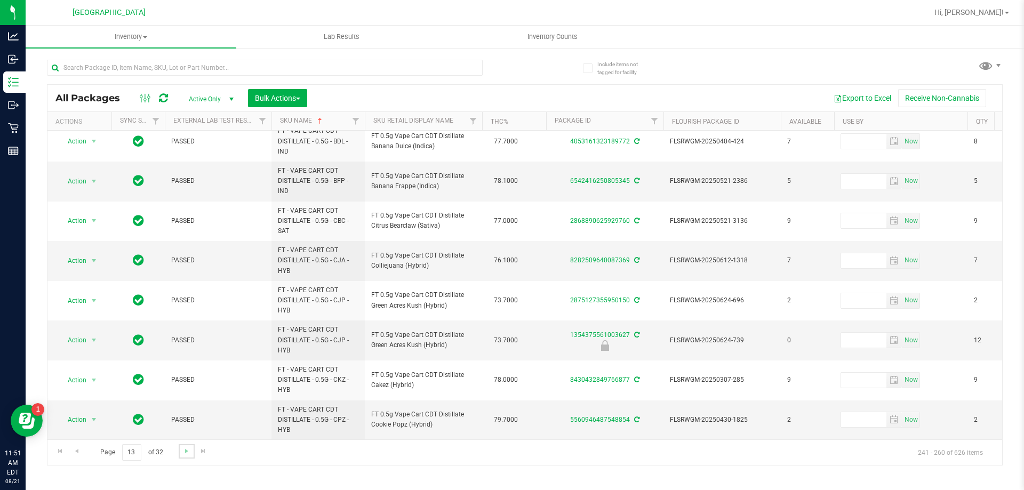
click at [185, 457] on link "Go to the next page" at bounding box center [186, 451] width 15 height 14
click at [187, 449] on span "Go to the next page" at bounding box center [186, 451] width 9 height 9
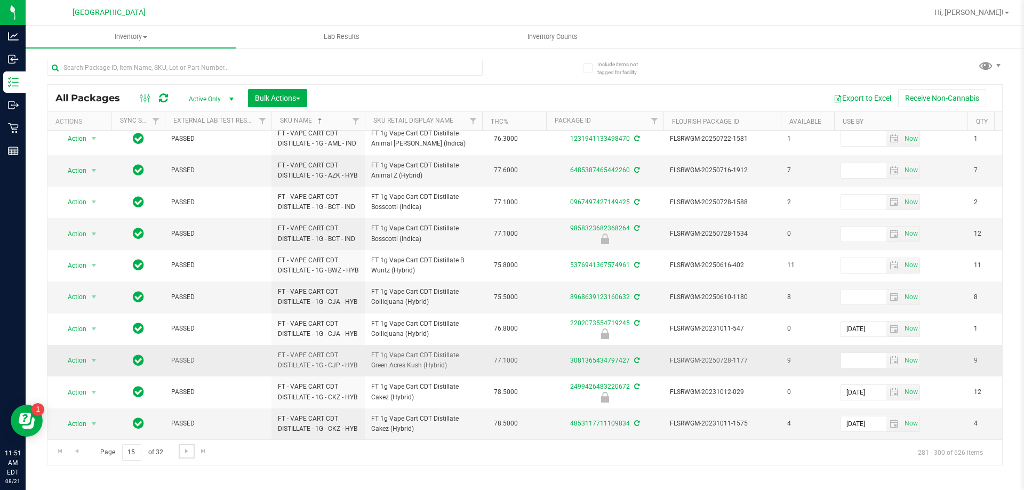
scroll to position [446, 0]
click at [190, 453] on span "Go to the next page" at bounding box center [186, 451] width 9 height 9
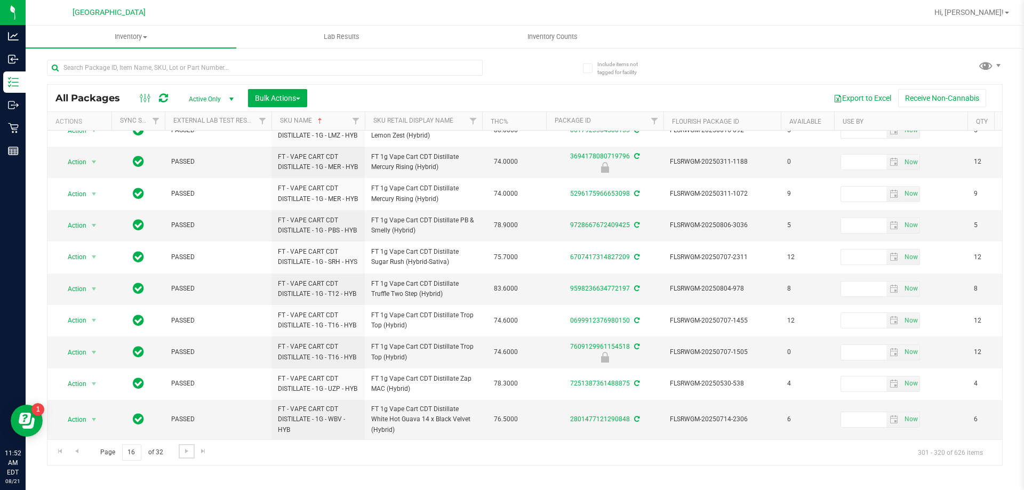
scroll to position [421, 0]
click at [179, 451] on link "Go to the next page" at bounding box center [186, 451] width 15 height 14
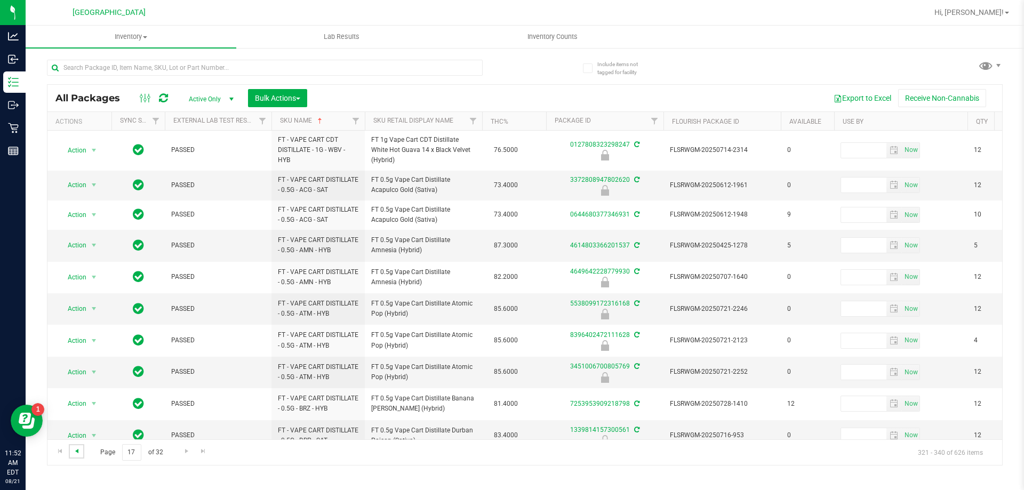
click at [81, 450] on span "Go to the previous page" at bounding box center [77, 451] width 9 height 9
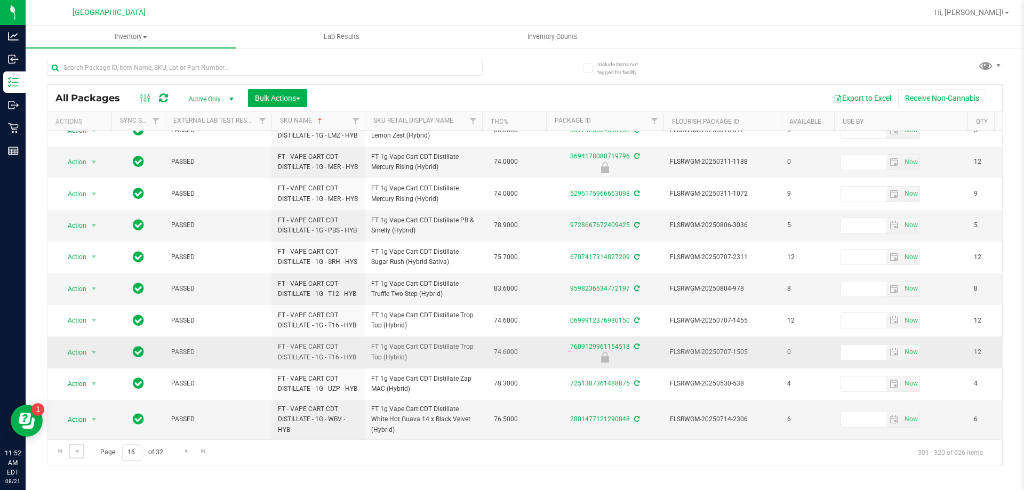
scroll to position [421, 0]
click at [187, 444] on link "Go to the next page" at bounding box center [186, 451] width 15 height 14
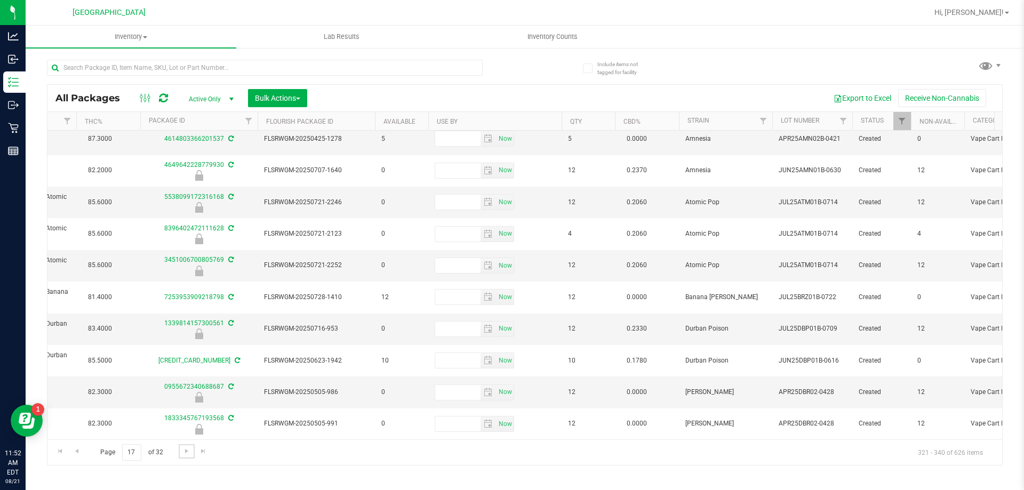
scroll to position [0, 578]
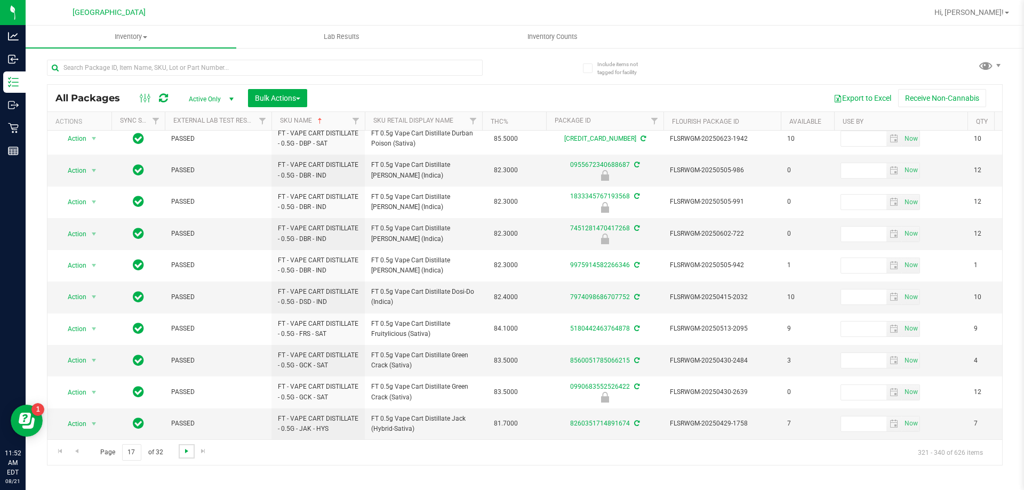
click at [182, 451] on span "Go to the next page" at bounding box center [186, 451] width 9 height 9
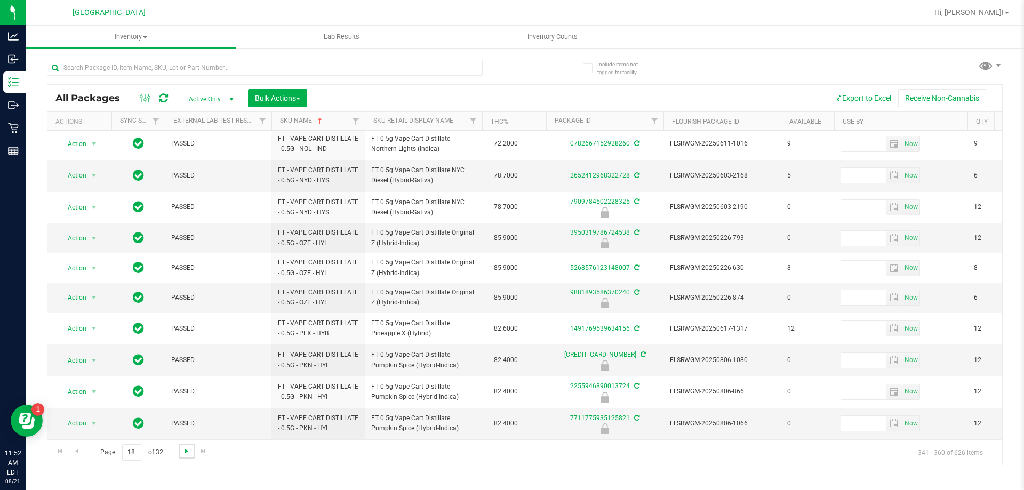
click at [185, 448] on span "Go to the next page" at bounding box center [186, 451] width 9 height 9
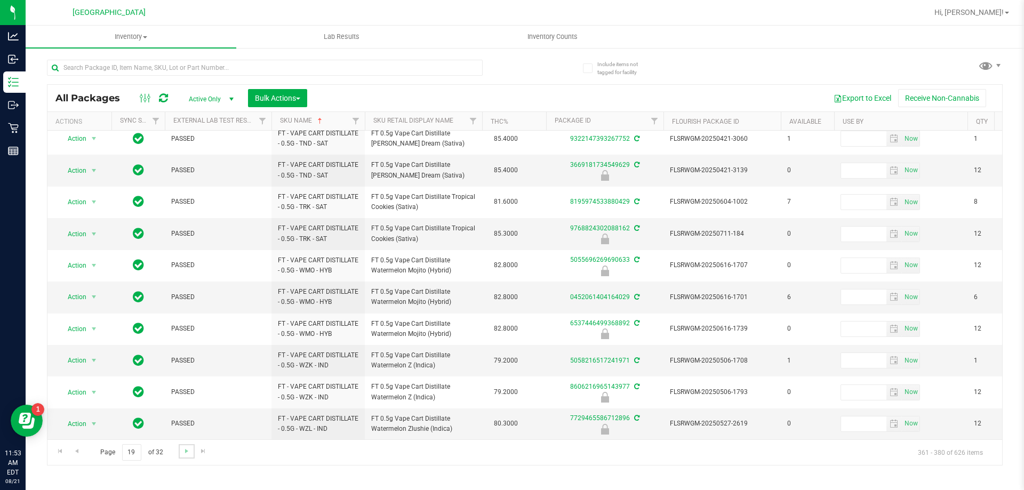
click at [190, 450] on link "Go to the next page" at bounding box center [186, 451] width 15 height 14
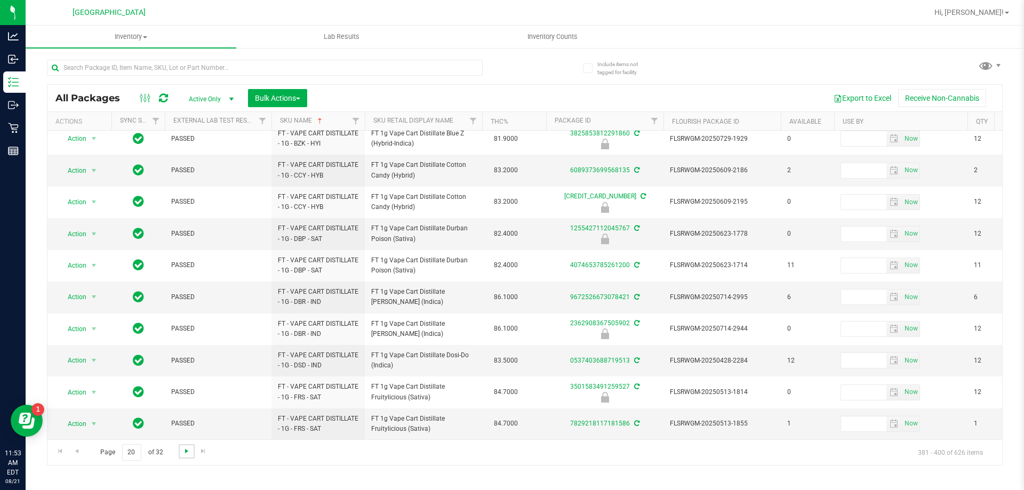
click at [183, 451] on span "Go to the next page" at bounding box center [186, 451] width 9 height 9
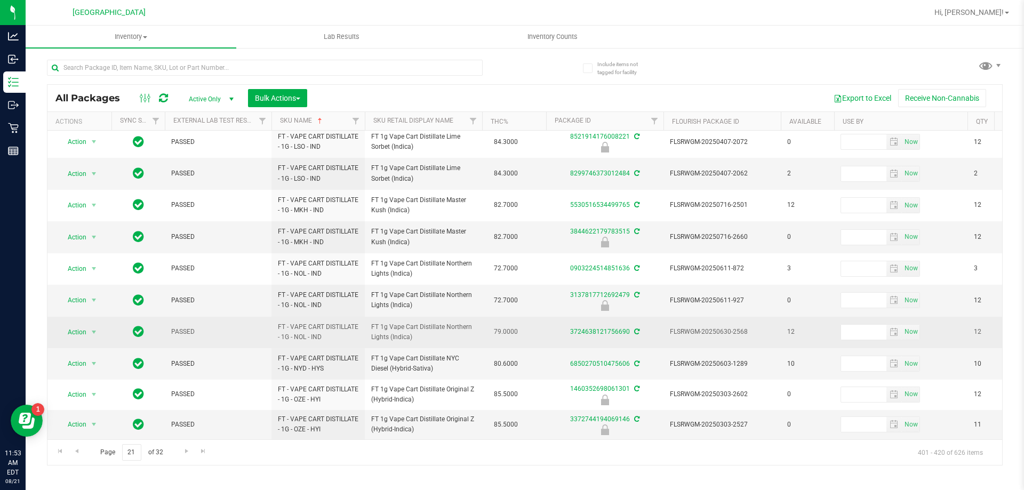
drag, startPoint x: 420, startPoint y: 331, endPoint x: 367, endPoint y: 320, distance: 54.0
click at [367, 320] on td "FT 1g Vape Cart Distillate Northern Lights (Indica)" at bounding box center [423, 332] width 117 height 31
copy span "FT 1g Vape Cart Distillate Northern Lights (Indica)"
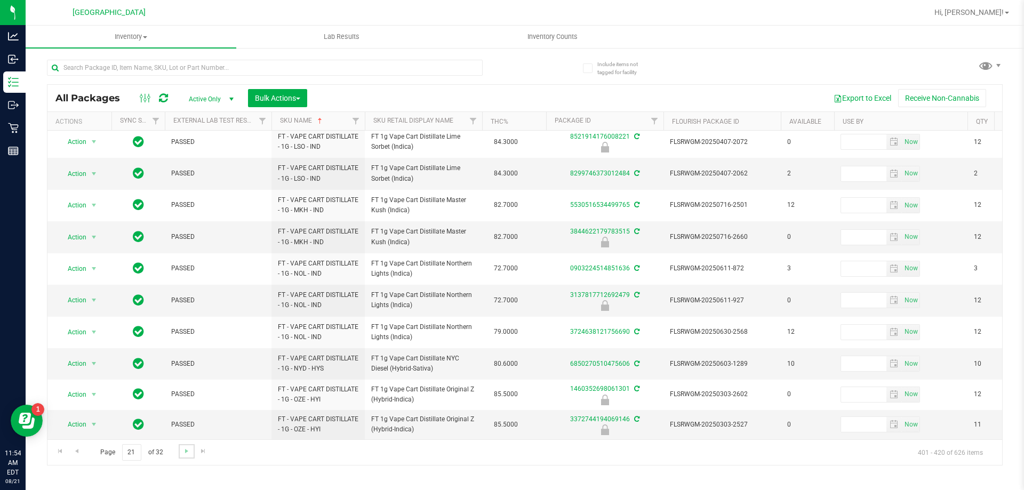
click at [186, 456] on link "Go to the next page" at bounding box center [186, 451] width 15 height 14
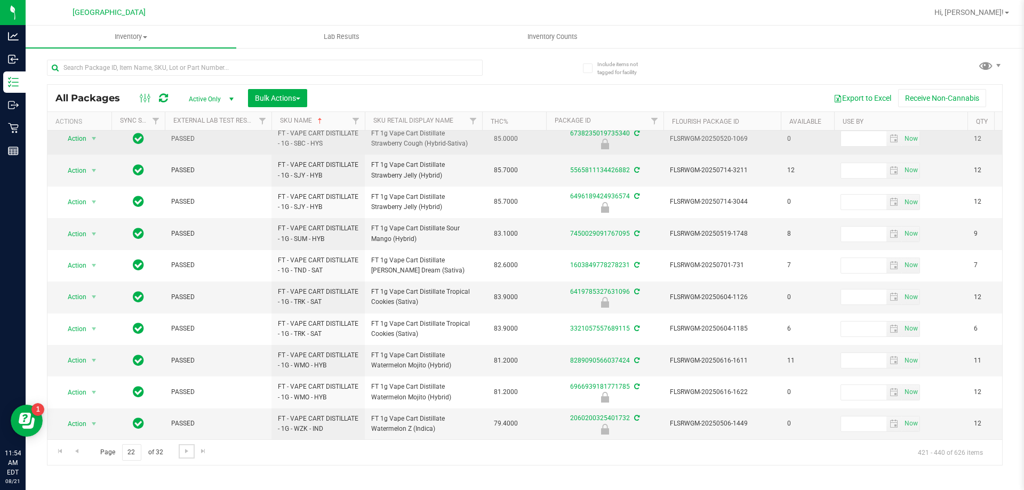
scroll to position [330, 0]
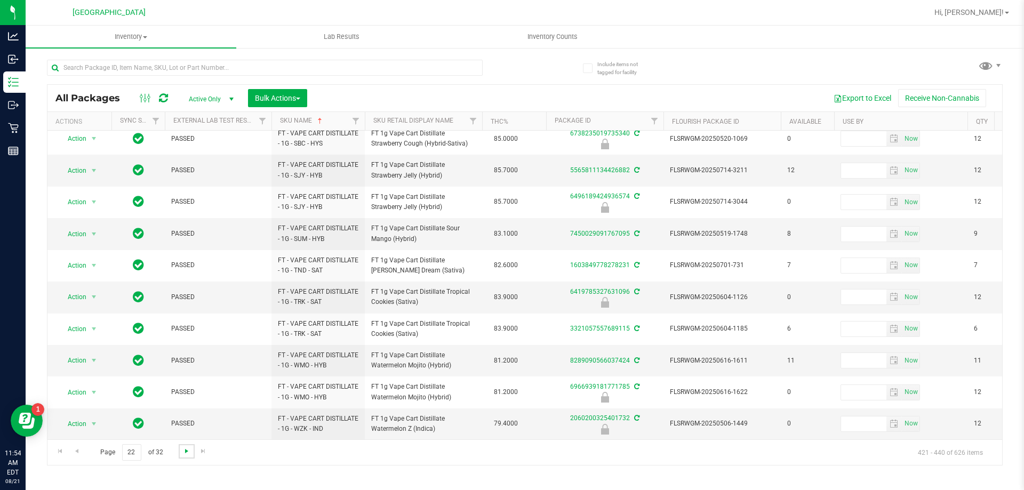
click at [187, 452] on span "Go to the next page" at bounding box center [186, 451] width 9 height 9
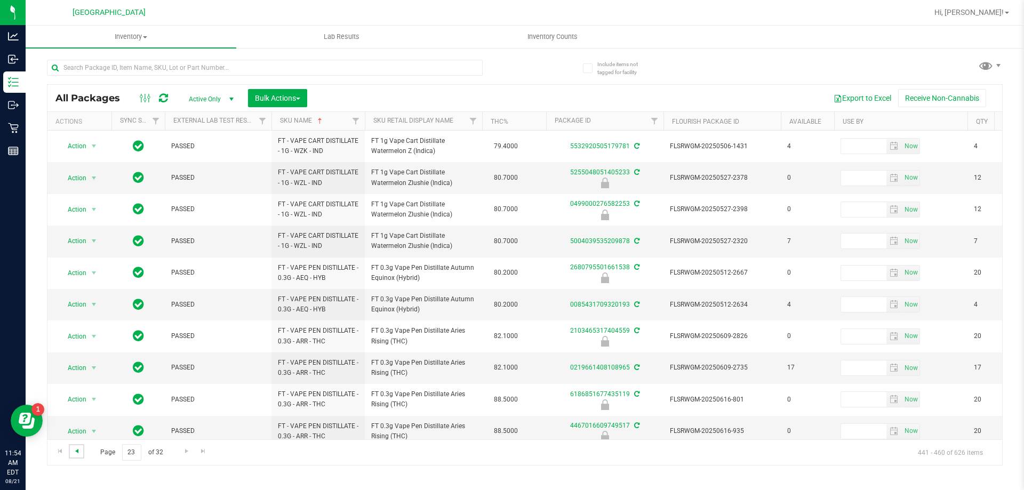
click at [81, 449] on span "Go to the previous page" at bounding box center [77, 451] width 9 height 9
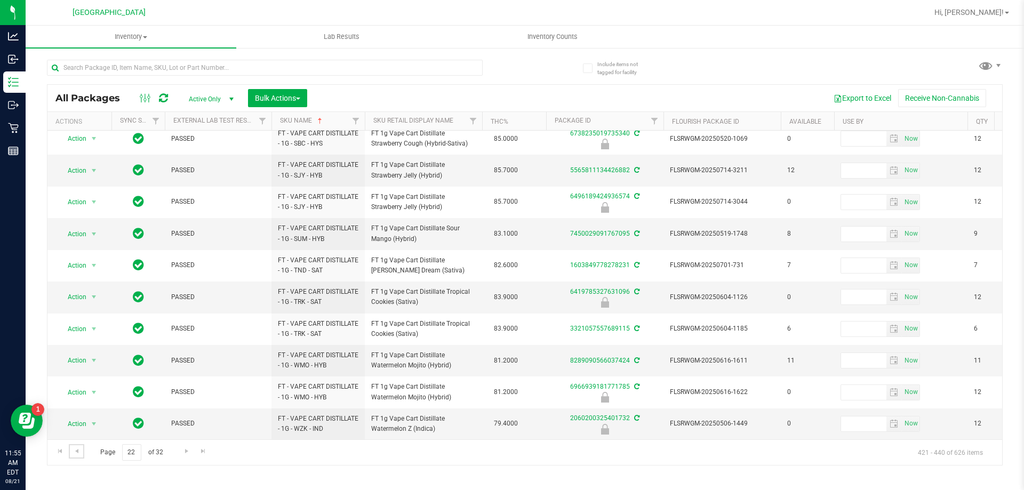
scroll to position [330, 0]
click at [185, 456] on link "Go to the next page" at bounding box center [186, 451] width 15 height 14
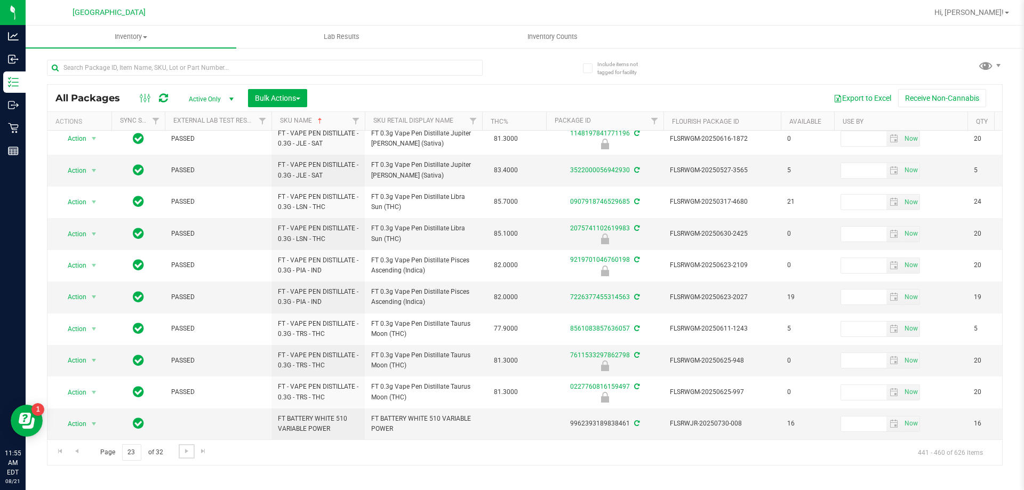
scroll to position [332, 0]
click at [188, 450] on span "Go to the next page" at bounding box center [186, 451] width 9 height 9
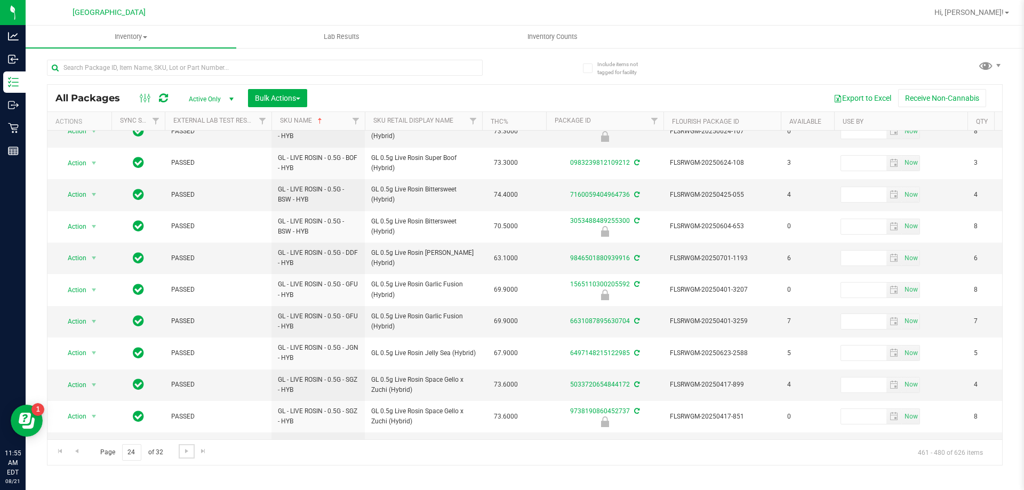
scroll to position [332, 0]
click at [182, 450] on span "Go to the next page" at bounding box center [186, 451] width 9 height 9
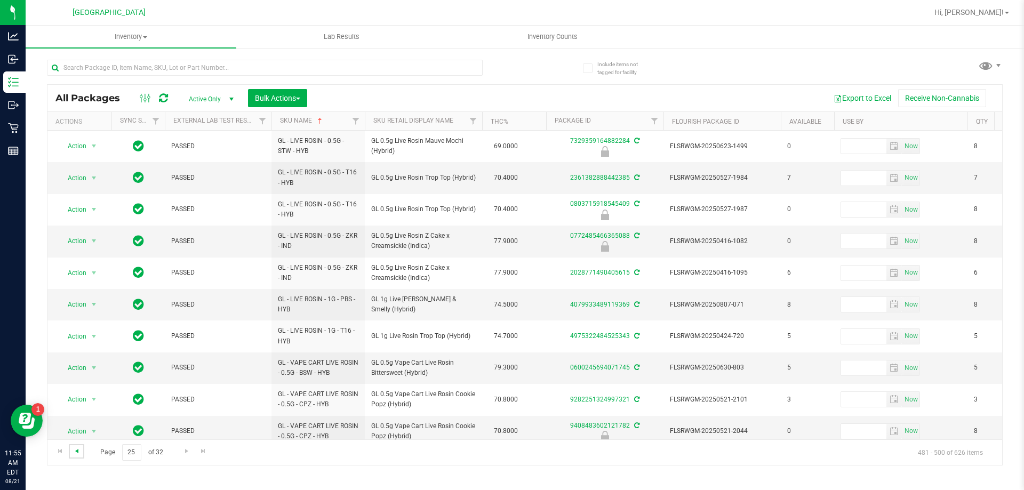
click at [78, 449] on span "Go to the previous page" at bounding box center [77, 451] width 9 height 9
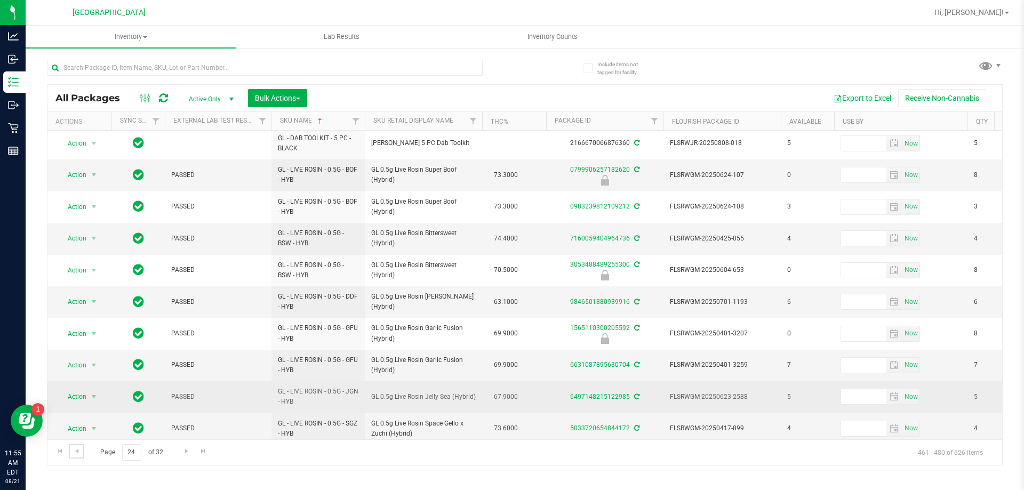
scroll to position [332, 0]
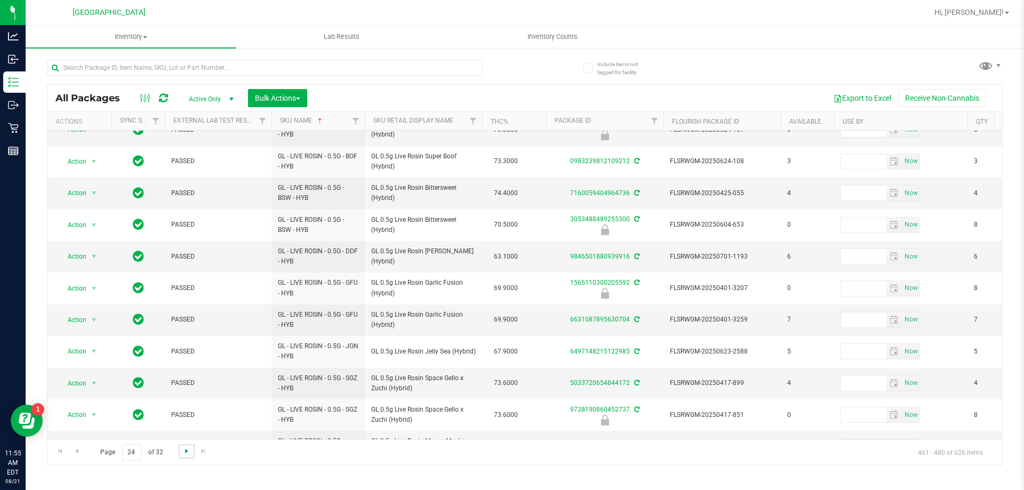
click at [187, 448] on span "Go to the next page" at bounding box center [186, 451] width 9 height 9
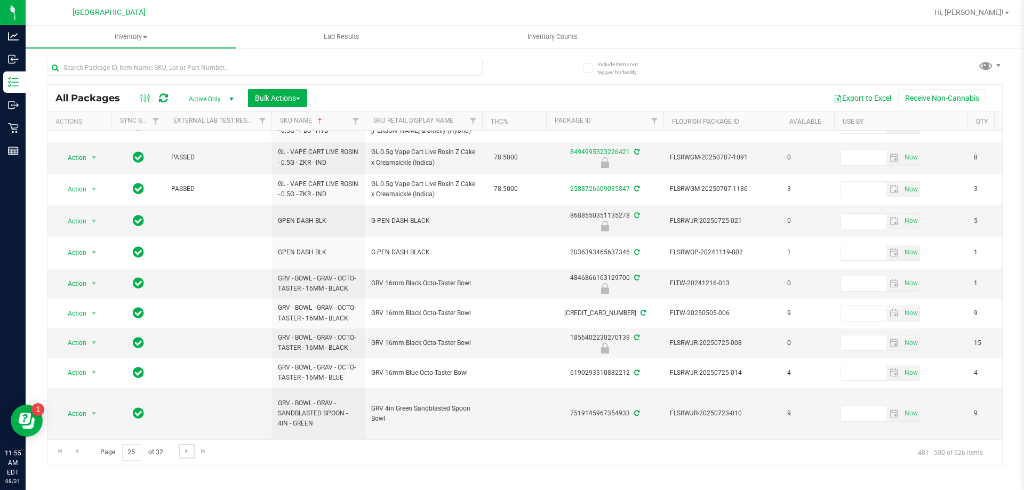
scroll to position [345, 0]
click at [185, 448] on span "Go to the next page" at bounding box center [186, 451] width 9 height 9
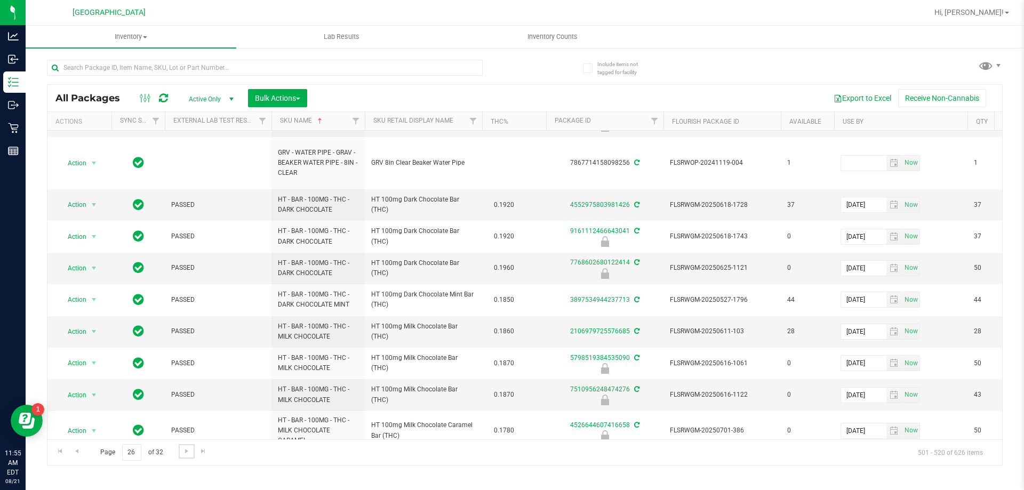
scroll to position [531, 0]
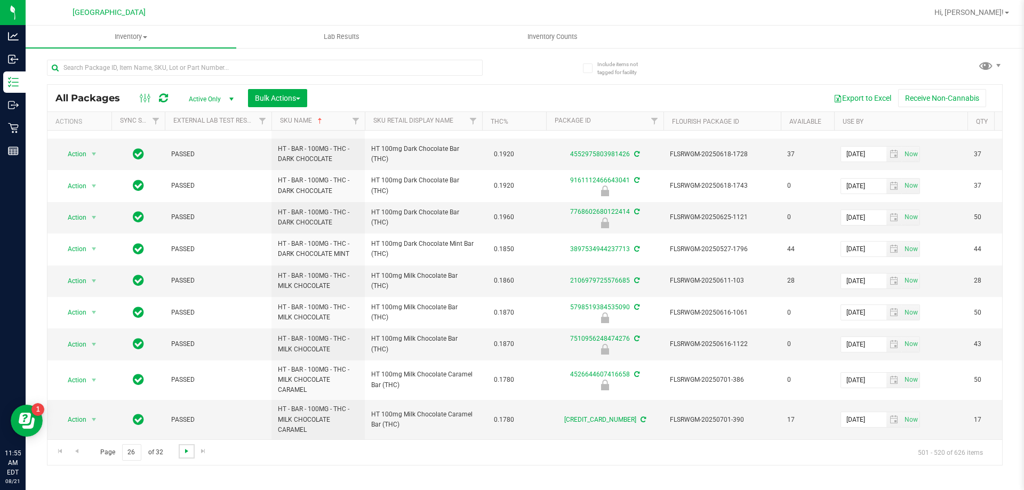
click at [187, 452] on span "Go to the next page" at bounding box center [186, 451] width 9 height 9
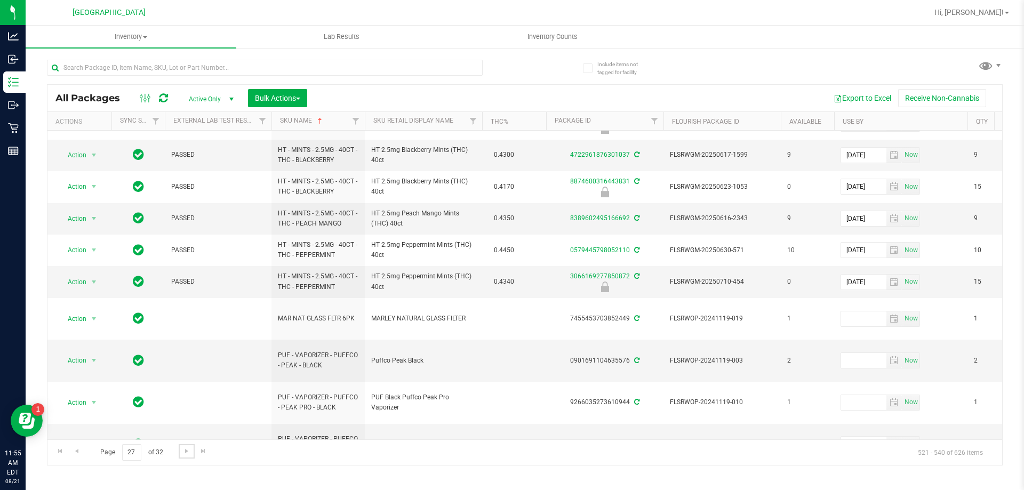
scroll to position [389, 0]
click at [185, 454] on span "Go to the next page" at bounding box center [186, 451] width 9 height 9
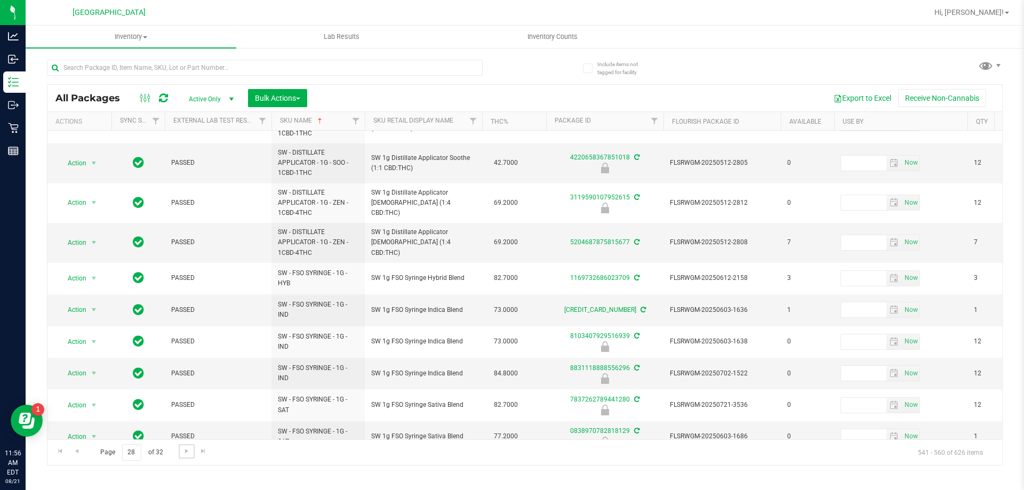
scroll to position [424, 0]
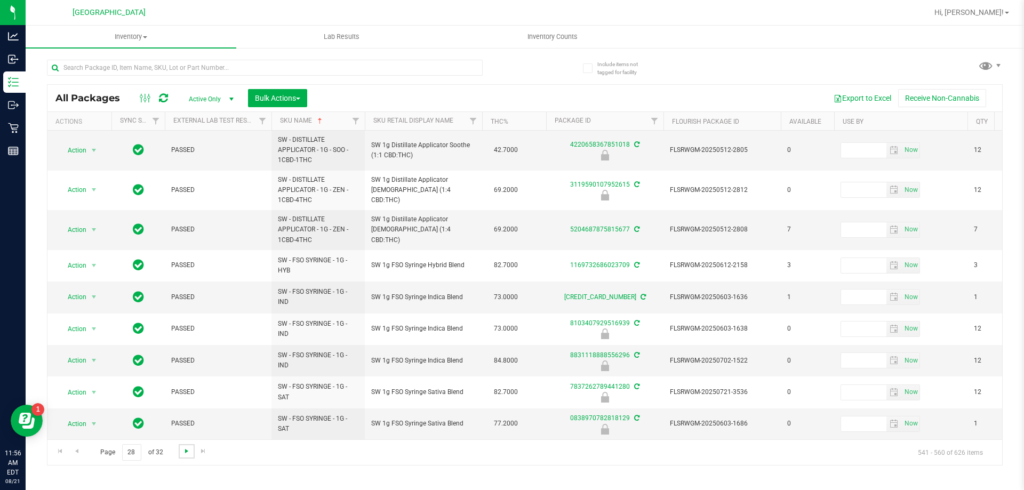
click at [188, 449] on span "Go to the next page" at bounding box center [186, 451] width 9 height 9
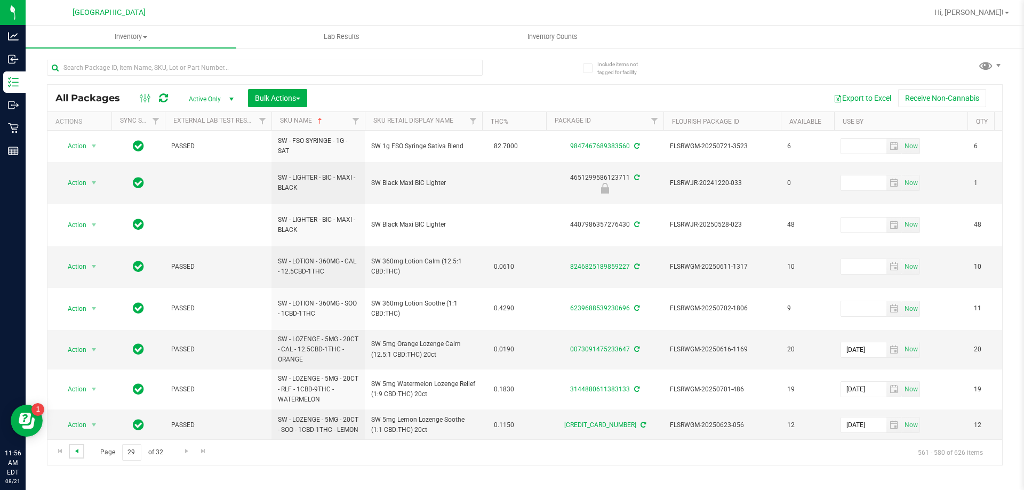
click at [74, 453] on span "Go to the previous page" at bounding box center [77, 451] width 9 height 9
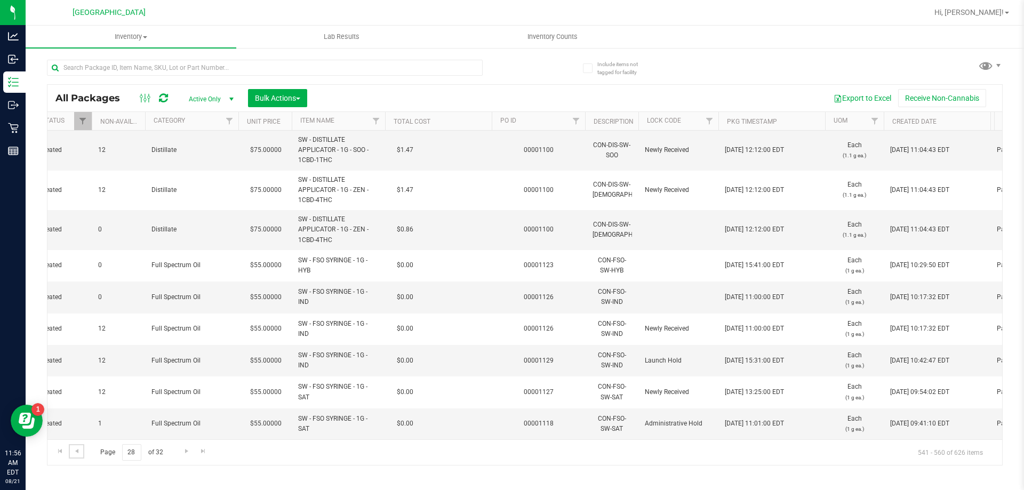
scroll to position [0, 1024]
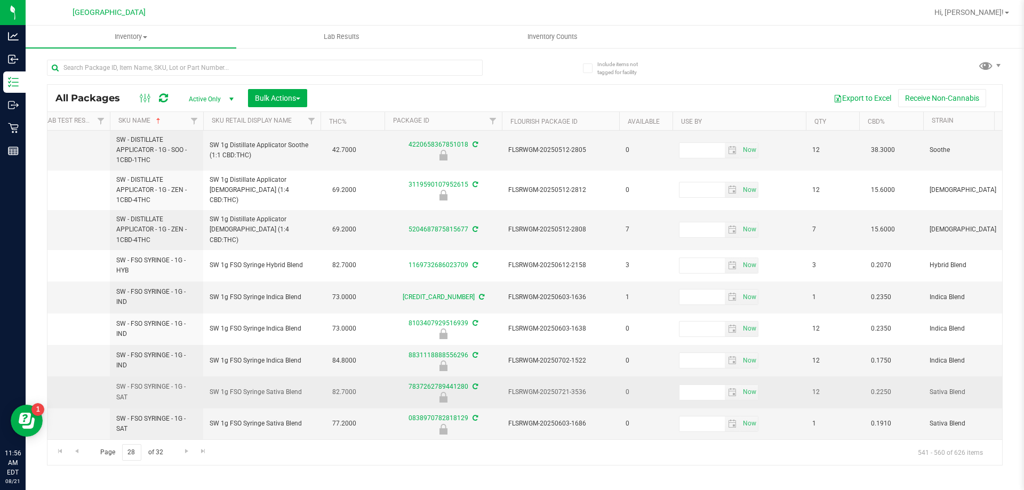
drag, startPoint x: 594, startPoint y: 379, endPoint x: 507, endPoint y: 385, distance: 87.7
click at [507, 385] on td "FLSRWGM-20250721-3536" at bounding box center [560, 392] width 117 height 31
copy span "FLSRWGM-20250721-3536"
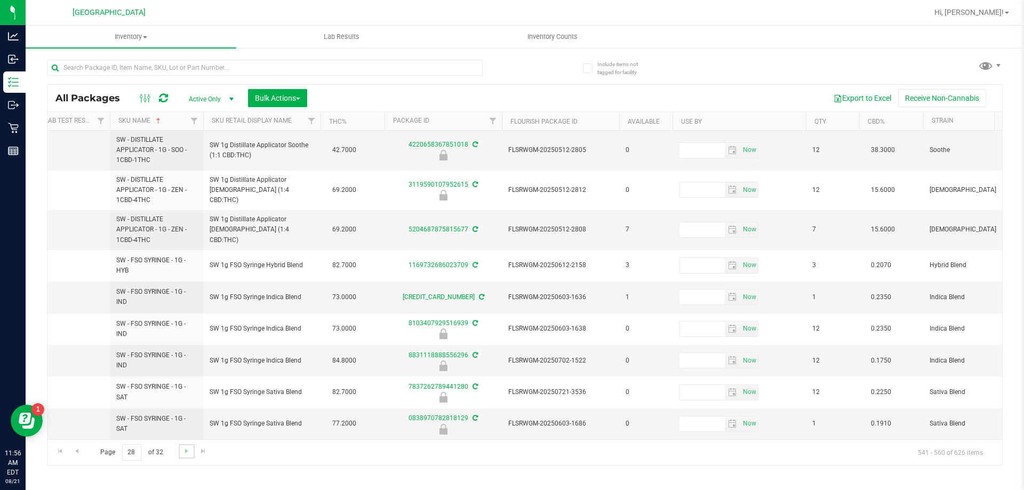
click at [180, 450] on link "Go to the next page" at bounding box center [186, 451] width 15 height 14
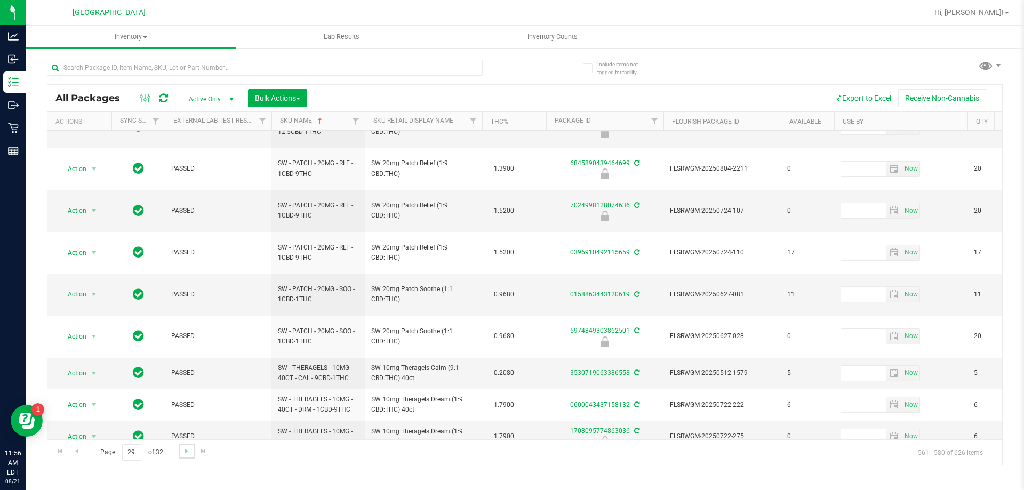
click at [179, 449] on link "Go to the next page" at bounding box center [186, 451] width 15 height 14
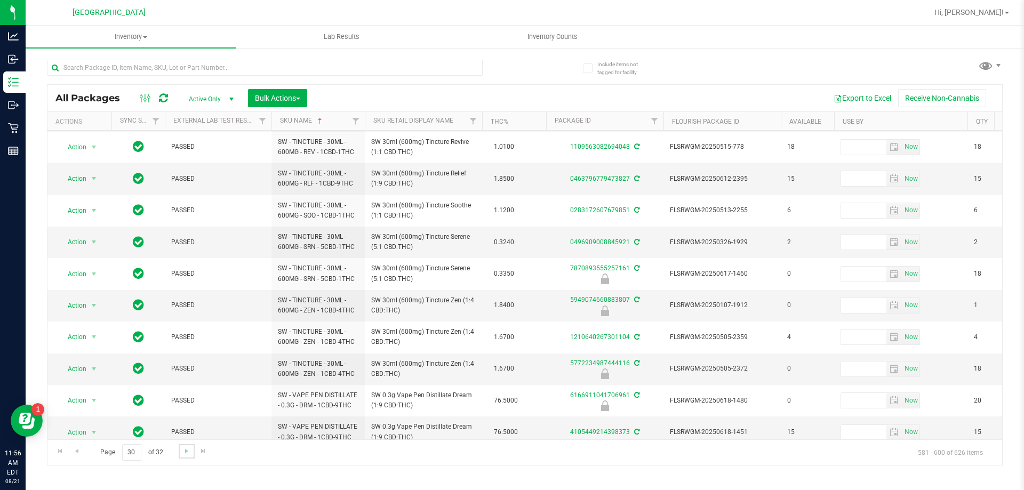
click at [181, 457] on link "Go to the next page" at bounding box center [186, 451] width 15 height 14
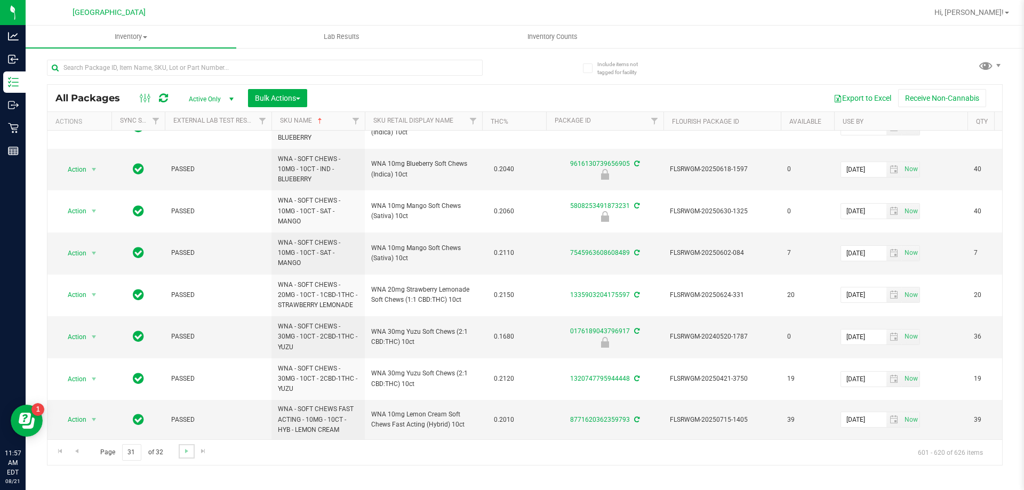
click at [180, 453] on link "Go to the next page" at bounding box center [186, 451] width 15 height 14
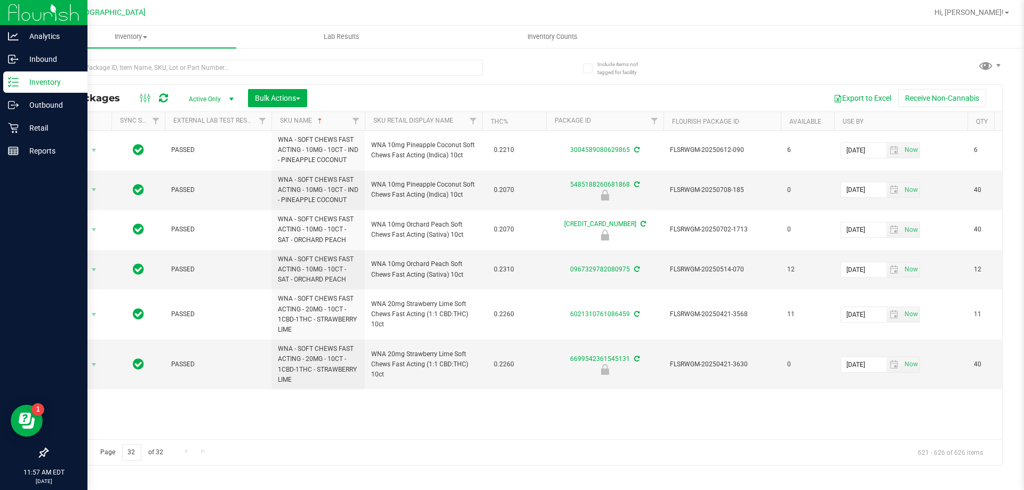
click at [33, 0] on img at bounding box center [43, 12] width 71 height 25
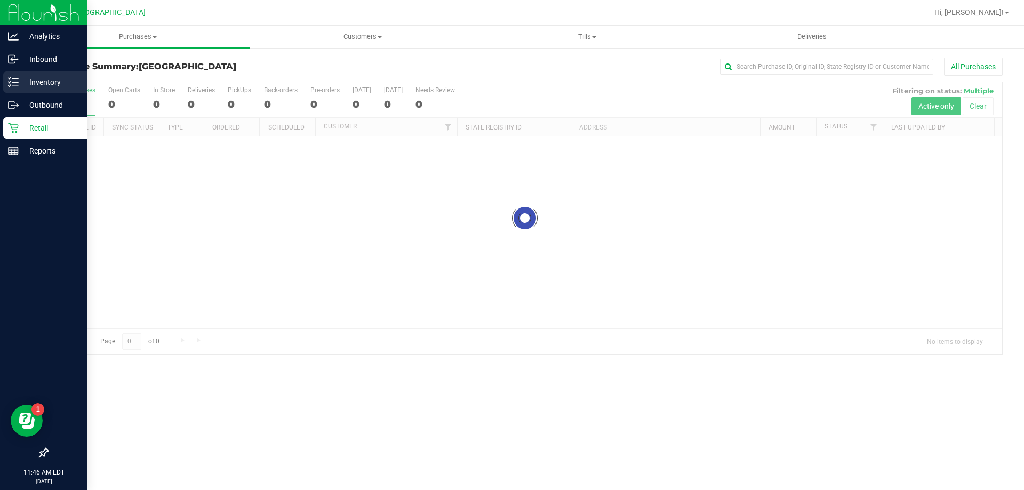
click at [10, 85] on icon at bounding box center [13, 82] width 11 height 11
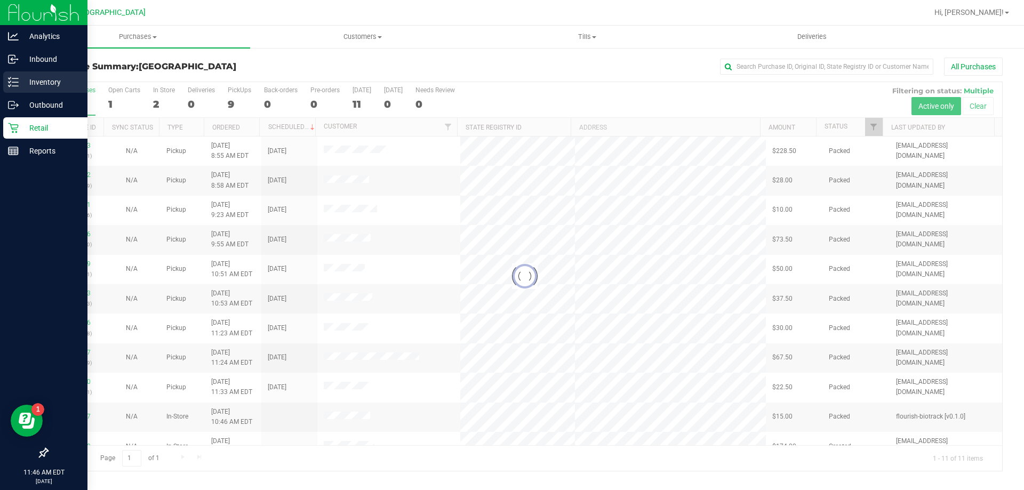
click at [21, 81] on p "Inventory" at bounding box center [51, 82] width 64 height 13
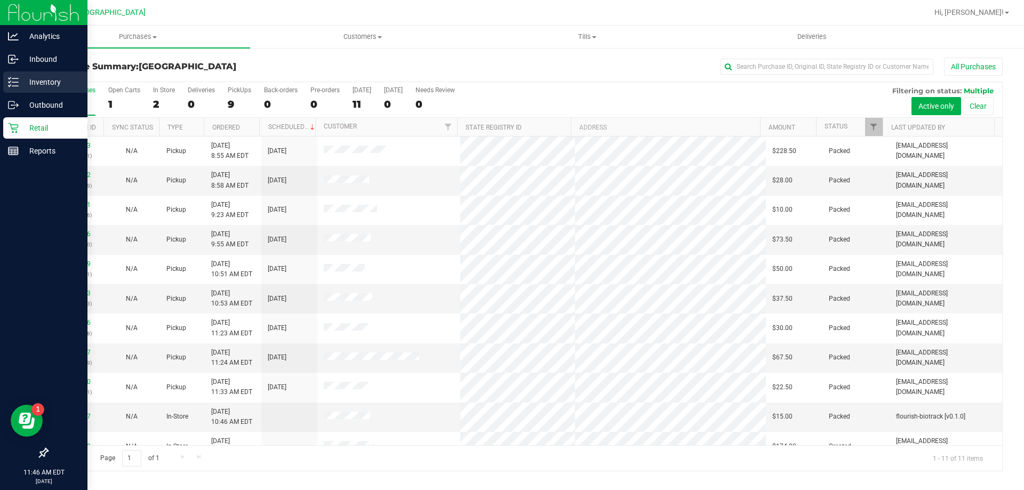
click at [12, 86] on icon at bounding box center [13, 82] width 11 height 11
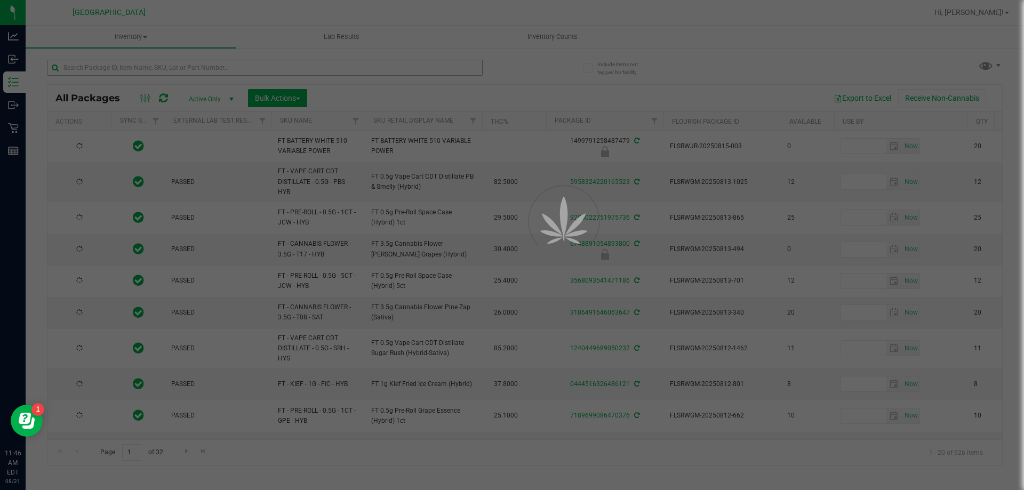
click at [118, 63] on div at bounding box center [512, 245] width 1024 height 490
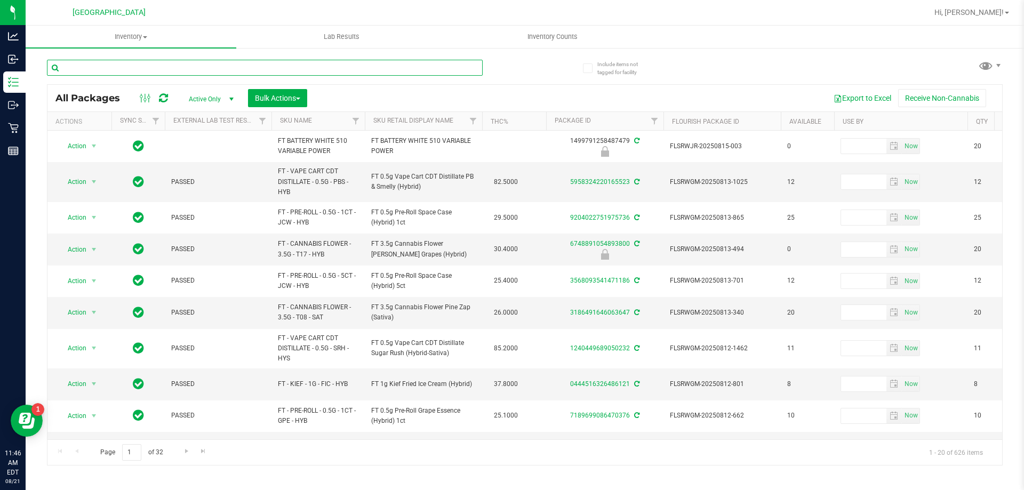
click at [115, 65] on input "text" at bounding box center [265, 68] width 436 height 16
paste input "FLSRWGM-20250805-396"
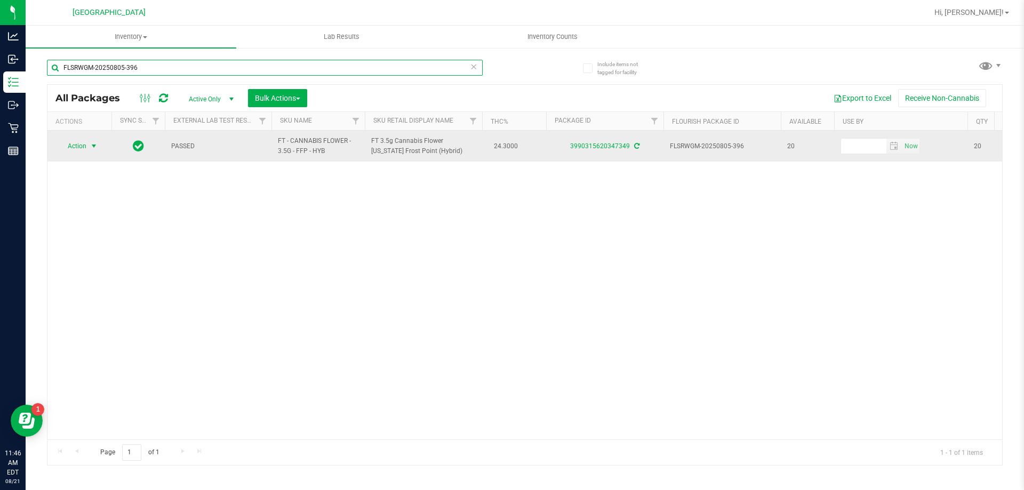
type input "FLSRWGM-20250805-396"
click at [66, 140] on span "Action" at bounding box center [72, 146] width 29 height 15
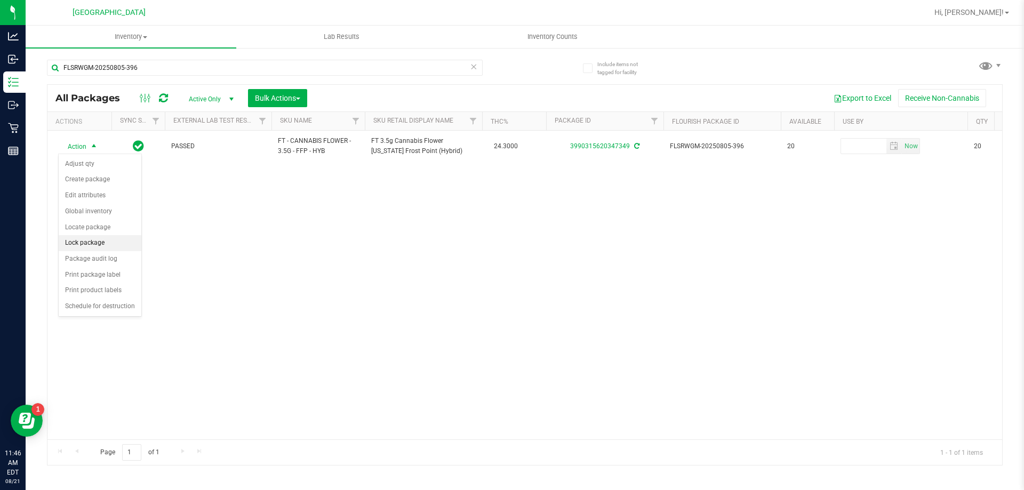
click at [76, 240] on li "Lock package" at bounding box center [100, 243] width 83 height 16
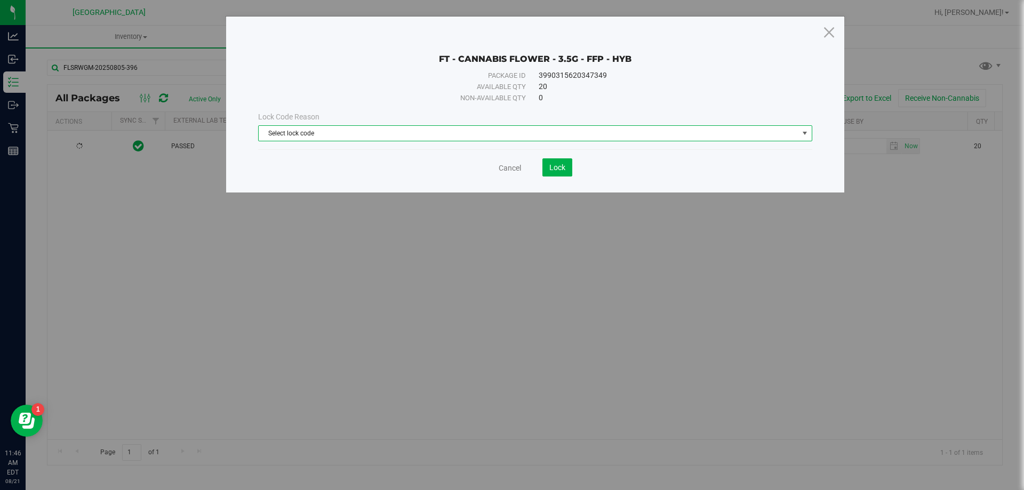
click at [292, 135] on span "Select lock code" at bounding box center [529, 133] width 540 height 15
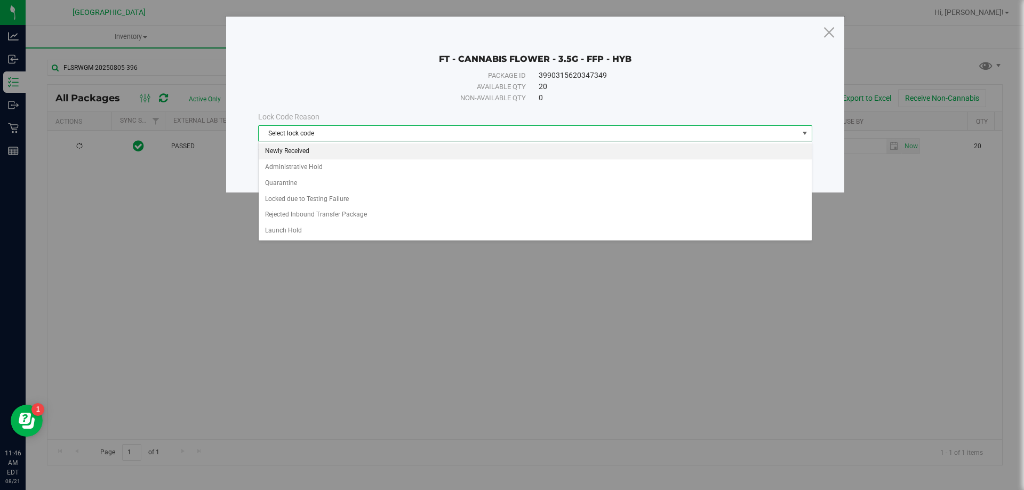
click at [285, 154] on li "Newly Received" at bounding box center [535, 151] width 553 height 16
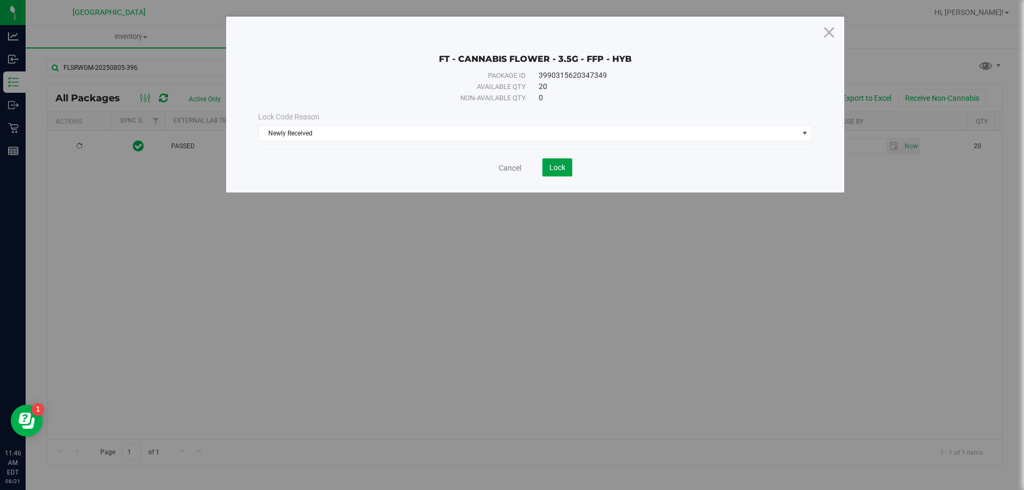
drag, startPoint x: 554, startPoint y: 167, endPoint x: 259, endPoint y: 56, distance: 315.8
click at [547, 164] on button "Lock" at bounding box center [557, 167] width 30 height 18
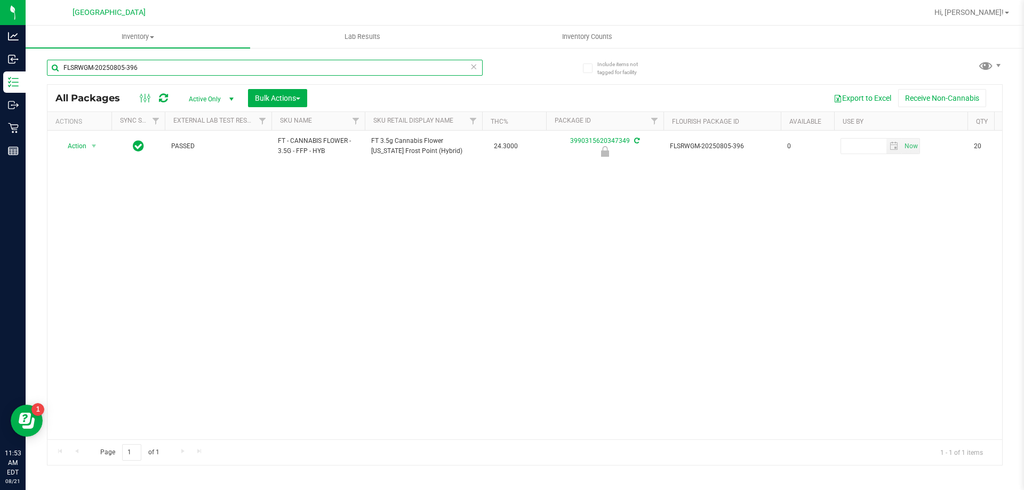
drag, startPoint x: 210, startPoint y: 65, endPoint x: 41, endPoint y: 66, distance: 169.6
click at [41, 66] on div "Include items not tagged for facility FLSRWGM-20250805-396 All Packages Active …" at bounding box center [525, 209] width 999 height 325
paste input "FT 1g Vape Cart Distillate Northern Lights (Indica)"
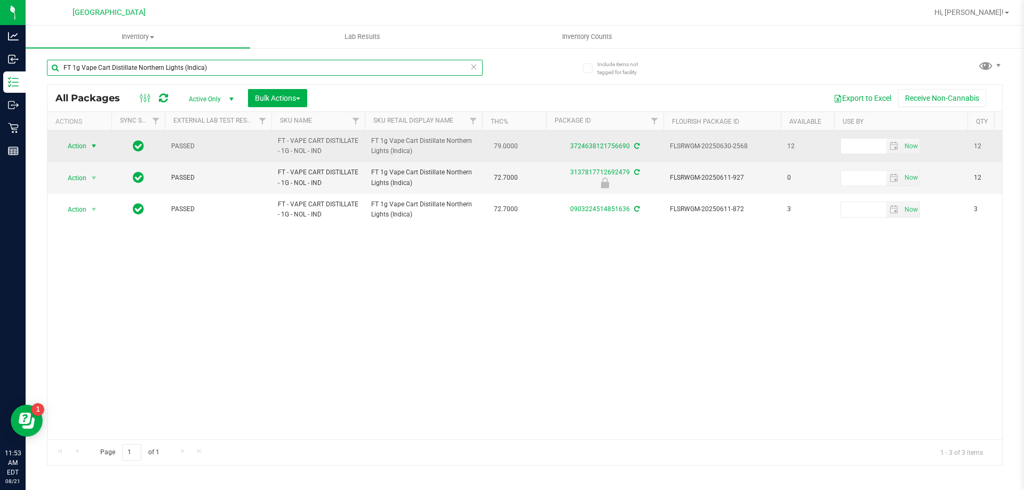
type input "FT 1g Vape Cart Distillate Northern Lights (Indica)"
click at [72, 151] on span "Action" at bounding box center [72, 146] width 29 height 15
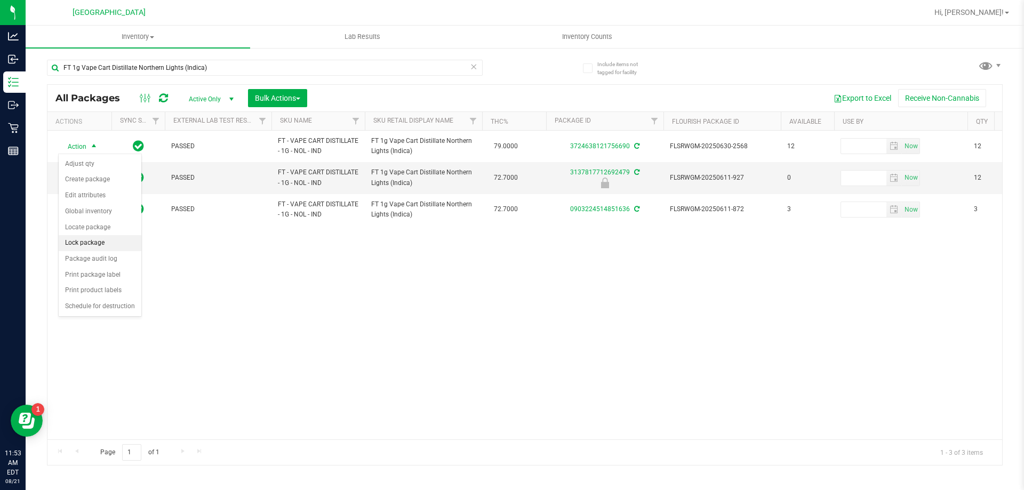
click at [88, 240] on li "Lock package" at bounding box center [100, 243] width 83 height 16
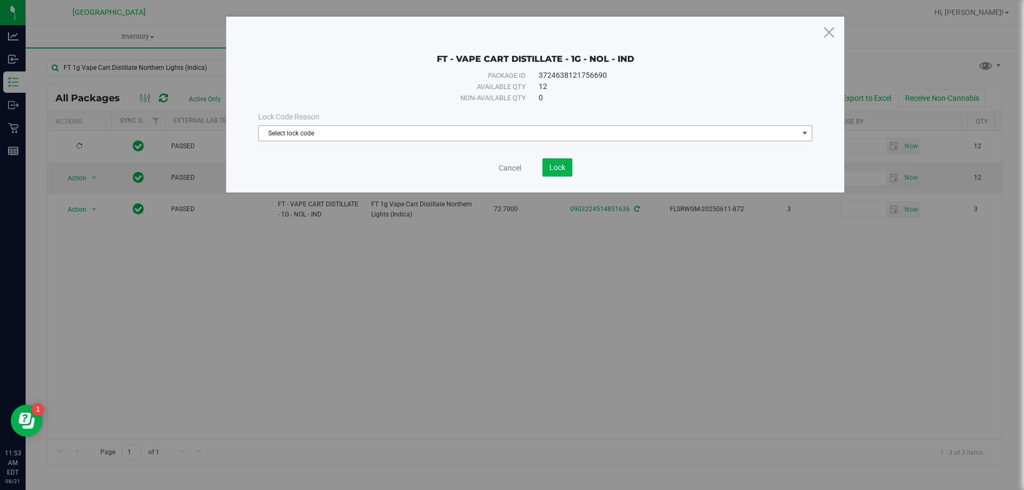
click at [338, 134] on span "Select lock code" at bounding box center [529, 133] width 540 height 15
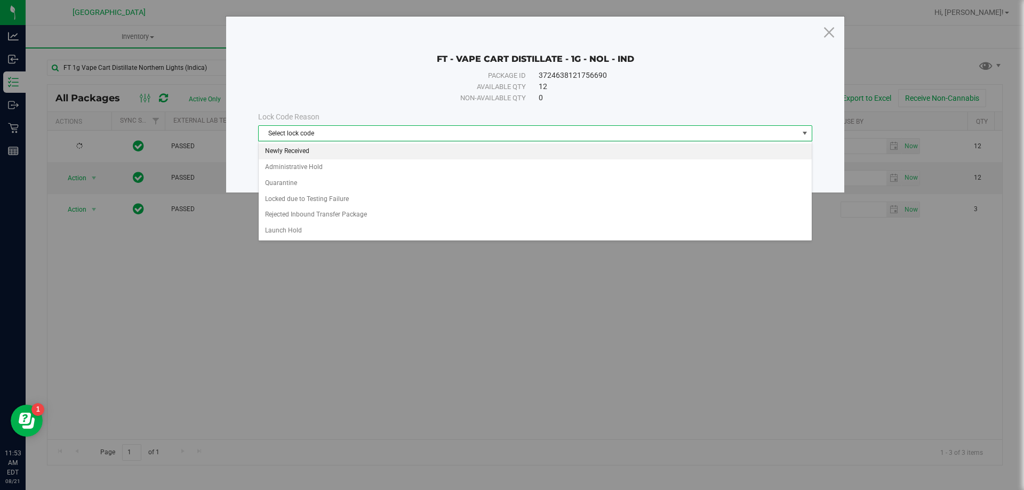
click at [291, 154] on li "Newly Received" at bounding box center [535, 151] width 553 height 16
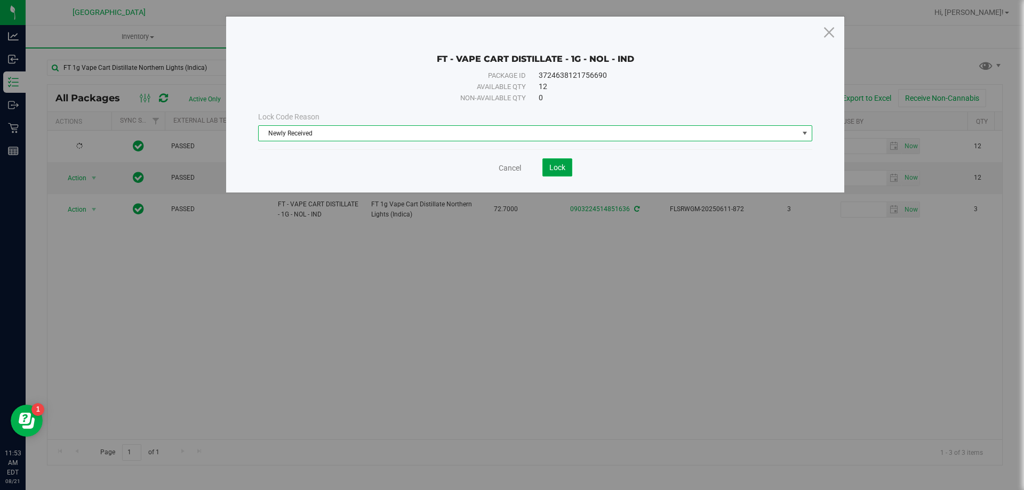
click at [548, 164] on button "Lock" at bounding box center [557, 167] width 30 height 18
